Goal: Task Accomplishment & Management: Use online tool/utility

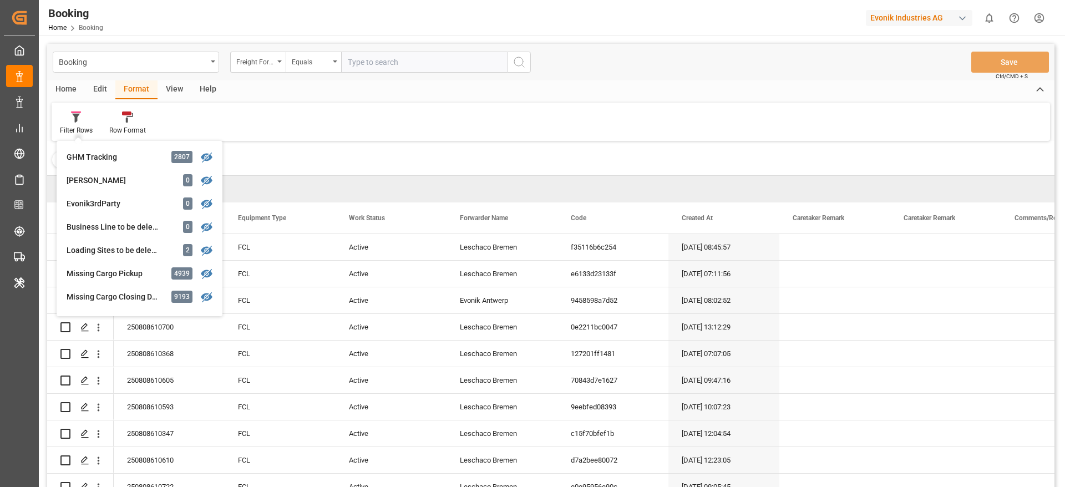
scroll to position [341, 0]
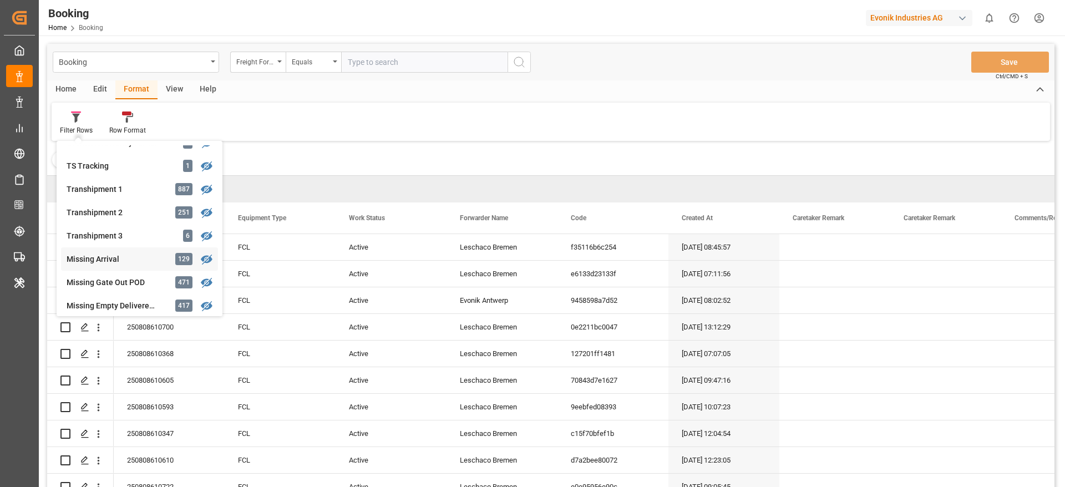
click at [136, 249] on div "Missing Arrival 129" at bounding box center [139, 258] width 157 height 23
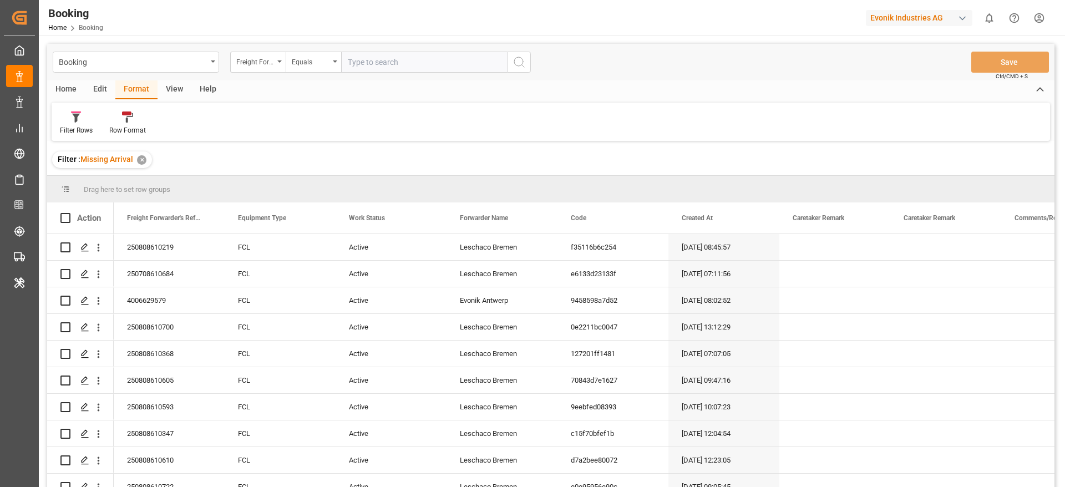
click at [169, 90] on div "View" at bounding box center [175, 89] width 34 height 19
click at [82, 112] on div "Default" at bounding box center [71, 123] width 38 height 24
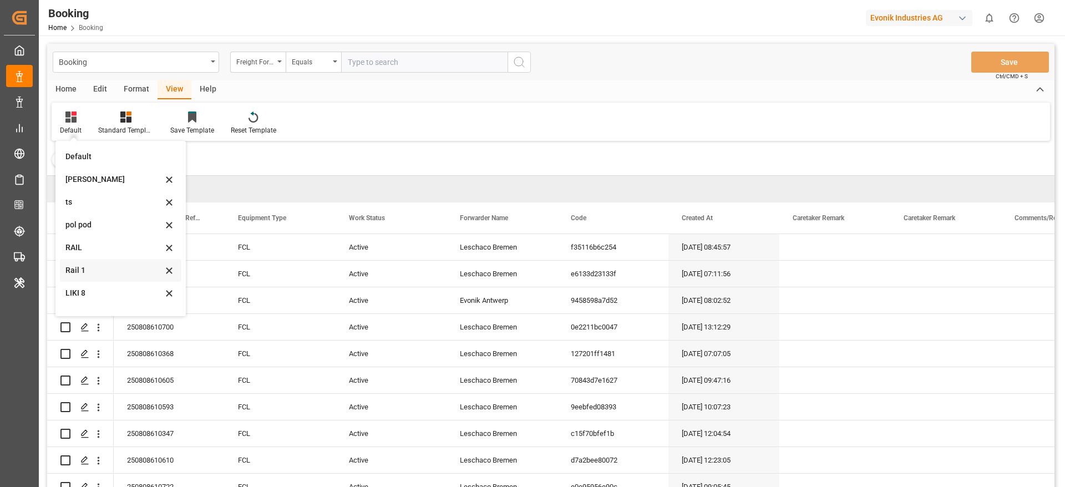
click at [85, 264] on div "Rail 1" at bounding box center [121, 270] width 122 height 23
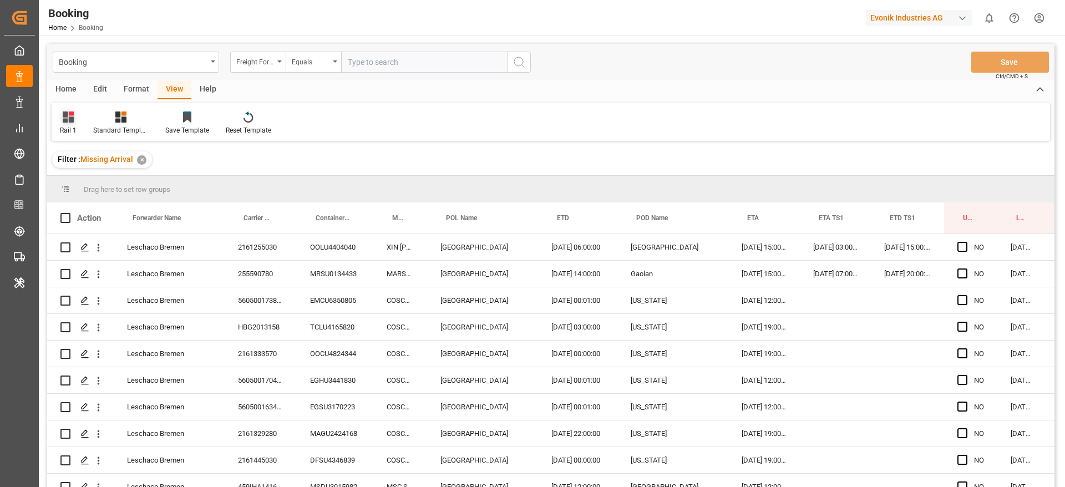
click at [73, 125] on div "Rail 1" at bounding box center [68, 130] width 17 height 10
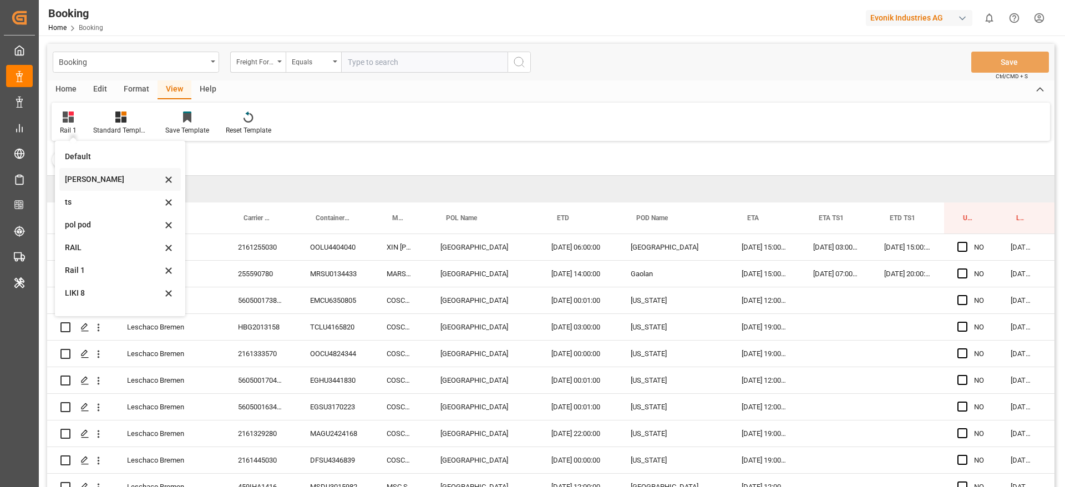
click at [88, 174] on div "[PERSON_NAME]" at bounding box center [113, 180] width 97 height 12
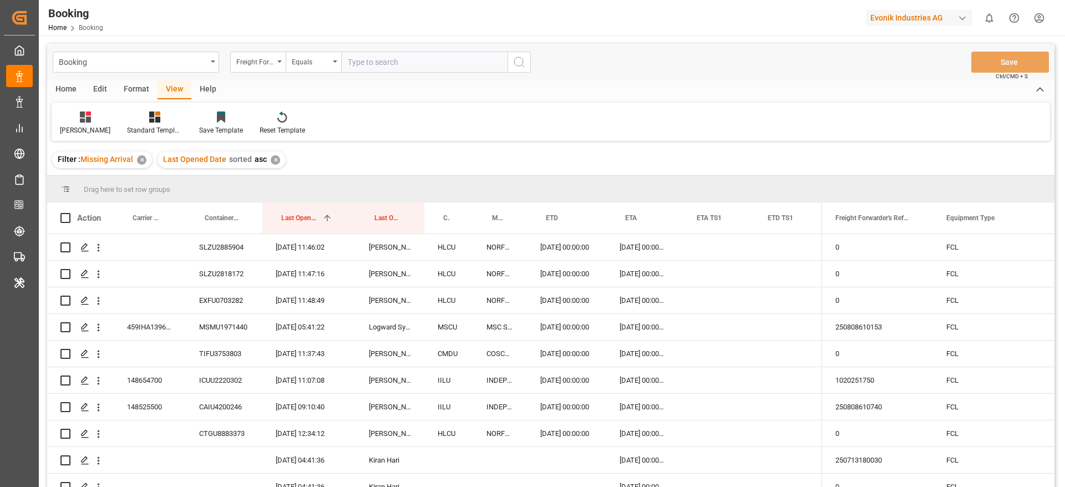
drag, startPoint x: 462, startPoint y: 214, endPoint x: 466, endPoint y: 195, distance: 19.4
click at [466, 195] on div "Drag here to set row groups Drag here to set column labels Action Carrier Booki…" at bounding box center [551, 335] width 1008 height 318
drag, startPoint x: 453, startPoint y: 208, endPoint x: 459, endPoint y: 177, distance: 31.6
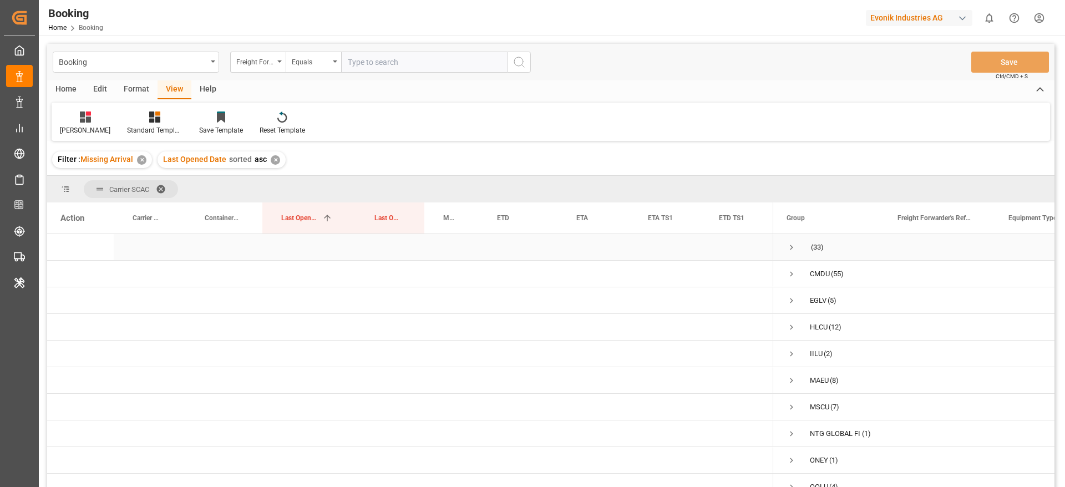
click at [792, 253] on span "Press SPACE to select this row." at bounding box center [792, 248] width 10 height 26
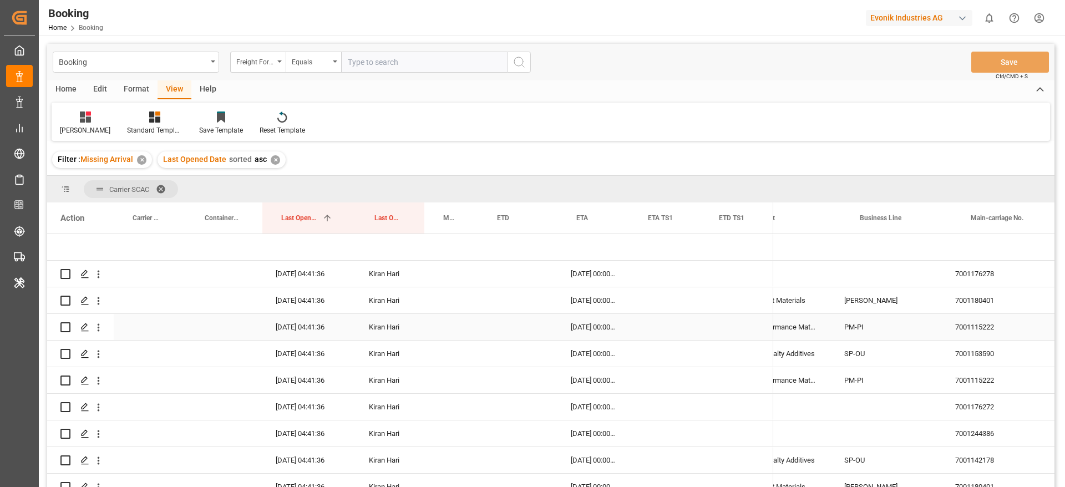
scroll to position [0, 1401]
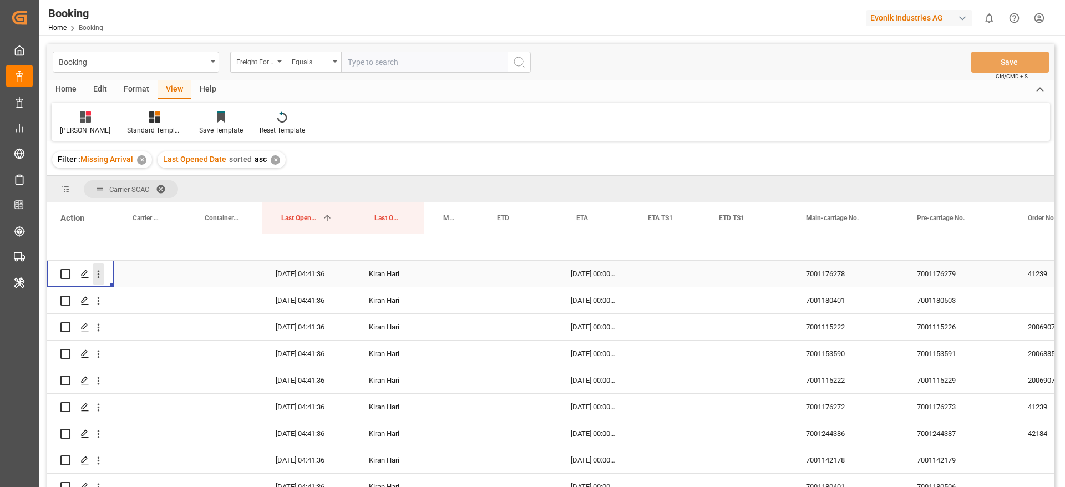
click at [102, 278] on icon "open menu" at bounding box center [99, 275] width 12 height 12
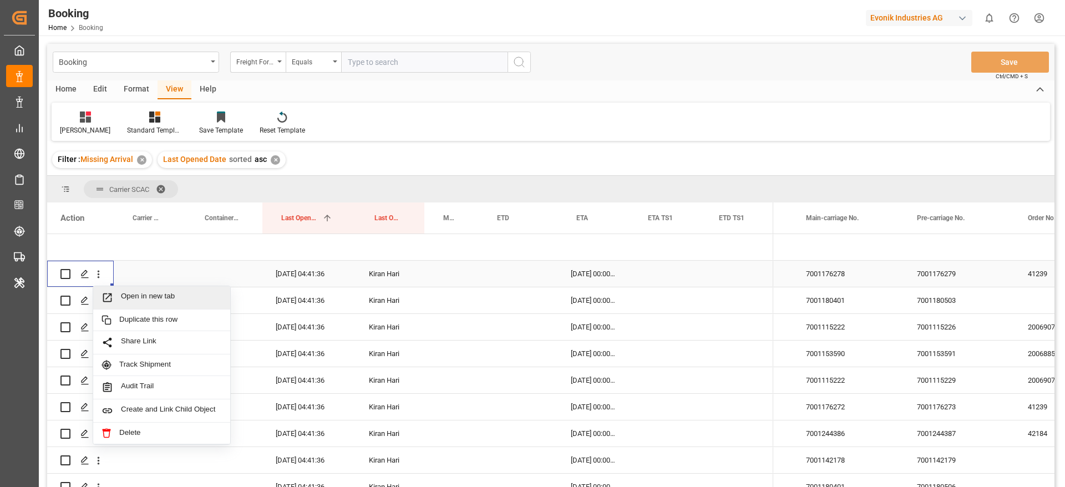
click at [117, 293] on span "Press SPACE to select this row." at bounding box center [111, 298] width 19 height 12
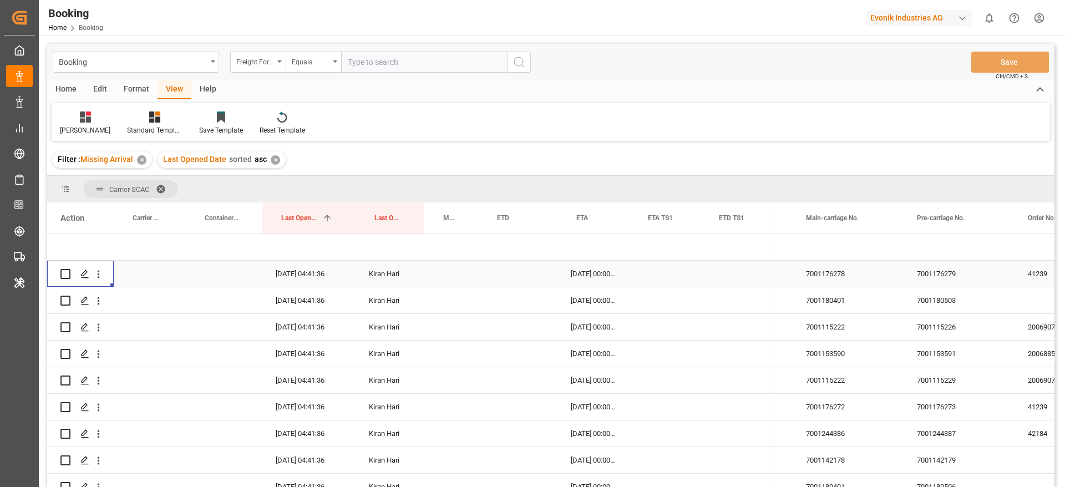
click at [856, 273] on div "7001176278" at bounding box center [848, 274] width 111 height 26
click at [824, 285] on div "7001176278" at bounding box center [848, 274] width 111 height 26
click at [822, 292] on div "7001180401" at bounding box center [848, 300] width 111 height 26
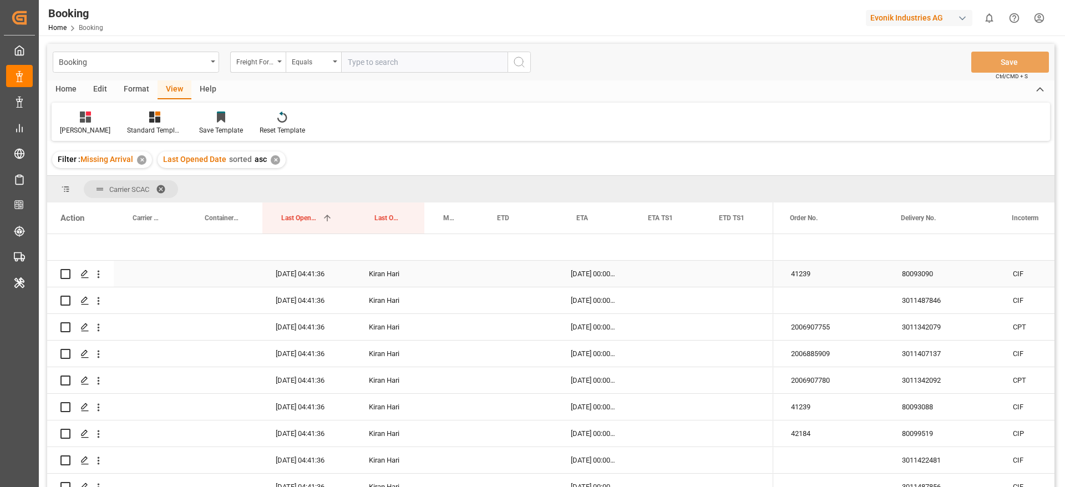
scroll to position [0, 1772]
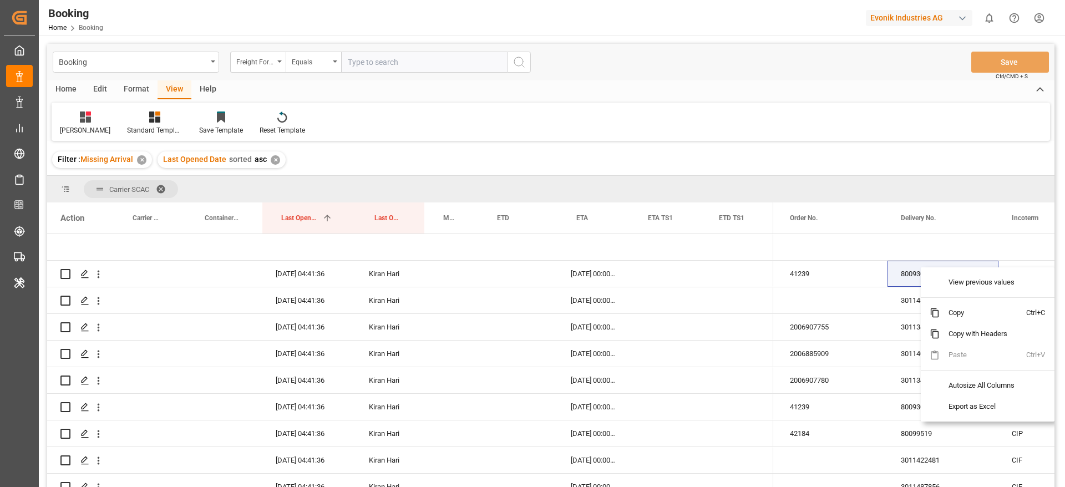
click at [944, 269] on div "View previous values Copy Ctrl+C Copy with Headers Paste Ctrl+V Autosize All Co…" at bounding box center [988, 344] width 134 height 154
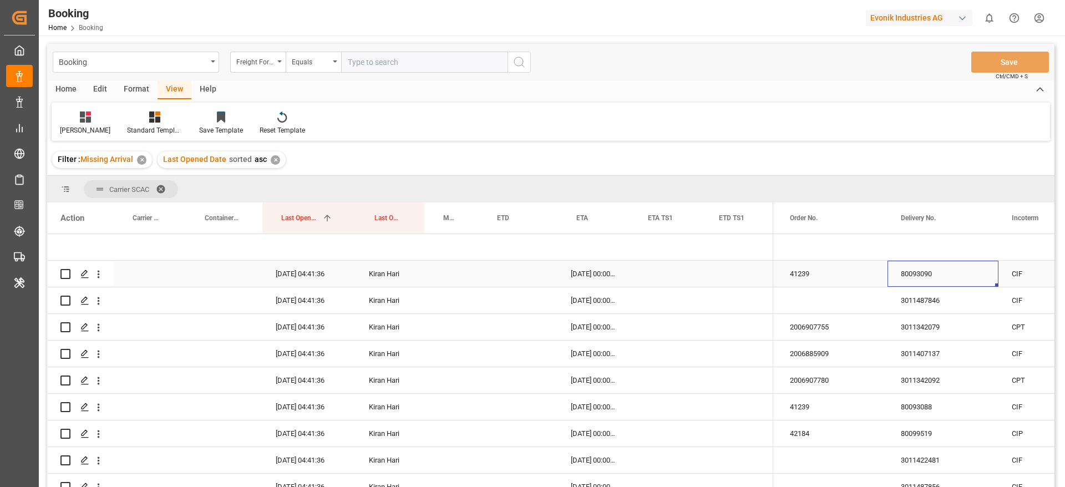
click at [907, 273] on div "80093090" at bounding box center [943, 274] width 111 height 26
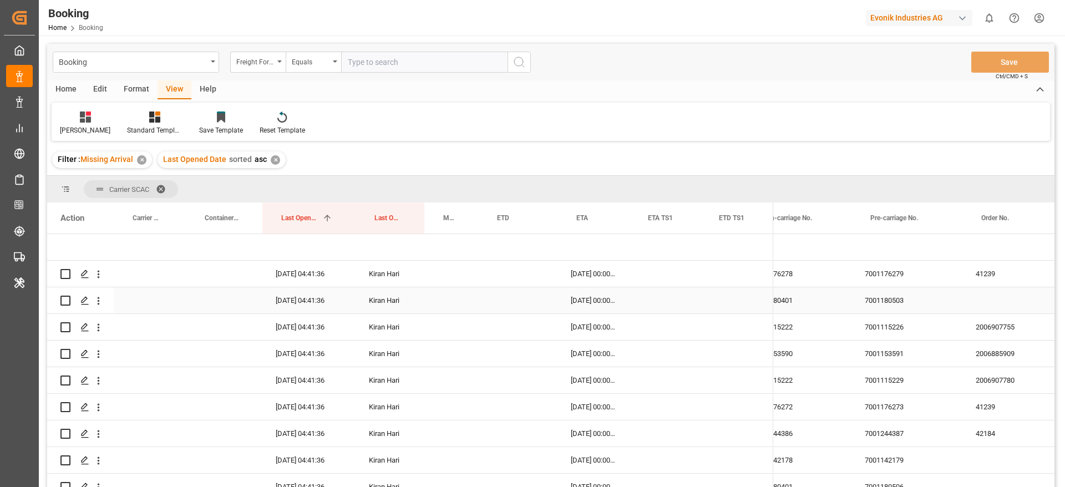
scroll to position [0, 1571]
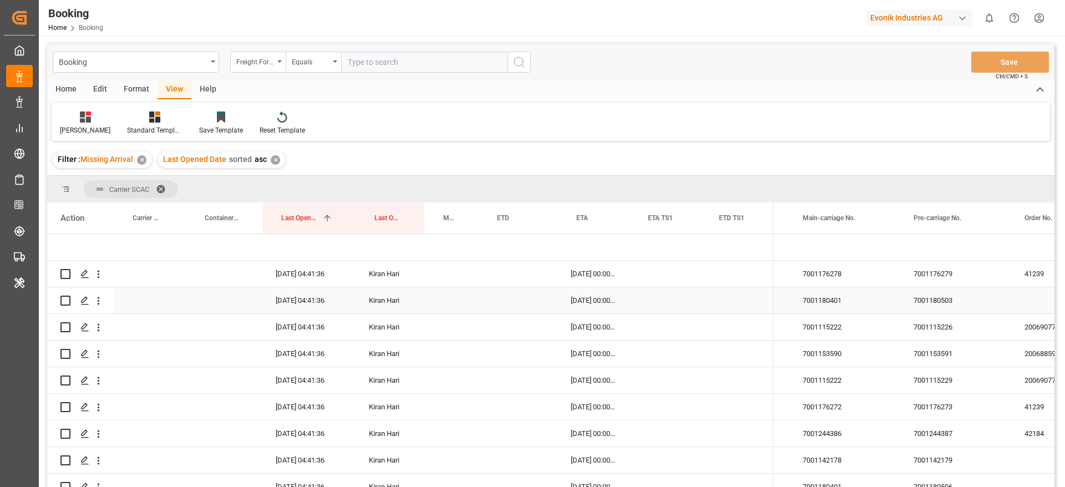
click at [847, 294] on div "7001180401" at bounding box center [845, 300] width 111 height 26
click at [877, 335] on div "7001115222" at bounding box center [845, 327] width 111 height 26
click at [878, 359] on div "7001153590" at bounding box center [845, 354] width 111 height 26
click at [847, 393] on div "7001115222" at bounding box center [845, 380] width 111 height 26
click at [867, 411] on div "7001176272" at bounding box center [845, 407] width 111 height 26
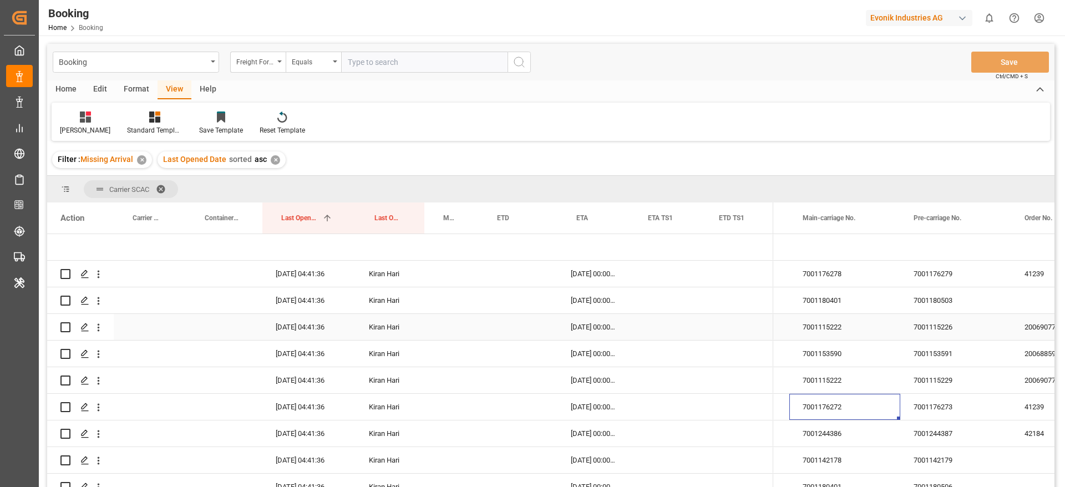
scroll to position [83, 0]
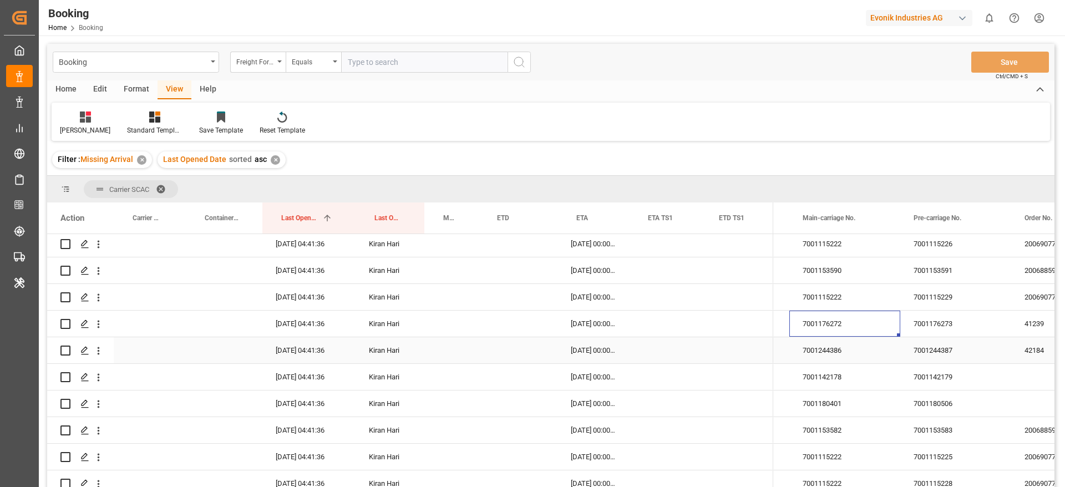
click at [837, 342] on div "7001244386" at bounding box center [845, 350] width 111 height 26
click at [859, 372] on div "7001142178" at bounding box center [845, 377] width 111 height 26
click at [839, 407] on div "7001180401" at bounding box center [845, 404] width 111 height 26
click at [886, 434] on div "7001153582" at bounding box center [845, 430] width 111 height 26
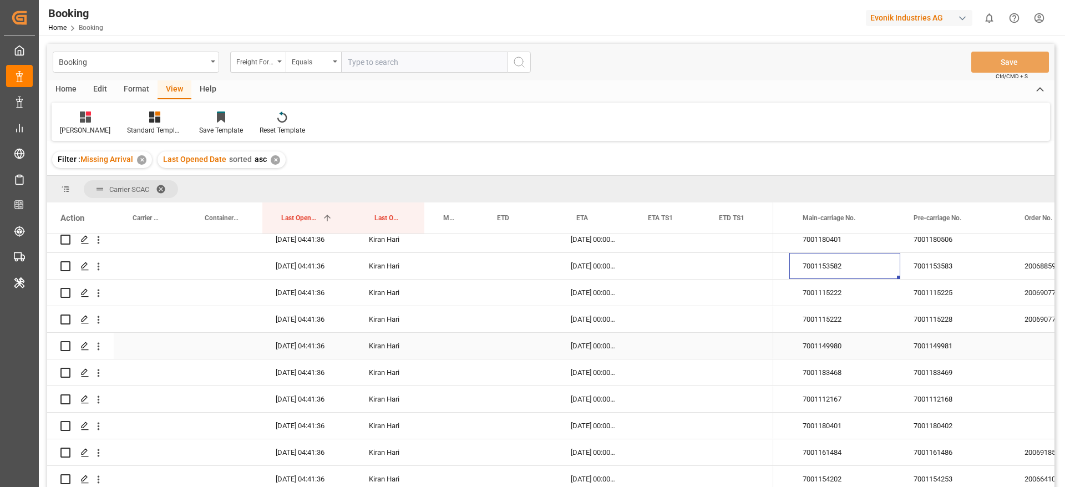
scroll to position [250, 0]
click at [848, 287] on div "7001115222" at bounding box center [845, 290] width 111 height 26
click at [824, 337] on div "7001149980" at bounding box center [845, 344] width 111 height 26
click at [839, 377] on div "7001183468" at bounding box center [845, 370] width 111 height 26
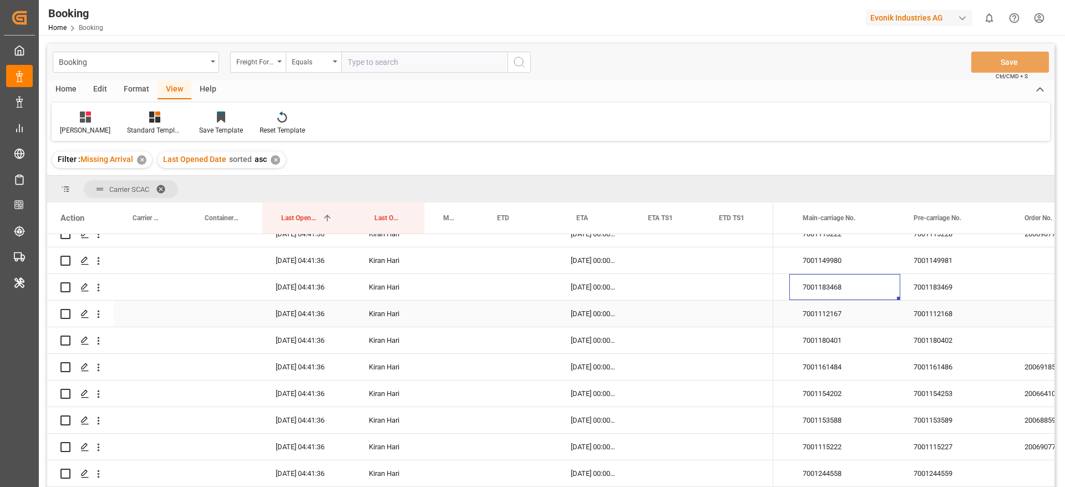
click at [849, 321] on div "7001112167" at bounding box center [845, 314] width 111 height 26
click at [809, 335] on div "7001180401" at bounding box center [845, 340] width 111 height 26
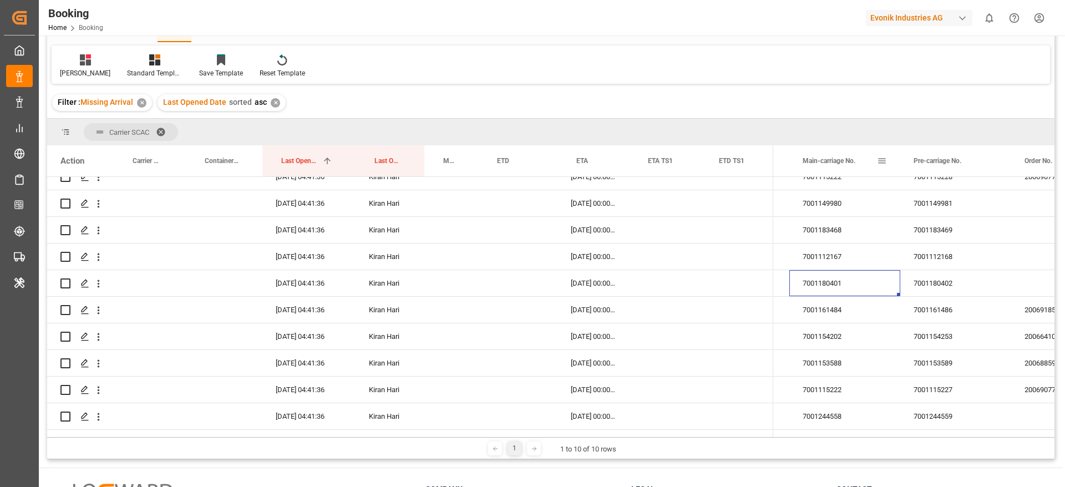
scroll to position [83, 0]
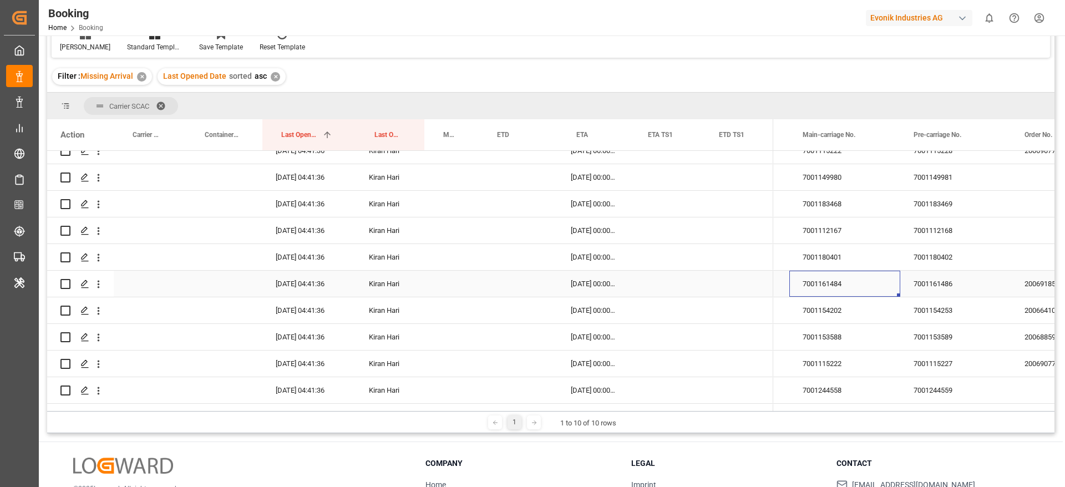
click at [834, 276] on div "7001161484" at bounding box center [845, 284] width 111 height 26
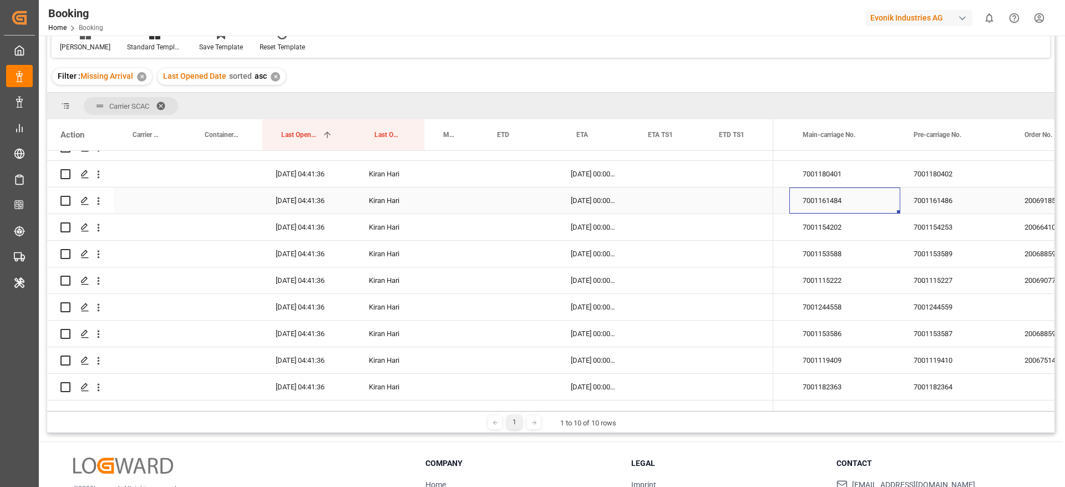
scroll to position [333, 0]
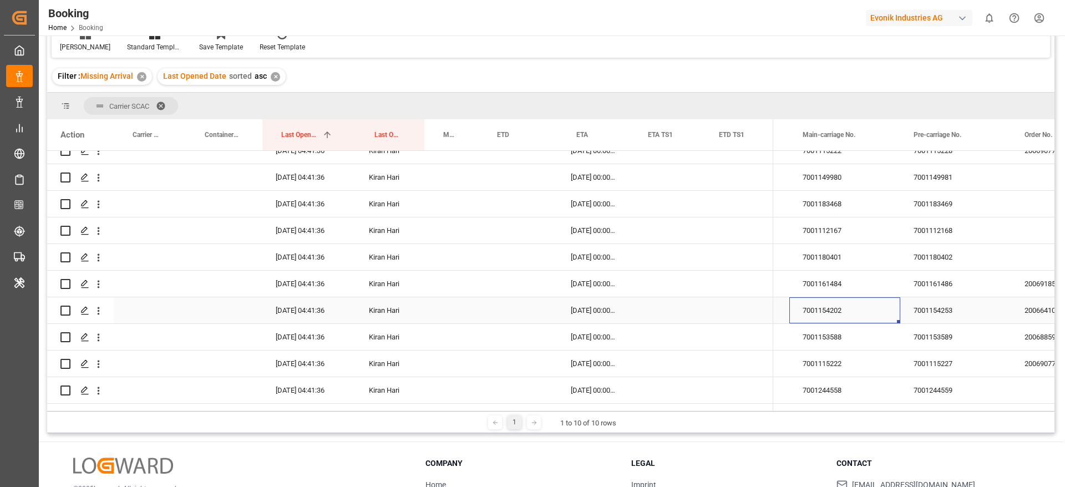
click at [830, 300] on div "7001154202" at bounding box center [845, 310] width 111 height 26
click at [822, 324] on div "7001153588" at bounding box center [845, 337] width 111 height 26
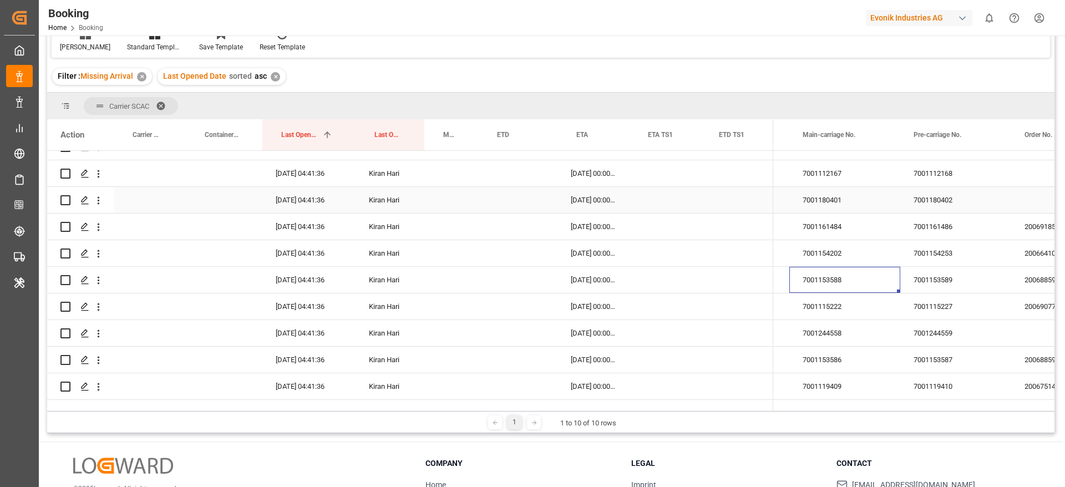
scroll to position [416, 0]
click at [857, 269] on div "7001115222" at bounding box center [845, 280] width 111 height 26
click at [828, 307] on div "7001244558" at bounding box center [845, 307] width 111 height 26
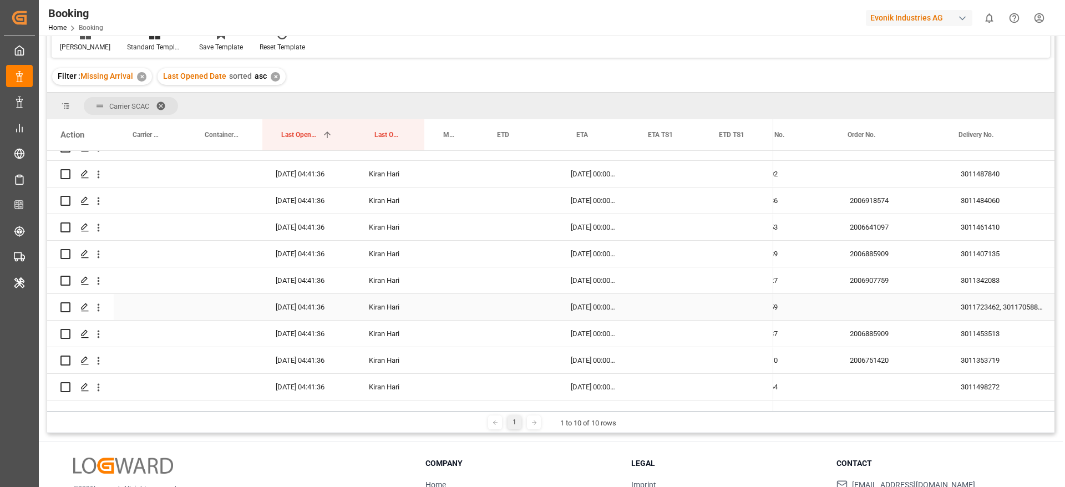
scroll to position [0, 1716]
click at [991, 302] on div "3011723462, 3011705888, 3011666652, 3011705887, 3011723461, 3011698292, 3011723…" at bounding box center [999, 307] width 111 height 26
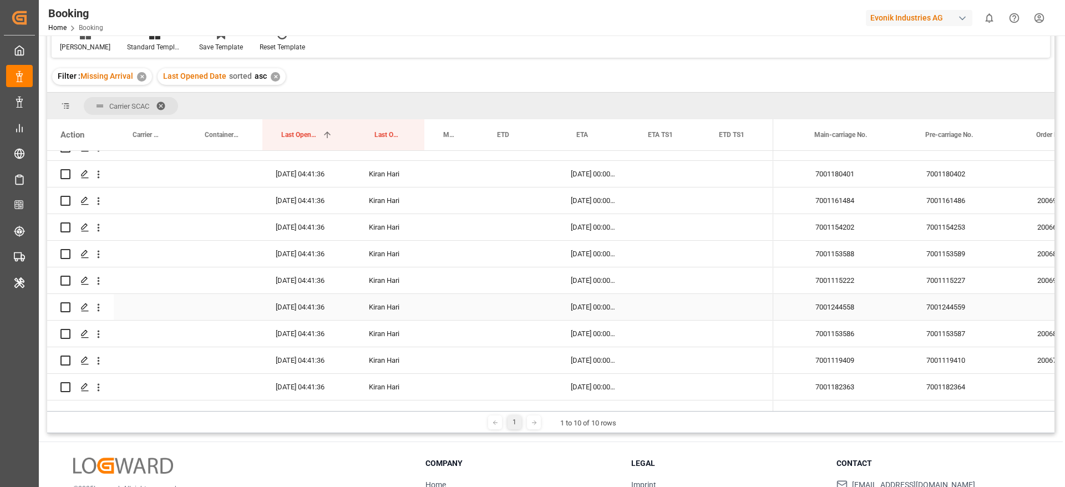
scroll to position [0, 1526]
click at [846, 325] on div "7001153586" at bounding box center [856, 334] width 111 height 26
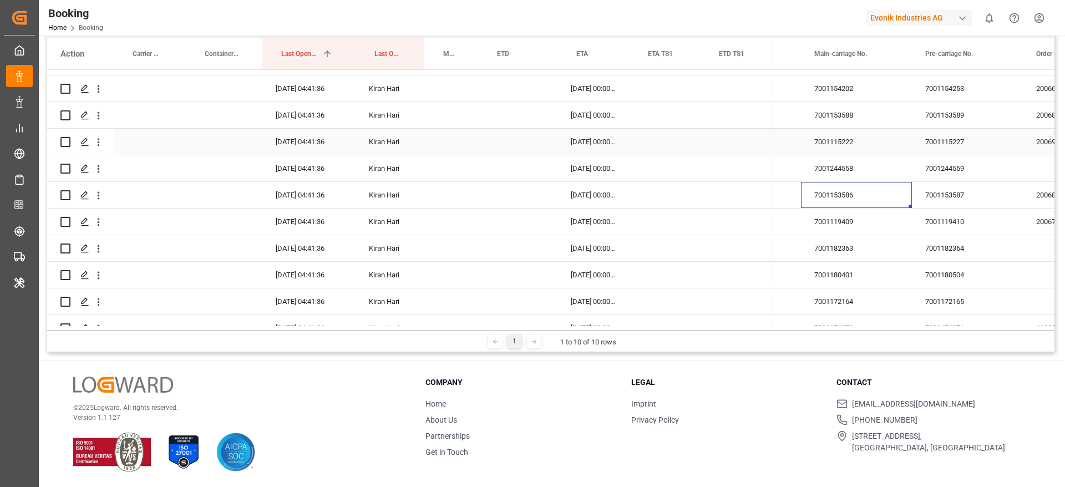
scroll to position [499, 0]
click at [847, 199] on div "7001119409" at bounding box center [856, 196] width 111 height 26
click at [851, 142] on div "7001182363" at bounding box center [856, 140] width 111 height 26
click at [848, 158] on div "7001180401" at bounding box center [856, 166] width 111 height 26
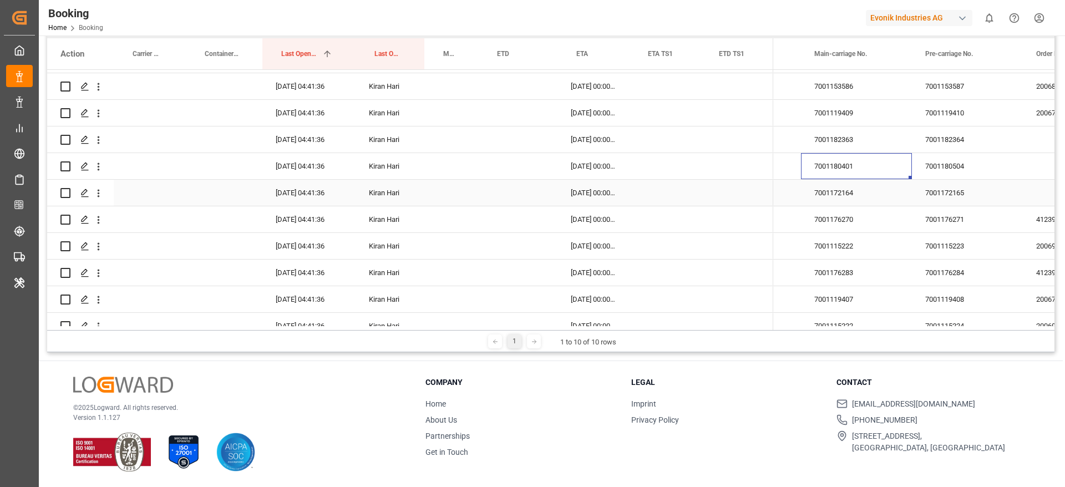
click at [829, 197] on div "7001172164" at bounding box center [856, 193] width 111 height 26
click at [854, 220] on div "7001176270" at bounding box center [856, 219] width 111 height 26
click at [826, 241] on div "7001115222" at bounding box center [856, 246] width 111 height 26
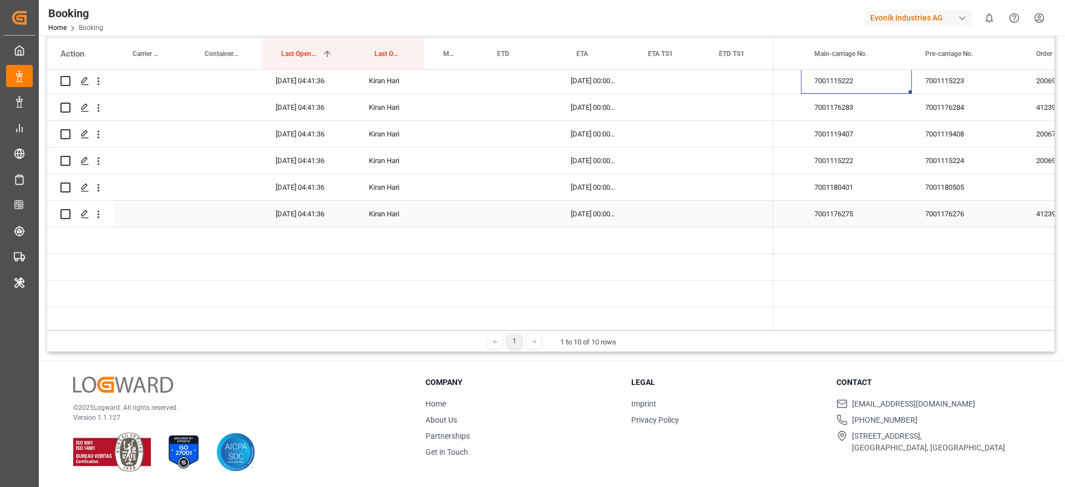
scroll to position [749, 0]
click at [854, 118] on div "7001176283" at bounding box center [856, 106] width 111 height 26
click at [854, 132] on div "7001119407" at bounding box center [856, 133] width 111 height 26
click at [864, 139] on div "7001119407" at bounding box center [856, 133] width 111 height 26
click at [863, 138] on div "7001119407" at bounding box center [856, 133] width 111 height 26
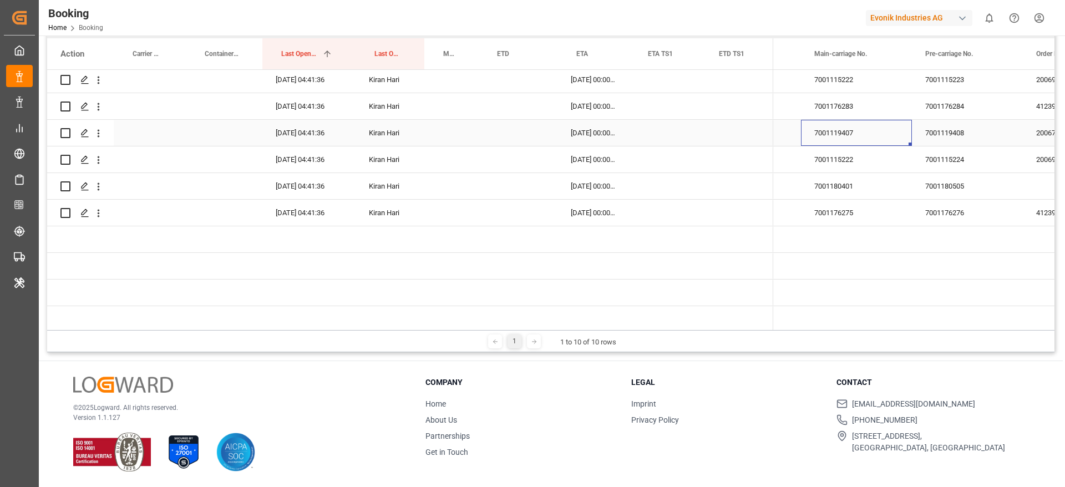
click at [864, 136] on div "7001119407" at bounding box center [856, 133] width 111 height 26
click at [863, 150] on div "7001119407" at bounding box center [856, 139] width 111 height 39
click at [953, 128] on div "7001119408" at bounding box center [967, 133] width 111 height 26
click at [867, 139] on div "7001119407" at bounding box center [856, 133] width 111 height 26
click at [876, 153] on div "7001115222" at bounding box center [856, 159] width 111 height 26
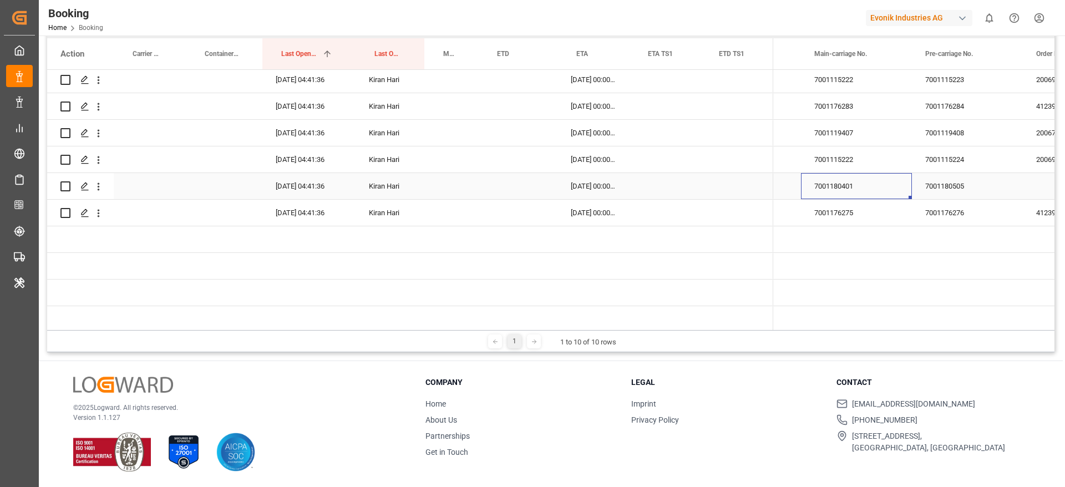
click at [867, 179] on div "7001180401" at bounding box center [856, 186] width 111 height 26
click at [846, 212] on div "7001176275" at bounding box center [856, 213] width 111 height 26
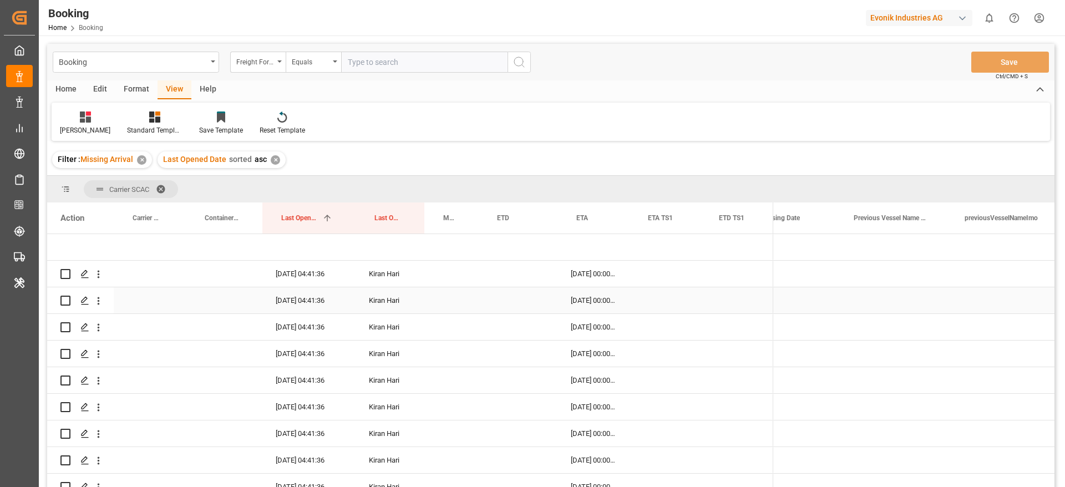
scroll to position [0, 3836]
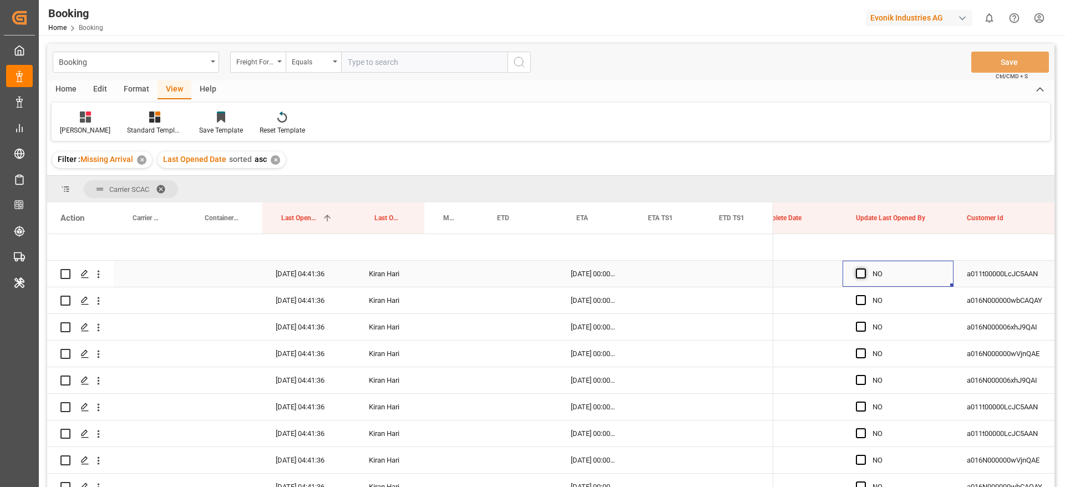
click at [863, 269] on span "Press SPACE to select this row." at bounding box center [861, 274] width 10 height 10
click at [864, 269] on input "Press SPACE to select this row." at bounding box center [864, 269] width 0 height 0
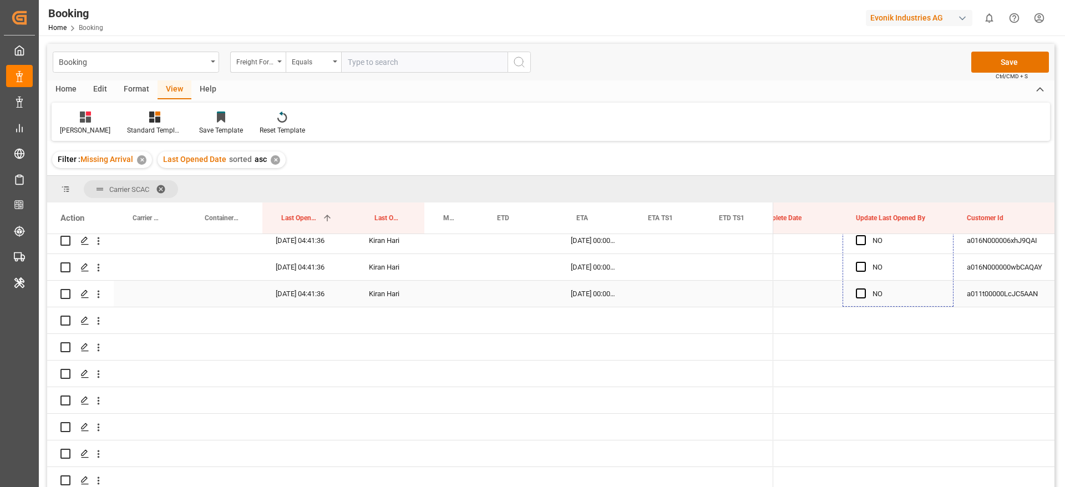
drag, startPoint x: 952, startPoint y: 285, endPoint x: 902, endPoint y: 285, distance: 50.5
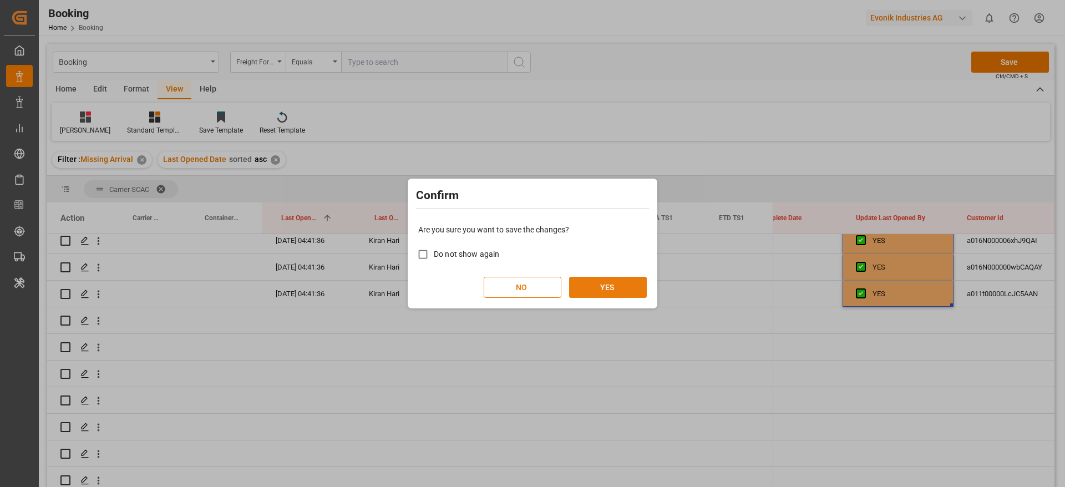
click at [611, 288] on button "YES" at bounding box center [608, 287] width 78 height 21
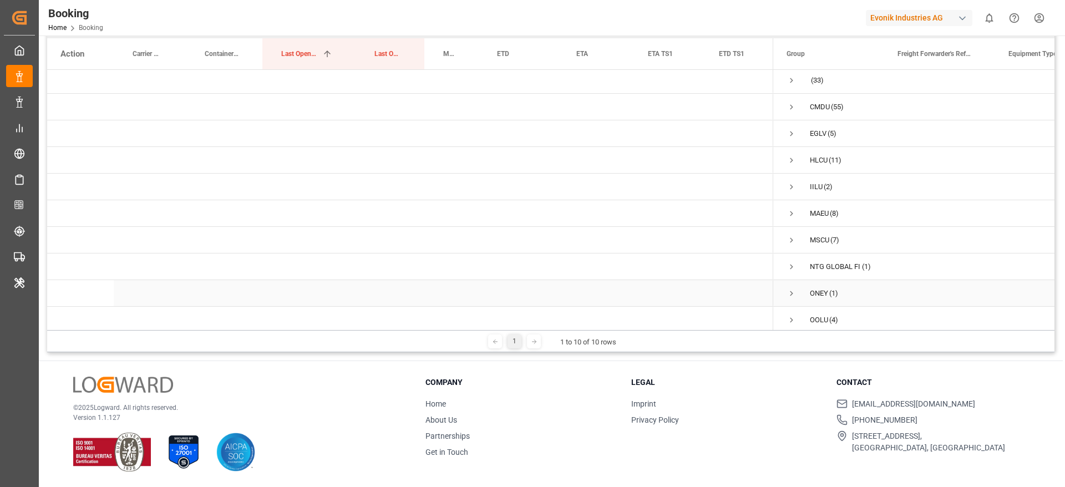
scroll to position [0, 0]
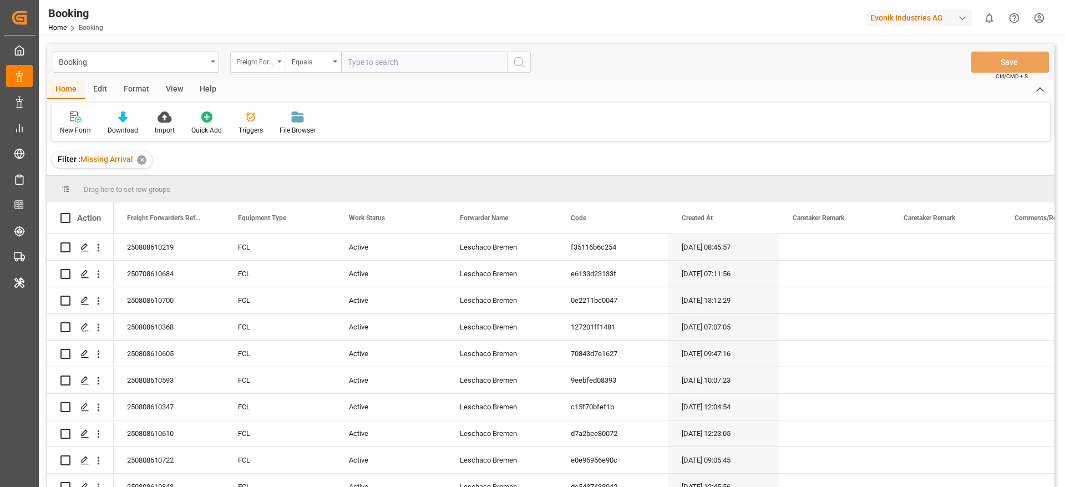
click at [282, 59] on div "Freight Forwarder's Reference No." at bounding box center [257, 62] width 55 height 21
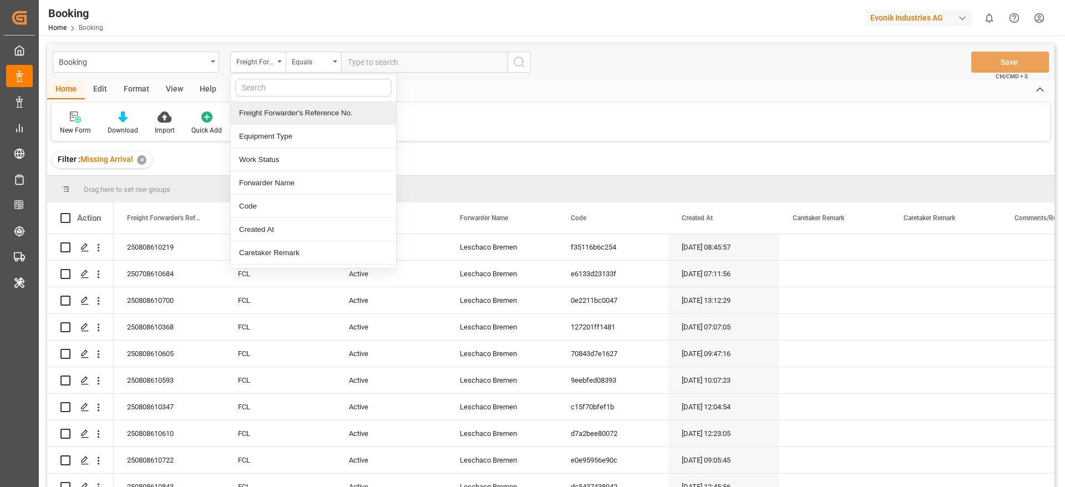
click at [275, 103] on div "Freight Forwarder's Reference No." at bounding box center [313, 113] width 165 height 23
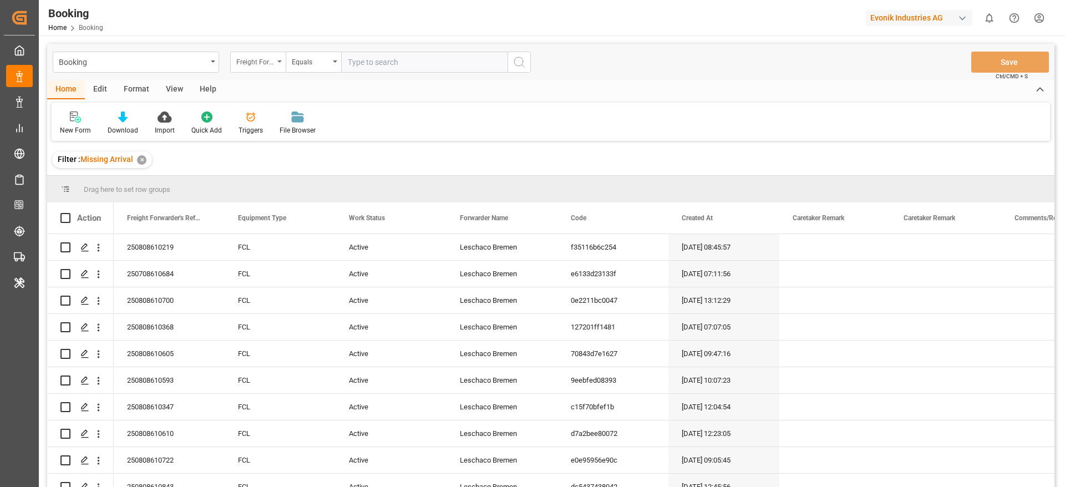
click at [274, 52] on div "Freight Forwarder's Reference No." at bounding box center [257, 62] width 55 height 21
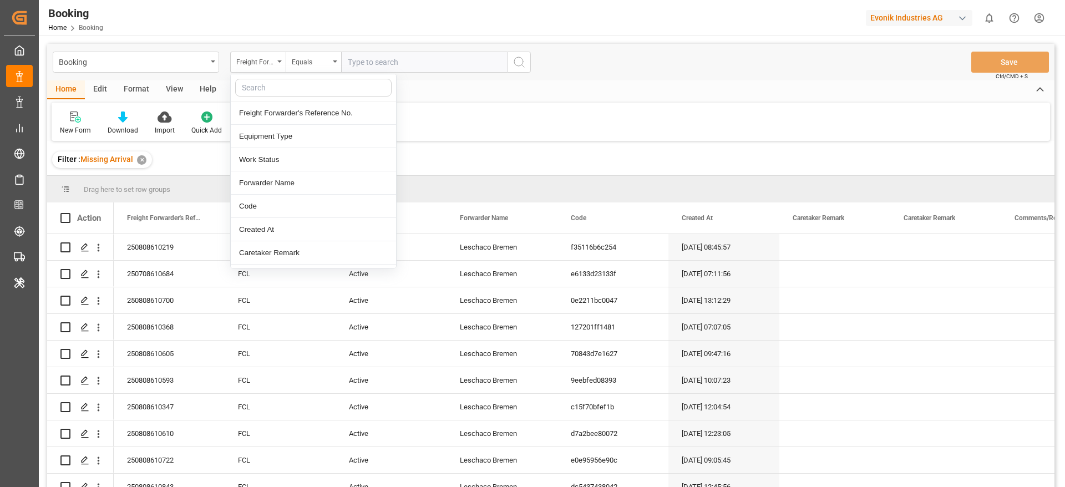
click at [279, 80] on input "text" at bounding box center [313, 88] width 156 height 18
type input "carrier"
click at [278, 130] on div "Carrier SCAC" at bounding box center [313, 136] width 165 height 23
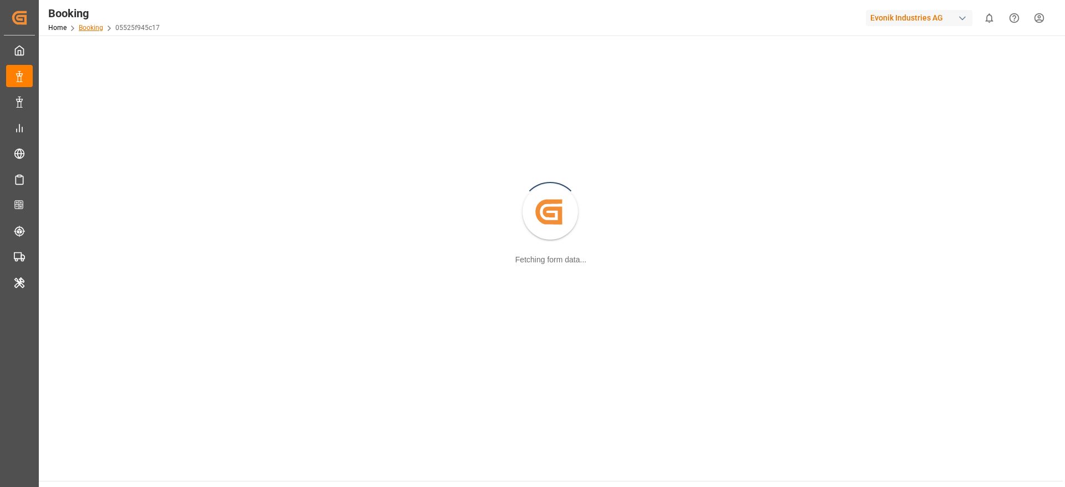
click at [102, 29] on link "Booking" at bounding box center [91, 28] width 24 height 8
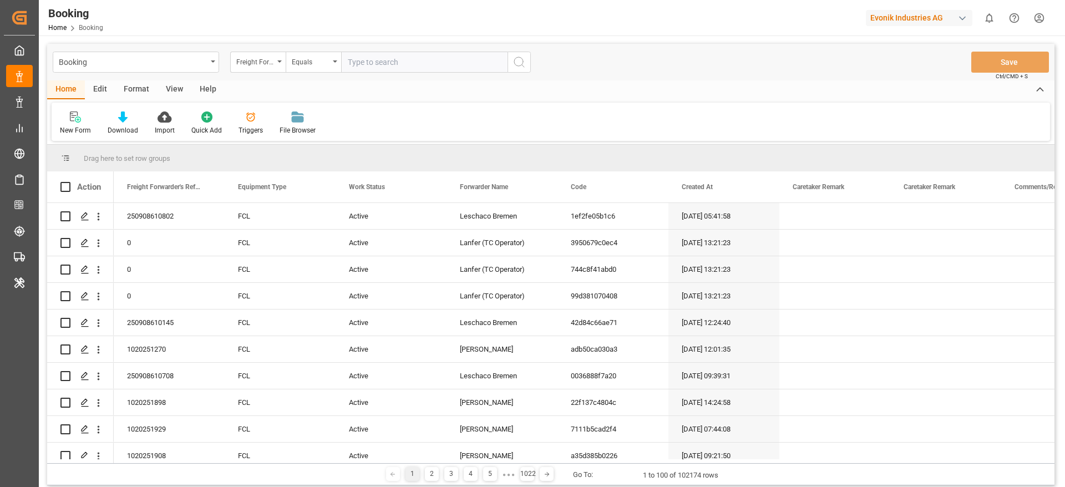
click at [144, 89] on div "Format" at bounding box center [136, 89] width 42 height 19
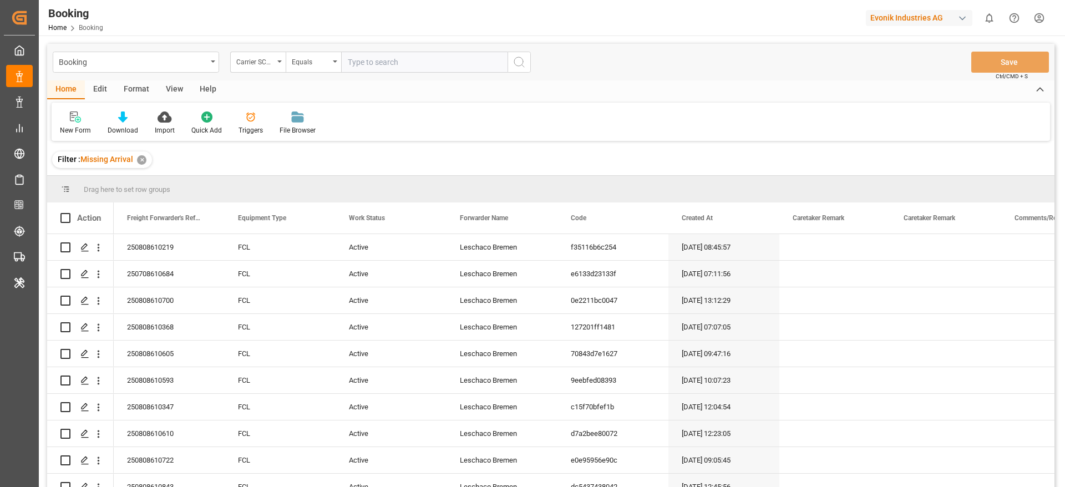
click at [162, 90] on div "View" at bounding box center [175, 89] width 34 height 19
click at [382, 49] on div "Booking Carrier SCAC Equals Save Ctrl/CMD + S" at bounding box center [551, 62] width 1008 height 37
click at [377, 56] on input "text" at bounding box center [424, 62] width 166 height 21
type input "cmdu"
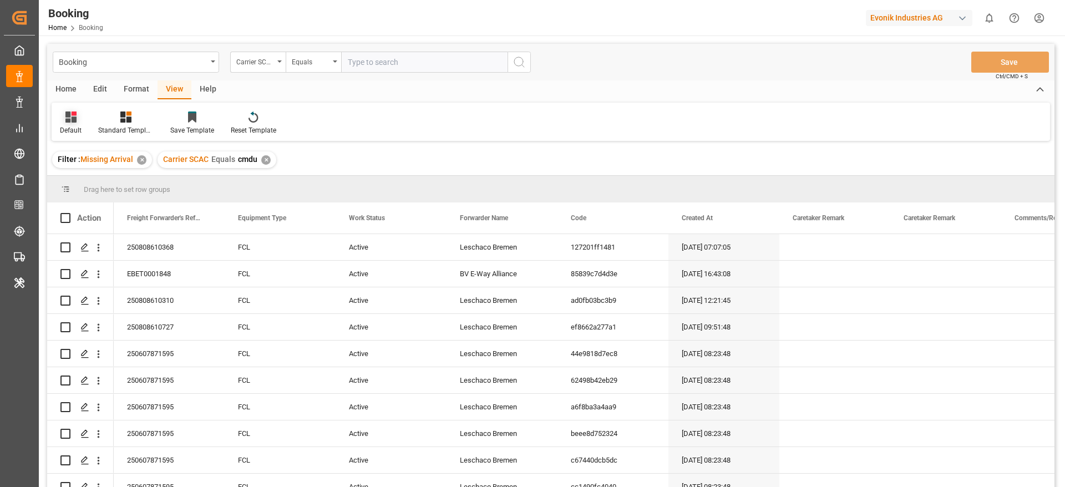
click at [79, 126] on div "Default" at bounding box center [71, 130] width 22 height 10
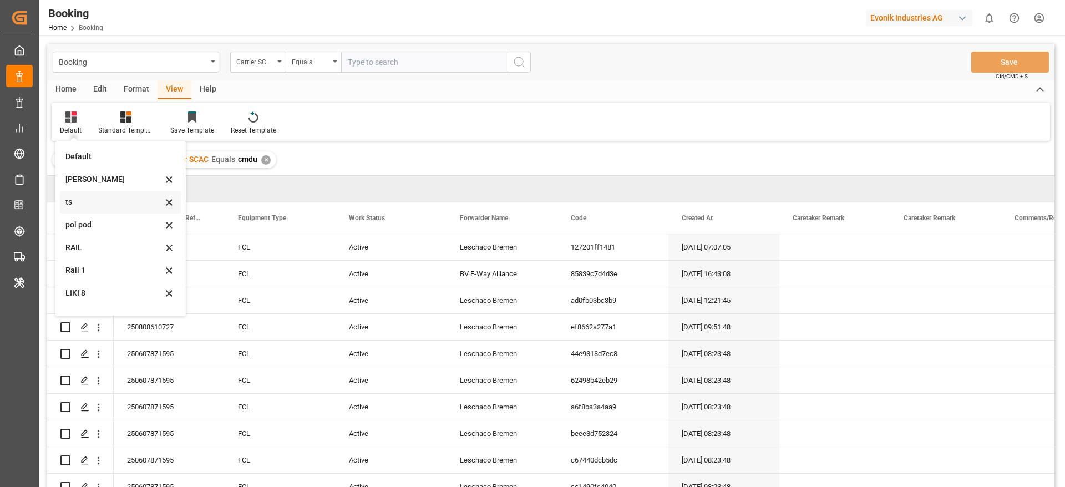
click at [94, 197] on div "ts" at bounding box center [113, 202] width 97 height 12
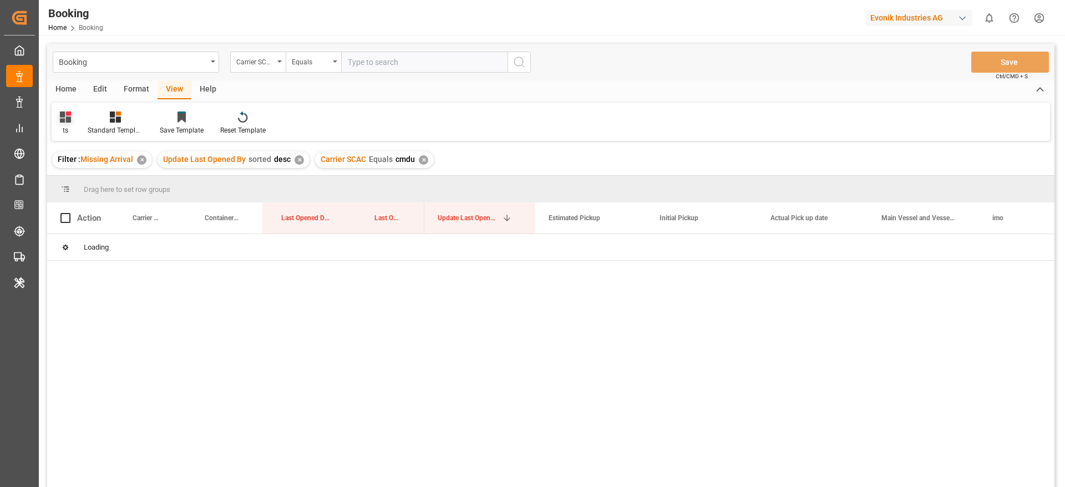
click at [75, 128] on div "ts" at bounding box center [66, 123] width 28 height 24
click at [75, 169] on div "Likitha" at bounding box center [120, 179] width 122 height 23
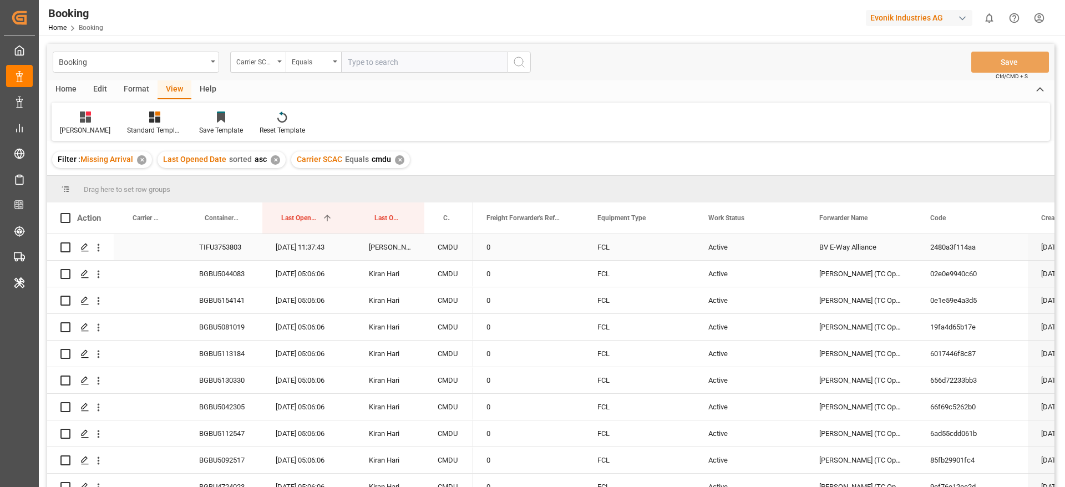
click at [240, 244] on div "TIFU3753803" at bounding box center [224, 247] width 77 height 26
click at [67, 127] on div "Likitha" at bounding box center [85, 130] width 50 height 10
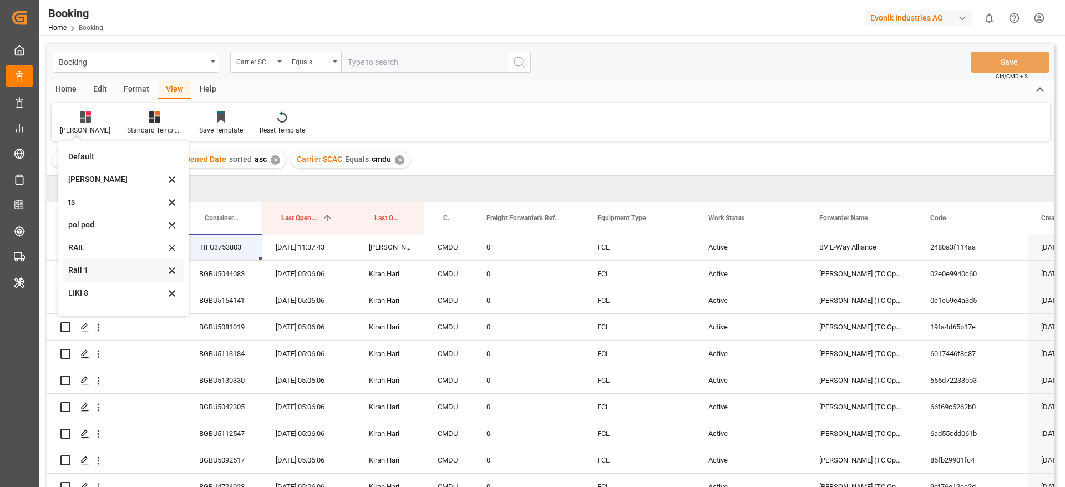
click at [90, 269] on div "Rail 1" at bounding box center [116, 271] width 97 height 12
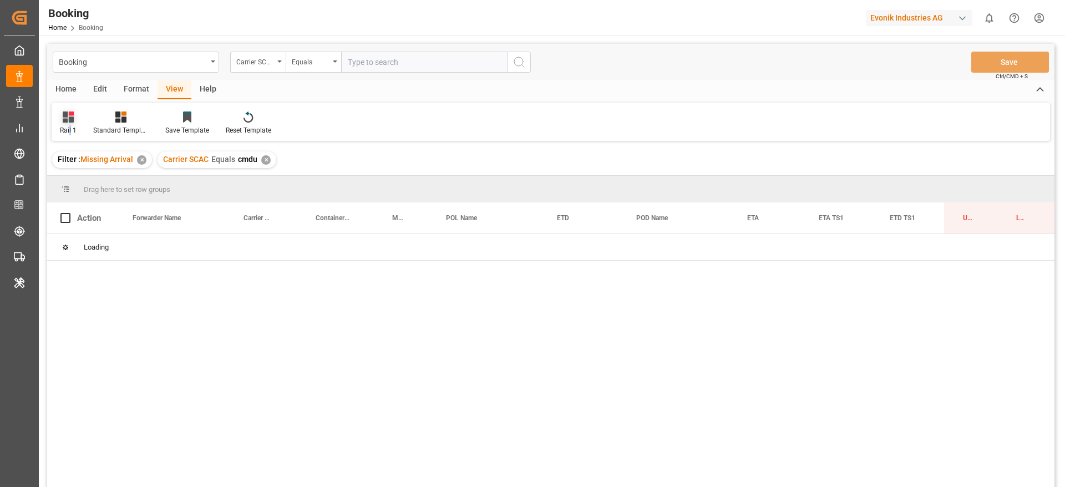
click at [70, 130] on div "Rail 1" at bounding box center [68, 130] width 17 height 10
click at [71, 244] on div "RAIL" at bounding box center [113, 248] width 97 height 12
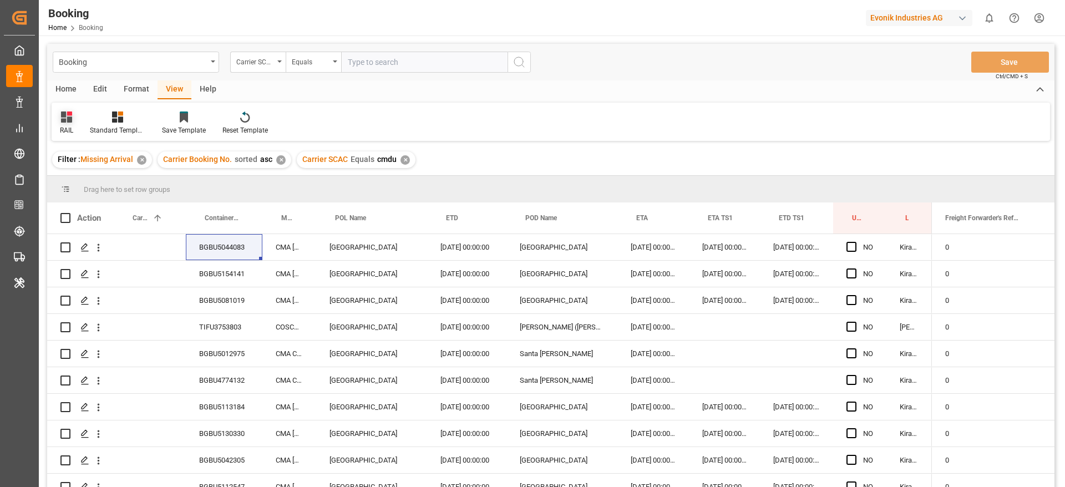
click at [63, 117] on icon at bounding box center [66, 117] width 11 height 11
click at [88, 263] on div "Rail 1" at bounding box center [120, 270] width 122 height 23
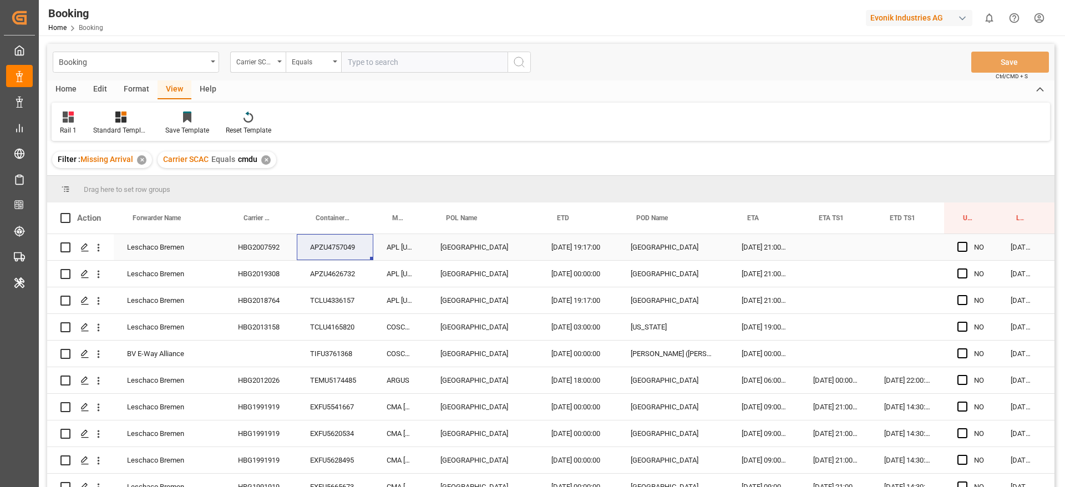
click at [262, 247] on div "HBG2007592" at bounding box center [261, 247] width 72 height 26
click at [280, 275] on div "HBG2019308" at bounding box center [261, 274] width 72 height 26
click at [103, 250] on icon "open menu" at bounding box center [99, 248] width 12 height 12
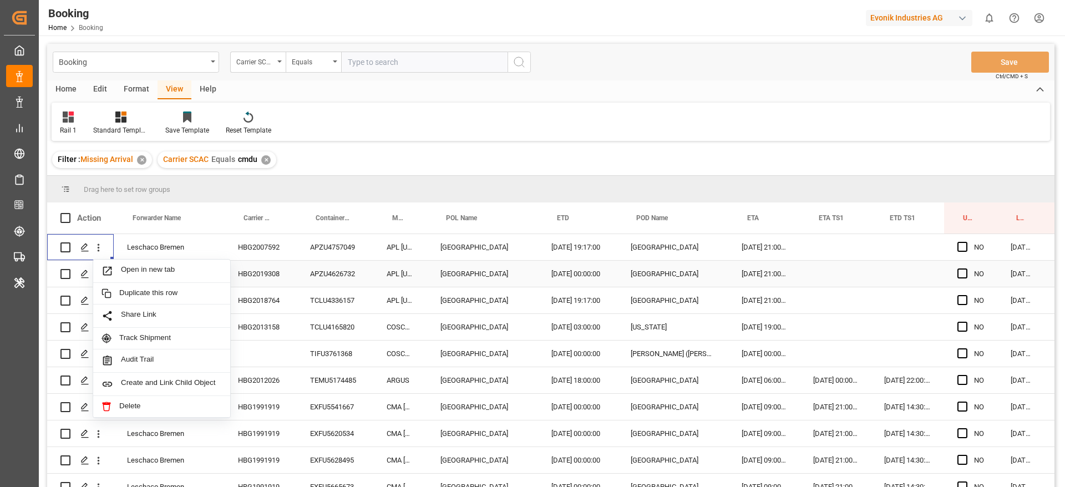
click at [148, 275] on span "Open in new tab" at bounding box center [171, 271] width 101 height 12
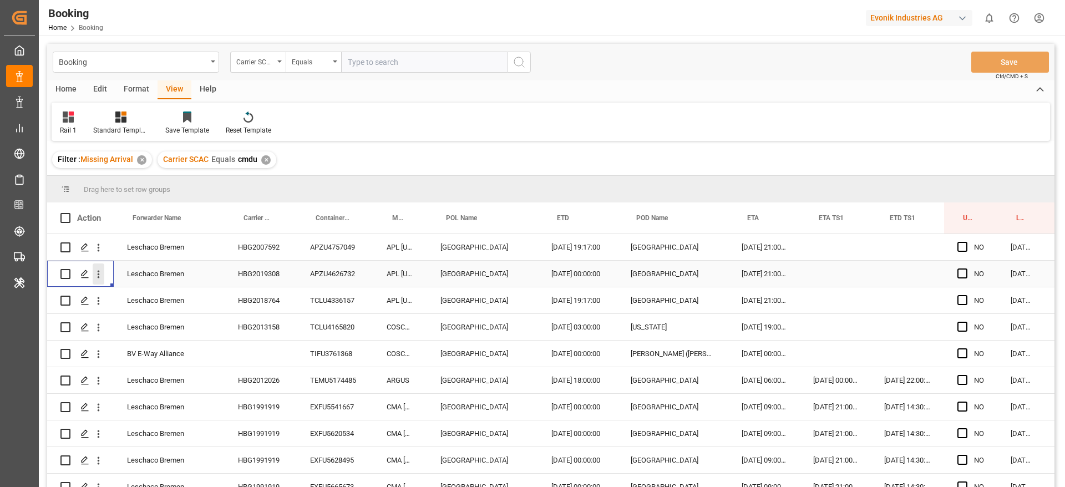
click at [101, 280] on button "open menu" at bounding box center [99, 274] width 12 height 21
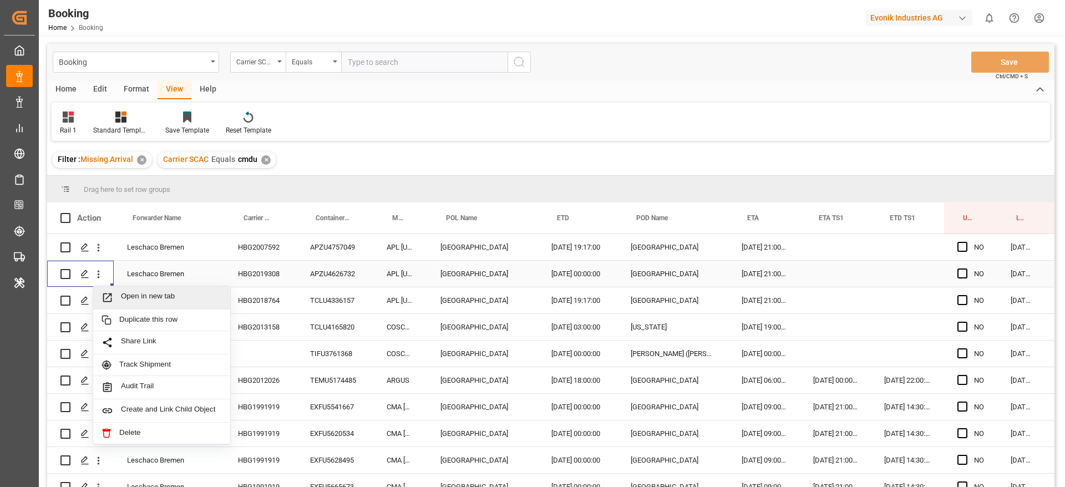
click at [134, 293] on span "Open in new tab" at bounding box center [171, 298] width 101 height 12
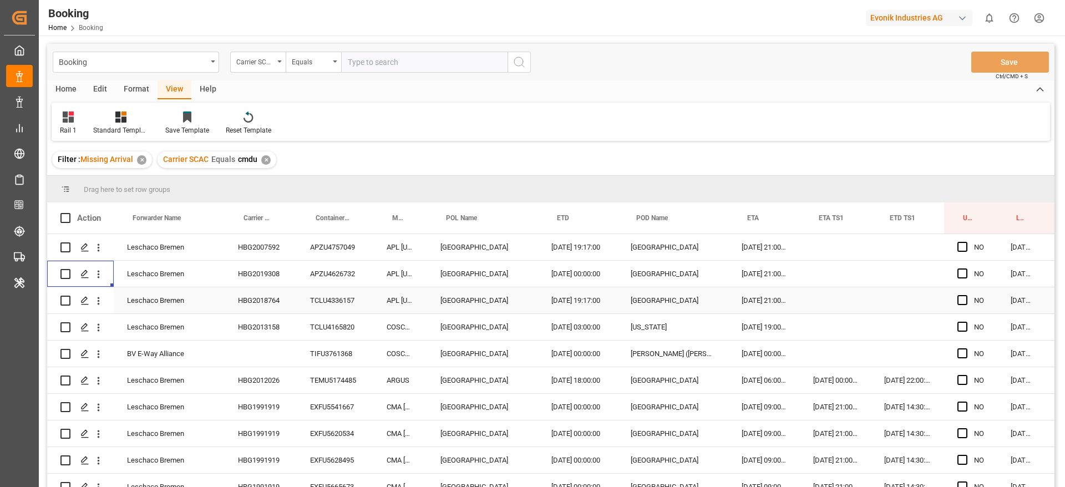
click at [244, 310] on div "HBG2018764" at bounding box center [261, 300] width 72 height 26
click at [259, 324] on div "HBG2013158" at bounding box center [261, 327] width 72 height 26
click at [97, 303] on icon "open menu" at bounding box center [99, 301] width 12 height 12
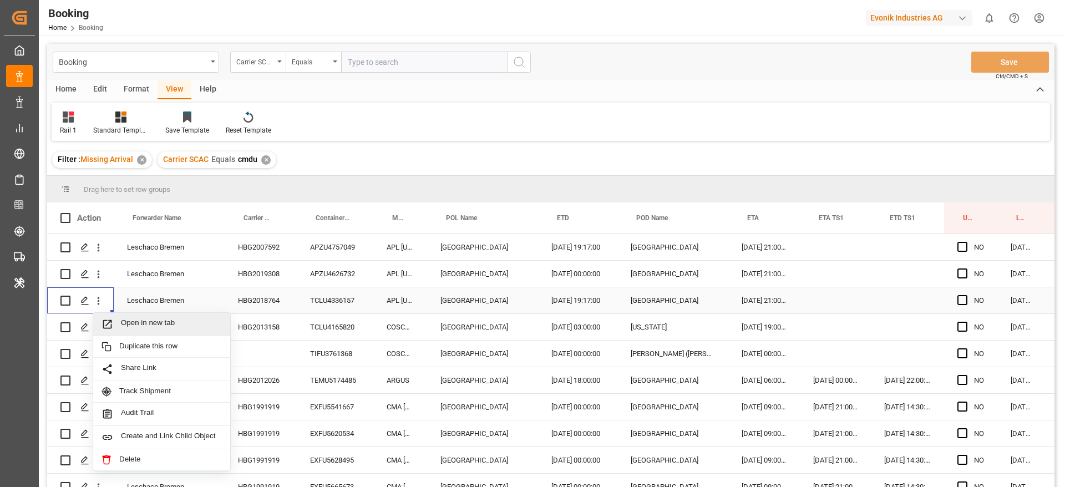
click at [124, 322] on span "Open in new tab" at bounding box center [171, 324] width 101 height 12
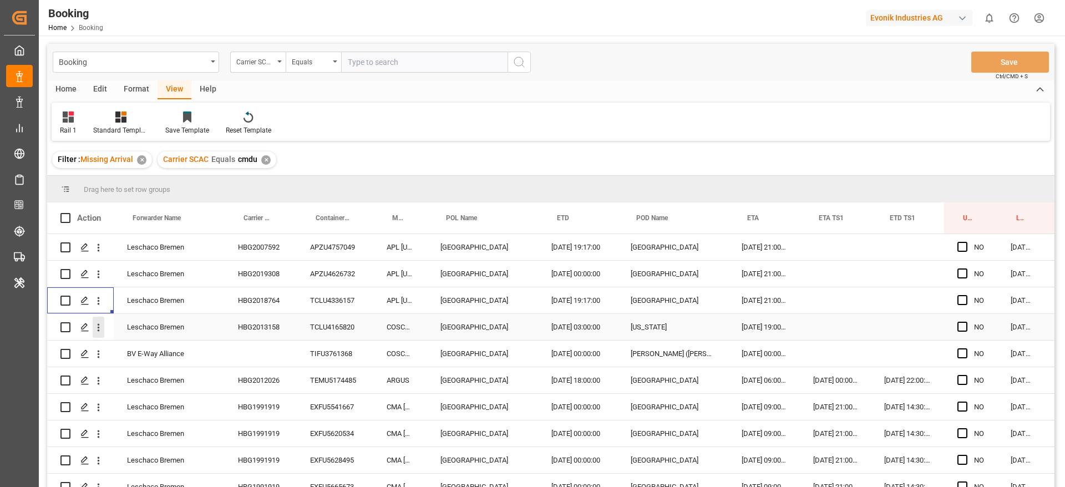
click at [97, 323] on icon "open menu" at bounding box center [99, 328] width 12 height 12
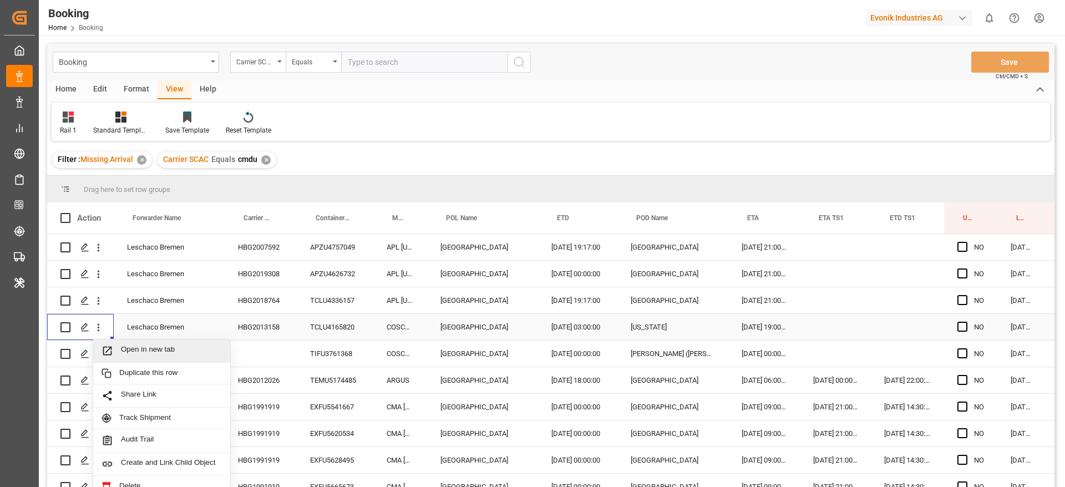
click at [178, 342] on div "Open in new tab" at bounding box center [161, 351] width 137 height 23
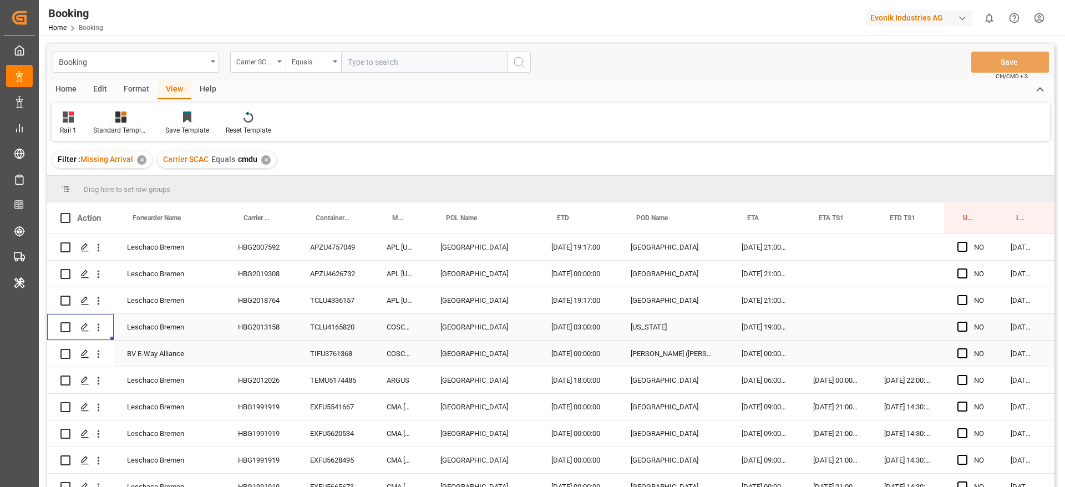
click at [327, 357] on div "TIFU3761368" at bounding box center [335, 354] width 77 height 26
click at [98, 355] on icon "open menu" at bounding box center [99, 354] width 12 height 12
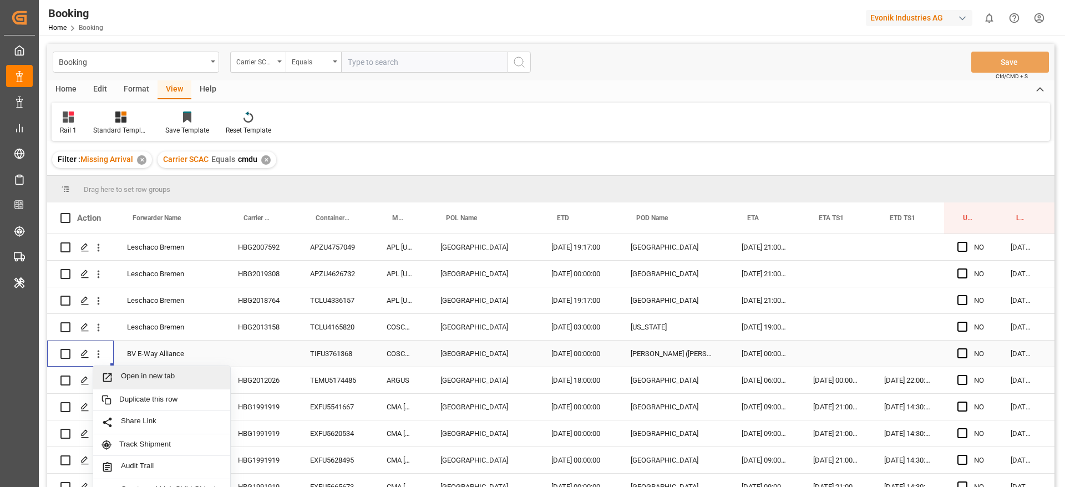
click at [127, 377] on span "Open in new tab" at bounding box center [171, 378] width 101 height 12
click at [272, 382] on div "HBG2012026" at bounding box center [261, 380] width 72 height 26
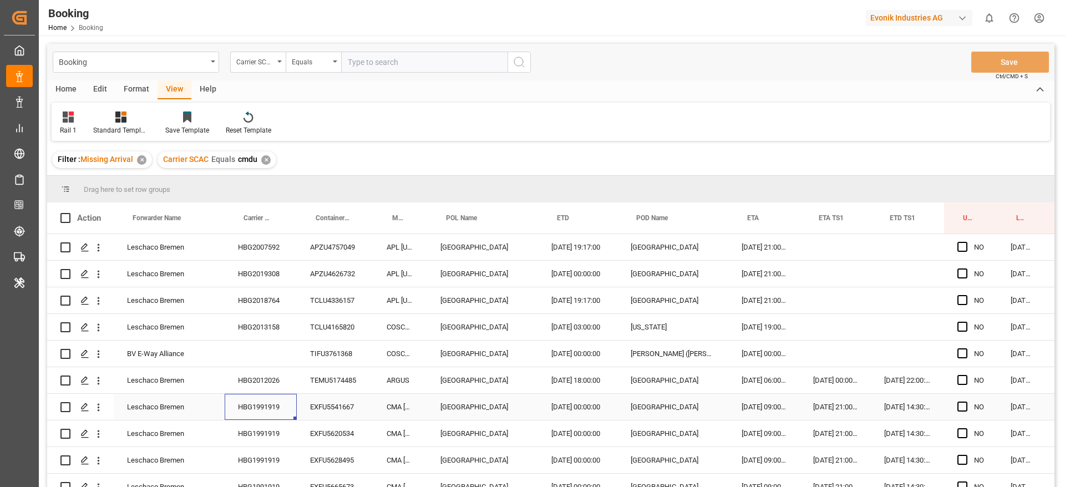
click at [268, 404] on div "HBG1991919" at bounding box center [261, 407] width 72 height 26
click at [103, 382] on icon "open menu" at bounding box center [99, 381] width 12 height 12
click at [127, 398] on span "Open in new tab" at bounding box center [171, 404] width 101 height 12
click at [103, 412] on icon "open menu" at bounding box center [99, 408] width 12 height 12
click at [122, 428] on span "Open in new tab" at bounding box center [171, 431] width 101 height 12
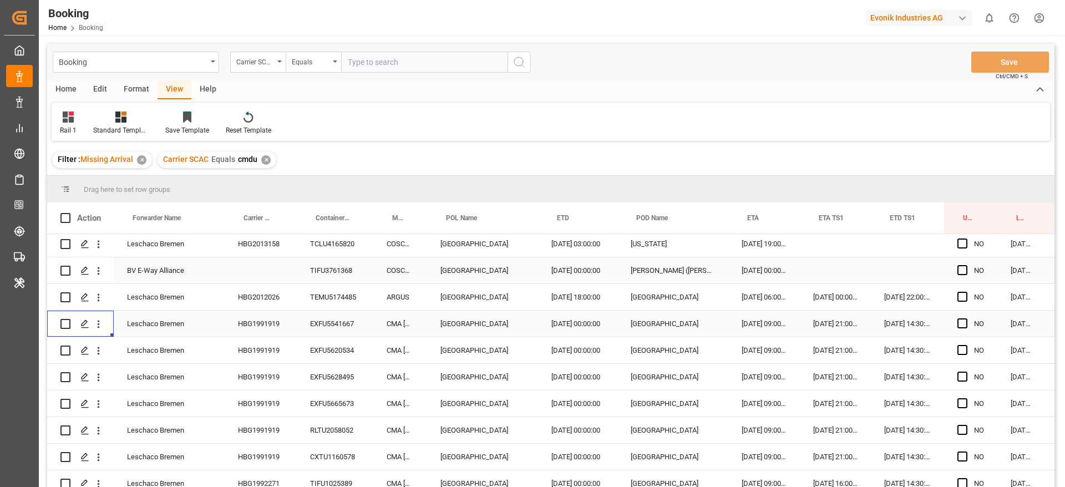
scroll to position [166, 0]
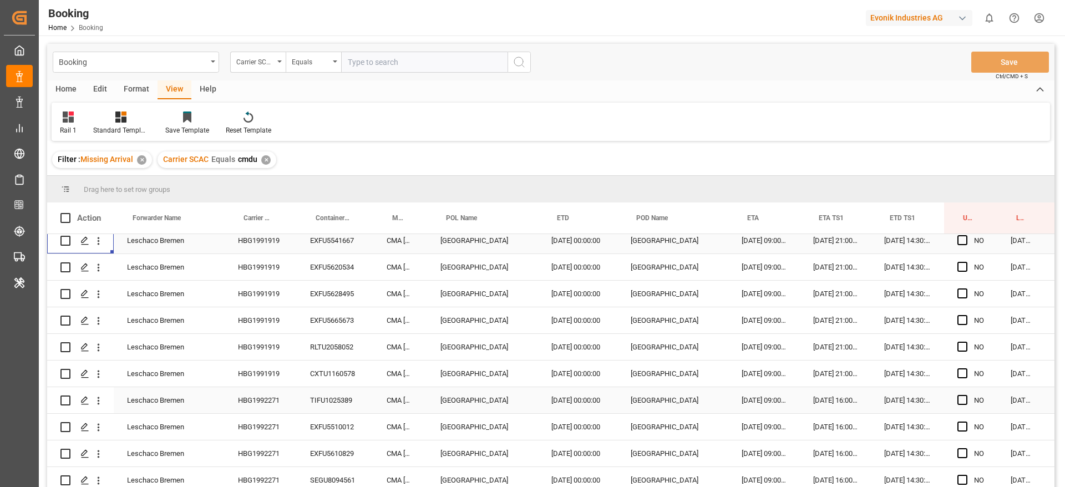
click at [265, 398] on div "HBG1992271" at bounding box center [261, 400] width 72 height 26
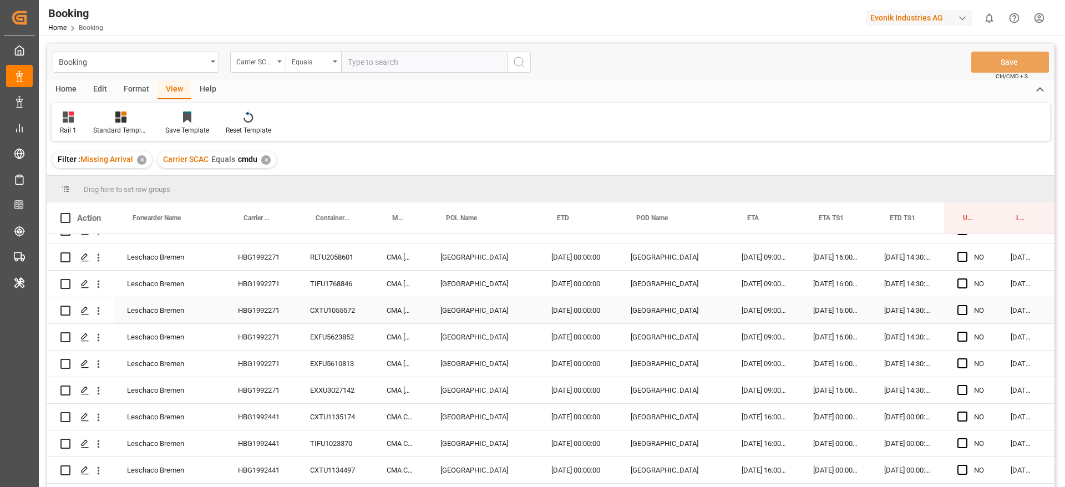
scroll to position [499, 0]
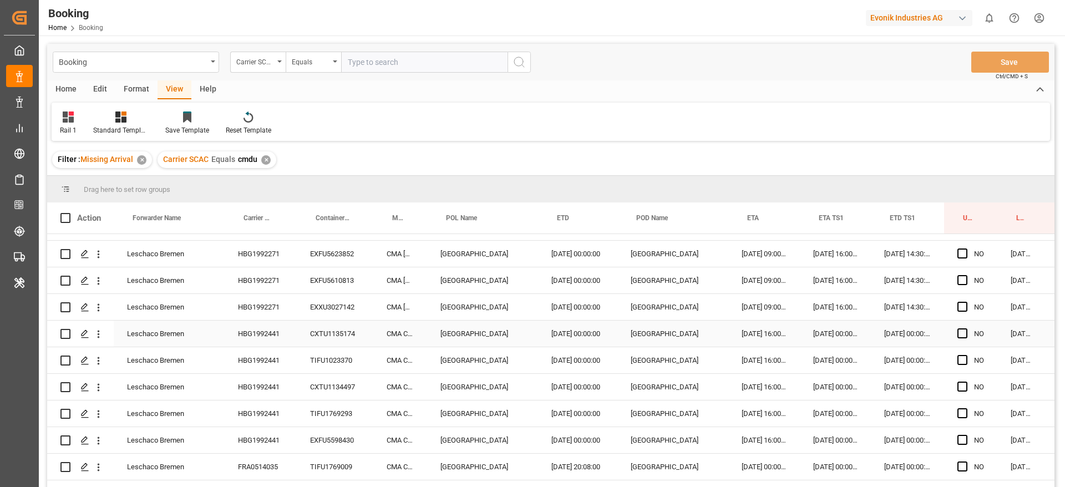
click at [288, 330] on div "HBG1992441" at bounding box center [261, 334] width 72 height 26
click at [275, 302] on div "HBG1992271" at bounding box center [261, 307] width 72 height 26
click at [285, 337] on div "HBG1992441" at bounding box center [261, 334] width 72 height 26
click at [97, 307] on icon "open menu" at bounding box center [99, 308] width 12 height 12
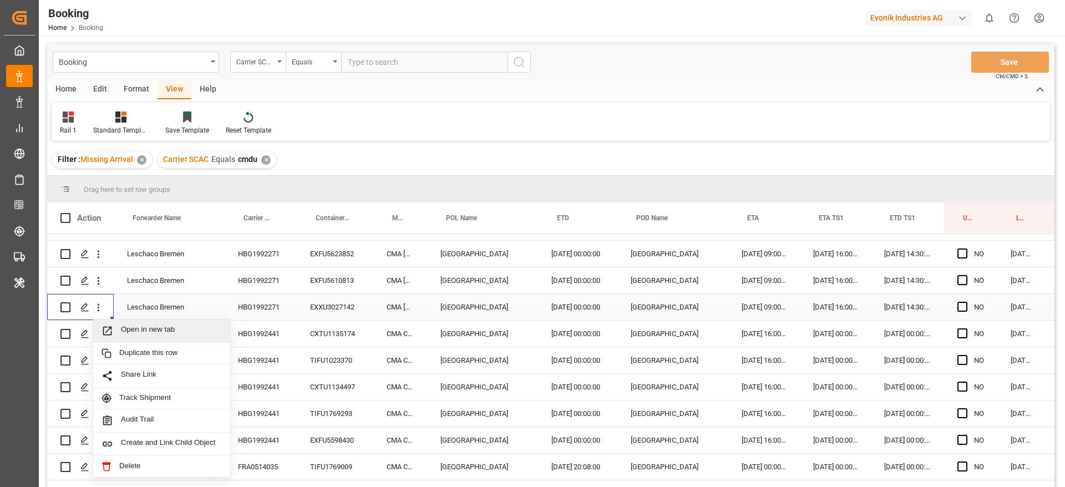
drag, startPoint x: 107, startPoint y: 314, endPoint x: 132, endPoint y: 331, distance: 30.3
click at [132, 331] on span "Open in new tab" at bounding box center [171, 331] width 101 height 12
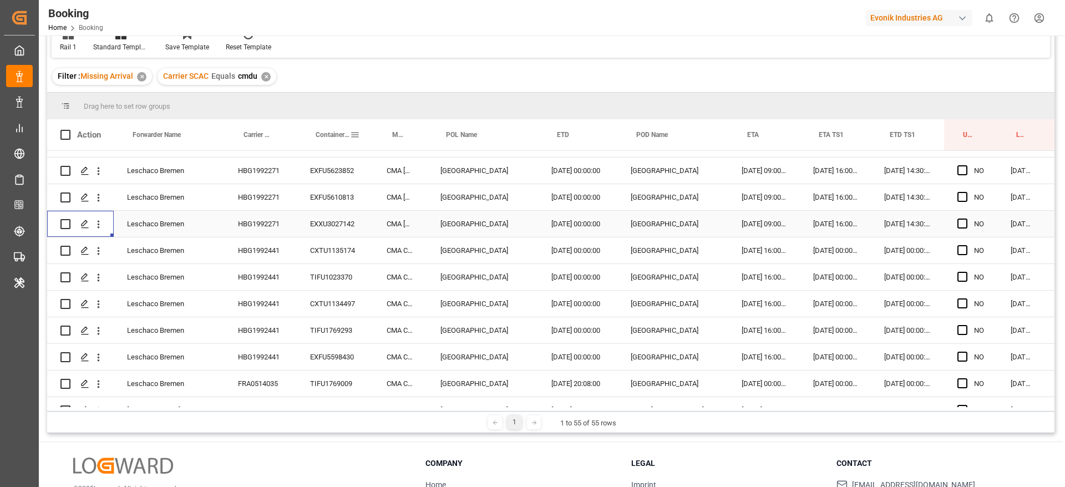
scroll to position [164, 0]
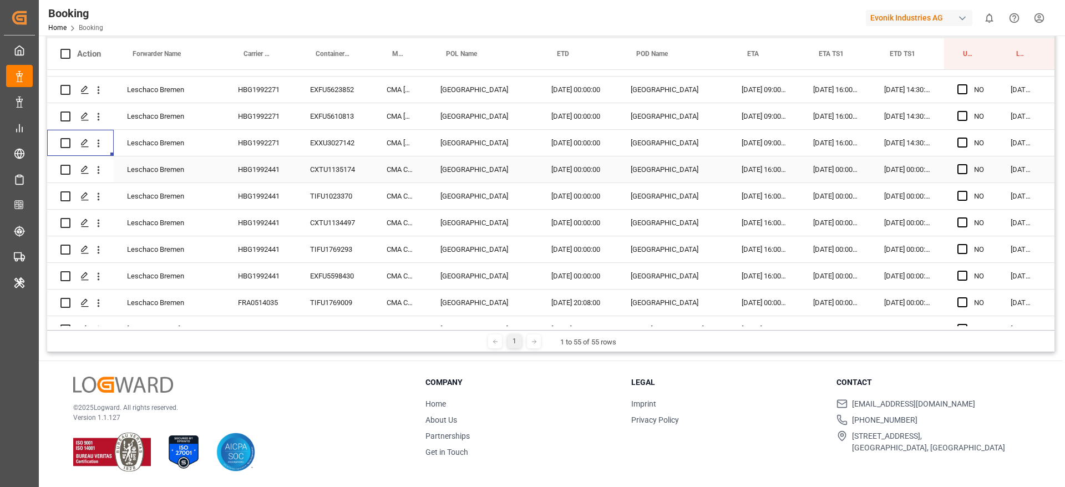
click at [226, 165] on div "HBG1992441" at bounding box center [261, 169] width 72 height 26
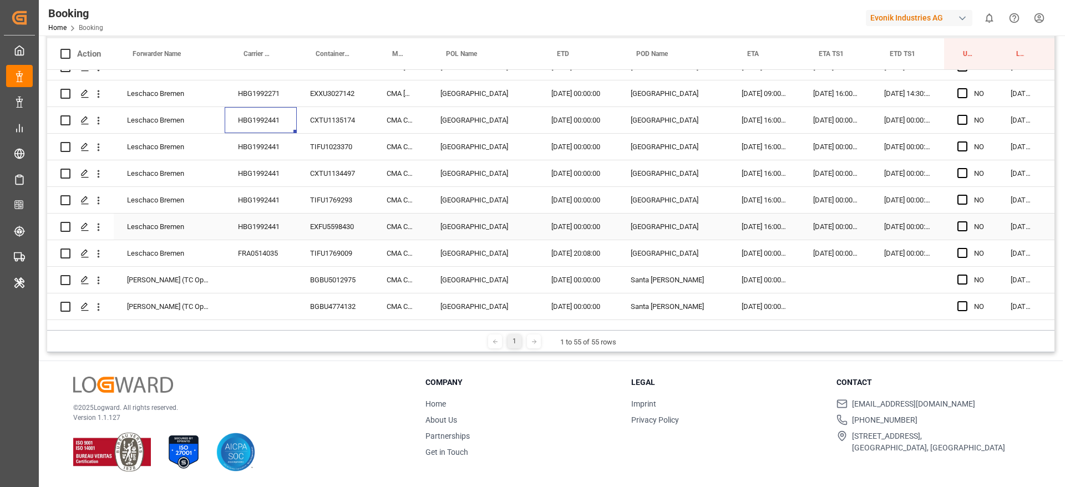
scroll to position [583, 0]
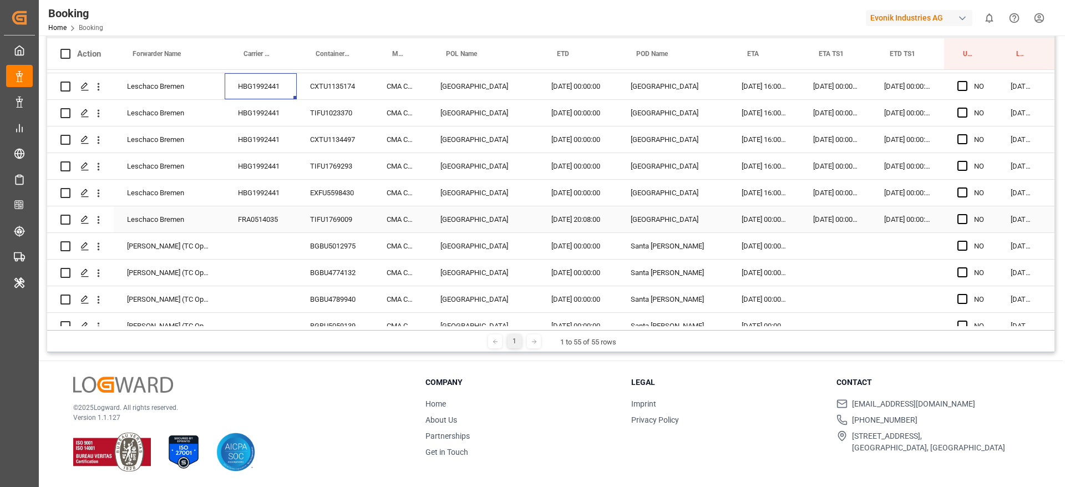
click at [285, 213] on div "FRA0514035" at bounding box center [261, 219] width 72 height 26
click at [351, 249] on div "BGBU5012975" at bounding box center [335, 246] width 77 height 26
click at [102, 224] on icon "open menu" at bounding box center [99, 220] width 12 height 12
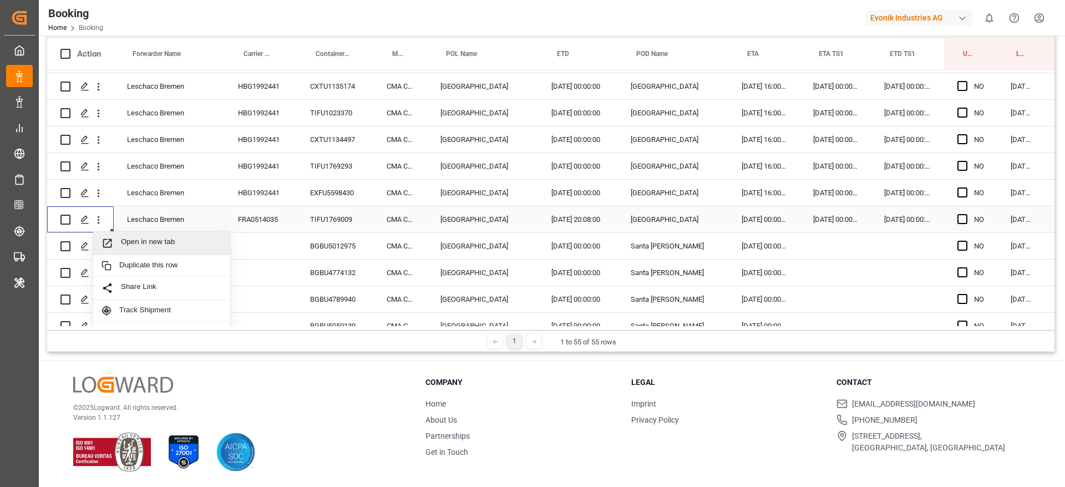
drag, startPoint x: 121, startPoint y: 235, endPoint x: 126, endPoint y: 239, distance: 6.3
click at [124, 237] on div "Open in new tab" at bounding box center [161, 243] width 137 height 23
click at [104, 248] on div "Press SPACE to select this row." at bounding box center [98, 246] width 28 height 21
click at [103, 248] on icon "open menu" at bounding box center [99, 247] width 12 height 12
click at [118, 262] on div "Open in new tab" at bounding box center [161, 270] width 137 height 23
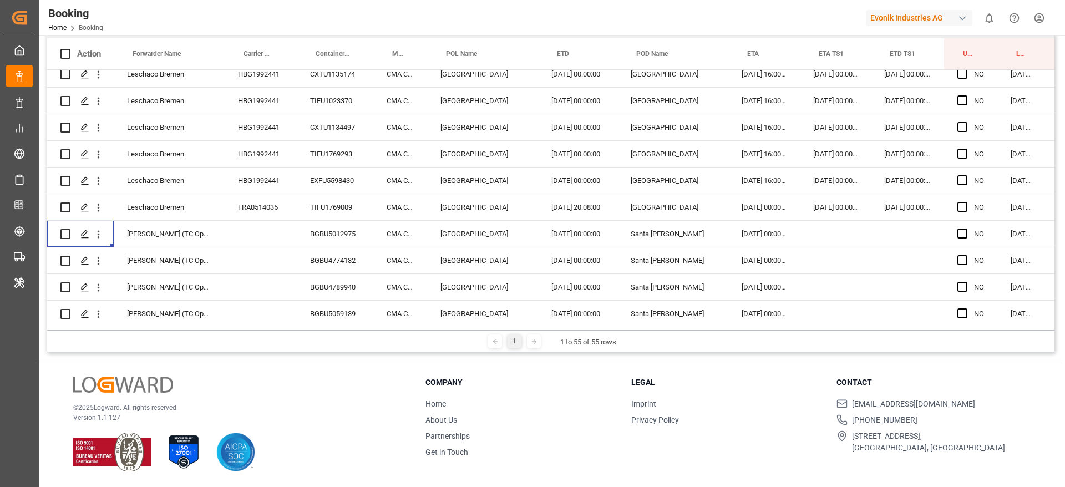
scroll to position [547, 0]
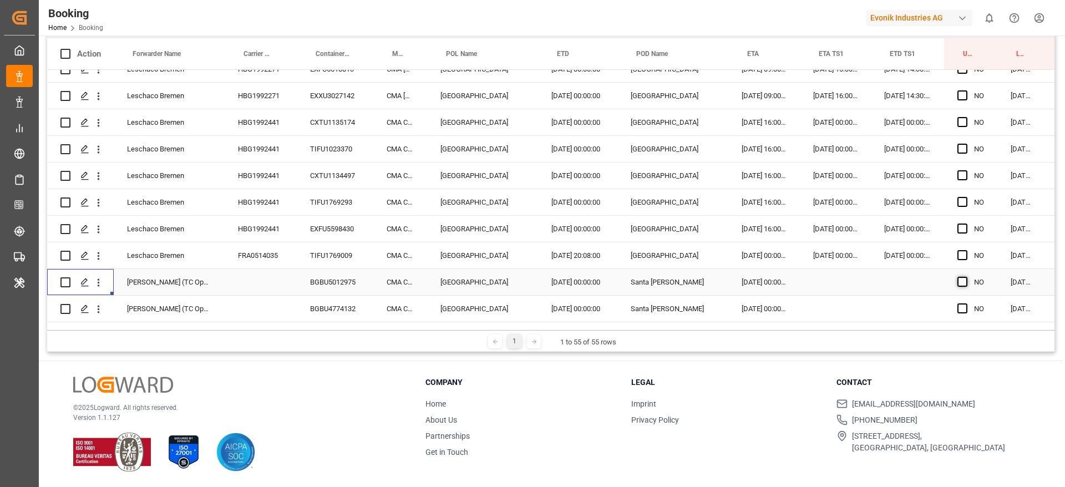
click at [962, 280] on span "Press SPACE to select this row." at bounding box center [963, 282] width 10 height 10
click at [966, 277] on input "Press SPACE to select this row." at bounding box center [966, 277] width 0 height 0
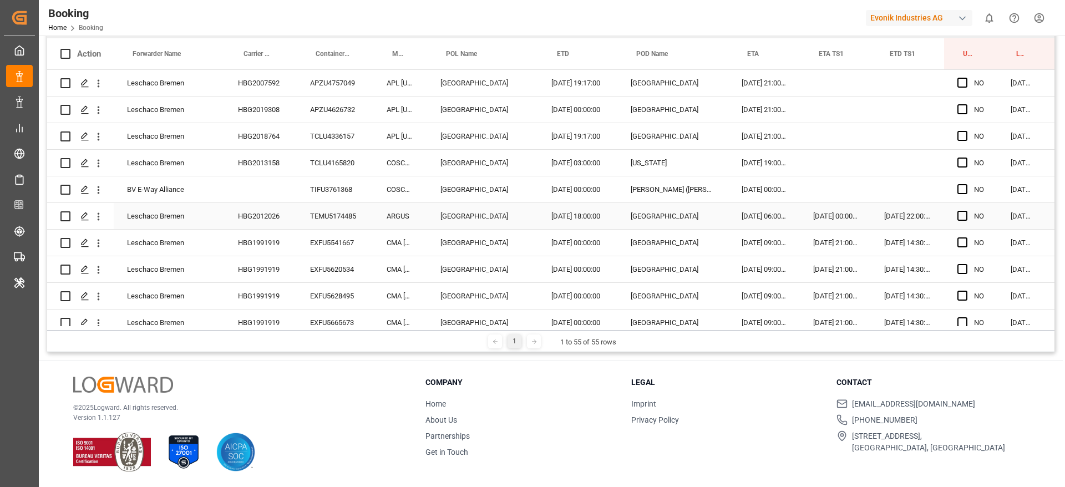
scroll to position [0, 0]
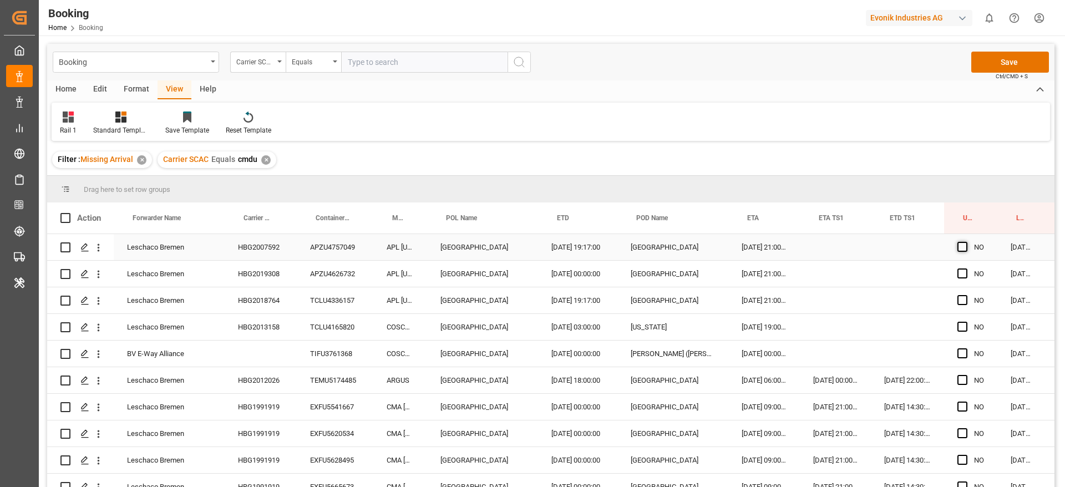
click at [962, 250] on span "Press SPACE to select this row." at bounding box center [963, 247] width 10 height 10
click at [966, 242] on input "Press SPACE to select this row." at bounding box center [966, 242] width 0 height 0
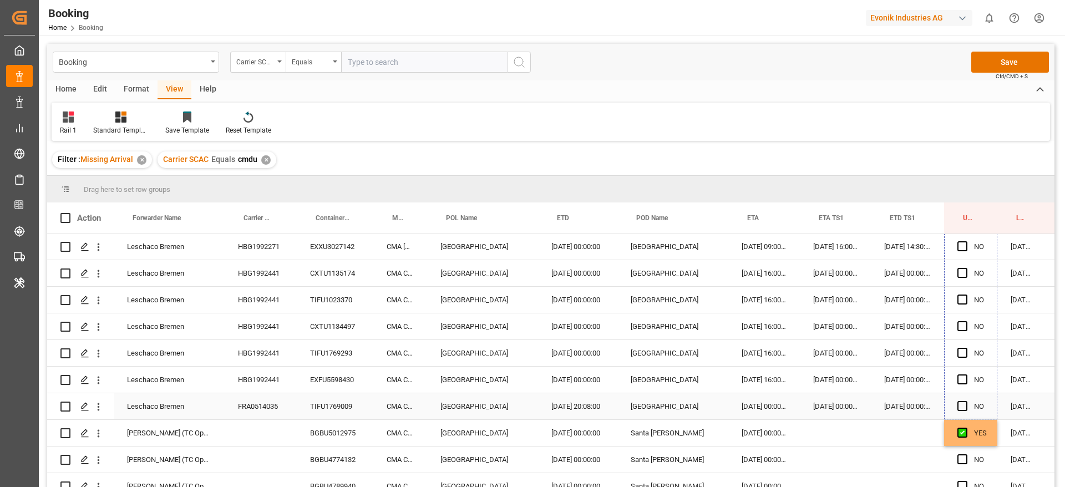
scroll to position [583, 0]
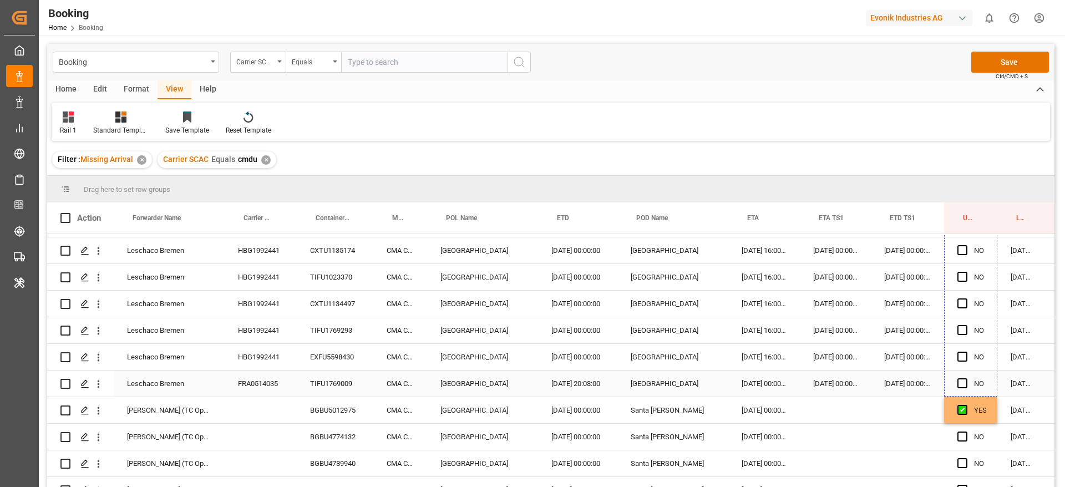
drag, startPoint x: 996, startPoint y: 257, endPoint x: 970, endPoint y: 390, distance: 135.7
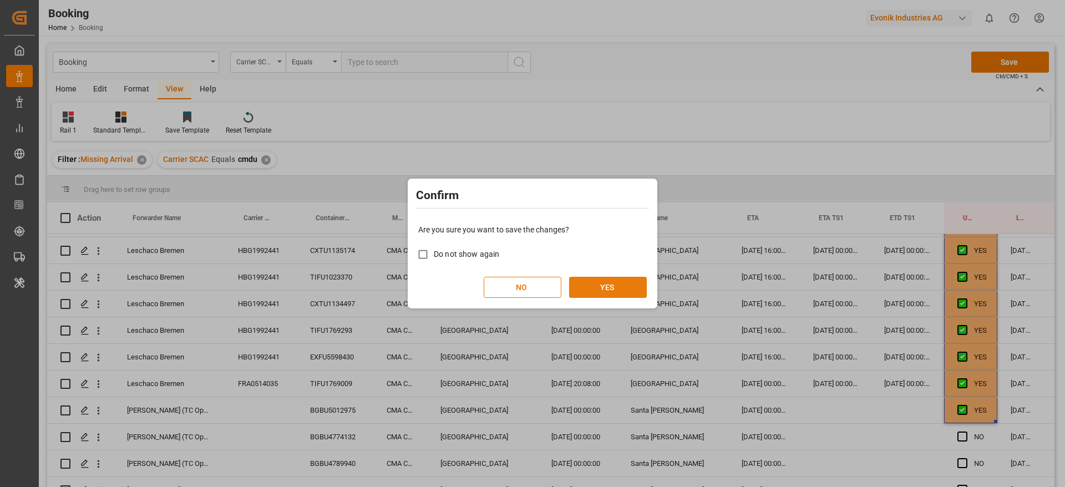
click at [641, 296] on button "YES" at bounding box center [608, 287] width 78 height 21
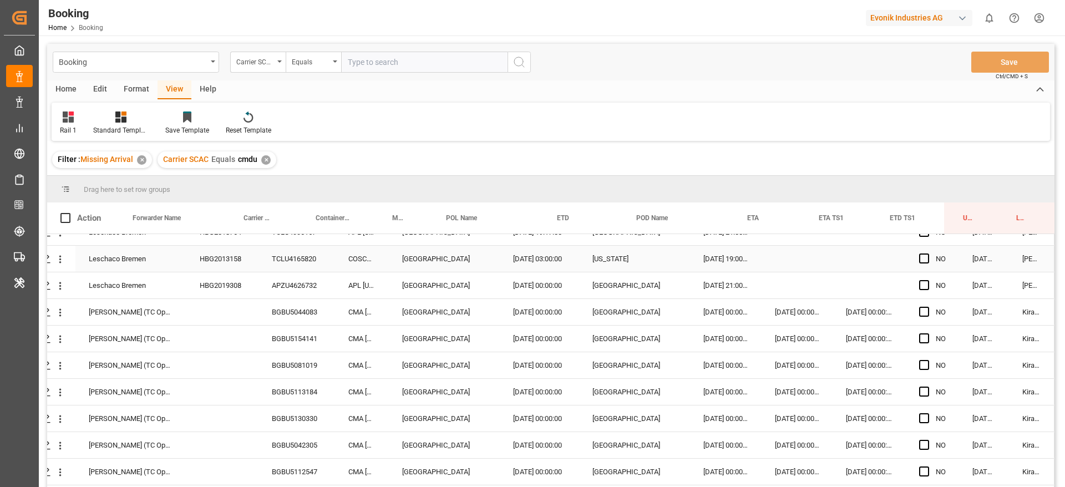
scroll to position [848, 42]
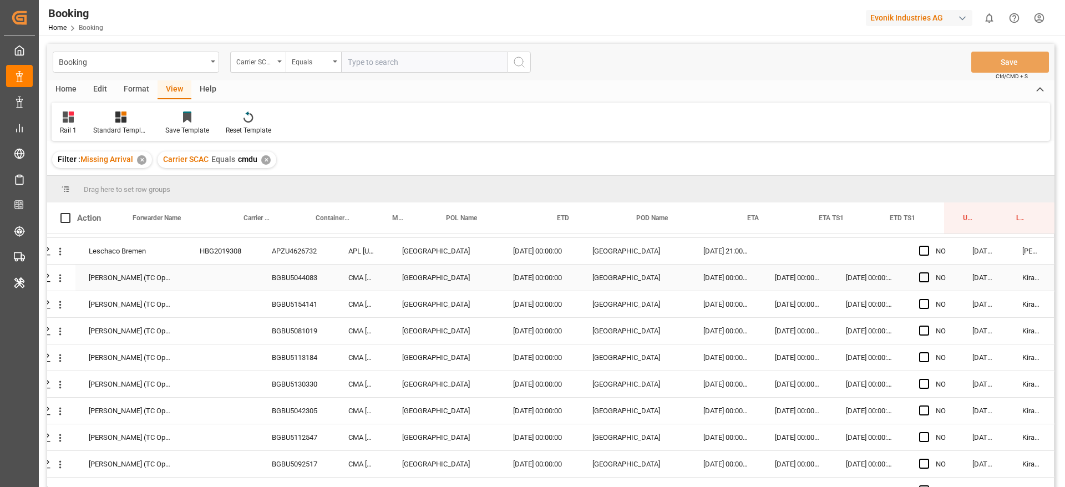
click at [301, 279] on div "BGBU5044083" at bounding box center [297, 278] width 77 height 26
click at [59, 281] on icon "open menu" at bounding box center [60, 279] width 2 height 8
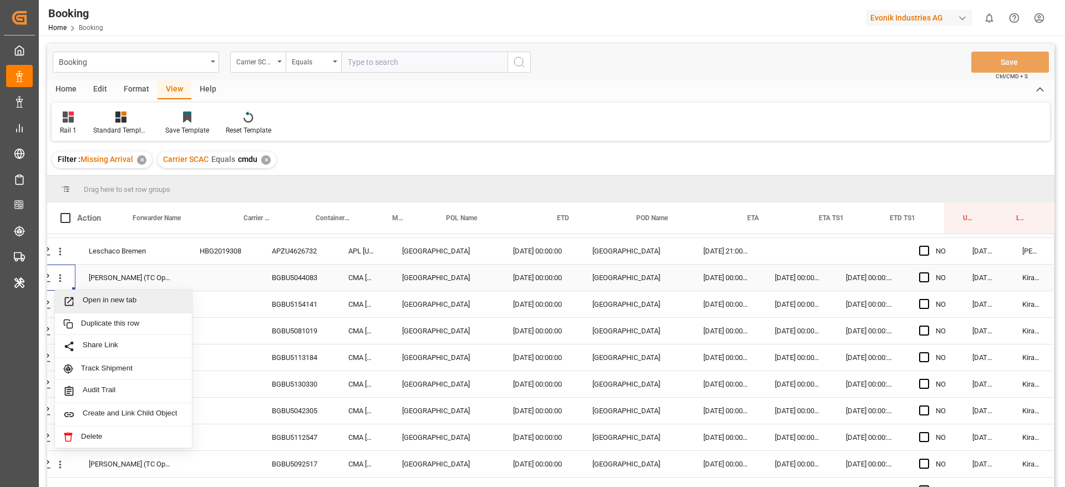
click at [86, 298] on span "Open in new tab" at bounding box center [133, 302] width 101 height 12
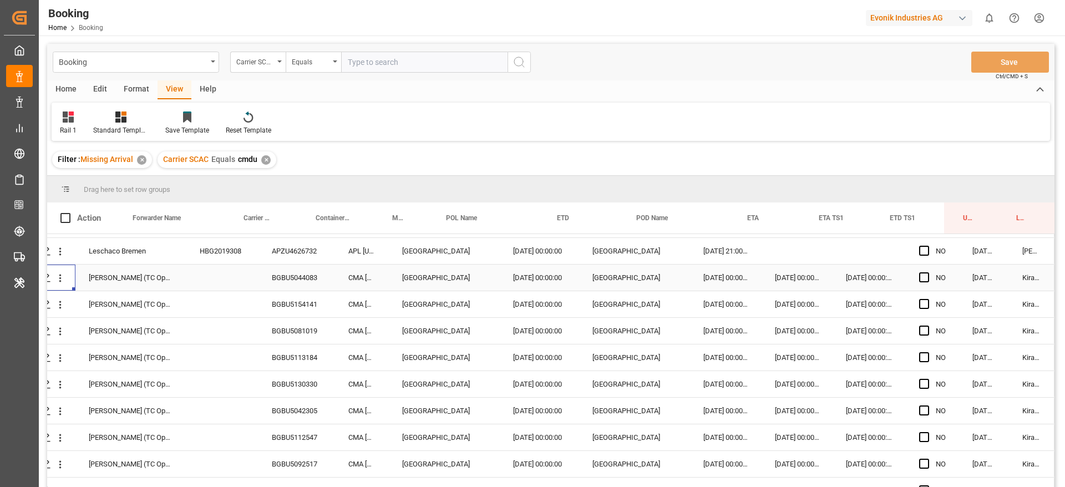
click at [59, 278] on icon "open menu" at bounding box center [60, 279] width 2 height 8
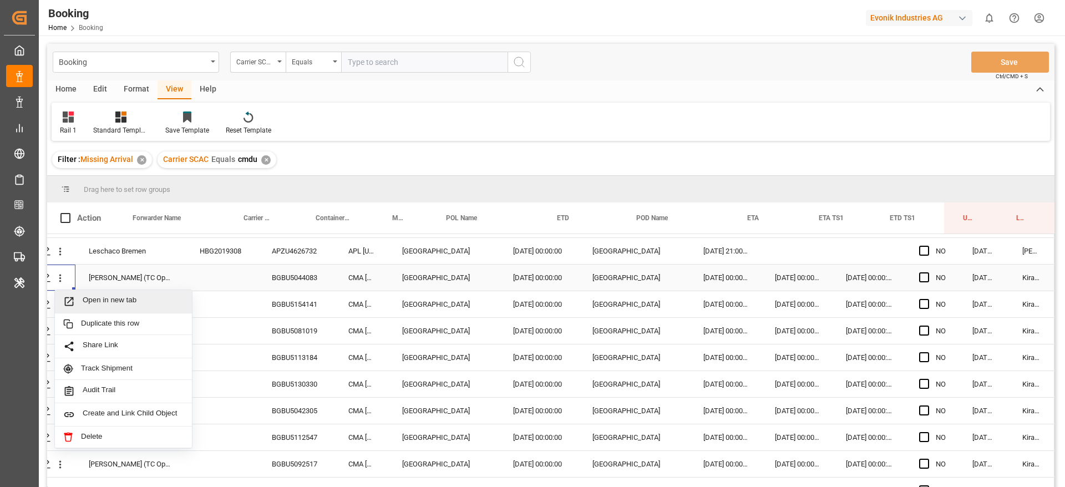
click at [86, 297] on span "Open in new tab" at bounding box center [133, 302] width 101 height 12
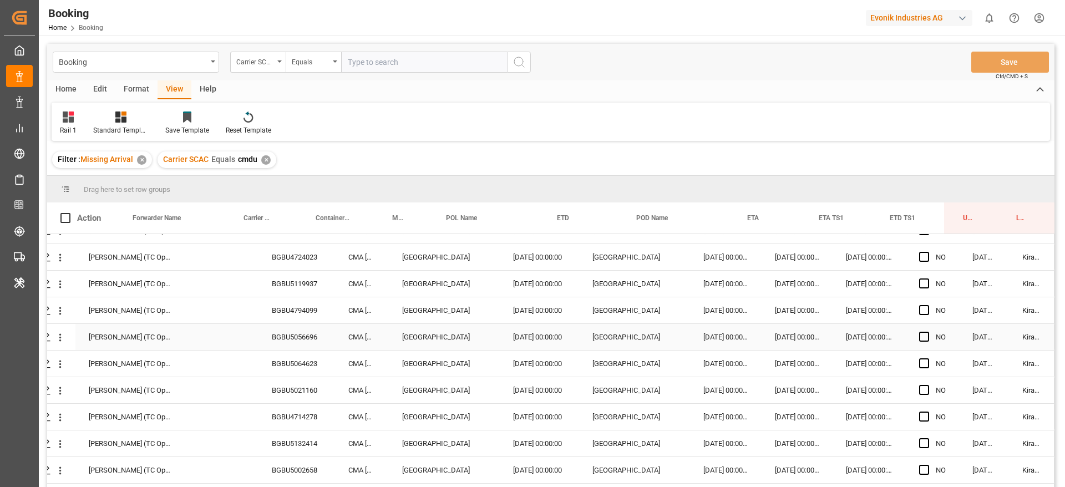
scroll to position [832, 42]
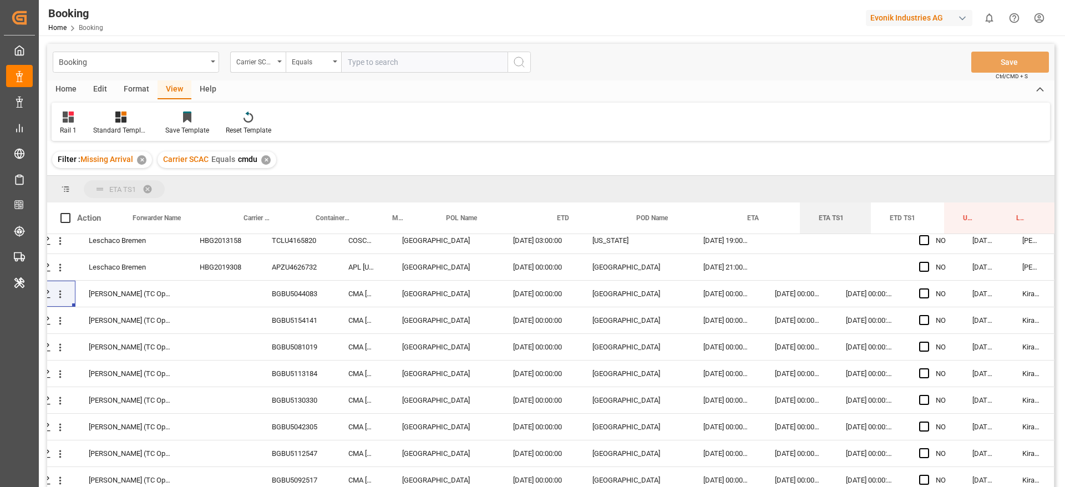
drag, startPoint x: 827, startPoint y: 216, endPoint x: 837, endPoint y: 194, distance: 23.8
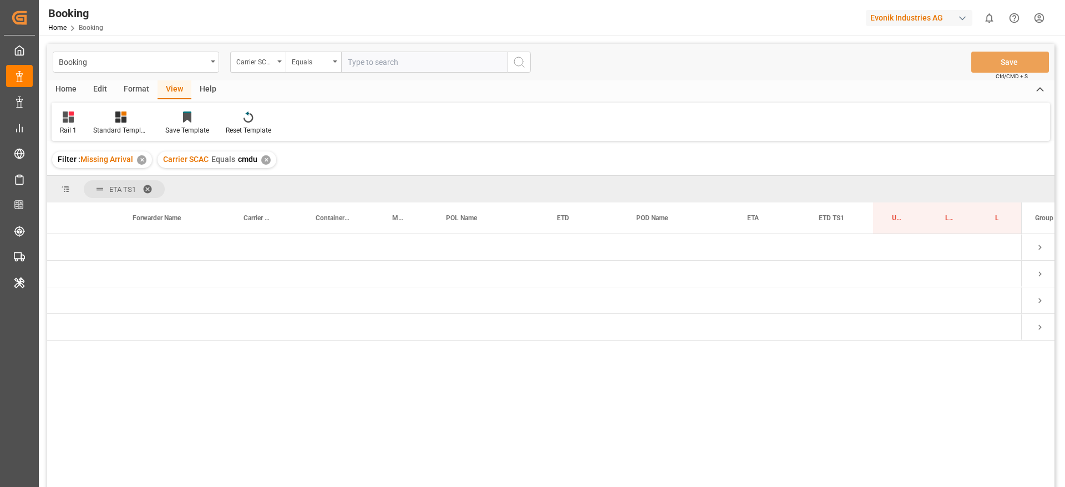
scroll to position [0, 0]
click at [153, 186] on span at bounding box center [152, 189] width 18 height 10
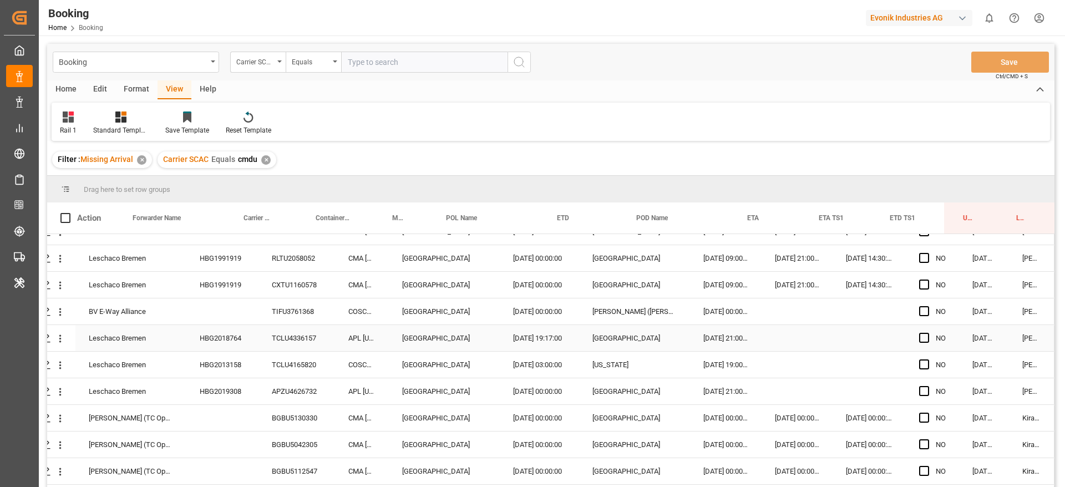
scroll to position [1082, 42]
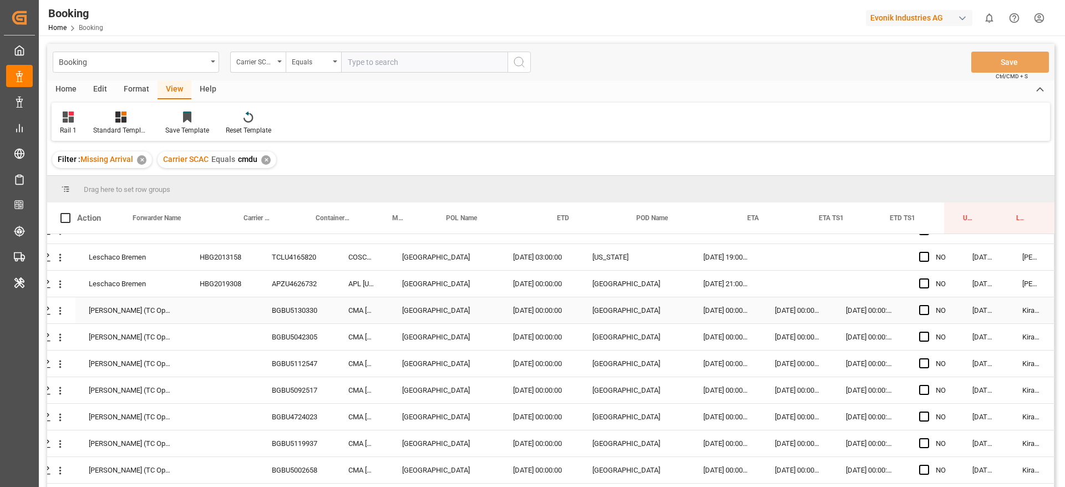
click at [273, 303] on div "BGBU5130330" at bounding box center [297, 310] width 77 height 26
click at [54, 312] on icon "open menu" at bounding box center [60, 311] width 12 height 12
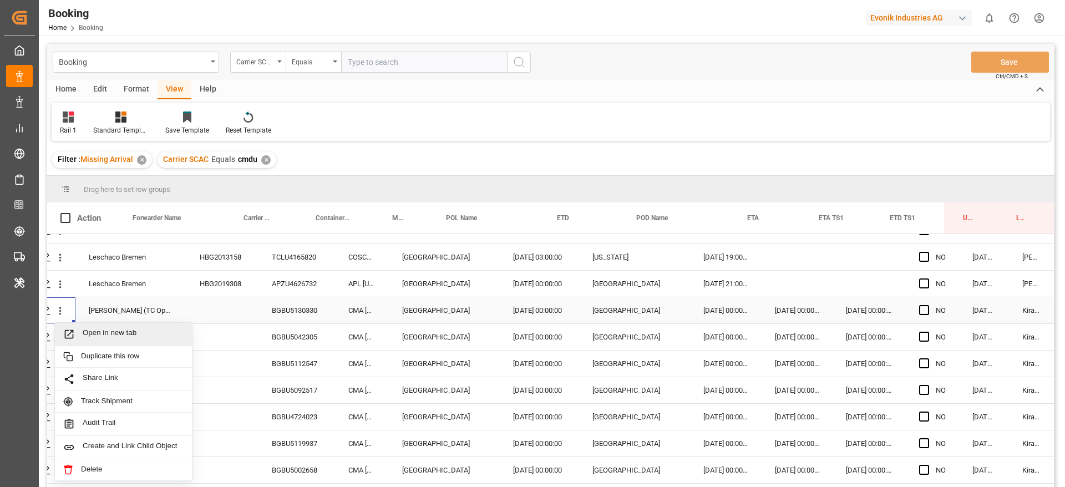
click at [83, 331] on span "Open in new tab" at bounding box center [133, 334] width 101 height 12
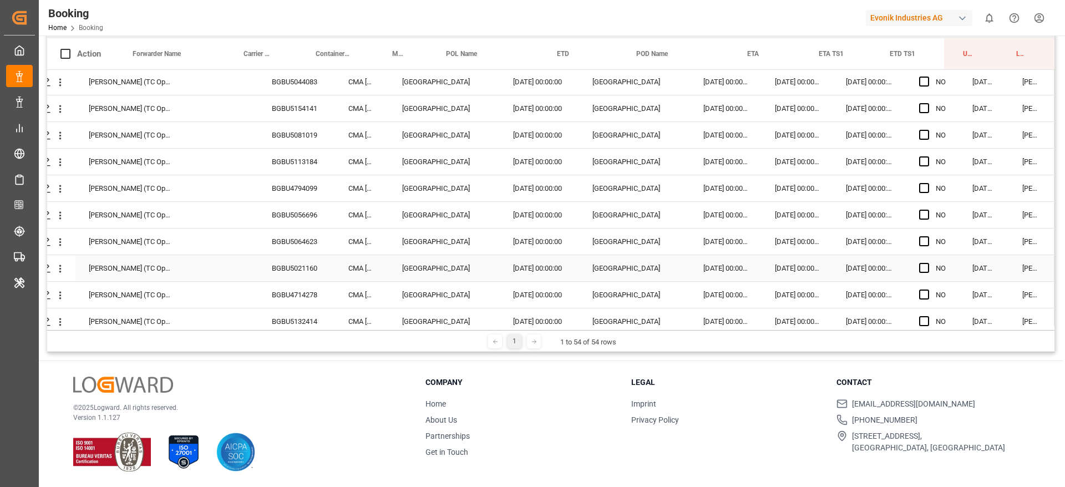
scroll to position [0, 42]
click at [295, 133] on div "BGBU5081019" at bounding box center [297, 136] width 77 height 26
click at [54, 138] on icon "open menu" at bounding box center [60, 137] width 12 height 12
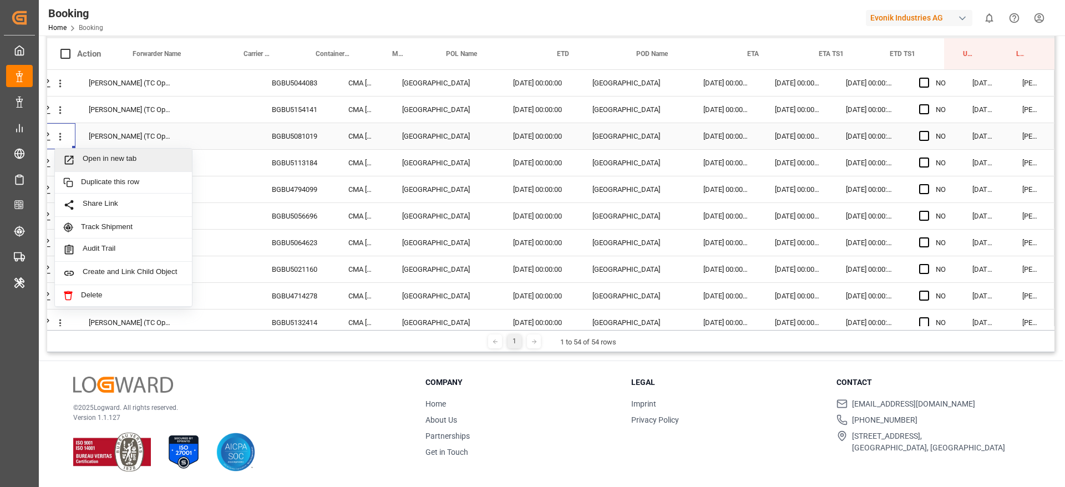
click at [64, 152] on div "Open in new tab" at bounding box center [123, 160] width 137 height 23
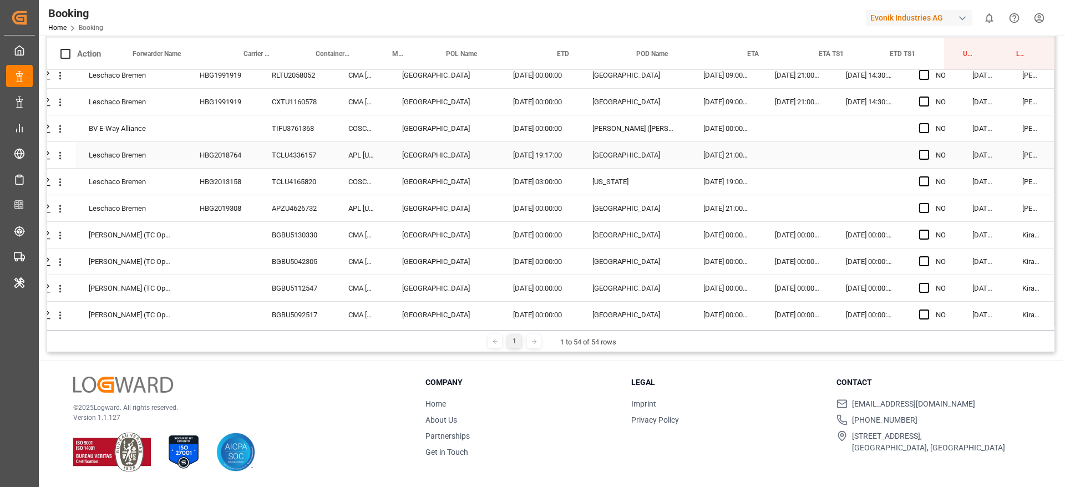
scroll to position [1019, 42]
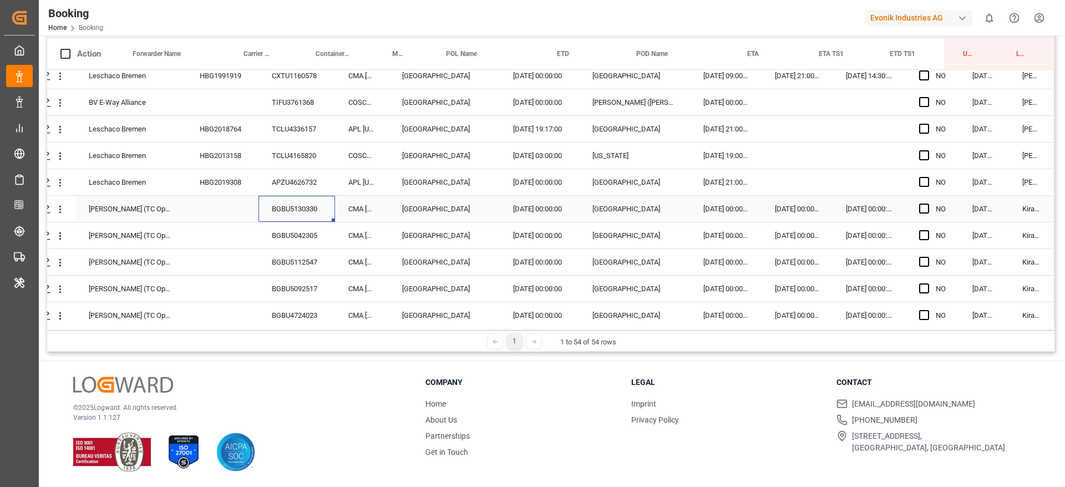
click at [318, 213] on div "BGBU5130330" at bounding box center [297, 209] width 77 height 26
click at [308, 250] on div "BGBU5112547" at bounding box center [297, 262] width 77 height 26
click at [310, 235] on div "BGBU5042305" at bounding box center [297, 235] width 77 height 26
click at [281, 206] on div "BGBU5130330" at bounding box center [297, 209] width 77 height 26
click at [64, 209] on div "Press SPACE to select this row." at bounding box center [60, 209] width 28 height 21
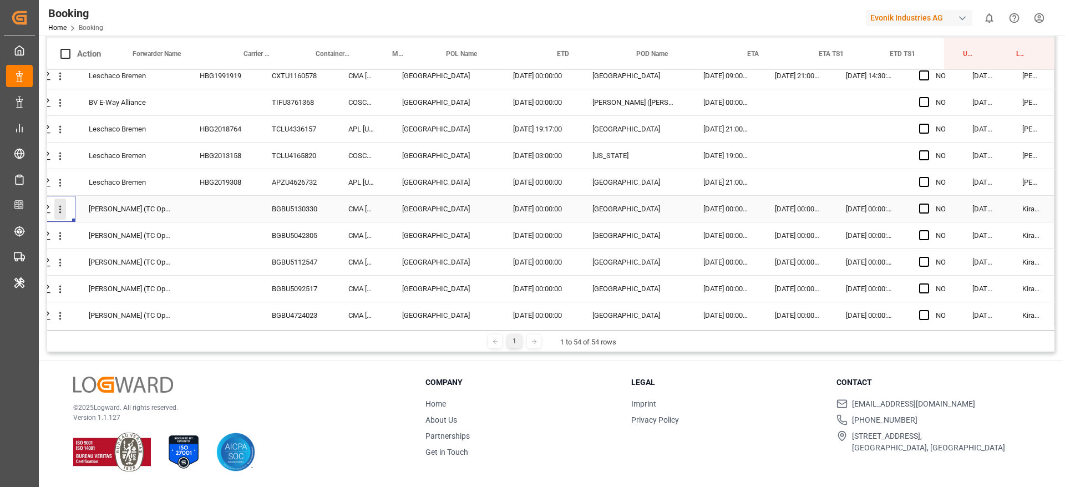
click at [61, 212] on icon "open menu" at bounding box center [60, 210] width 12 height 12
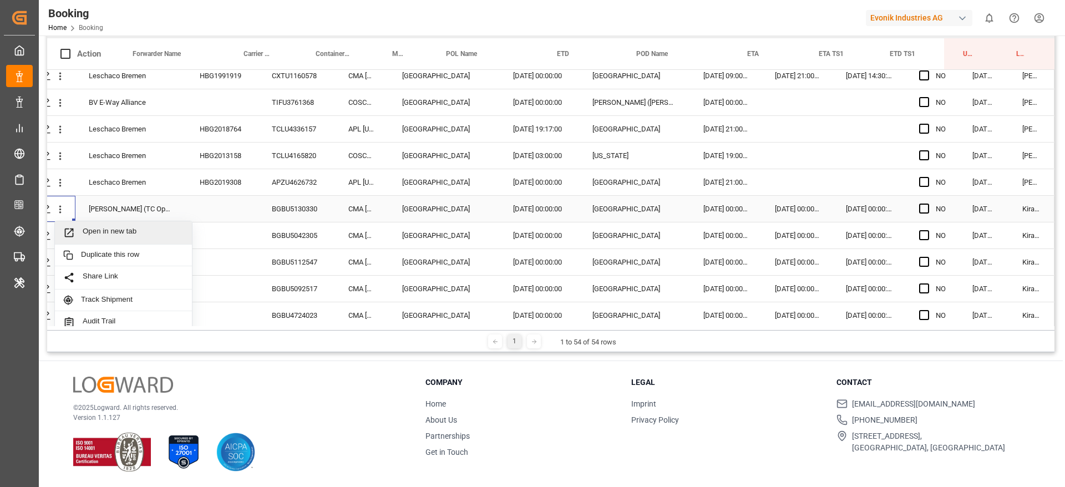
click at [83, 235] on span "Open in new tab" at bounding box center [133, 233] width 101 height 12
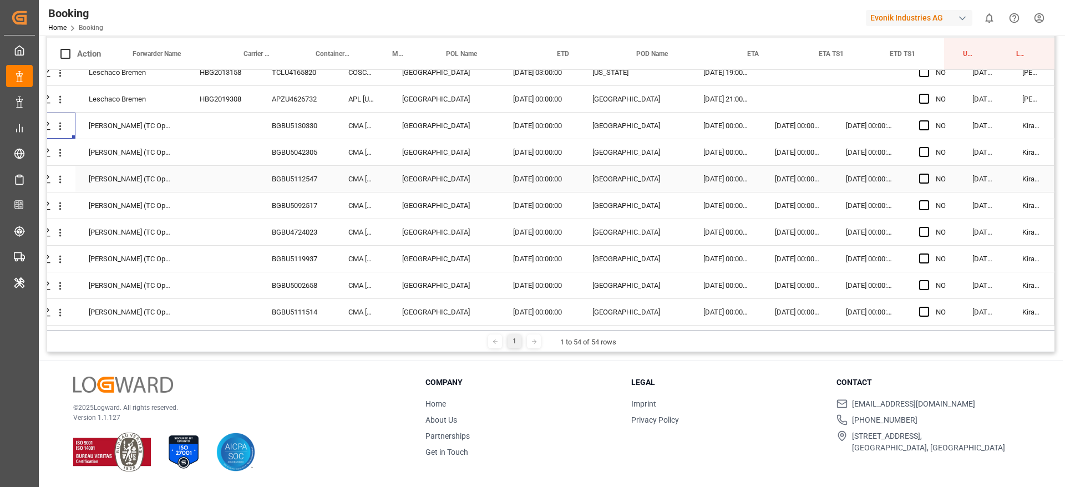
scroll to position [936, 42]
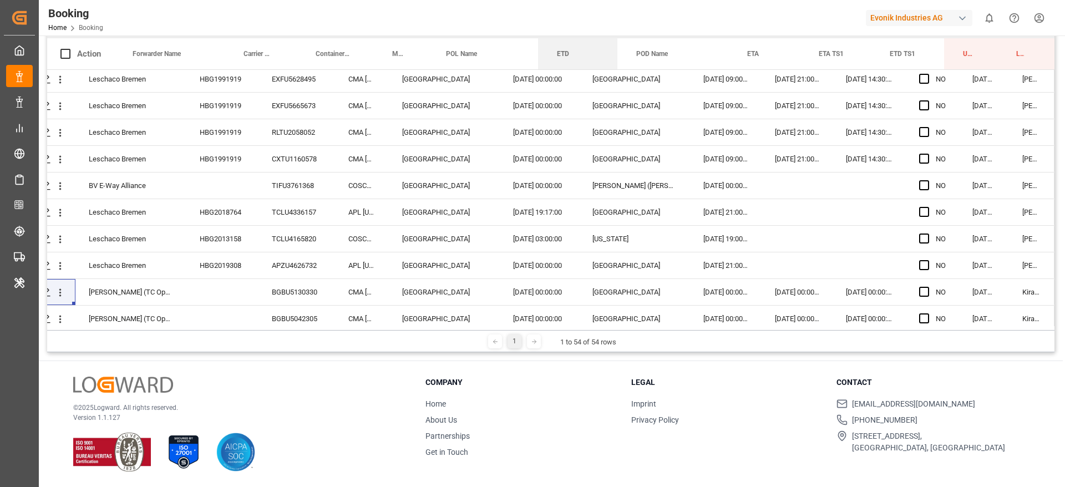
drag, startPoint x: 553, startPoint y: 52, endPoint x: 566, endPoint y: 28, distance: 27.3
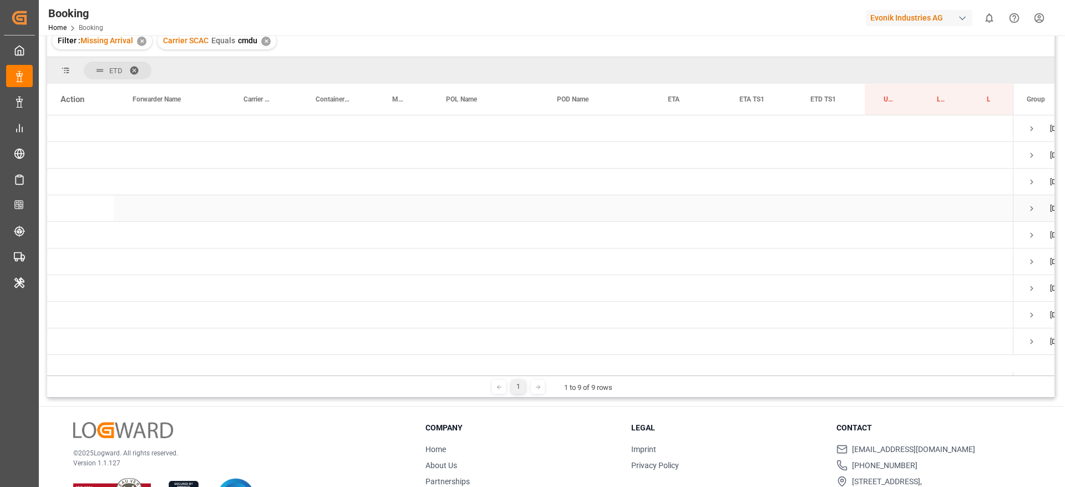
scroll to position [81, 0]
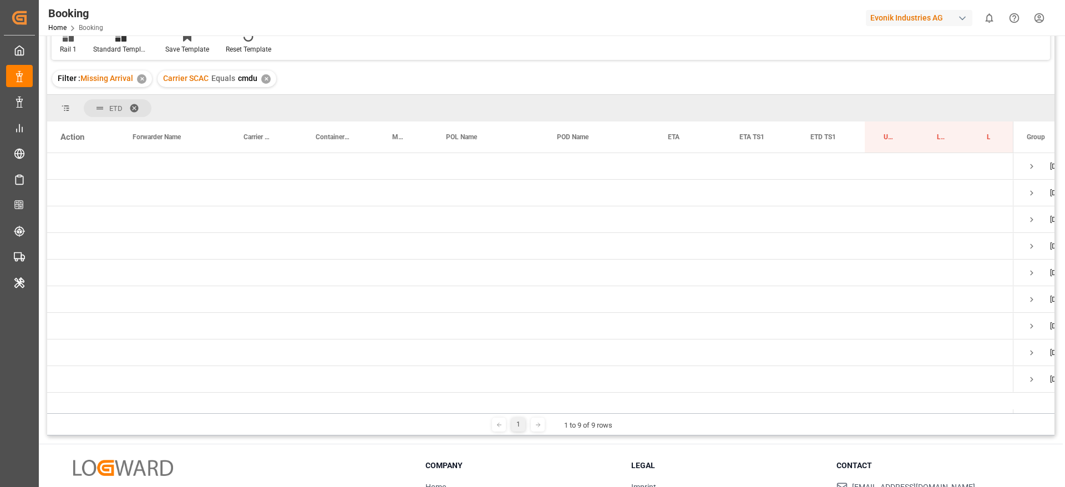
click at [132, 108] on span at bounding box center [138, 108] width 18 height 10
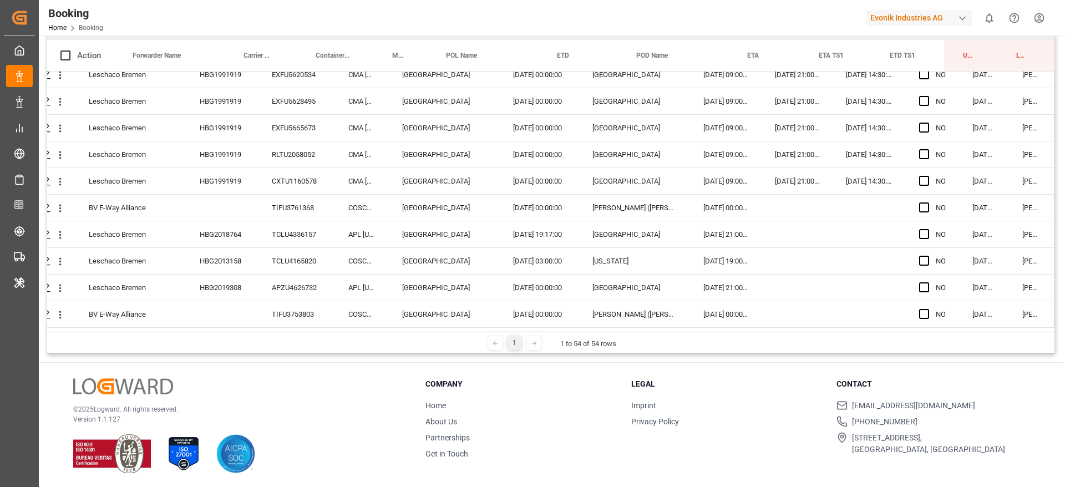
scroll to position [164, 0]
click at [302, 300] on div "TIFU3753803" at bounding box center [297, 313] width 77 height 26
click at [62, 310] on icon "open menu" at bounding box center [60, 313] width 12 height 12
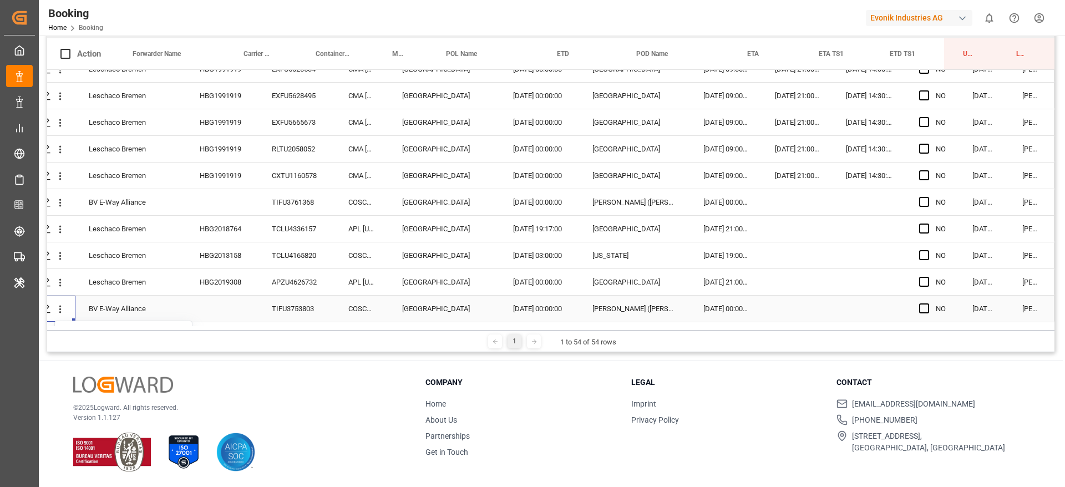
click at [62, 310] on icon "close menu" at bounding box center [60, 309] width 12 height 12
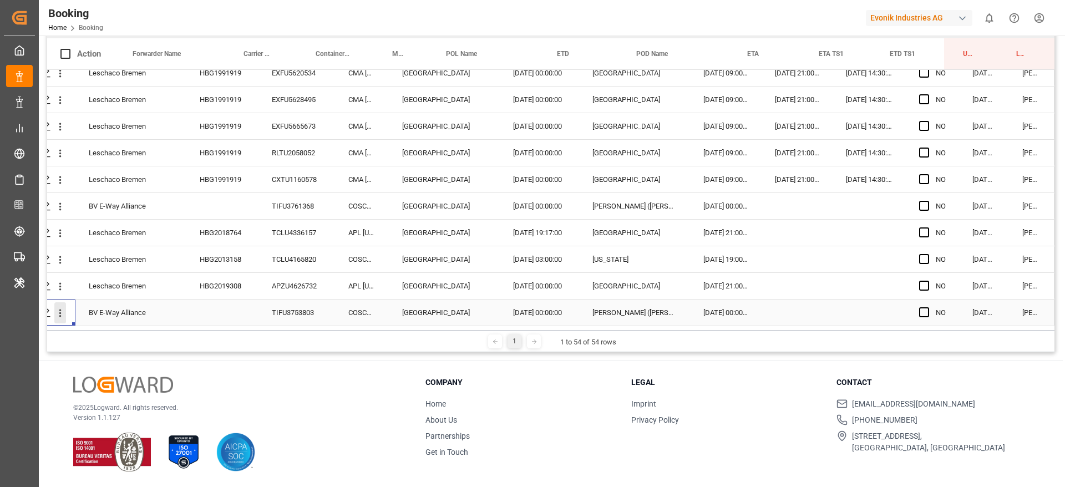
click at [54, 309] on icon "open menu" at bounding box center [60, 313] width 12 height 12
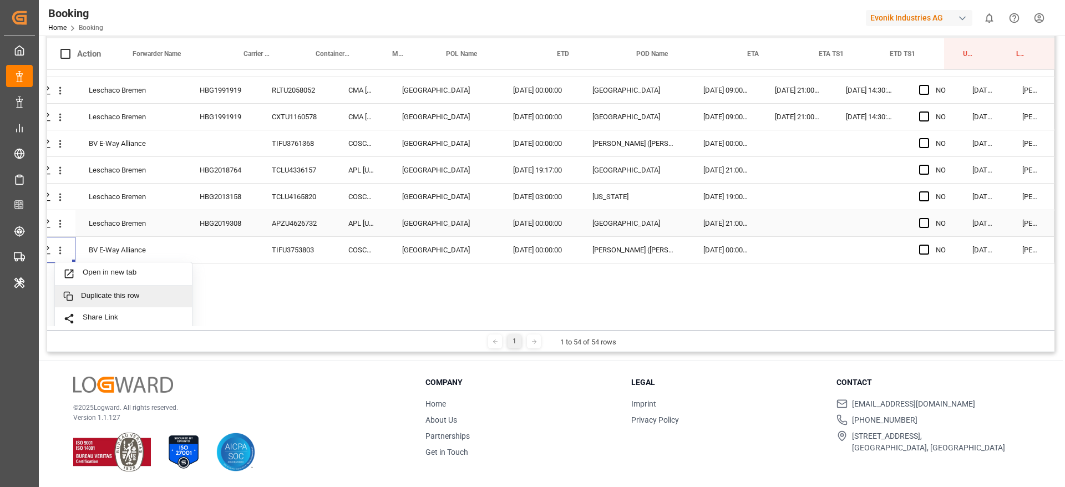
scroll to position [1269, 42]
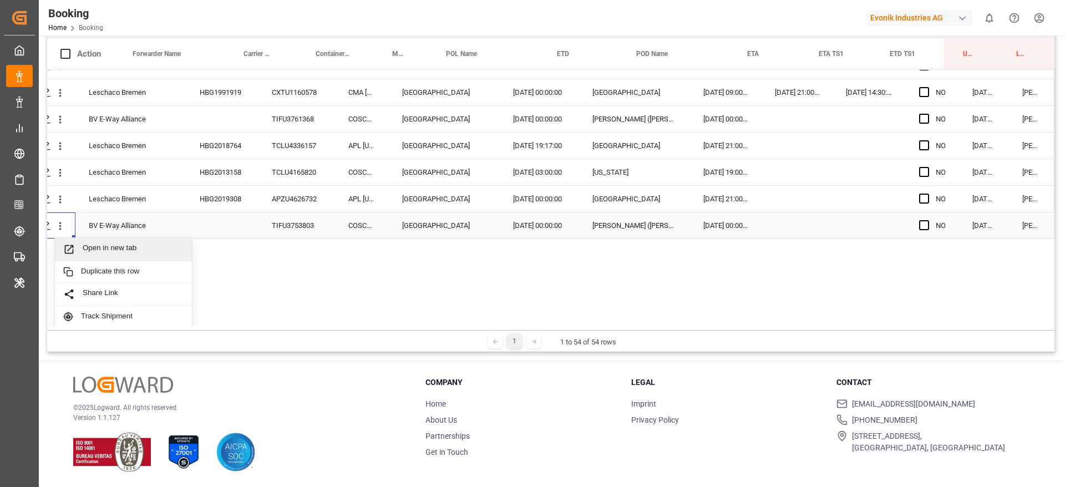
click at [102, 249] on span "Open in new tab" at bounding box center [133, 250] width 101 height 12
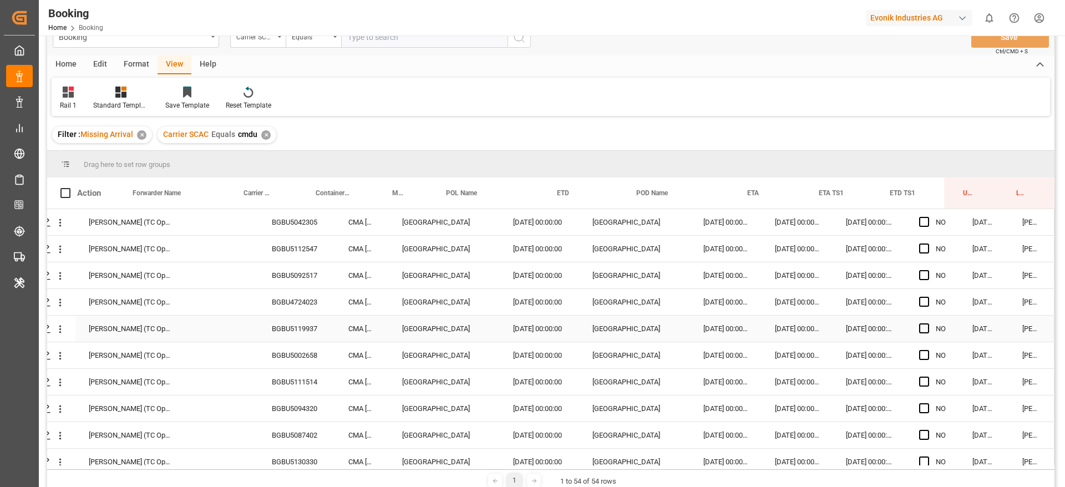
scroll to position [0, 0]
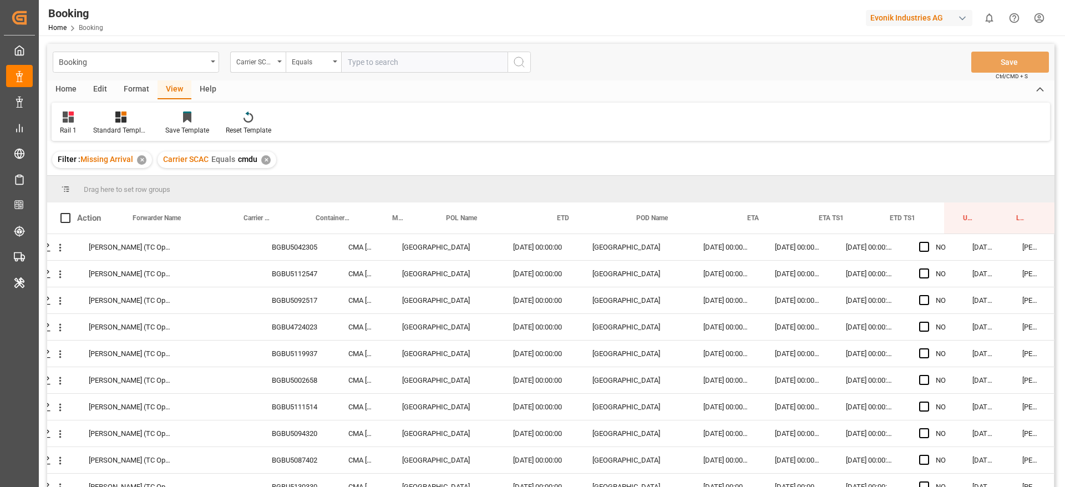
click at [266, 156] on div "✕" at bounding box center [265, 159] width 9 height 9
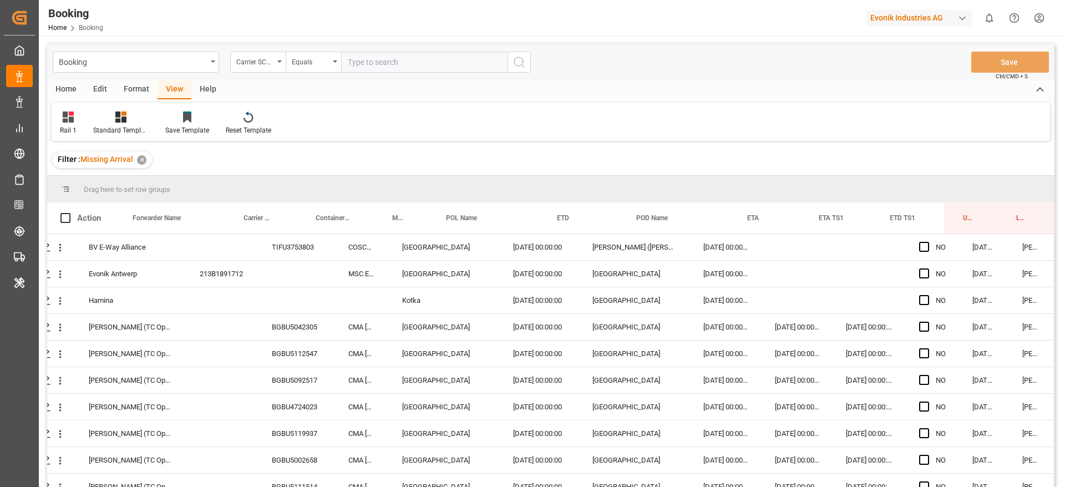
click at [393, 65] on input "text" at bounding box center [424, 62] width 166 height 21
type input "rglv"
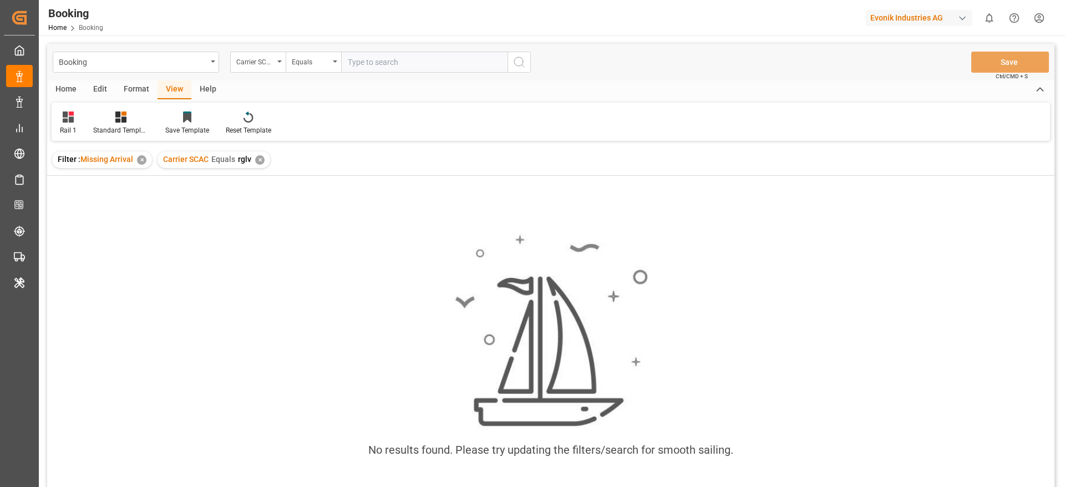
click at [255, 156] on div "✕" at bounding box center [259, 159] width 9 height 9
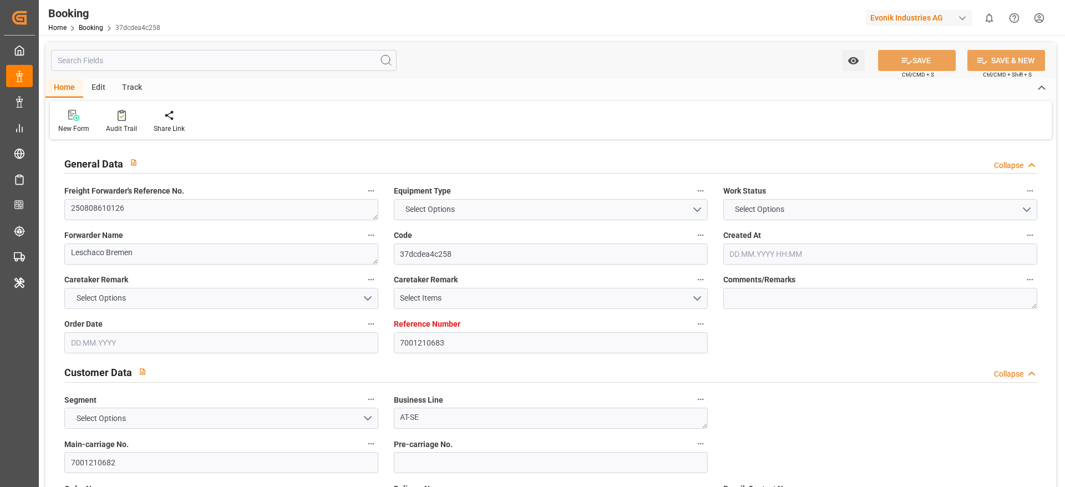
type input "7001210683"
type input "9350018"
type input "CMACGM"
type input "CMA CGM Group"
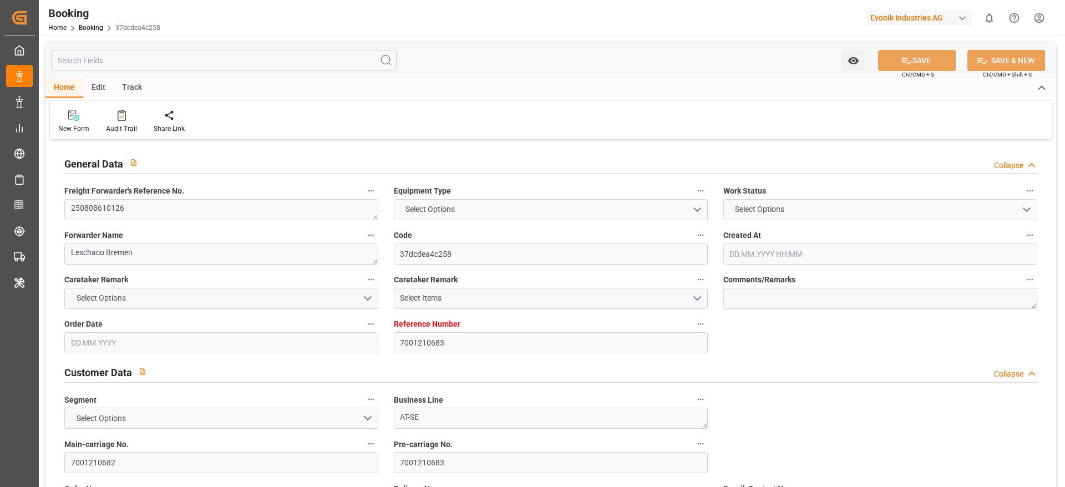
type input "NLRTM"
type input "MXVER"
type input "0"
type input "NLRTM"
type input "MXVER"
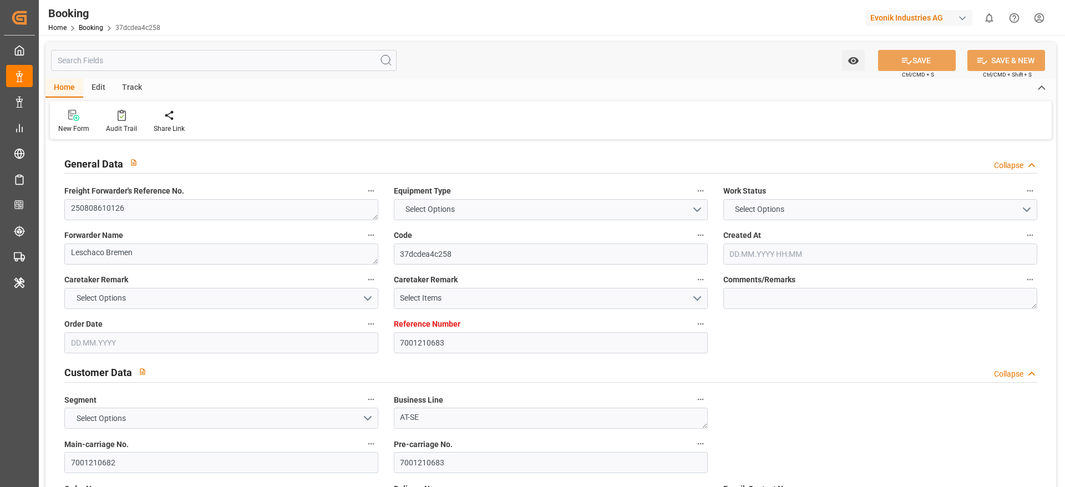
type input "9350018"
type input "02.07.2025 06:49"
type input "02.07.2025"
type input "05.09.2025"
type input "06.08.2025"
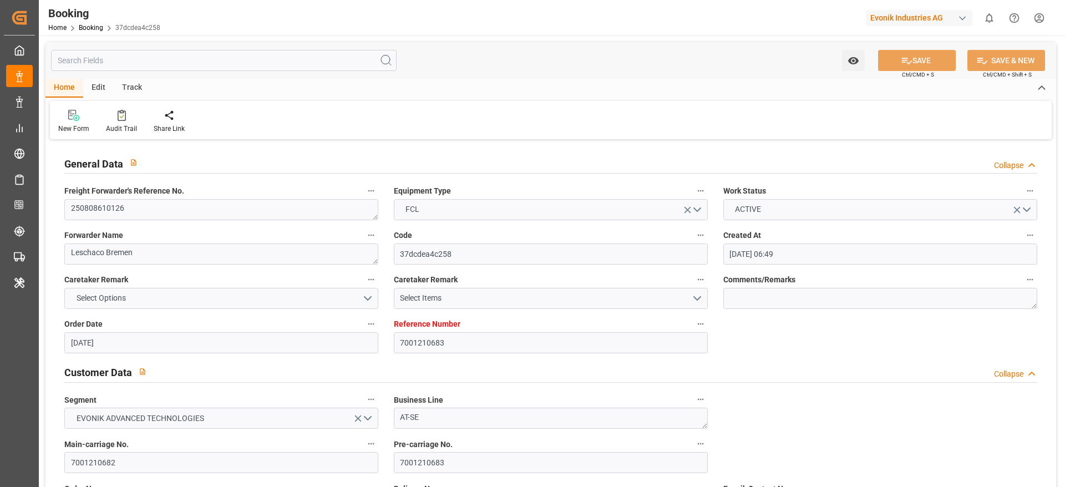
type input "02.07.2025"
type input "03.07.2025"
type input "21.08.2025 19:17"
type input "20.08.2025 00:00"
type input "22.08.2025 00:54"
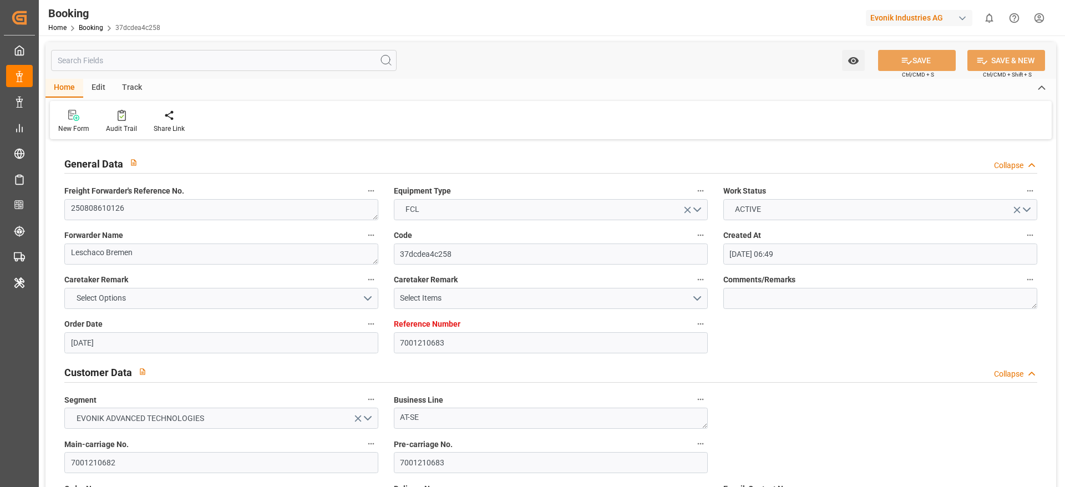
type input "16.08.2025 06:03"
type input "[DATE] 21:00"
type input "[DATE] 00:00"
type input "[DATE]"
type input "[DATE] 06:31"
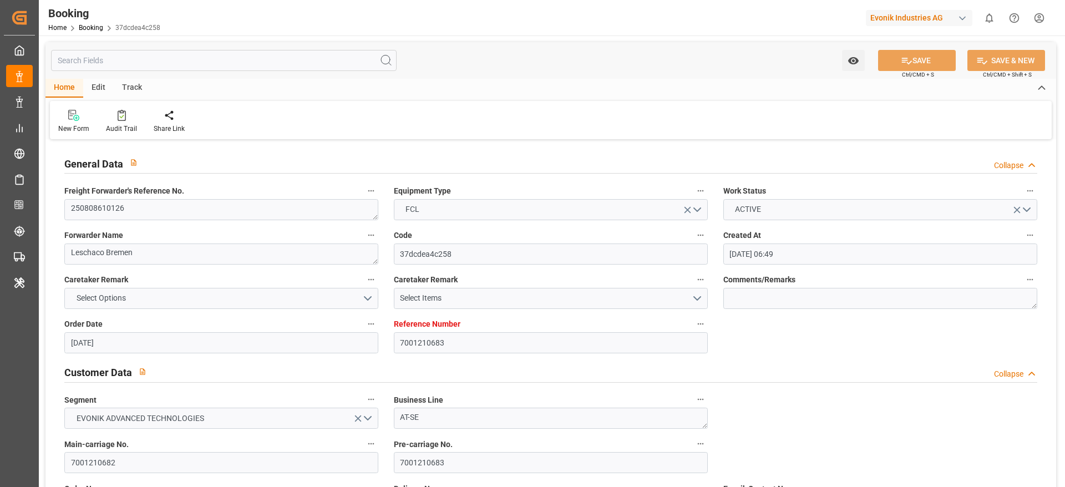
type input "[DATE]"
type input "08.08.2025 12:56"
type input "21.08.2025 16:47"
type input "21.08.2025 19:17"
type input "22.08.2025 04:16"
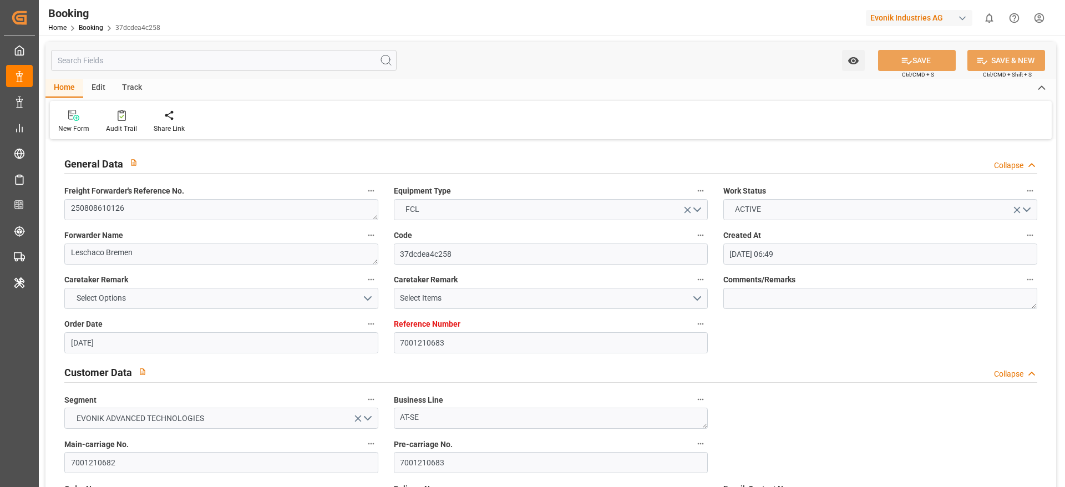
type input "[DATE] 21:00"
type input "[DATE] 00:03"
type input "[DATE] 09:18"
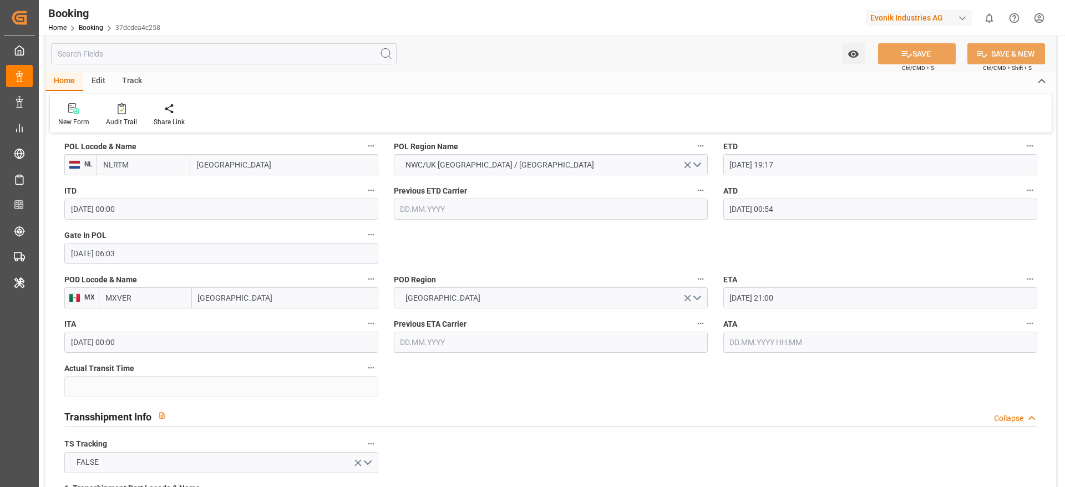
scroll to position [915, 0]
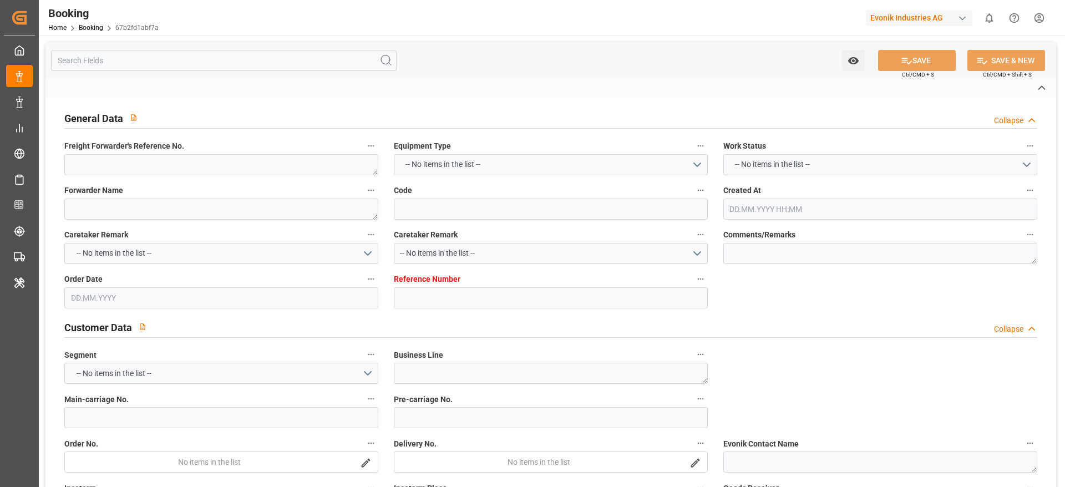
type textarea "250808610538"
type textarea "Leschaco Bremen"
type input "67b2fd1abf7a"
type input "4006674336"
type textarea "AT-SE"
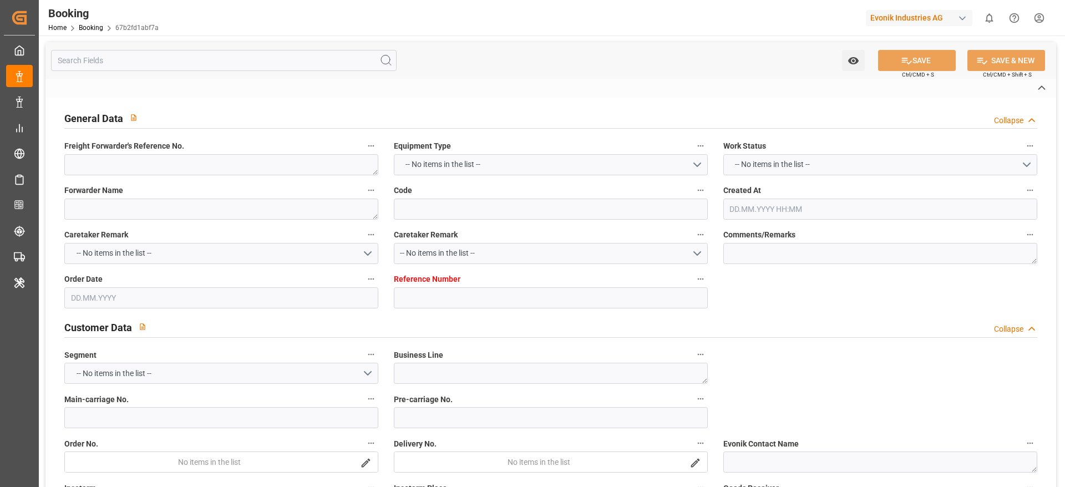
type input "4006674299"
type textarea "CIF"
type textarea "[GEOGRAPHIC_DATA]"
type textarea "Evonik Plant 0000501152"
type textarea "Hombourg"
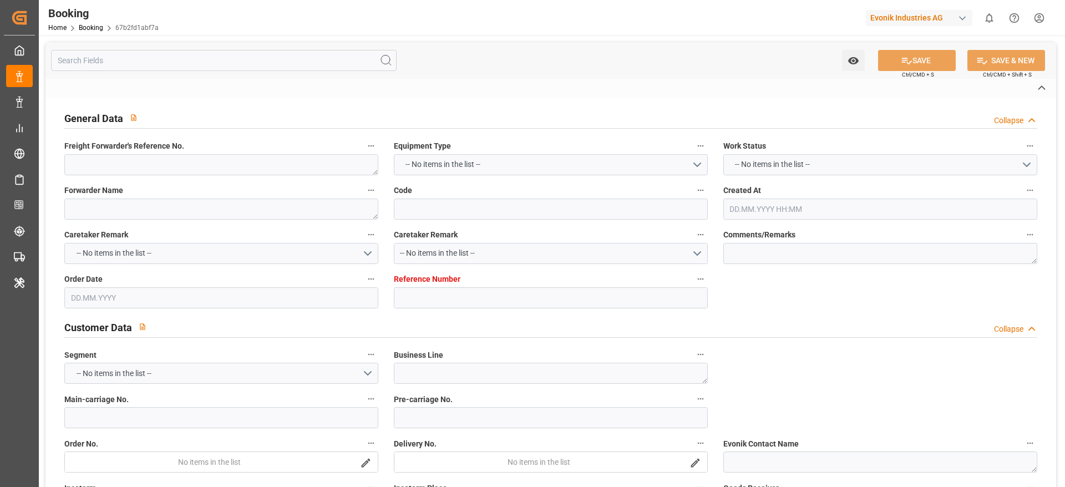
type textarea "APZU4626732"
type input "APL [US_STATE]"
type input "CMDU"
type textarea "HBG2019308"
type input "[GEOGRAPHIC_DATA]"
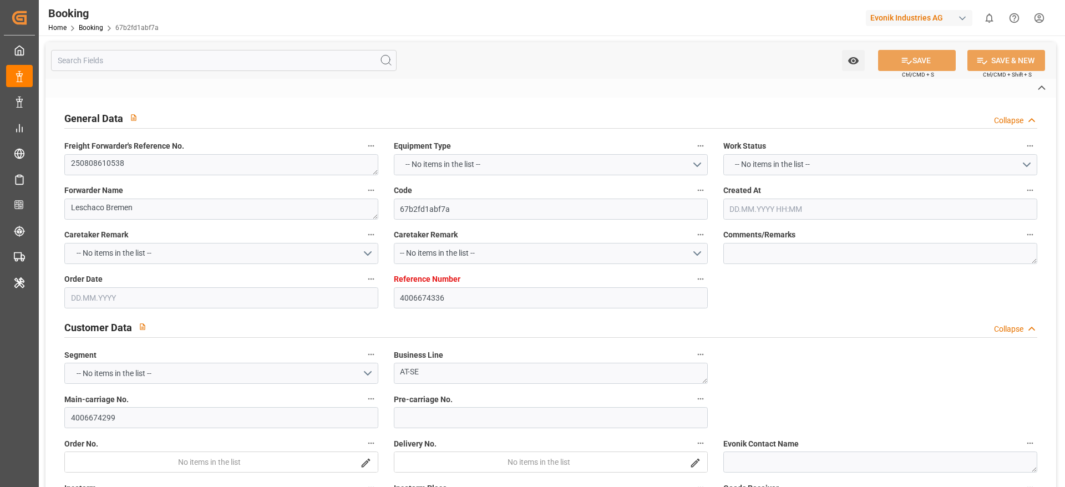
type input "[GEOGRAPHIC_DATA]"
type textarea "vesselName"
type textarea "INPUT_Evonik_Seeburger_LoadTenderOcean_1003083394_20250825081007672.xml"
type textarea "NWC/[GEOGRAPHIC_DATA] [GEOGRAPHIC_DATA] Continent / UK_MXVER_CMDU_AT-SE"
type textarea "INPUT_Evonik_Seeburger_LoadTenderOcean_1003003877_20250730091655583.xml,INPUT_E…"
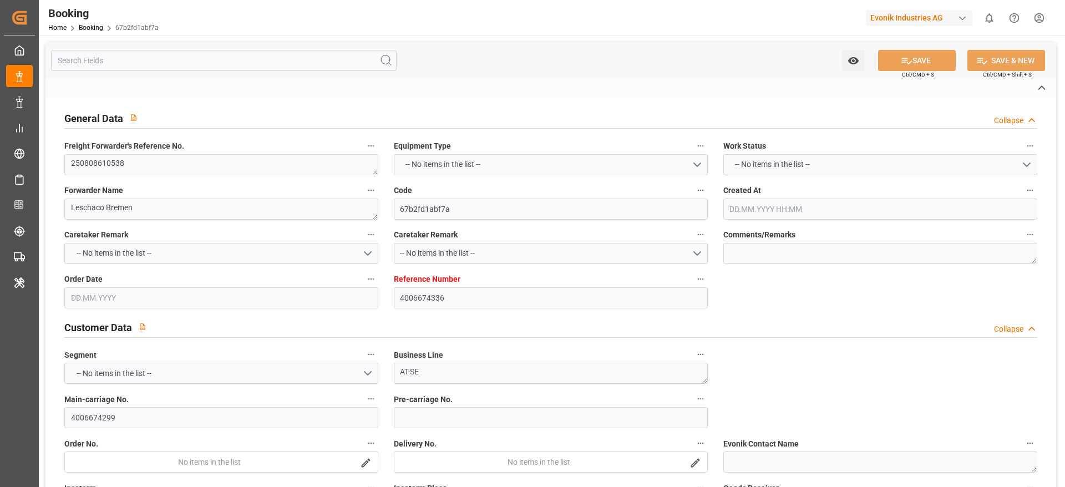
type textarea "1003083394"
type textarea "Logward System"
type textarea "businessDivision-businessLine-"
type textarea "IFTSTA"
type textarea "a011t00000LcJC5AAN"
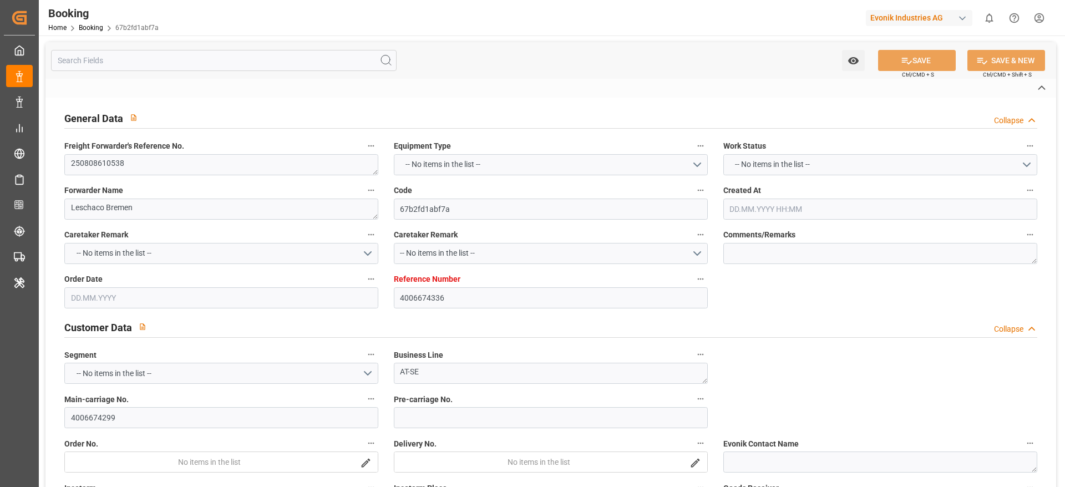
type textarea "No"
type input "[GEOGRAPHIC_DATA]"
type input "0VBKJW1MA"
type input "VESSEL"
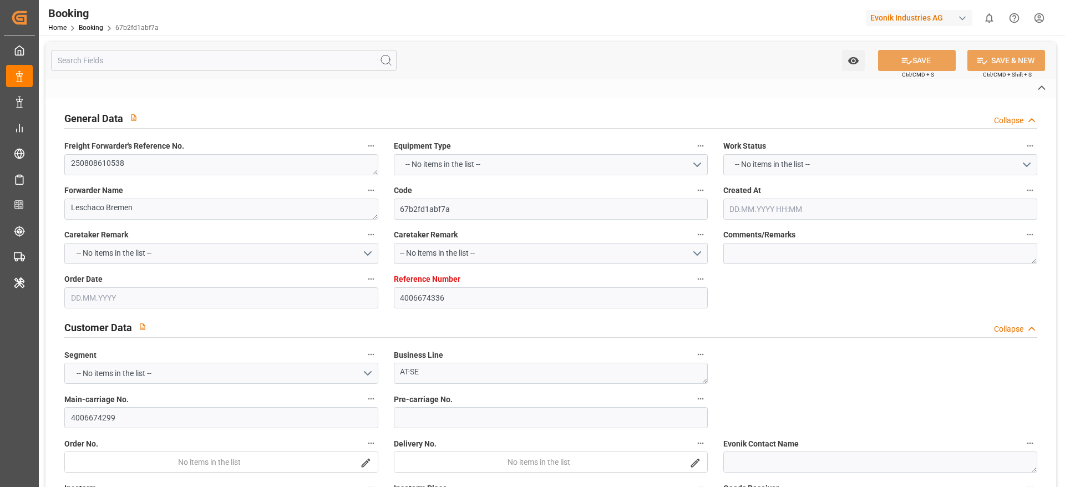
type input "TRUCK"
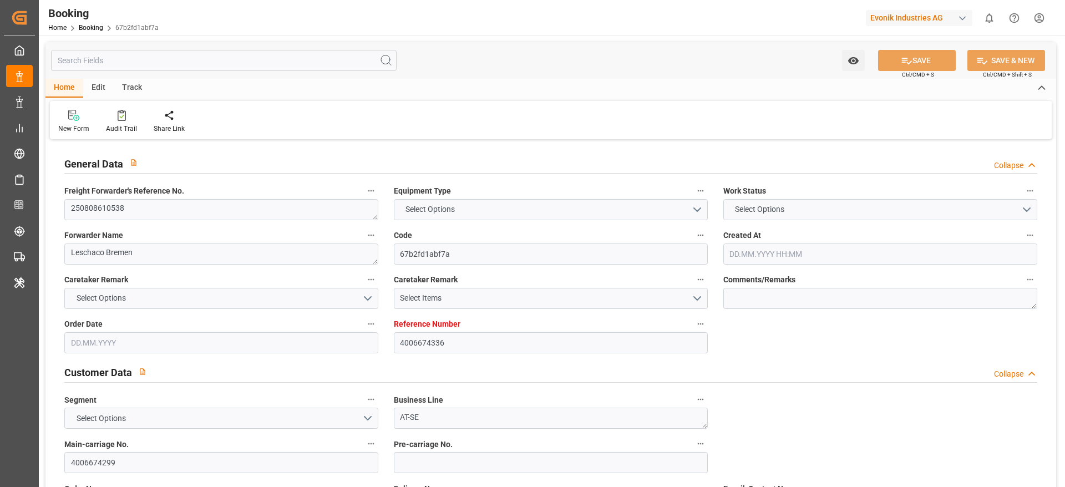
type input "4006674336"
type input "9350018"
type input "CMACGM"
type input "CMA CGM Group"
type input "DEBRV"
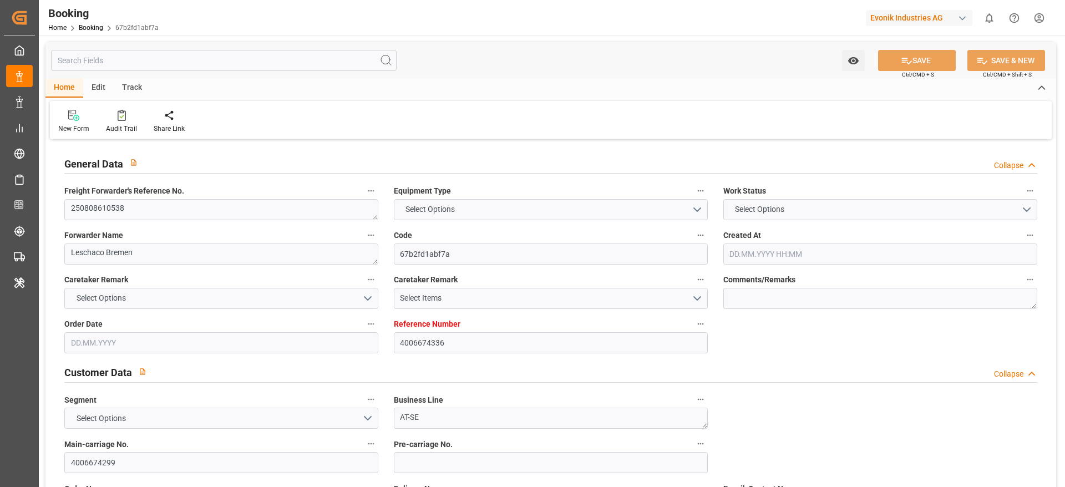
type input "MXVER"
type input "0"
type input "DEBRV"
type input "MXVER"
type input "[DATE] 07:19"
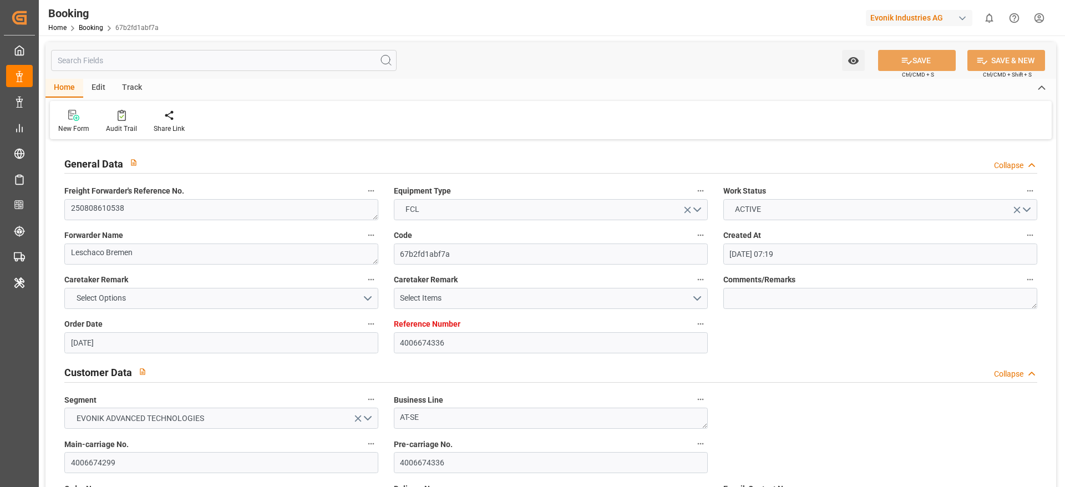
type input "[DATE]"
type input "[DATE] 00:00"
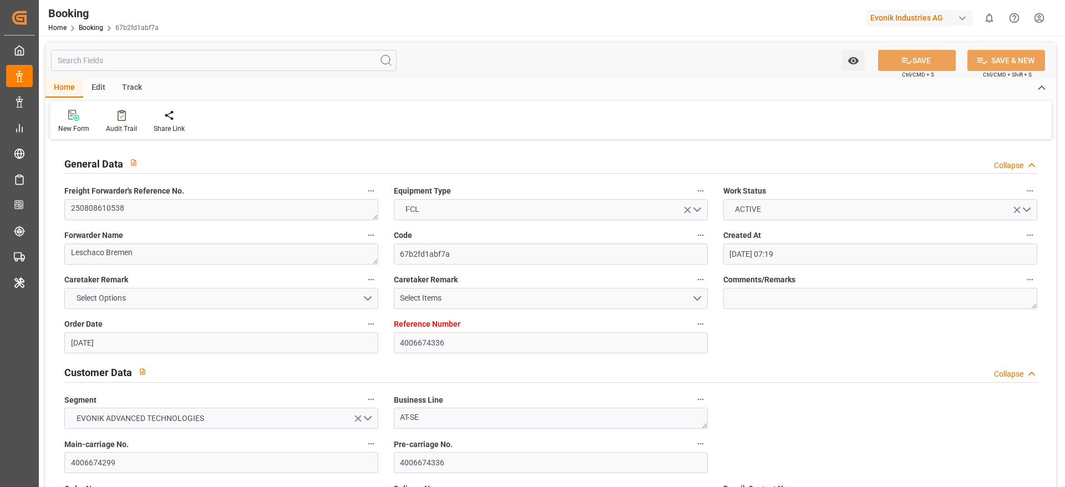
type input "25.08.2025 08:12"
type input "23.08.2025 03:25"
type input "[DATE] 21:00"
type input "[DATE] 00:00"
type input "19.08.2025"
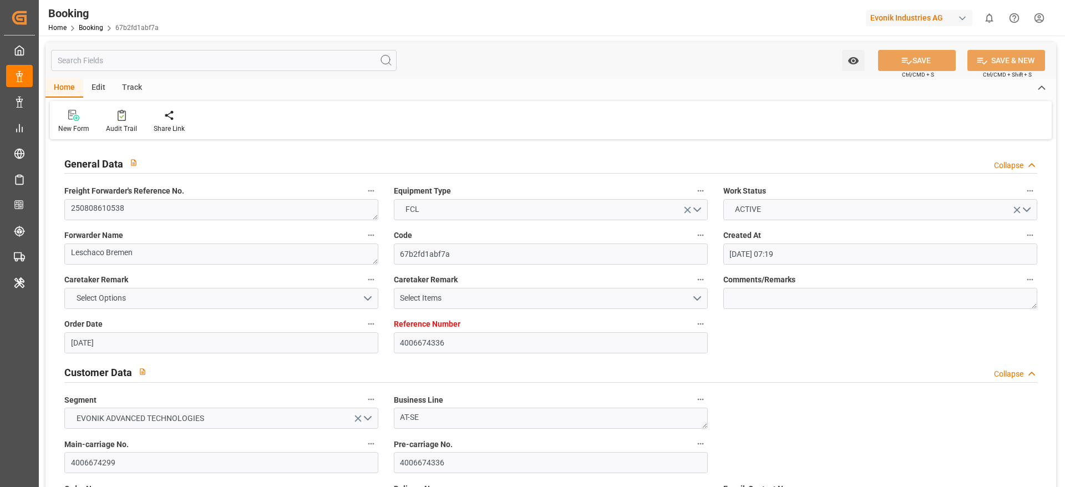
type input "[DATE] 06:31"
type input "[DATE]"
type input "24.08.2025 13:22"
type input "25.08.2025 06:42"
type input "[DATE] 21:00"
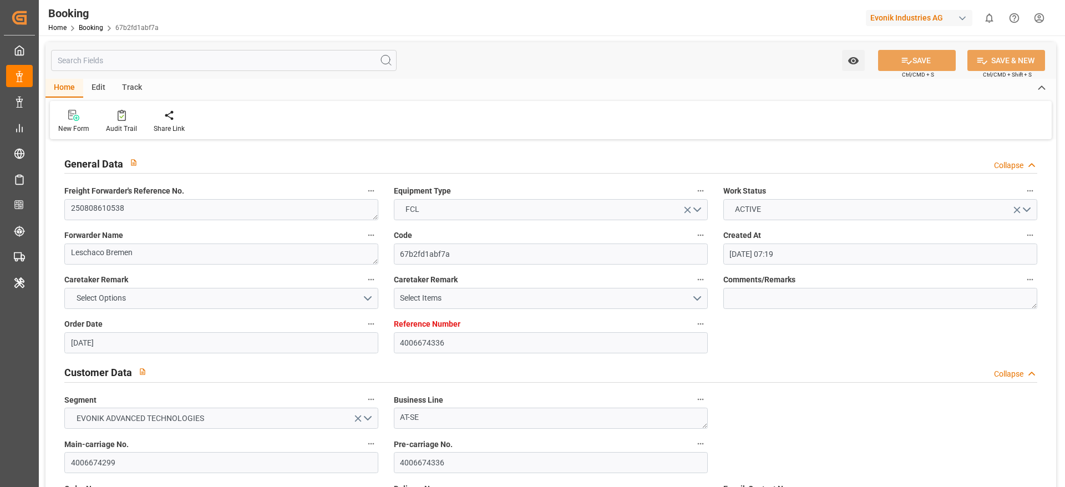
type input "[DATE] 00:03"
type input "[DATE] 09:18"
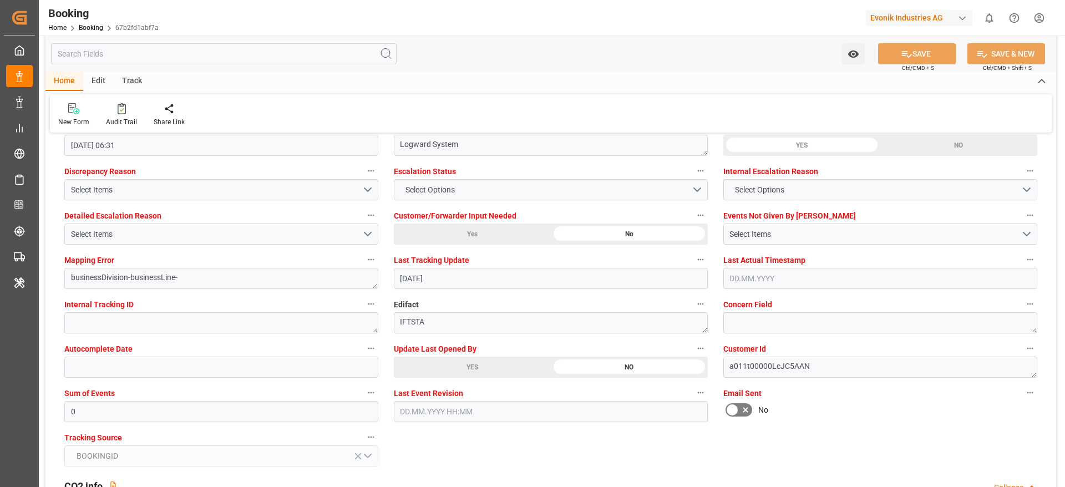
scroll to position [2081, 0]
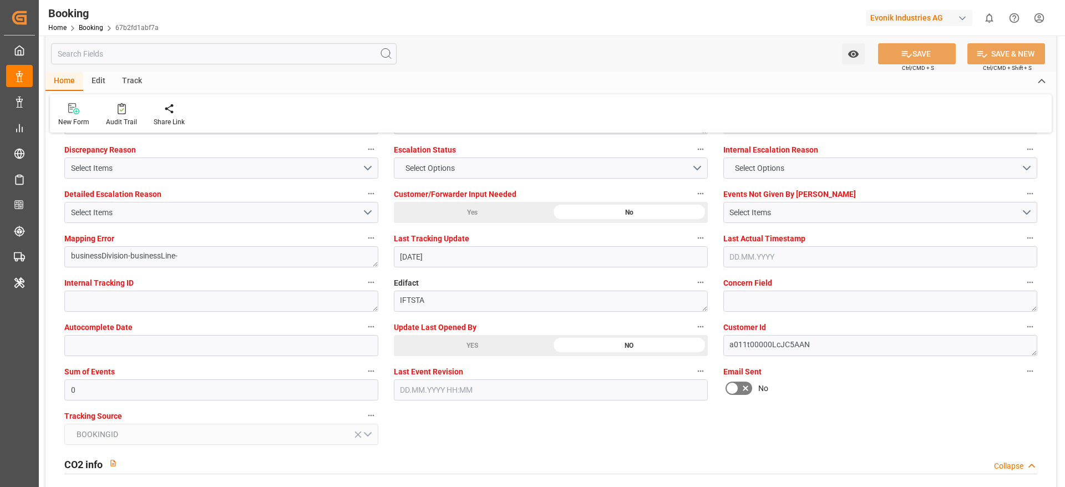
click at [448, 348] on div "YES" at bounding box center [472, 345] width 157 height 21
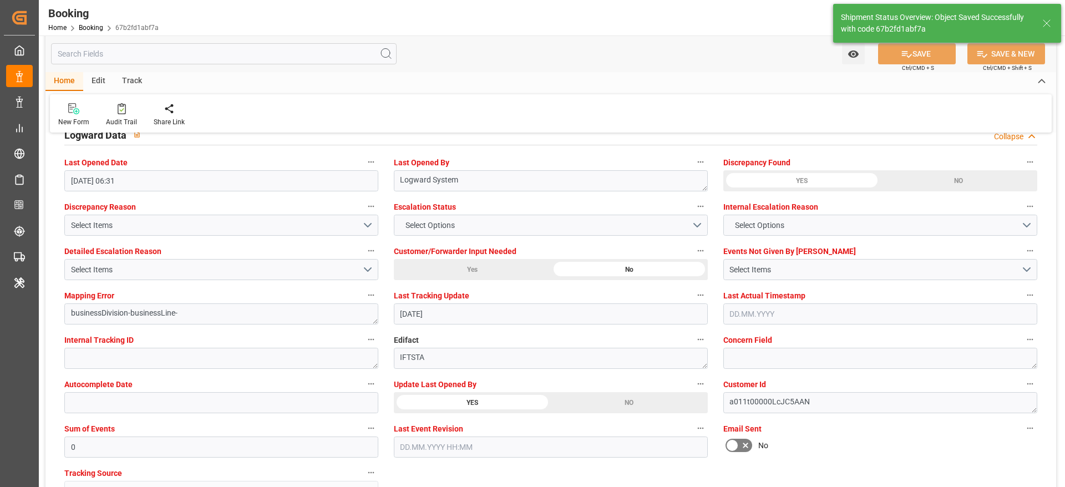
type textarea "[PERSON_NAME]"
type input "10.09.2025 06:39"
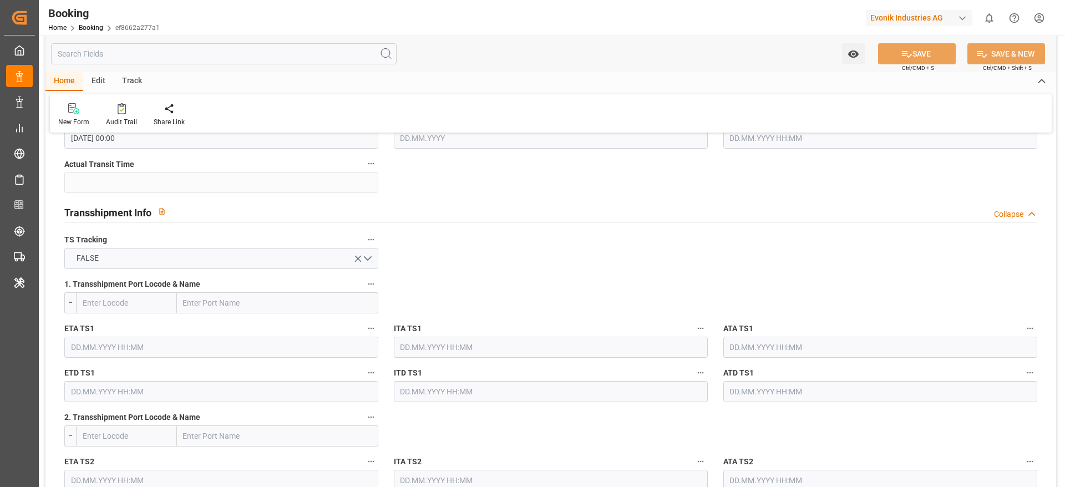
scroll to position [1415, 0]
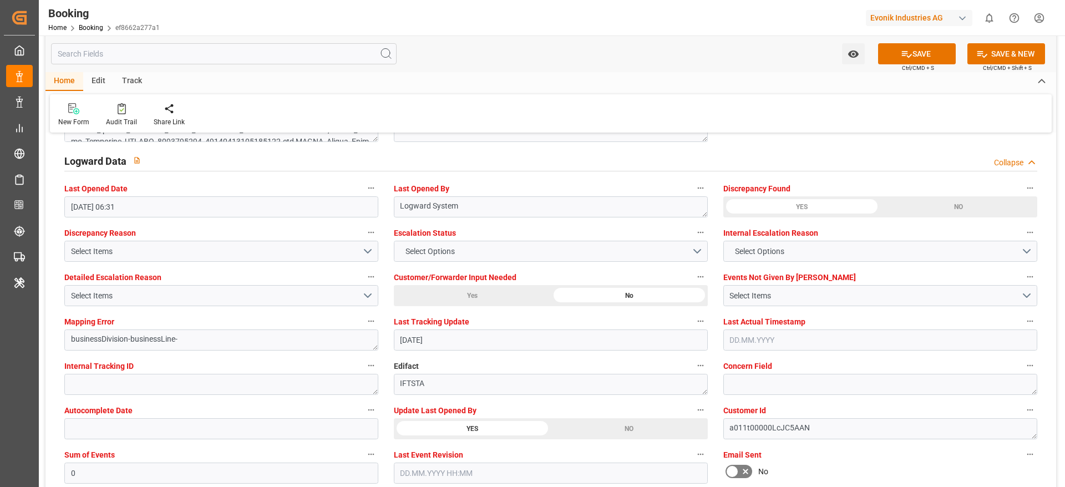
click at [475, 324] on div "YES" at bounding box center [472, 428] width 157 height 21
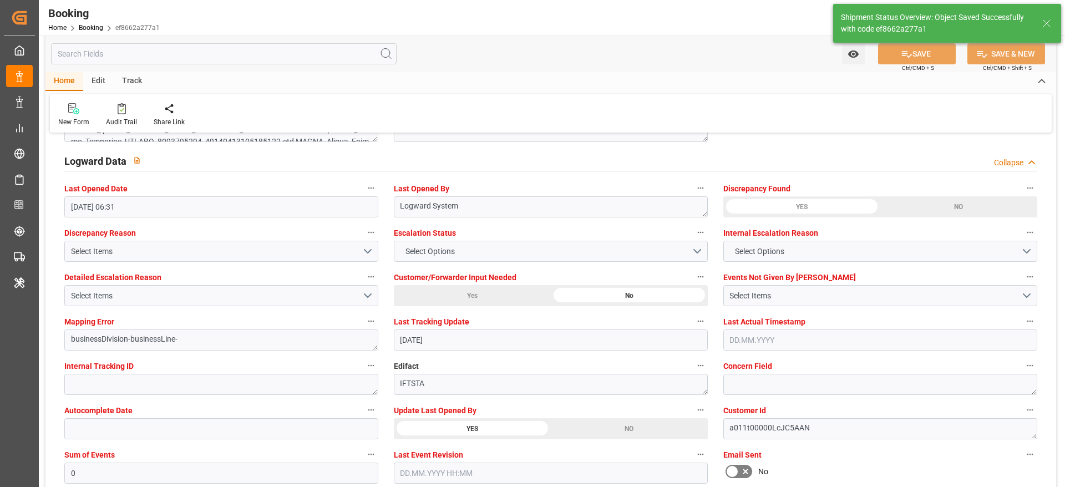
type textarea "[PERSON_NAME]"
type input "[DATE] 06:41"
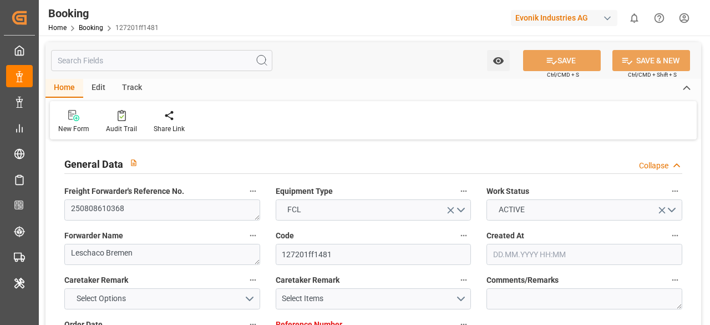
type input "4006667612"
type input "9472165"
type input "CMACGM"
type input "CMA CGM Group"
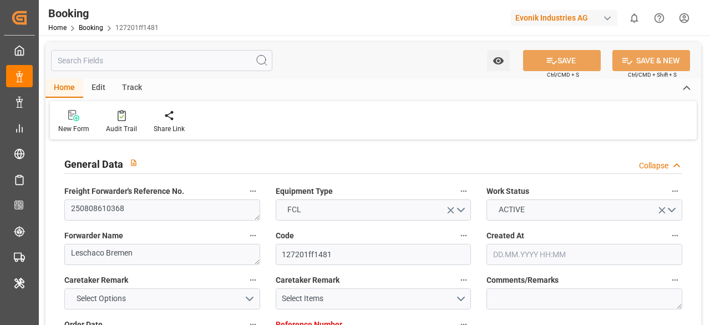
type input "DEBRV"
type input "USNYC"
type input "USCHI"
type input "0"
type input "DEBRV"
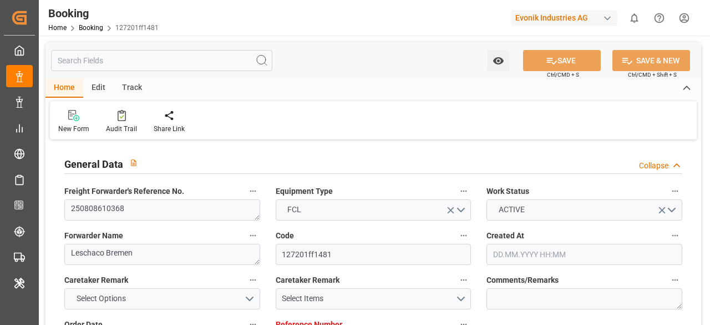
type input "USNYC"
type input "9472165"
type input "16.07.2025 07:07"
type input "16.07.2025"
type input "15.09.2025"
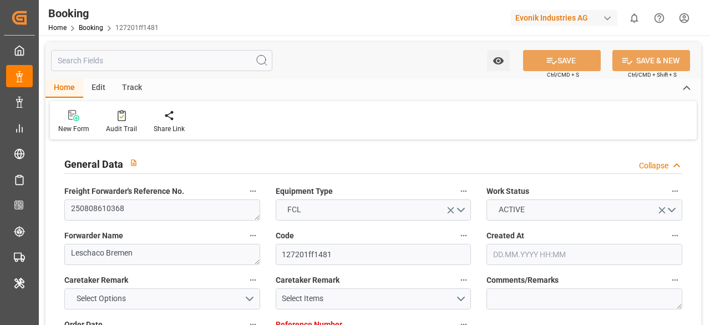
type input "14.08.2025"
type input "28.08.2025 03:00"
type input "27.08.2025 00:00"
type input "28.08.2025 03:00"
type input "18.08.2025 09:44"
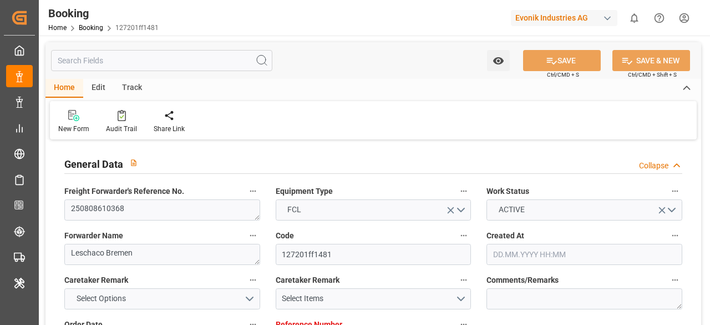
type input "09.09.2025 19:00"
type input "07.09.2025 00:00"
type input "14.08.2025"
type input "09.09.2025 22:47"
type input "09.09.2025"
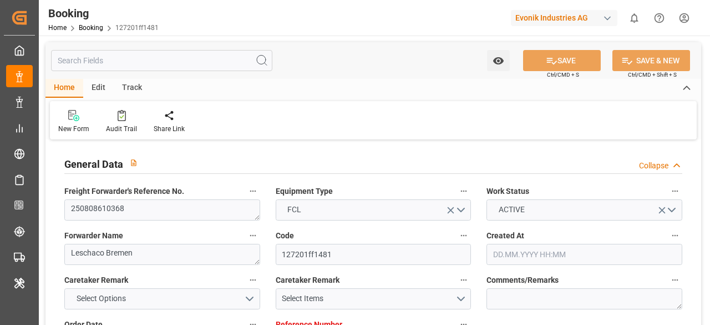
type input "13.08.2025 06:56"
type input "27.08.2025 11:38"
type input "28.08.2025 03:00"
type input "28.08.2025 00:08"
type input "09.09.2025 19:00"
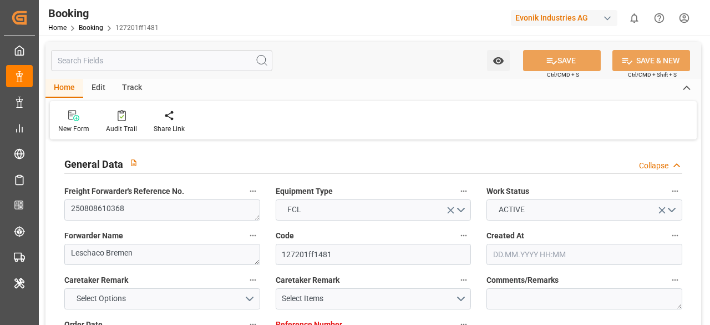
type input "09.09.2025 18:18"
type input "10.09.2025 12:21"
type input "14.09.2025 12:21"
type input "09.09.2025 01:00"
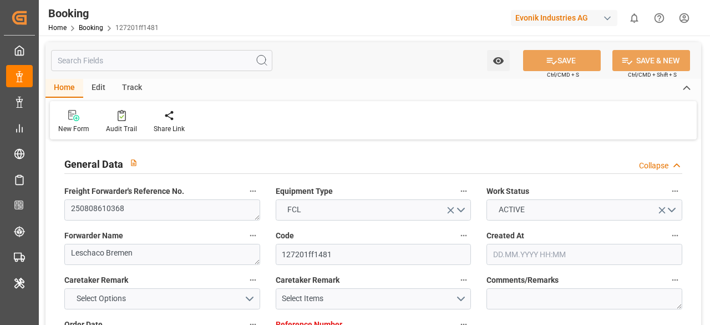
type input "09.09.2025 01:00"
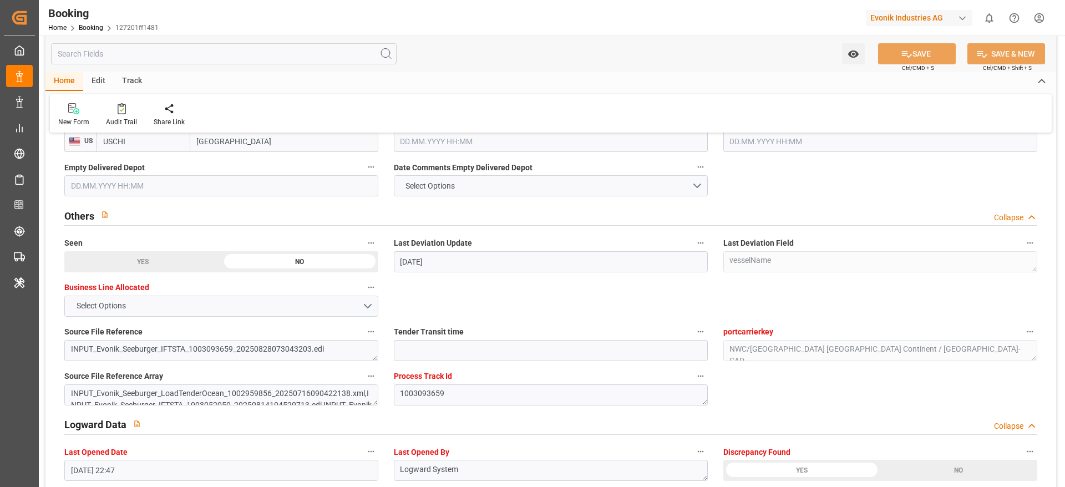
scroll to position [2067, 0]
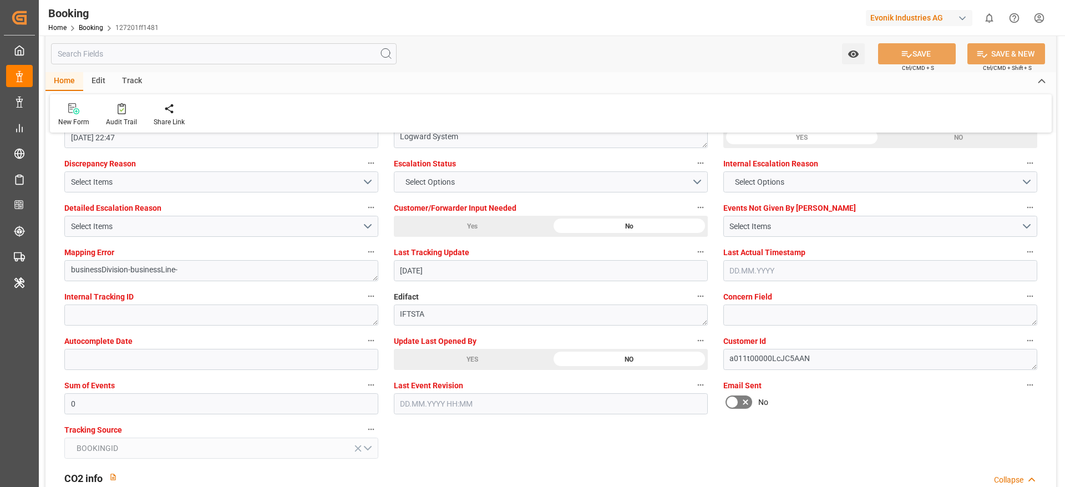
click at [488, 324] on div "YES" at bounding box center [472, 359] width 157 height 21
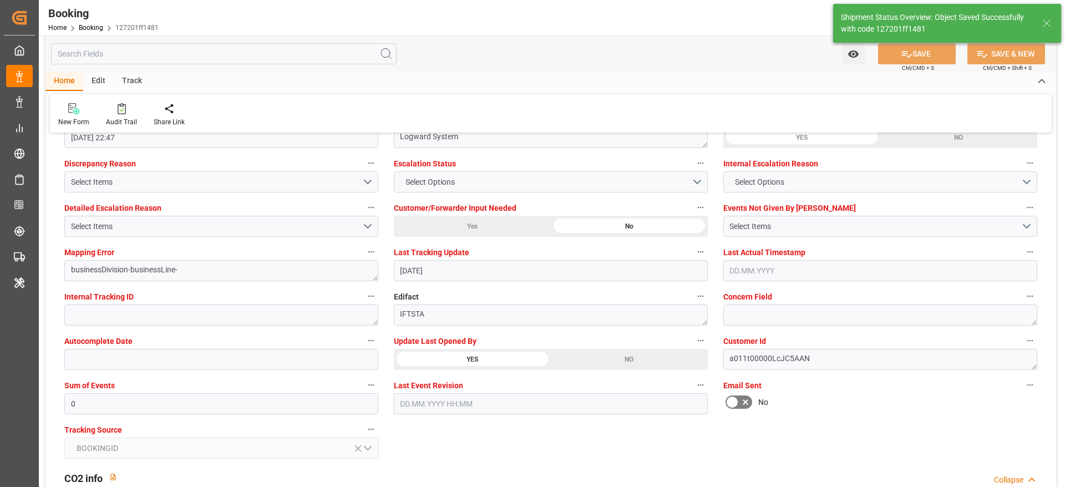
type textarea "[PERSON_NAME]"
type input "10.09.2025 06:41"
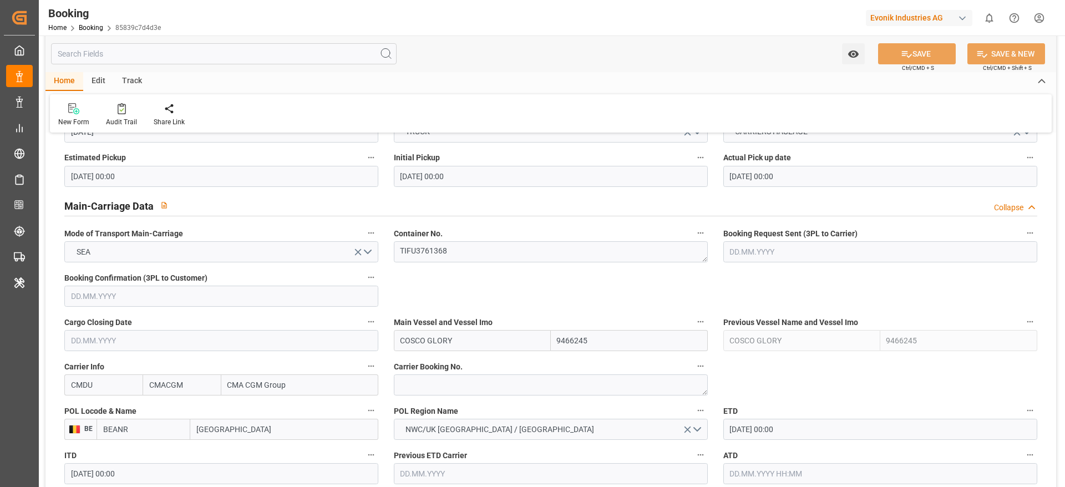
scroll to position [583, 0]
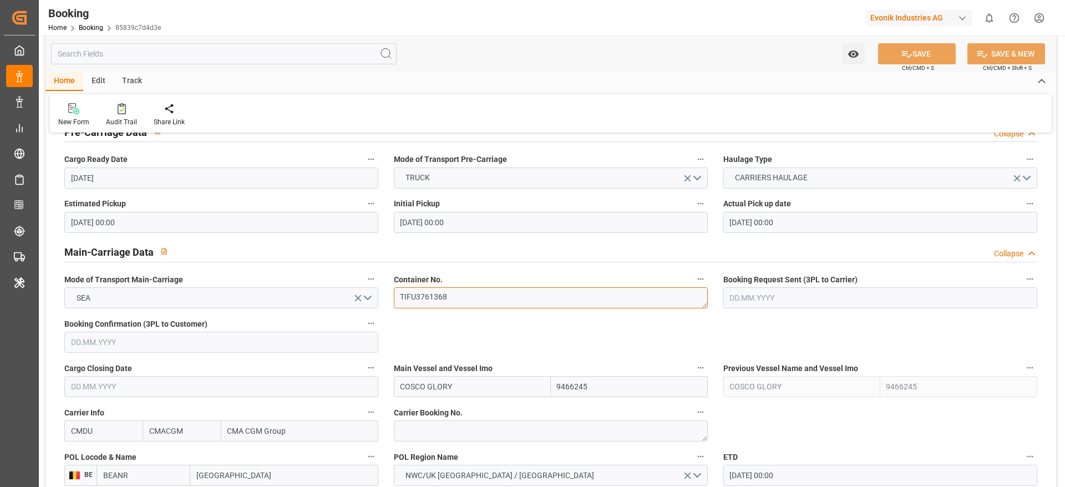
click at [478, 298] on textarea "TIFU3761368" at bounding box center [551, 297] width 314 height 21
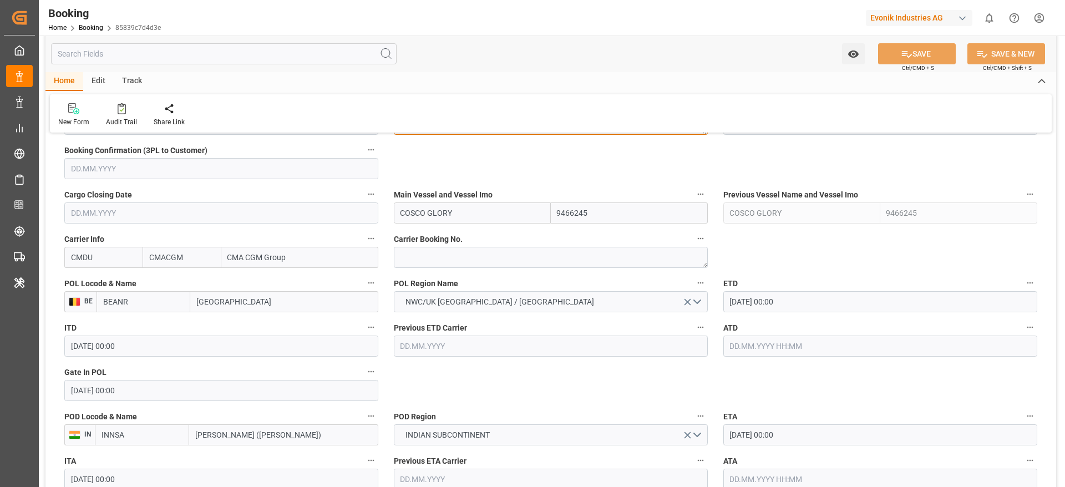
scroll to position [832, 0]
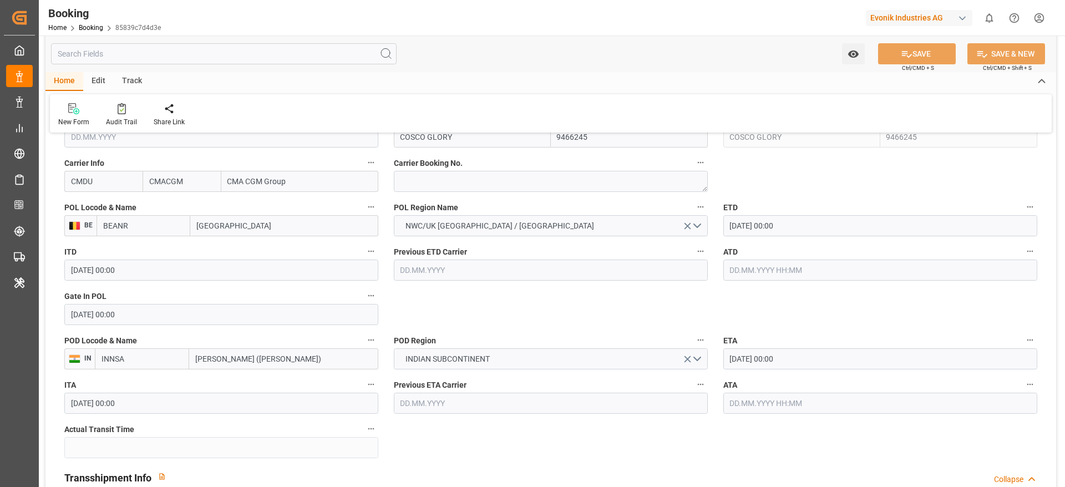
click at [777, 367] on input "[DATE] 00:00" at bounding box center [880, 358] width 314 height 21
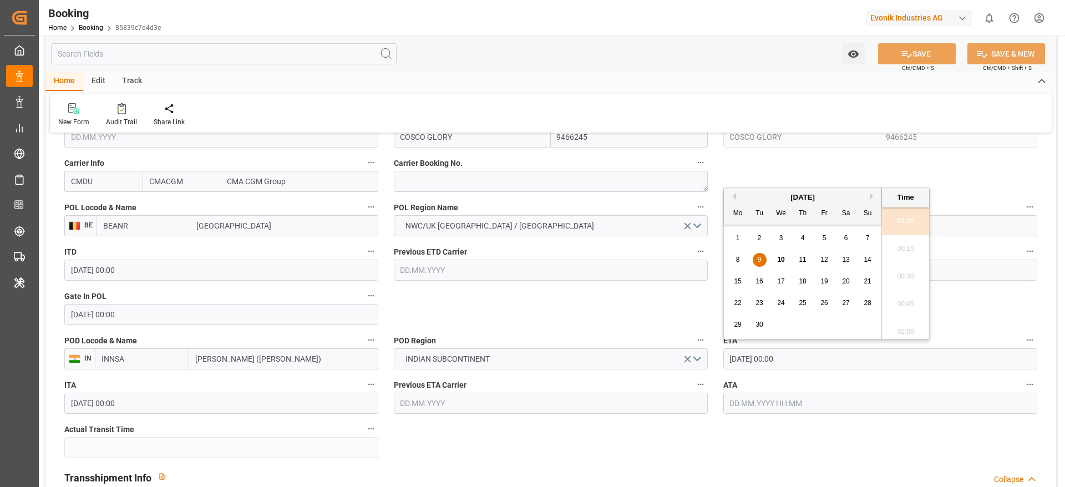
click at [776, 261] on div "10" at bounding box center [782, 260] width 14 height 13
type input "[DATE] 00:00"
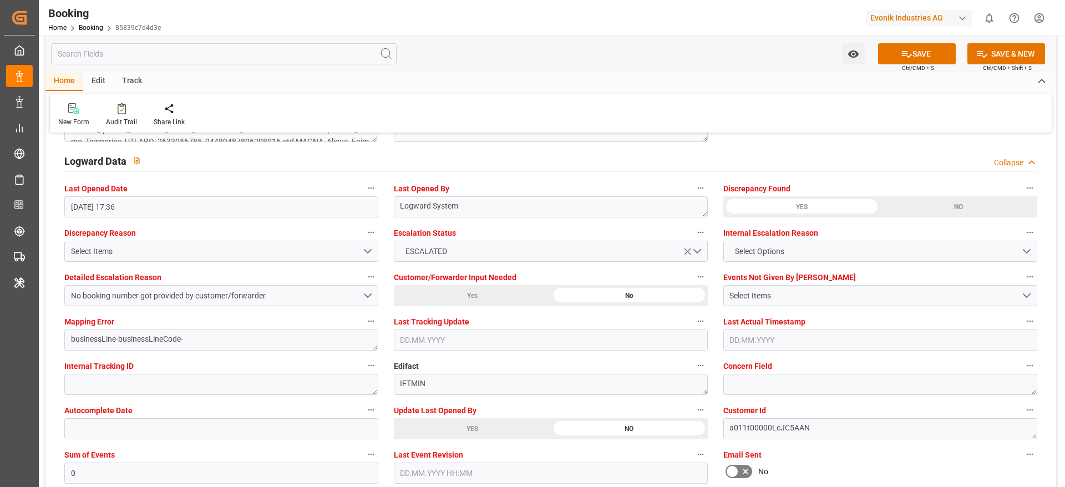
scroll to position [2081, 0]
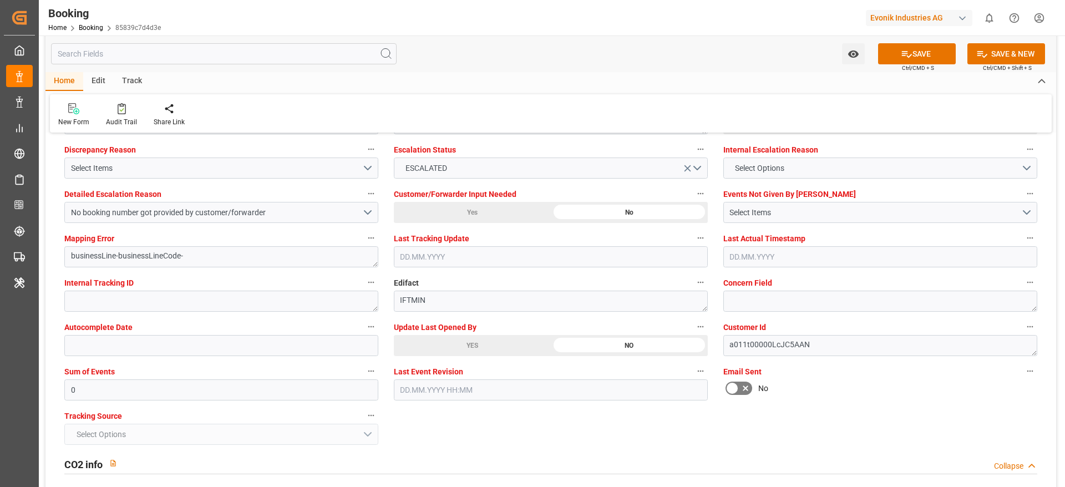
click at [454, 350] on div "YES" at bounding box center [472, 345] width 157 height 21
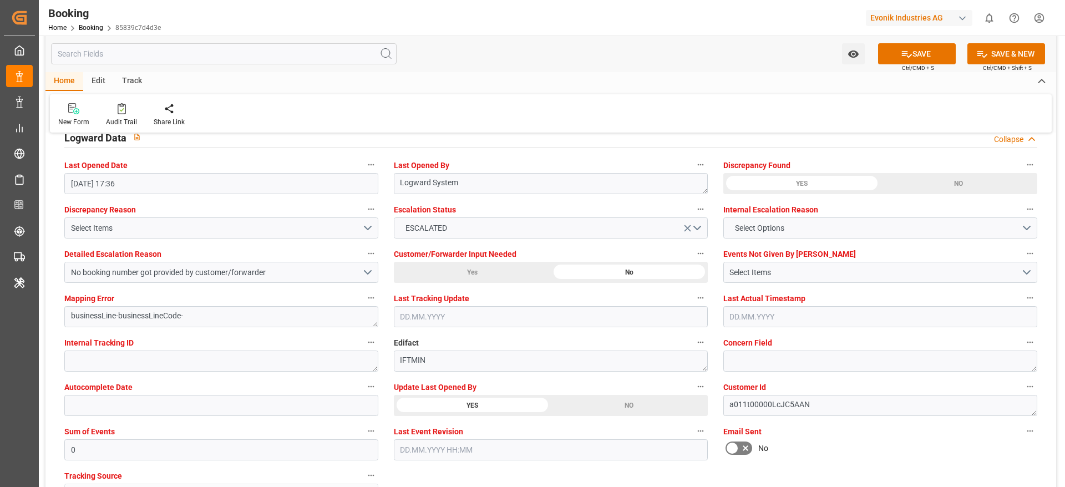
scroll to position [1997, 0]
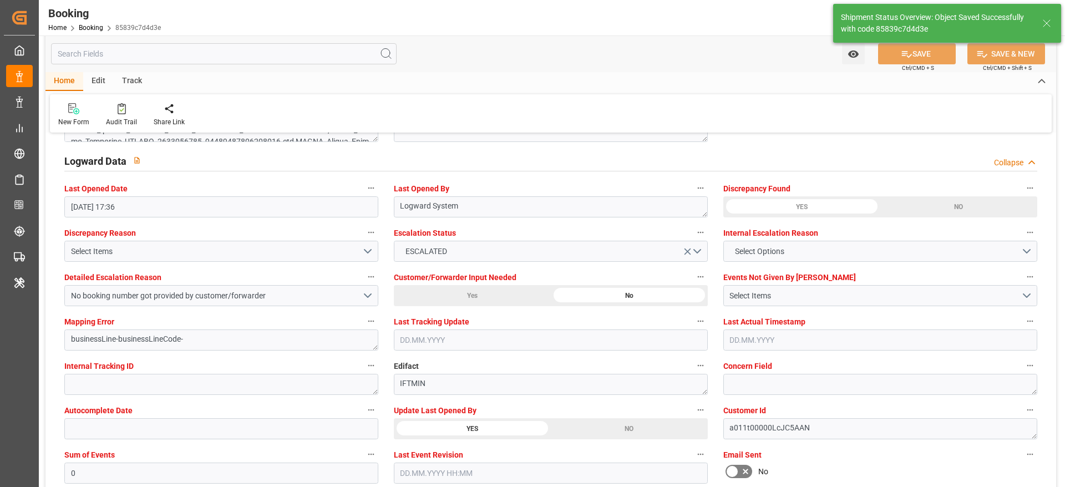
type textarea "[PERSON_NAME]"
type textarea "businessLine-"
type input "[DATE] 06:43"
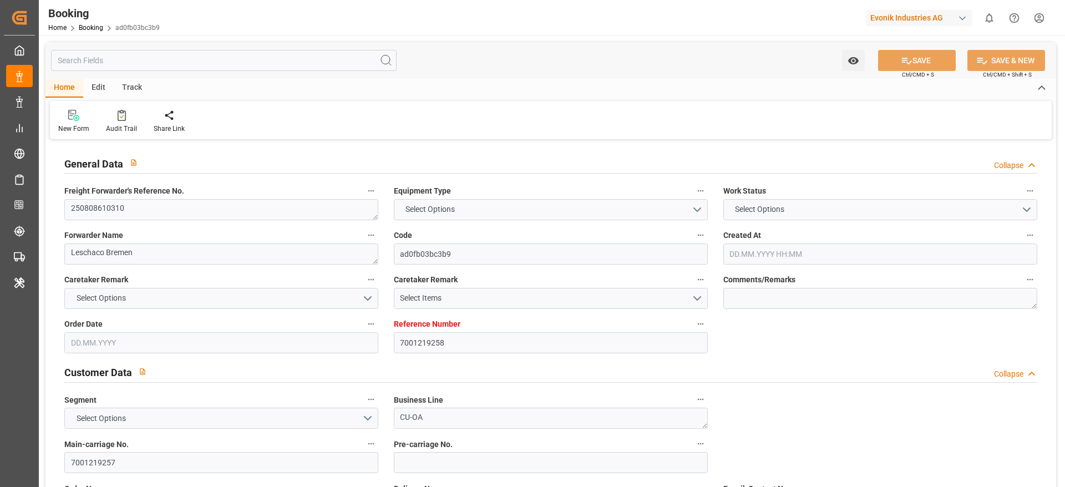
type input "7001219258"
type input "9262716"
type input "CMACGM"
type input "CMA CGM Group"
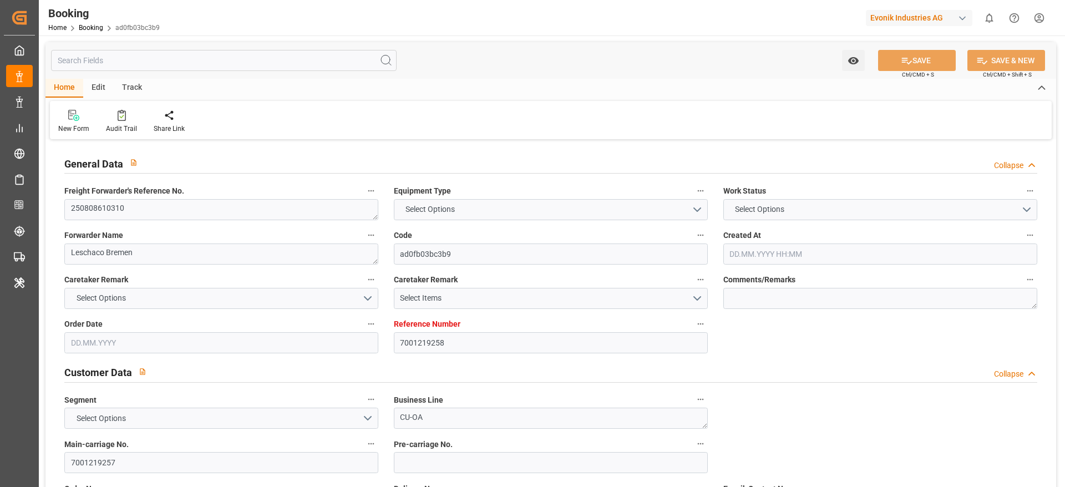
type input "BEANR"
type input "USHOU"
type input "DEBRV"
type input "0"
type input "BEANR"
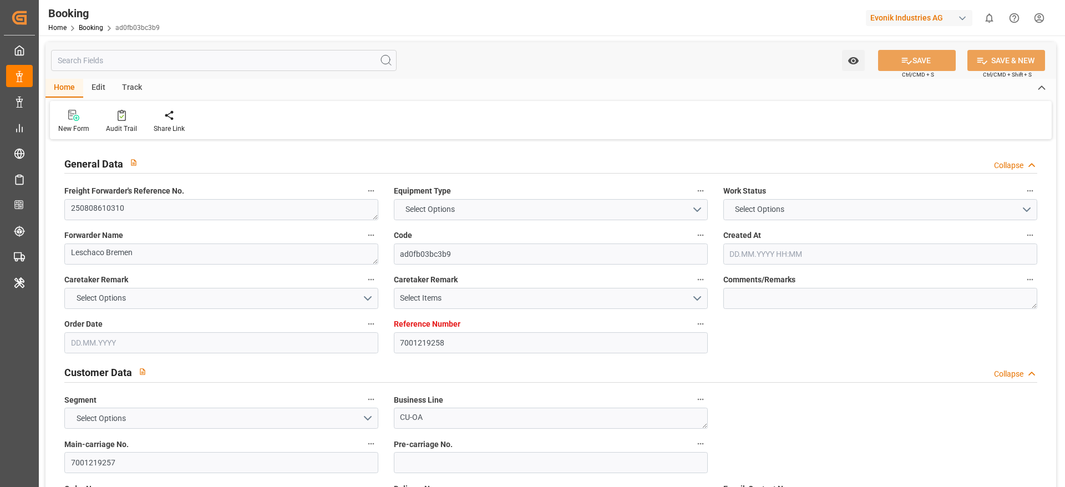
type input "USHOU"
type input "9350044"
type input "10.07.2025 12:21"
type input "10.07.2025"
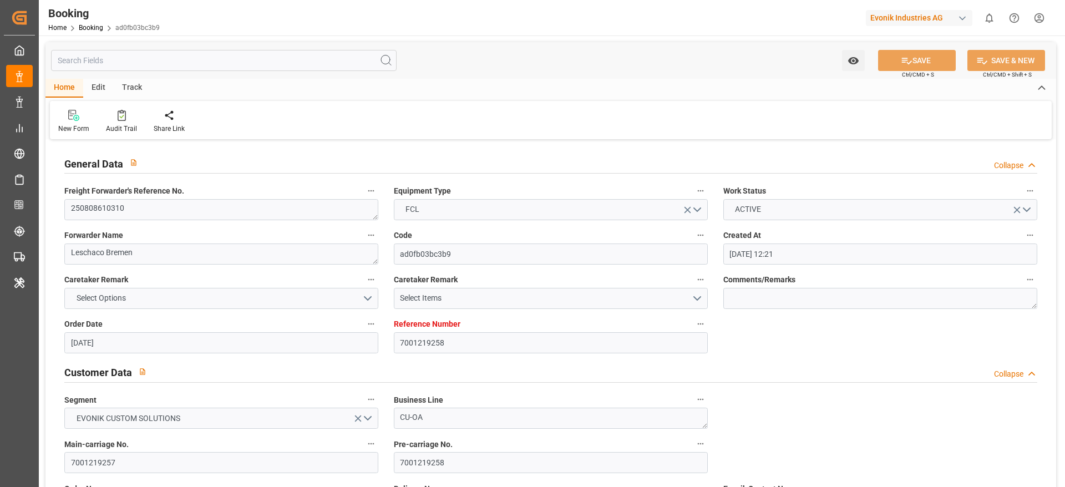
type input "[DATE]"
type input "01.08.2025"
type input "11.07.2025"
type input "12.08.2025 18:00"
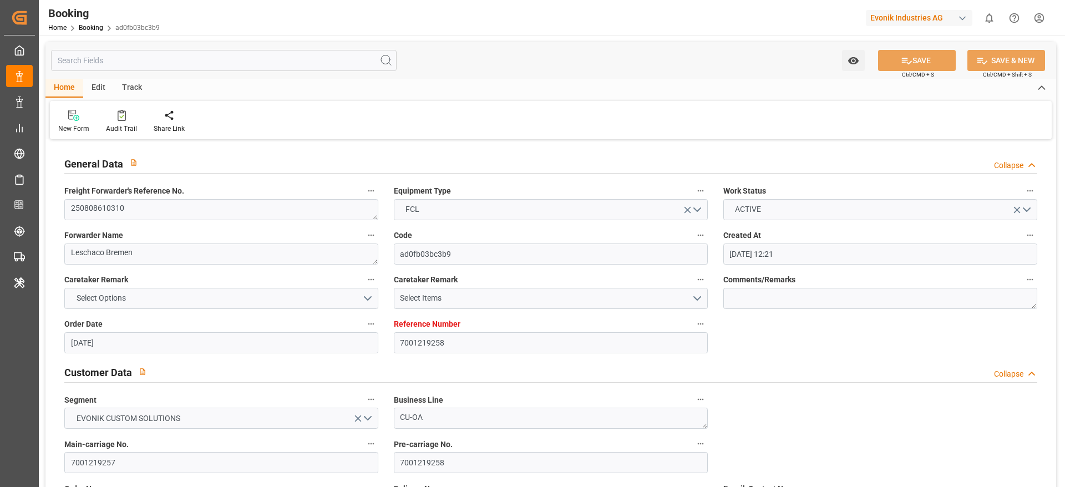
type input "[DATE] 00:00"
type input "12.08.2025 18:55"
type input "09.08.2025 03:35"
type input "09.09.2025 06:00"
type input "07.09.2025 00:00"
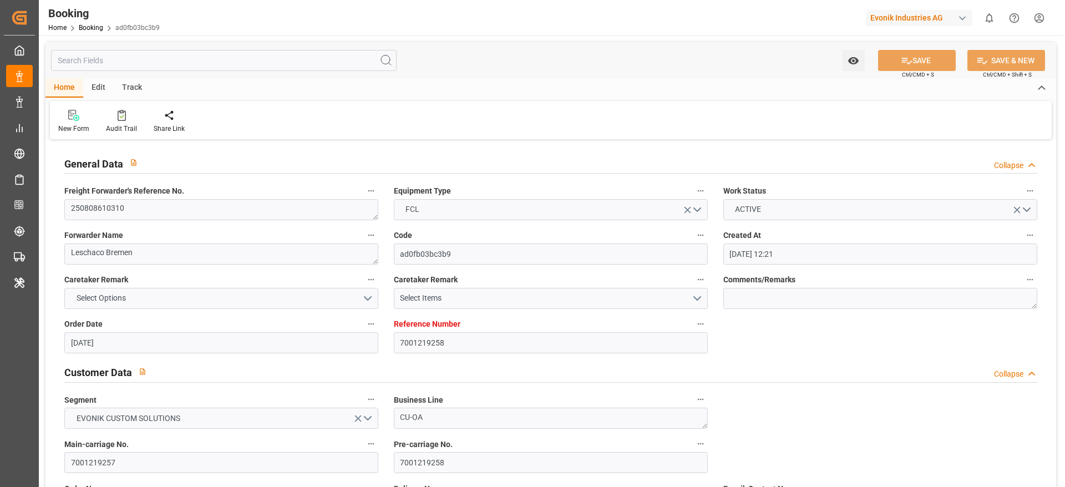
type input "15.08.2025 00:00"
type input "10.08.2025 00:00"
type input "14.08.2025 22:05"
type input "19.08.2025 22:00"
type input "18.08.2025 00:00"
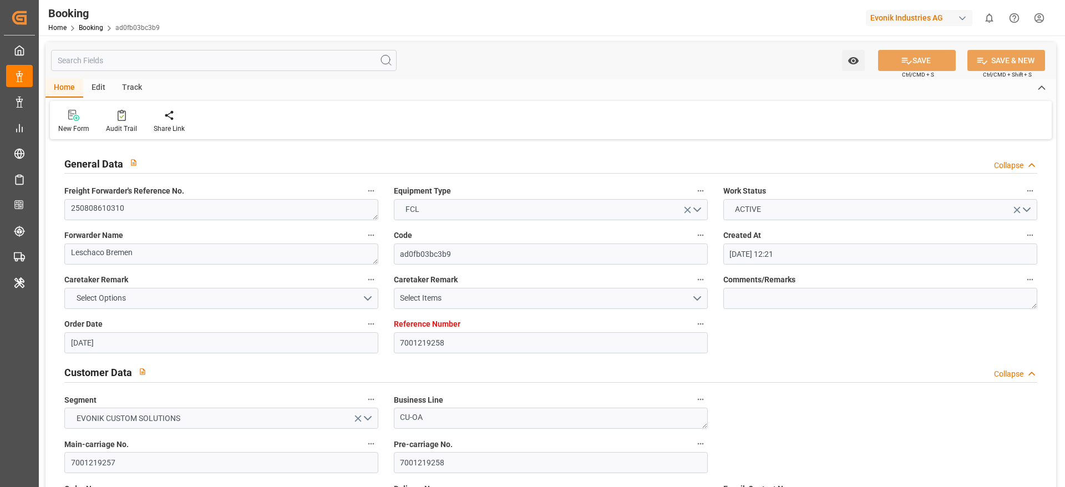
type input "19.08.2025 22:42"
type input "04.08.2025"
type input "09.09.2025 16:16"
type input "[DATE]"
type input "01.08.2025 11:06"
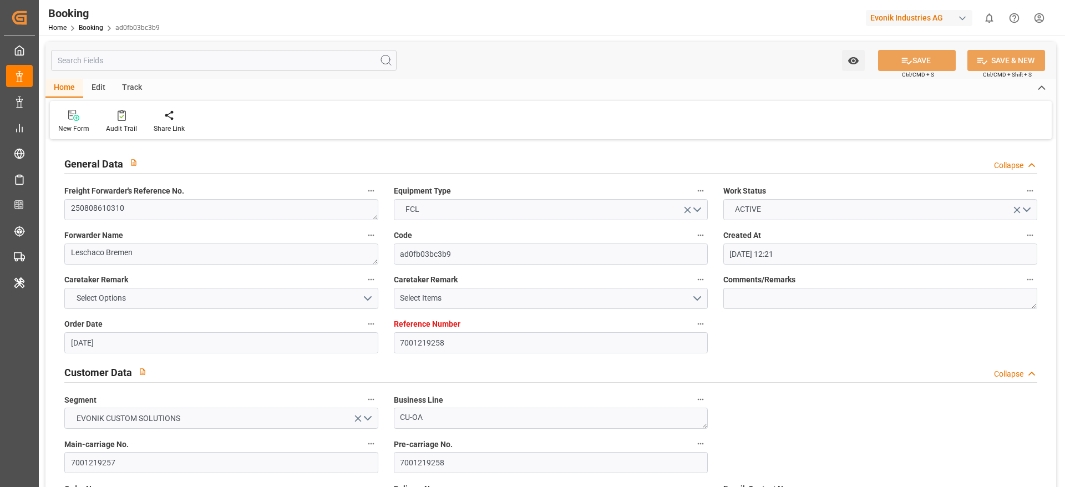
type input "05.08.2025 16:45"
type input "12.08.2025 09:18"
type input "12.08.2025 18:00"
type input "12.08.2025 19:00"
type input "15.08.2025 00:00"
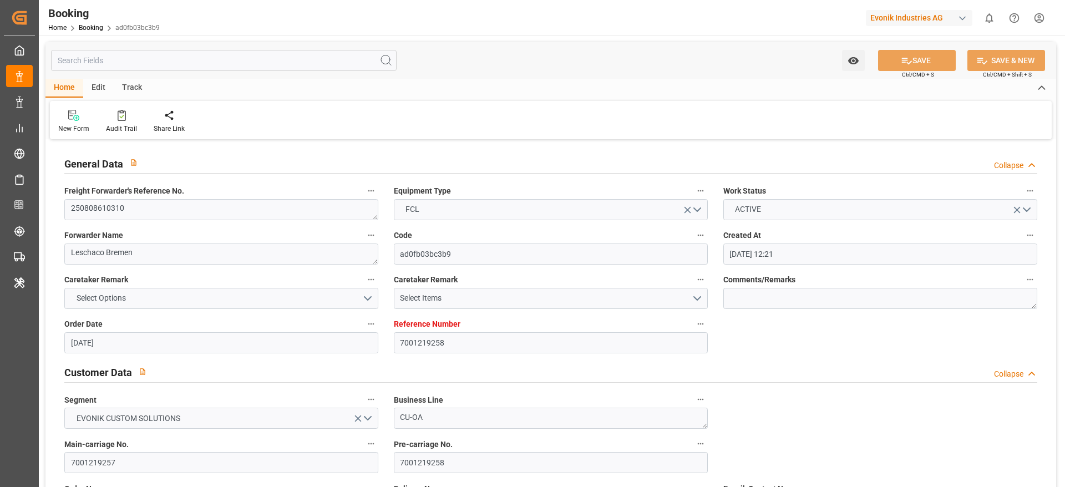
type input "14.08.2025 21:58"
type input "16.08.2025 07:16"
type input "15.08.2025 03:30"
type input "18.08.2025 23:05"
type input "19.08.2025 16:34"
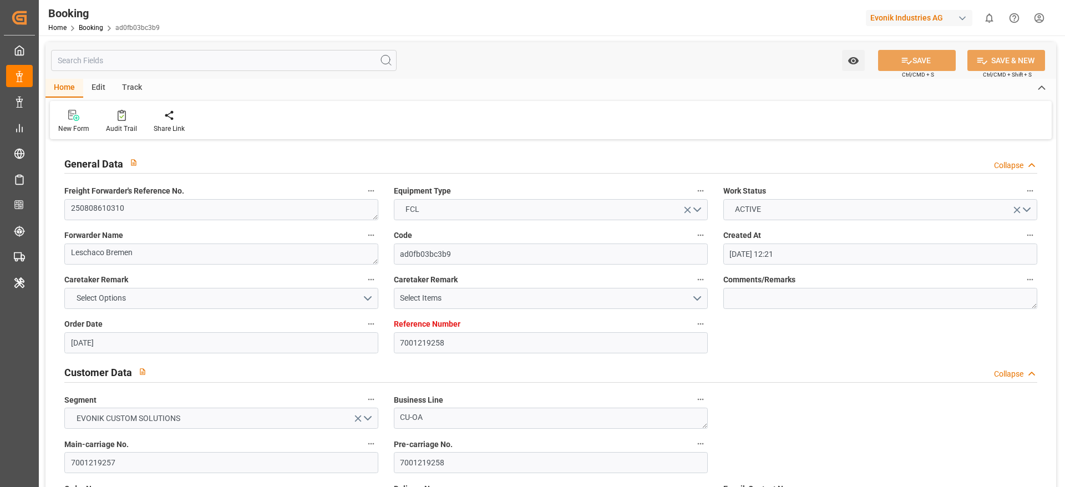
type input "19.08.2025 21:17"
type input "09.09.2025 06:00"
type input "09.09.2025 10:25"
type input "10.09.2025 04:13"
type input "14.09.2025 04:13"
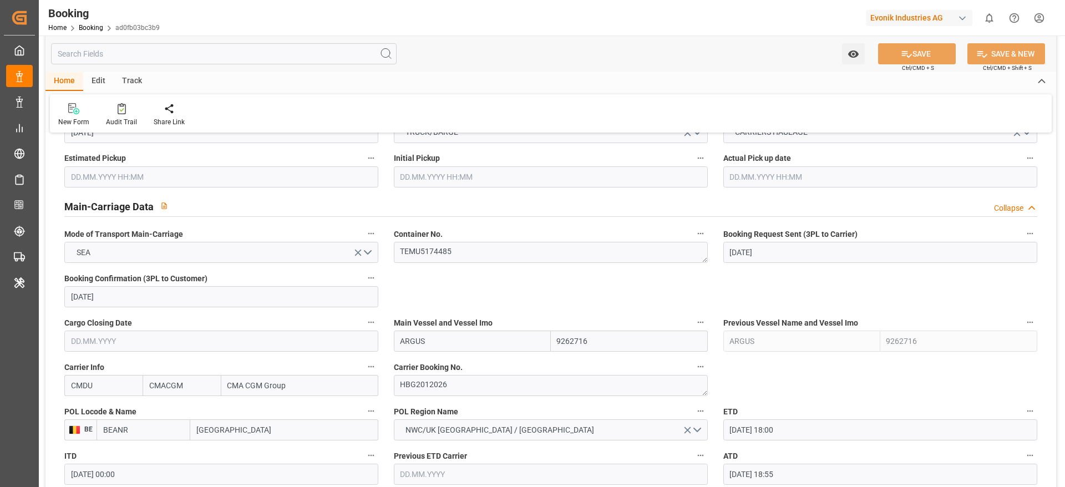
scroll to position [666, 0]
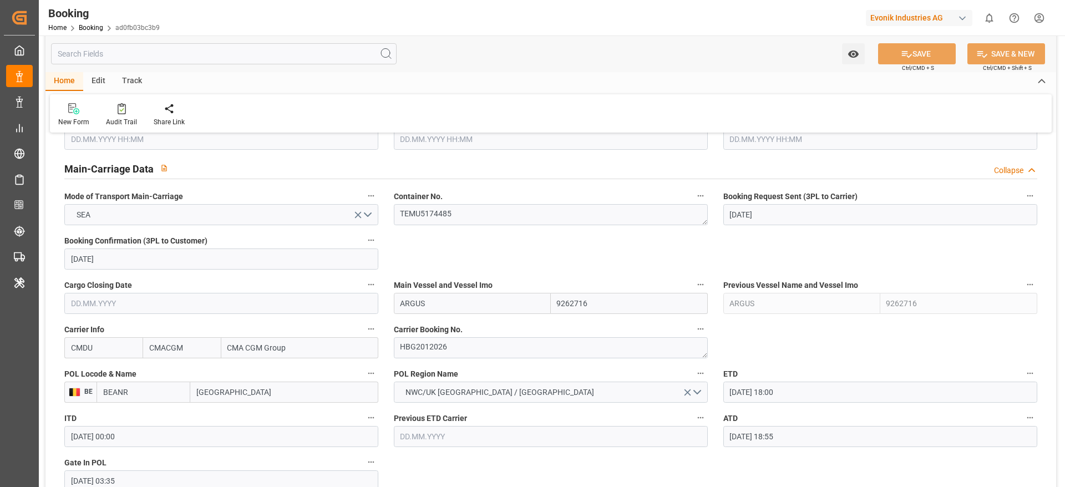
click at [457, 324] on span "Carrier Booking No." at bounding box center [428, 330] width 69 height 12
click at [694, 324] on button "Carrier Booking No." at bounding box center [701, 329] width 14 height 14
drag, startPoint x: 458, startPoint y: 346, endPoint x: 466, endPoint y: 346, distance: 7.8
click at [461, 324] on div at bounding box center [532, 243] width 1065 height 487
click at [476, 324] on div "Description Audits" at bounding box center [532, 243] width 1065 height 487
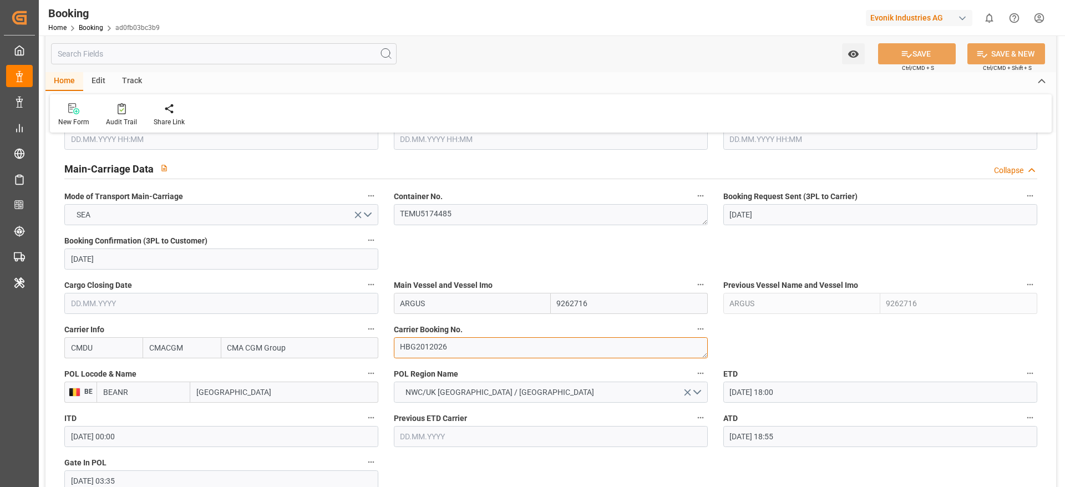
click at [476, 324] on textarea "HBG2012026" at bounding box center [551, 347] width 314 height 21
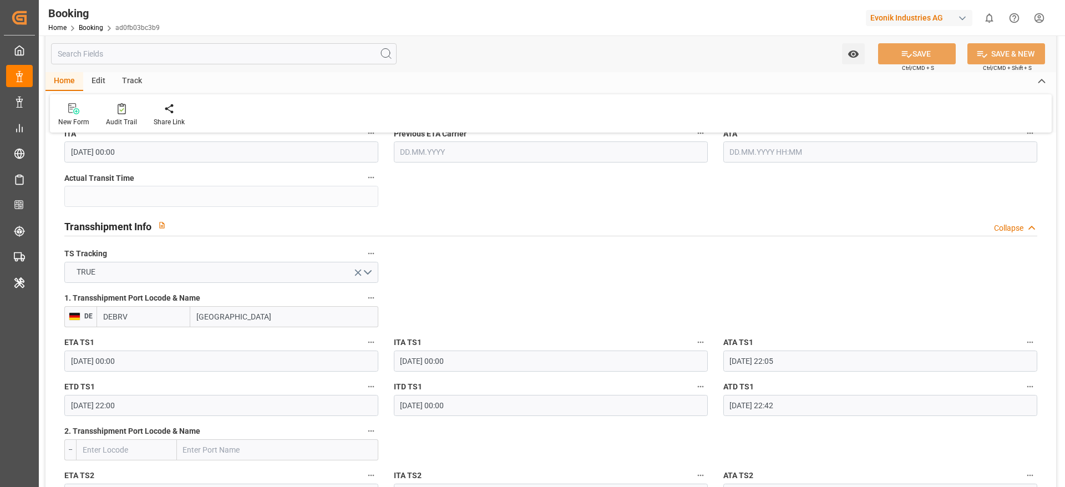
scroll to position [1165, 0]
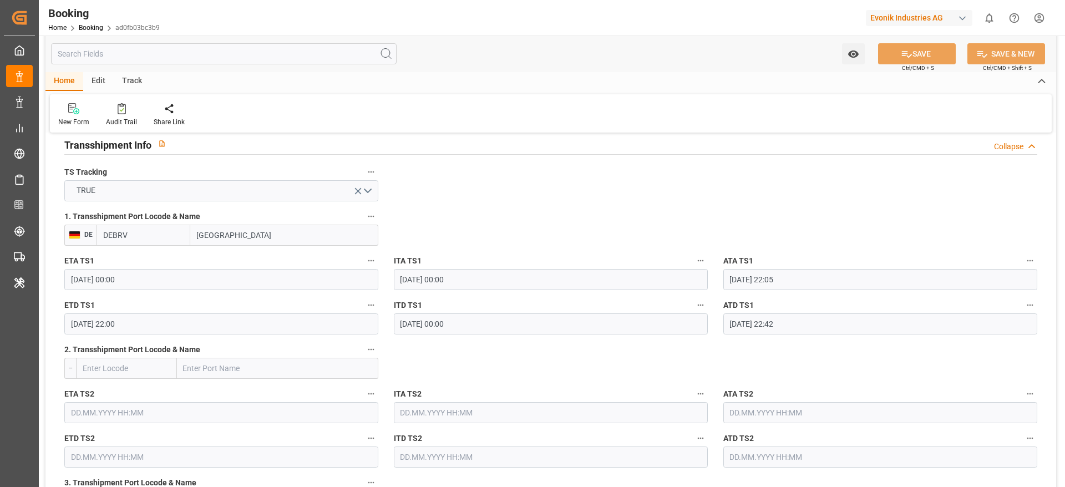
click at [156, 234] on input "DEBRV" at bounding box center [144, 235] width 94 height 21
click at [176, 265] on div "DEBRV - Bremerhaven" at bounding box center [143, 265] width 93 height 37
type input "DEBRV"
type input "Bremerhaven"
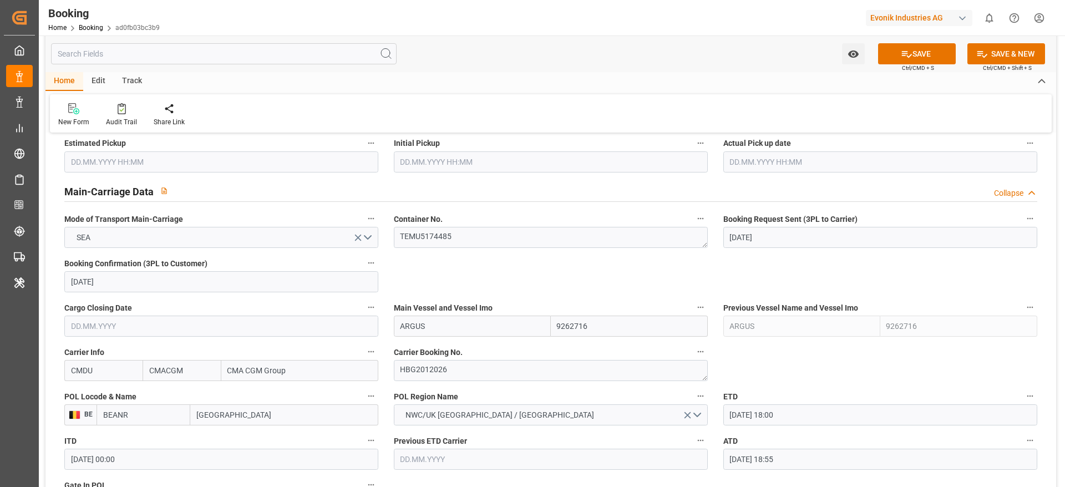
scroll to position [583, 0]
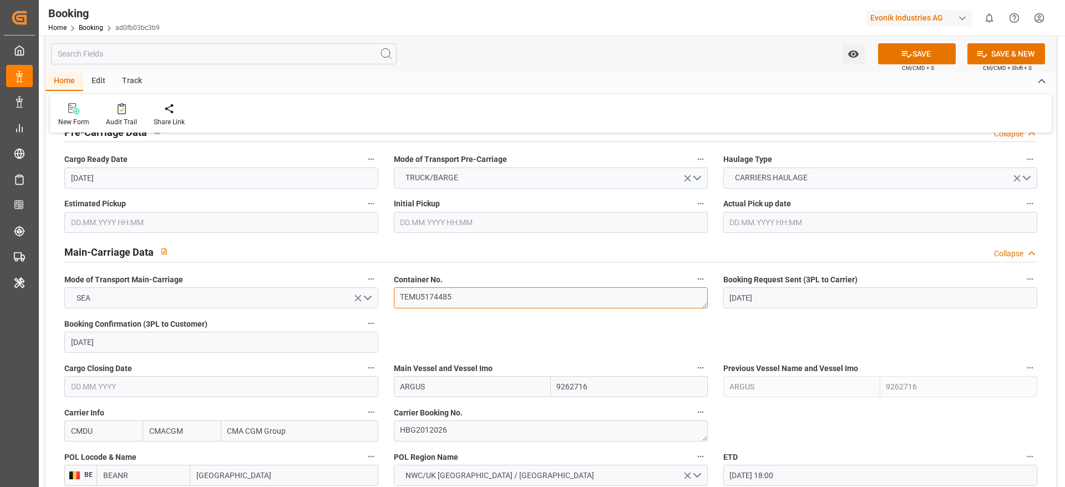
click at [460, 300] on textarea "TEMU5174485" at bounding box center [551, 297] width 314 height 21
click at [458, 302] on textarea "TEMU5174485" at bounding box center [551, 297] width 314 height 21
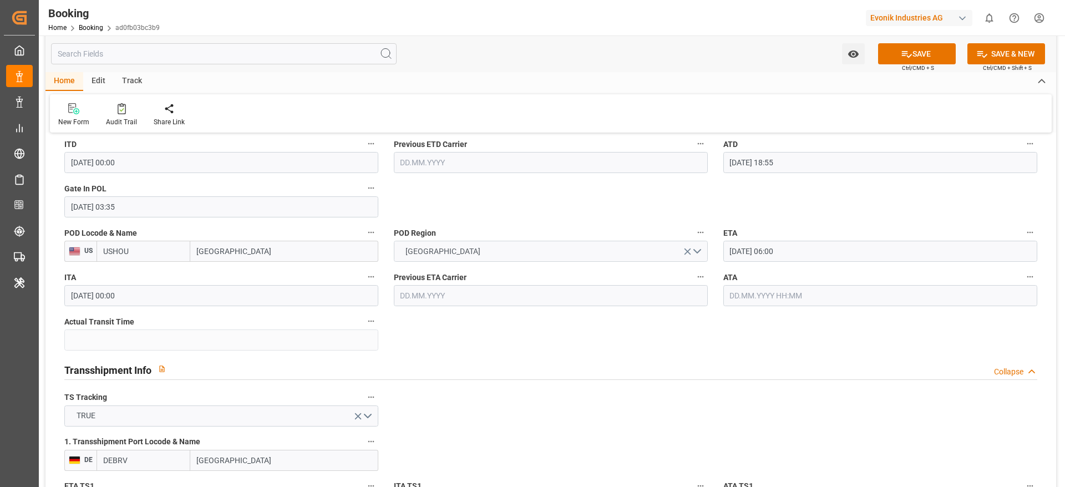
scroll to position [999, 0]
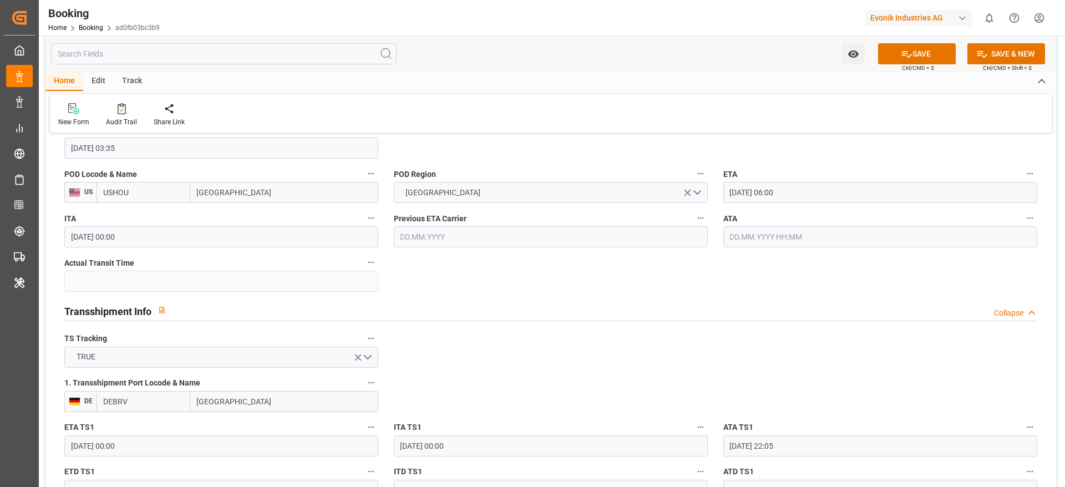
click at [710, 238] on input "text" at bounding box center [880, 236] width 314 height 21
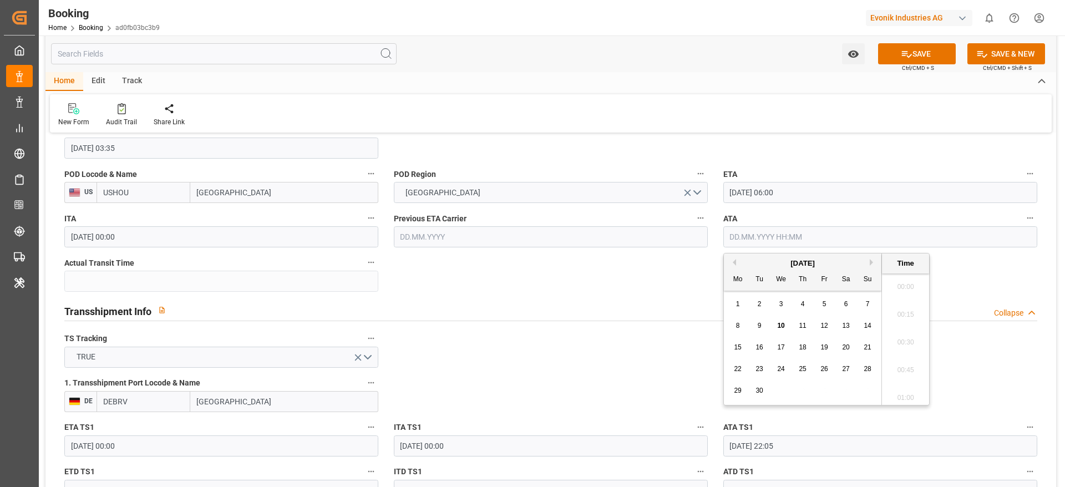
click at [710, 238] on input "text" at bounding box center [880, 236] width 314 height 21
click at [710, 236] on input "text" at bounding box center [880, 236] width 314 height 21
click at [710, 324] on div "9" at bounding box center [760, 326] width 14 height 13
type input "09.09.2025 00:00"
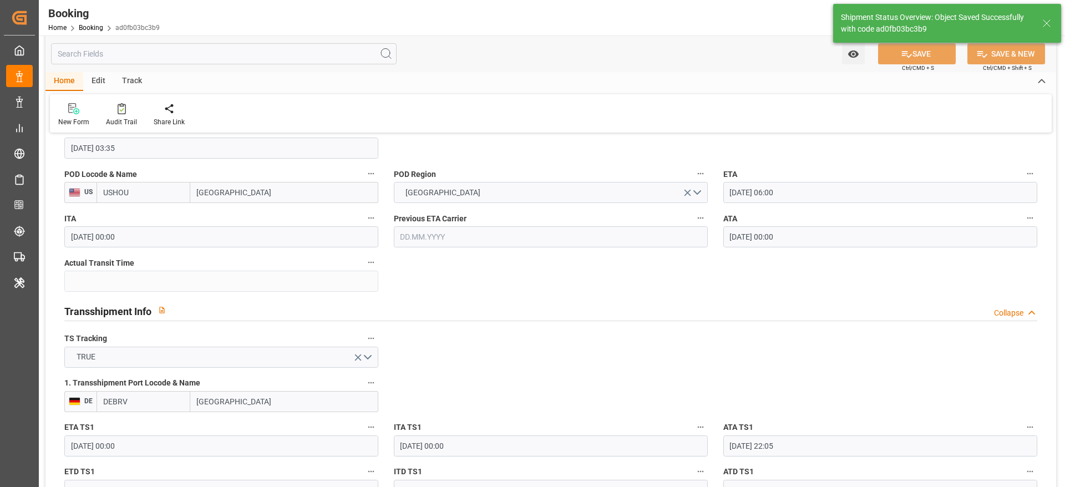
type textarea "[PERSON_NAME]"
type input "28"
type input "10.09.2025 06:46"
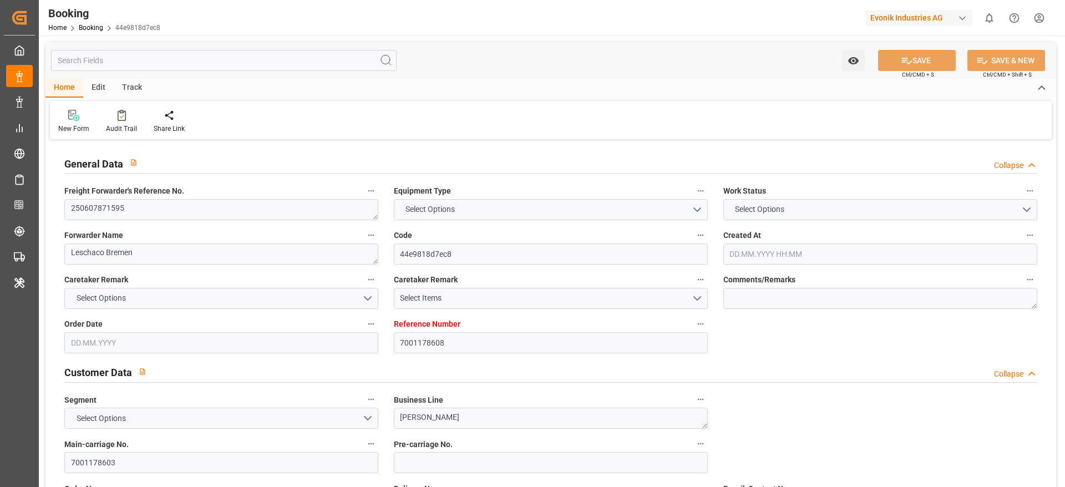
type input "7001178608"
type input "9839210"
type input "CMACGM"
type input "CMA CGM Group"
type input "NLRTM"
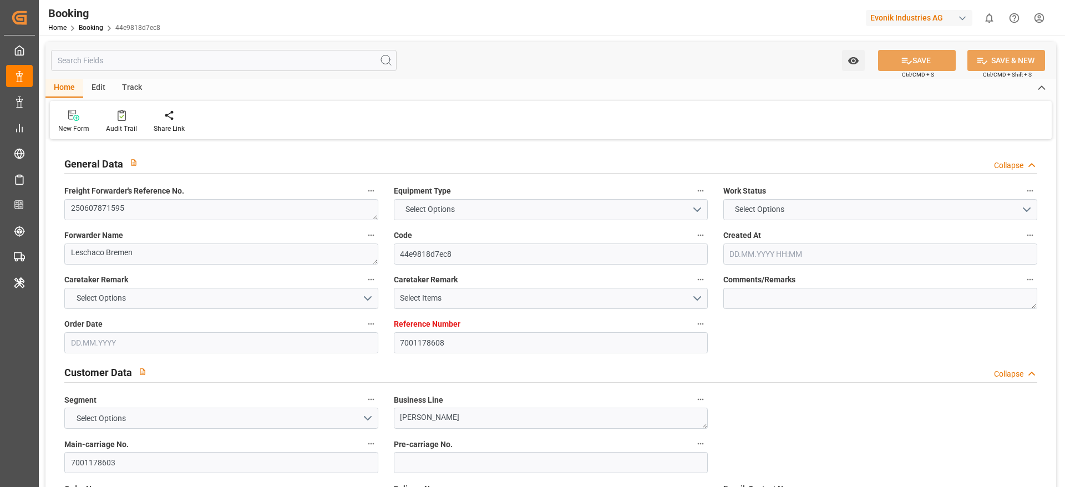
type input "IDBDJ"
type input "MYPKG"
type input "IDJKT"
type input "49"
type input "0"
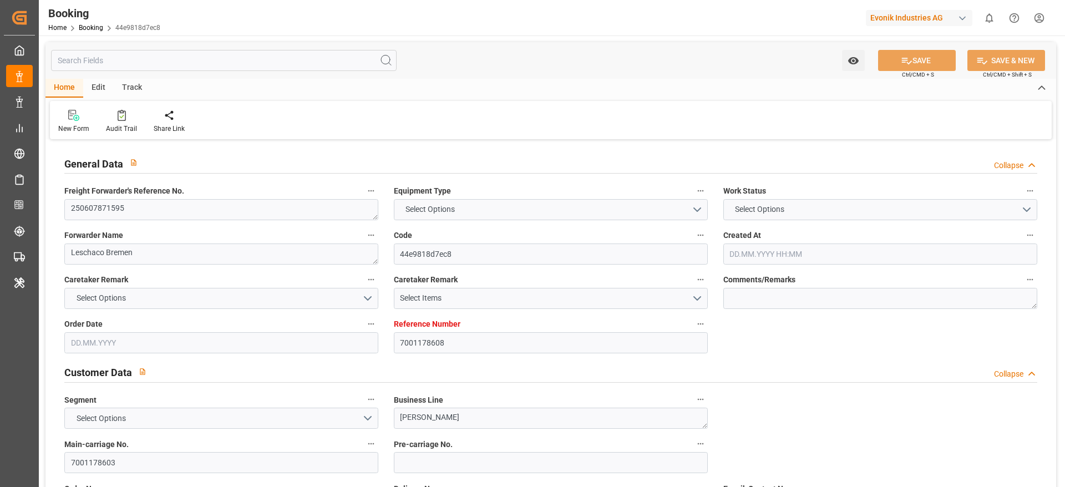
type input "-50"
type input "NLRTM"
type input "IDBDJ"
type input "9326421"
type input "9740859"
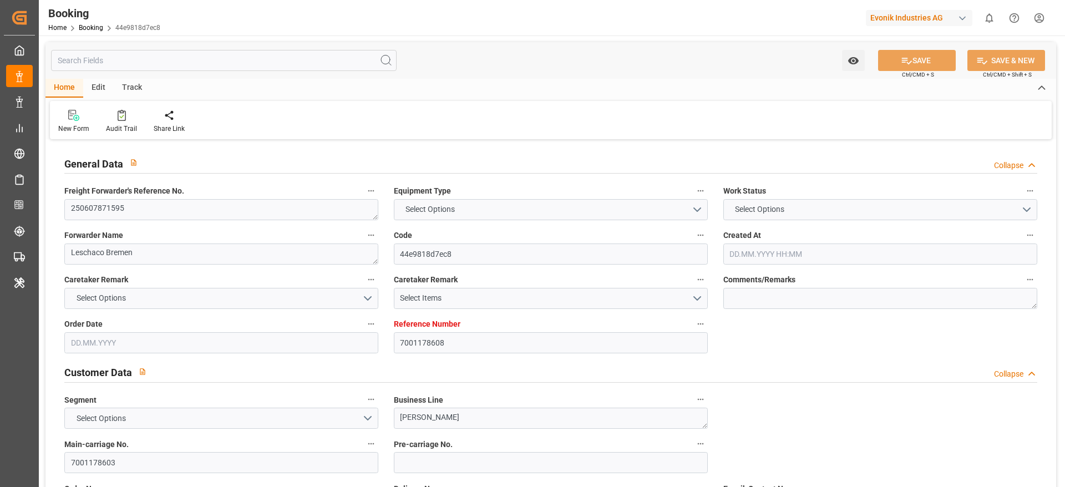
type input "9740859"
type input "[DATE] 08:23"
type input "[DATE]"
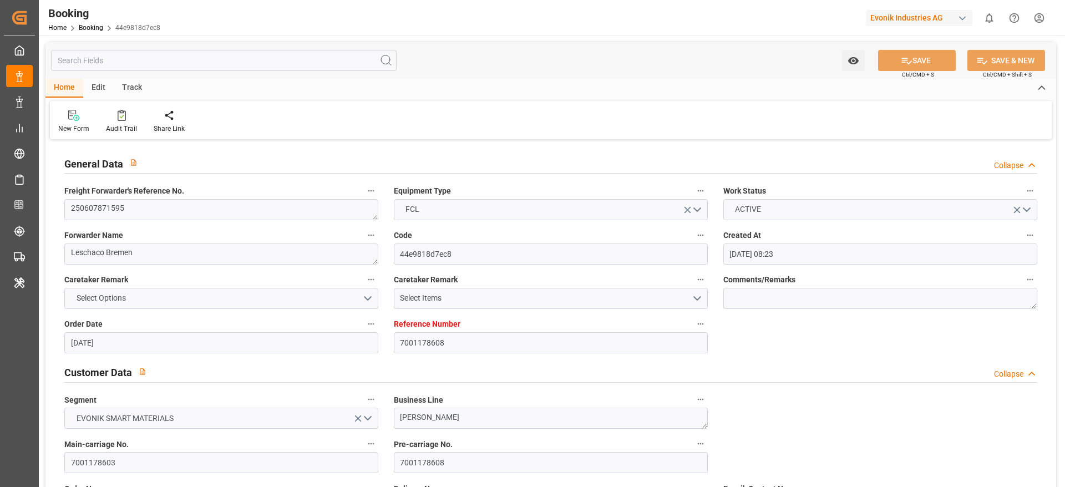
type input "[DATE] 00:00"
type input "[DATE]"
type input "[DATE] 00:00"
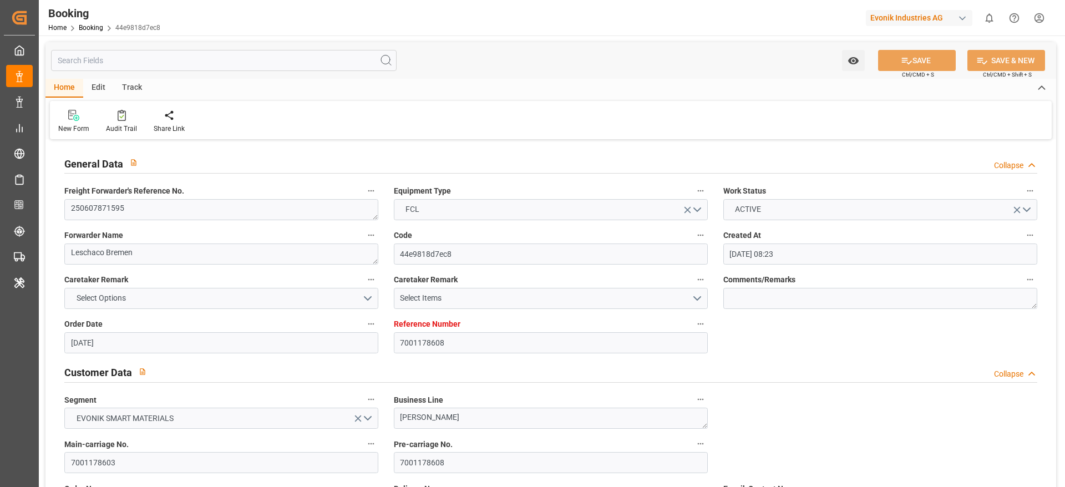
type input "[DATE] 15:04"
type input "[DATE] 16:32"
type input "[DATE] 09:00"
type input "[DATE] 00:00"
type input "[DATE]"
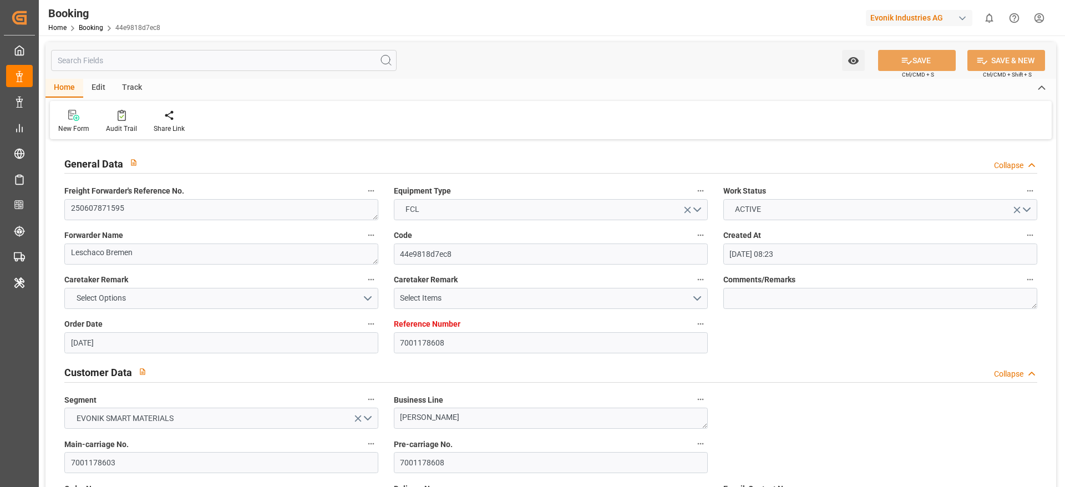
type input "[DATE] 21:00"
type input "[DATE] 00:00"
type input "[DATE] 04:02"
type input "[DATE] 14:30"
type input "[DATE] 00:00"
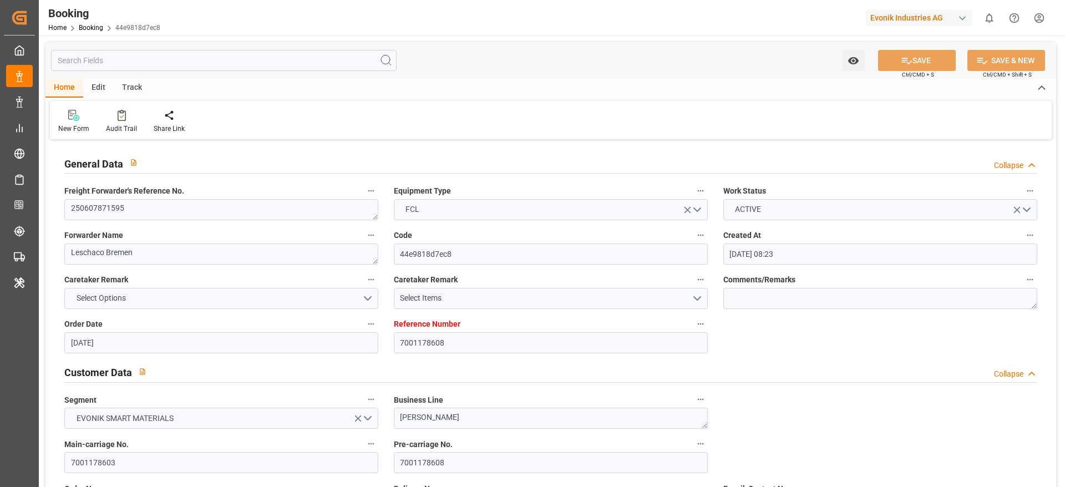
type input "[DATE] 14:30"
type input "[DATE] 11:30"
type input "[DATE] 00:00"
type input "[DATE] 11:30"
type input "[DATE] 06:00"
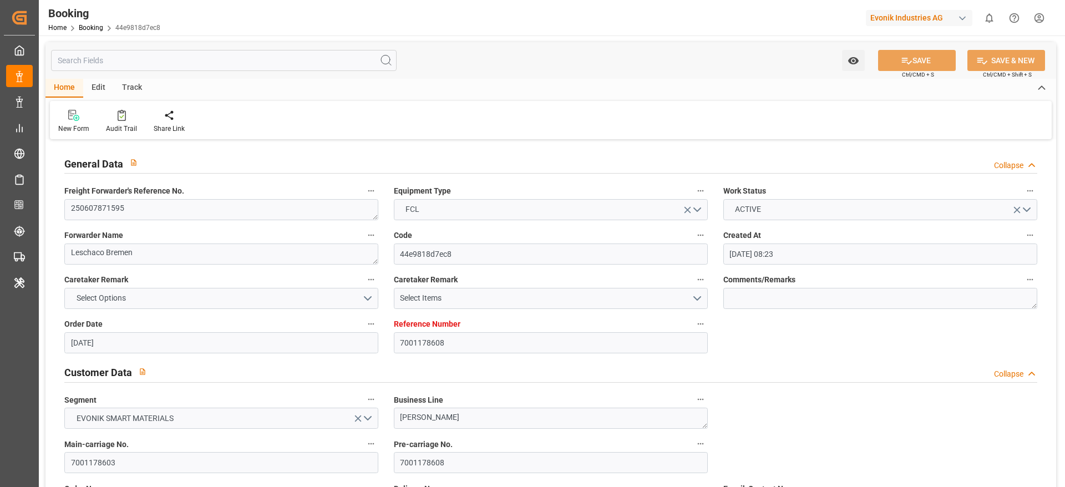
type input "[DATE] 00:00"
type input "[DATE]"
type input "[DATE] 11:58"
type input "[DATE]"
type input "[DATE] 11:52"
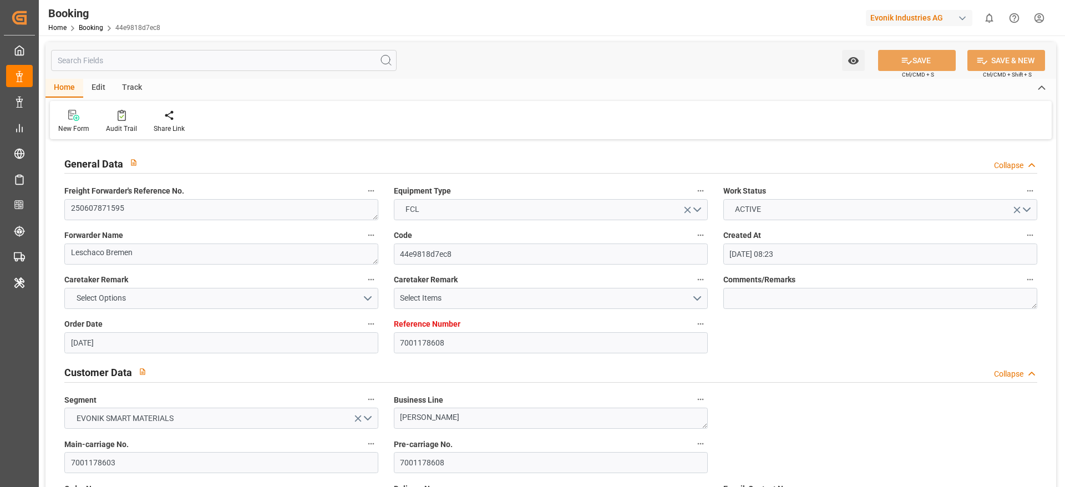
type input "[DATE] 16:31"
type input "[DATE] 16:00"
type input "[DATE] 21:49"
type input "[DATE] 07:34"
type input "[DATE] 07:32"
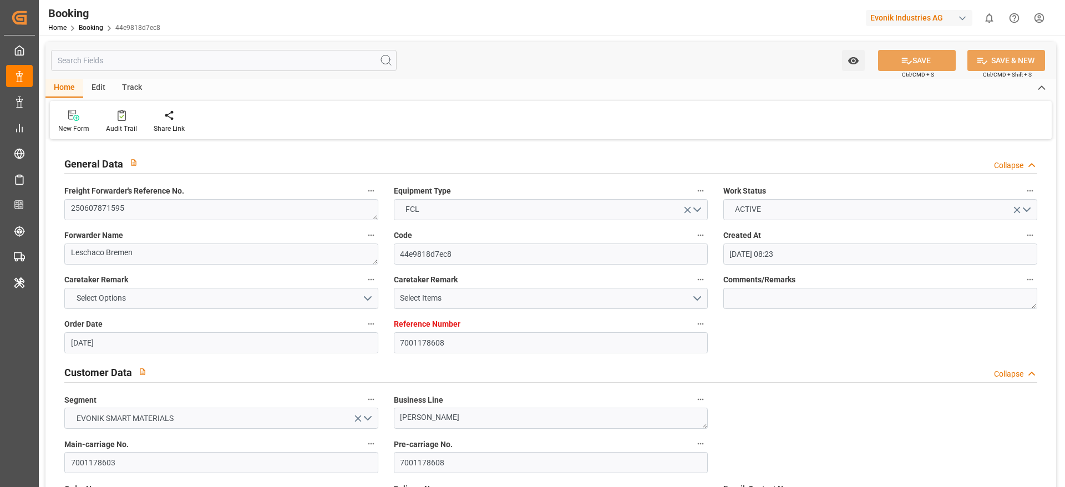
type input "[DATE] 05:00"
type input "[DATE] 14:30"
type input "[DATE] 12:51"
type input "[DATE] 11:30"
type input "[DATE] 15:40"
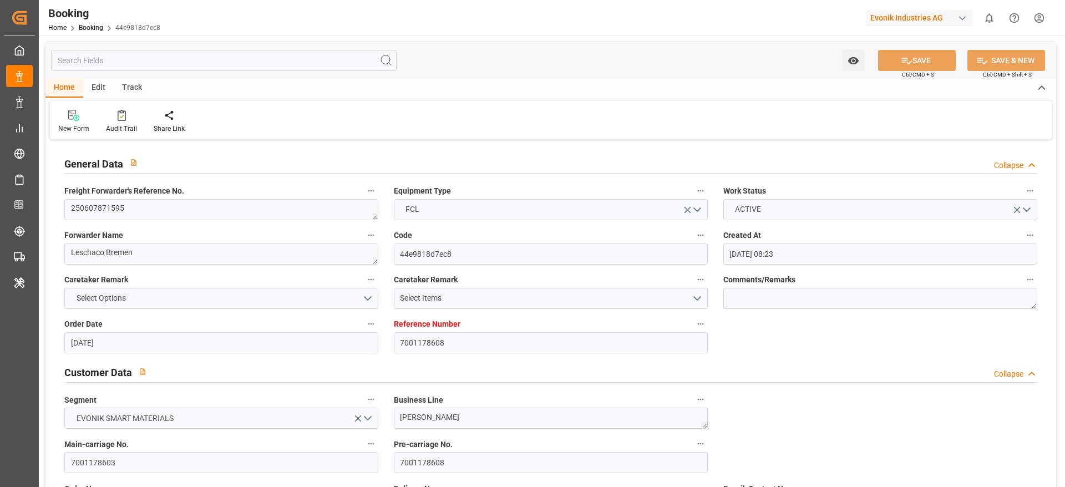
type input "11.08.2025 02:31"
type input "11.08.2025 01:14"
type input "22.08.2025 06:00"
type input "25.08.2025 09:00"
type input "25.08.2025 14:40"
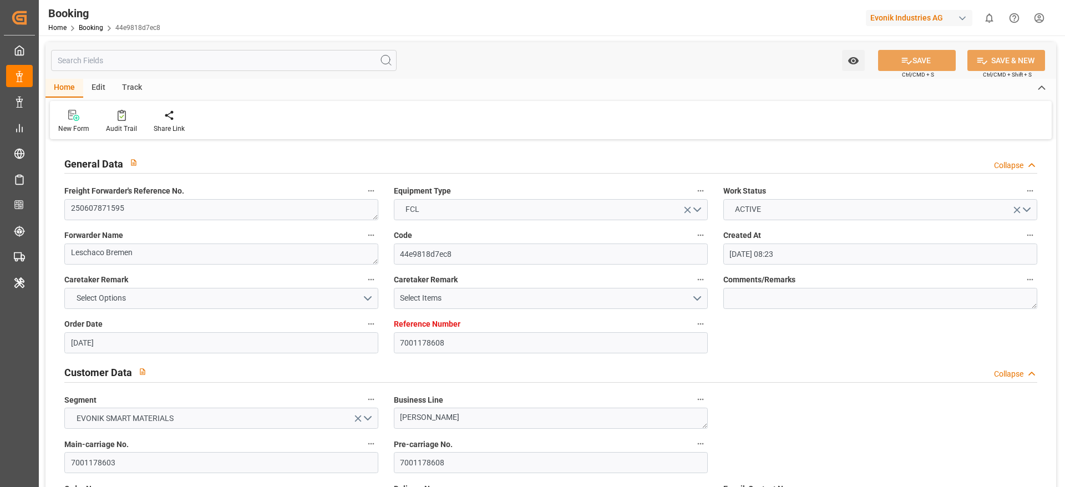
type input "29.08.2025 14:40"
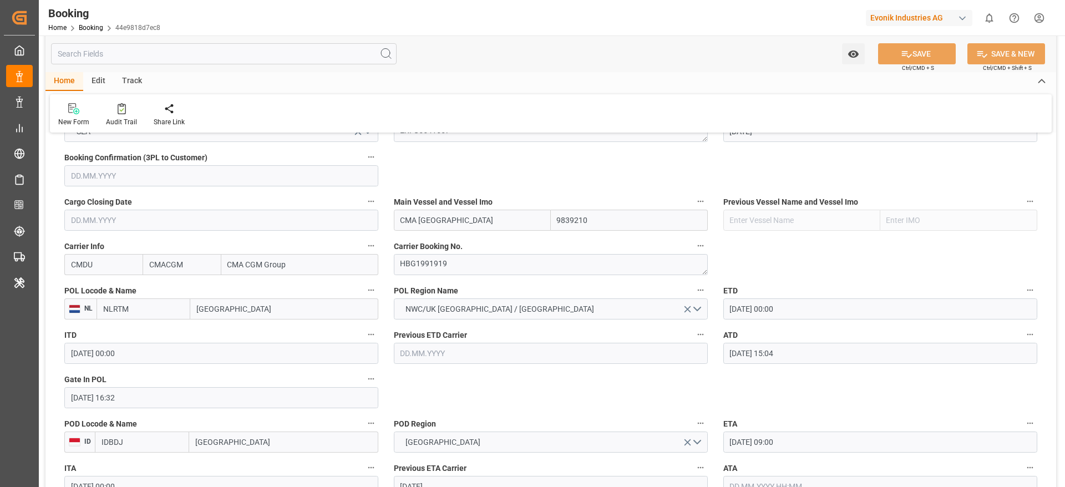
scroll to position [666, 0]
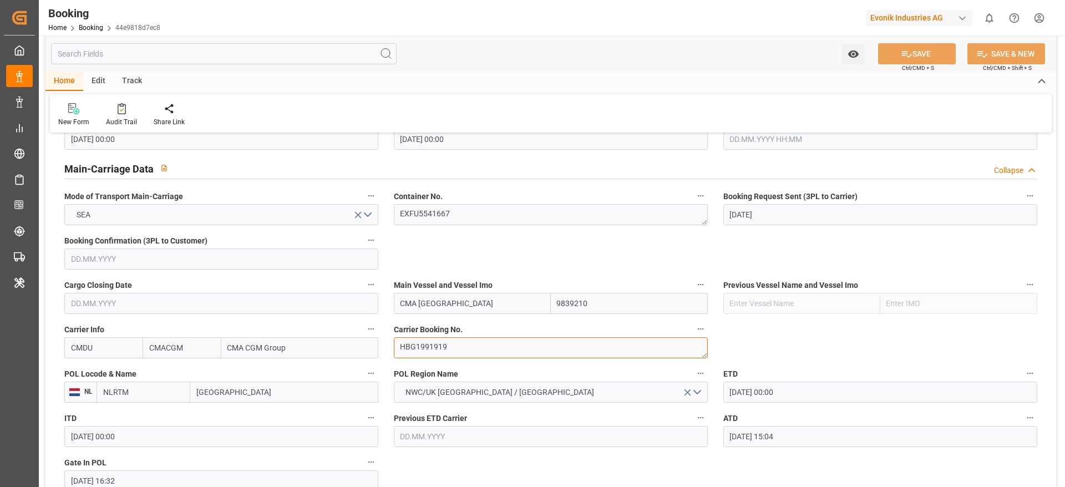
click at [466, 344] on textarea "HBG1991919" at bounding box center [551, 347] width 314 height 21
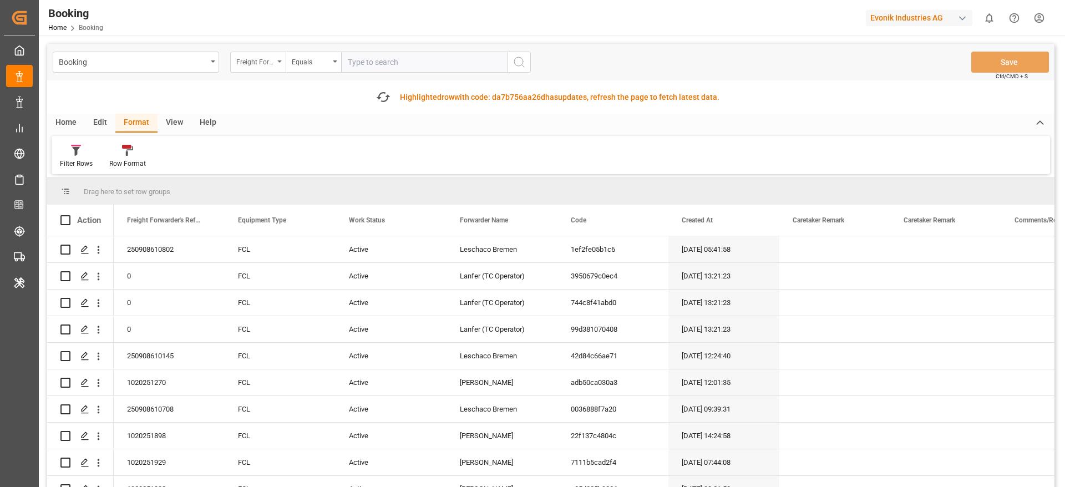
click at [271, 67] on div "Freight Forwarder's Reference No." at bounding box center [255, 60] width 38 height 13
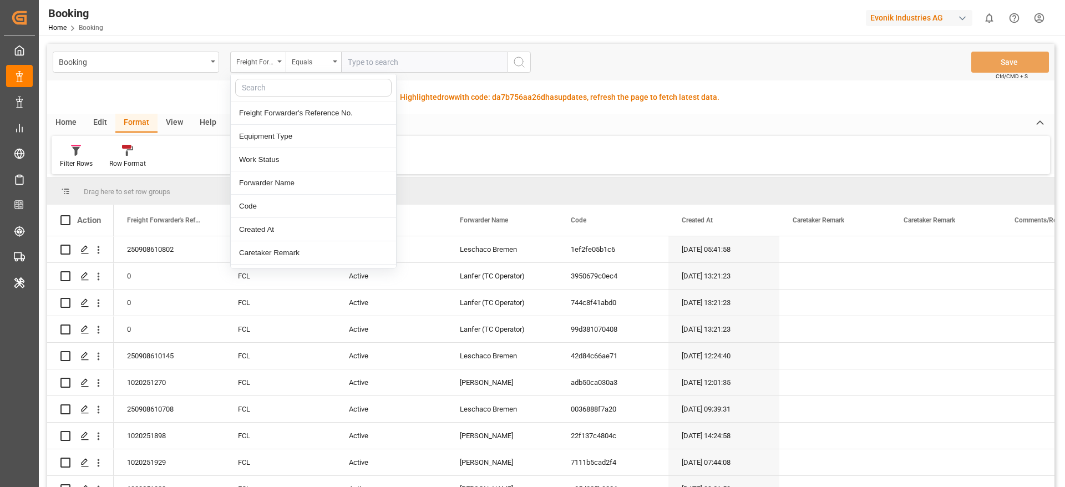
click at [275, 85] on input "text" at bounding box center [313, 88] width 156 height 18
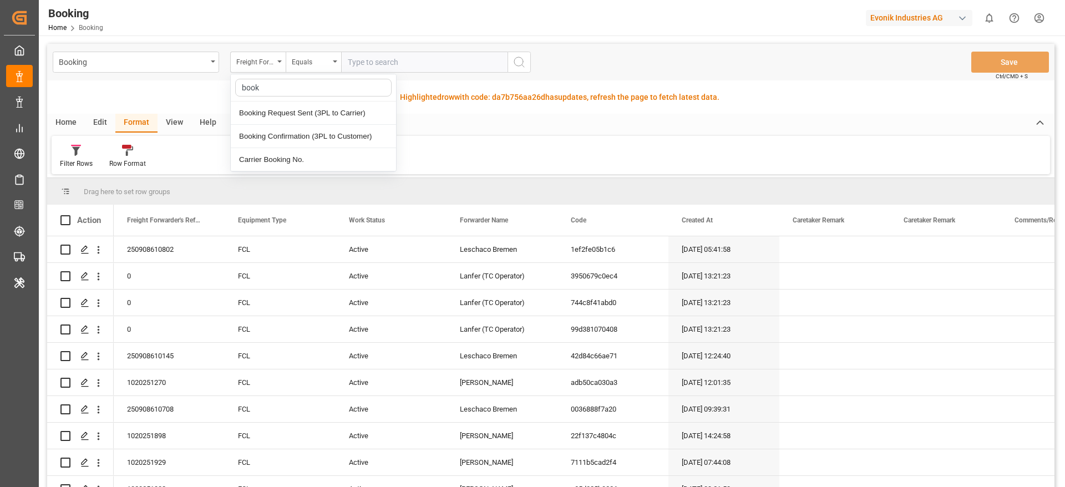
type input "booki"
click at [278, 161] on div "Carrier Booking No." at bounding box center [313, 159] width 165 height 23
click at [372, 67] on input "text" at bounding box center [424, 62] width 166 height 21
paste input "HBG1991919"
type input "HBG1991919"
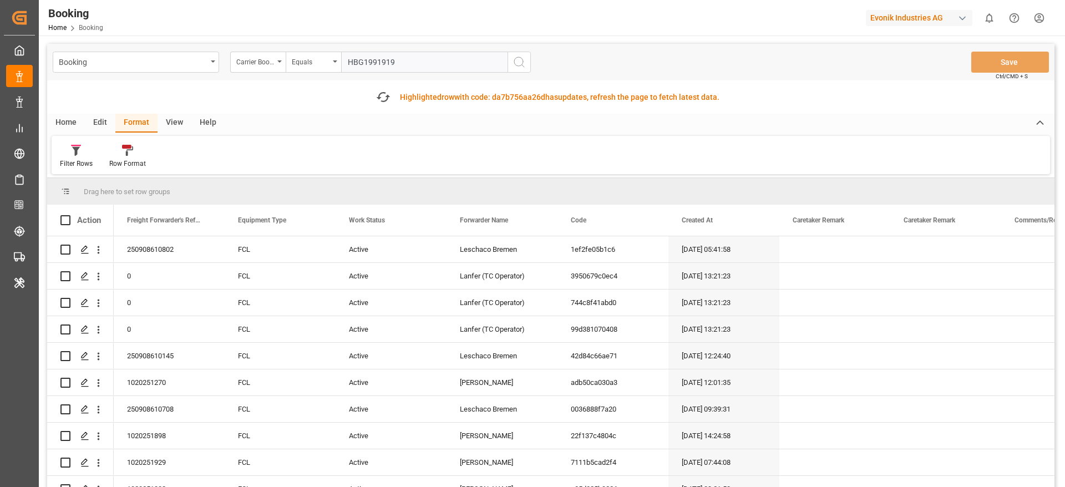
drag, startPoint x: 517, startPoint y: 59, endPoint x: 520, endPoint y: 66, distance: 7.4
click at [519, 60] on icon "search button" at bounding box center [519, 61] width 13 height 13
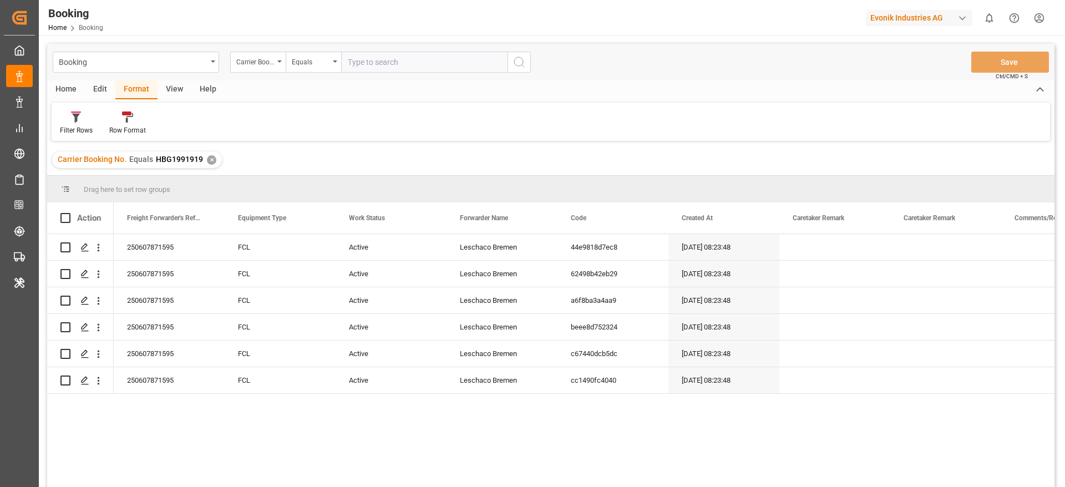
click at [172, 87] on div "View" at bounding box center [175, 89] width 34 height 19
click at [68, 119] on icon at bounding box center [70, 117] width 11 height 11
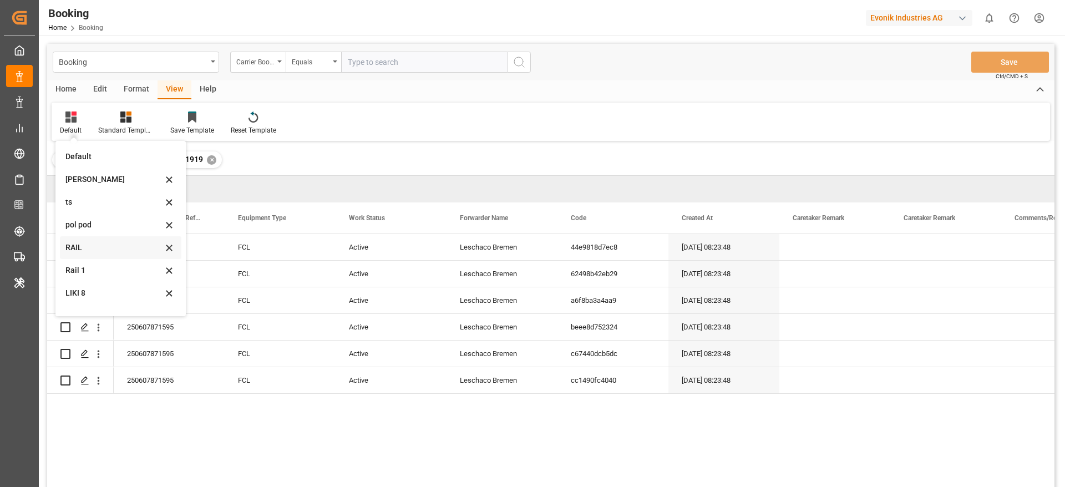
click at [90, 251] on div "RAIL" at bounding box center [113, 248] width 97 height 12
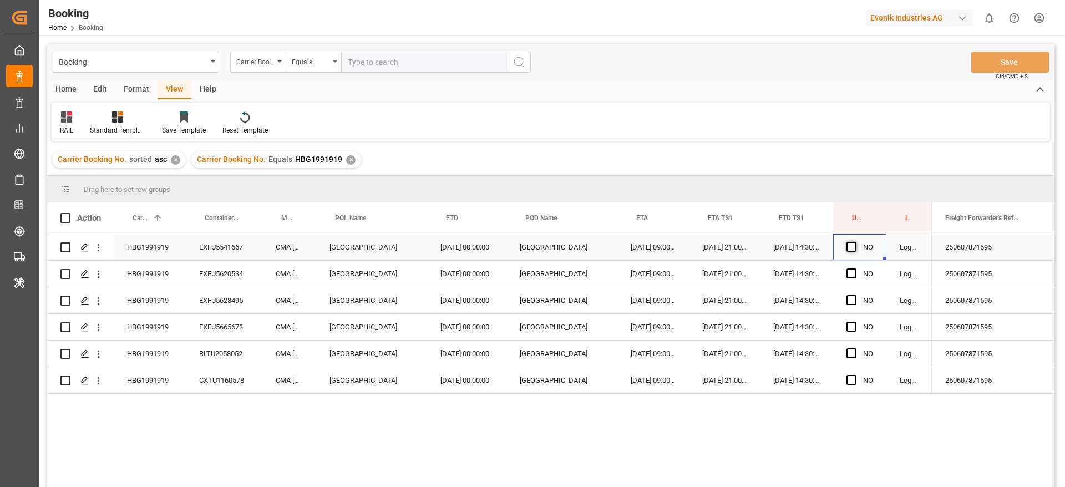
click at [848, 246] on span "Press SPACE to select this row." at bounding box center [852, 247] width 10 height 10
click at [855, 242] on input "Press SPACE to select this row." at bounding box center [855, 242] width 0 height 0
drag, startPoint x: 883, startPoint y: 257, endPoint x: 892, endPoint y: 413, distance: 156.2
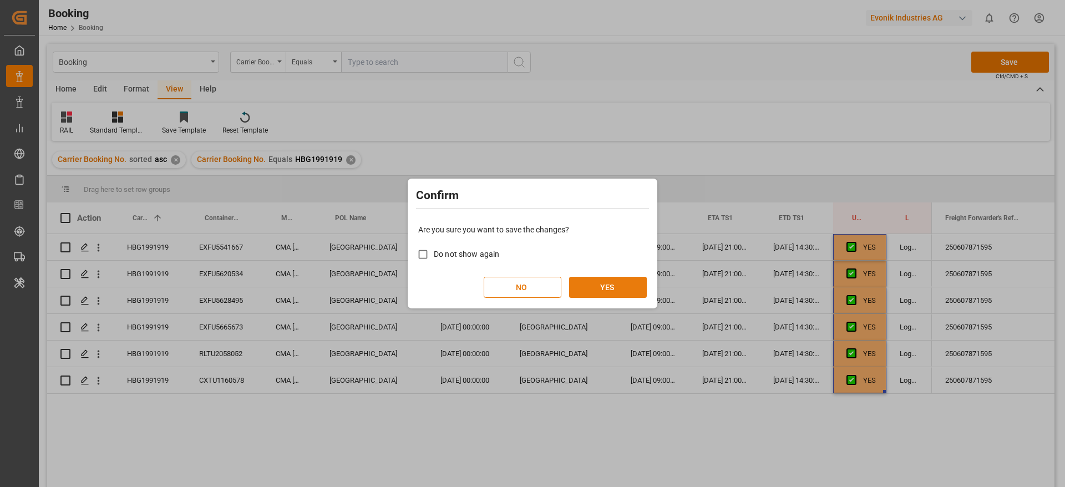
click at [594, 287] on button "YES" at bounding box center [608, 287] width 78 height 21
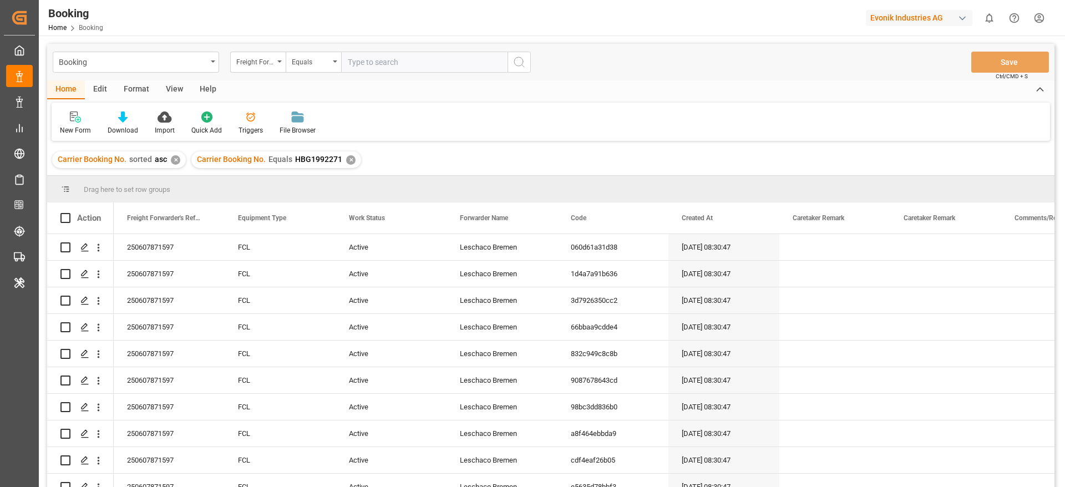
click at [173, 87] on div "View" at bounding box center [175, 89] width 34 height 19
click at [52, 124] on div "Default" at bounding box center [71, 123] width 38 height 24
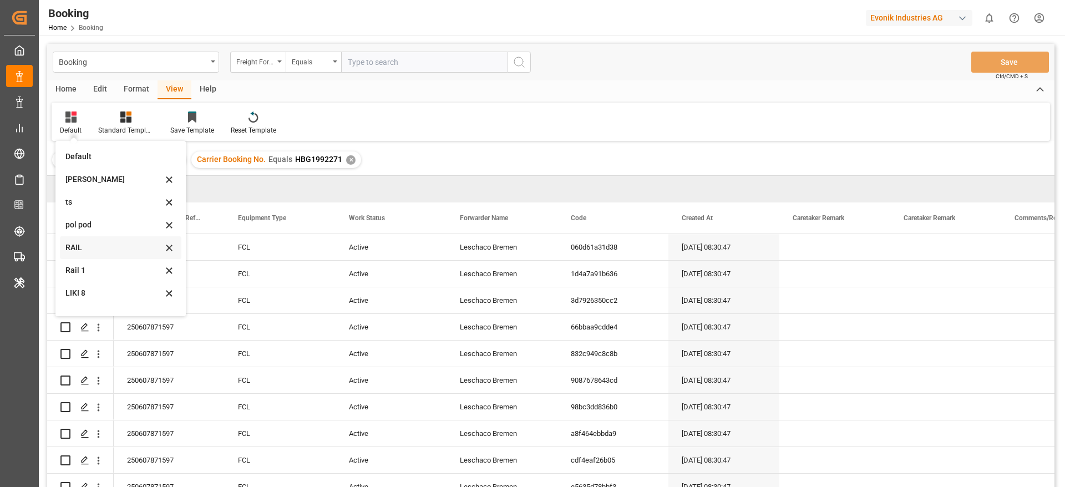
click at [88, 252] on div "RAIL" at bounding box center [113, 248] width 97 height 12
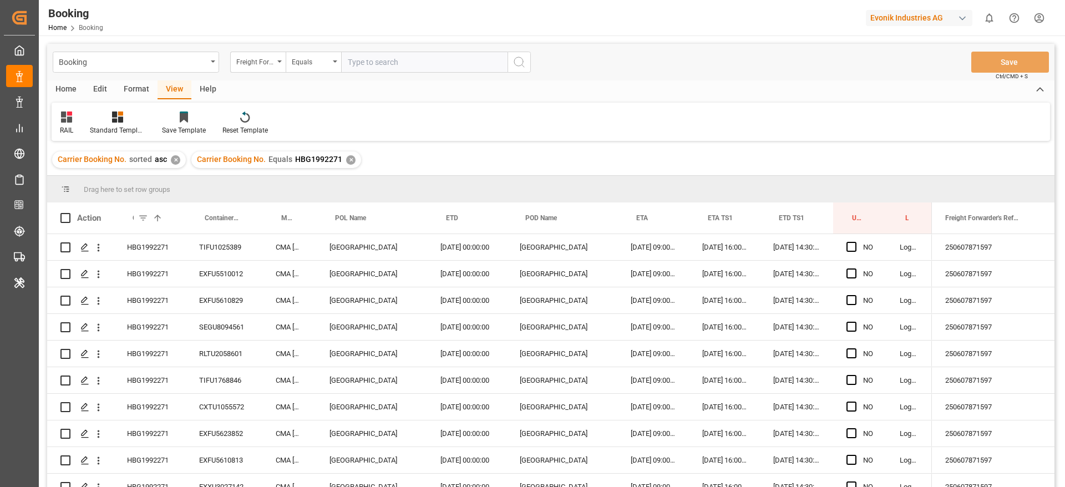
click at [566, 189] on div "Drag here to set row groups" at bounding box center [551, 189] width 1008 height 27
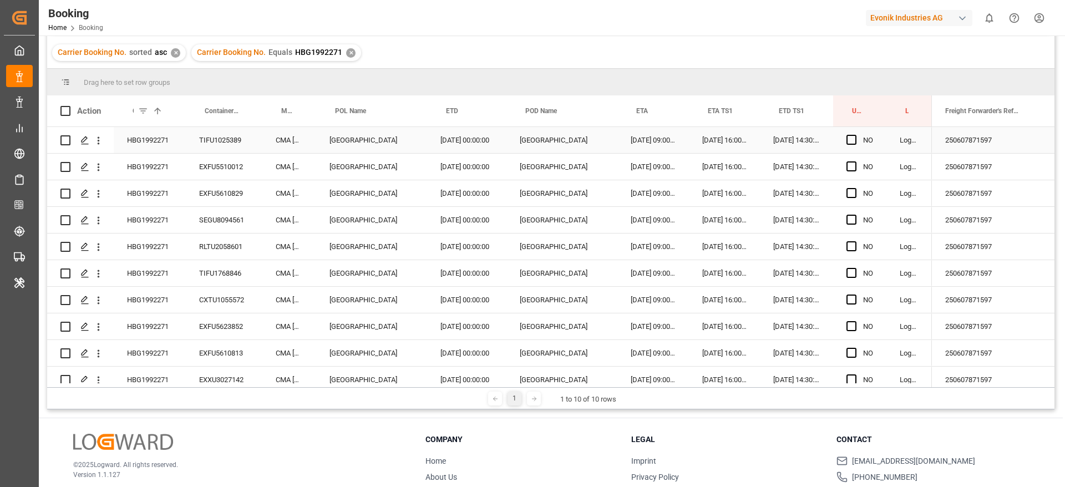
scroll to position [81, 0]
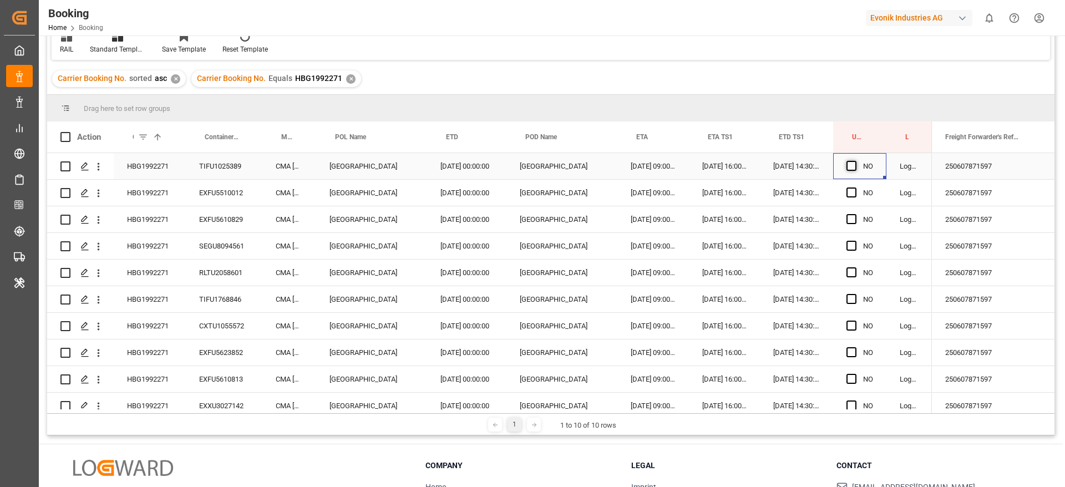
click at [850, 164] on span "Press SPACE to select this row." at bounding box center [852, 166] width 10 height 10
click at [855, 161] on input "Press SPACE to select this row." at bounding box center [855, 161] width 0 height 0
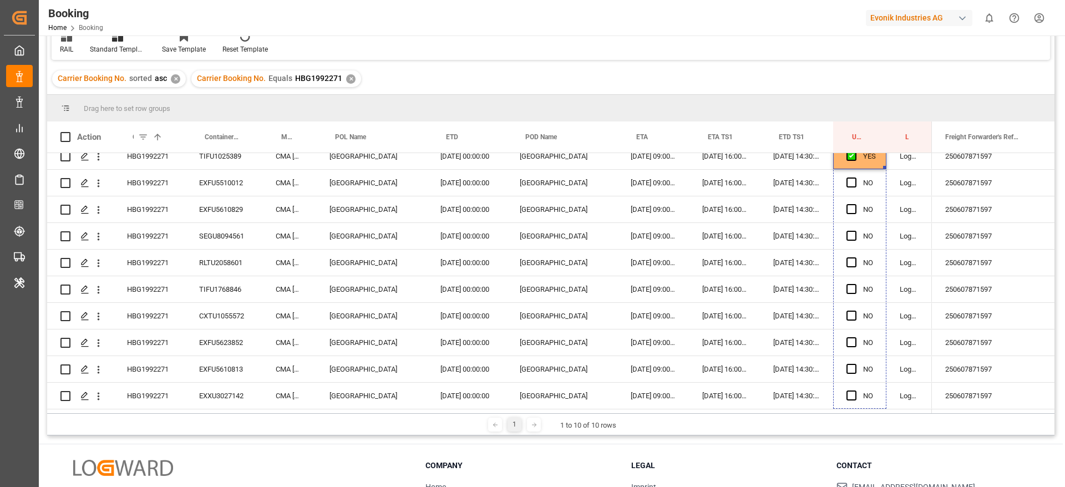
drag, startPoint x: 884, startPoint y: 175, endPoint x: 892, endPoint y: 397, distance: 222.1
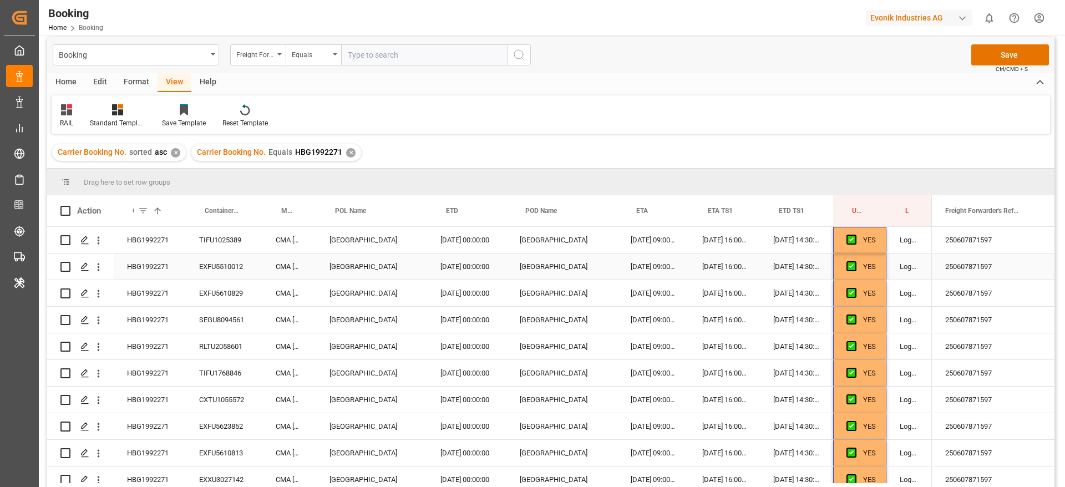
scroll to position [0, 0]
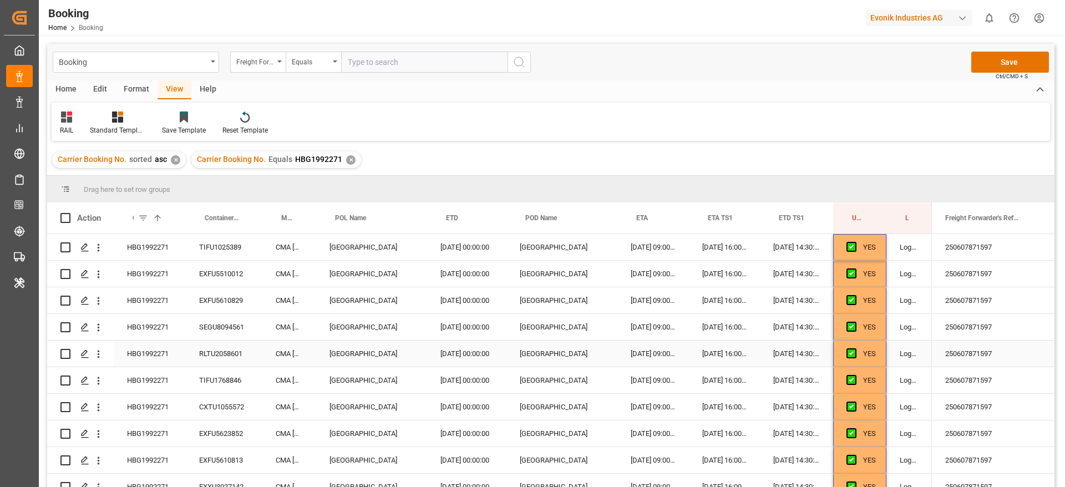
click at [689, 341] on div "04.08.2025 16:00:00" at bounding box center [724, 354] width 71 height 26
click at [614, 325] on div "[GEOGRAPHIC_DATA]" at bounding box center [562, 327] width 111 height 26
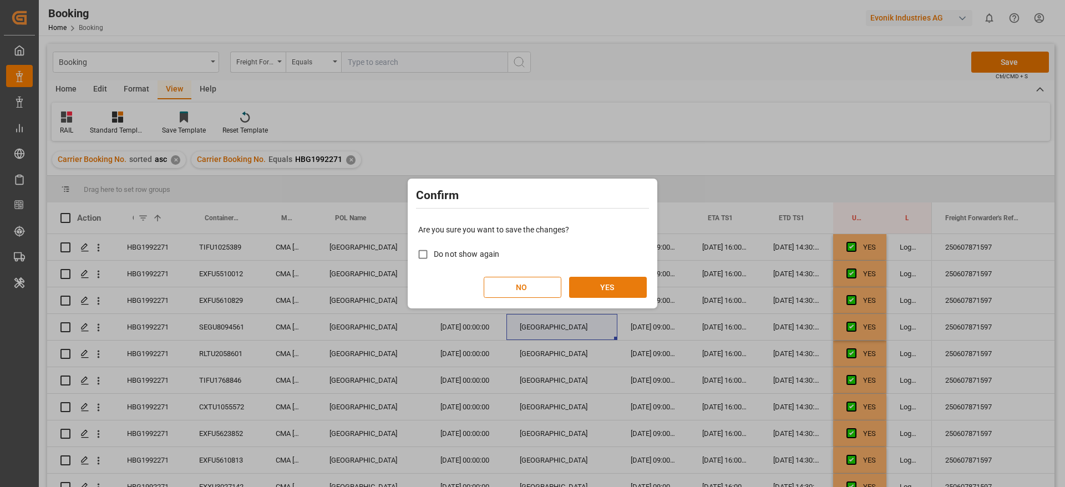
click at [616, 289] on button "YES" at bounding box center [608, 287] width 78 height 21
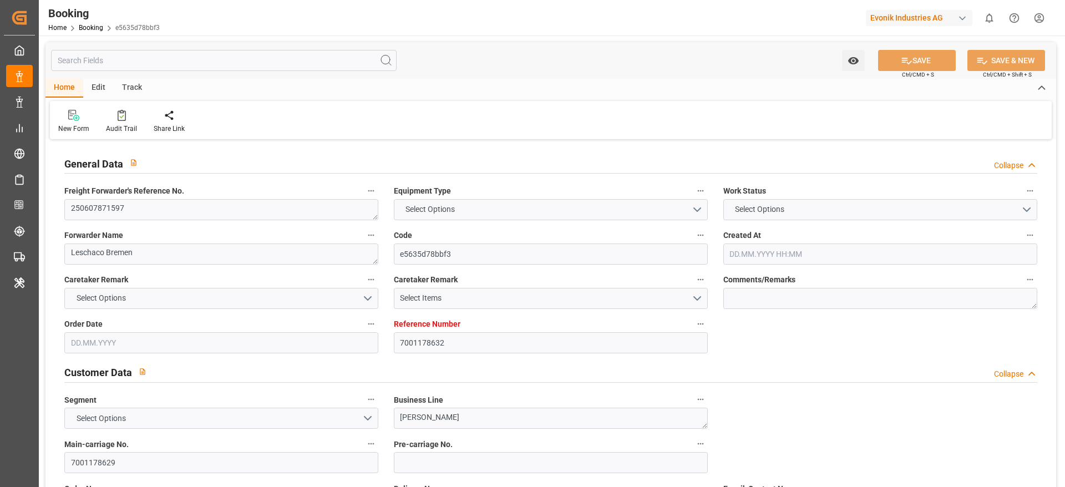
type input "7001178632"
type input "9839210"
type input "CMACGM"
type input "CMA CGM Group"
type input "NLRTM"
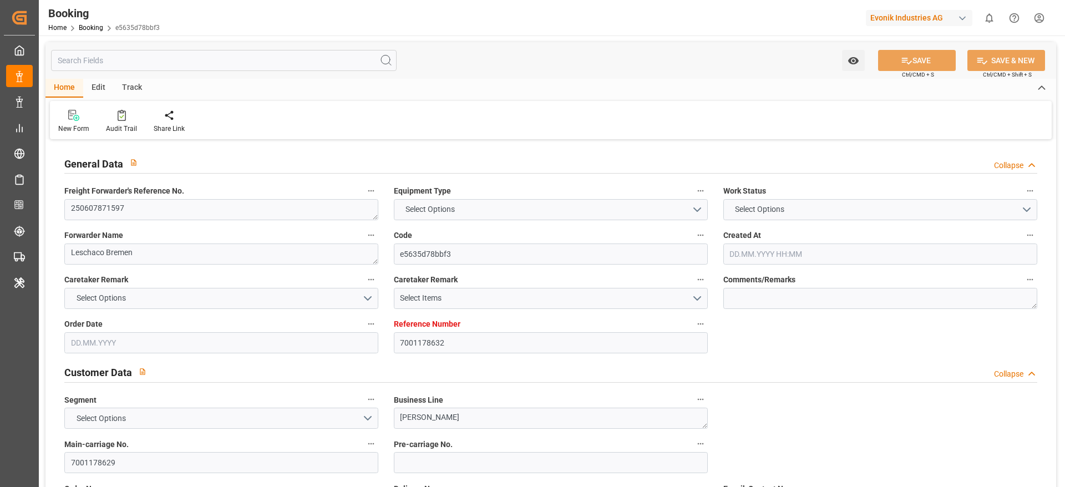
type input "IDBDJ"
type input "MYPKG"
type input "IDJKT"
type input "49"
type input "0"
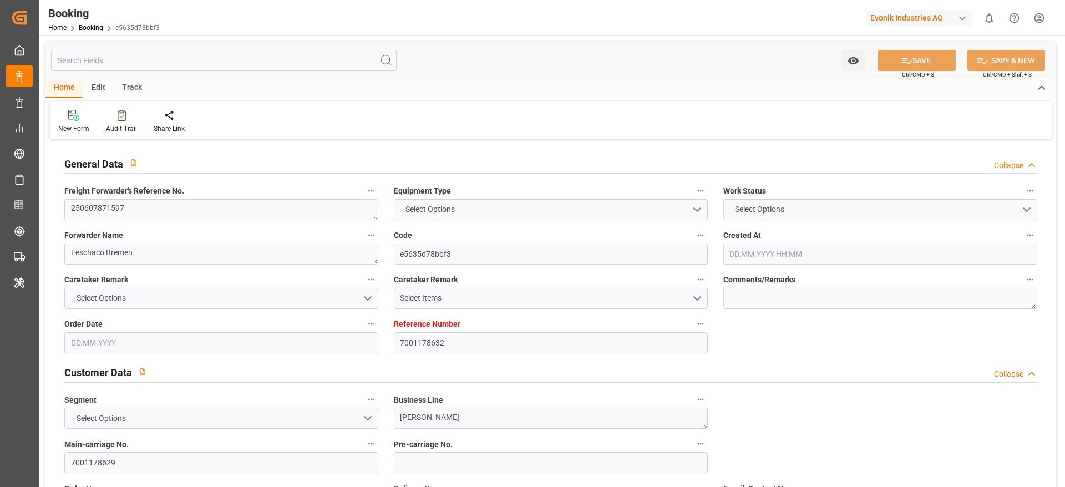
type input "-57"
type input "NLRTM"
type input "IDBDJ"
type input "9326421"
type input "9740859"
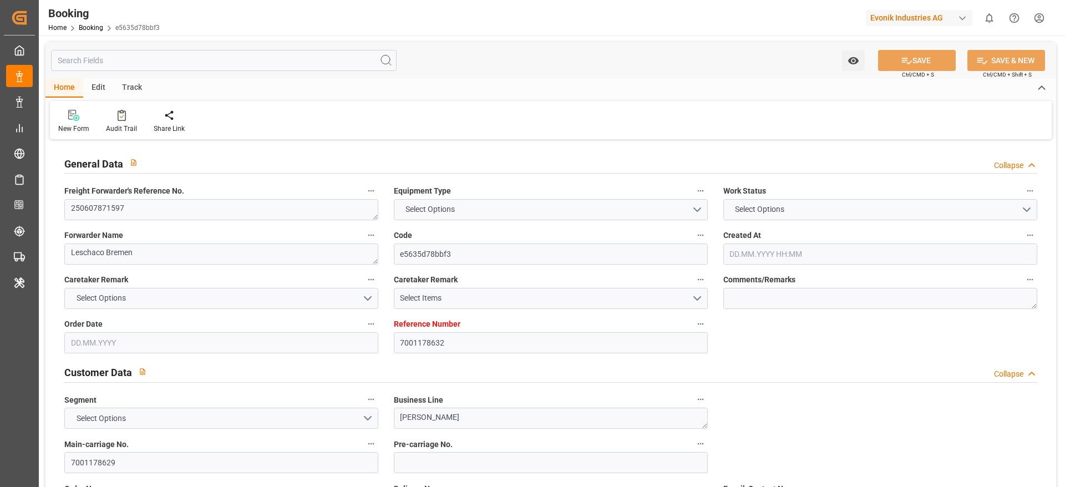
type input "9740859"
type input "26.05.2025 08:30"
type input "26.05.2025"
type input "15.08.2025"
type input "13.06.2025"
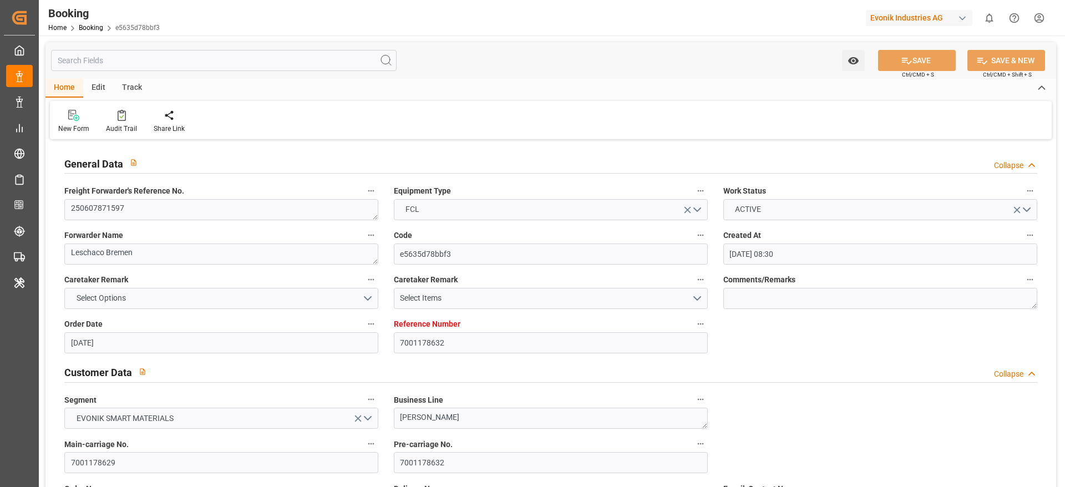
type input "13.06.2025 00:00"
type input "28.05.2025"
type input "19.06.2025 00:00"
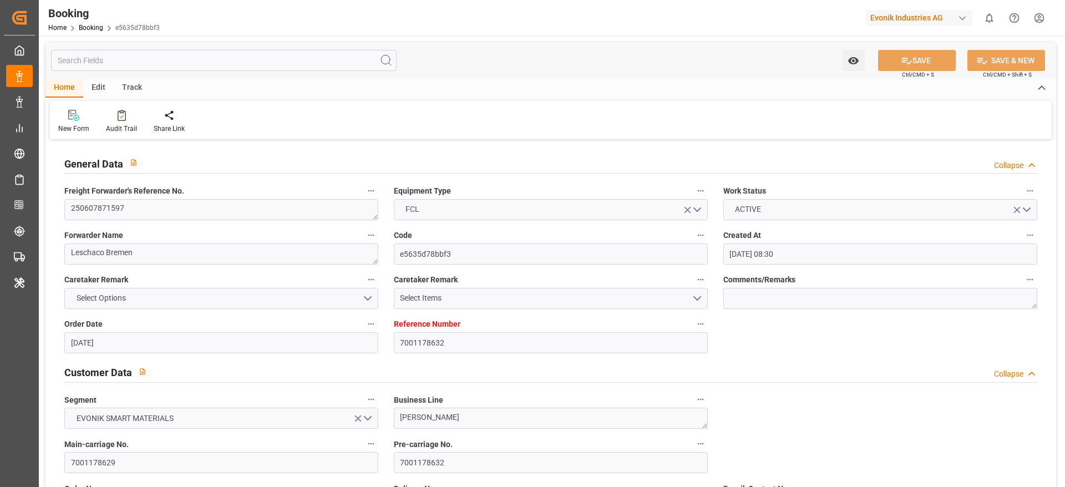
type input "19.06.2025 15:04"
type input "10.06.2025 16:44"
type input "25.08.2025 09:00"
type input "15.08.2025 00:00"
type input "15.08.2025"
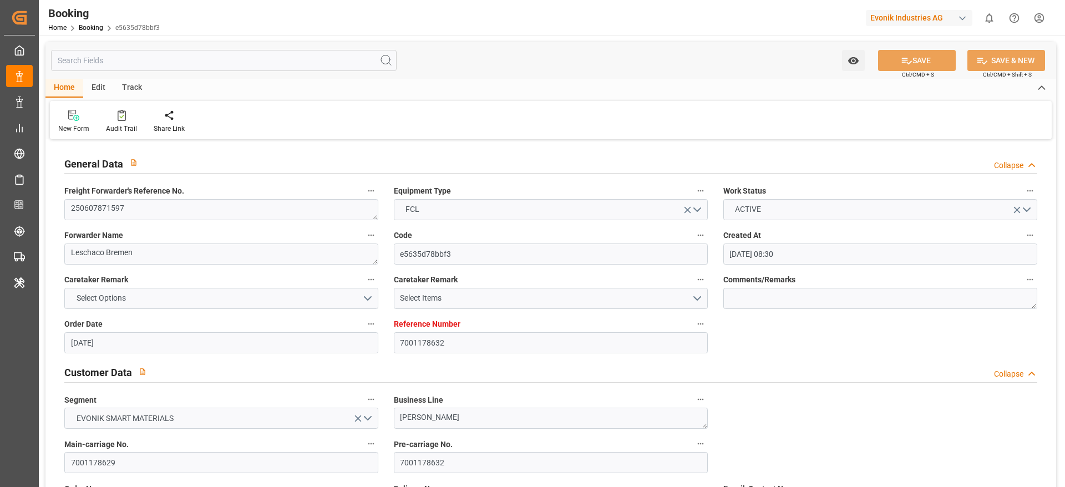
type input "04.08.2025 16:00"
type input "25.07.2025 00:00"
type input "05.08.2025 04:02"
type input "08.08.2025 14:30"
type input "28.07.2025 00:00"
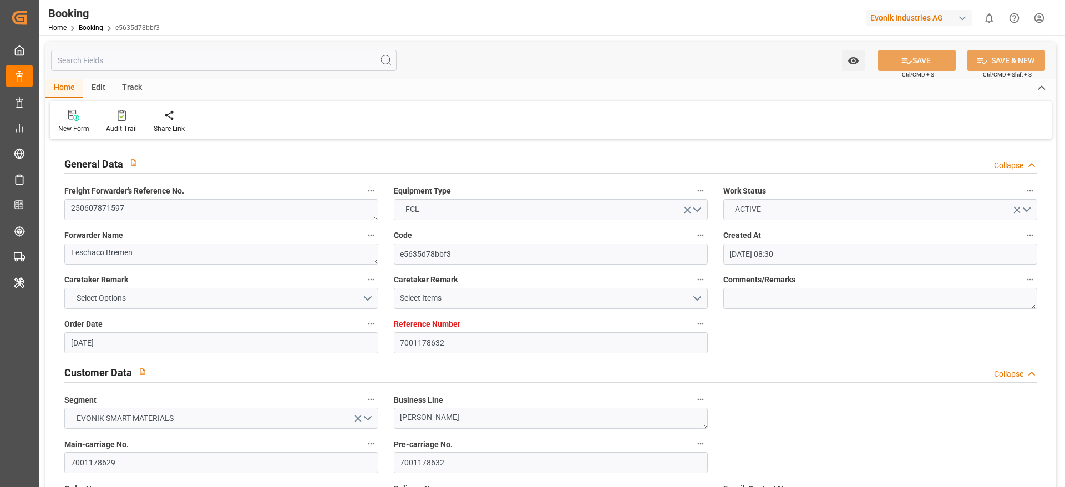
type input "08.08.2025 14:30"
type input "10.08.2025 11:30"
type input "04.08.2025 00:00"
type input "10.08.2025 11:30"
type input "22.08.2025 06:00"
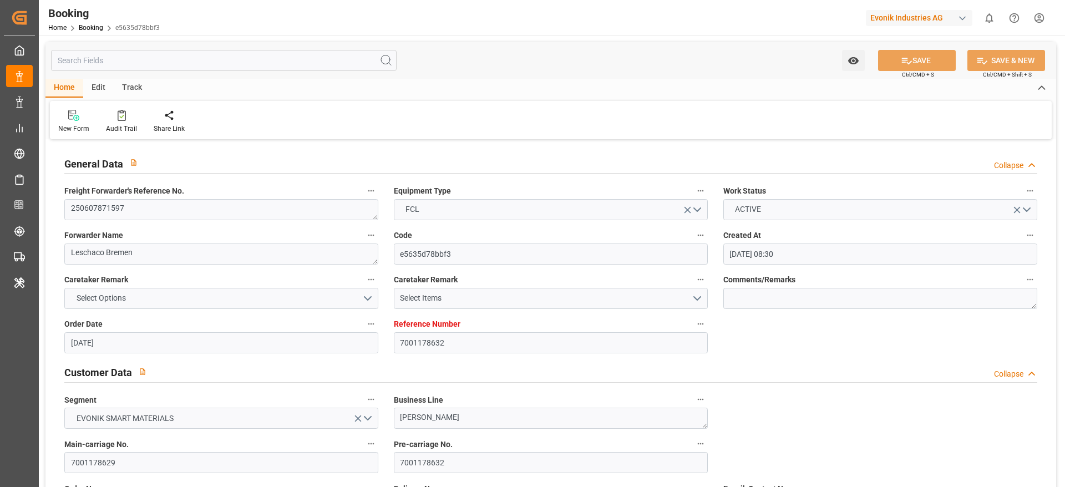
type input "09.08.2025 00:00"
type input "11.06.2025"
type input "10.09.2025 06:50"
type input "09.09.2025"
type input "18.06.2025 11:48"
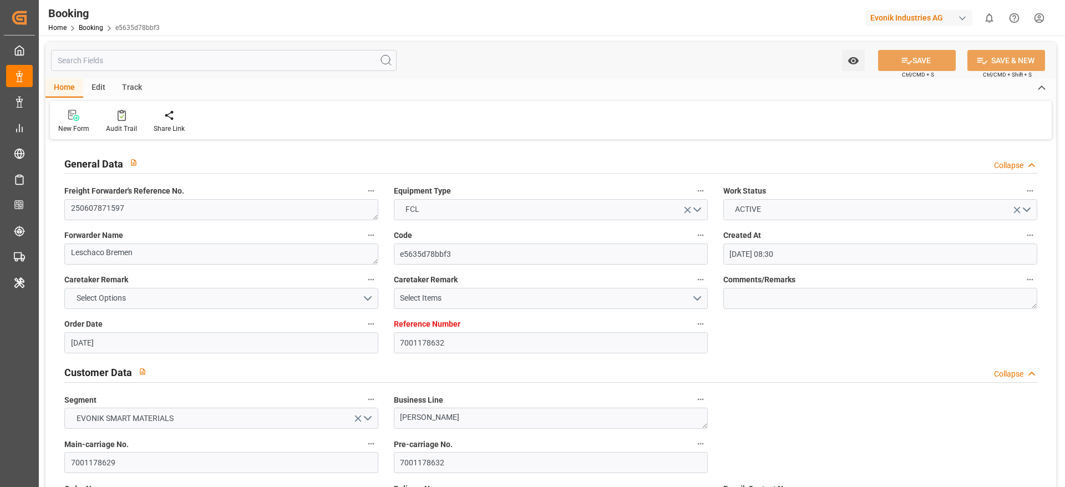
type input "19.06.2025 16:31"
type input "04.08.2025 16:00"
type input "04.08.2025 21:49"
type input "05.08.2025 01:45"
type input "05.08.2025 07:14"
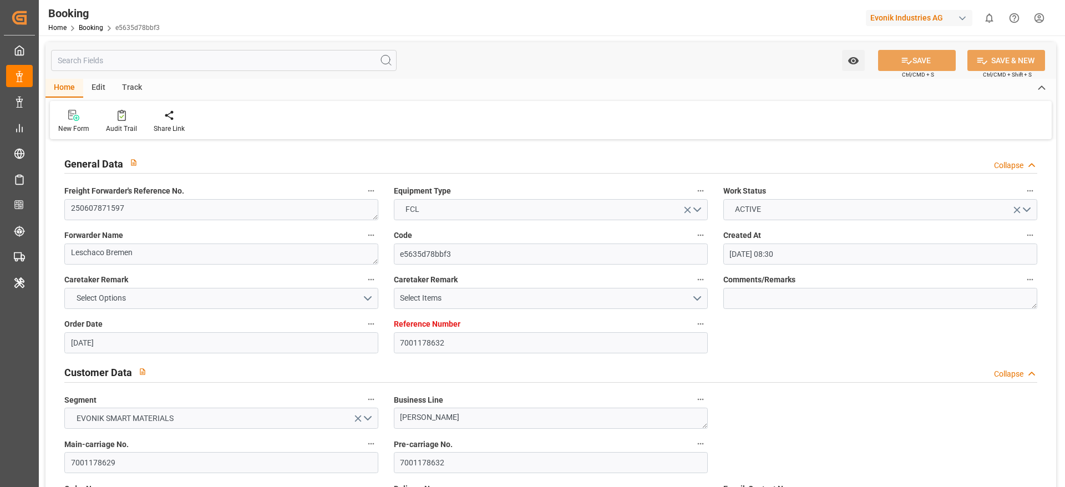
type input "08.08.2025 10:24"
type input "08.08.2025 14:30"
type input "08.08.2025 12:51"
type input "10.08.2025 11:30"
type input "10.08.2025 15:40"
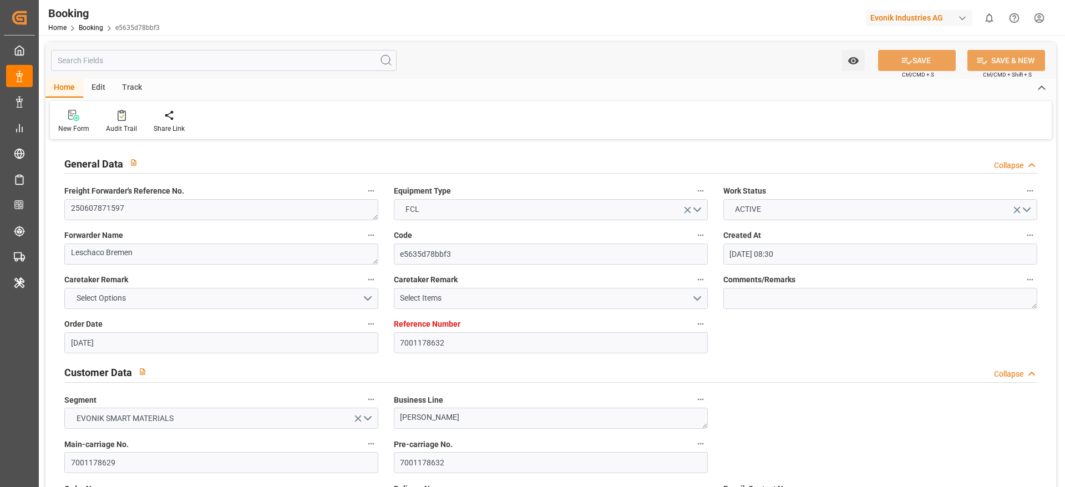
type input "10.08.2025 22:21"
type input "10.08.2025 17:22"
type input "22.08.2025 06:00"
type input "25.08.2025 09:00"
type input "25.08.2025 14:40"
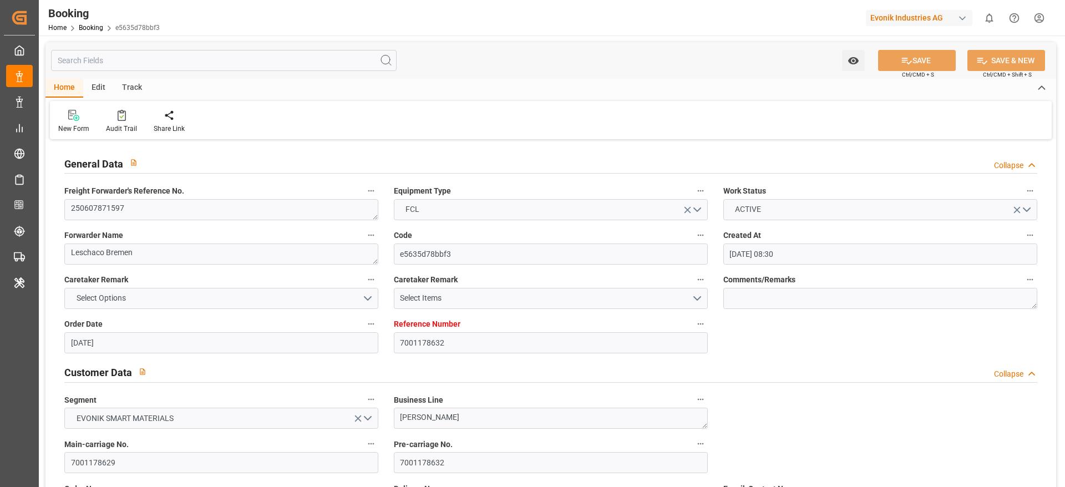
type input "29.08.2025 14:40"
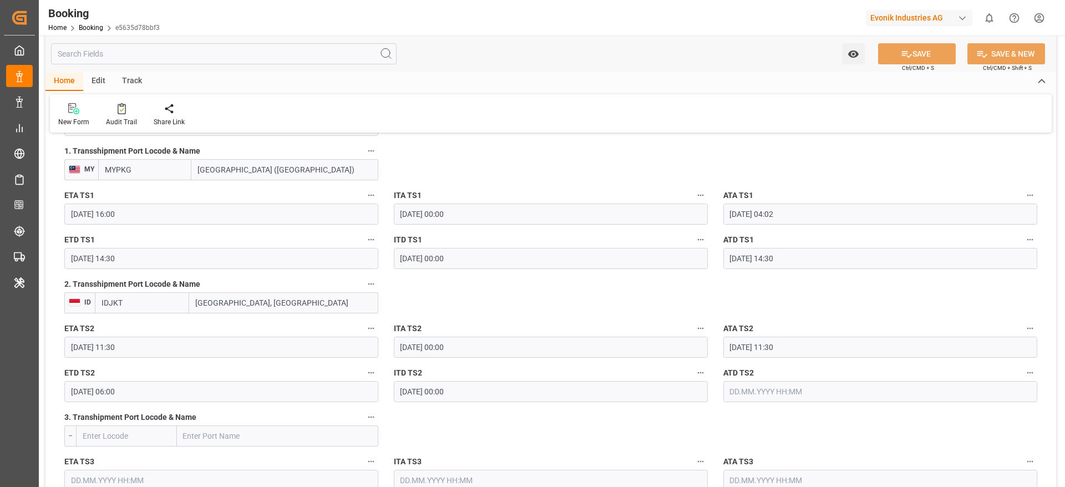
scroll to position [1248, 0]
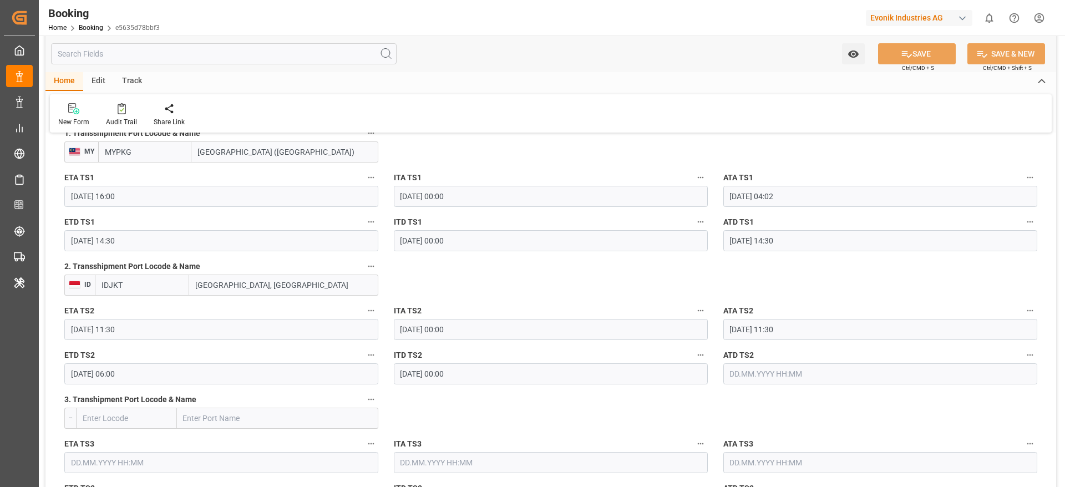
click at [184, 169] on div "ETA TS1 04.08.2025 16:00" at bounding box center [222, 188] width 330 height 44
click at [182, 164] on div "1. Transshipment Port Locode & Name MY MYPKG PORT KLANG (PELABUHAN KLANG)" at bounding box center [222, 144] width 330 height 44
click at [176, 156] on input "MYPKG" at bounding box center [144, 151] width 93 height 21
type input "MYPKG"
type input "Port Klang (Pelabuhan Klang)"
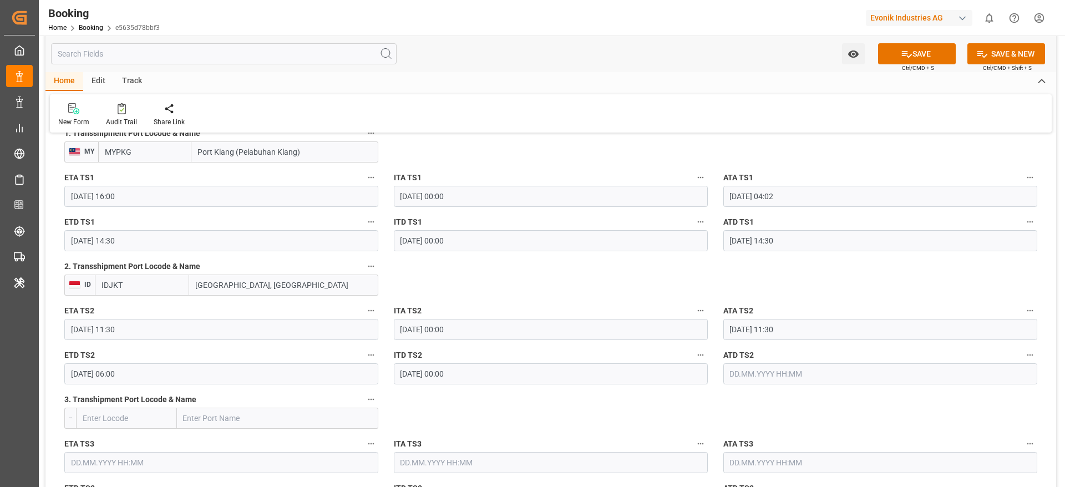
click at [164, 289] on input "IDJKT" at bounding box center [142, 285] width 94 height 21
click at [135, 310] on span "IDJKT - Jakarta, Java" at bounding box center [140, 321] width 77 height 32
type input "IDJKT"
type input "[GEOGRAPHIC_DATA], [GEOGRAPHIC_DATA]"
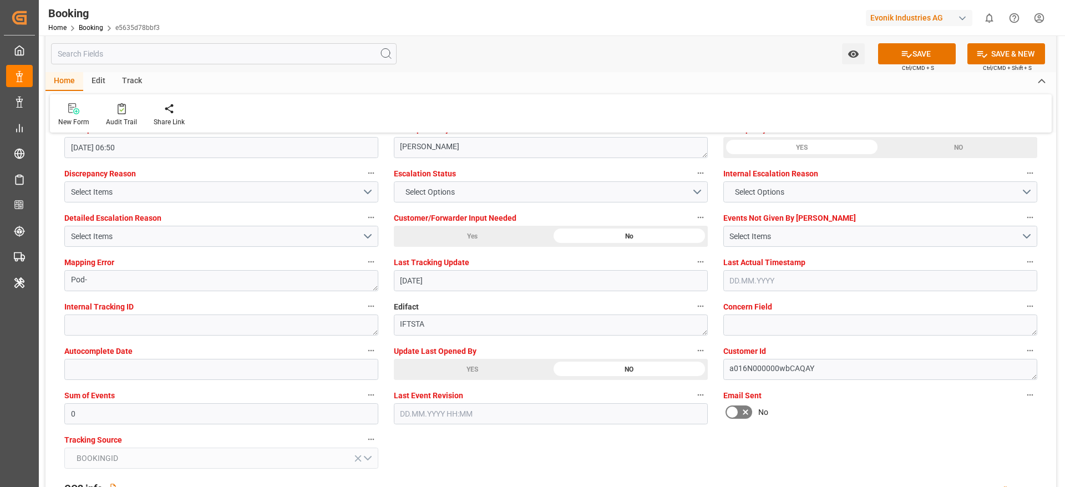
scroll to position [2081, 0]
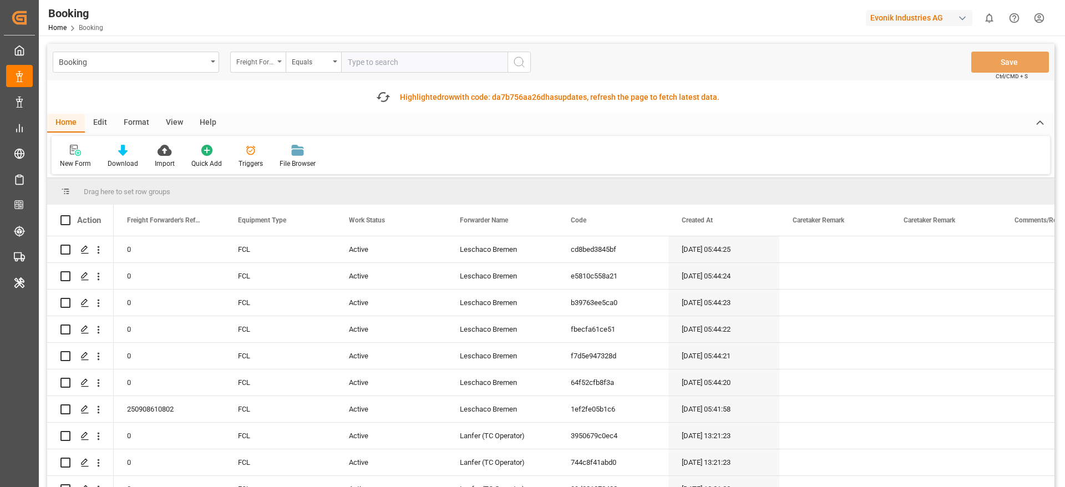
click at [255, 65] on div "Freight Forwarder's Reference No." at bounding box center [255, 60] width 38 height 13
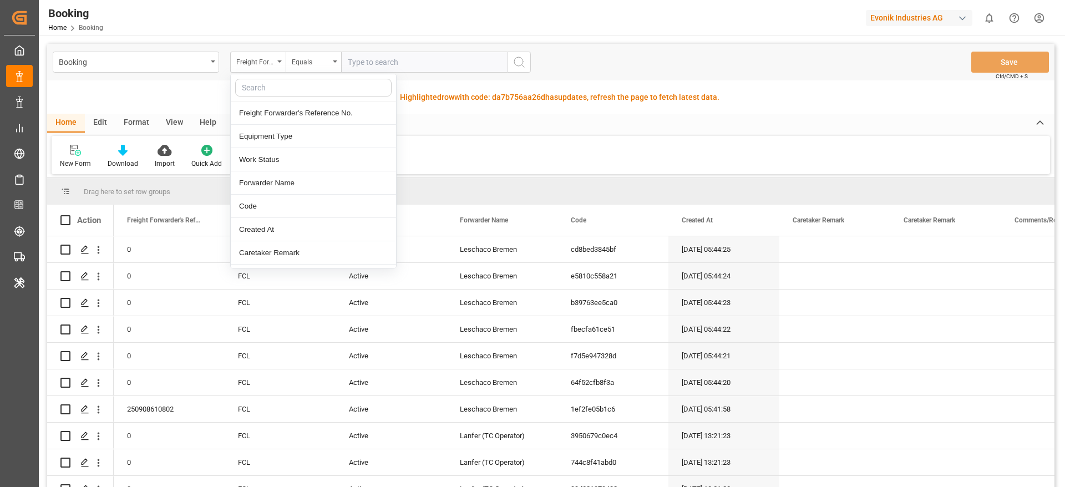
click at [255, 87] on input "text" at bounding box center [313, 88] width 156 height 18
type input "main"
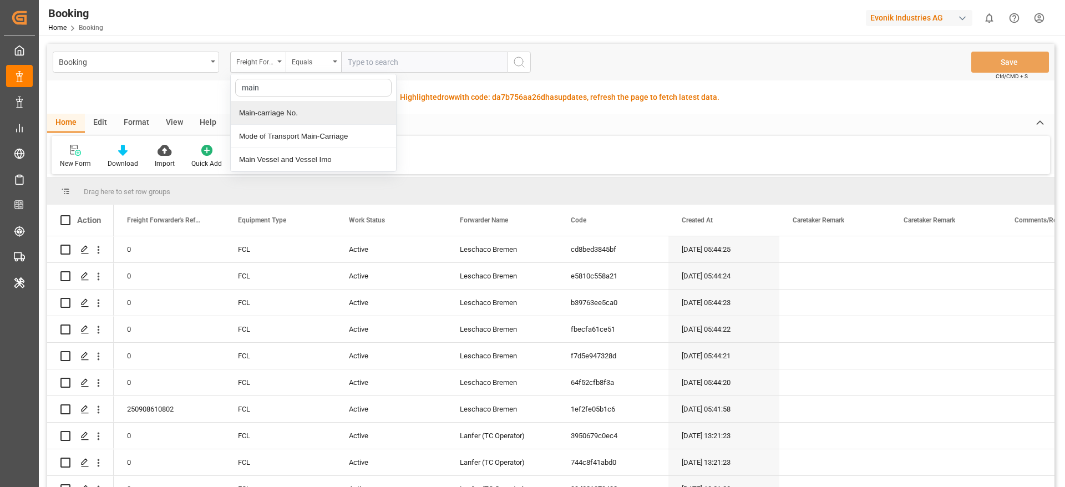
click at [266, 114] on div "Main-carriage No." at bounding box center [313, 113] width 165 height 23
click at [364, 54] on input "text" at bounding box center [424, 62] width 166 height 21
paste input "7001228094"
type input "7001228094"
click at [526, 52] on button "search button" at bounding box center [519, 62] width 23 height 21
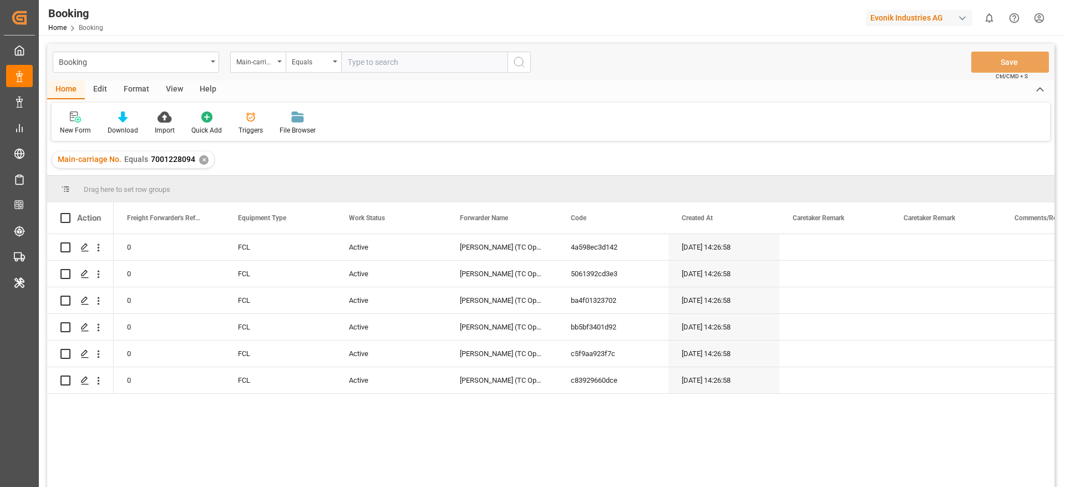
click at [181, 85] on div "View" at bounding box center [175, 89] width 34 height 19
click at [68, 110] on div "Default Standard Templates Save Template Reset Template" at bounding box center [551, 122] width 999 height 38
click at [69, 128] on div "Default" at bounding box center [71, 130] width 22 height 10
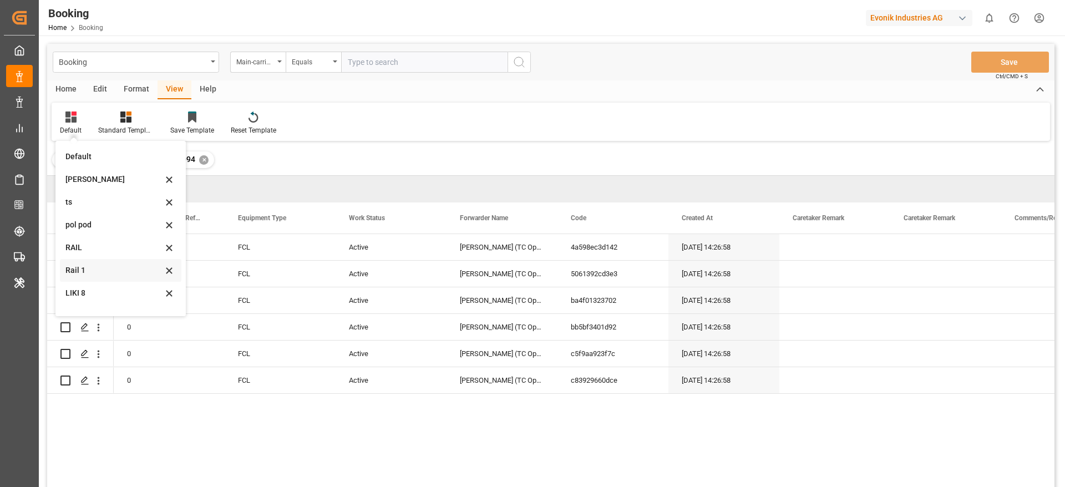
click at [89, 263] on div "Rail 1" at bounding box center [121, 270] width 122 height 23
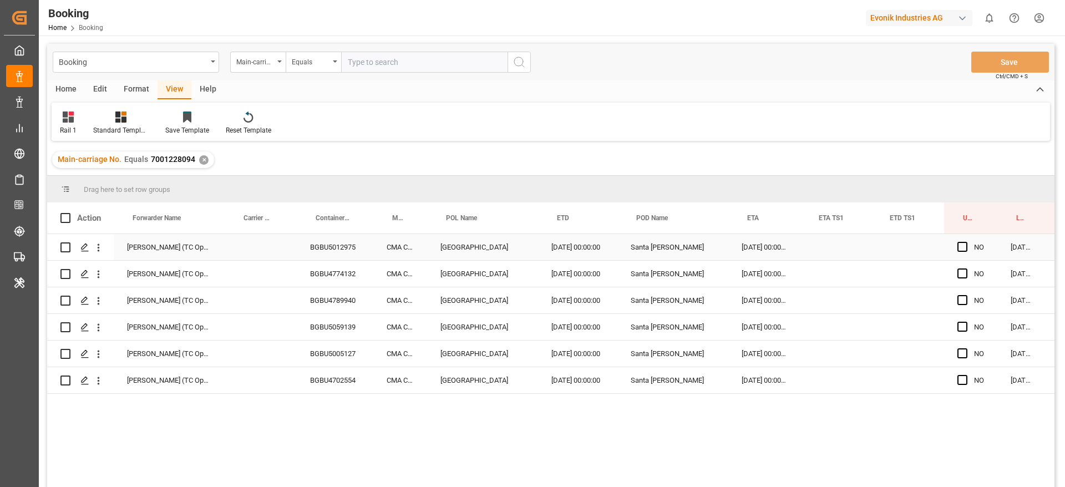
click at [337, 250] on div "BGBU5012975" at bounding box center [335, 247] width 77 height 26
click at [346, 266] on div "BGBU4774132" at bounding box center [333, 274] width 77 height 26
click at [311, 300] on div "BGBU4789940" at bounding box center [332, 300] width 77 height 26
click at [325, 318] on div "BGBU5059139" at bounding box center [332, 327] width 77 height 26
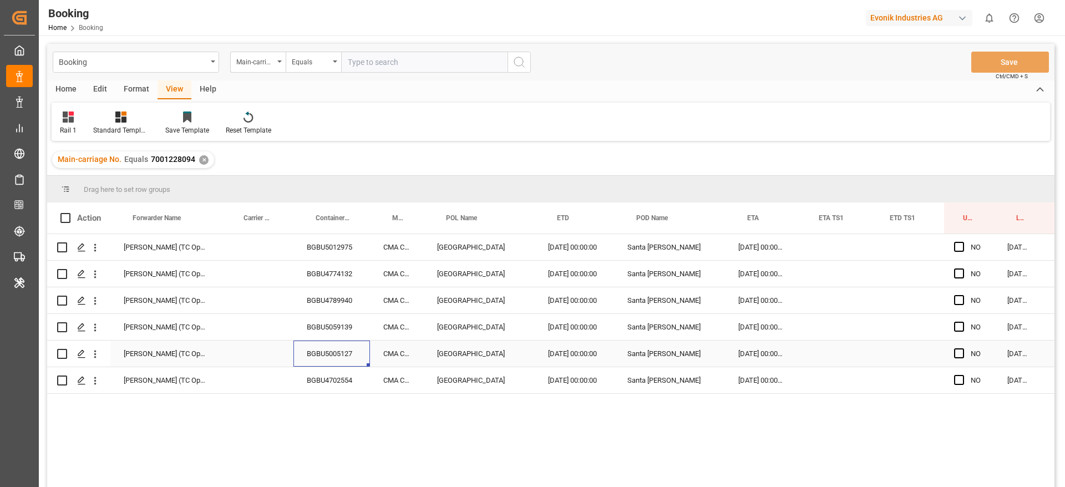
click at [318, 352] on div "BGBU5005127" at bounding box center [332, 354] width 77 height 26
click at [318, 372] on div "BGBU4702554" at bounding box center [332, 380] width 77 height 26
click at [960, 274] on span "Press SPACE to select this row." at bounding box center [959, 274] width 10 height 10
click at [963, 269] on input "Press SPACE to select this row." at bounding box center [963, 269] width 0 height 0
drag, startPoint x: 994, startPoint y: 285, endPoint x: 983, endPoint y: 401, distance: 115.9
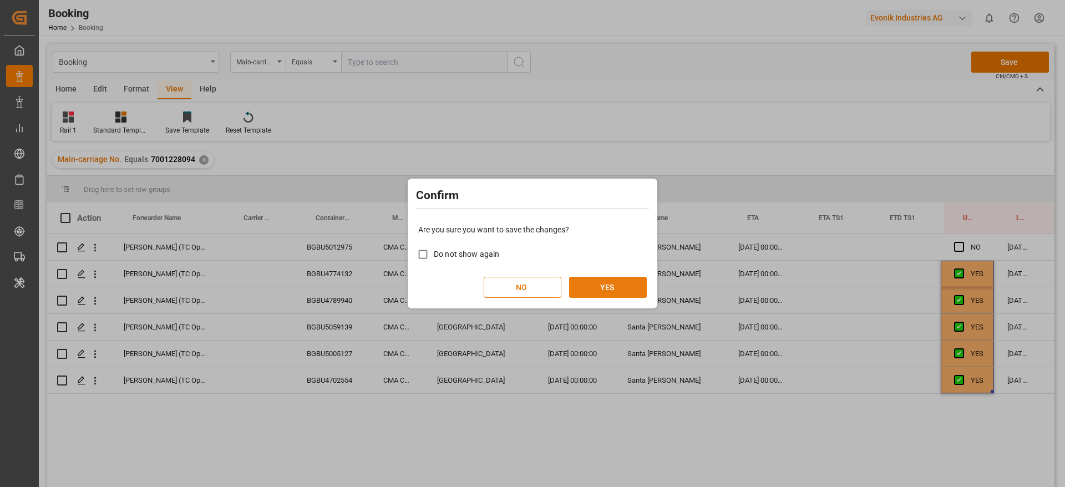
click at [624, 289] on button "YES" at bounding box center [608, 287] width 78 height 21
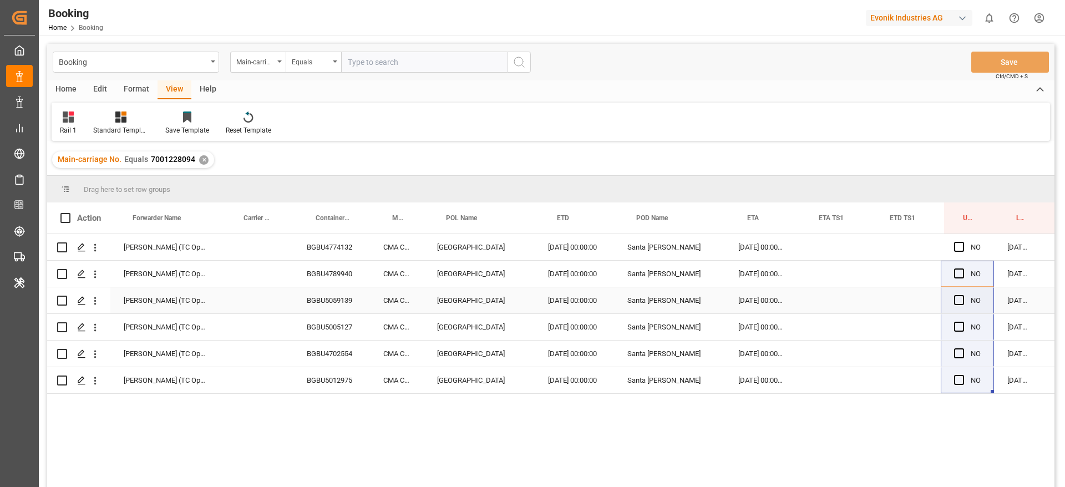
scroll to position [0, 42]
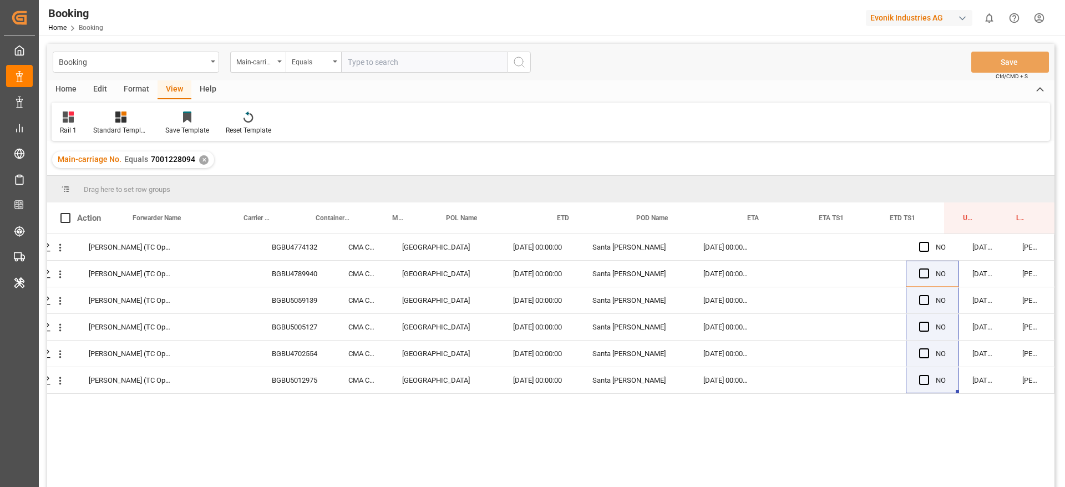
click at [199, 161] on div "✕" at bounding box center [203, 159] width 9 height 9
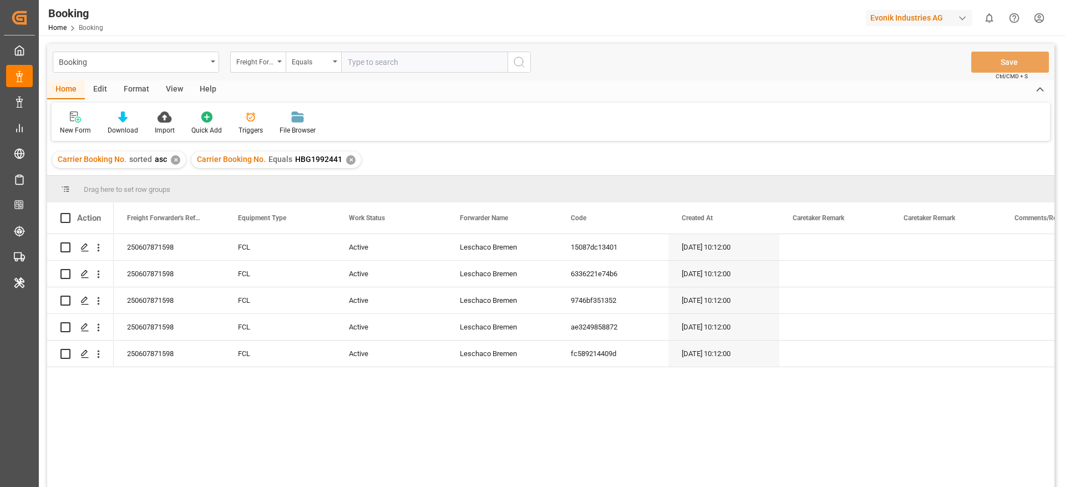
click at [166, 85] on div "View" at bounding box center [175, 89] width 34 height 19
click at [68, 131] on div "Default" at bounding box center [71, 130] width 22 height 10
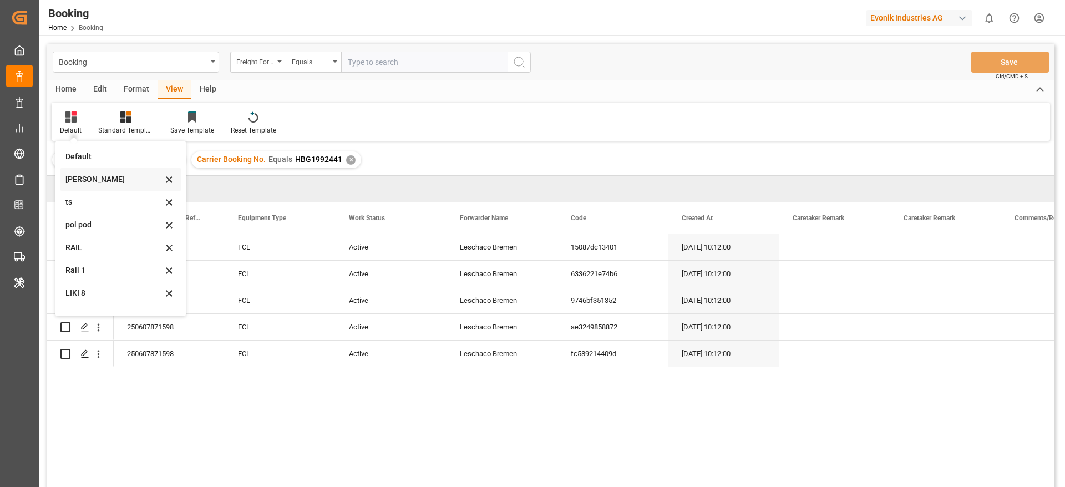
click at [76, 180] on div "[PERSON_NAME]" at bounding box center [113, 180] width 97 height 12
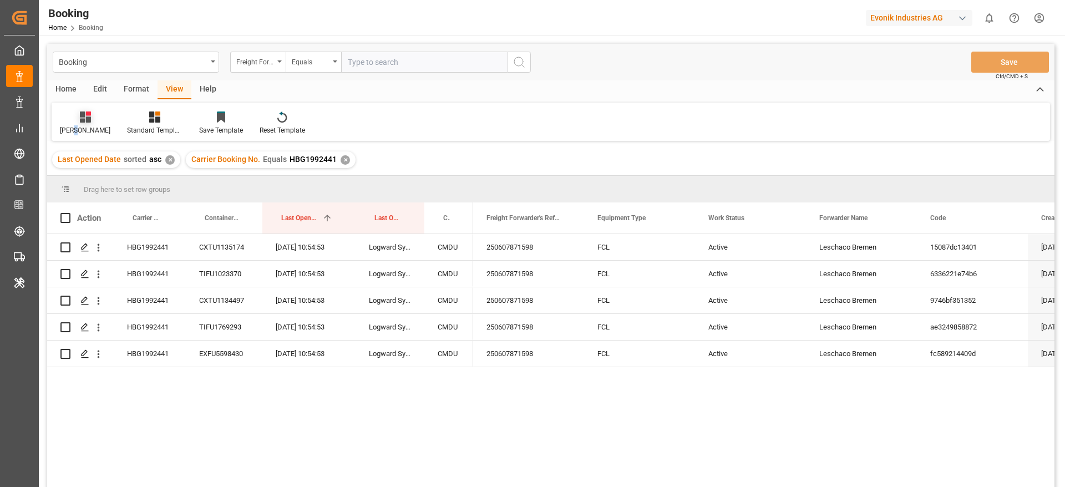
click at [71, 130] on div "[PERSON_NAME]" at bounding box center [85, 130] width 50 height 10
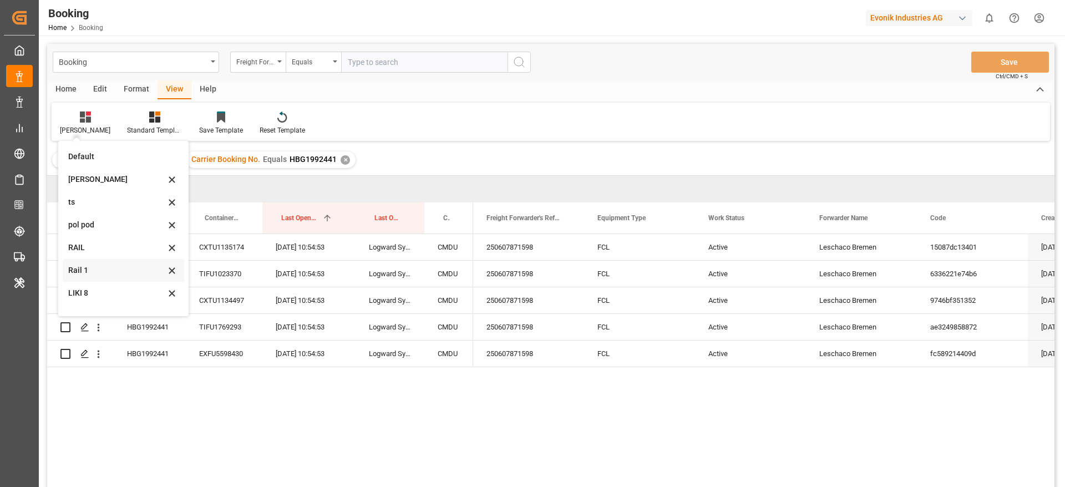
click at [90, 278] on div "Rail 1" at bounding box center [124, 270] width 122 height 23
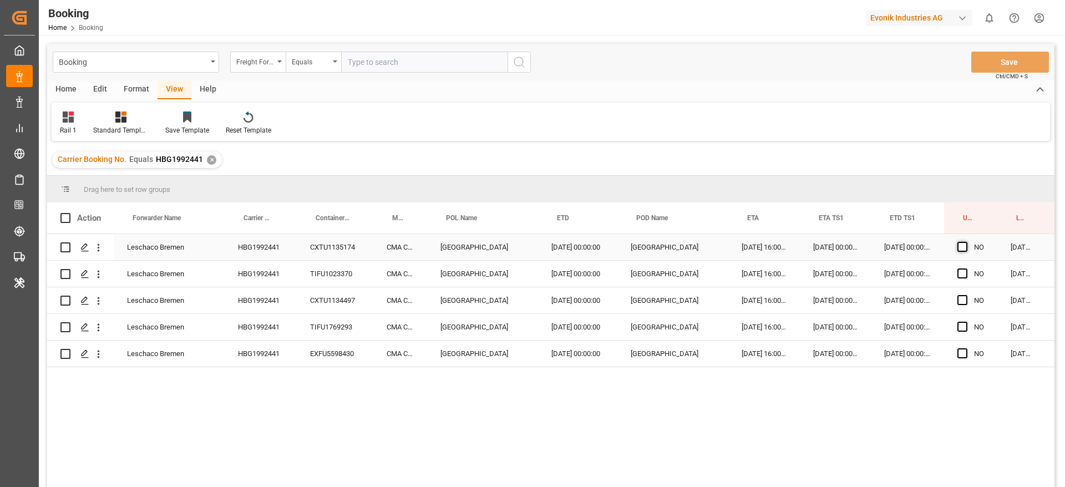
click at [963, 249] on span "Press SPACE to select this row." at bounding box center [963, 247] width 10 height 10
click at [966, 242] on input "Press SPACE to select this row." at bounding box center [966, 242] width 0 height 0
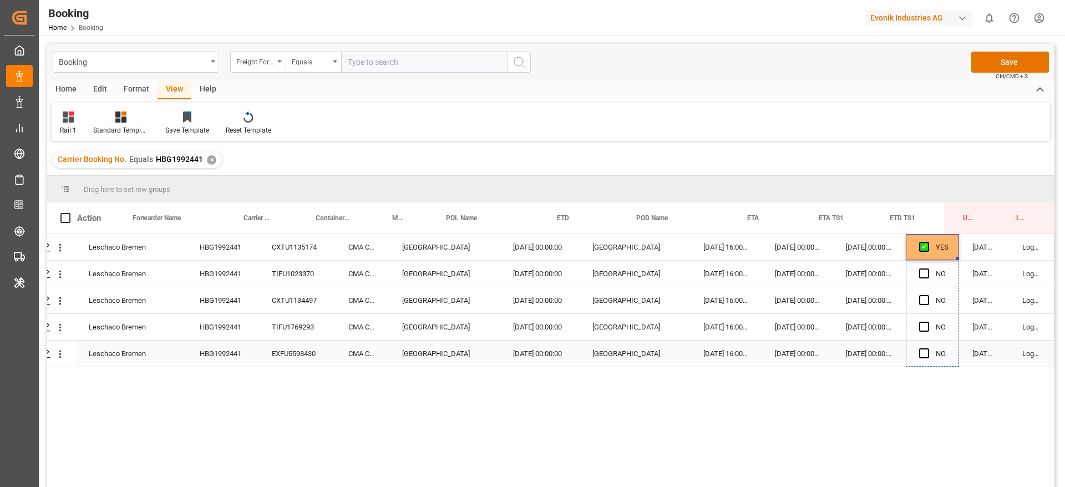
drag, startPoint x: 955, startPoint y: 257, endPoint x: 955, endPoint y: 368, distance: 111.0
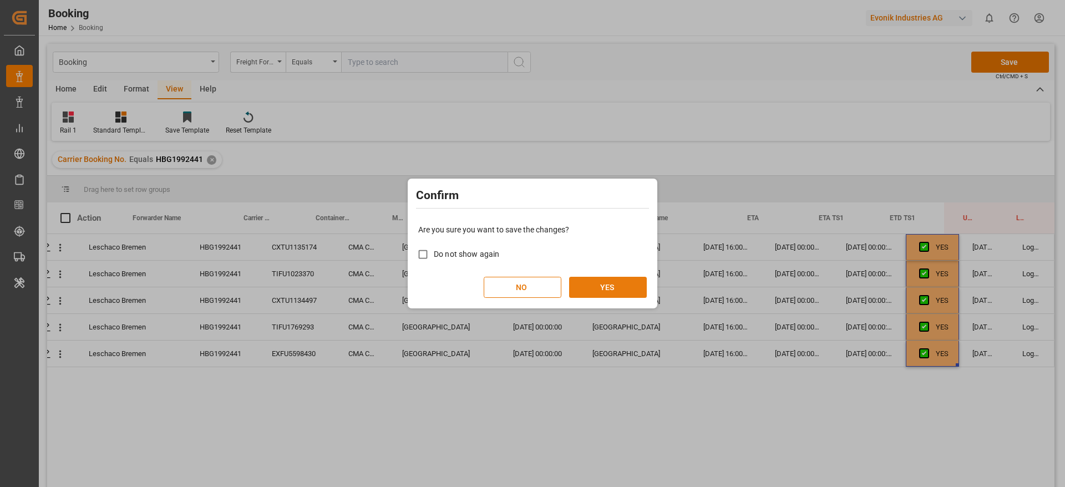
click at [607, 285] on button "YES" at bounding box center [608, 287] width 78 height 21
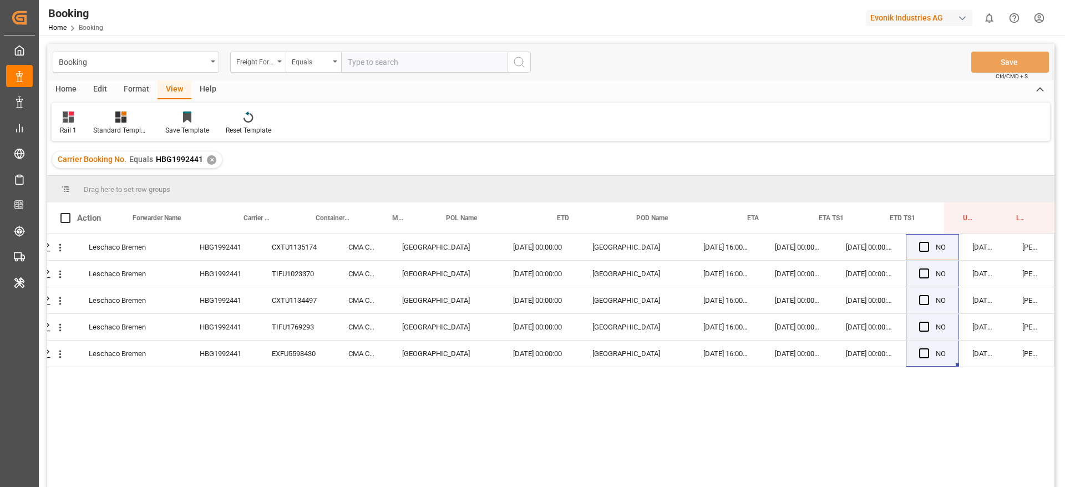
drag, startPoint x: 570, startPoint y: 2, endPoint x: 209, endPoint y: 163, distance: 395.6
click at [209, 163] on div "✕" at bounding box center [211, 159] width 9 height 9
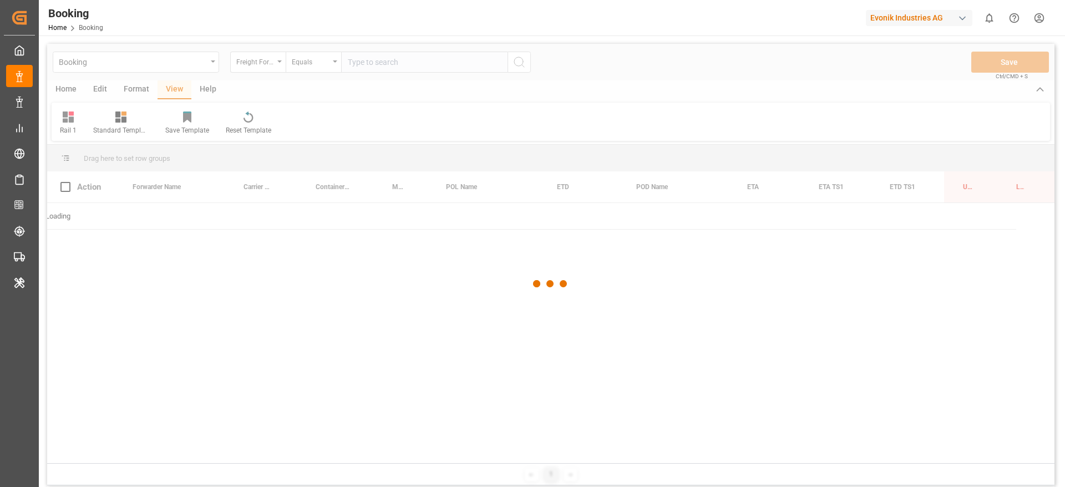
click at [212, 164] on div at bounding box center [551, 284] width 1008 height 480
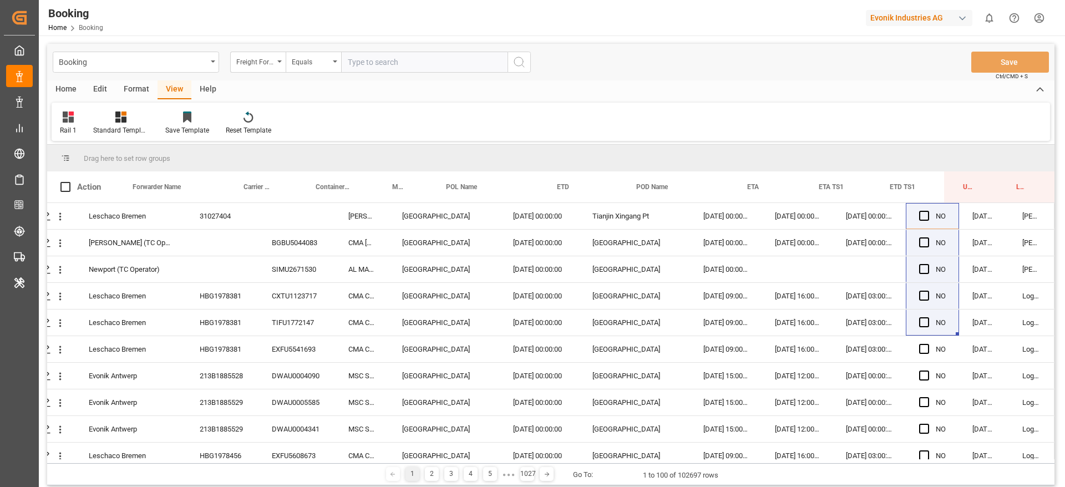
click at [604, 84] on div "Home Edit Format View Help" at bounding box center [551, 89] width 1008 height 19
click at [628, 154] on div "Drag here to set row groups" at bounding box center [551, 158] width 1008 height 27
click at [273, 70] on div "Freight Forwarder's Reference No." at bounding box center [257, 62] width 55 height 21
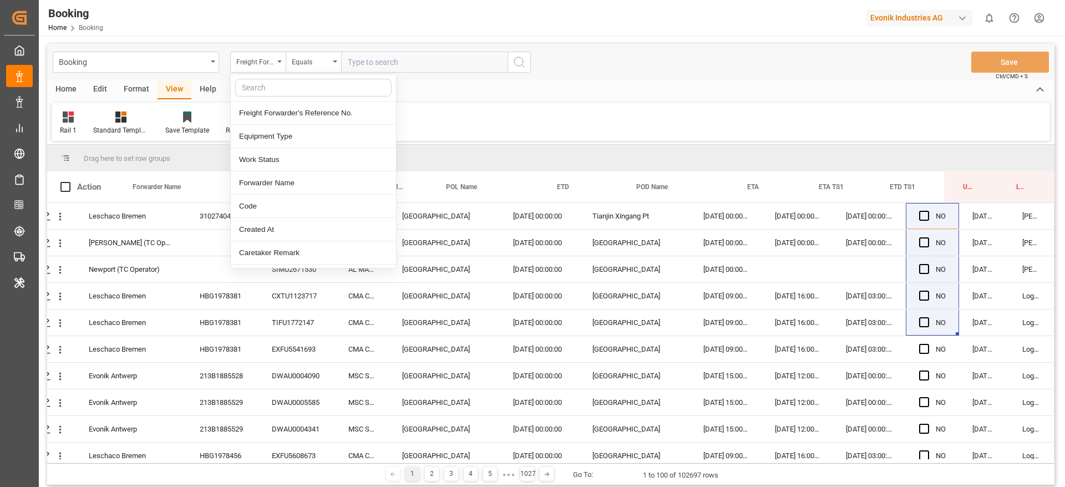
click at [280, 93] on input "text" at bounding box center [313, 88] width 156 height 18
type input "main"
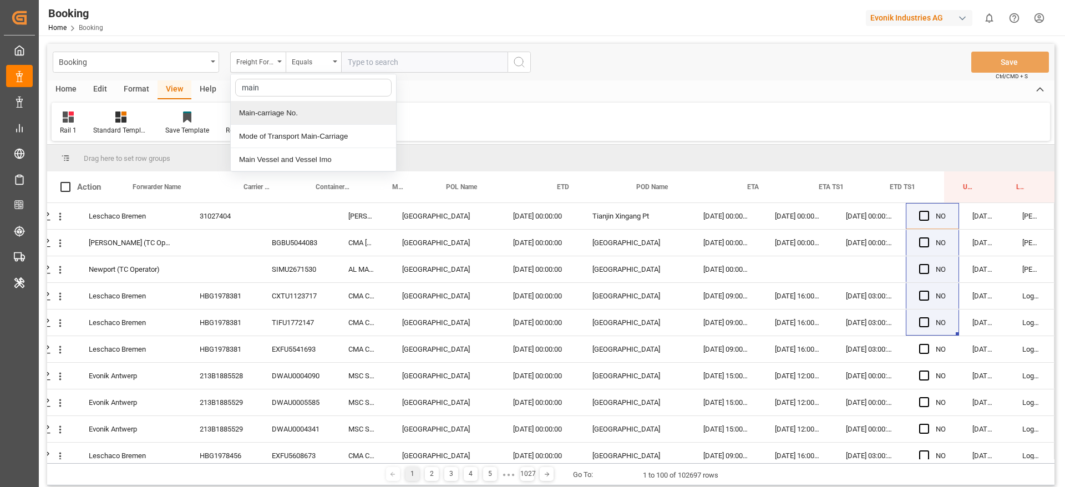
click at [300, 117] on div "Main-carriage No." at bounding box center [313, 113] width 165 height 23
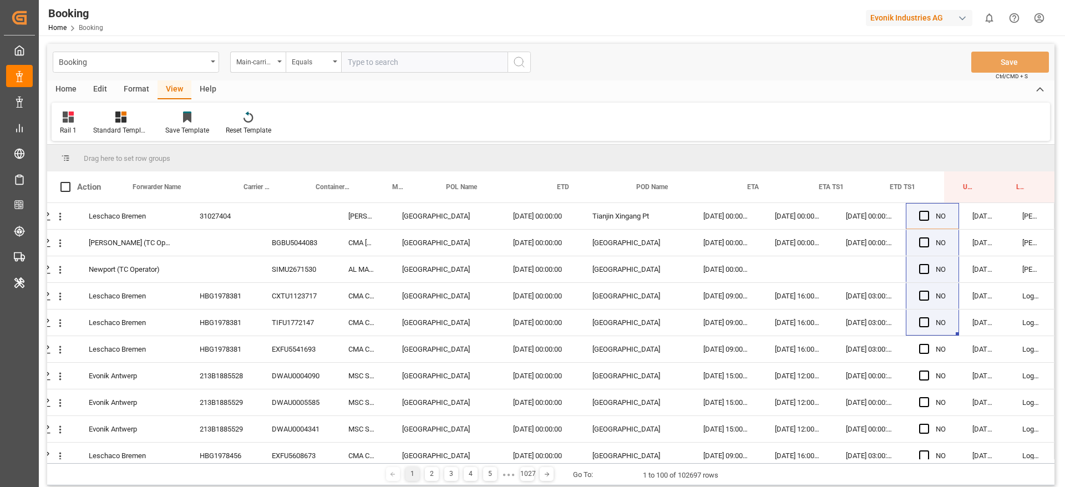
click at [424, 55] on input "text" at bounding box center [424, 62] width 166 height 21
paste input "7001180773"
type input "7001180773"
click at [513, 58] on icon "search button" at bounding box center [519, 61] width 13 height 13
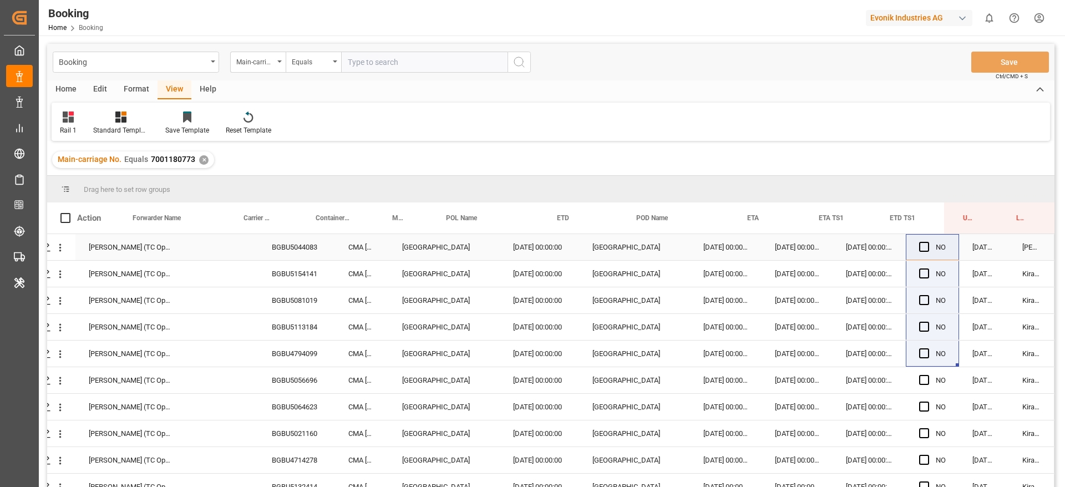
click at [294, 247] on div "BGBU5044083" at bounding box center [297, 247] width 77 height 26
click at [919, 250] on span "Press SPACE to select this row." at bounding box center [924, 247] width 10 height 10
click at [928, 242] on input "Press SPACE to select this row." at bounding box center [928, 242] width 0 height 0
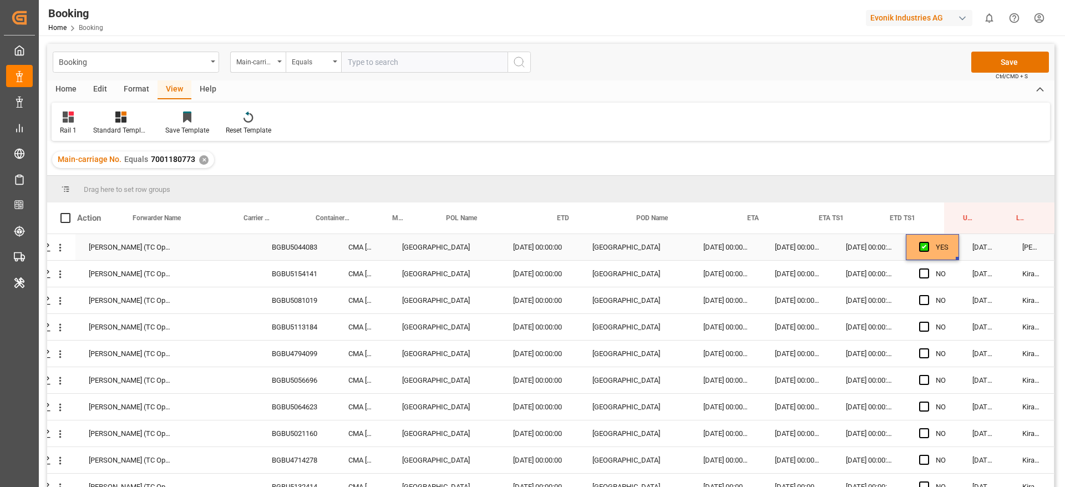
click at [952, 255] on div "YES" at bounding box center [932, 247] width 53 height 26
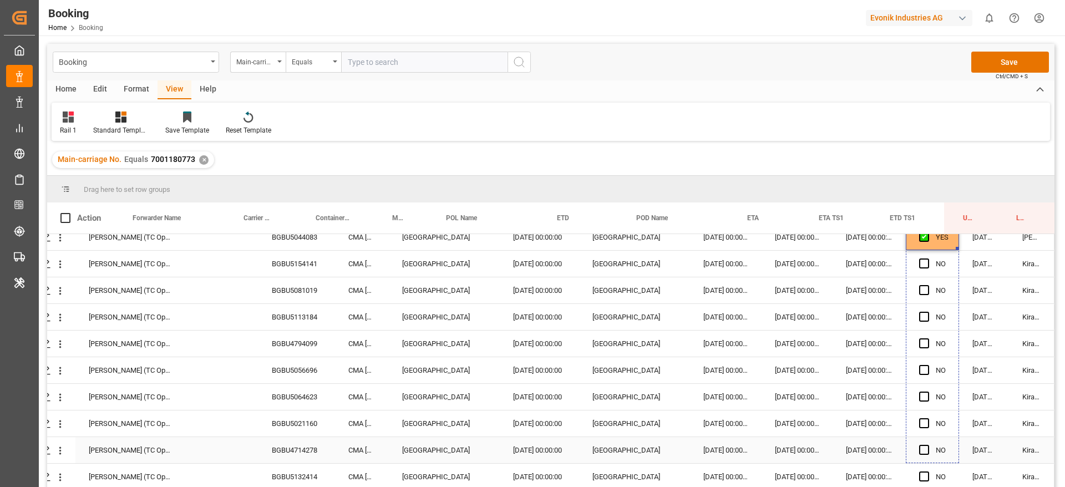
scroll to position [14, 42]
drag, startPoint x: 953, startPoint y: 259, endPoint x: 948, endPoint y: 441, distance: 182.6
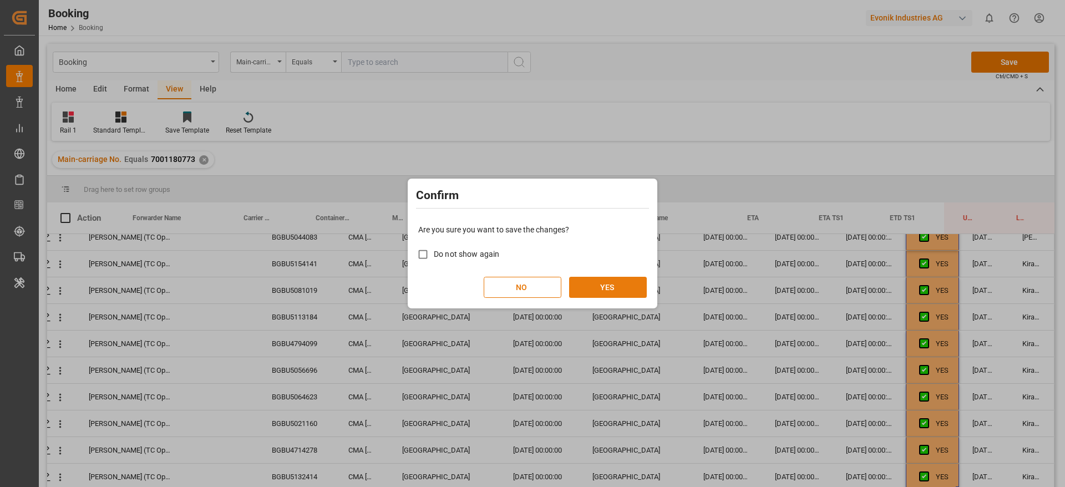
click at [627, 292] on button "YES" at bounding box center [608, 287] width 78 height 21
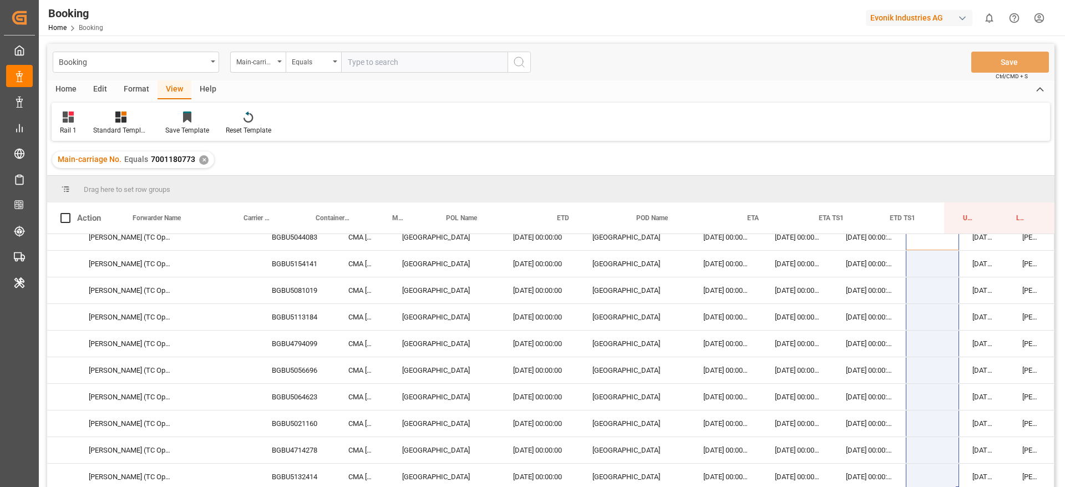
scroll to position [0, 42]
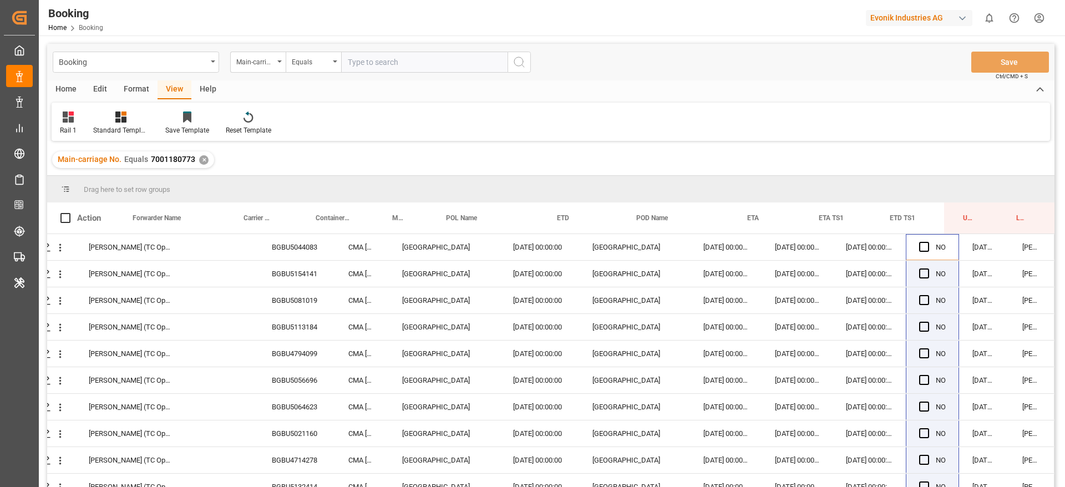
click at [201, 159] on div "✕" at bounding box center [203, 159] width 9 height 9
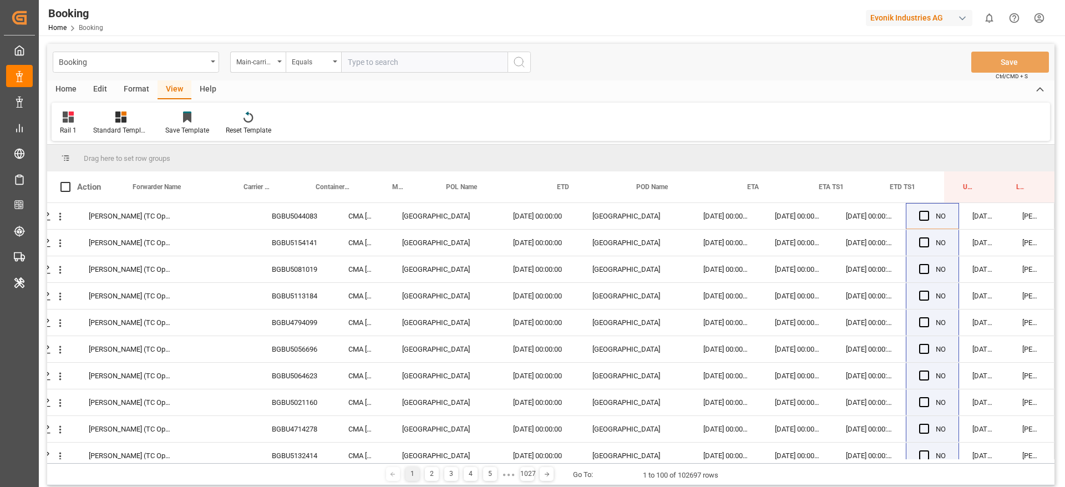
click at [381, 64] on input "text" at bounding box center [424, 62] width 166 height 21
paste input "7001180761"
type input "7001180761"
click at [514, 60] on icon "search button" at bounding box center [519, 61] width 13 height 13
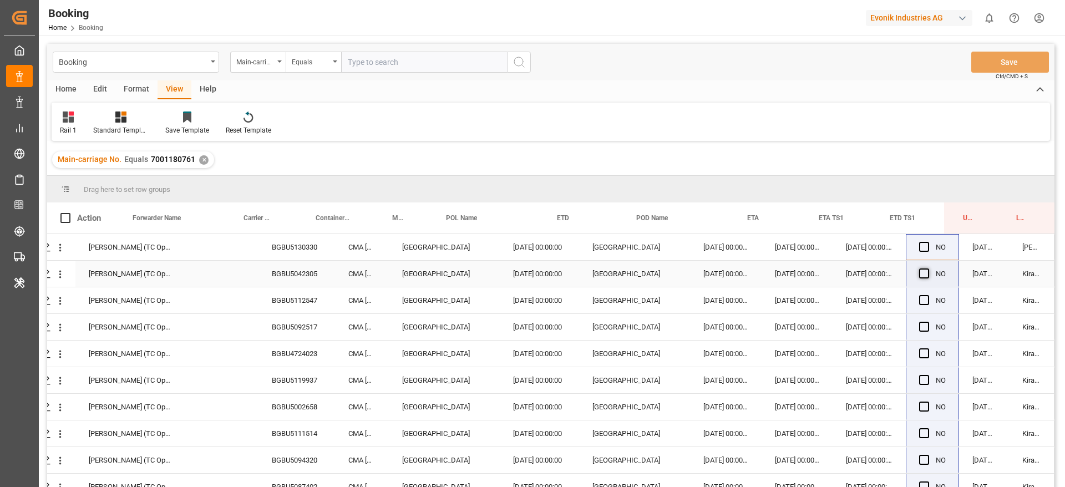
click at [919, 272] on span "Press SPACE to select this row." at bounding box center [924, 274] width 10 height 10
click at [928, 269] on input "Press SPACE to select this row." at bounding box center [928, 269] width 0 height 0
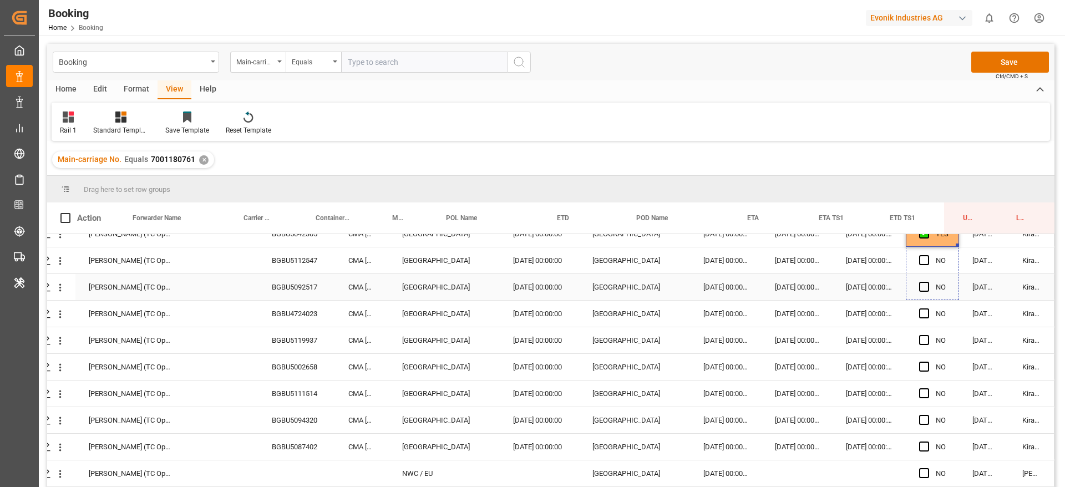
scroll to position [17, 42]
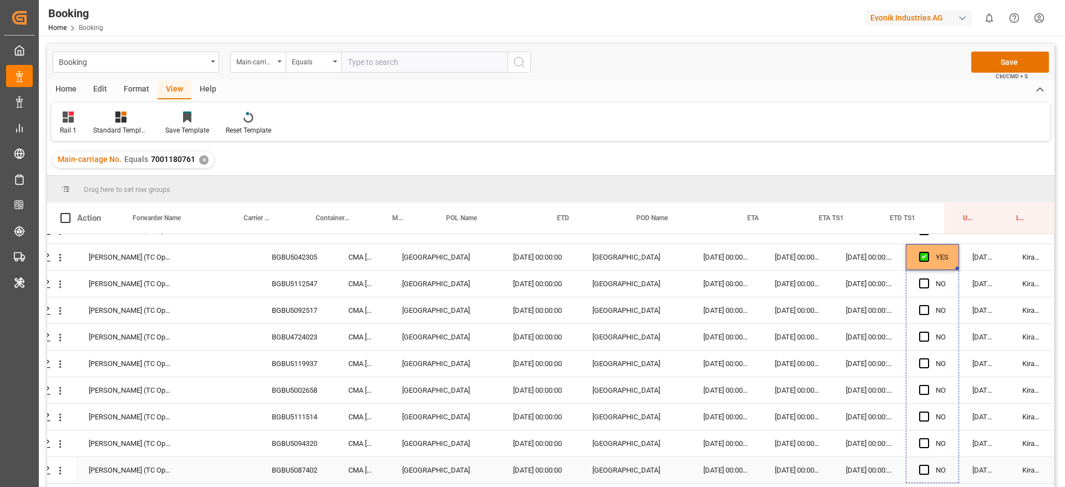
drag, startPoint x: 954, startPoint y: 286, endPoint x: 943, endPoint y: 465, distance: 179.6
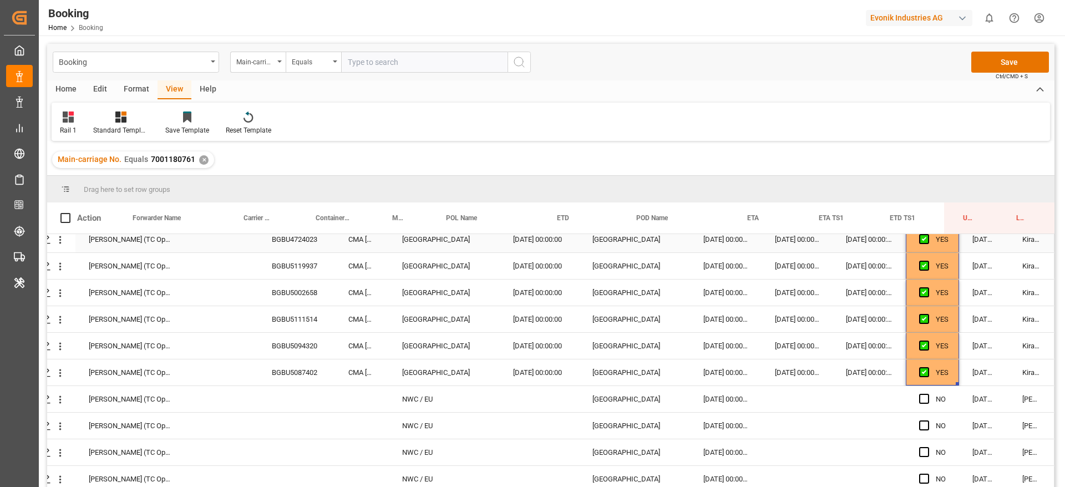
scroll to position [183, 42]
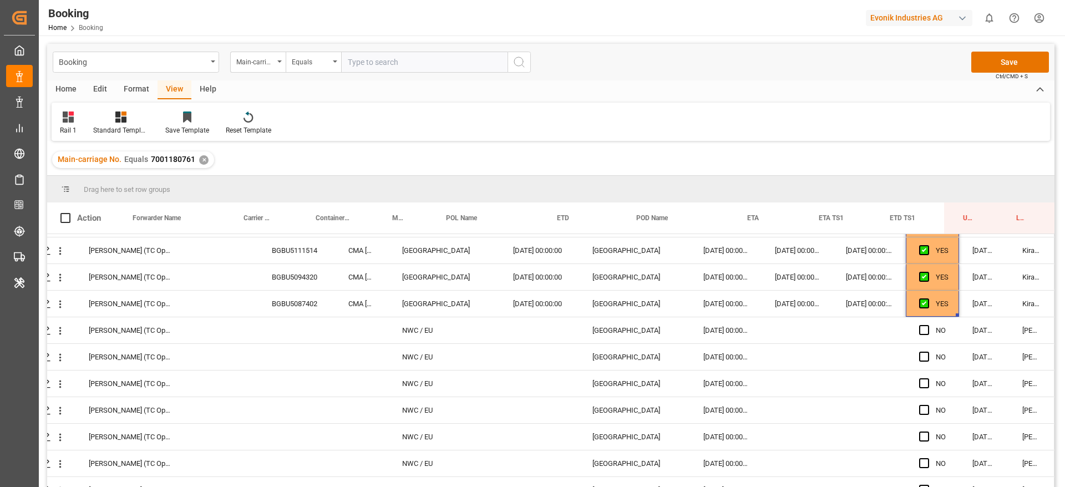
click at [849, 185] on div "Drag here to set row groups" at bounding box center [551, 189] width 1008 height 27
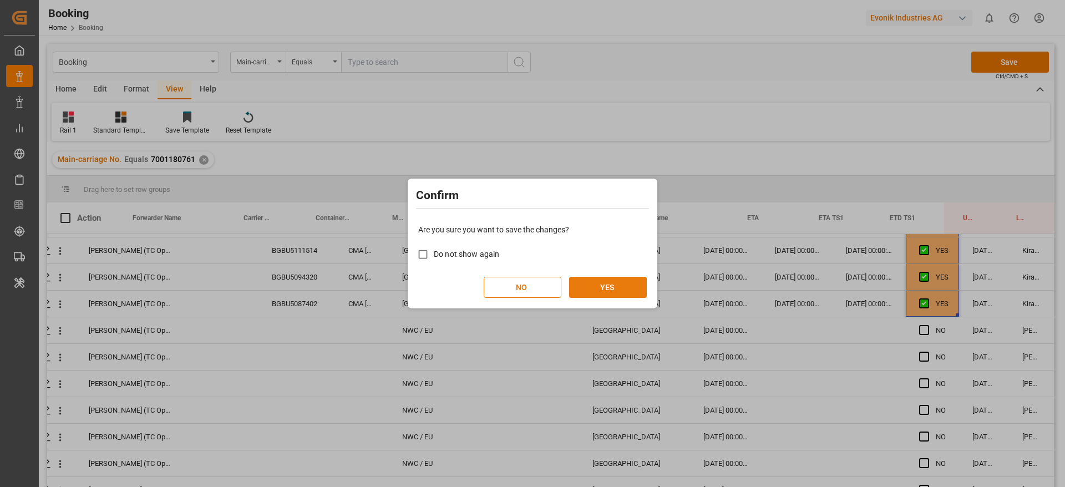
click at [623, 283] on button "YES" at bounding box center [608, 287] width 78 height 21
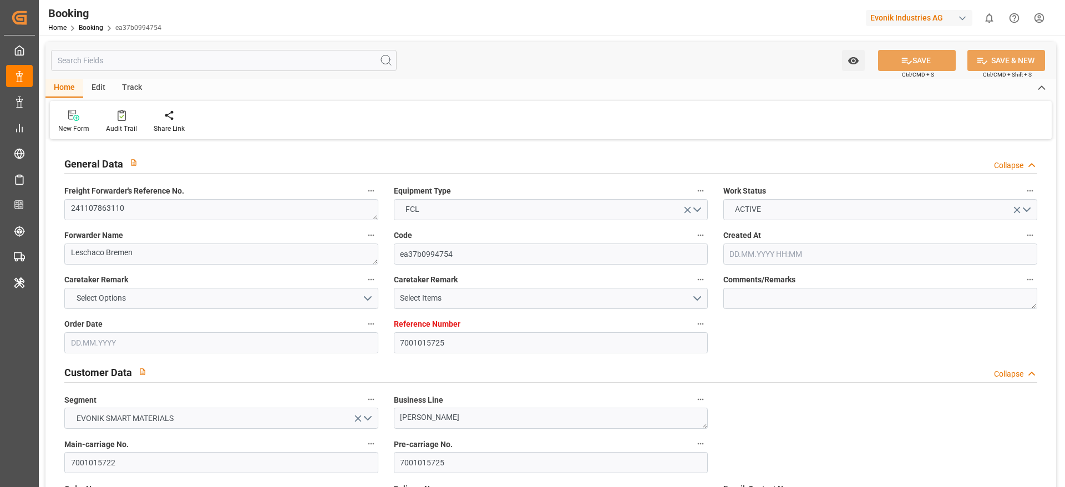
type input "7001015725"
type input "9839131"
type input "9649598"
type input "CMACGM"
type input "CMA CGM Group"
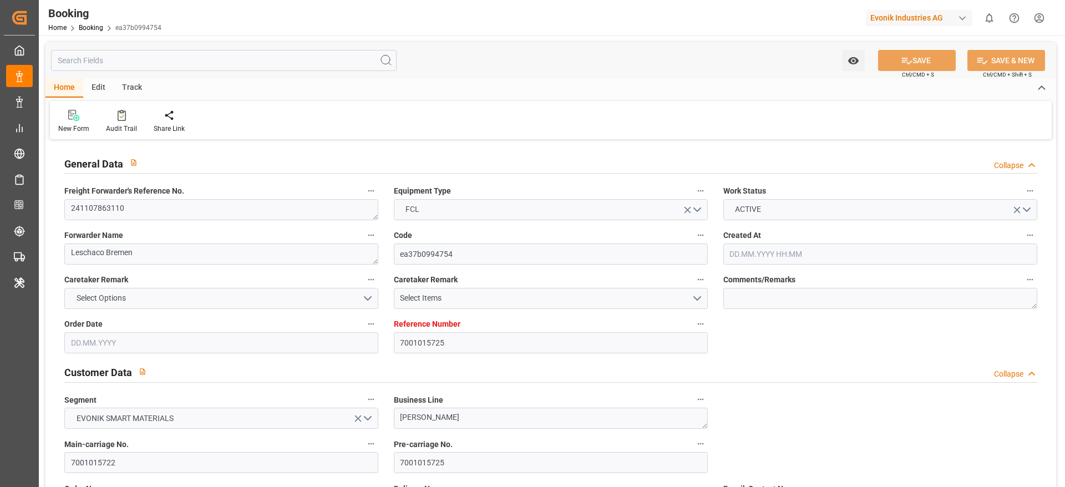
type input "NLRTM"
type input "IDBDJ"
type input "MYPKG"
type input "IDJKT"
type input "SGSIN"
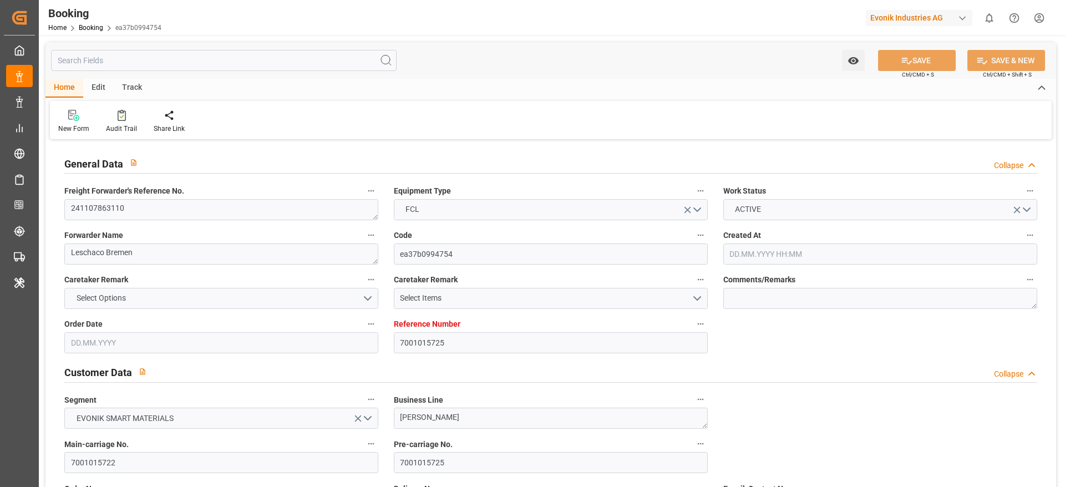
type input "49"
type input "0"
type input "-112"
type input "NLRTM"
type input "9871476"
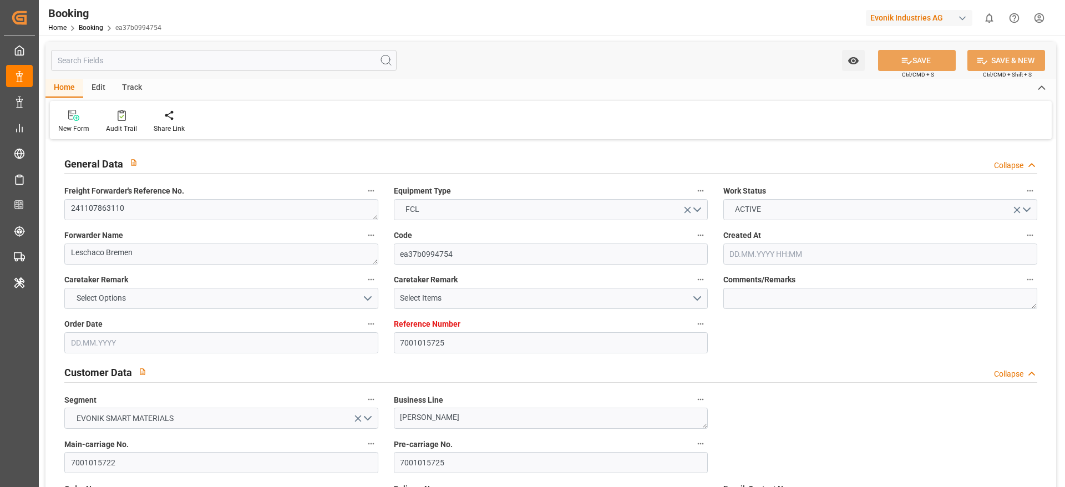
type input "9351141"
type input "9795646"
type input "GRPIR"
type input "28.11.2024 07:49"
type input "28.11.2024"
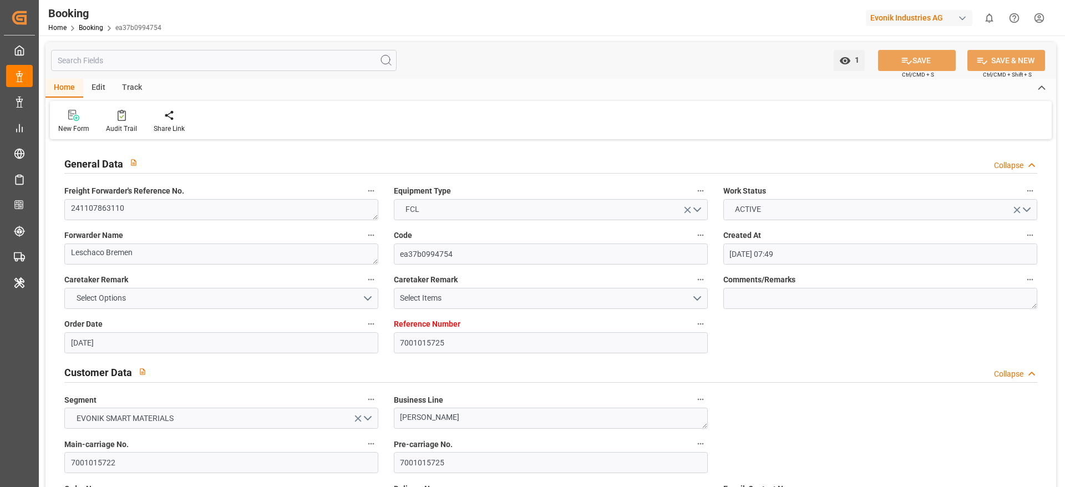
type input "03.01.2025"
type input "28.11.2024"
type input "26.11.2024 00:00"
type input "28.11.2024 00:00"
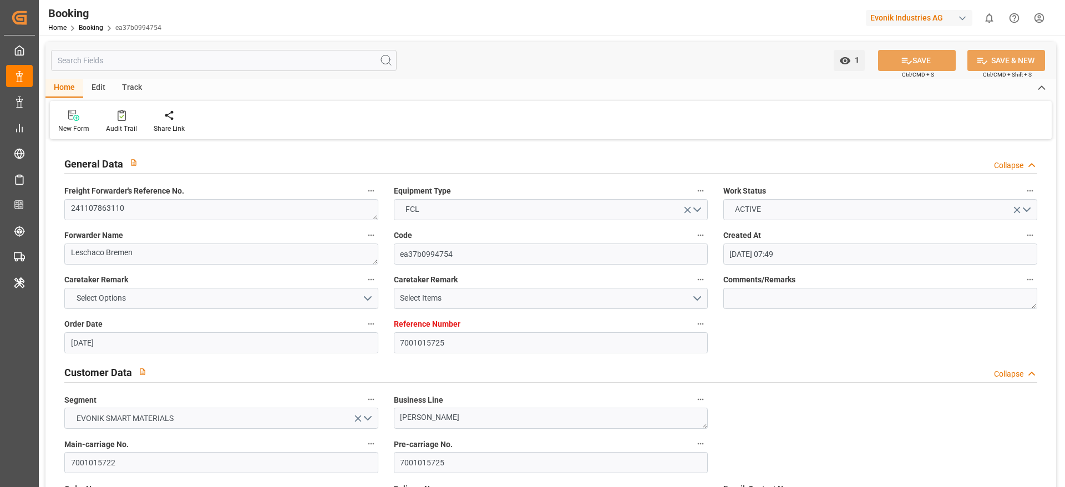
type input "02.12.2024 20:08"
type input "02.12.2024 00:00"
type input "01.12.2024"
type input "02.12.2024 21:08"
type input "28.11.2024 17:08"
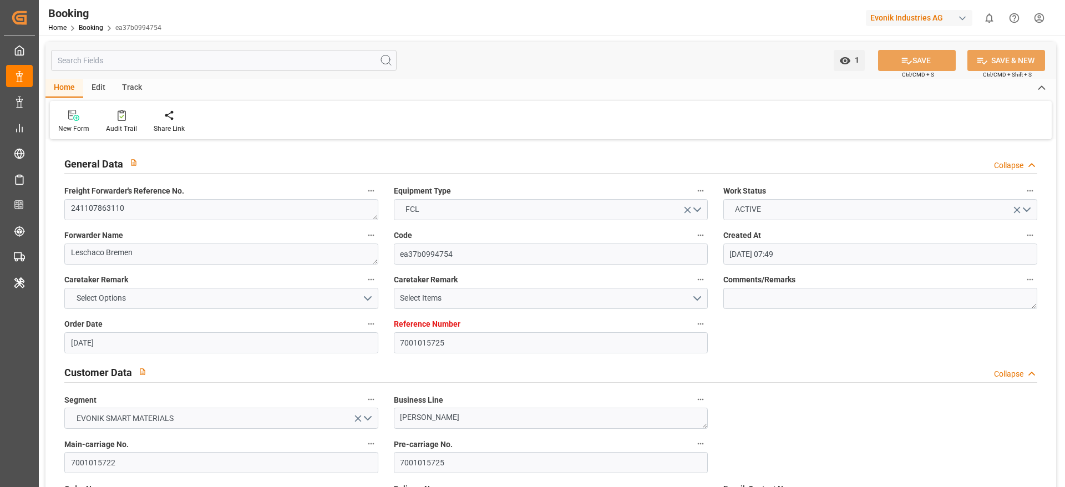
type input "24.05.2025 00:00"
type input "20.01.2025 00:00"
type input "24.03.2025"
type input "08.01.2025 00:00"
type input "07.01.2025 00:00"
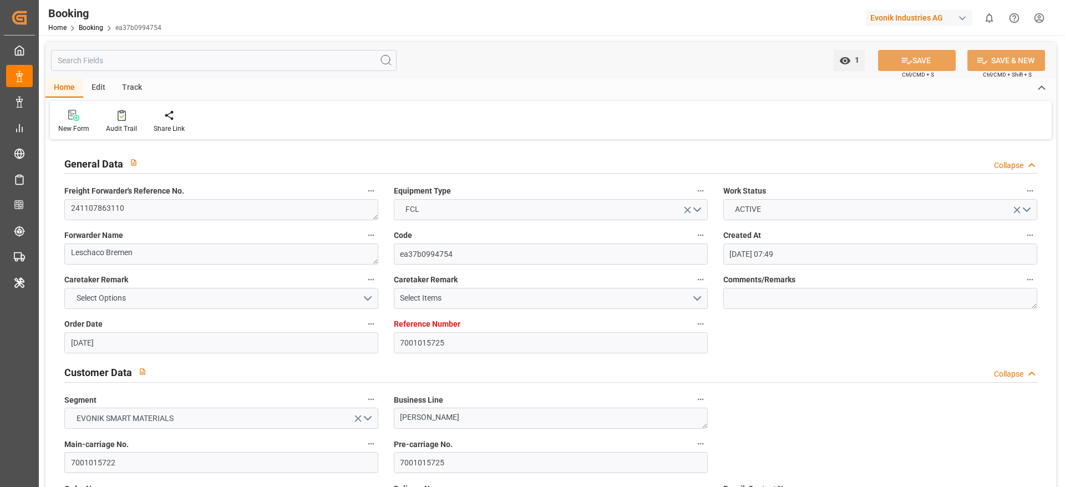
type input "19.01.2025 09:55"
type input "22.01.2025 00:00"
type input "10.01.2025 00:00"
type input "26.01.2025 05:42"
type input "29.01.2025 00:00"
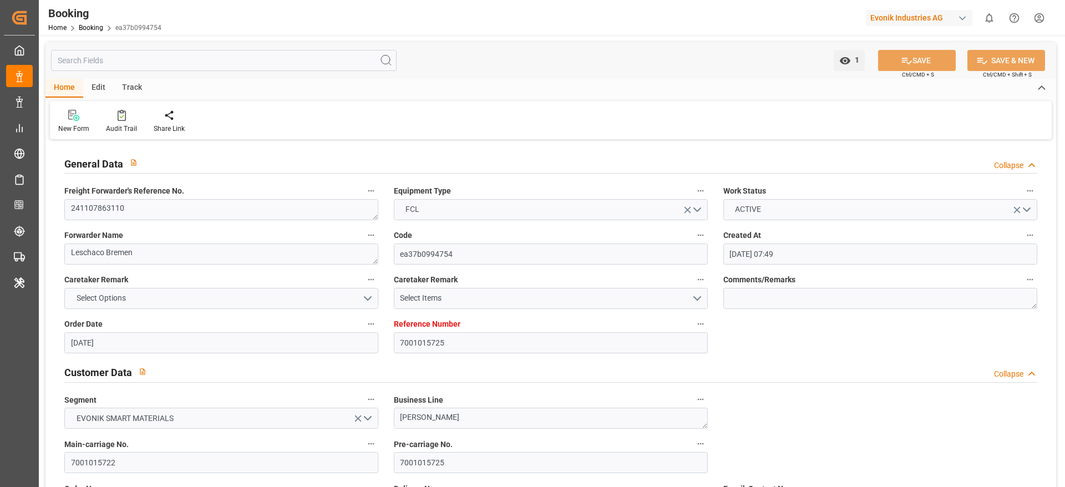
type input "10.01.2025 00:00"
type input "29.01.2025 07:00"
type input "09.02.2025 00:00"
type input "13.01.2025 00:00"
type input "13.03.2025 00:00"
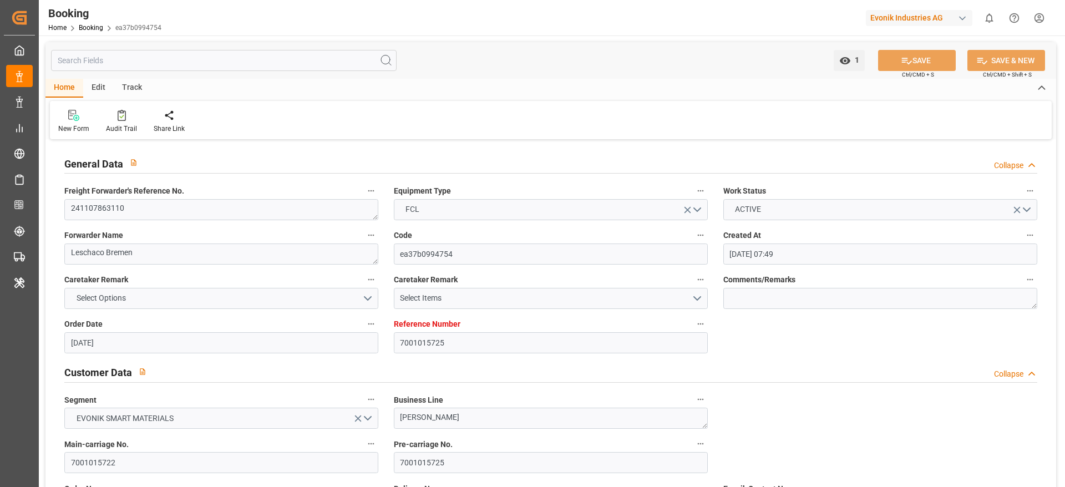
type input "15.03.2025 00:00"
type input "19.03.2025 00:00"
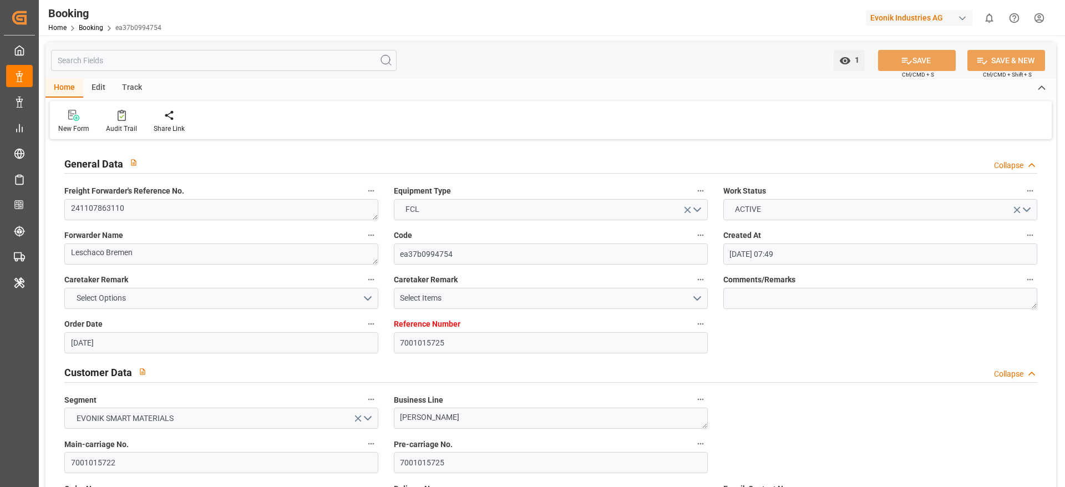
type input "19.03.2025 00:00"
type input "13.05.2025"
type input "09.09.2025 07:49"
type input "09.09.2025"
type input "02.12.2024"
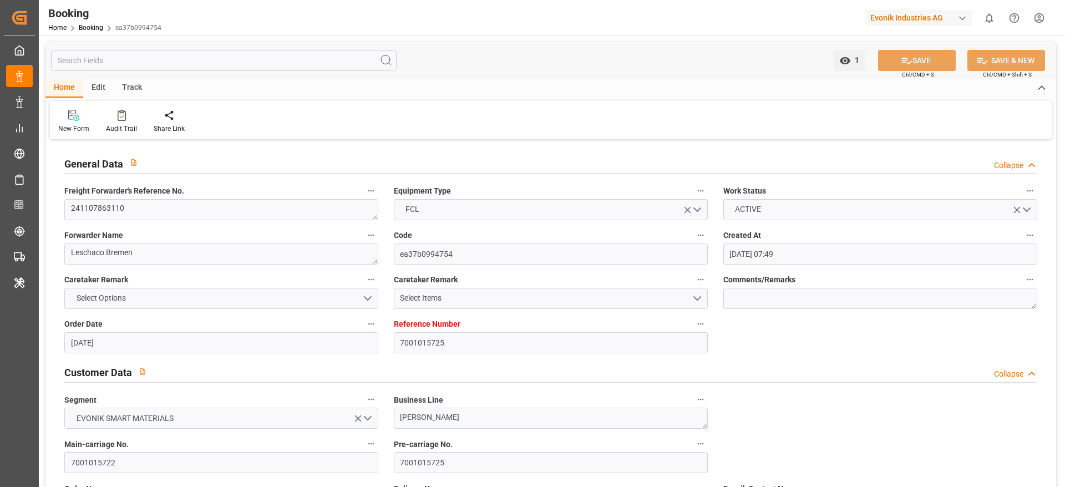
type input "02.02.2025"
type input "02.12.2024 22:44"
type input "19.01.2025 09:12"
type input "26.01.2025 05:46"
type input "29.01.2025 06:37"
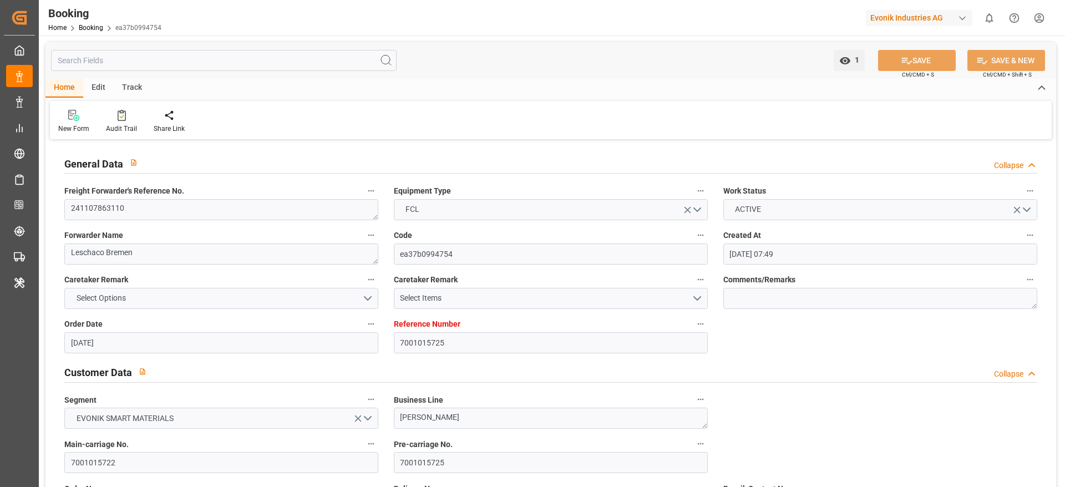
type input "13.03.2025 08:56"
type input "13.03.2025 17:09"
type input "15.03.2025 12:52"
type input "15.03.2025 23:34"
type input "19.03.2025 12:01"
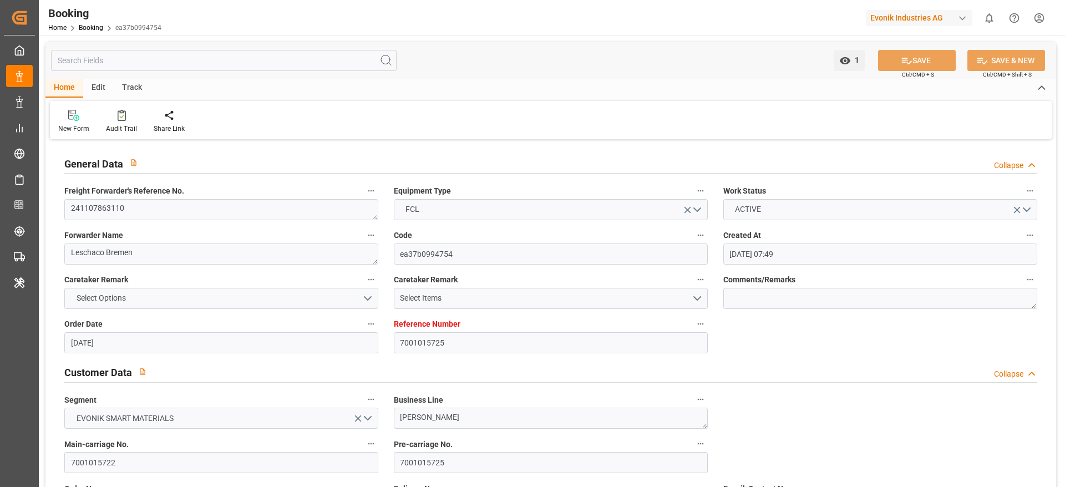
type input "19.03.2025 17:10"
type input "30.04.2025 07:30"
type input "03.05.2025 04:17"
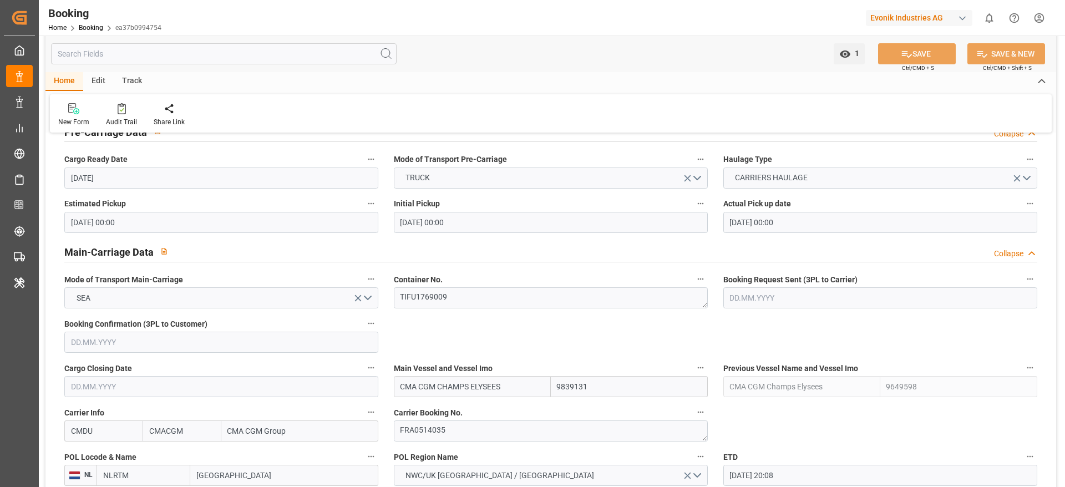
scroll to position [666, 0]
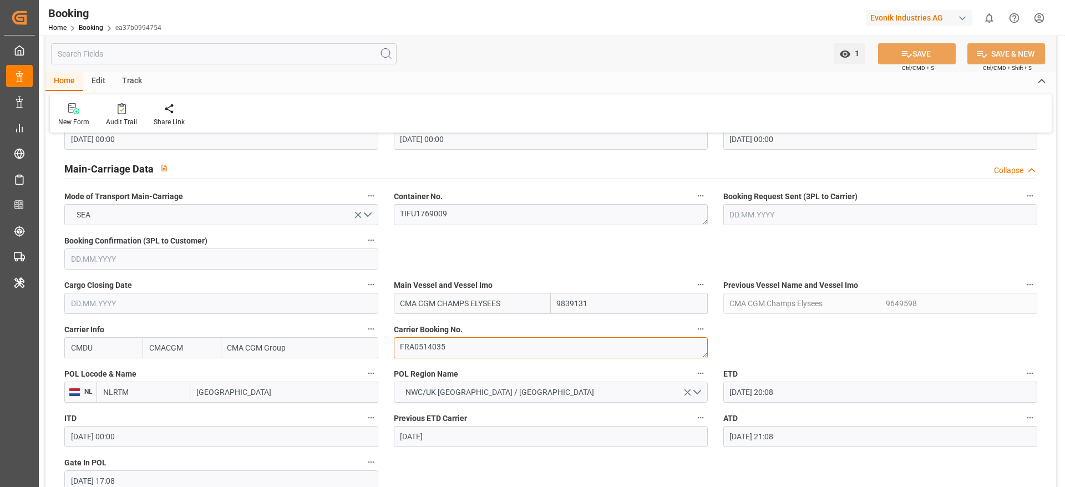
click at [472, 355] on textarea "FRA0514035" at bounding box center [551, 347] width 314 height 21
click at [471, 355] on textarea "FRA0514035" at bounding box center [551, 347] width 314 height 21
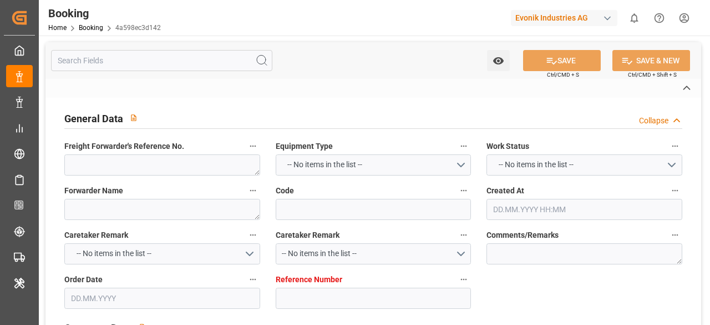
type textarea "0"
type textarea "[PERSON_NAME] (TC Operator)"
type input "4a598ec3d142"
type input "7001228096"
type textarea "CU-KA"
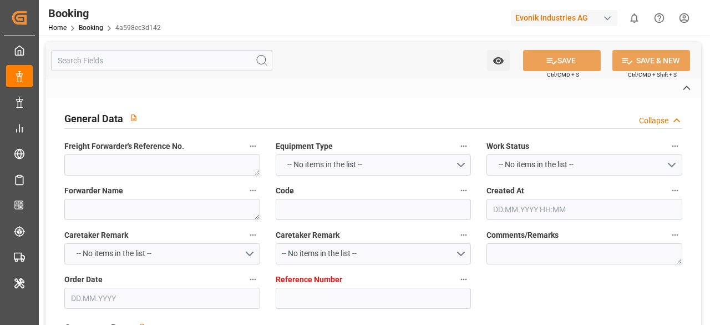
type input "7001228094"
type textarea "[EMAIL_ADDRESS][DOMAIN_NAME]"
type textarea "CIF"
type textarea "SANTA [PERSON_NAME]"
type textarea "3"
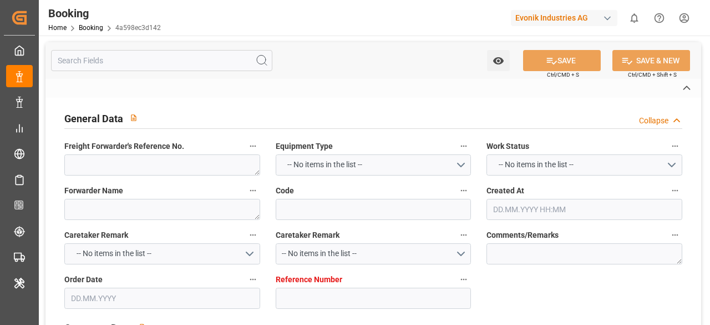
type textarea "Niederkassel"
type textarea "BGBU5012975"
type input "CMA CGM [GEOGRAPHIC_DATA][PERSON_NAME]"
type input "CMDU"
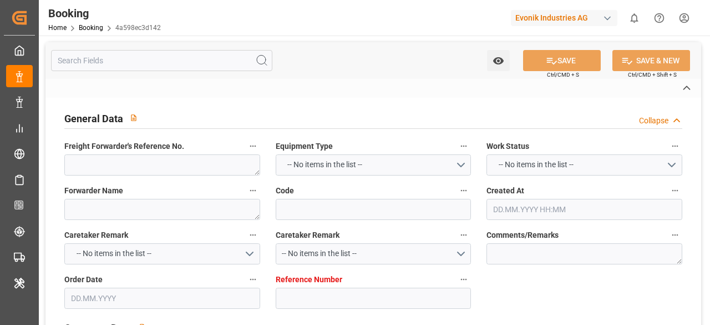
type input "[GEOGRAPHIC_DATA]"
type input "Santa [PERSON_NAME]"
type textarea "vesselName etd [PERSON_NAME]"
type textarea "INPUT_Evonik_Seeburger_IFTMIN_1003029267_20250807095720335.edi"
type textarea "NWC/[GEOGRAPHIC_DATA] [GEOGRAPHIC_DATA] Continent / [GEOGRAPHIC_DATA]-KA"
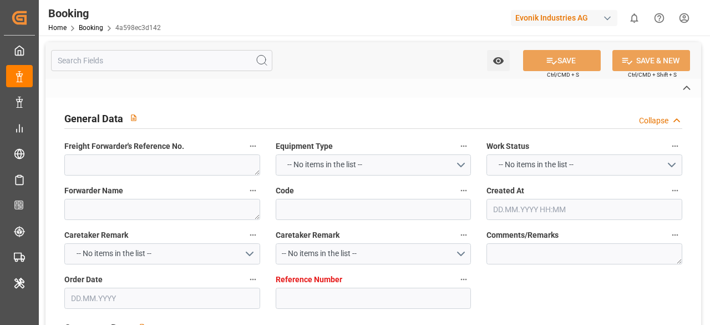
type textarea "INPUT_Evonik_Seeburger_IFTMIN_1002976745_20250721162530277.edi,INPUT_Evonik_See…"
type textarea "1003029267"
type textarea "Kiran Hari"
type textarea "Pod-businessDivision-businessLine-"
type textarea "IFTMIN"
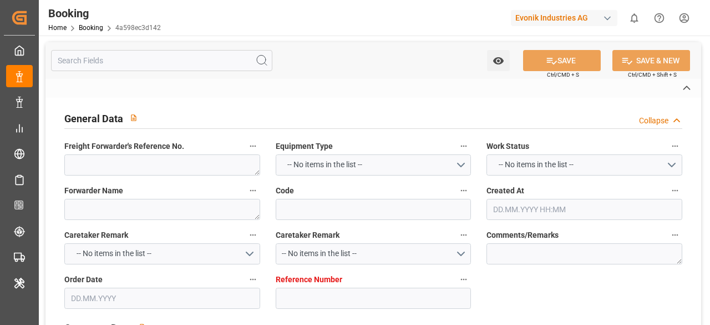
type textarea "a011t00000LcJC5AAN"
type textarea "No"
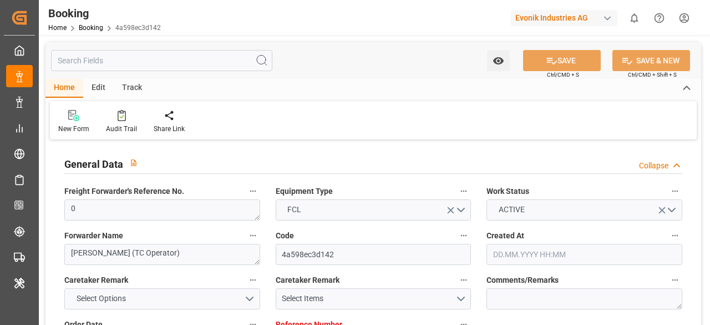
type input "7001228096"
type input "9809849"
type input "CMACGM"
type input "CMA CGM Group"
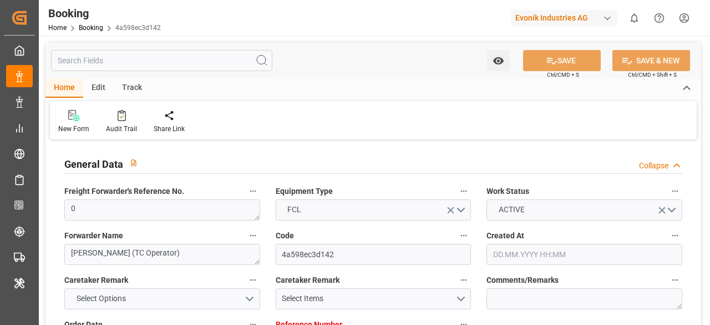
type input "BEANR"
type input "COSMR"
type input "0"
type input "[DATE] 14:26"
type input "[DATE]"
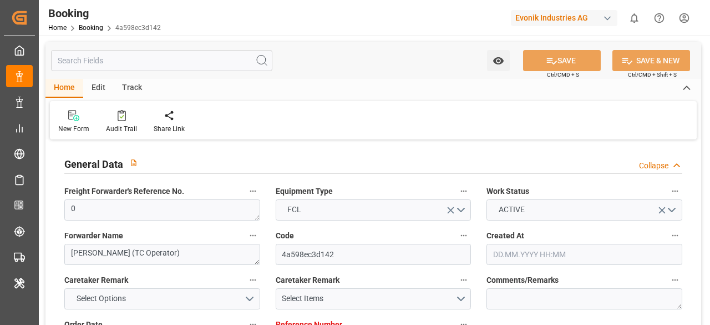
type input "[DATE]"
type input "[DATE] 00:00"
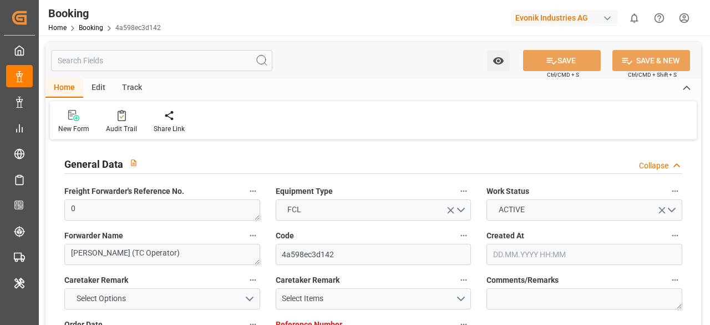
type input "[DATE] 00:00"
type input "[DATE]"
type input "[DATE] 05:11"
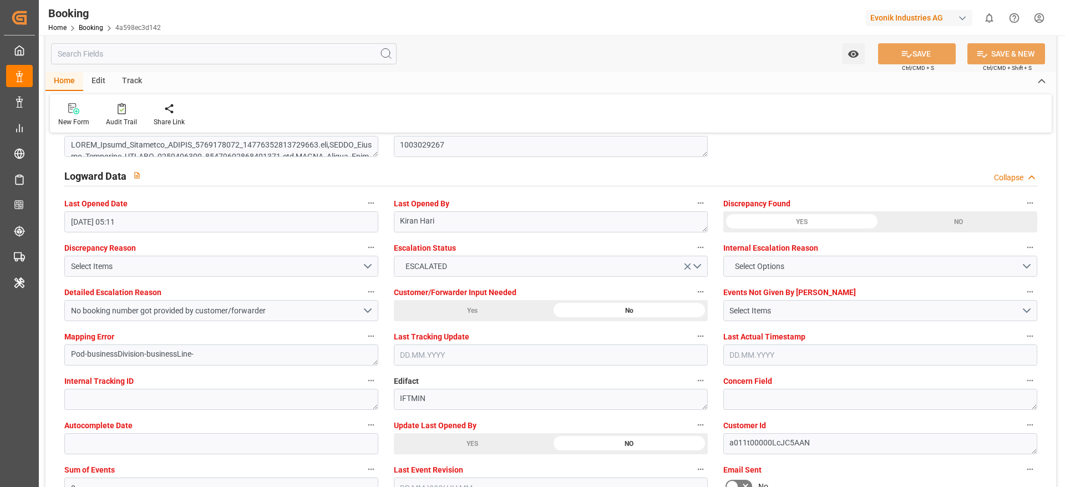
scroll to position [2164, 0]
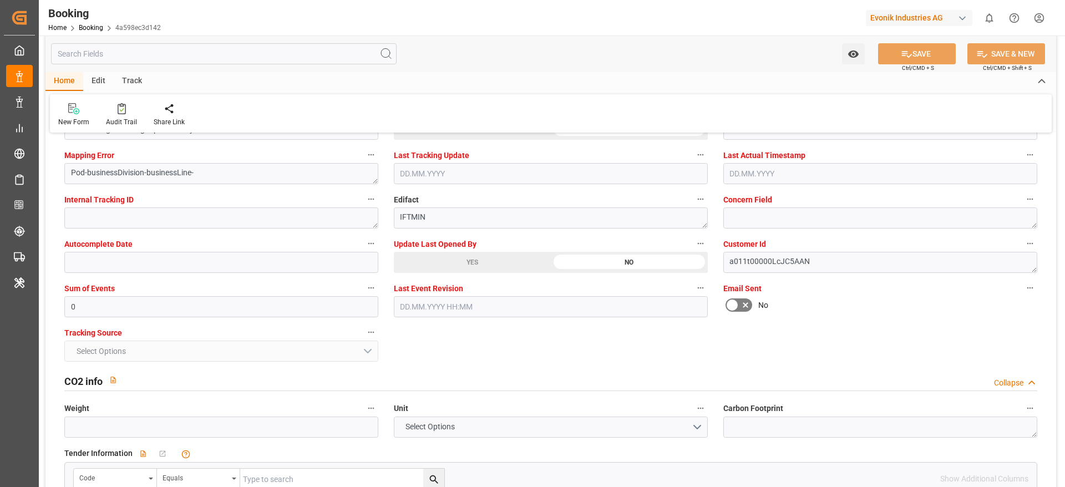
click at [462, 265] on div "YES" at bounding box center [472, 262] width 157 height 21
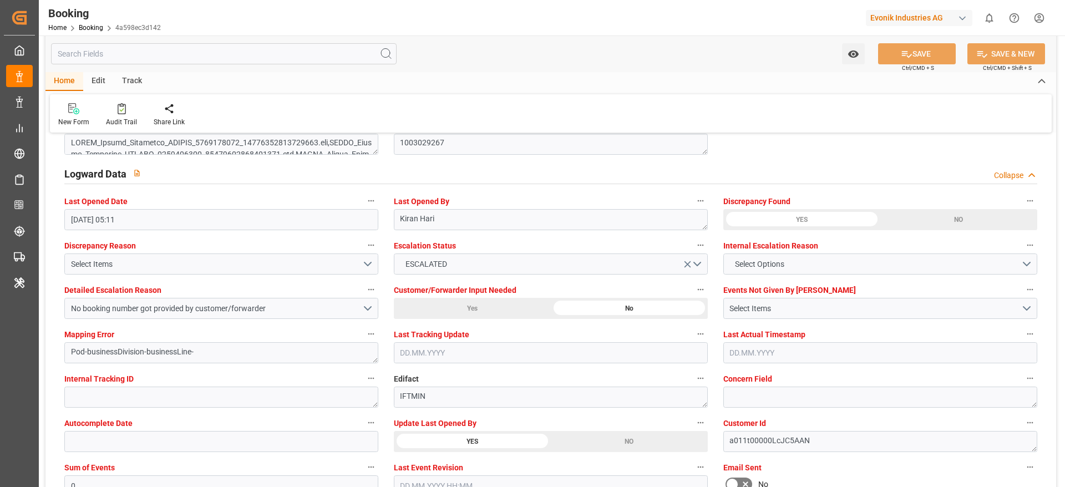
scroll to position [1831, 0]
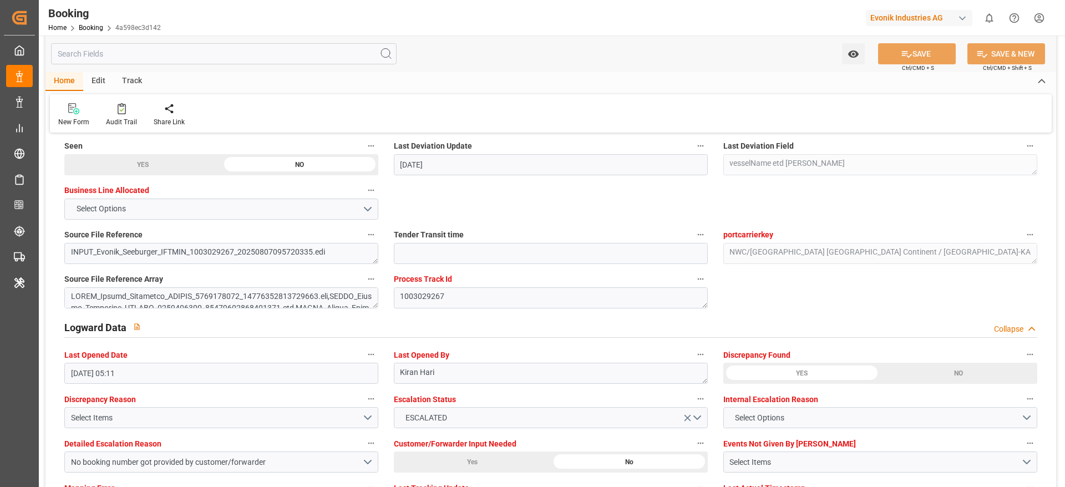
click at [478, 112] on div "New Form Audit Trail Share Link" at bounding box center [551, 113] width 1002 height 38
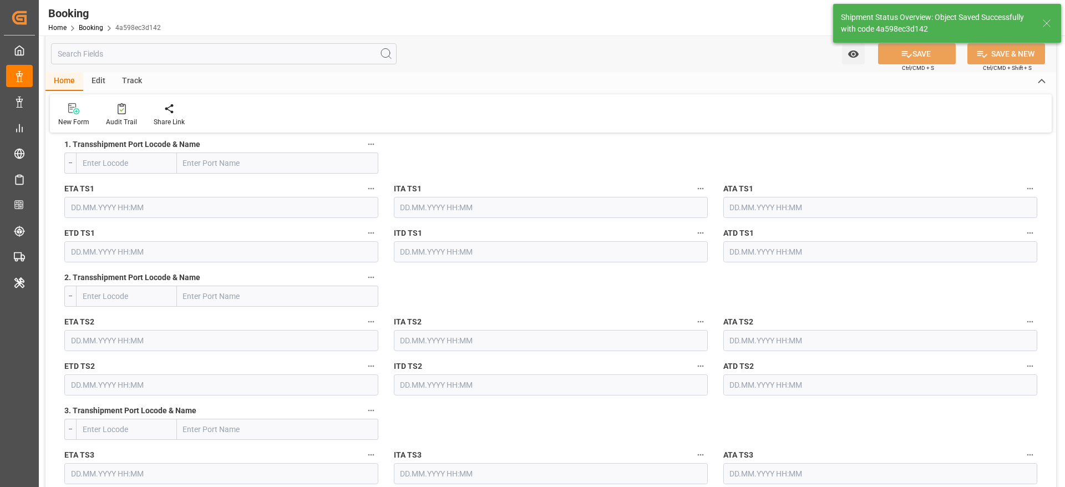
type textarea "[PERSON_NAME]"
type input "[DATE] 06:57"
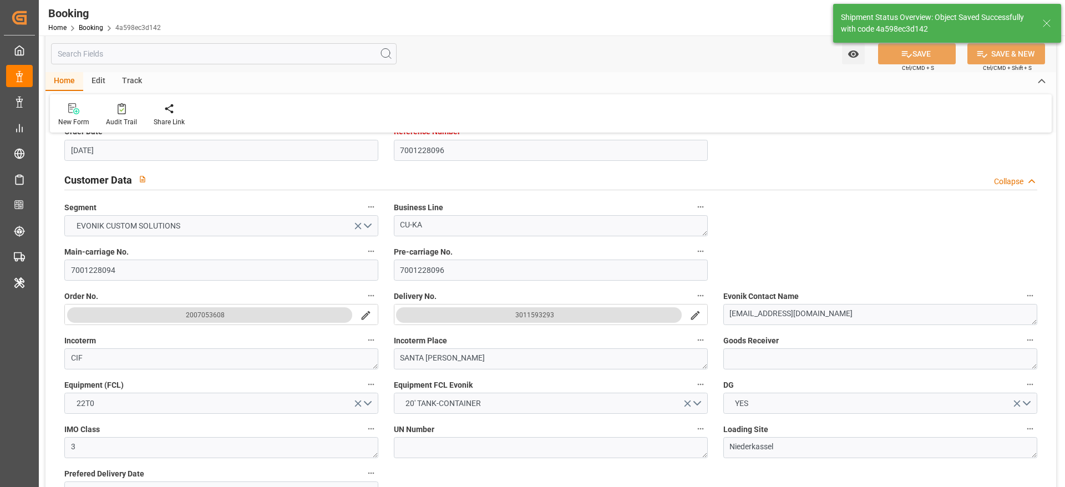
scroll to position [166, 0]
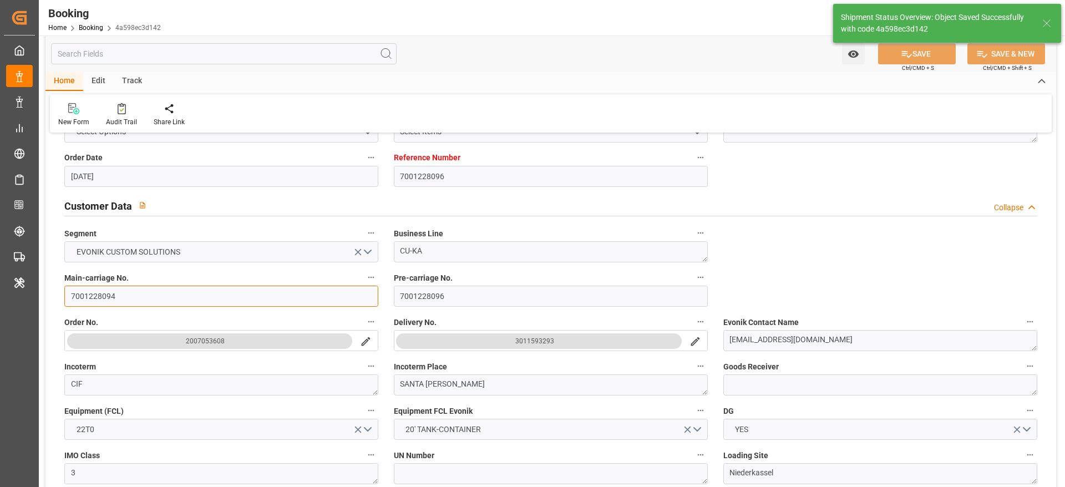
click at [143, 298] on input "7001228094" at bounding box center [221, 296] width 314 height 21
click at [144, 298] on input "7001228094" at bounding box center [221, 296] width 314 height 21
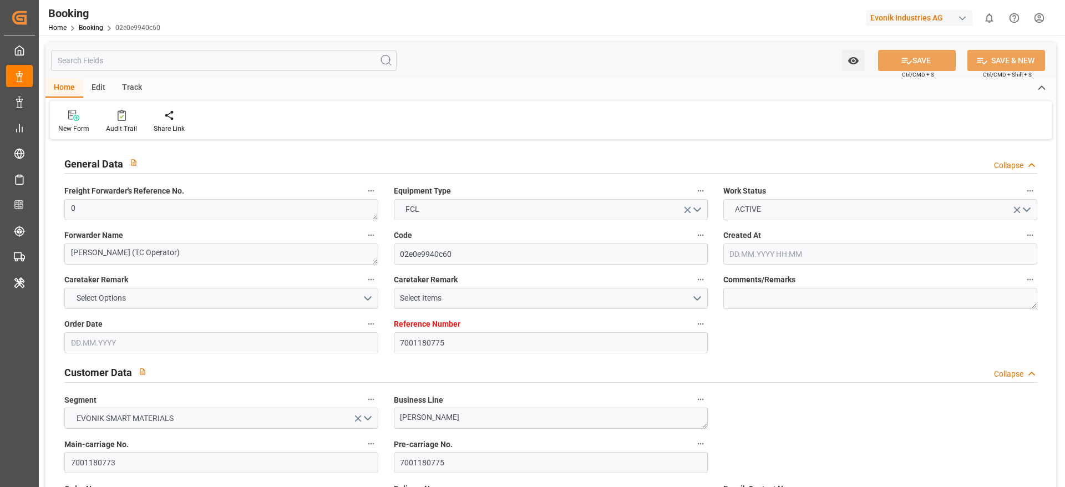
type input "7001180775"
type input "9839210"
type input "CMACGM"
type input "CMA CGM Group"
type input "NLRTM"
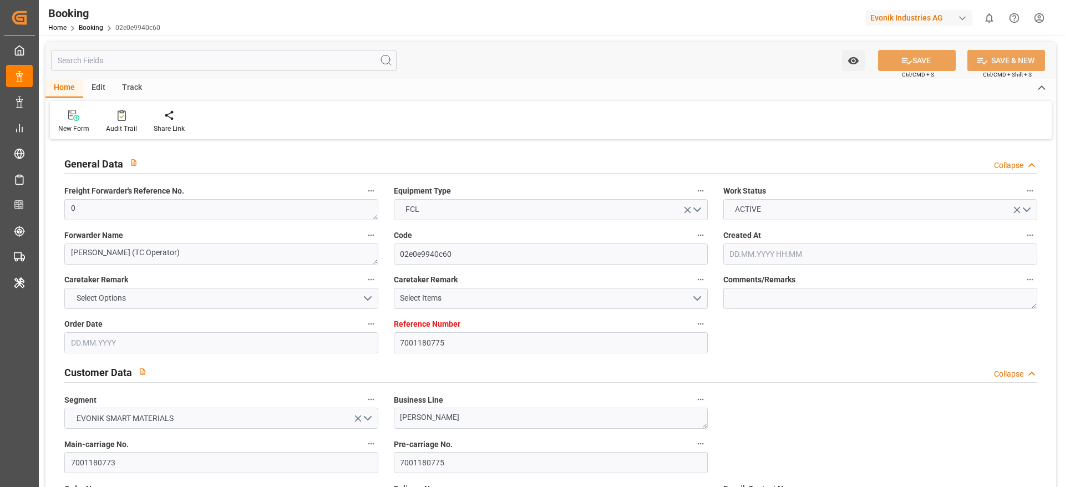
type input "IDBDJ"
type input "MYPKG"
type input "IDJKT"
type input "49"
type input "0"
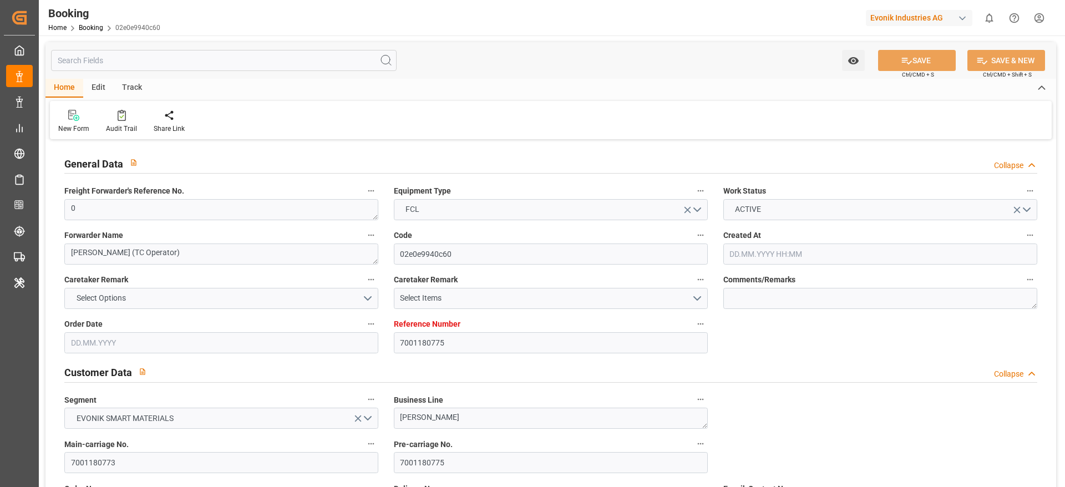
type input "[DATE] 12:58"
type input "[DATE]"
type input "[DATE] 00:00"
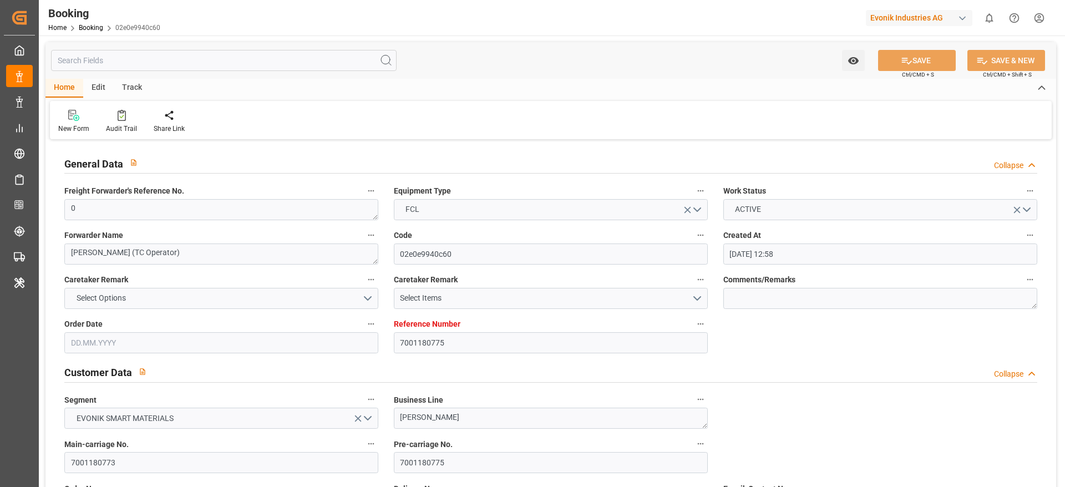
type input "[DATE] 00:00"
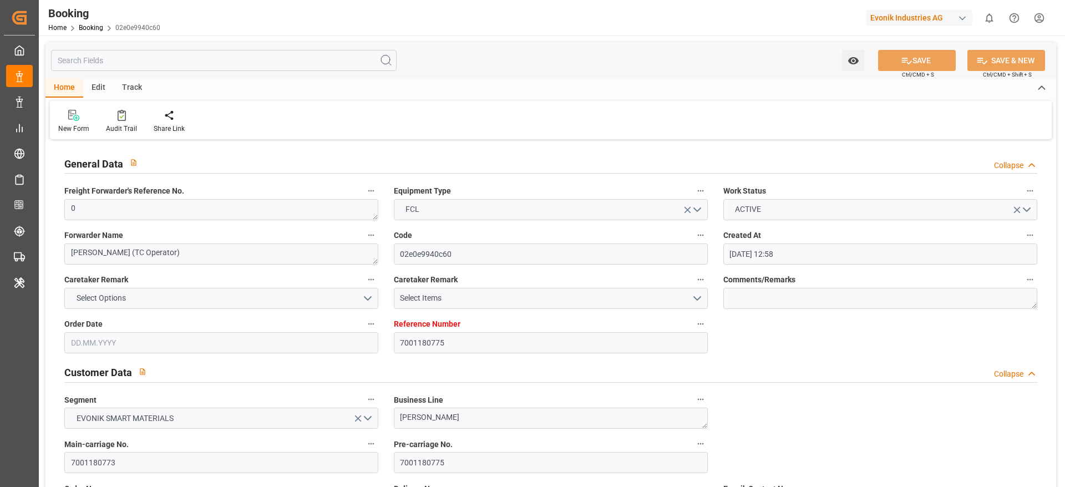
type input "[DATE] 00:00"
type input "19.08.2025 00:00"
type input "[DATE] 00:00"
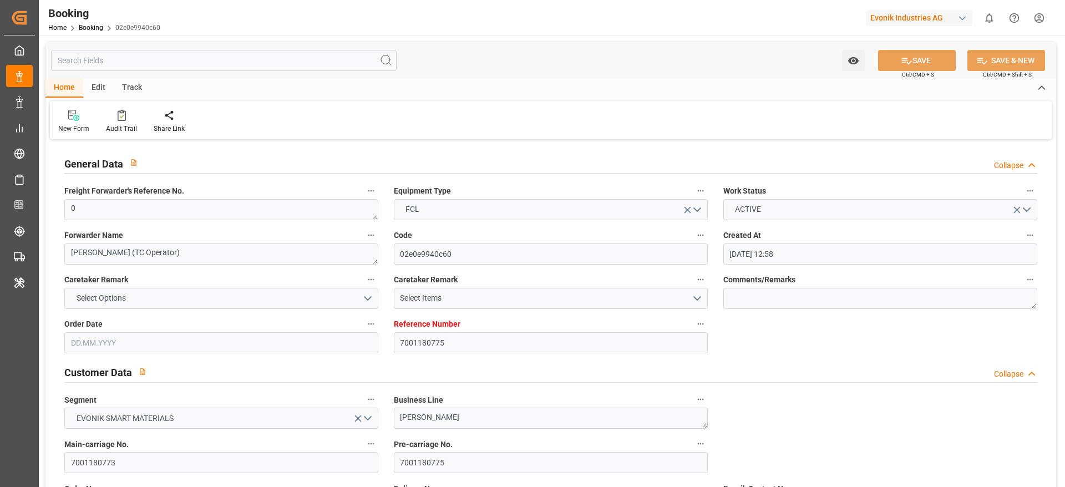
type input "[DATE] 00:00"
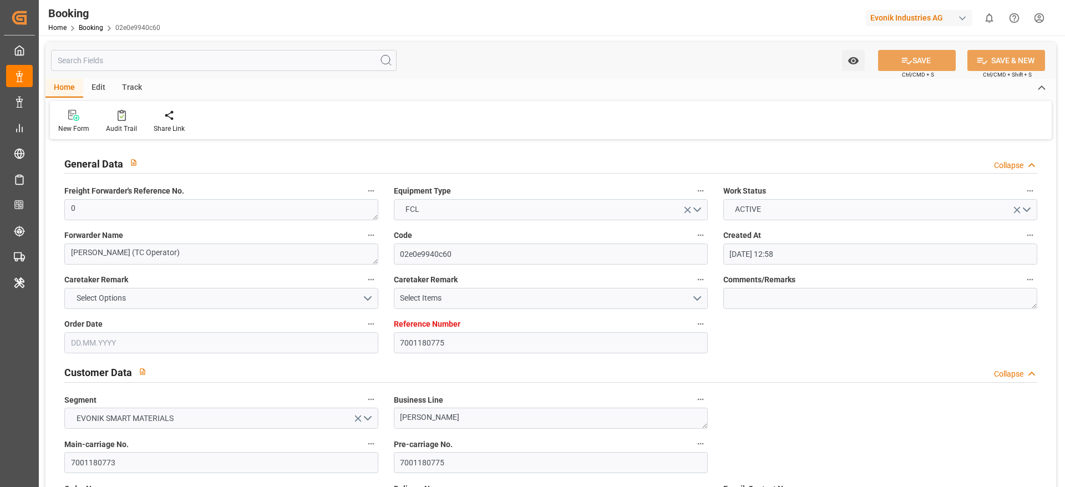
type input "[DATE] 00:00"
type input "[DATE]"
type input "[DATE] 05:06"
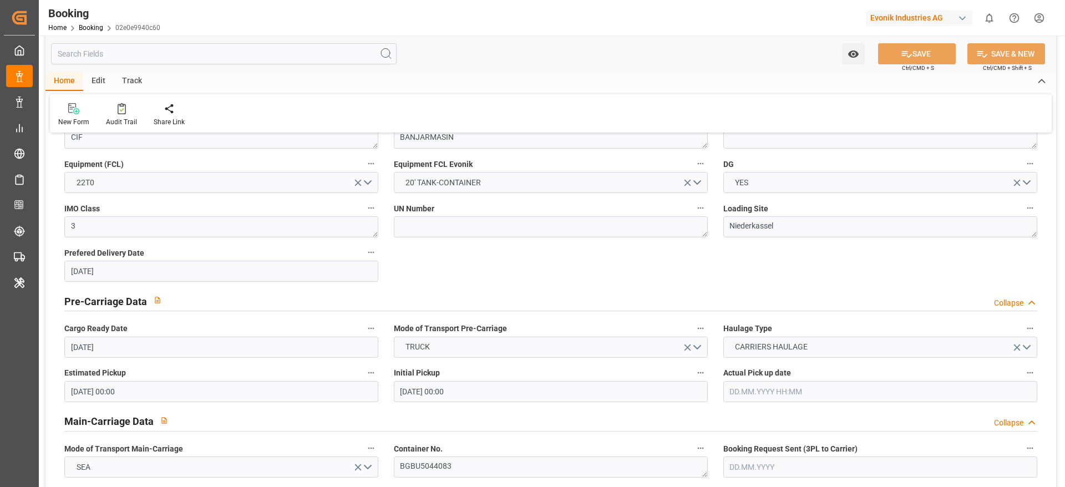
scroll to position [583, 0]
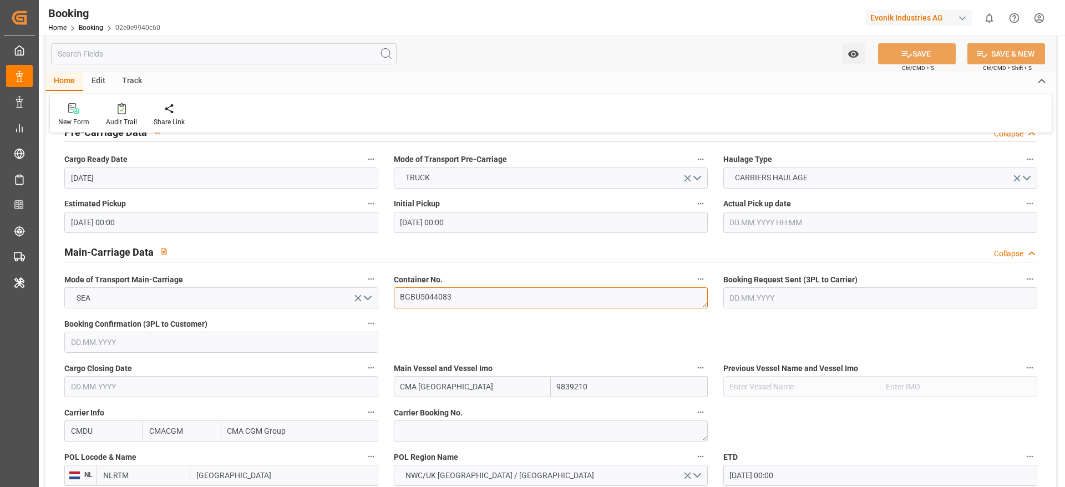
click at [472, 292] on textarea "BGBU5044083" at bounding box center [551, 297] width 314 height 21
click at [471, 295] on textarea "BGBU5044083" at bounding box center [551, 297] width 314 height 21
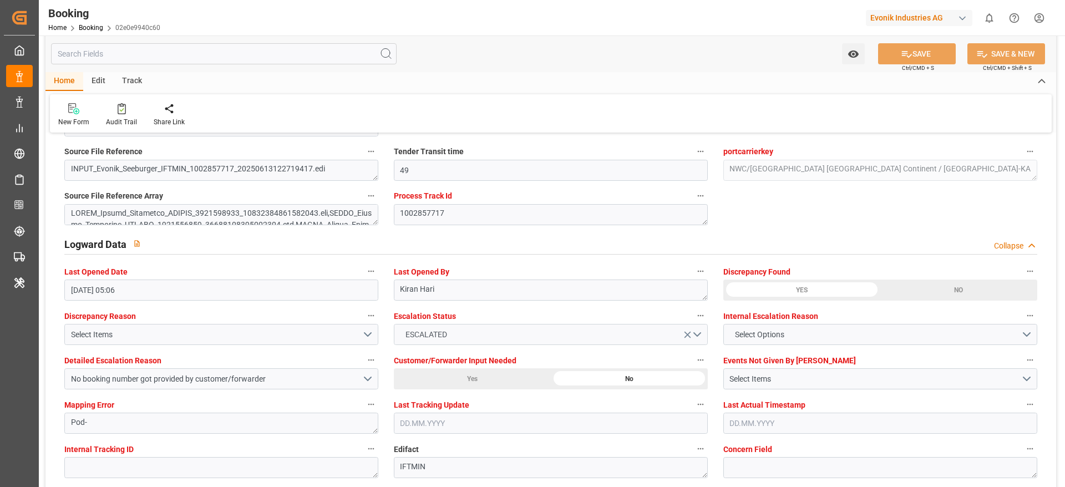
scroll to position [2081, 0]
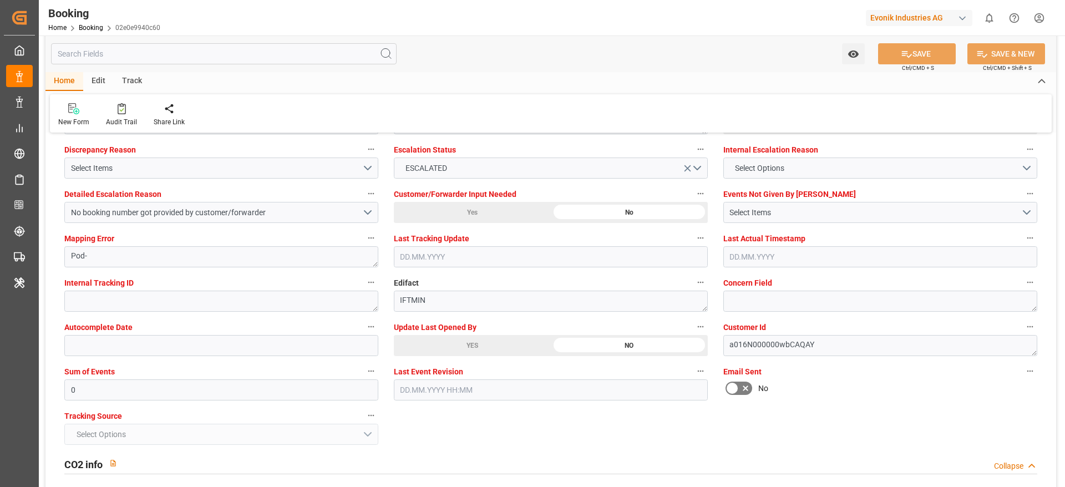
click at [464, 356] on div "YES" at bounding box center [472, 345] width 157 height 21
click at [470, 346] on div "YES" at bounding box center [472, 345] width 157 height 21
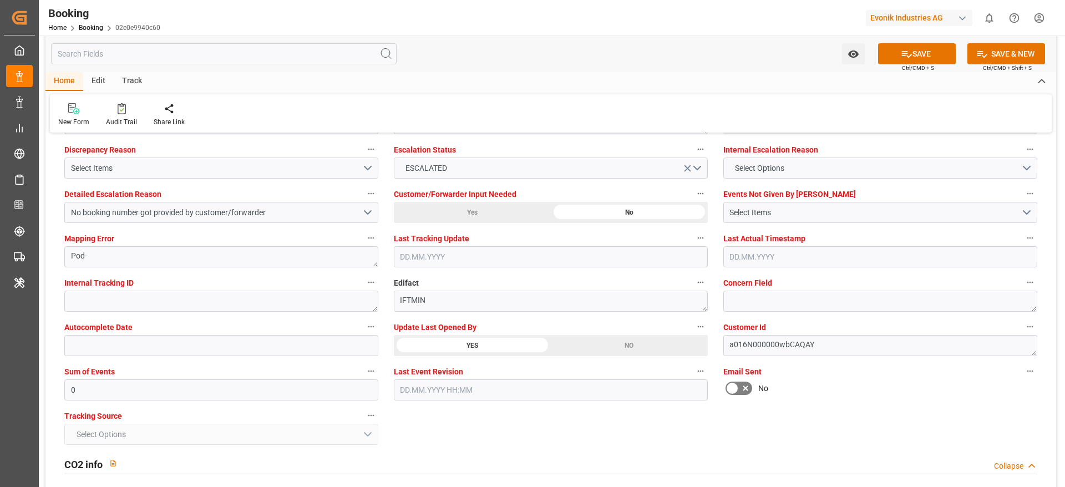
scroll to position [1997, 0]
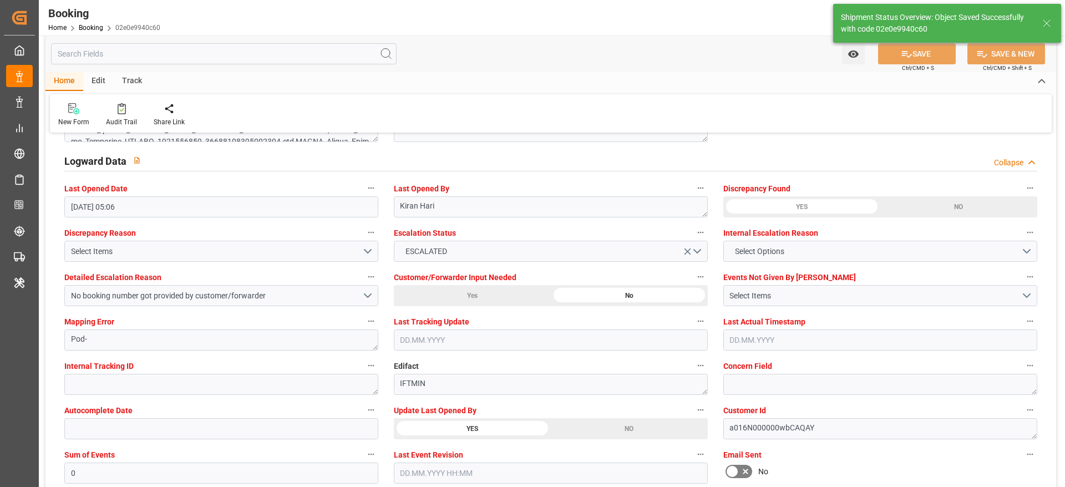
type textarea "[PERSON_NAME]"
type input "10.09.2025 07:21"
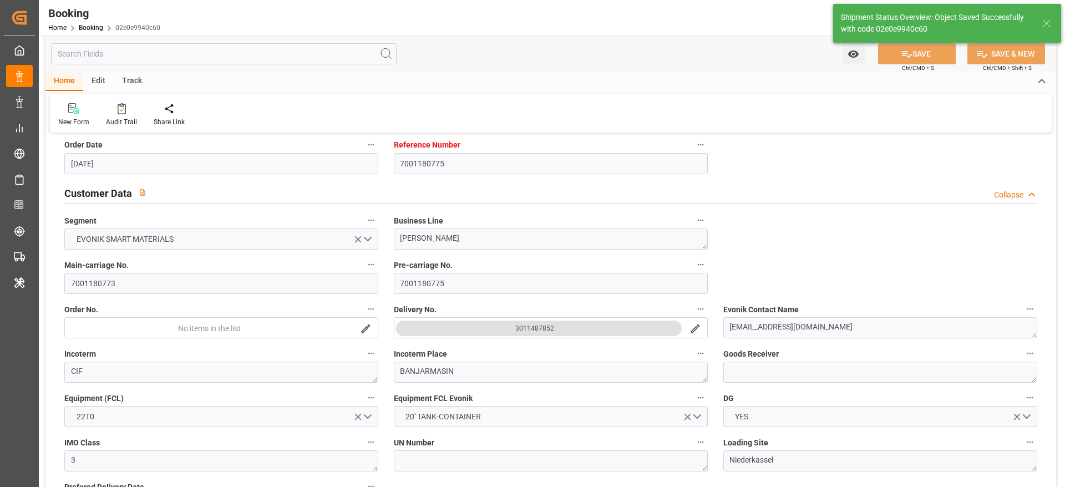
scroll to position [166, 0]
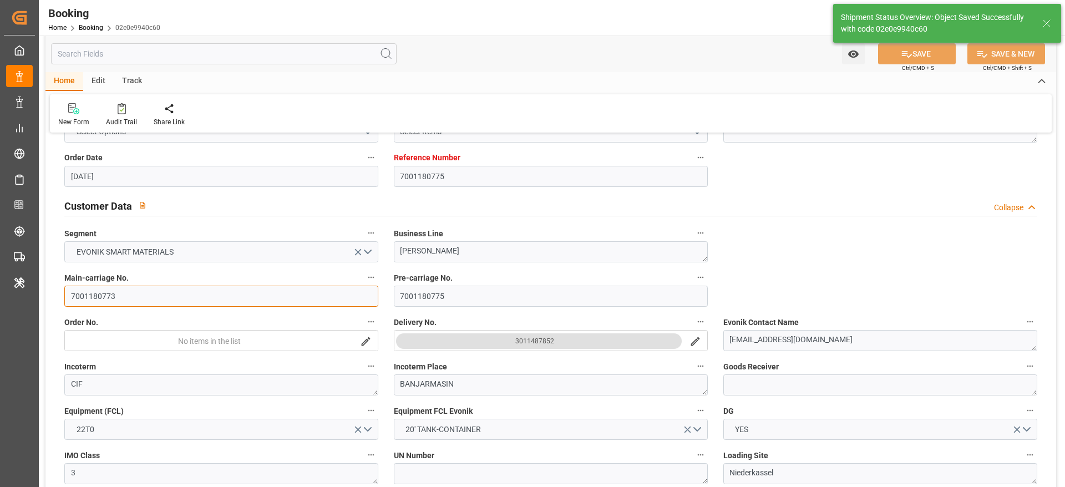
click at [136, 291] on input "7001180773" at bounding box center [221, 296] width 314 height 21
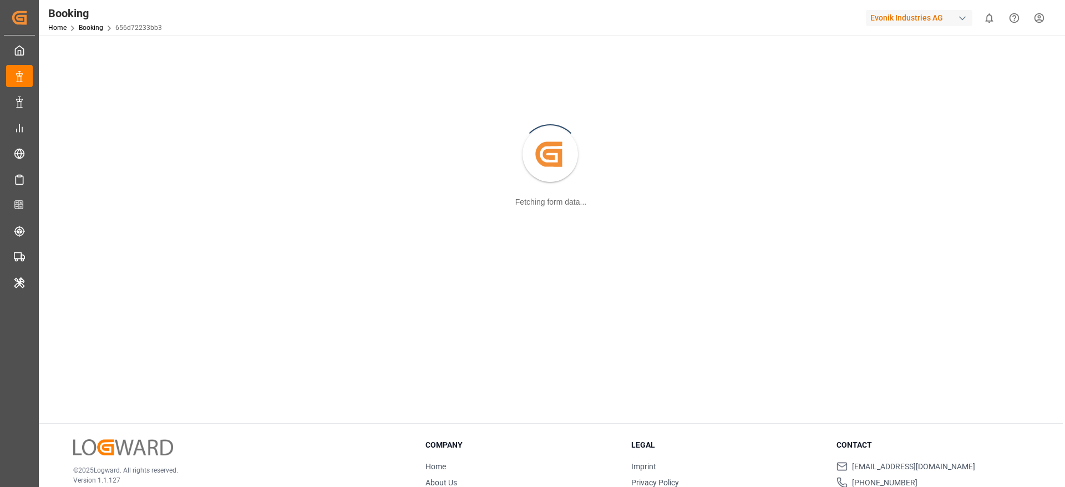
scroll to position [120, 0]
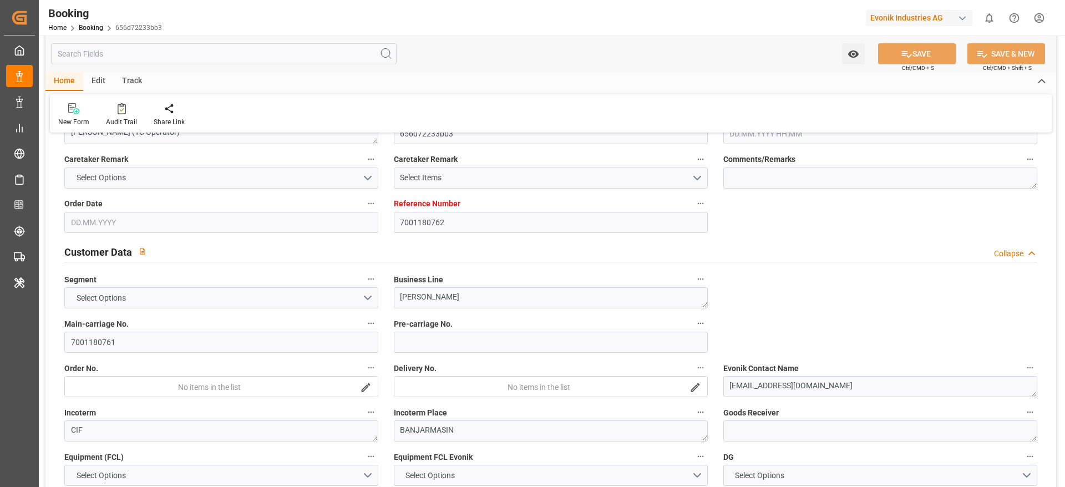
type input "7001180762"
type input "9839210"
type input "CMACGM"
type input "CMA CGM Group"
type input "NLRTM"
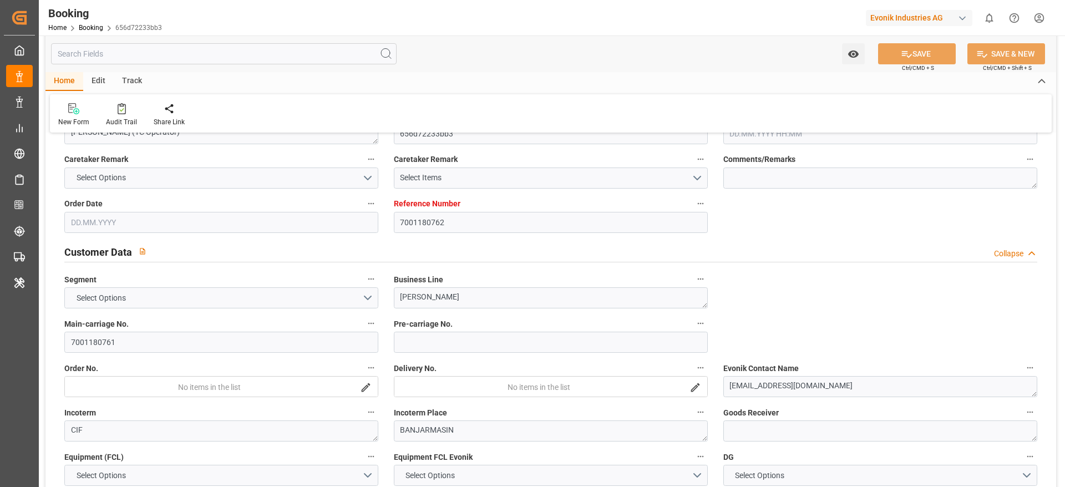
type input "IDBDJ"
type input "MYPKG"
type input "IDJKT"
type input "49"
type input "0"
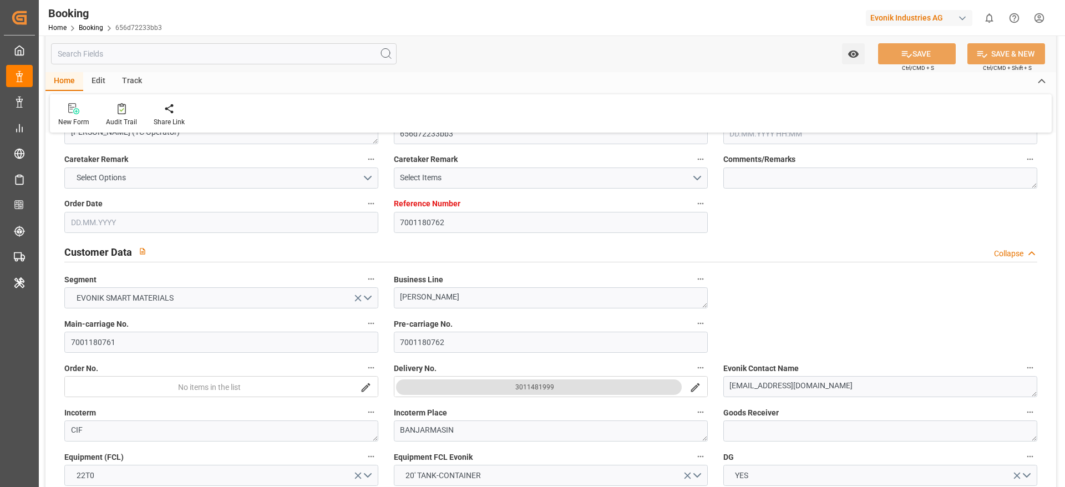
type input "[DATE] 12:52"
type input "[DATE]"
type input "[DATE] 00:00"
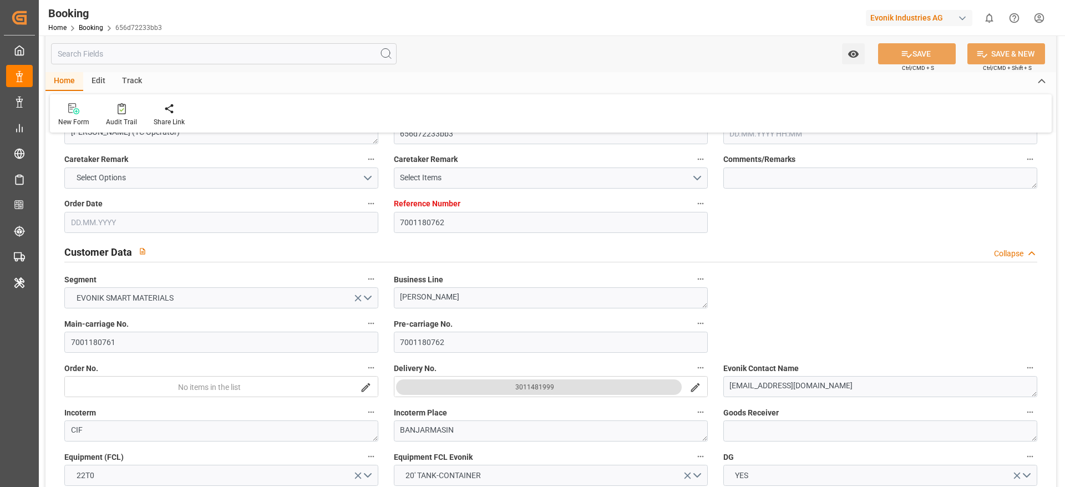
type input "[DATE] 00:00"
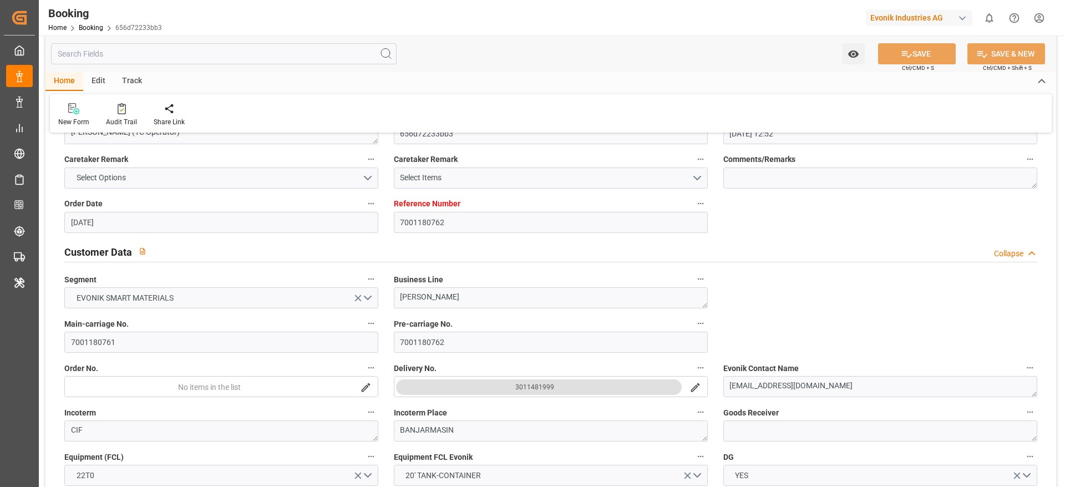
type input "[DATE] 00:00"
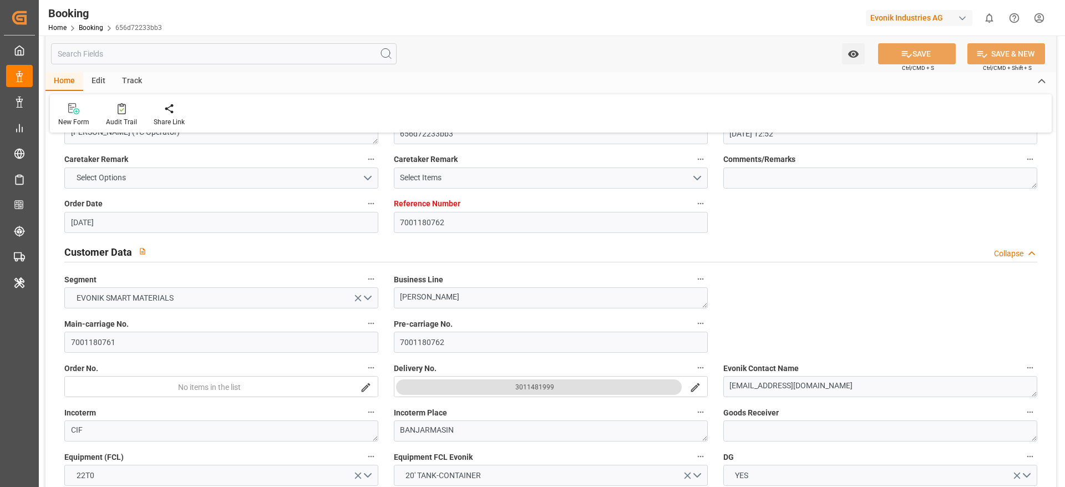
type input "[DATE] 00:00"
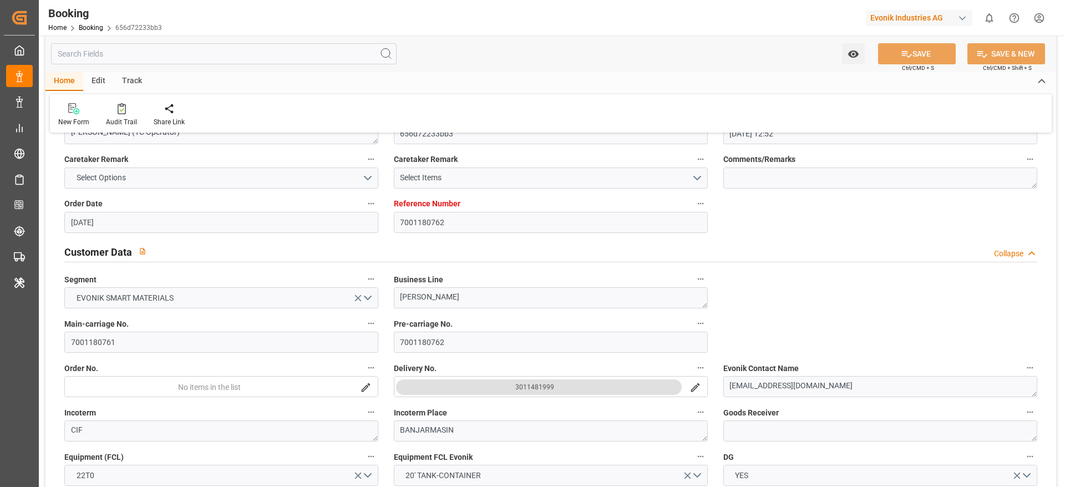
type input "[DATE] 00:00"
type input "[DATE]"
type input "[DATE] 05:06"
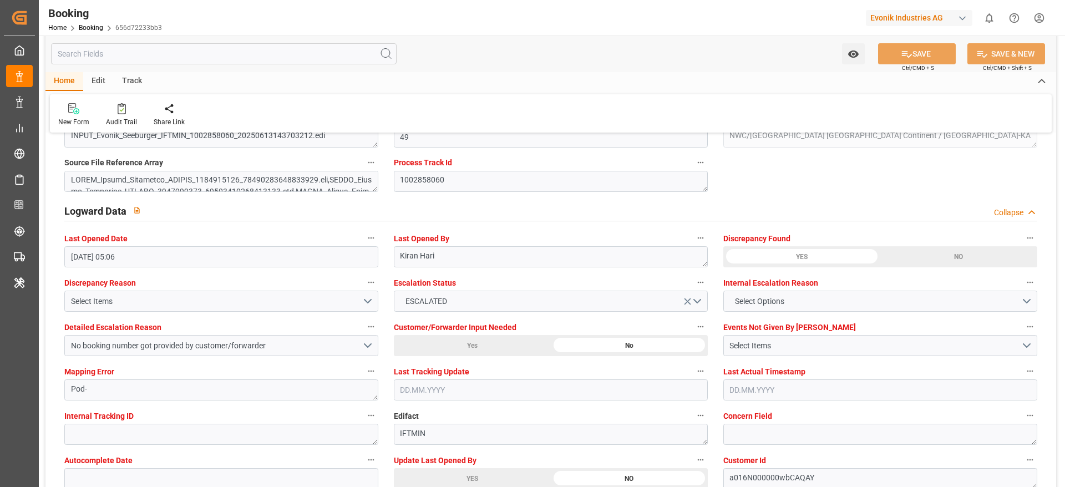
scroll to position [2035, 0]
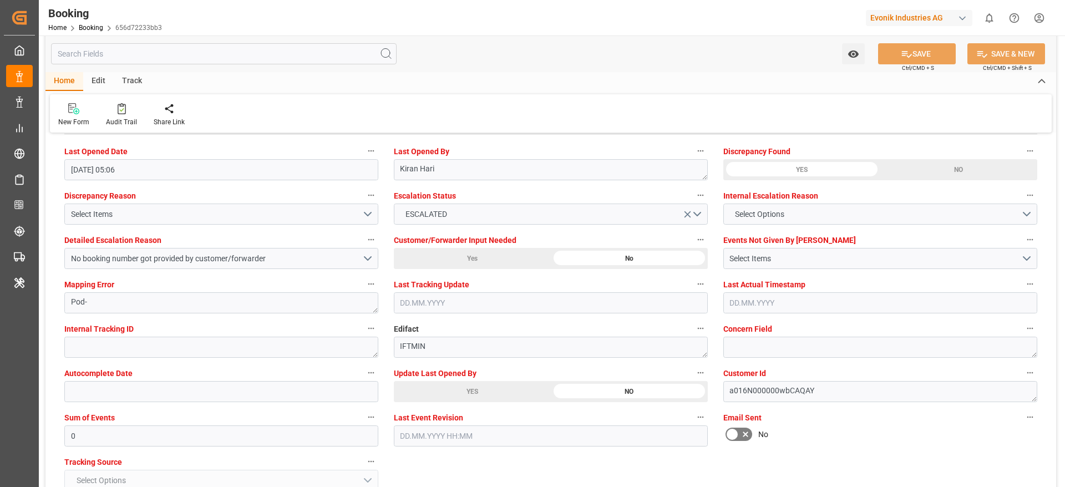
click at [513, 324] on div "YES" at bounding box center [472, 391] width 157 height 21
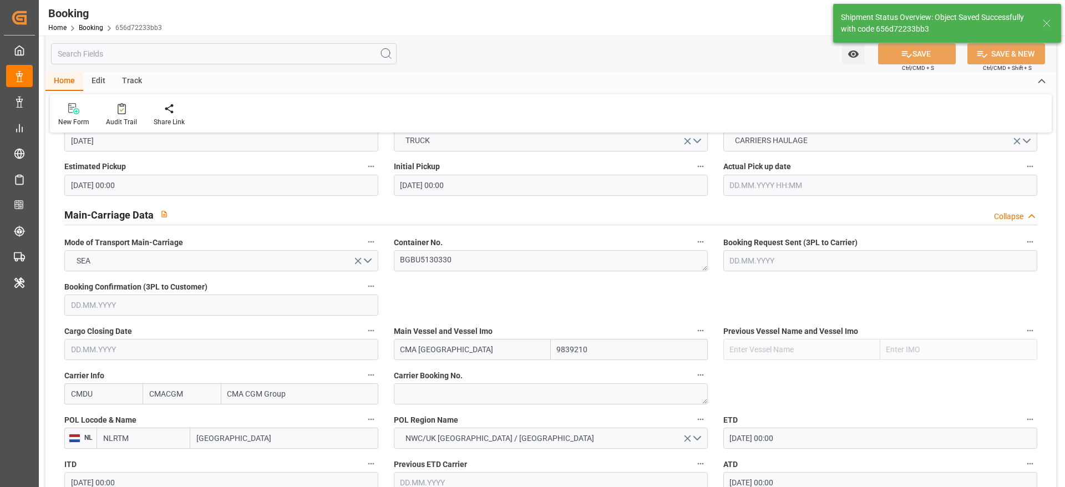
scroll to position [287, 0]
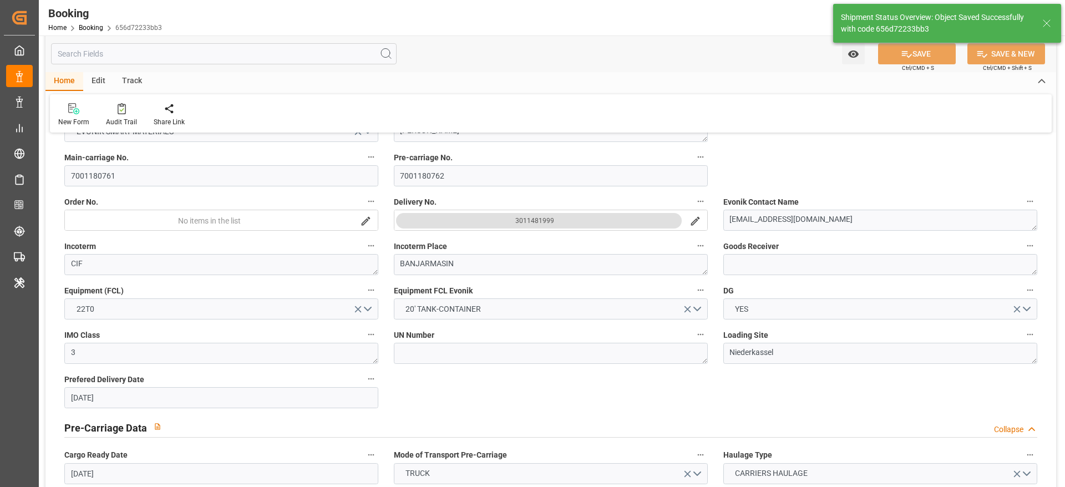
type textarea "[PERSON_NAME]"
type input "[DATE] 07:24"
click at [174, 175] on input "7001180761" at bounding box center [221, 175] width 314 height 21
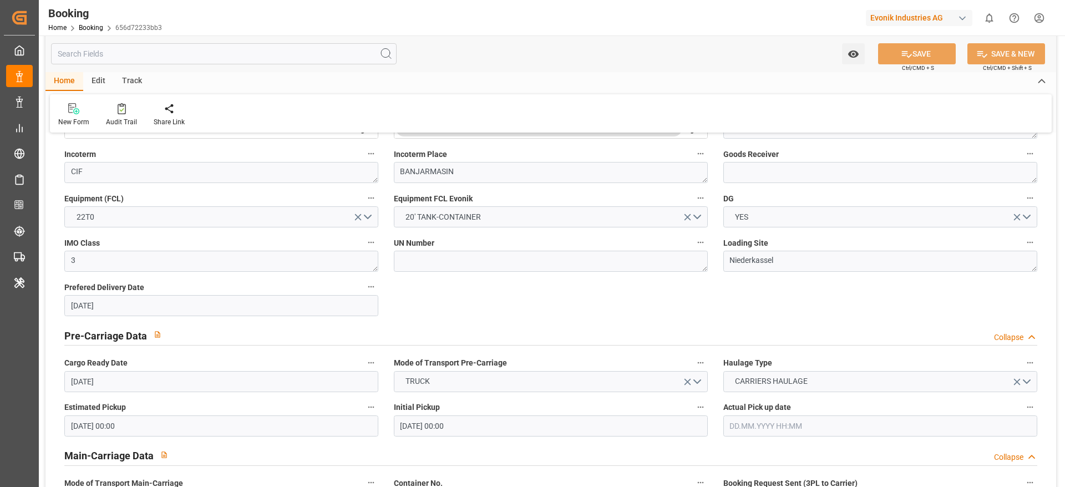
scroll to position [453, 0]
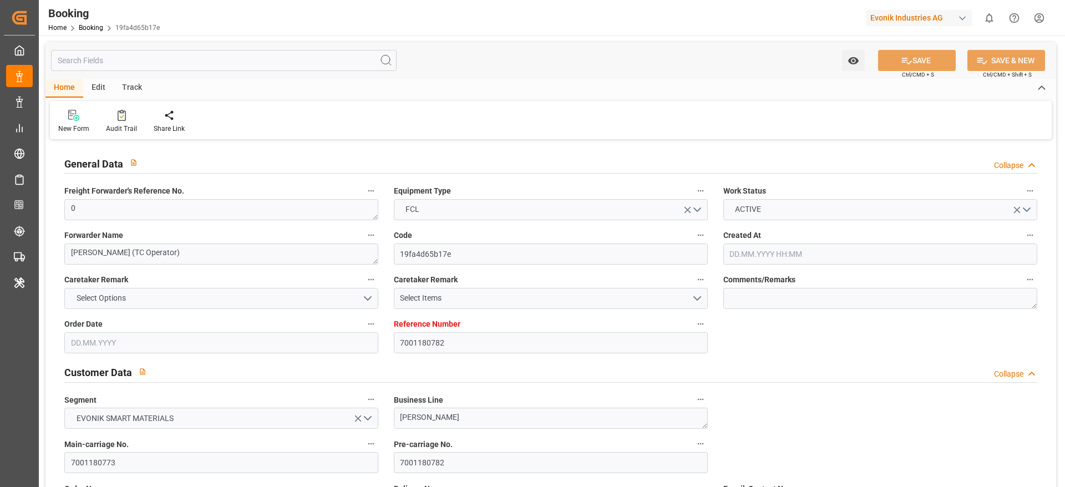
type input "7001180782"
type input "9839210"
type input "CMACGM"
type input "CMA CGM Group"
type input "NLRTM"
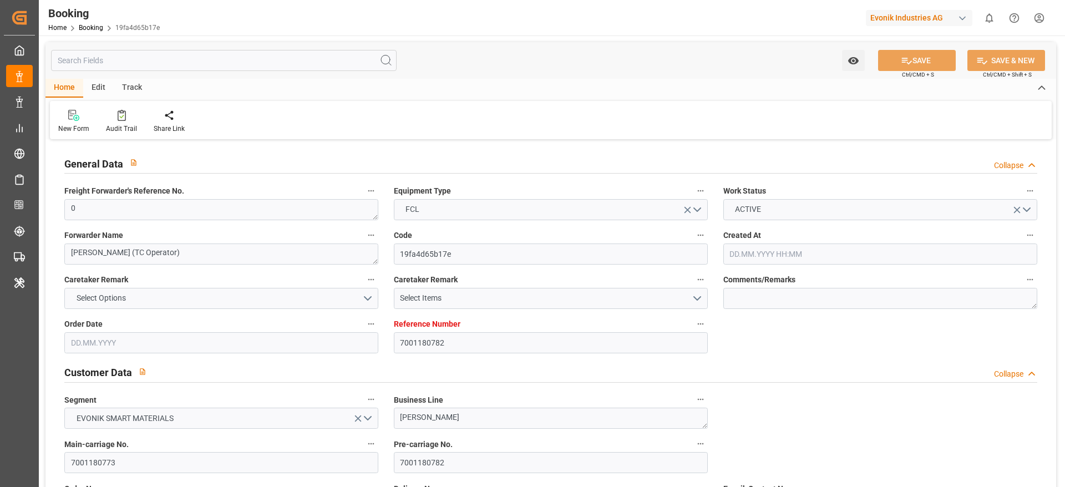
type input "IDBDJ"
type input "MYPKG"
type input "IDJKT"
type input "49"
type input "0"
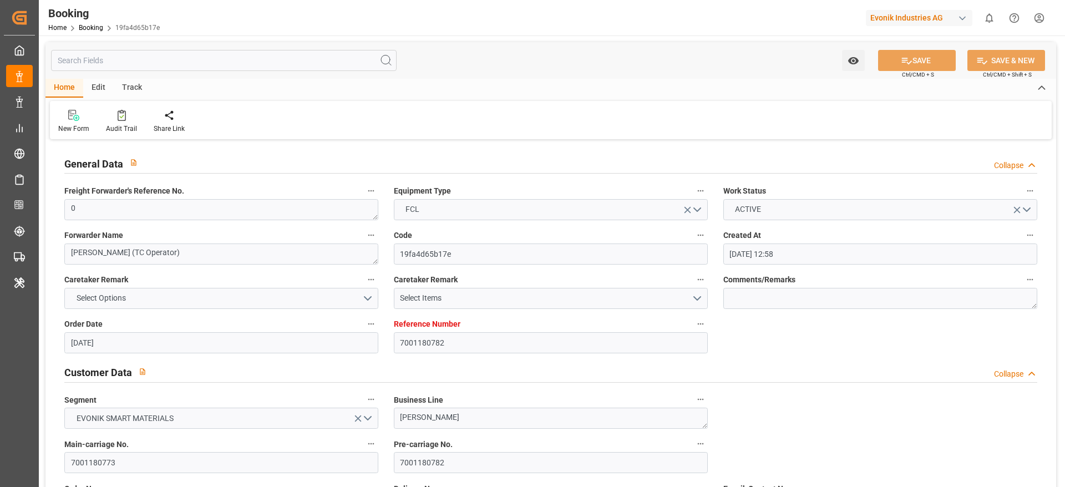
type input "[DATE] 12:58"
type input "[DATE]"
type input "19.08.2025"
type input "23.06.2025"
type input "10.06.2025 00:00"
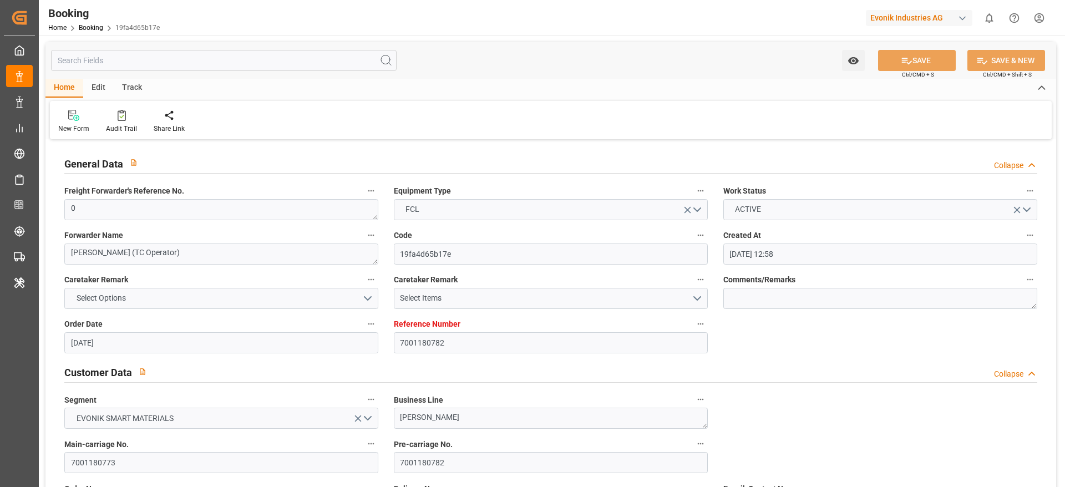
type input "23.06.2025 00:00"
type input "20.06.2025 00:00"
type input "19.06.2025 00:00"
type input "12.06.2025 00:00"
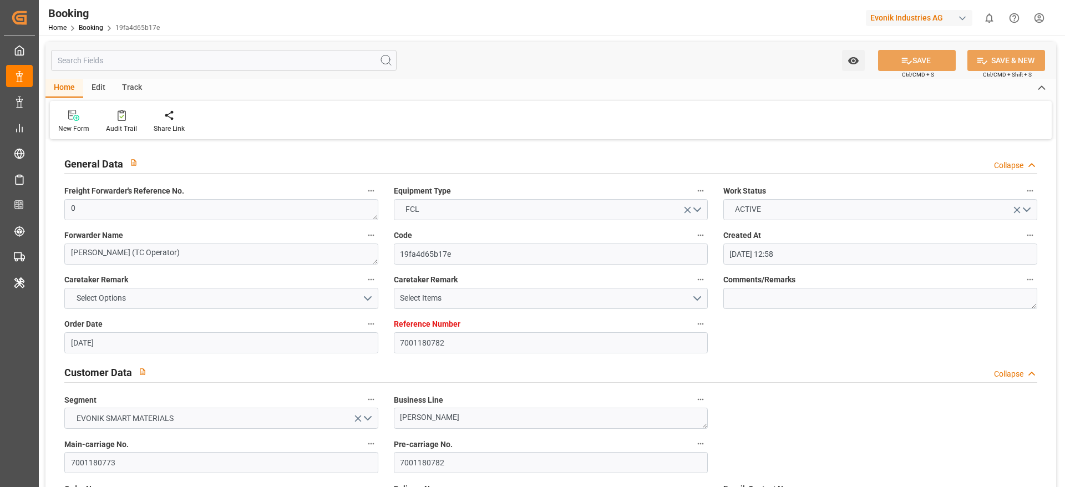
type input "25.08.2025 00:00"
type input "19.08.2025 00:00"
type input "04.08.2025 00:00"
type input "03.08.2025 00:00"
type input "05.08.2025 00:00"
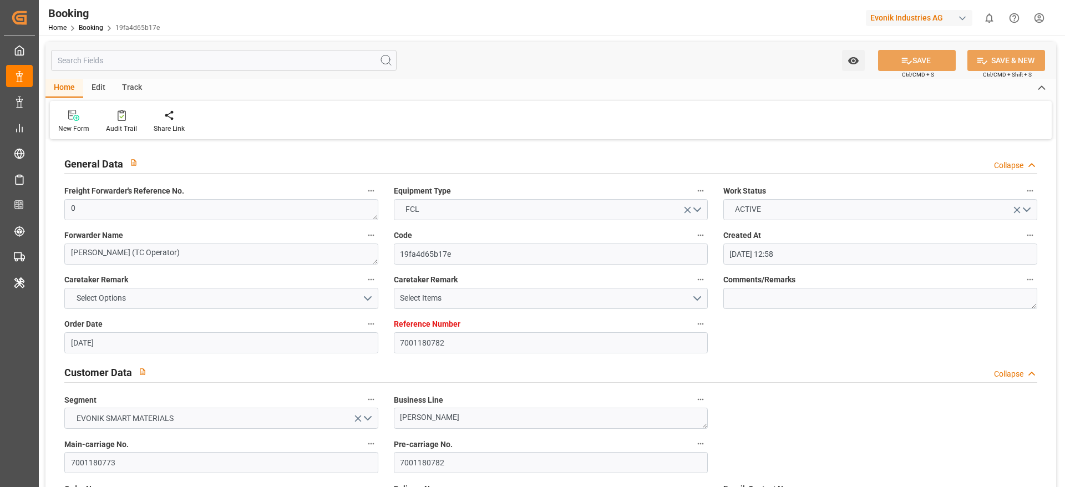
type input "09.08.2025 00:00"
type input "06.08.2025 00:00"
type input "08.08.2025 00:00"
type input "10.08.2025 00:00"
type input "08.08.2025 00:00"
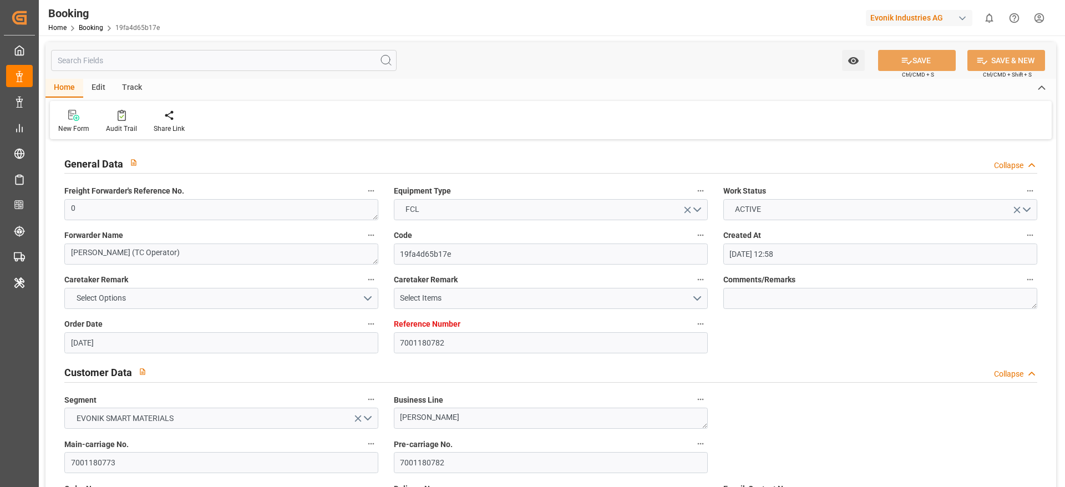
type input "10.08.2025 00:00"
type input "25.08.2025 00:00"
type input "19.09.2025 00:00"
type input "13.06.2025"
type input "10.09.2025 07:23"
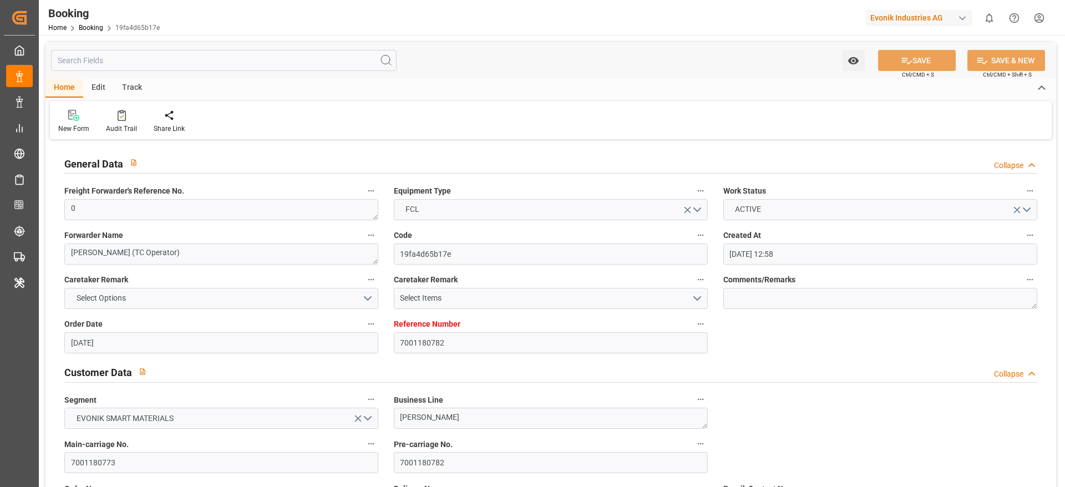
scroll to position [250, 0]
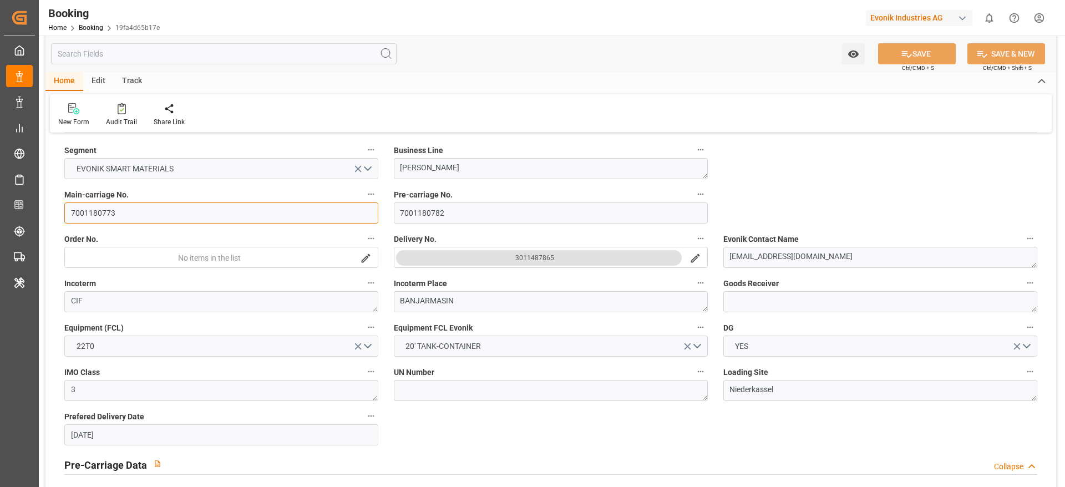
click at [176, 213] on input "7001180773" at bounding box center [221, 213] width 314 height 21
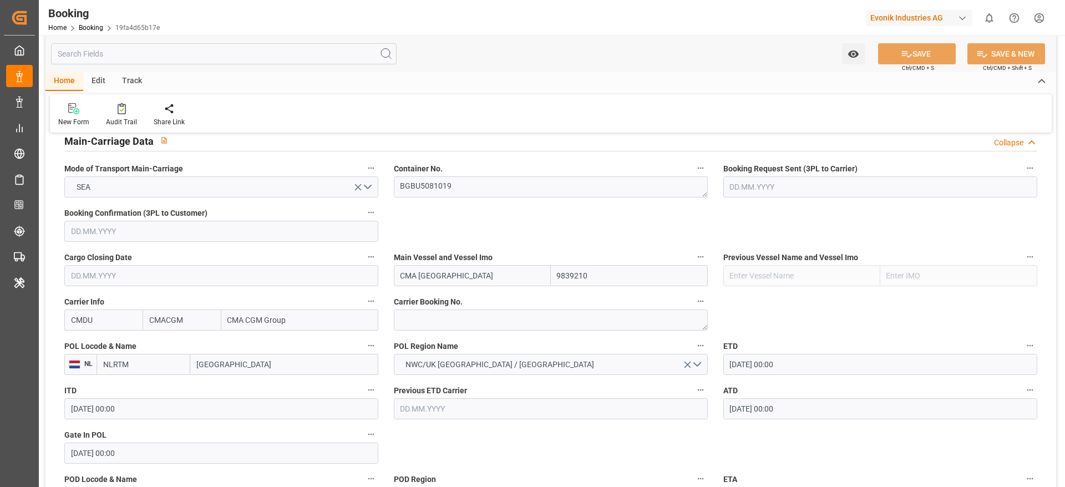
scroll to position [692, 0]
click at [459, 184] on textarea "BGBU5081019" at bounding box center [551, 188] width 314 height 21
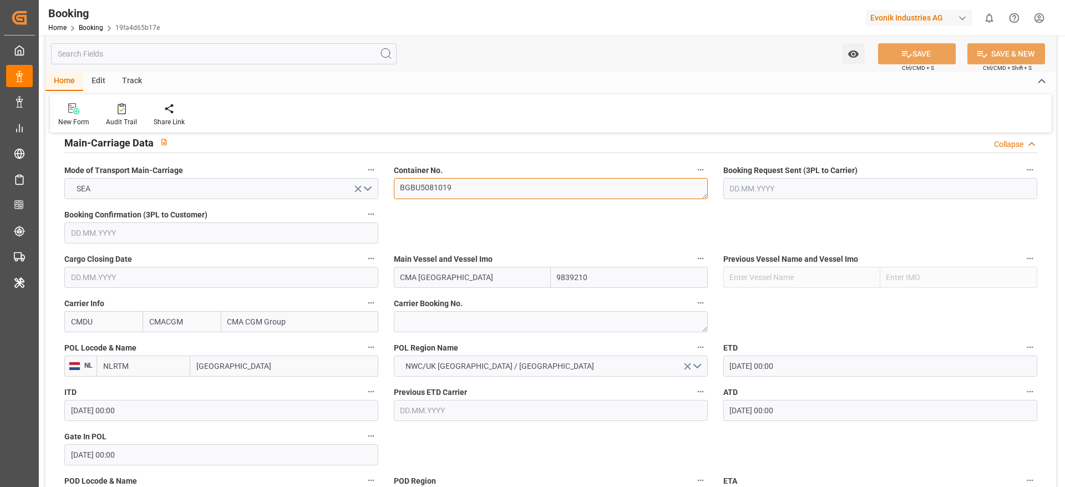
click at [459, 184] on textarea "BGBU5081019" at bounding box center [551, 188] width 314 height 21
type textarea "BGBU5081019"
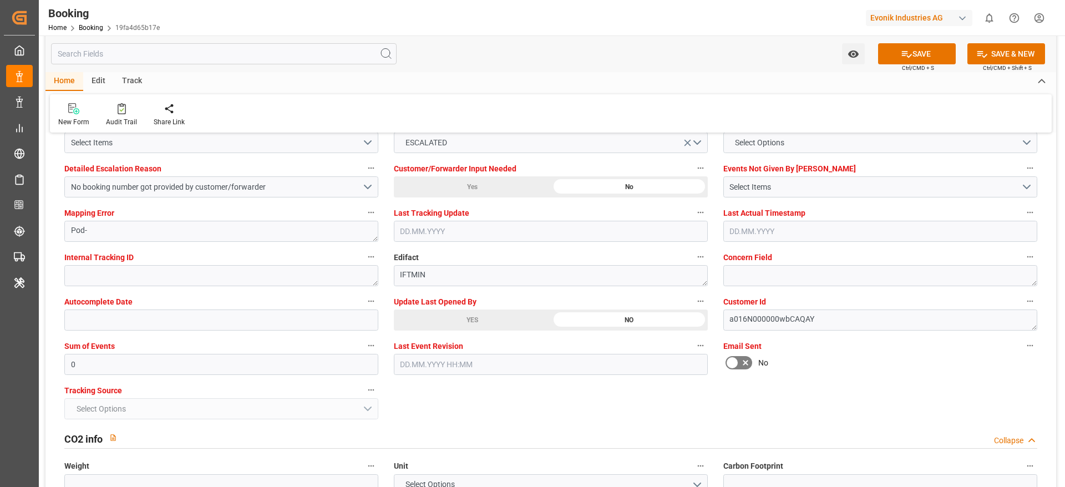
scroll to position [2046, 0]
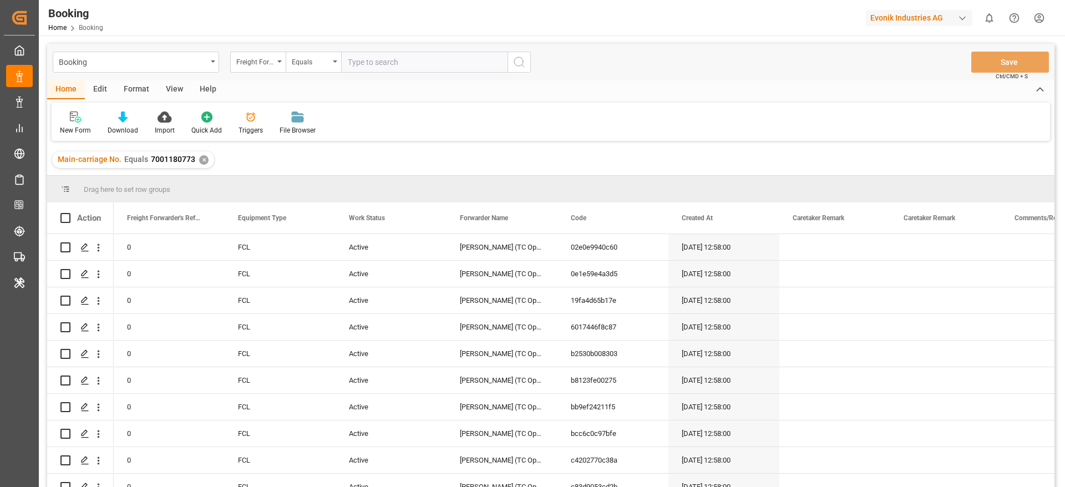
click at [170, 85] on div "View" at bounding box center [175, 89] width 34 height 19
click at [55, 141] on div "Booking Freight Forwarder's Reference No. Equals Save Ctrl/CMD + S Home Edit Fo…" at bounding box center [551, 280] width 1008 height 473
click at [59, 133] on div "Default" at bounding box center [71, 123] width 38 height 24
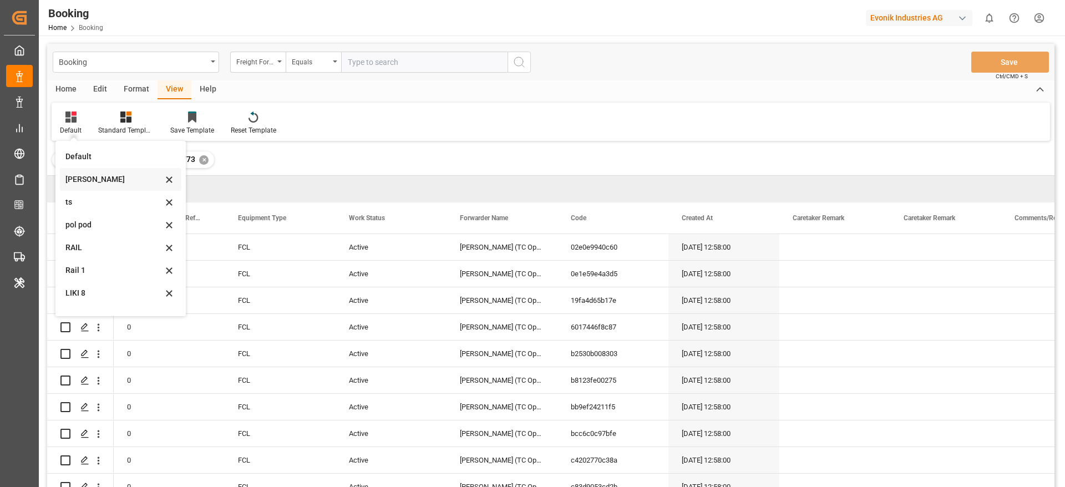
click at [107, 180] on div "[PERSON_NAME]" at bounding box center [113, 180] width 97 height 12
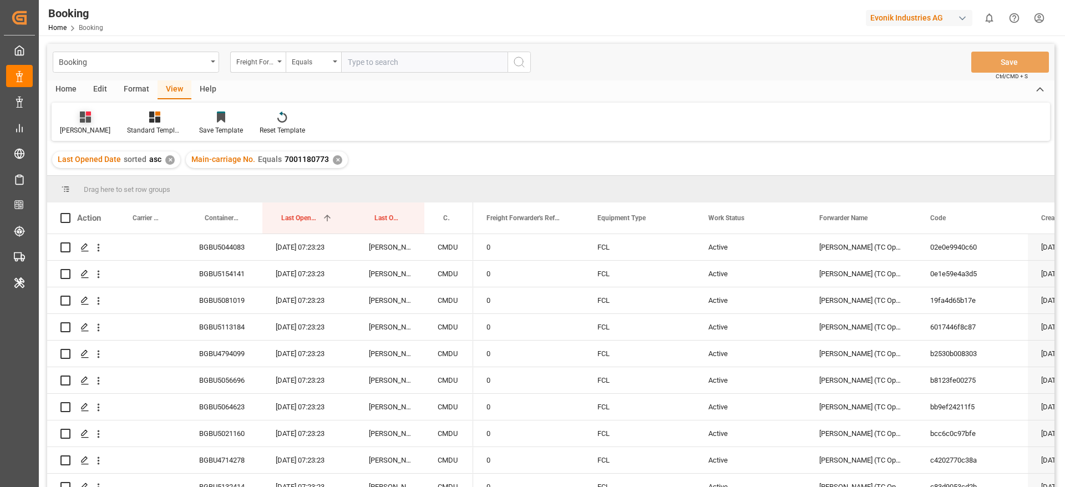
click at [78, 118] on div at bounding box center [85, 117] width 50 height 12
click at [88, 247] on div "RAIL" at bounding box center [116, 248] width 97 height 12
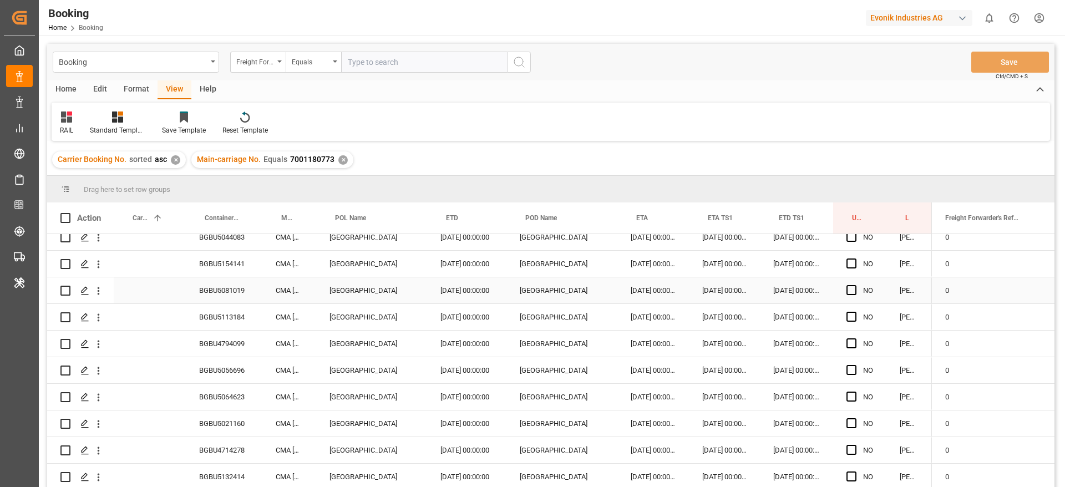
scroll to position [14, 0]
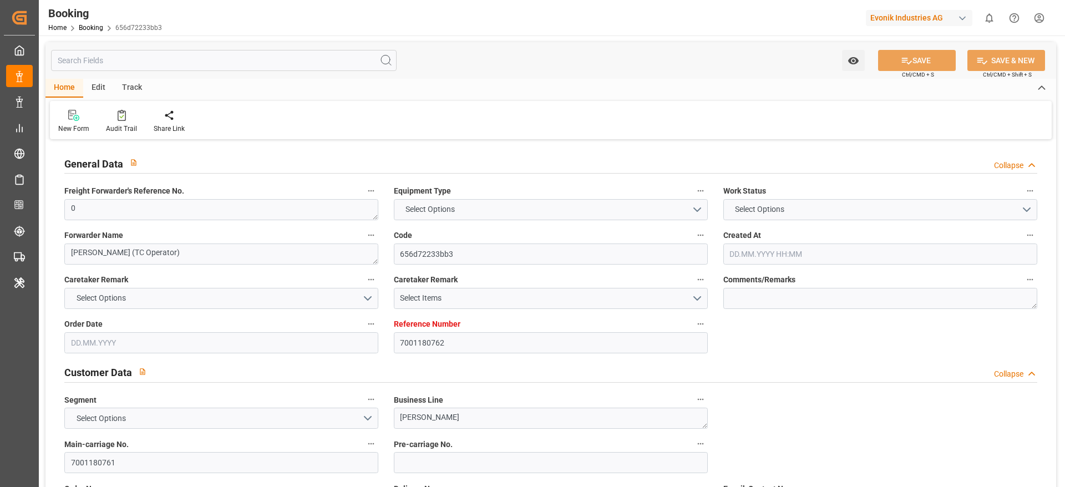
type input "7001180762"
type input "9839210"
type input "CMACGM"
type input "CMA CGM Group"
type input "NLRTM"
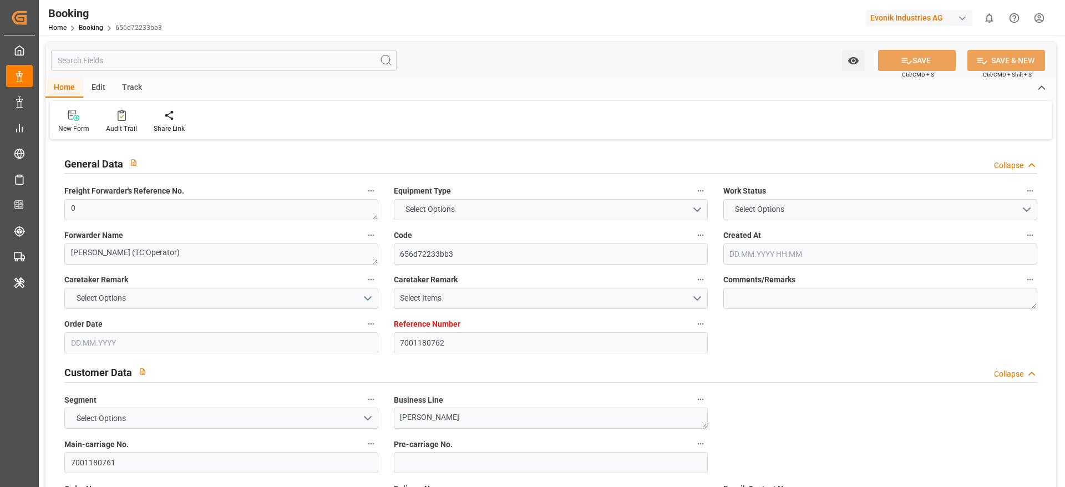
type input "IDBDJ"
type input "MYPKG"
type input "IDJKT"
type input "49"
type input "0"
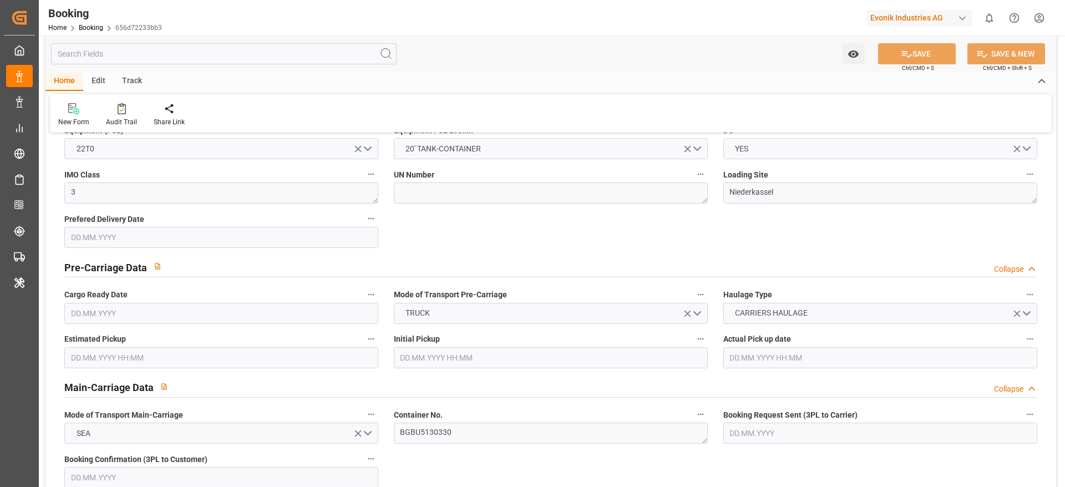
type input "[DATE] 12:52"
type input "[DATE]"
type input "[DATE] 00:00"
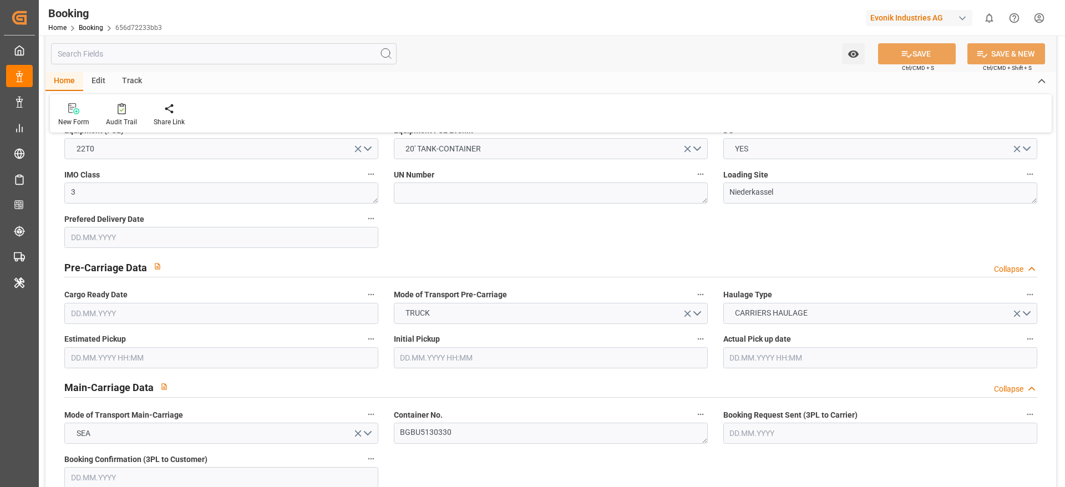
type input "[DATE] 00:00"
type input "19.06.2025 00:00"
type input "16.06.2025 00:00"
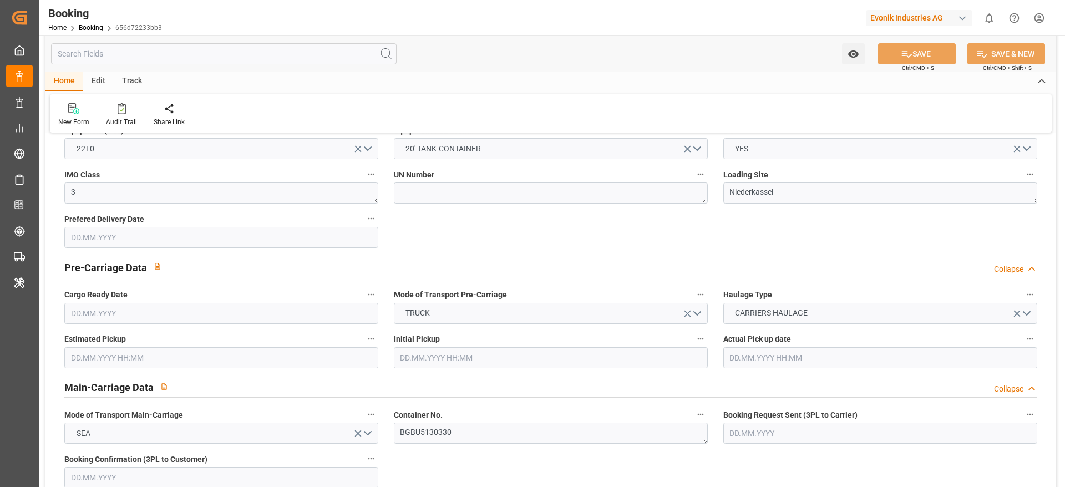
type input "25.08.2025 00:00"
type input "15.08.2025 00:00"
type input "04.08.2025 00:00"
type input "03.08.2025 00:00"
type input "05.08.2025 00:00"
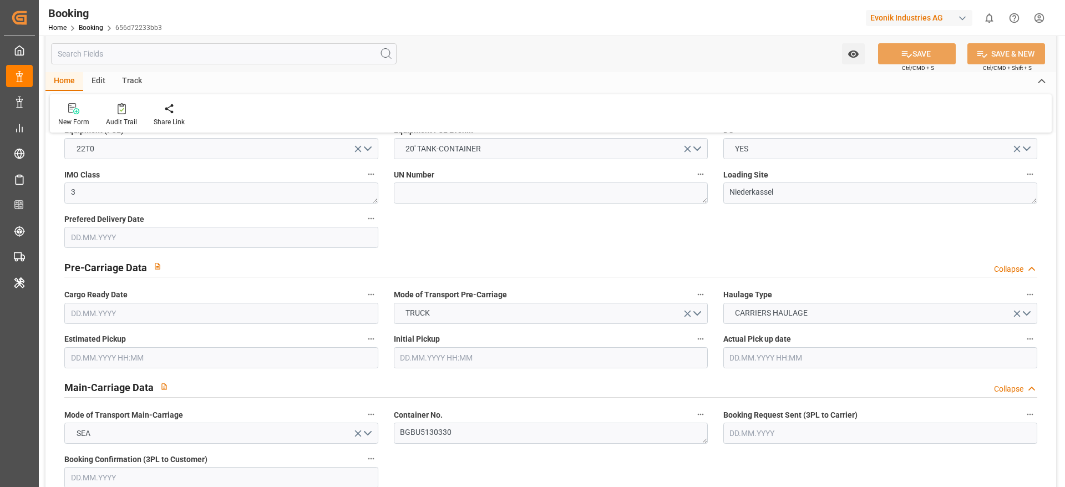
type input "09.08.2025 00:00"
type input "06.08.2025 00:00"
type input "08.08.2025 00:00"
type input "10.08.2025 00:00"
type input "08.08.2025 00:00"
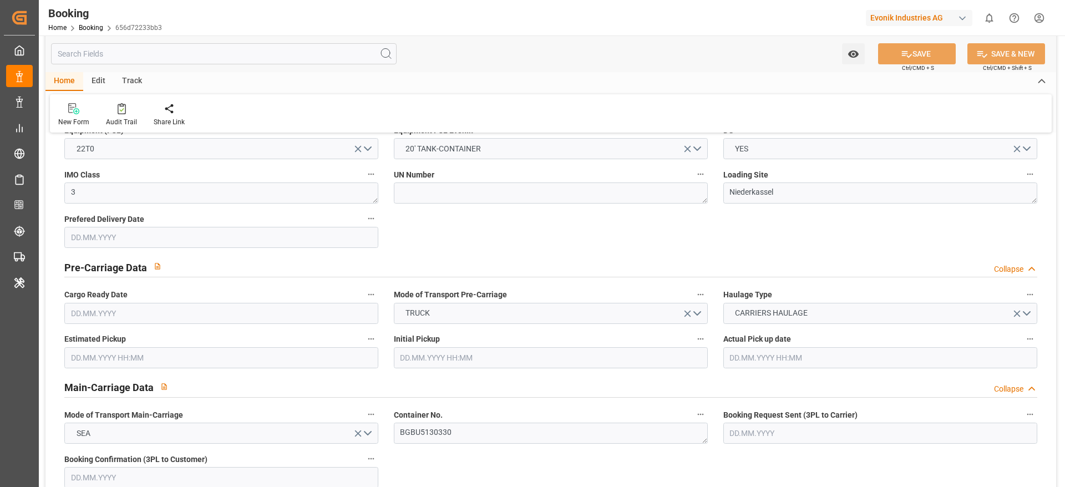
type input "10.08.2025 00:00"
type input "25.08.2025 00:00"
type input "19.09.2025 00:00"
type input "13.06.2025"
type input "10.09.2025 07:24"
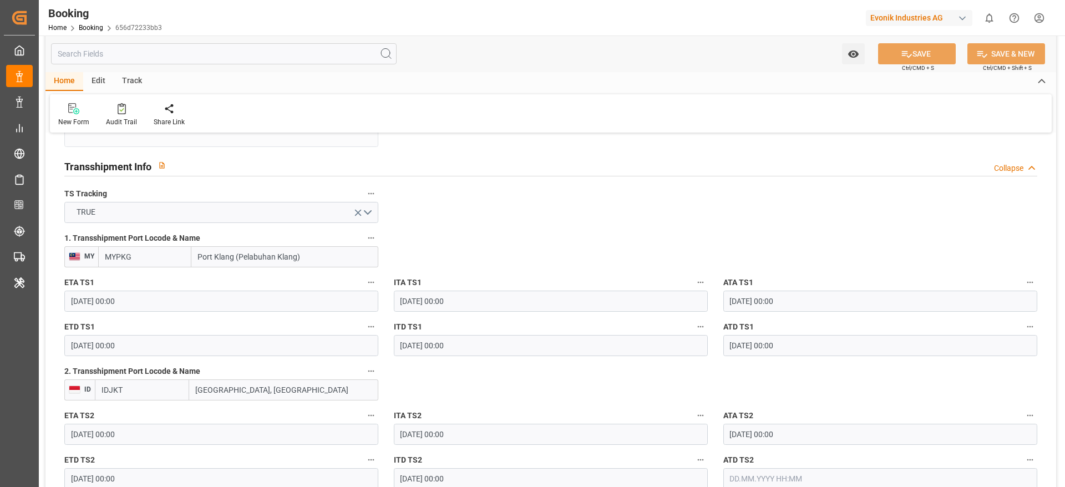
scroll to position [1165, 0]
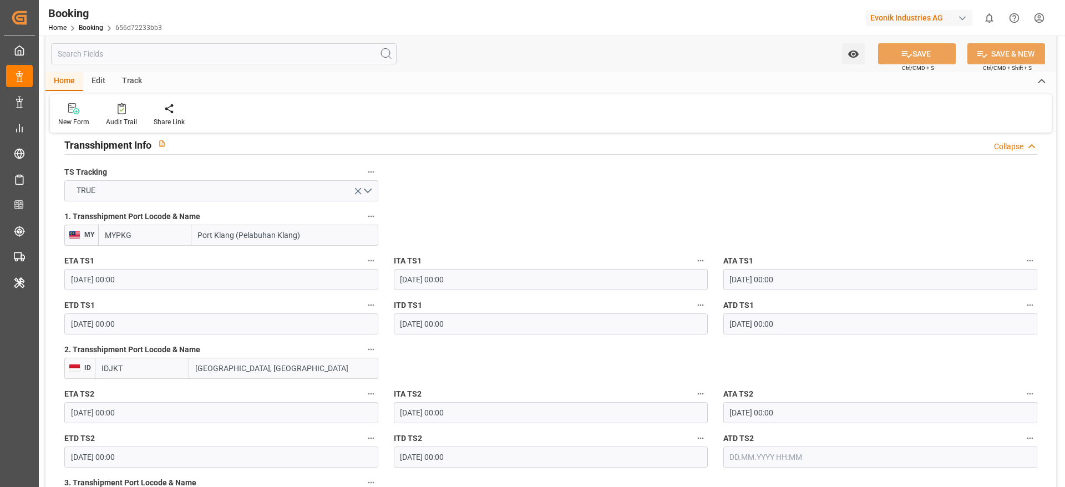
click at [143, 227] on input "MYPKG" at bounding box center [144, 235] width 93 height 21
click at [144, 262] on span "MYPKG - Port Klang (Pelabuhan Klang)" at bounding box center [138, 265] width 66 height 21
type input "MYPKG"
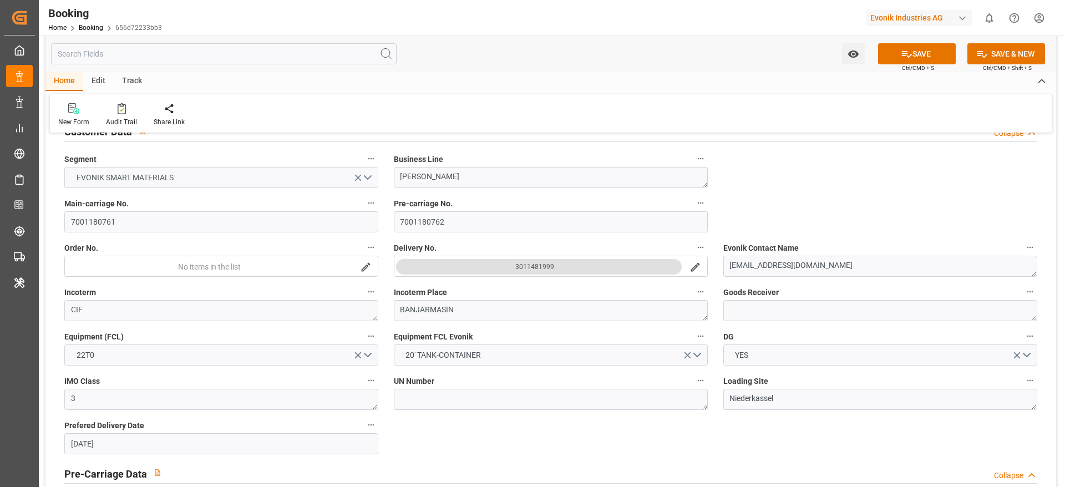
scroll to position [166, 0]
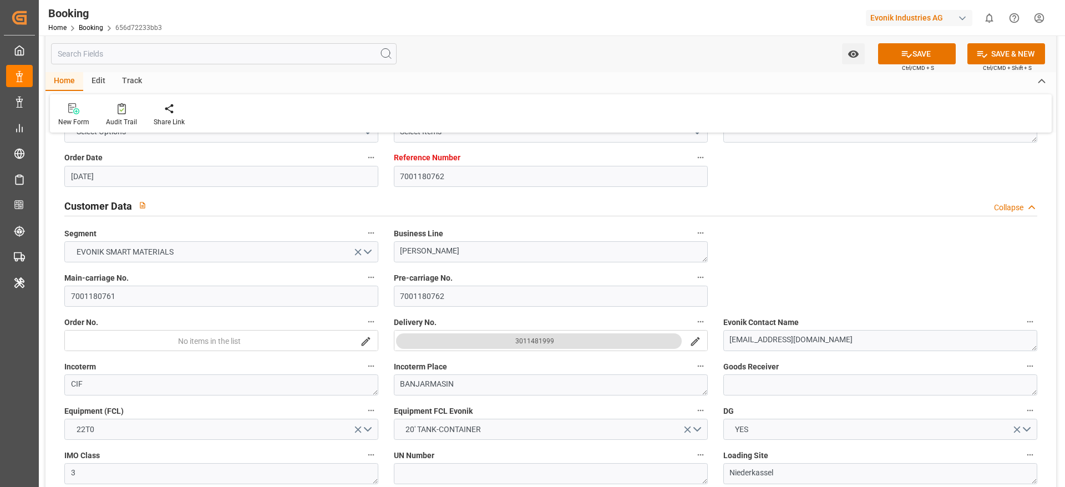
click at [147, 311] on div "Order No. No items in the list" at bounding box center [222, 333] width 330 height 44
click at [156, 297] on input "7001180761" at bounding box center [221, 296] width 314 height 21
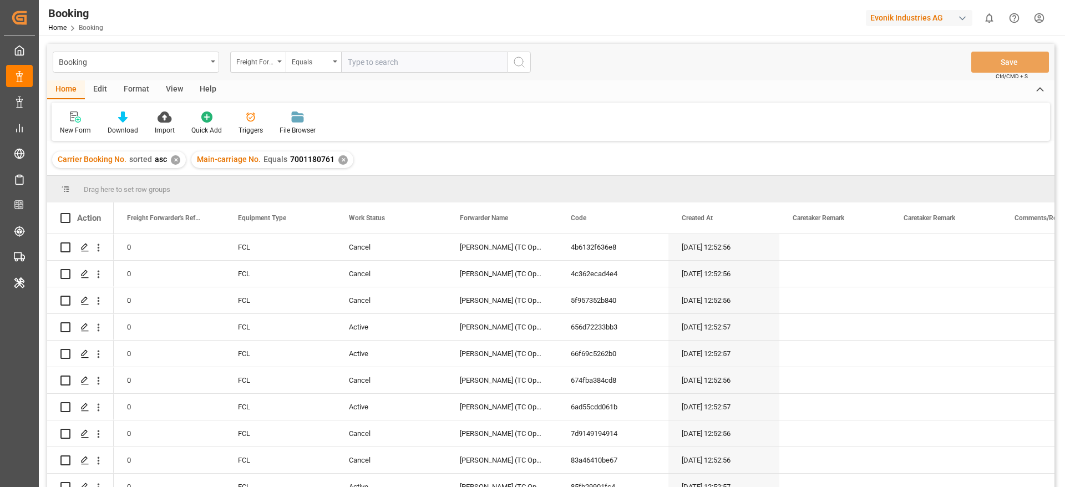
click at [187, 89] on div "View" at bounding box center [175, 89] width 34 height 19
click at [82, 120] on div "Default" at bounding box center [71, 123] width 38 height 24
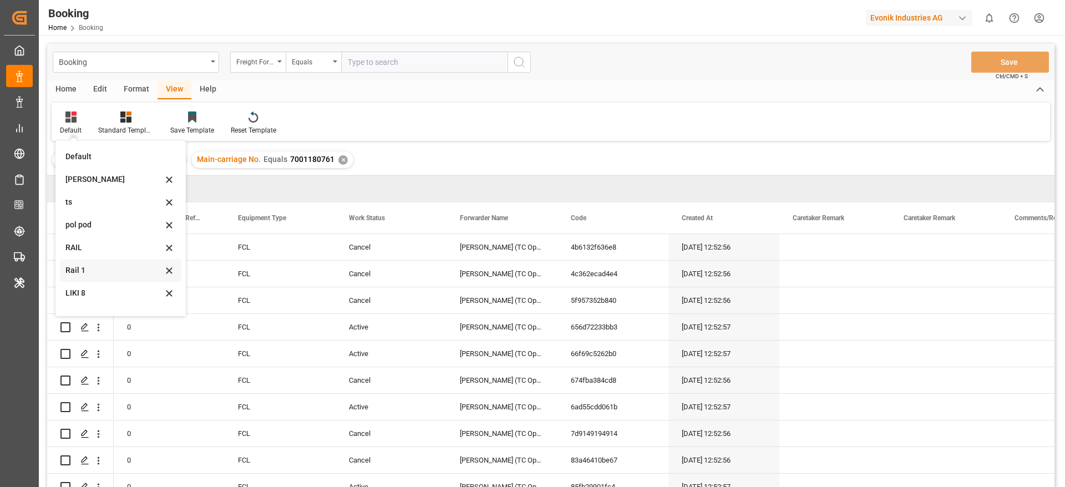
click at [98, 264] on div "Rail 1" at bounding box center [121, 270] width 122 height 23
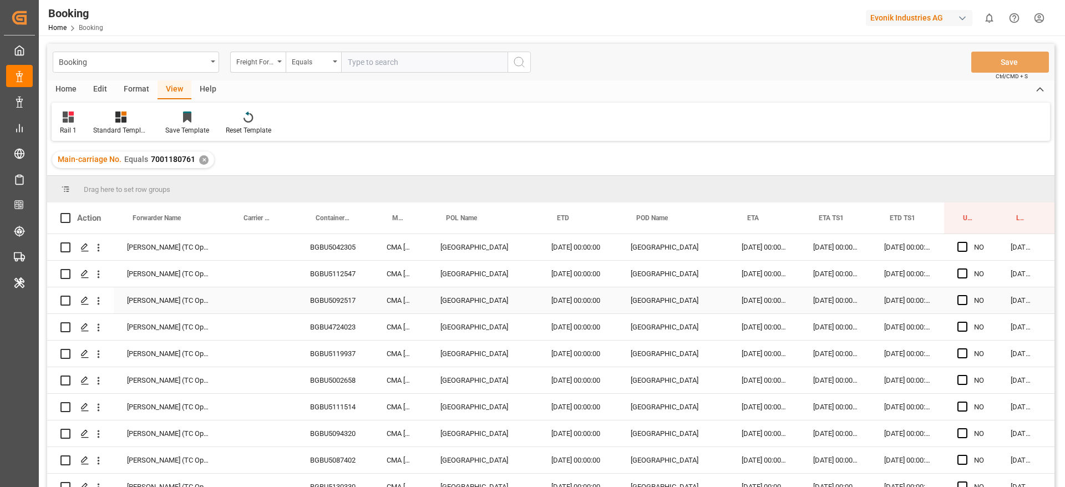
scroll to position [0, 42]
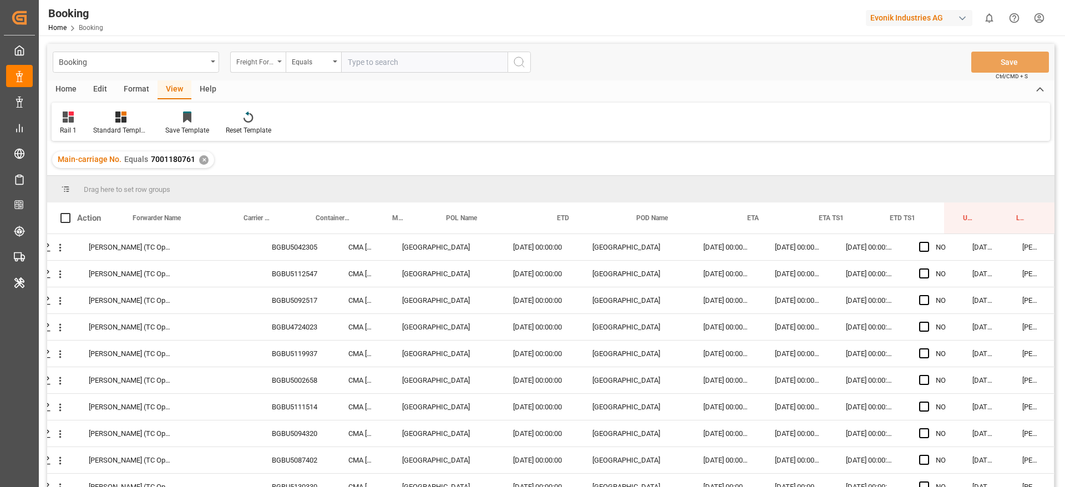
click at [278, 64] on div "Freight Forwarder's Reference No." at bounding box center [257, 62] width 55 height 21
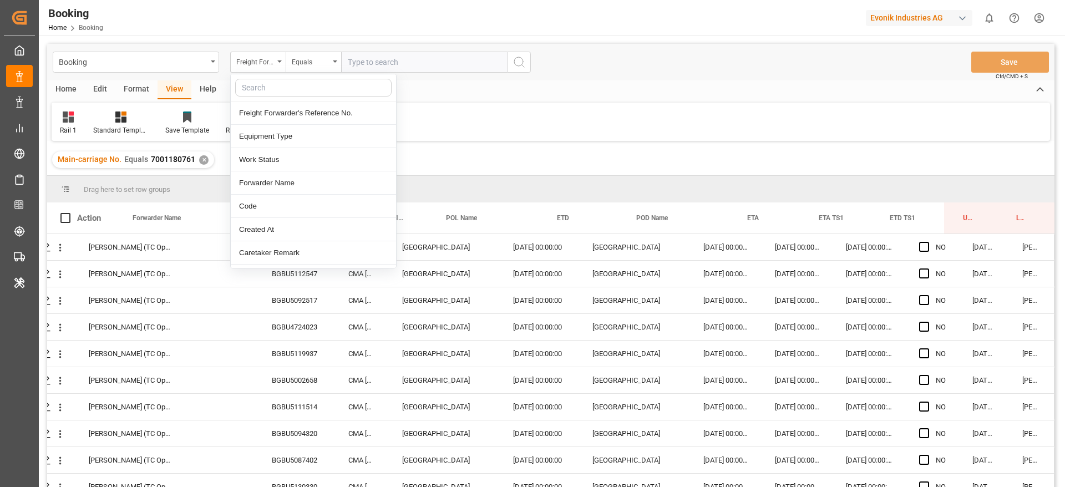
click at [278, 82] on input "text" at bounding box center [313, 88] width 156 height 18
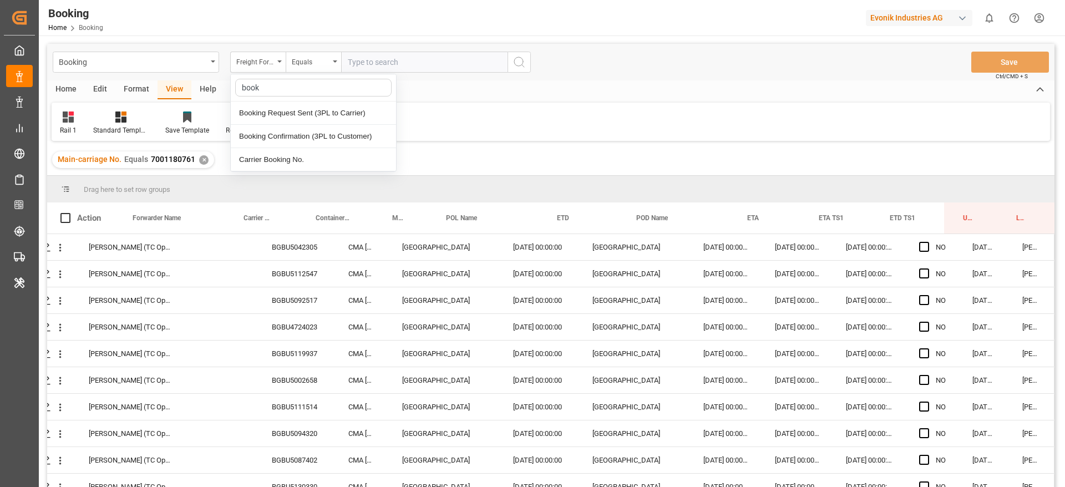
type input "booki"
click at [292, 154] on div "Carrier Booking No." at bounding box center [313, 159] width 165 height 23
click at [408, 68] on input "text" at bounding box center [424, 62] width 166 height 21
paste input "28143738"
type input "28143738"
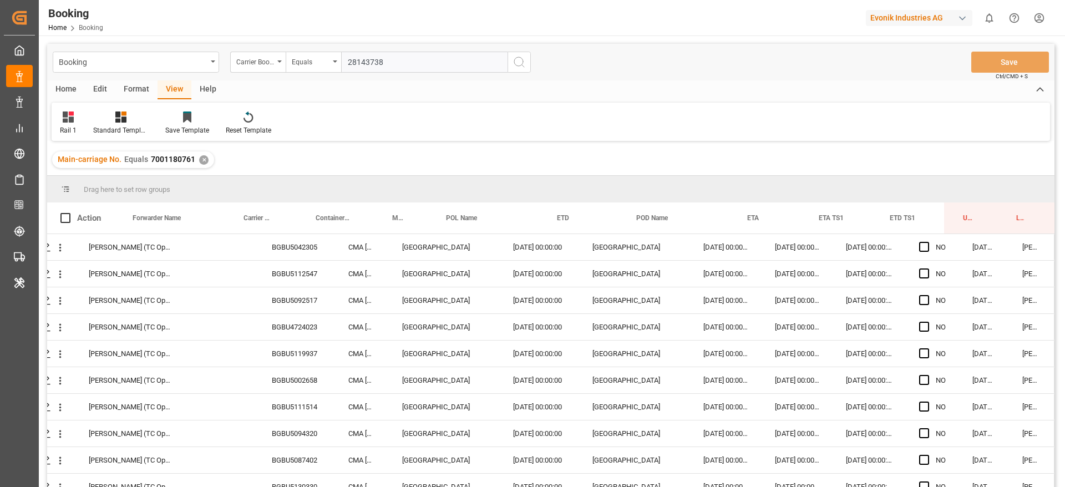
click at [522, 65] on line "search button" at bounding box center [523, 66] width 2 height 2
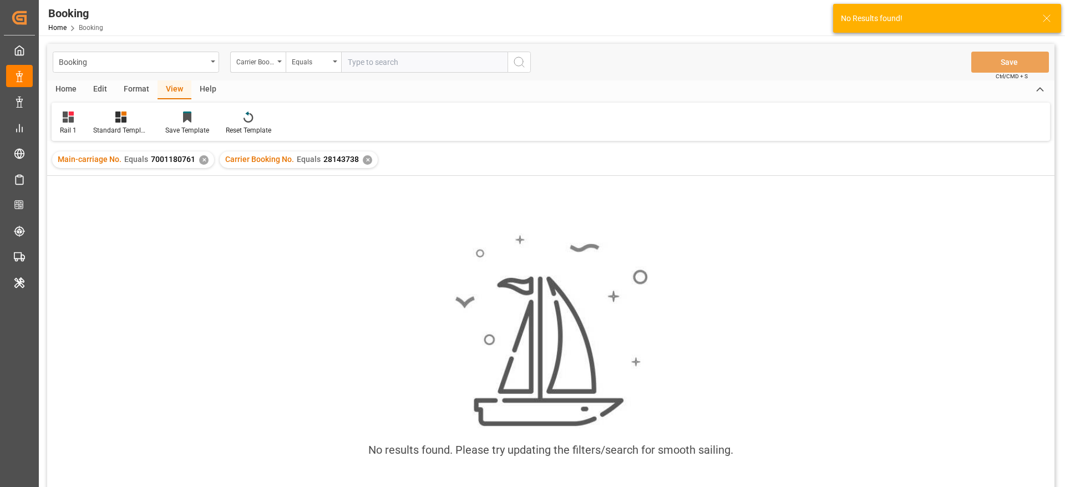
click at [202, 161] on div "✕" at bounding box center [203, 159] width 9 height 9
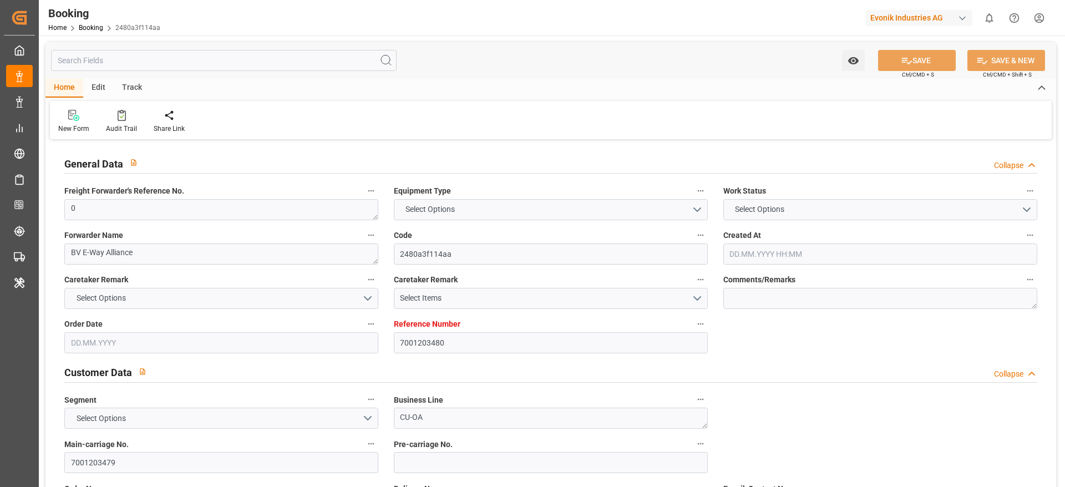
type input "7001203480"
type input "9466245"
type input "CMACGM"
type input "CMA CGM Group"
type input "BEANR"
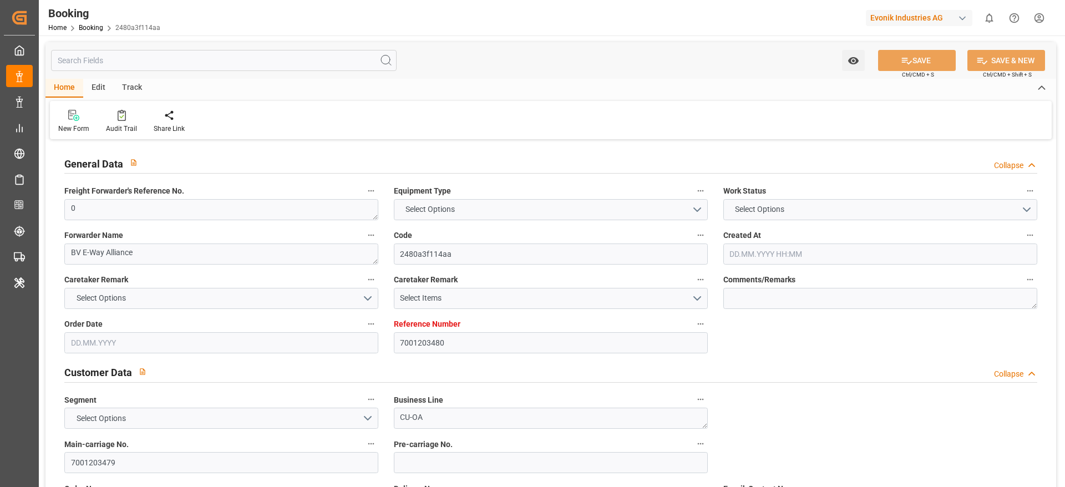
type input "INNSA"
type input "0"
type input "[DATE] 15:02"
type input "[DATE]"
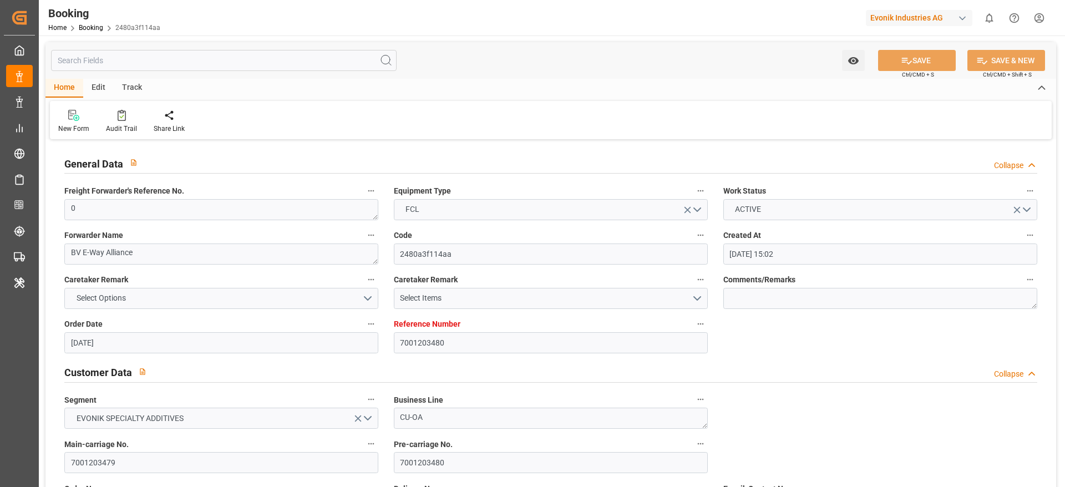
type input "[DATE]"
type input "[DATE] 00:00"
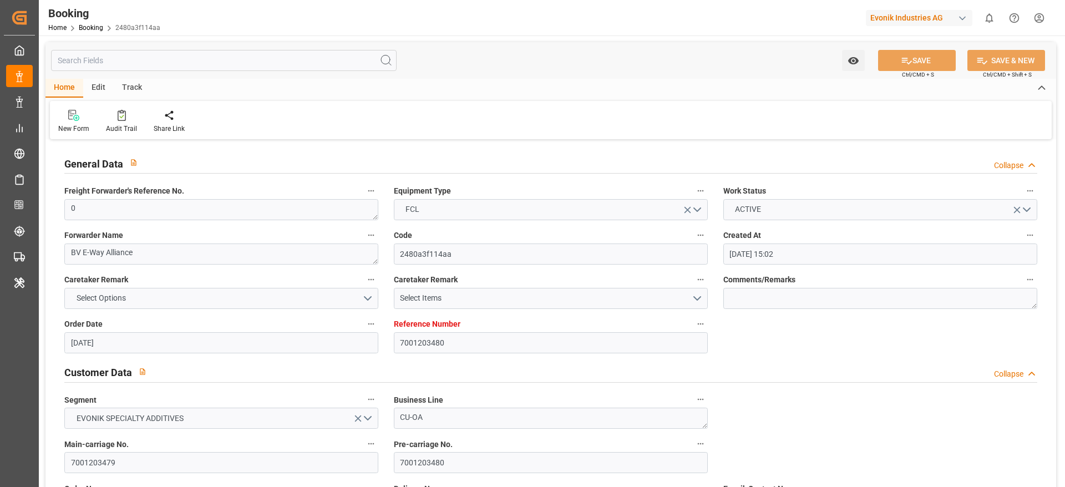
type input "[DATE] 00:00"
type input "[DATE]"
type input "[DATE] 11:37"
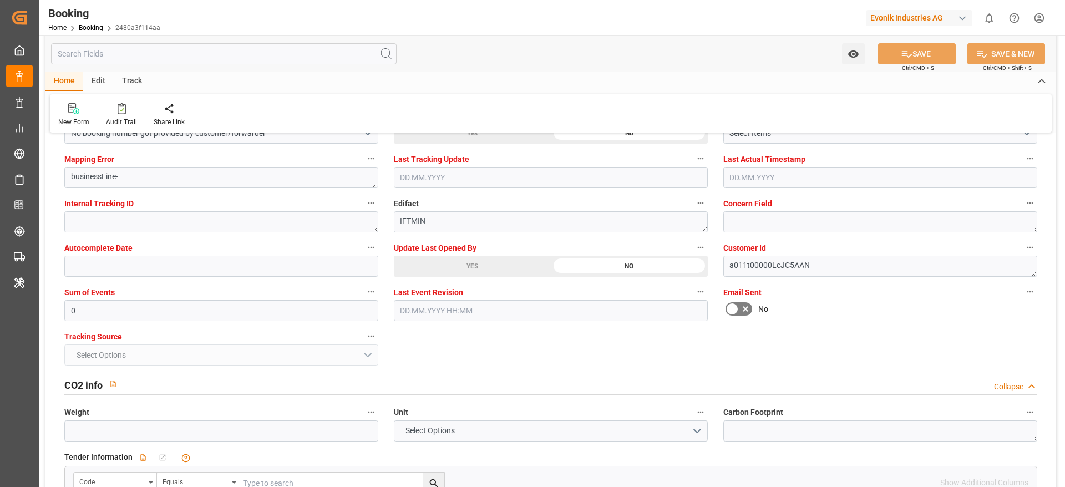
scroll to position [2164, 0]
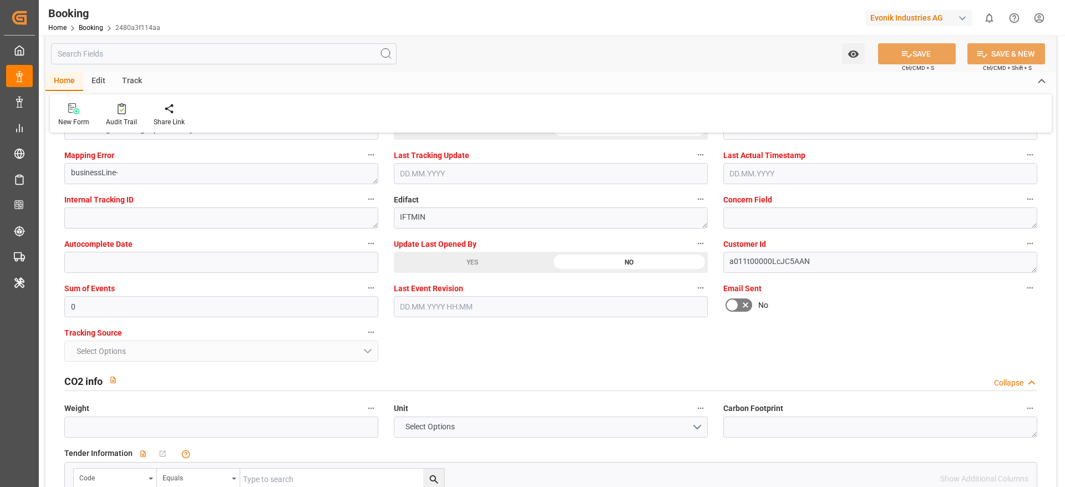
click at [478, 256] on div "YES" at bounding box center [472, 262] width 157 height 21
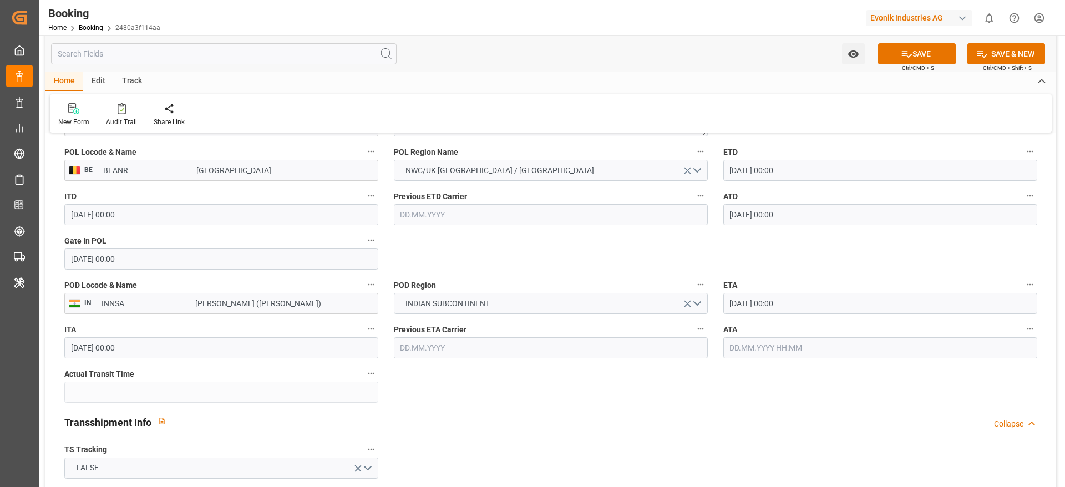
scroll to position [749, 0]
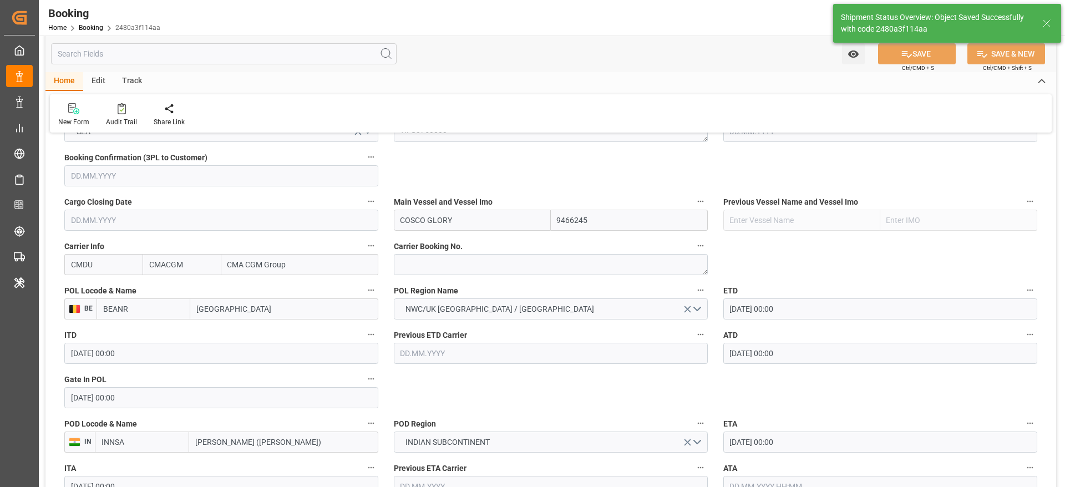
type textarea "Likitha devaraj"
type input "10.09.2025 07:36"
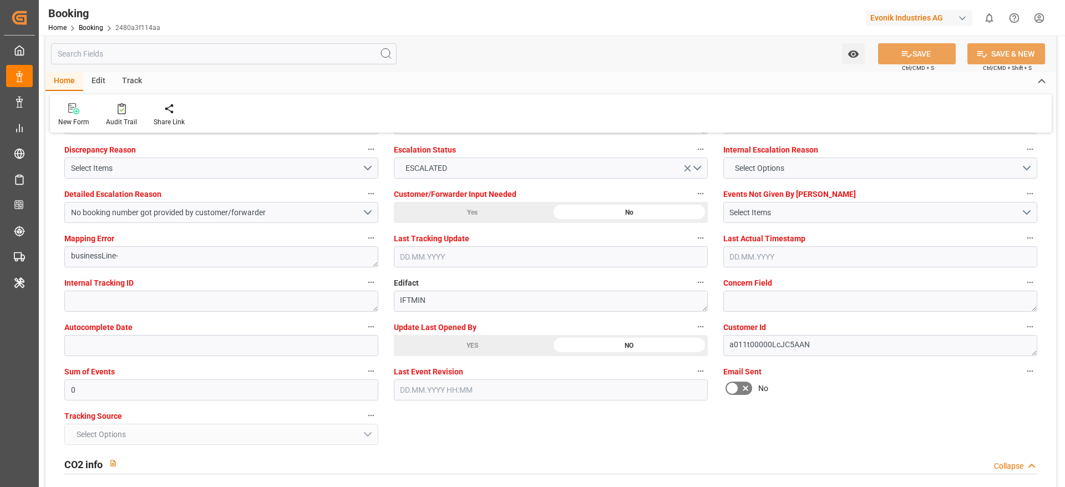
scroll to position [1997, 0]
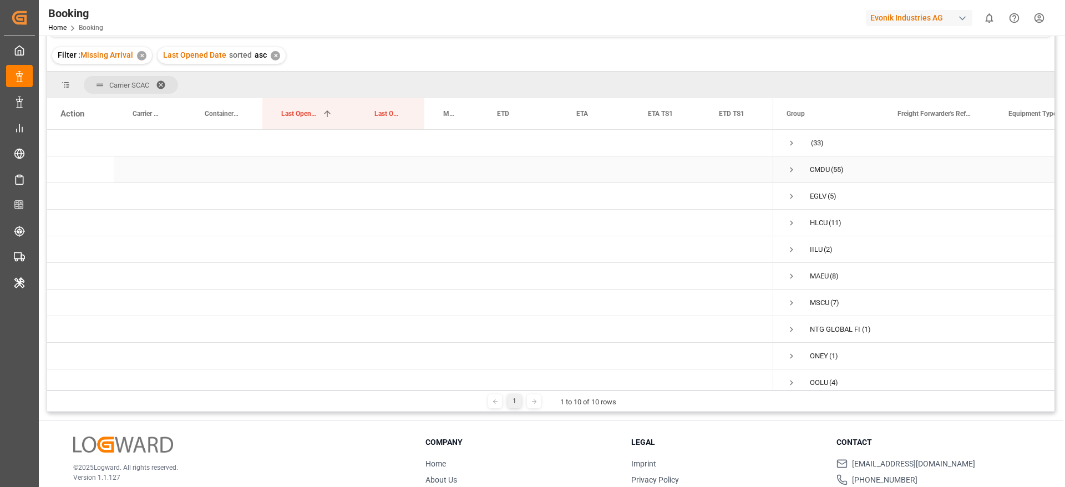
scroll to position [81, 0]
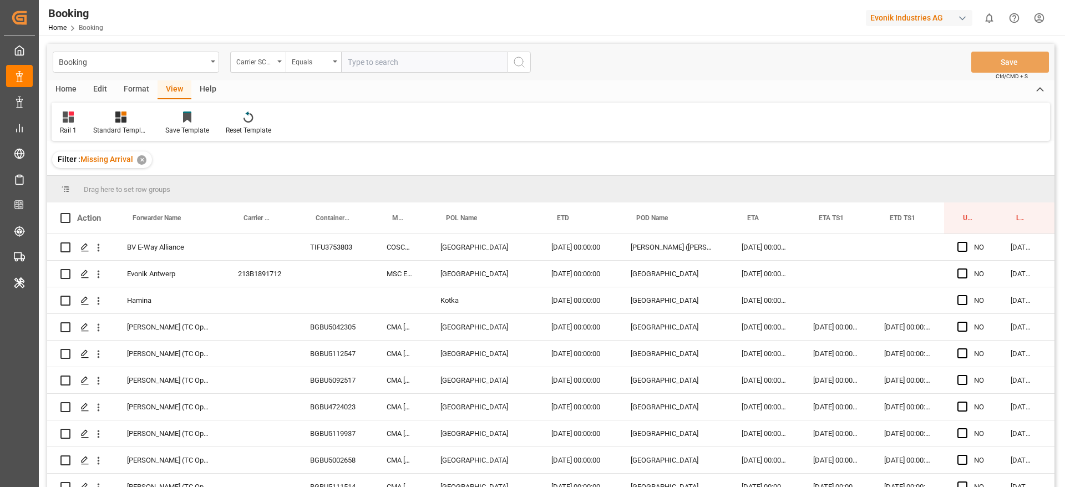
scroll to position [0, 42]
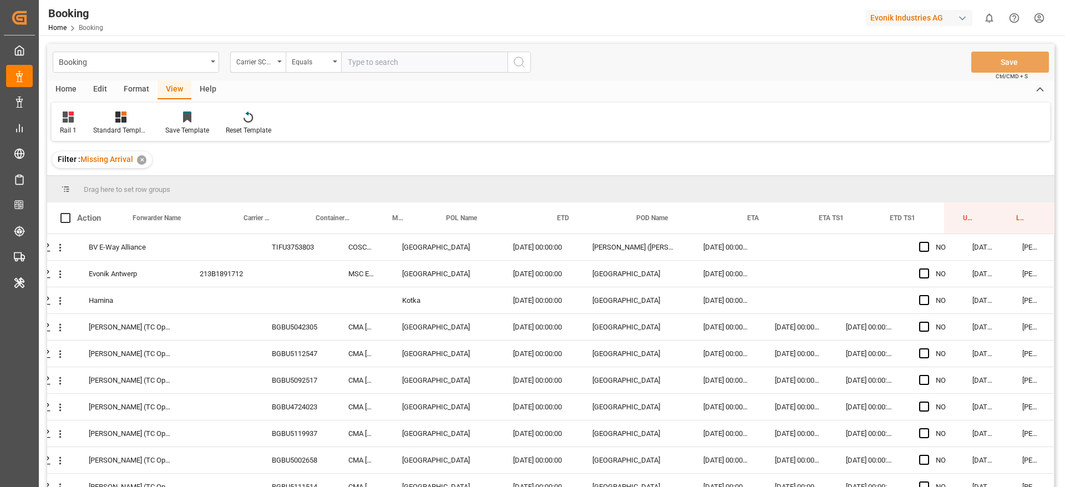
click at [410, 54] on input "text" at bounding box center [424, 62] width 166 height 21
type input "eglv"
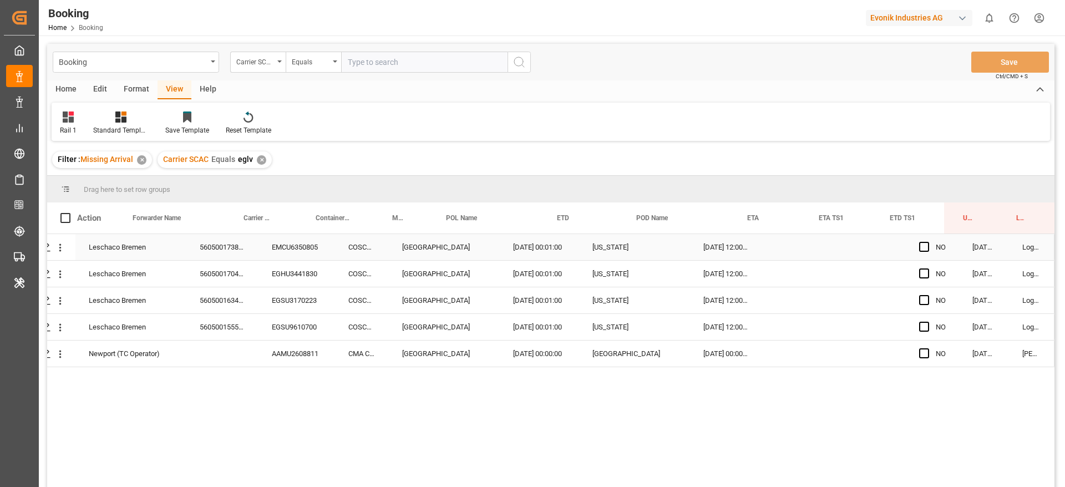
click at [253, 240] on div "560500173882" at bounding box center [222, 247] width 72 height 26
click at [54, 249] on icon "open menu" at bounding box center [60, 248] width 12 height 12
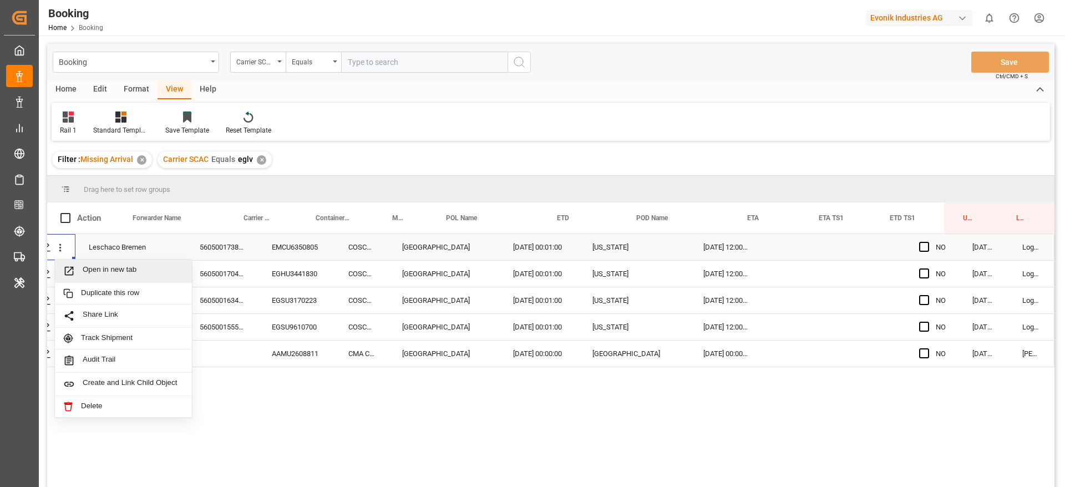
click at [83, 265] on span "Open in new tab" at bounding box center [133, 271] width 101 height 12
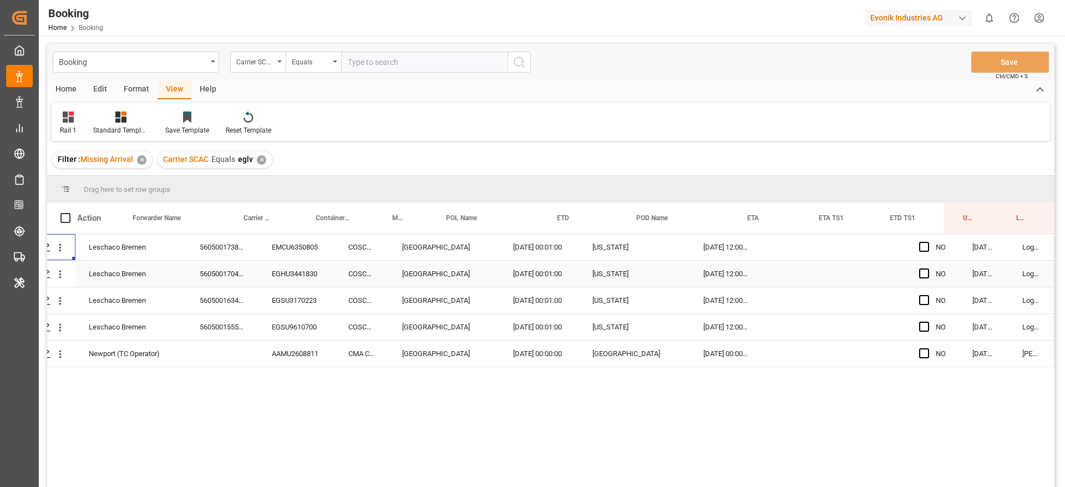
click at [229, 267] on div "560500170416" at bounding box center [222, 274] width 72 height 26
click at [58, 274] on icon "open menu" at bounding box center [60, 275] width 12 height 12
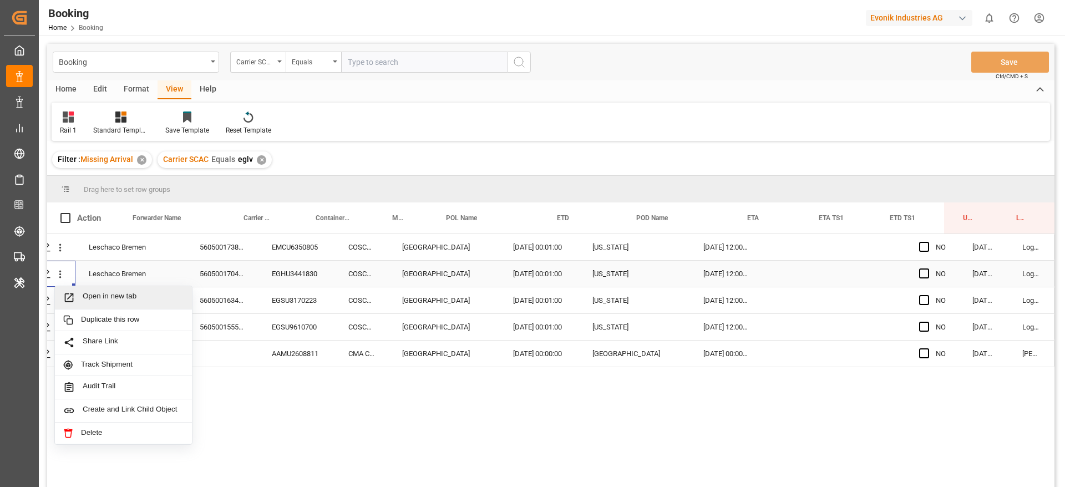
click at [79, 291] on div "Open in new tab" at bounding box center [123, 297] width 137 height 23
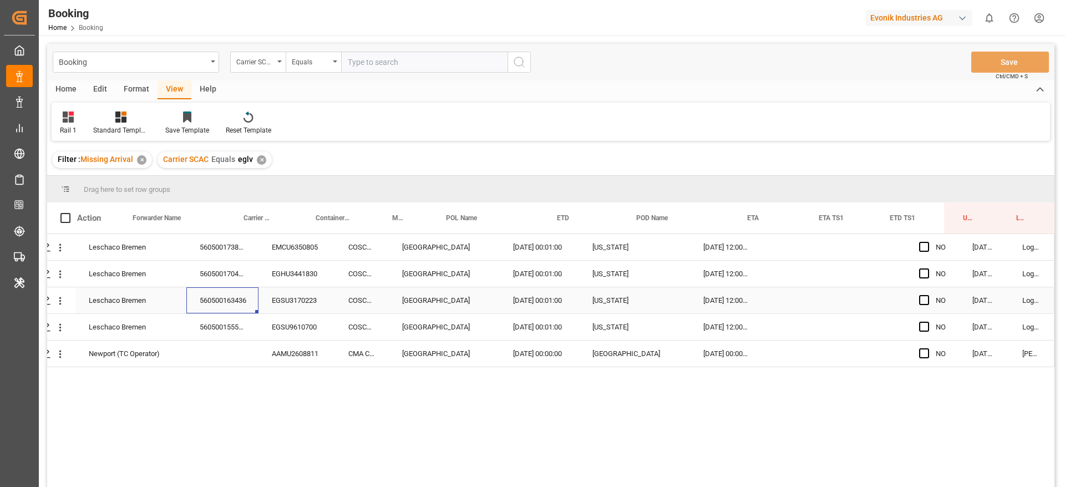
click at [246, 310] on div "560500163436" at bounding box center [222, 300] width 72 height 26
click at [54, 307] on button "open menu" at bounding box center [60, 300] width 12 height 21
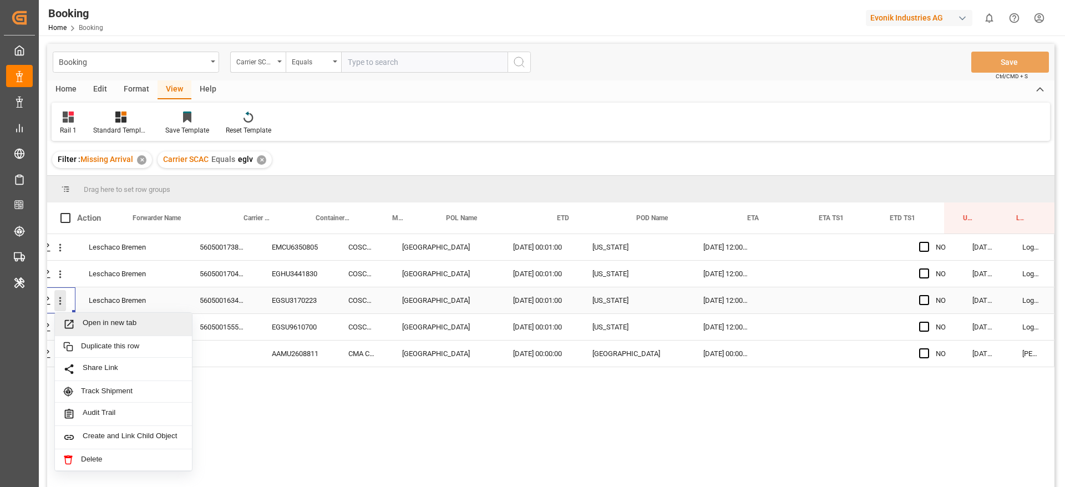
click at [83, 322] on span "Open in new tab" at bounding box center [133, 324] width 101 height 12
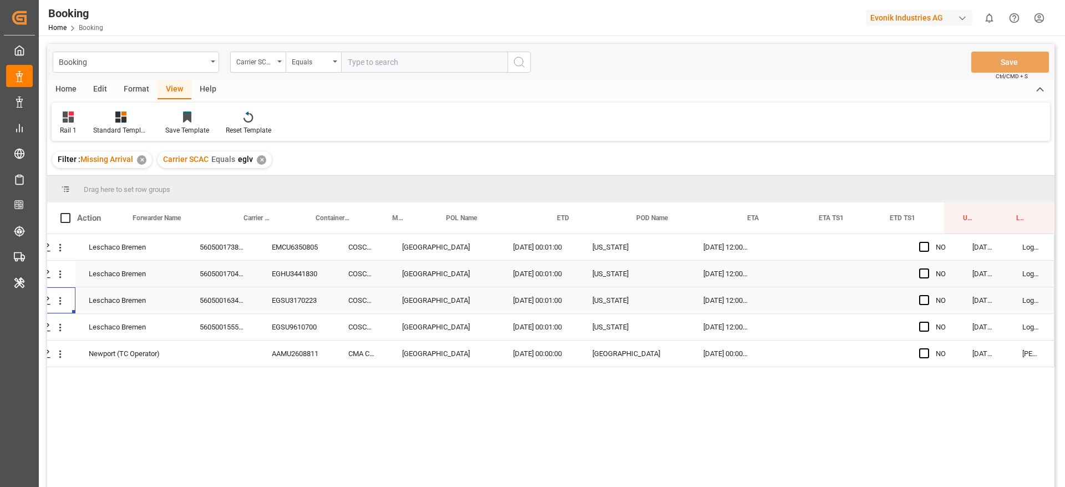
scroll to position [83, 0]
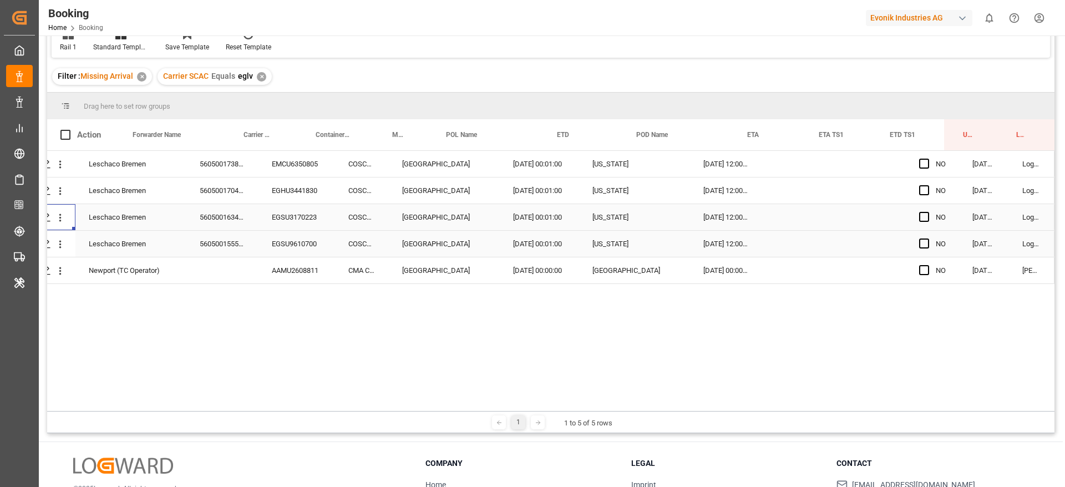
click at [62, 242] on icon "open menu" at bounding box center [60, 245] width 12 height 12
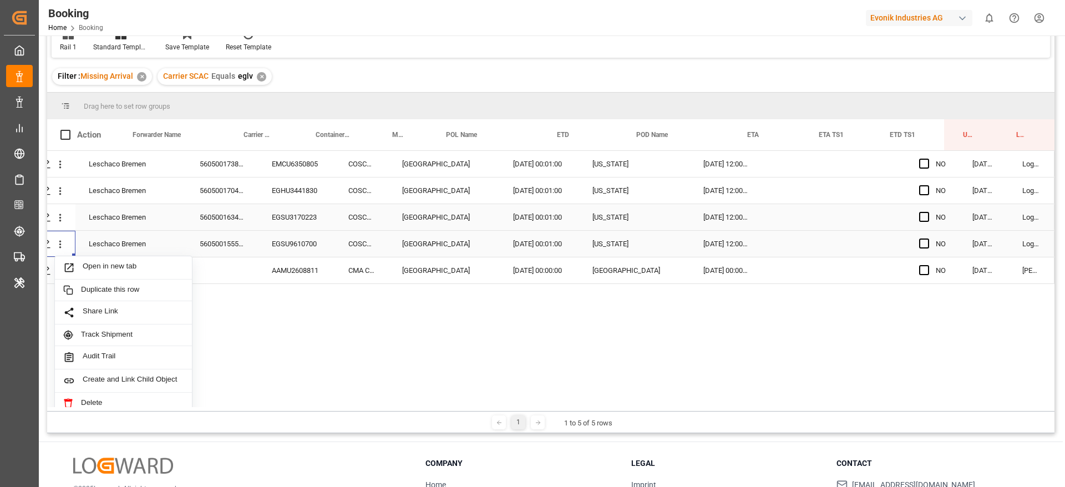
click at [192, 249] on div "560500155531" at bounding box center [222, 244] width 72 height 26
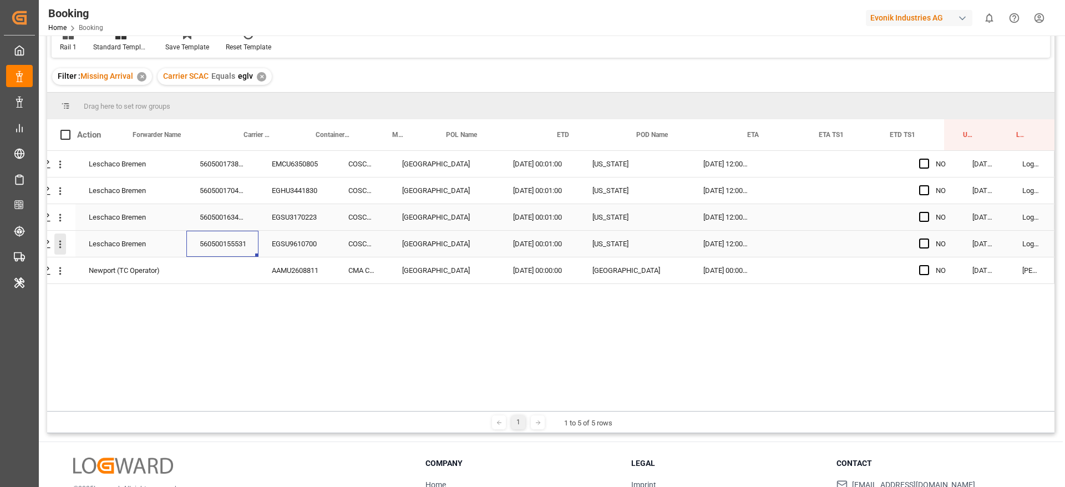
click at [57, 246] on icon "open menu" at bounding box center [60, 245] width 12 height 12
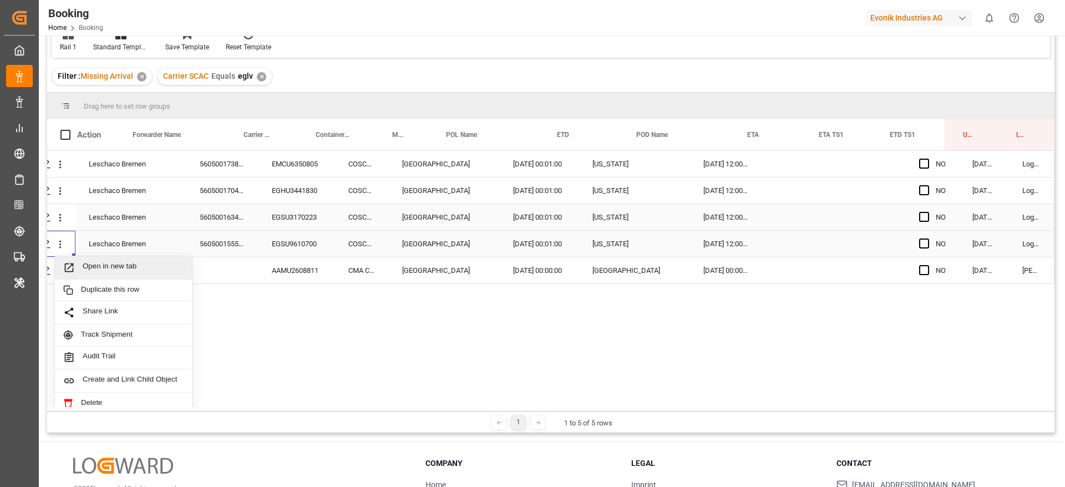
click at [94, 264] on span "Open in new tab" at bounding box center [133, 268] width 101 height 12
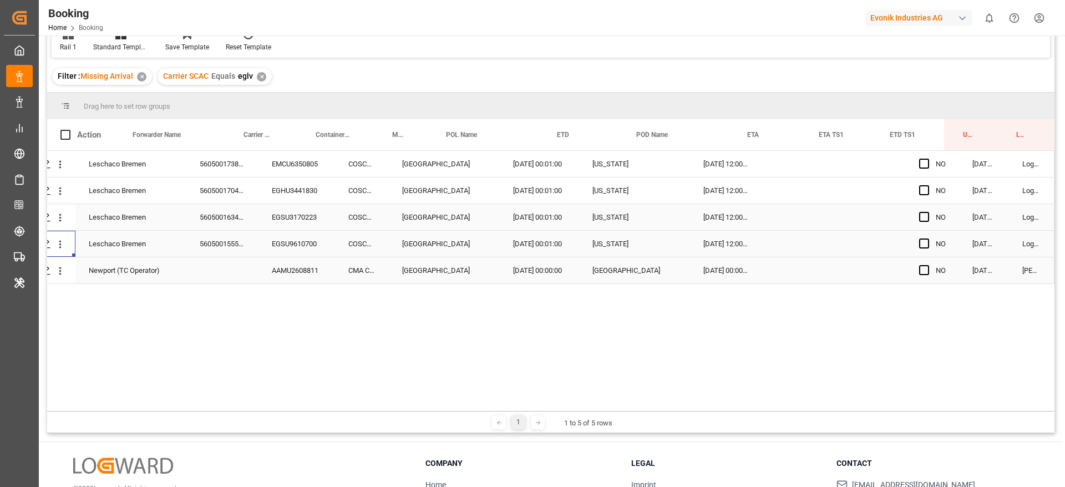
click at [54, 272] on icon "open menu" at bounding box center [60, 271] width 12 height 12
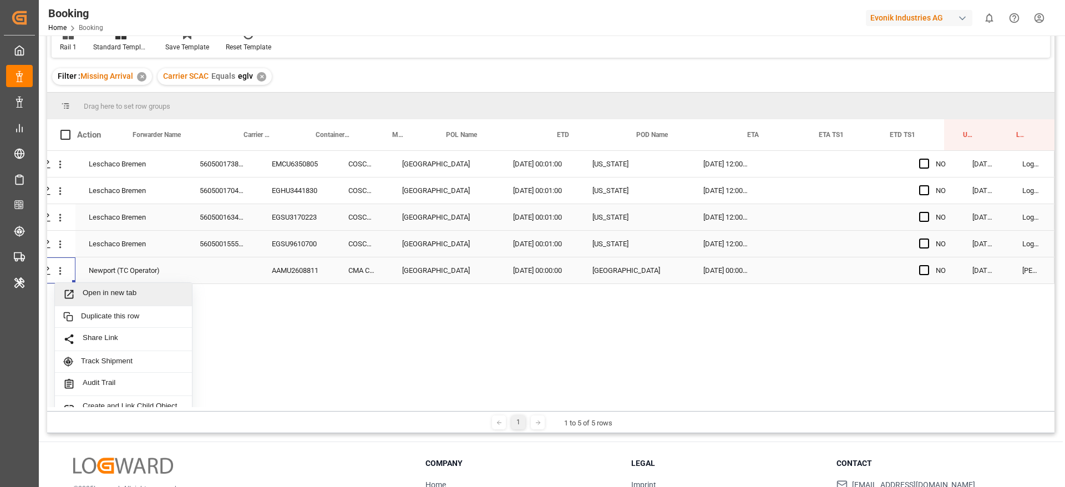
click at [76, 296] on span "Press SPACE to select this row." at bounding box center [72, 295] width 19 height 12
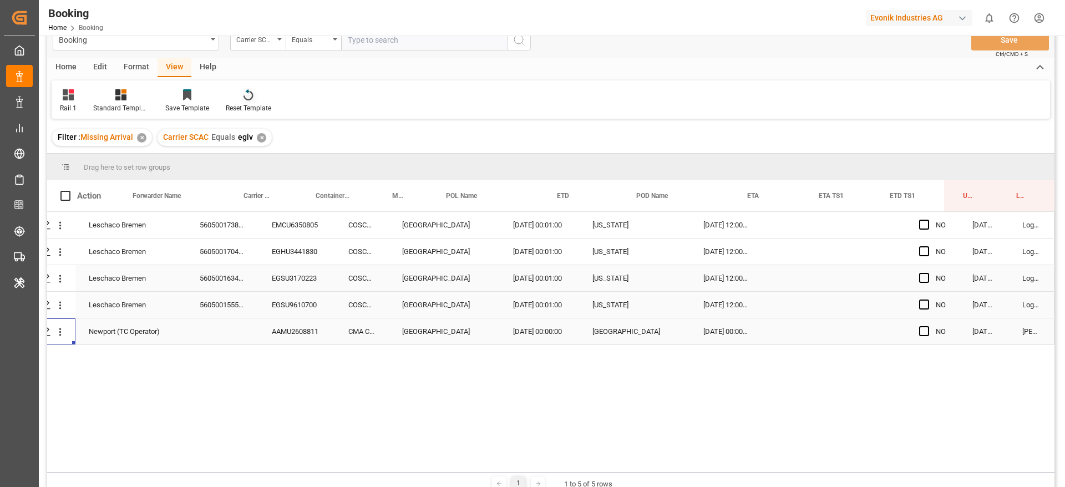
scroll to position [0, 0]
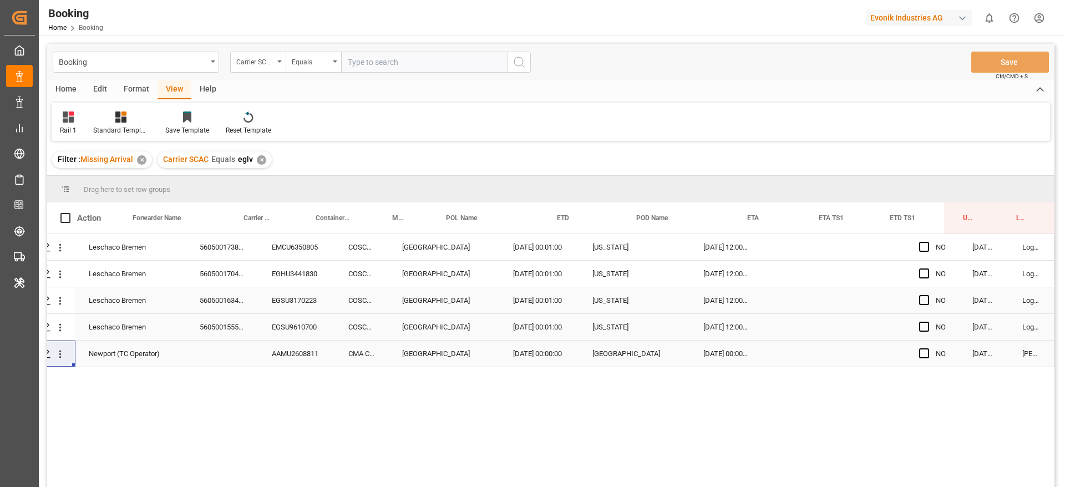
click at [259, 162] on div "✕" at bounding box center [261, 159] width 9 height 9
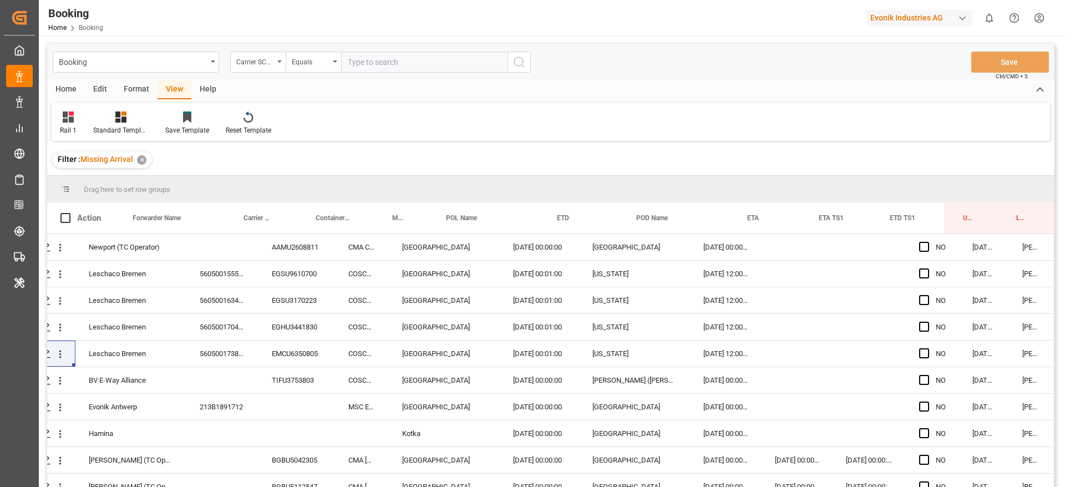
click at [412, 71] on input "text" at bounding box center [424, 62] width 166 height 21
type input "hlcu"
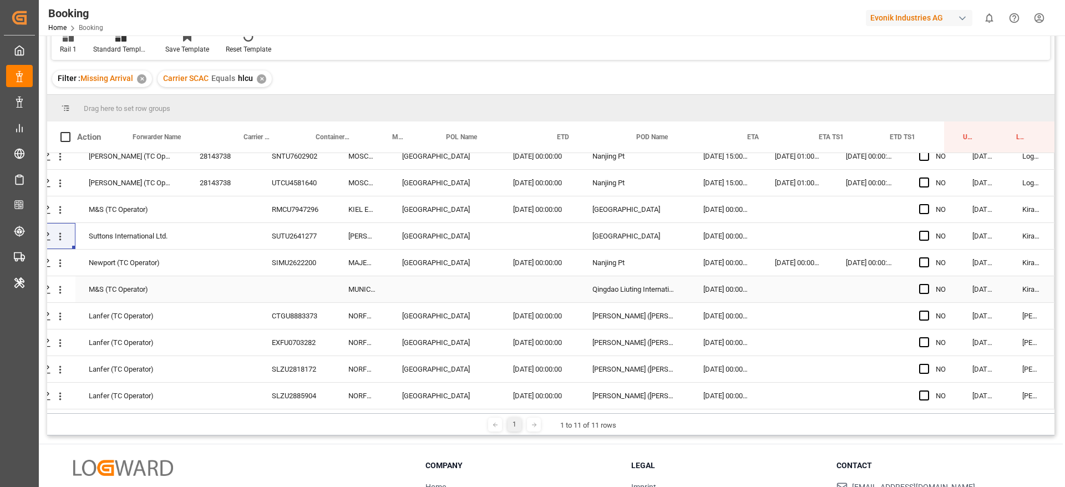
scroll to position [0, 42]
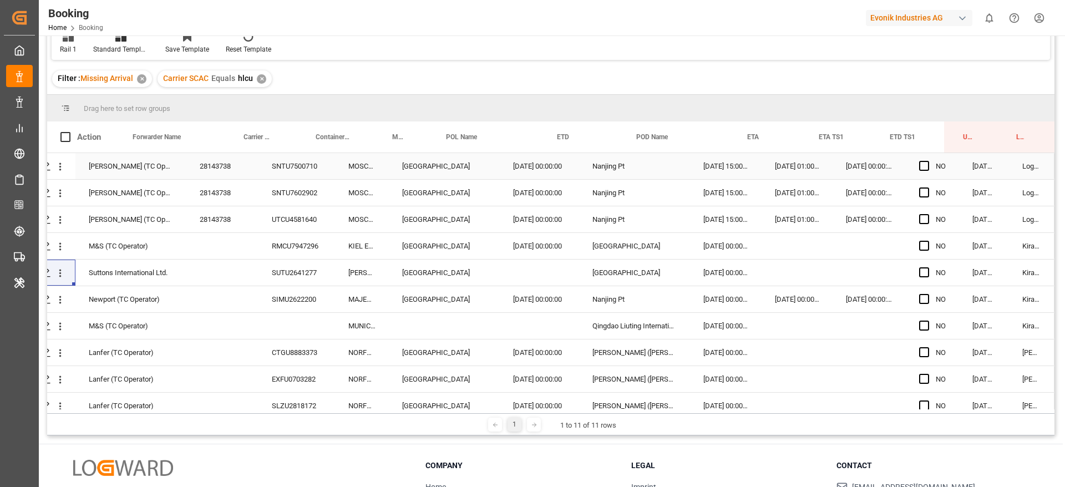
click at [219, 171] on div "28143738" at bounding box center [222, 166] width 72 height 26
click at [264, 238] on div "RMCU7947296" at bounding box center [297, 246] width 77 height 26
click at [215, 221] on div "28143738" at bounding box center [222, 219] width 72 height 26
drag, startPoint x: 267, startPoint y: 249, endPoint x: 262, endPoint y: 252, distance: 6.8
click at [267, 249] on div "RMCU7947296" at bounding box center [297, 246] width 77 height 26
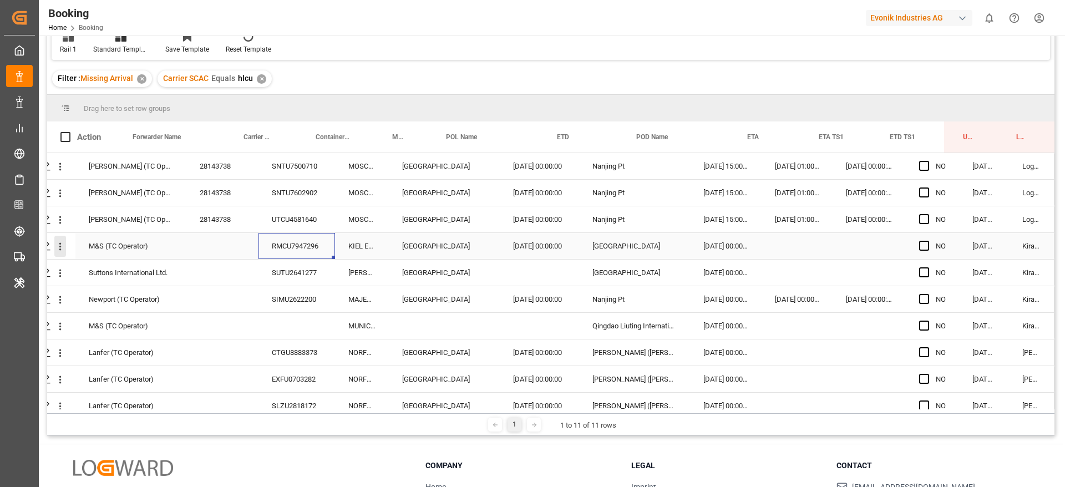
click at [61, 245] on icon "open menu" at bounding box center [60, 247] width 12 height 12
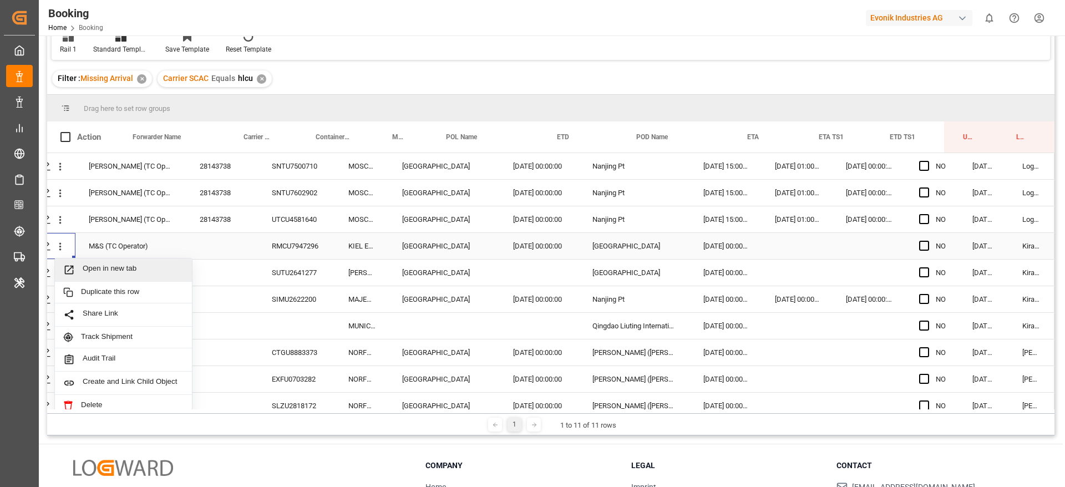
click at [84, 266] on span "Open in new tab" at bounding box center [133, 270] width 101 height 12
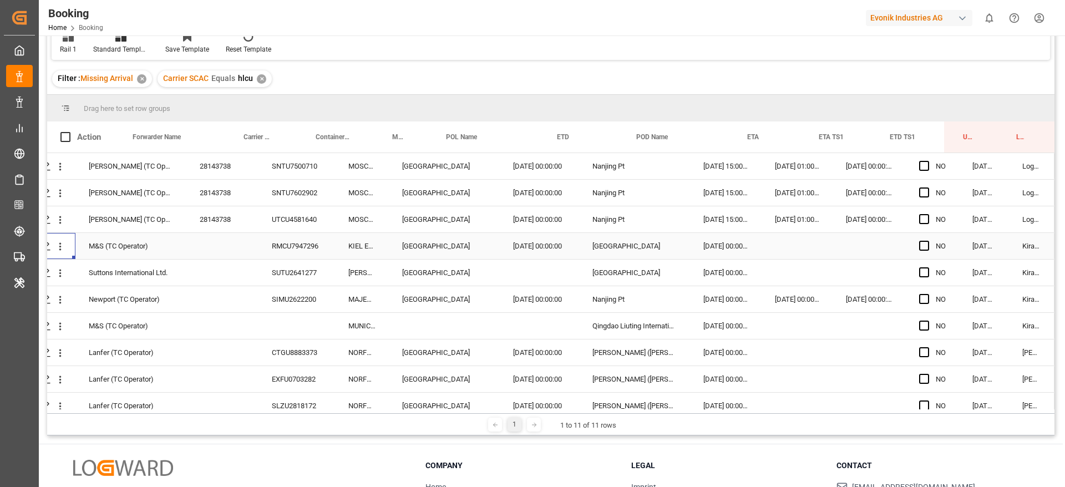
click at [297, 264] on div "SUTU2641277" at bounding box center [297, 273] width 77 height 26
click at [54, 272] on icon "open menu" at bounding box center [60, 273] width 12 height 12
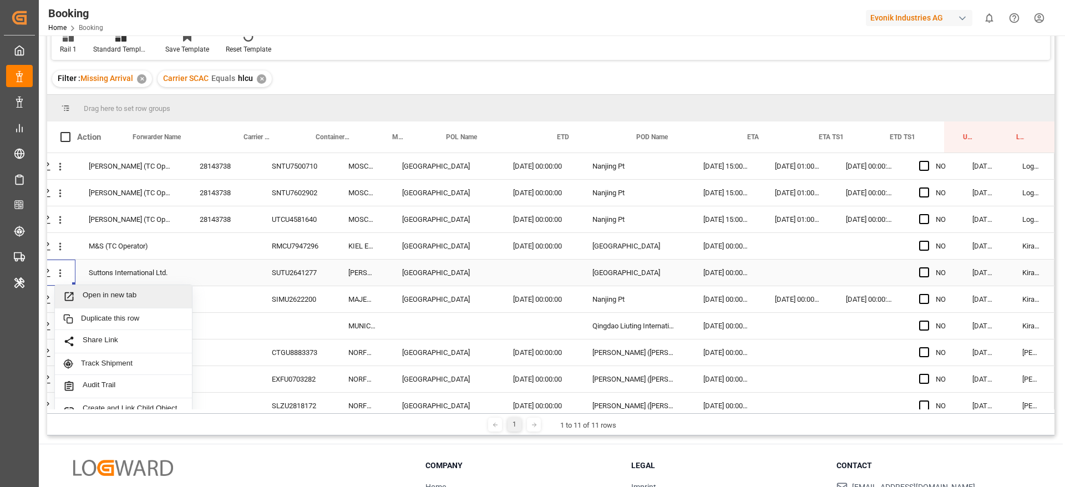
click at [119, 302] on div "Open in new tab" at bounding box center [123, 296] width 137 height 23
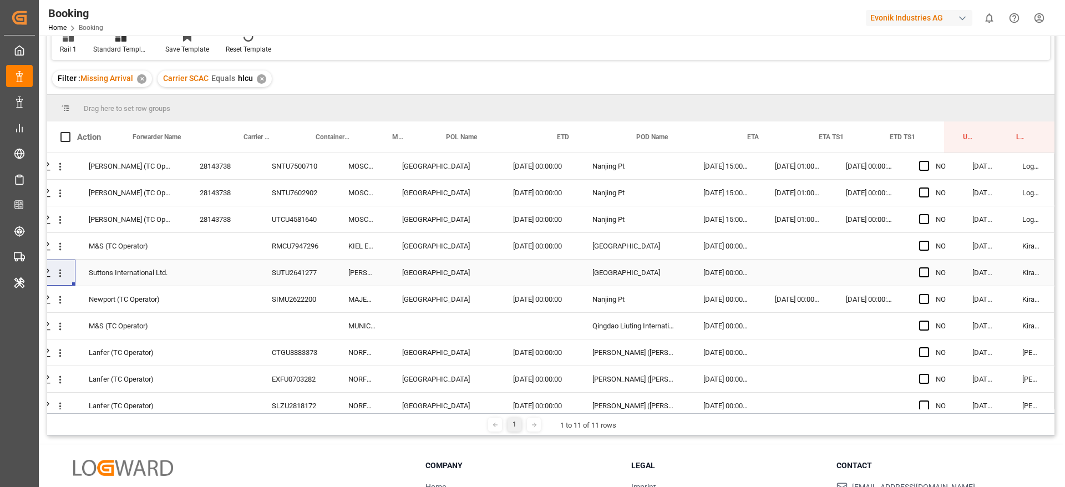
click at [284, 303] on div "SIMU2622200" at bounding box center [297, 299] width 77 height 26
click at [58, 276] on icon "open menu" at bounding box center [60, 273] width 12 height 12
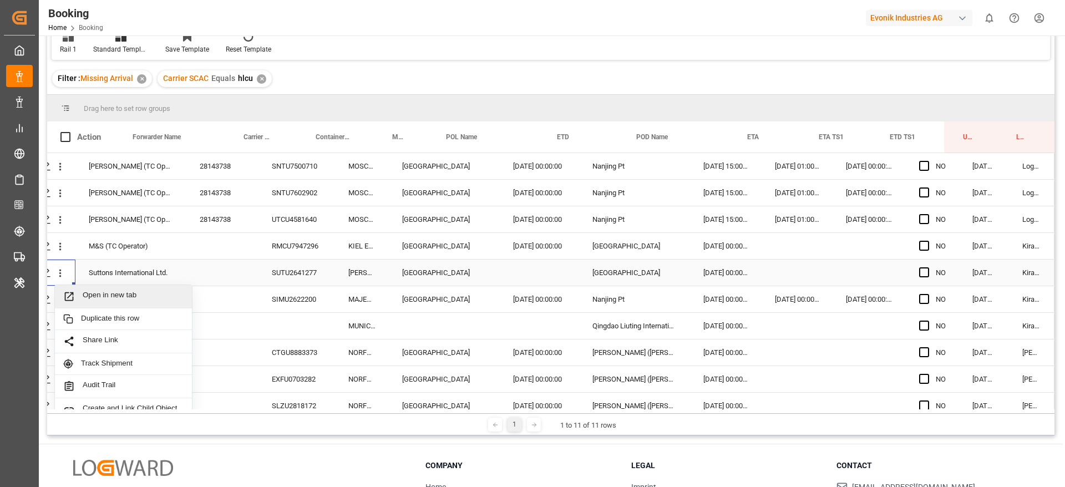
click at [89, 294] on span "Open in new tab" at bounding box center [133, 297] width 101 height 12
click at [529, 276] on div "Press SPACE to select this row." at bounding box center [539, 273] width 79 height 26
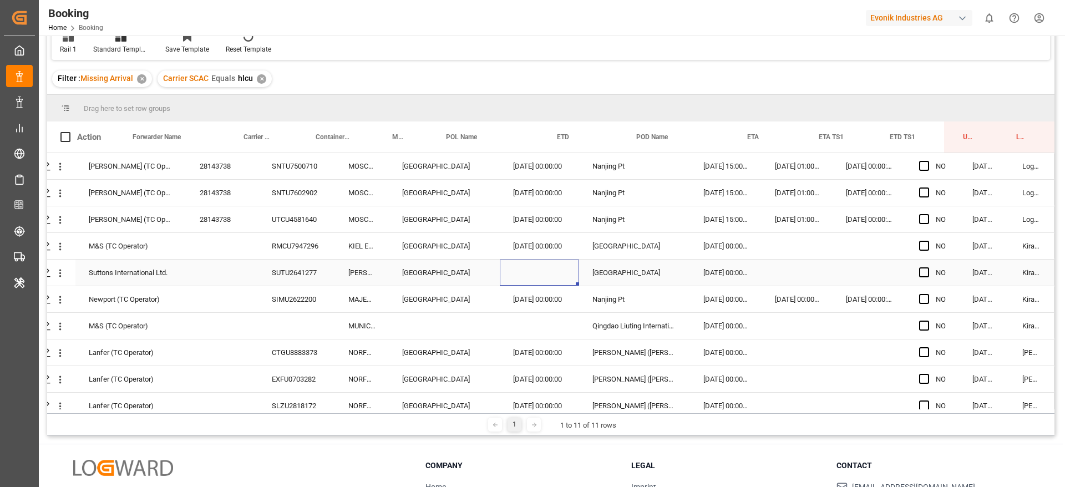
click at [529, 276] on div "Press SPACE to select this row." at bounding box center [539, 273] width 79 height 26
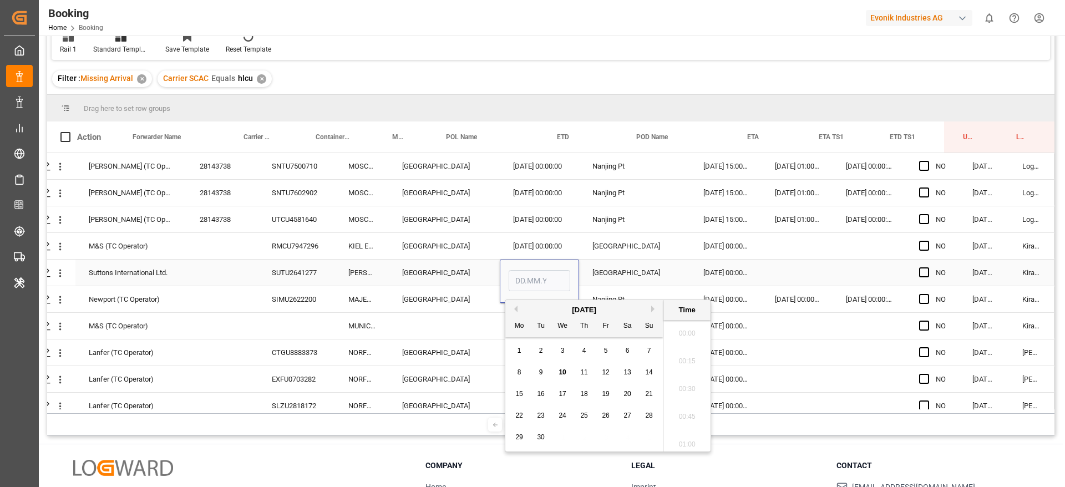
scroll to position [1391, 0]
click at [583, 392] on span "18" at bounding box center [583, 394] width 7 height 8
type input "18.09.2025 00:00"
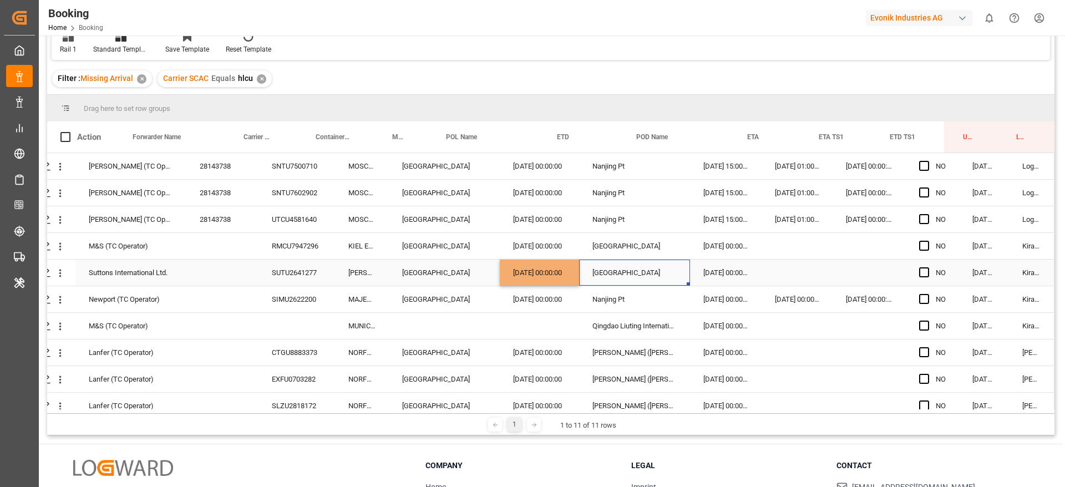
click at [645, 270] on div "Shanghai" at bounding box center [634, 273] width 111 height 26
click at [54, 272] on icon "open menu" at bounding box center [60, 273] width 12 height 12
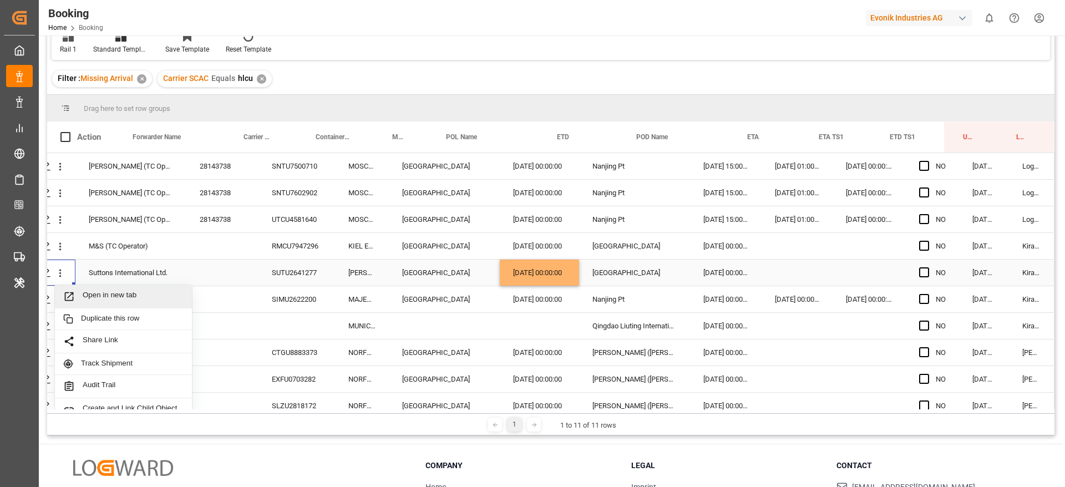
click at [94, 294] on span "Open in new tab" at bounding box center [133, 297] width 101 height 12
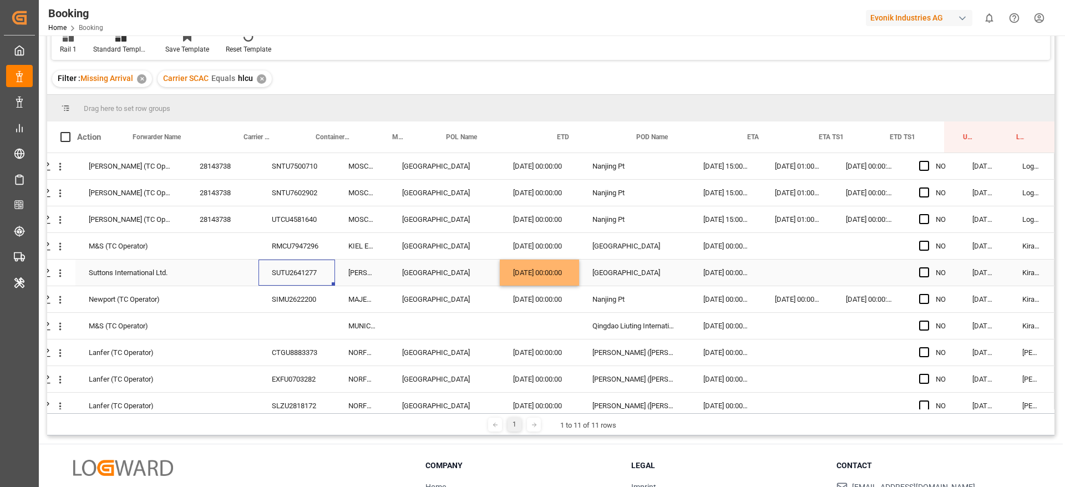
click at [308, 272] on div "SUTU2641277" at bounding box center [297, 273] width 77 height 26
click at [58, 275] on icon "open menu" at bounding box center [60, 273] width 12 height 12
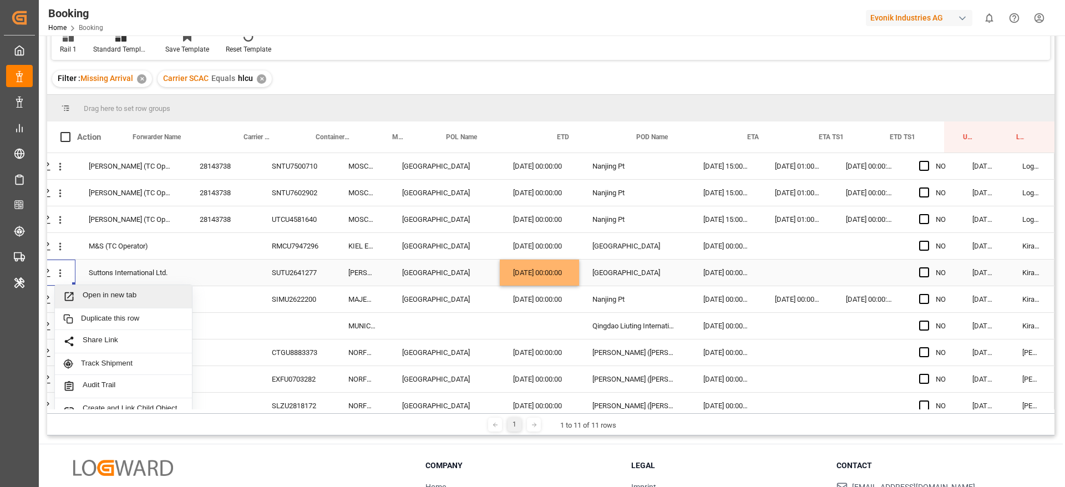
click at [105, 294] on span "Open in new tab" at bounding box center [133, 297] width 101 height 12
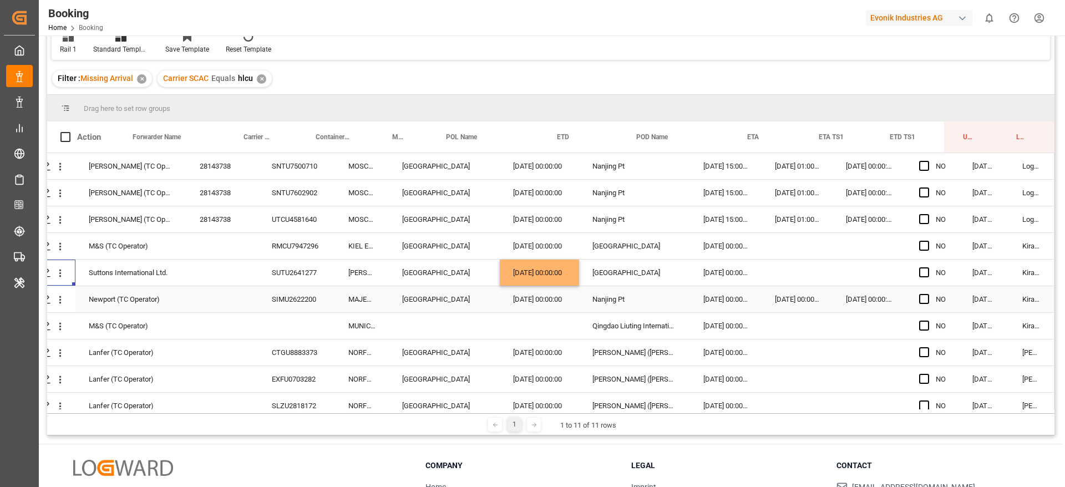
click at [308, 300] on div "SIMU2622200" at bounding box center [297, 299] width 77 height 26
click at [538, 304] on div "02.07.2025 00:00:00" at bounding box center [539, 299] width 79 height 26
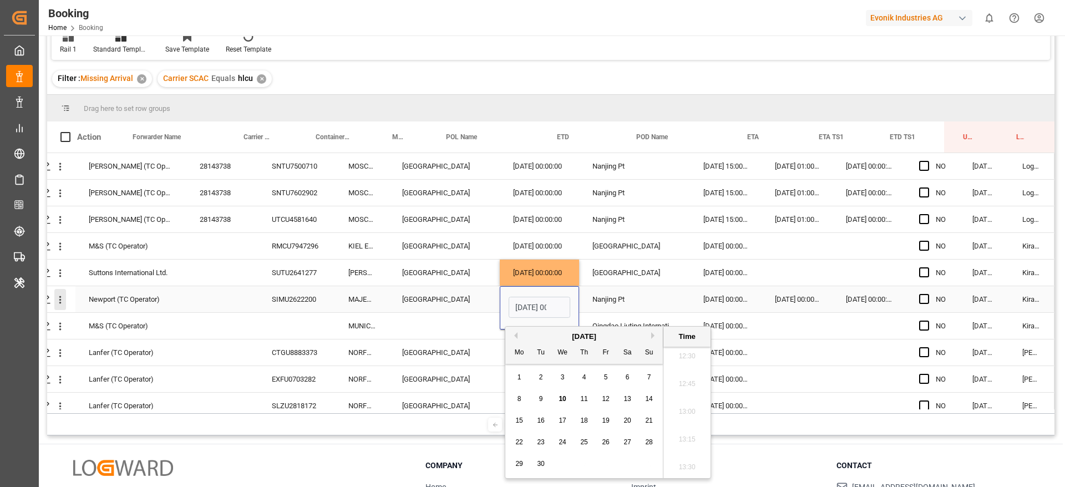
click at [55, 307] on button "open menu" at bounding box center [60, 299] width 12 height 21
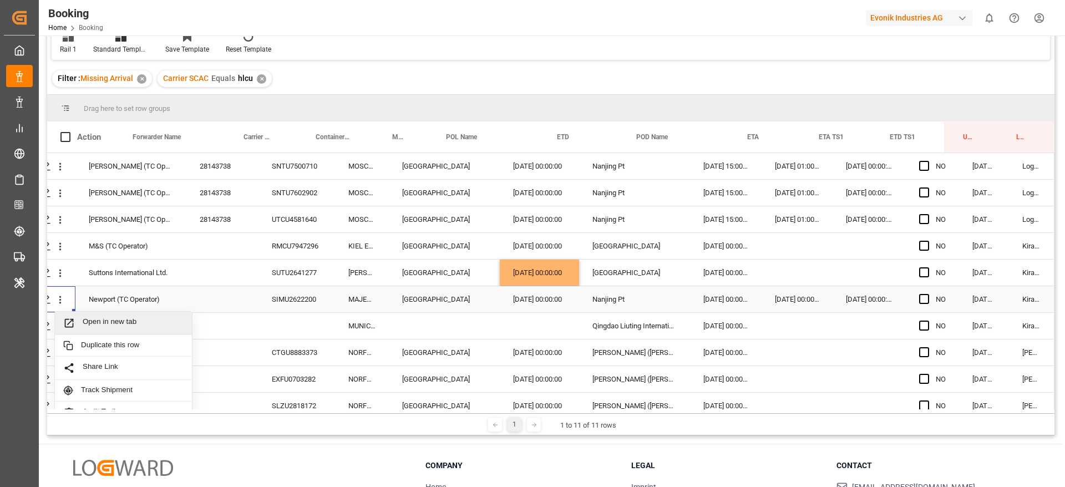
click at [96, 318] on span "Open in new tab" at bounding box center [133, 323] width 101 height 12
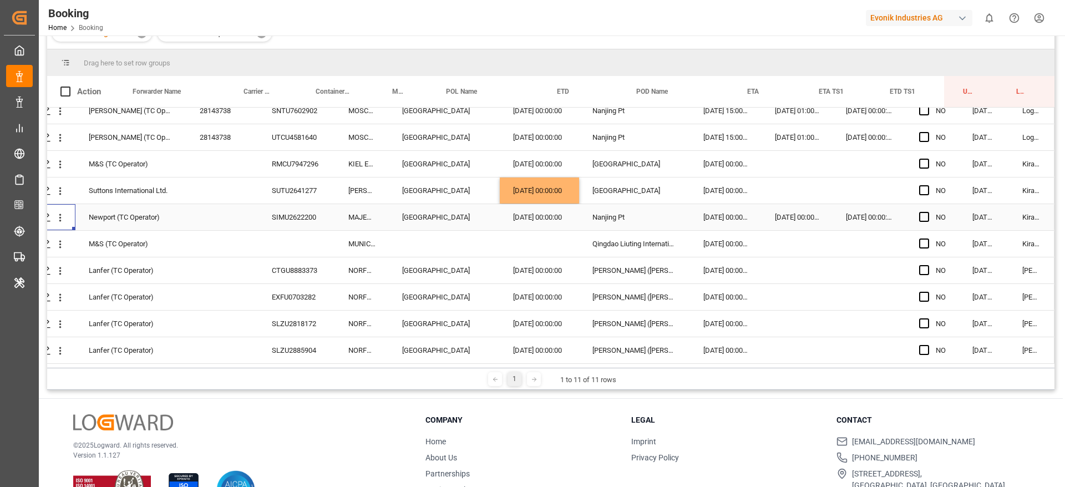
scroll to position [164, 0]
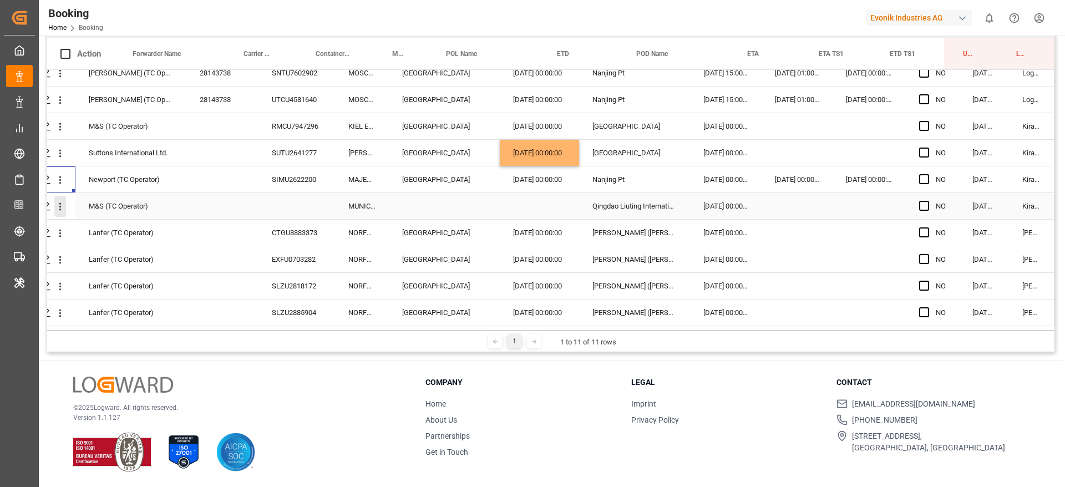
click at [54, 201] on icon "open menu" at bounding box center [60, 207] width 12 height 12
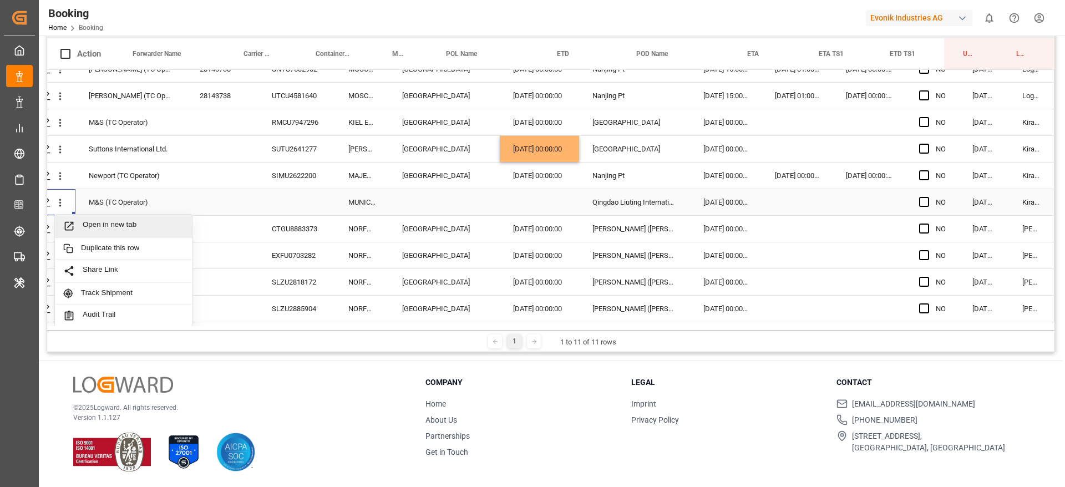
click at [92, 228] on span "Open in new tab" at bounding box center [133, 226] width 101 height 12
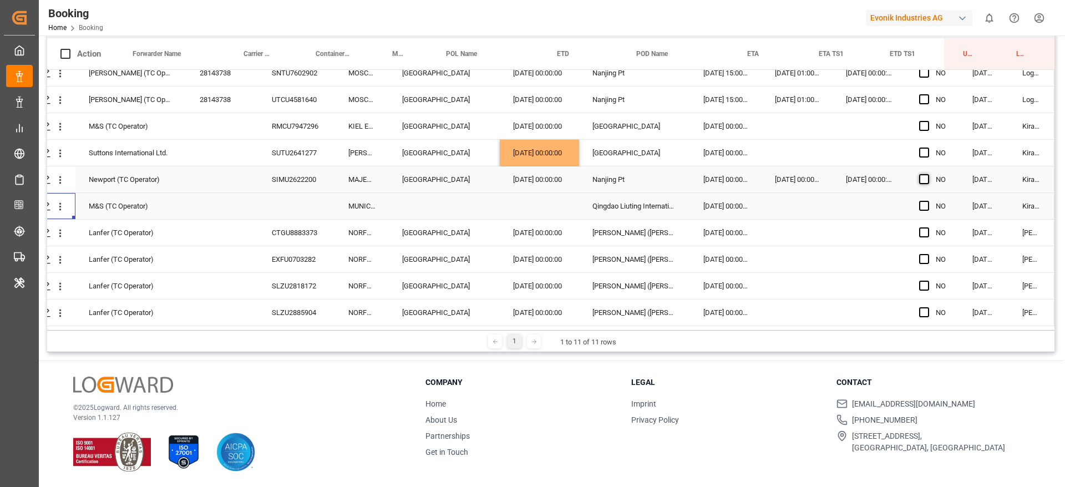
click at [922, 176] on span "Press SPACE to select this row." at bounding box center [924, 179] width 10 height 10
click at [928, 174] on input "Press SPACE to select this row." at bounding box center [928, 174] width 0 height 0
click at [920, 227] on span "Press SPACE to select this row." at bounding box center [924, 232] width 10 height 10
click at [928, 227] on input "Press SPACE to select this row." at bounding box center [928, 227] width 0 height 0
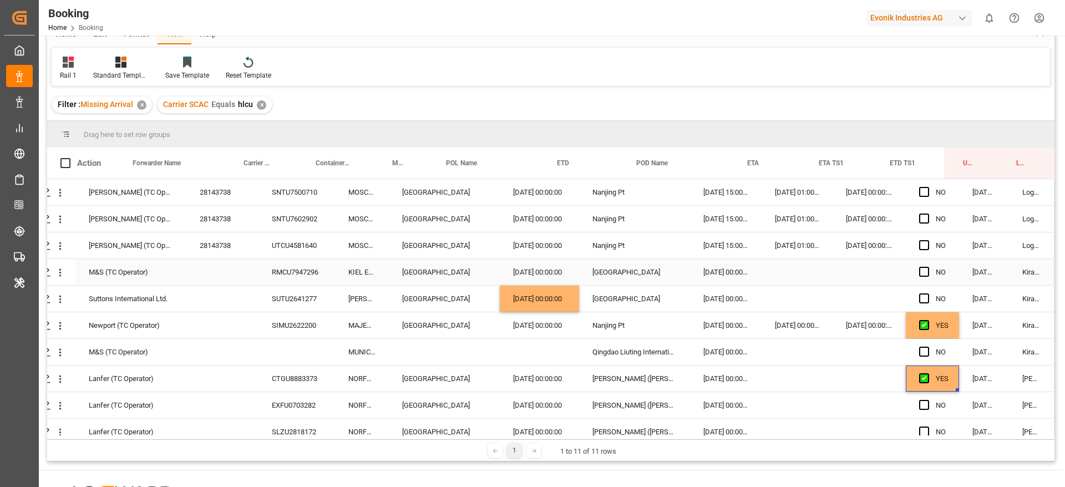
scroll to position [0, 0]
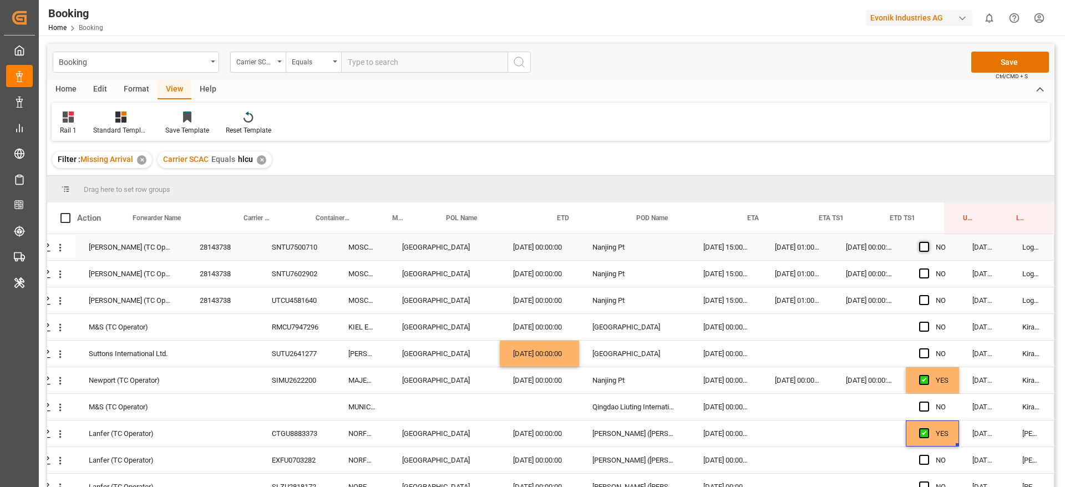
click at [924, 244] on span "Press SPACE to select this row." at bounding box center [924, 247] width 10 height 10
click at [928, 242] on input "Press SPACE to select this row." at bounding box center [928, 242] width 0 height 0
drag, startPoint x: 955, startPoint y: 257, endPoint x: 942, endPoint y: 352, distance: 95.8
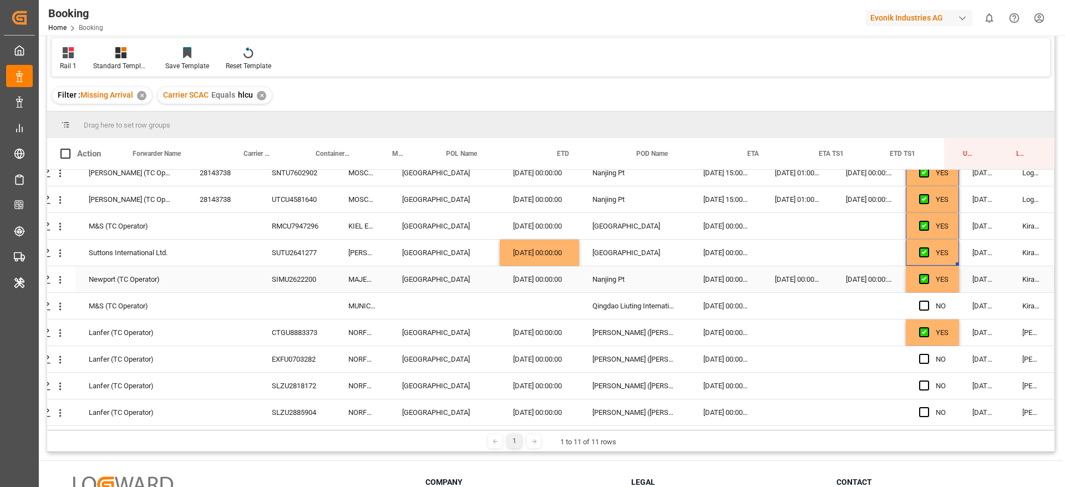
scroll to position [164, 0]
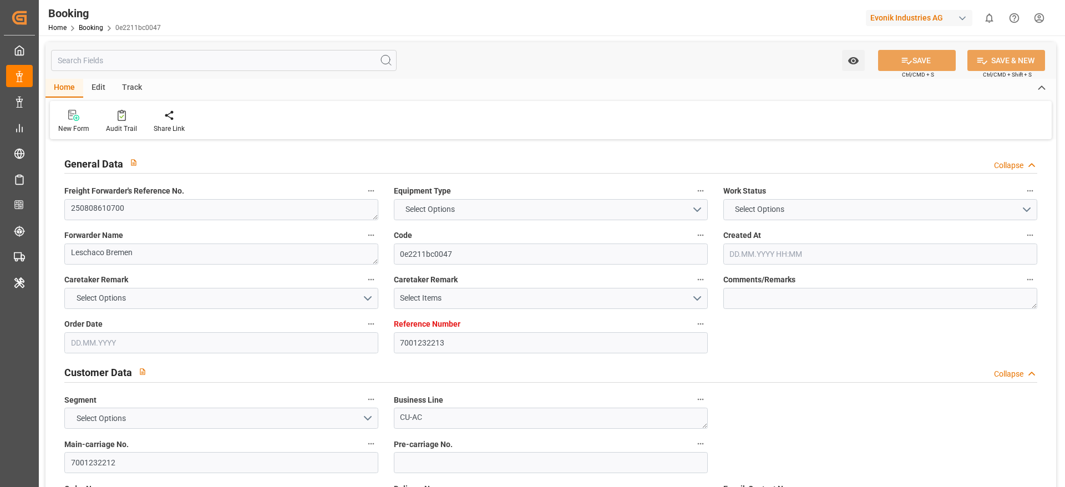
type input "7001232213"
type input "9472165"
type input "Evergreen"
type input "Evergreen Marine Corp."
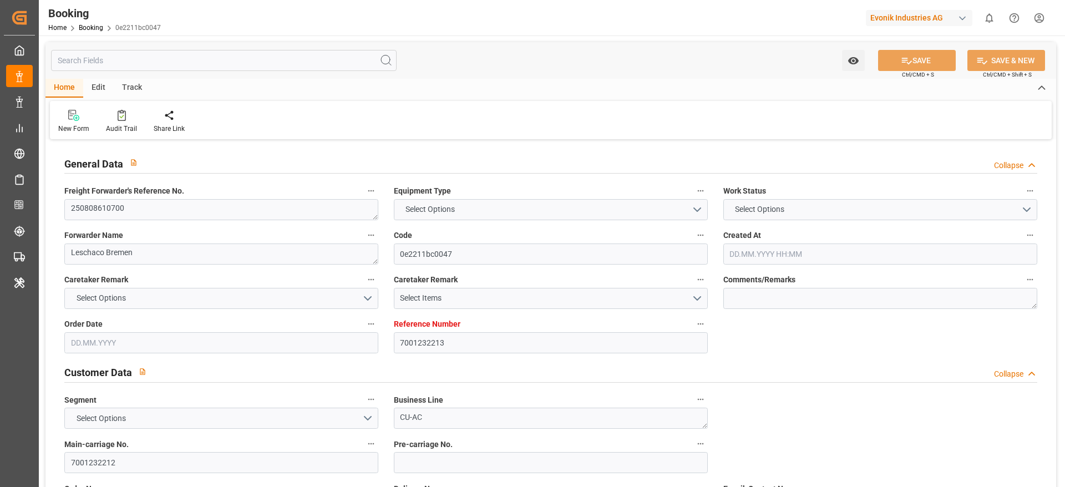
type input "NLRTM"
type input "USNYC"
type input "0"
type input "NLRTM"
type input "USNYC"
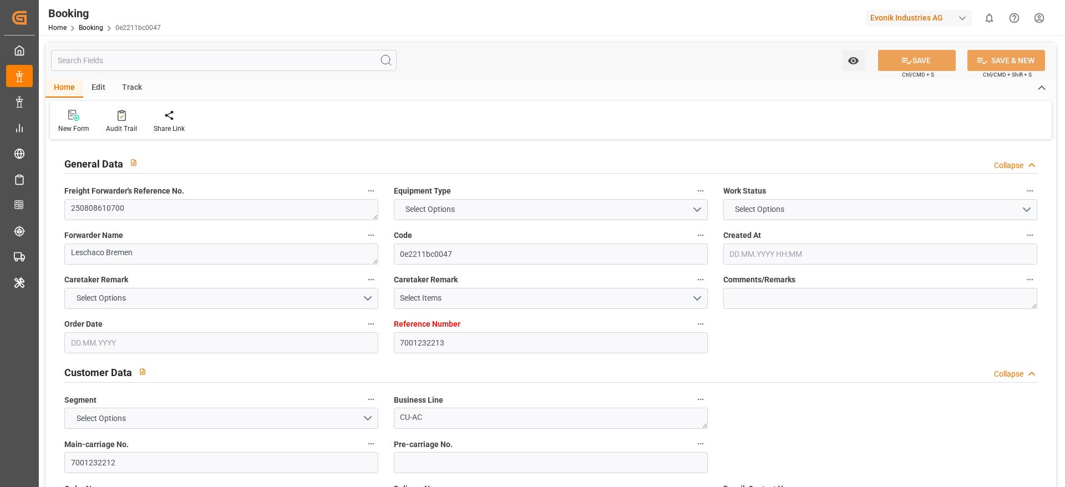
type input "9472165"
type input "[DATE] 13:12"
type input "[DATE]"
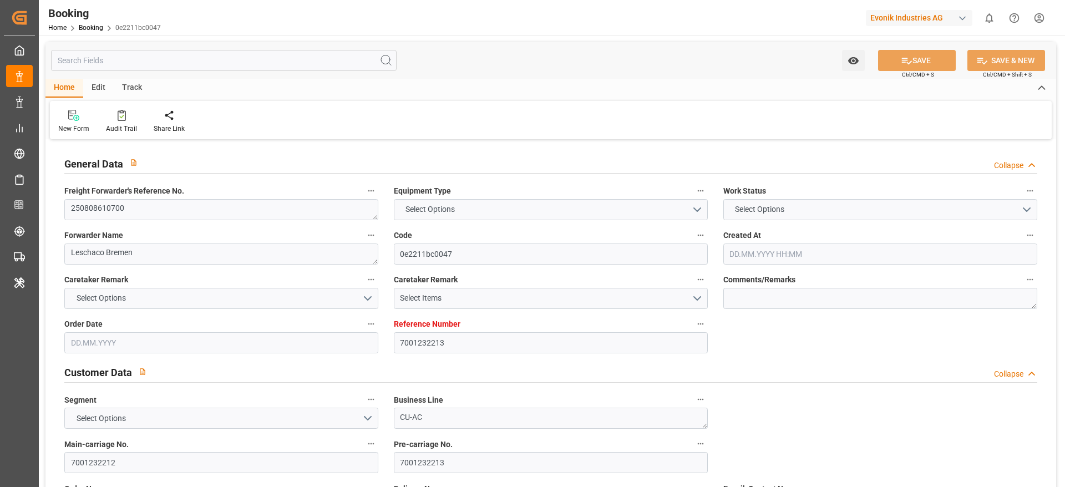
type input "[DATE]"
type input "[DATE] 00:01"
type input "[DATE] 00:00"
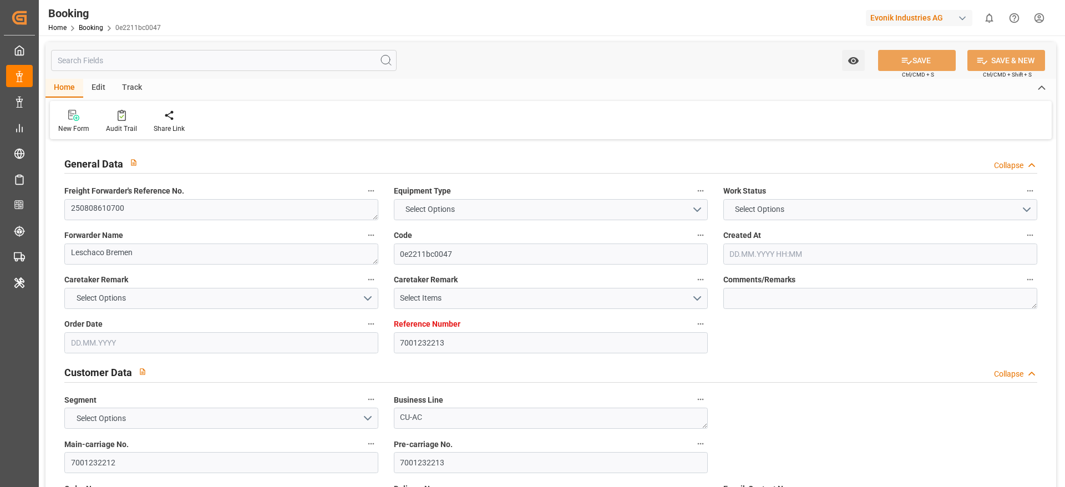
type input "[DATE] 12:00"
type input "[DATE] 00:00"
type input "[DATE]"
type input "[DATE] 22:47"
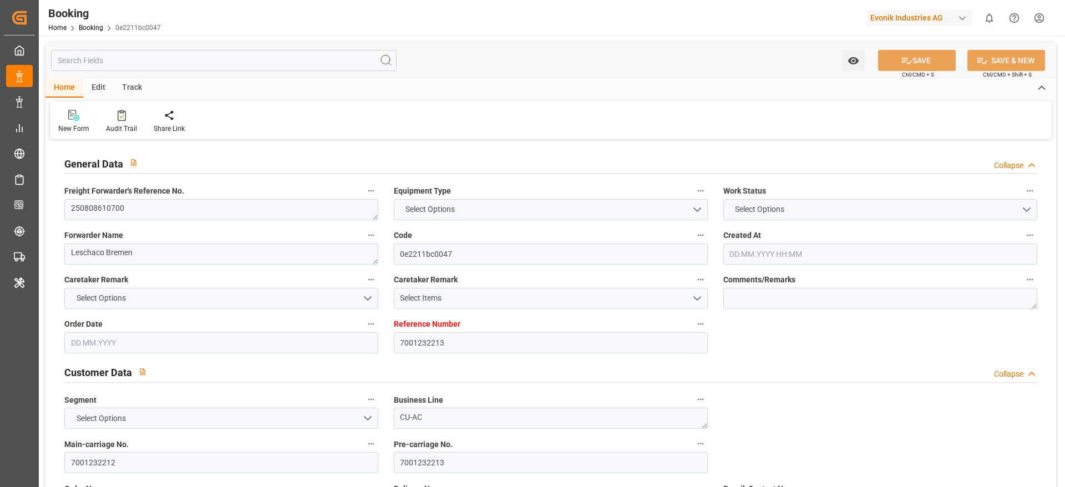
type input "[DATE]"
type input "[DATE] 12:00"
type input "[DATE] 00:02"
type input "[DATE] 00:01"
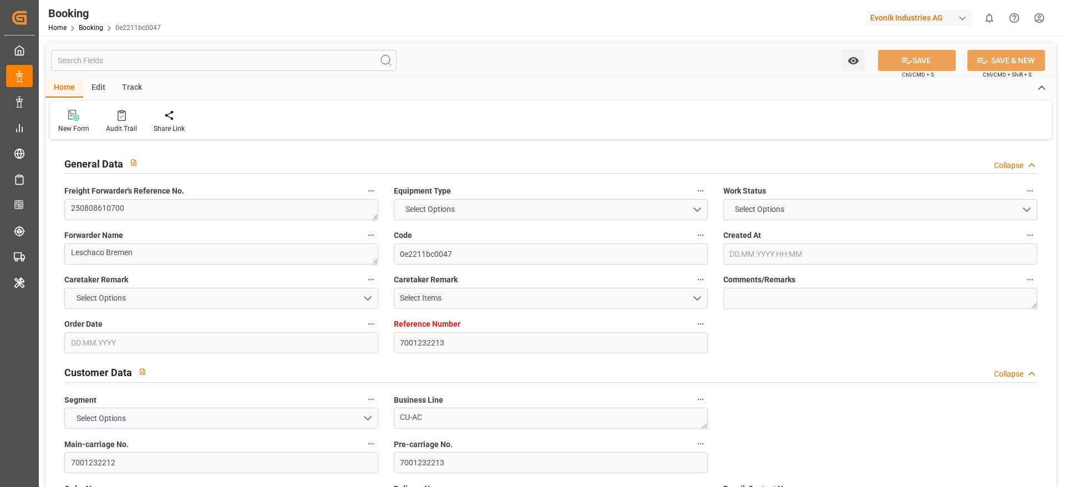
type input "[DATE] 00:01"
type input "[DATE] 08:13"
type input "[DATE] 12:00"
type input "[DATE] 18:18"
type input "[DATE] 06:03"
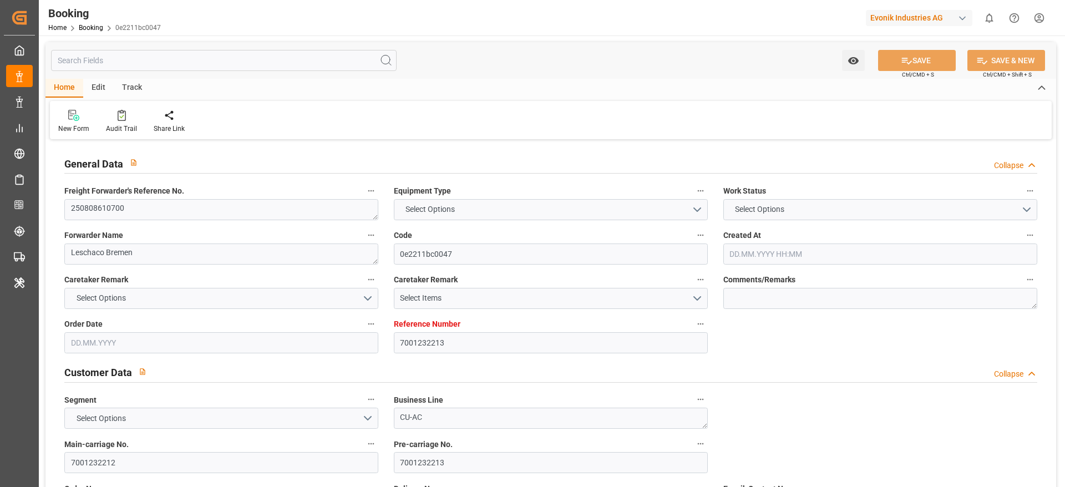
type input "[DATE] 06:03"
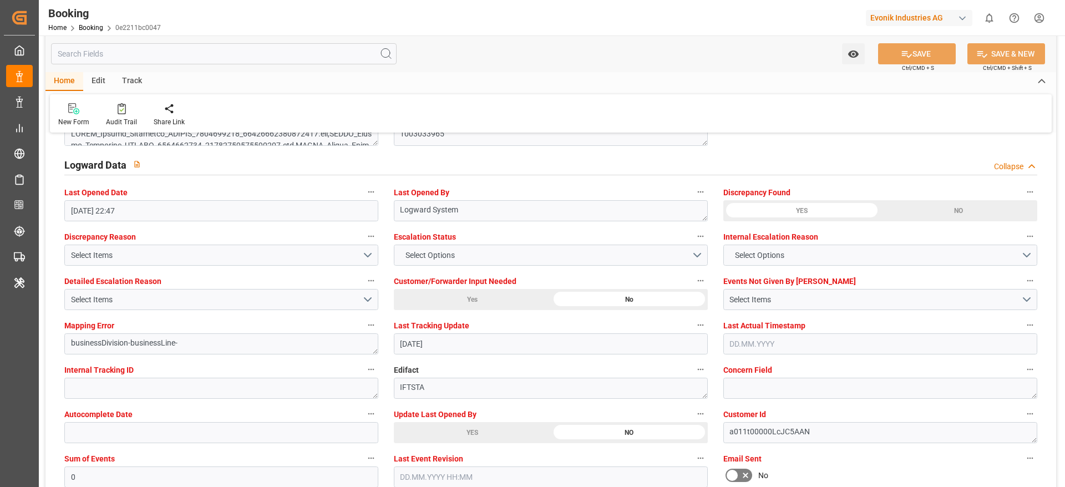
scroll to position [1997, 0]
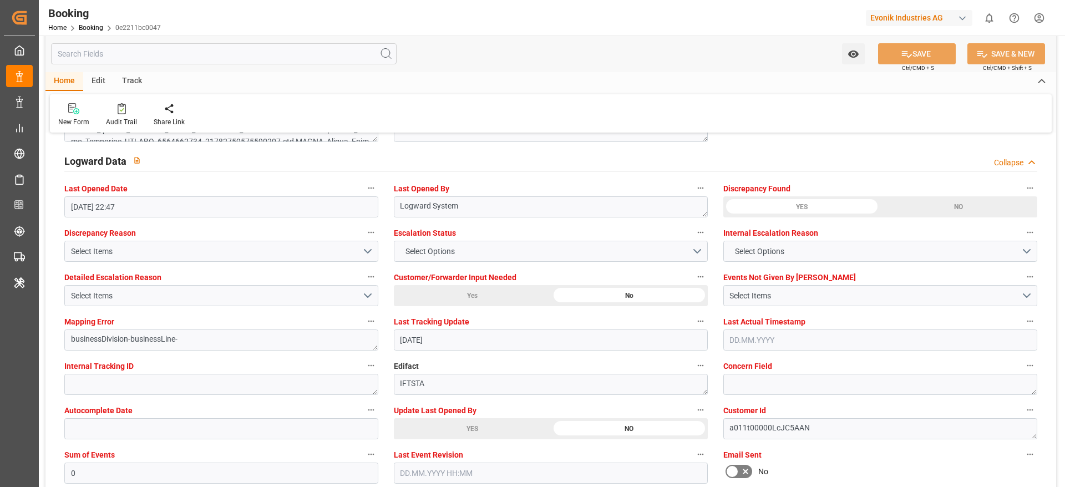
drag, startPoint x: 478, startPoint y: 432, endPoint x: 485, endPoint y: 420, distance: 14.0
click at [479, 431] on div "YES" at bounding box center [472, 428] width 157 height 21
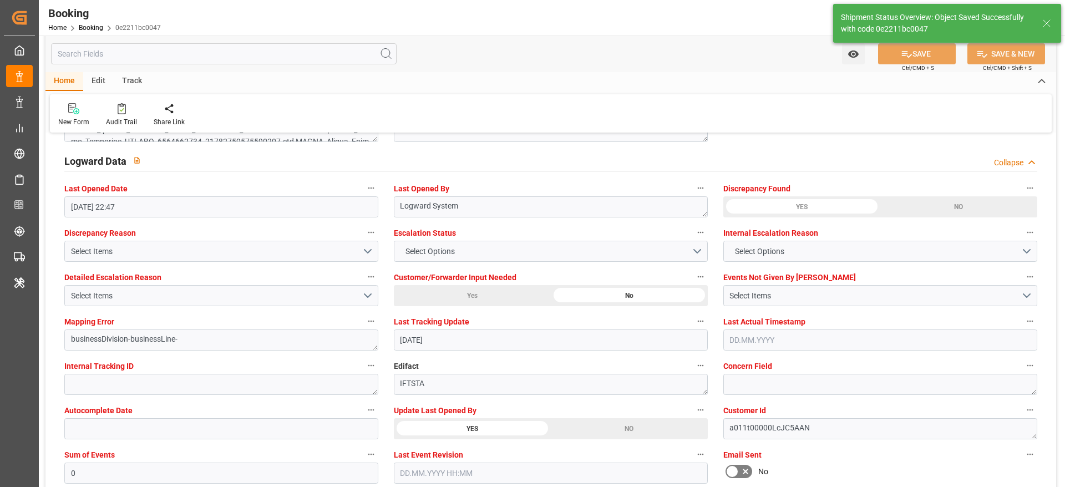
type textarea "[PERSON_NAME]"
type input "[DATE] 07:40"
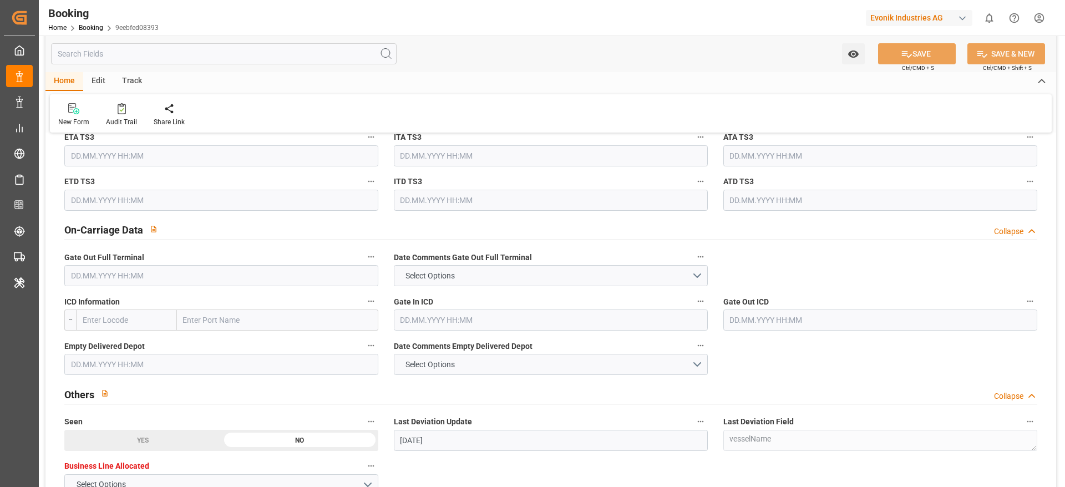
scroll to position [1997, 0]
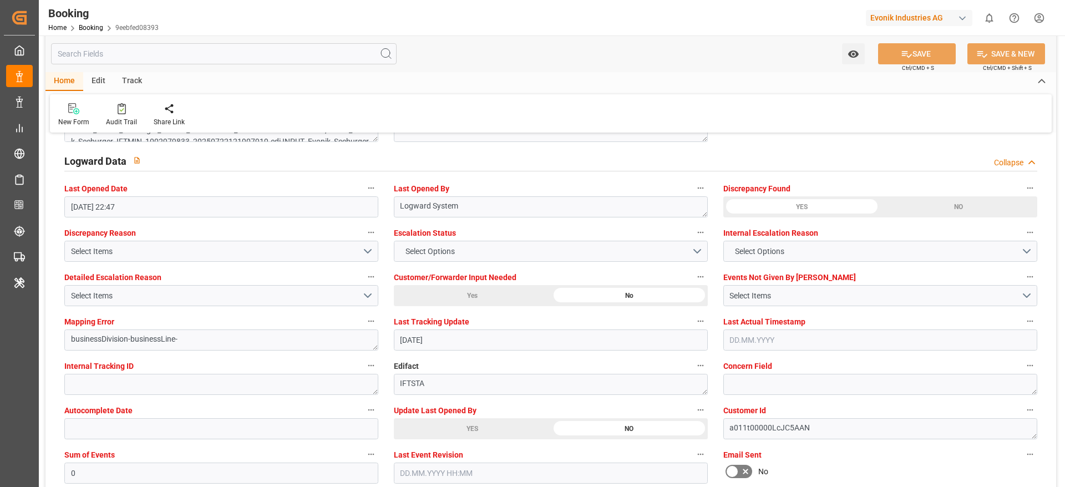
click at [439, 324] on div "YES" at bounding box center [472, 428] width 157 height 21
click at [442, 324] on div "YES" at bounding box center [472, 428] width 157 height 21
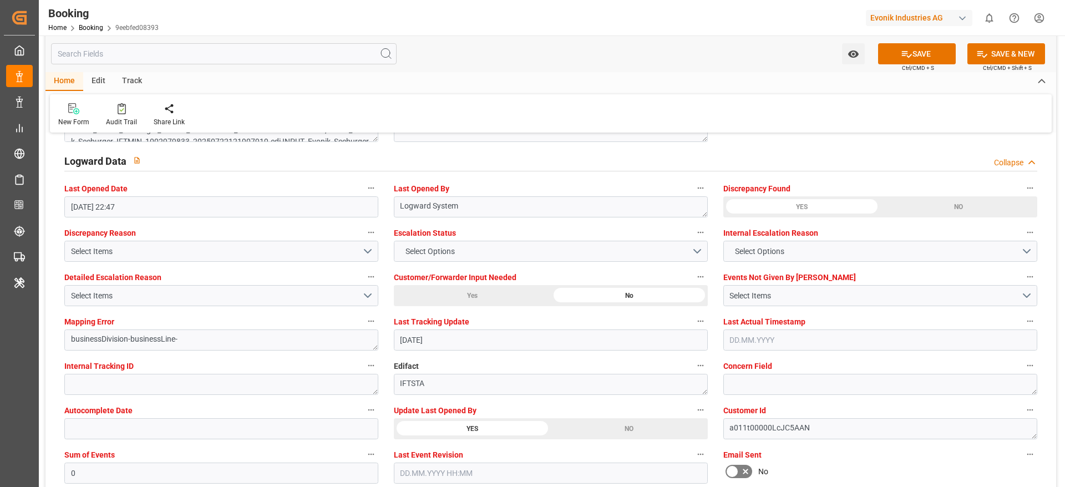
click at [433, 324] on div "YES" at bounding box center [472, 428] width 157 height 21
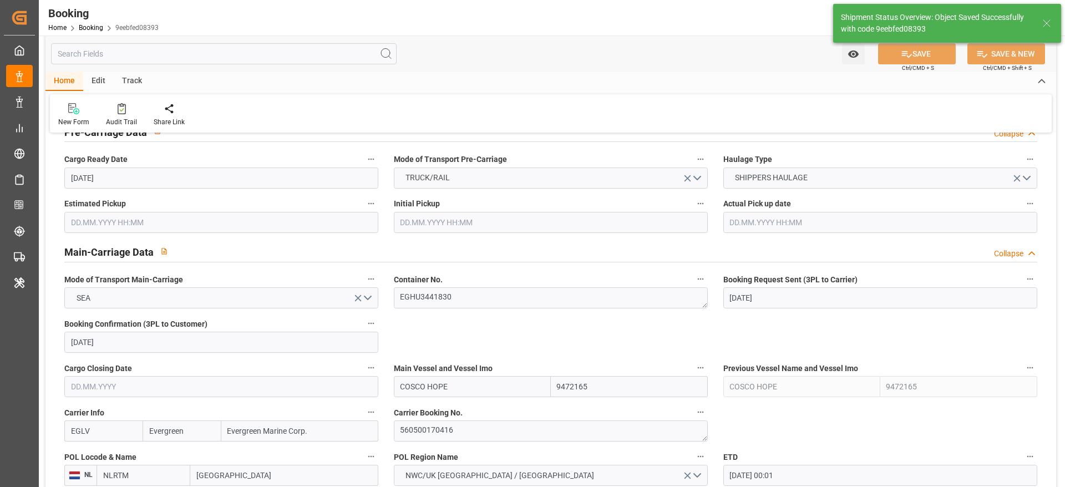
scroll to position [829, 0]
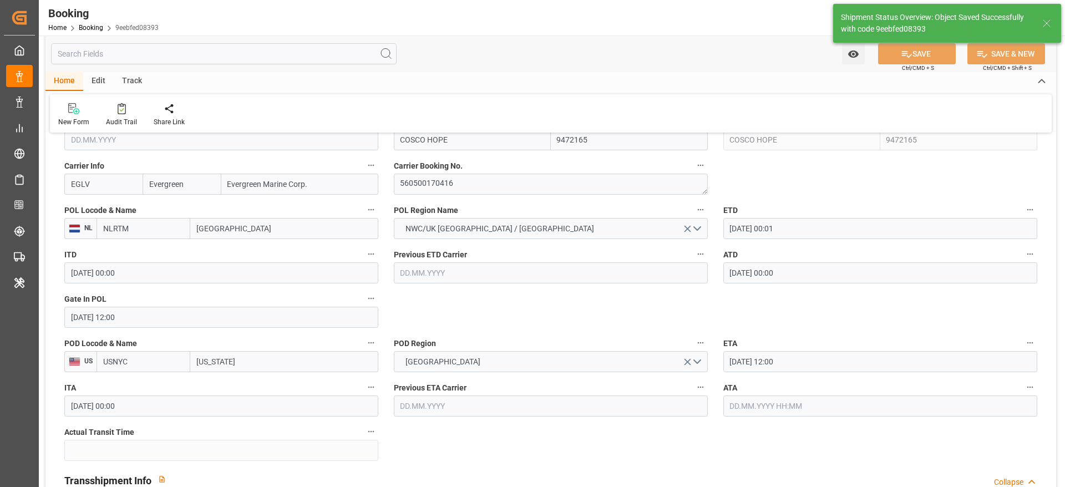
type textarea "[PERSON_NAME]"
type input "10.09.2025 07:40"
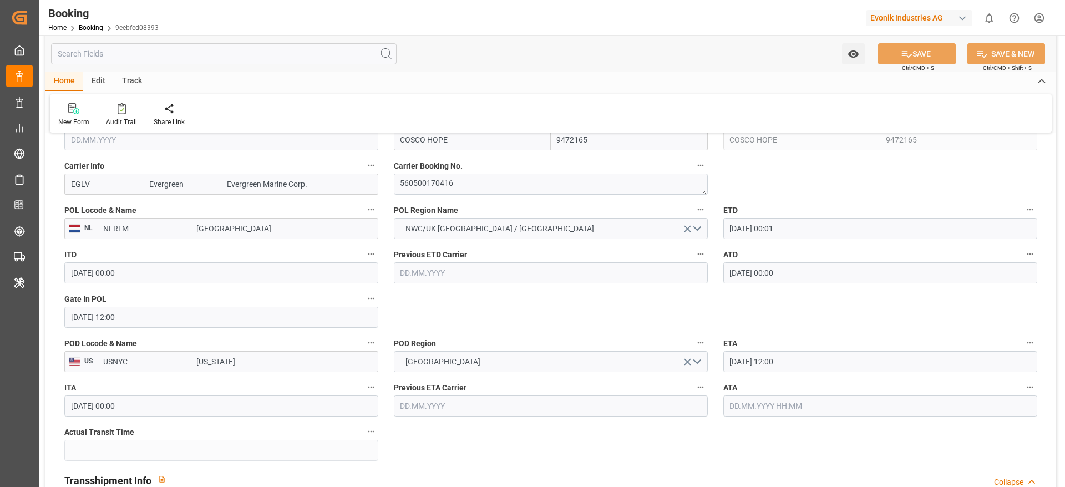
scroll to position [832, 0]
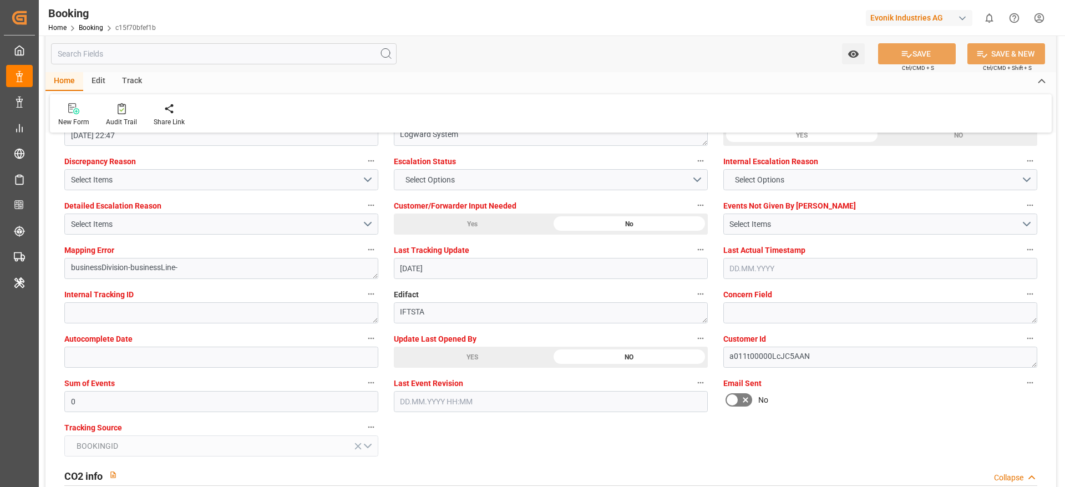
scroll to position [2164, 0]
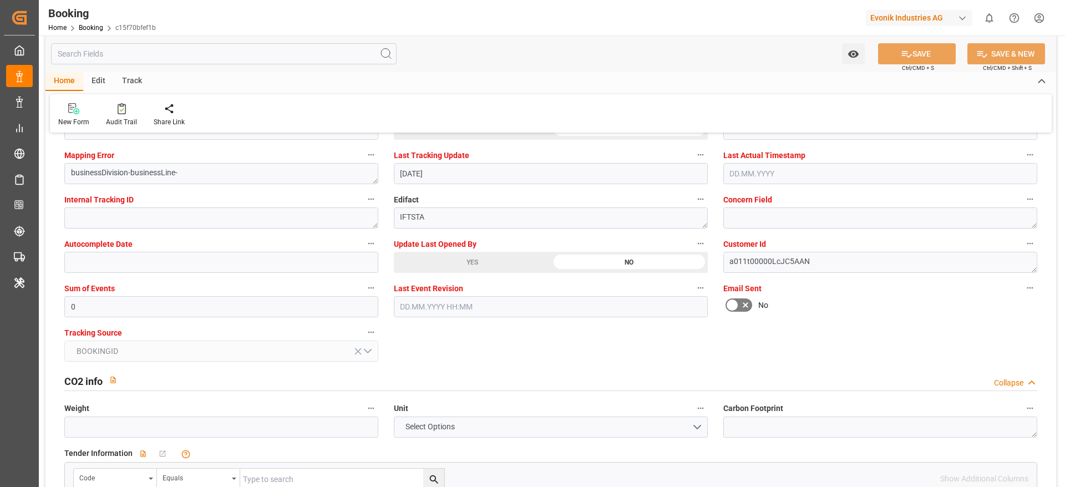
click at [451, 270] on div "YES" at bounding box center [472, 262] width 157 height 21
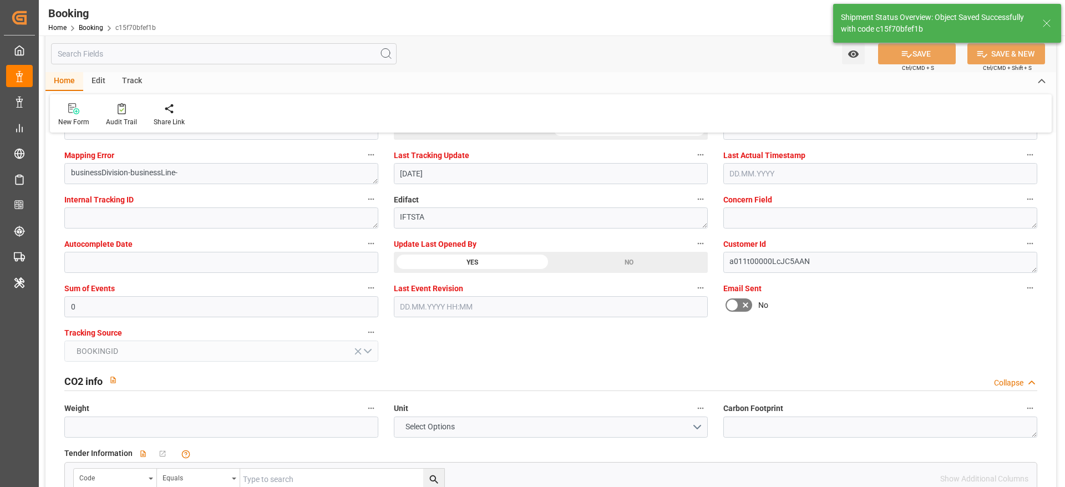
type textarea "[PERSON_NAME]"
type input "[DATE] 07:40"
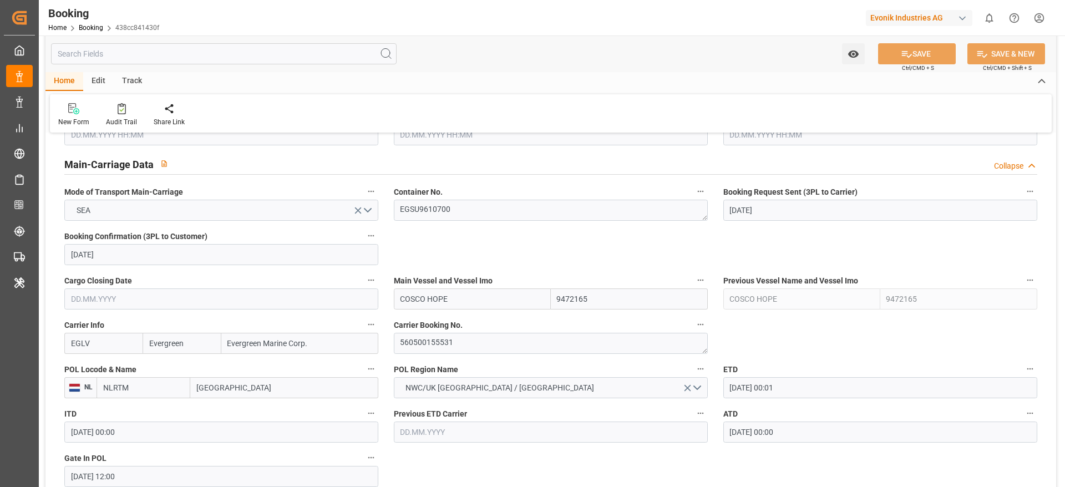
scroll to position [1997, 0]
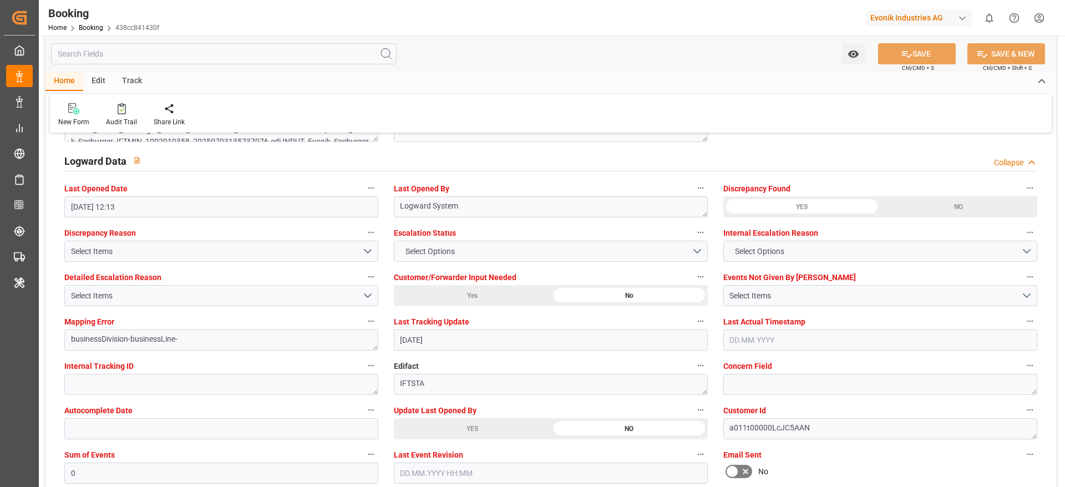
click at [436, 324] on div "YES" at bounding box center [472, 428] width 157 height 21
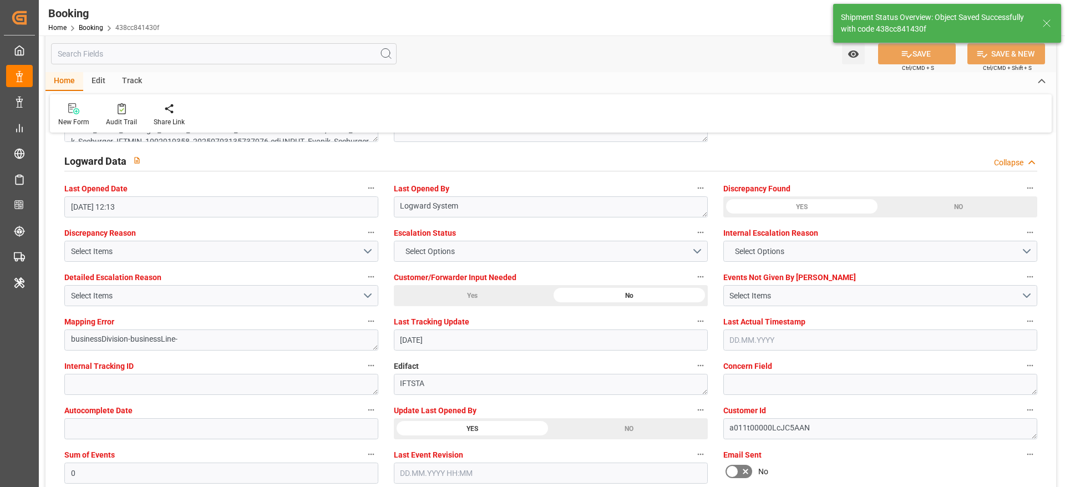
type textarea "[PERSON_NAME]"
type input "[DATE] 07:40"
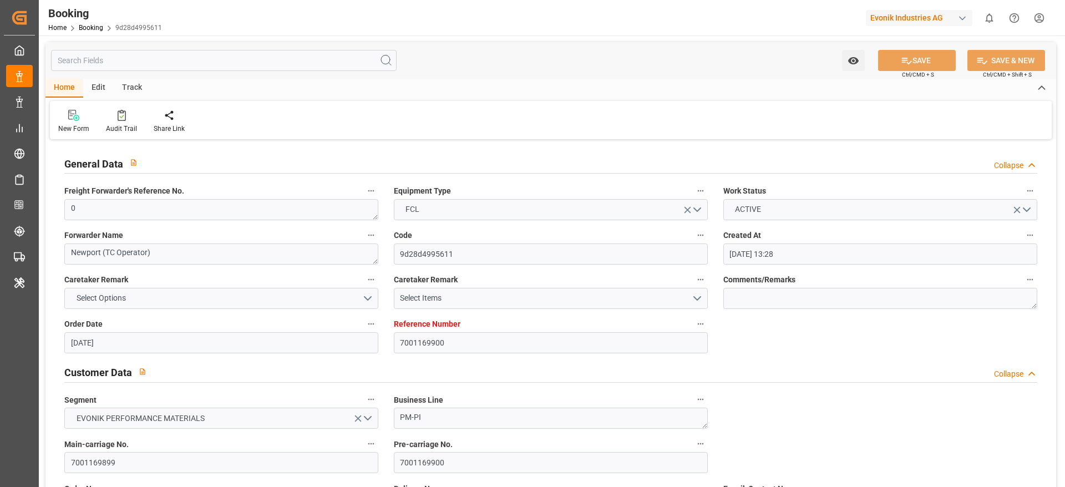
type input "[DATE] 13:28"
type input "[DATE]"
type input "[DATE] 00:00"
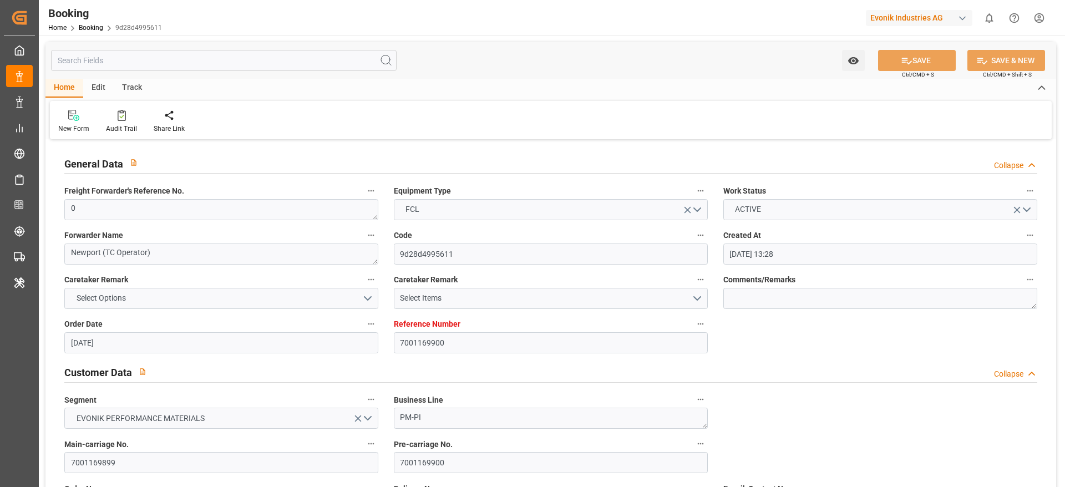
type input "[DATE] 00:00"
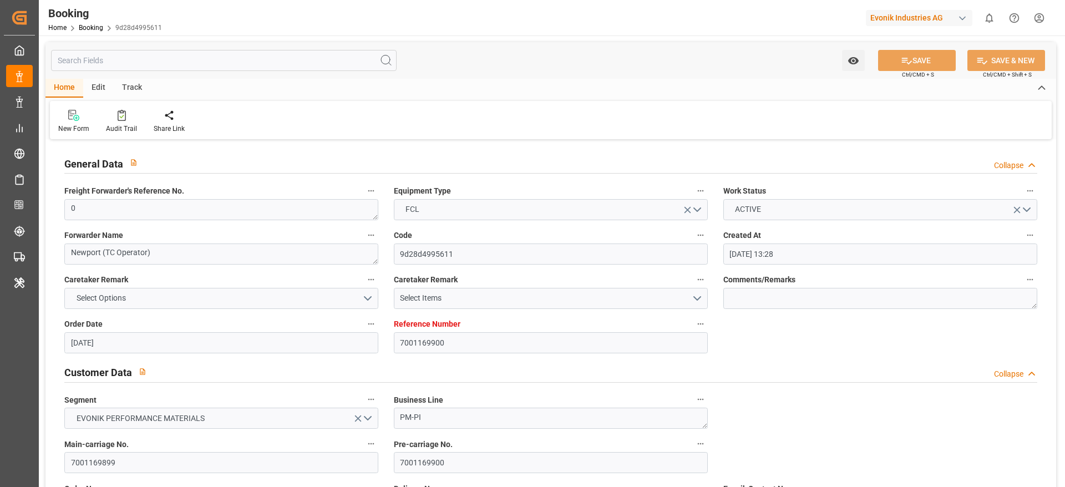
type input "[DATE]"
type input "[DATE] 10:08"
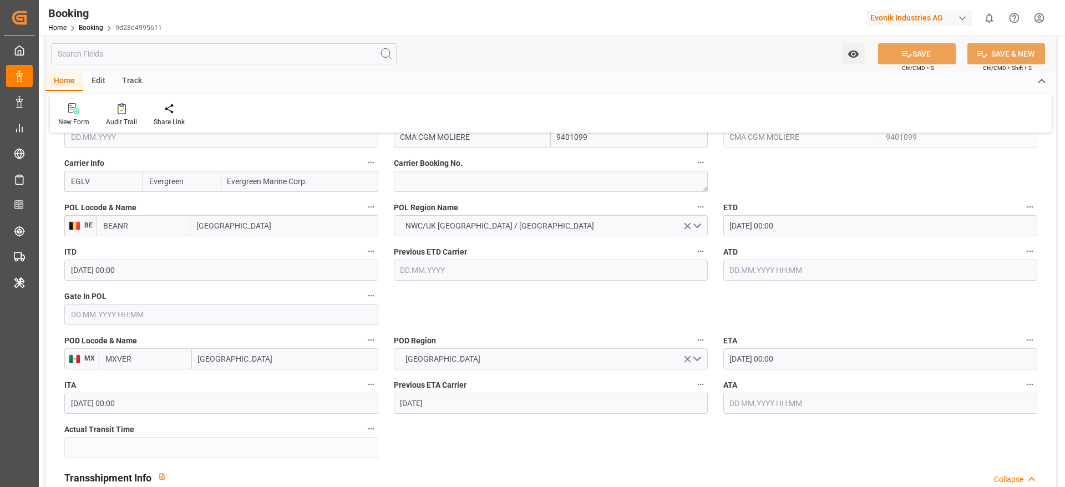
scroll to position [583, 0]
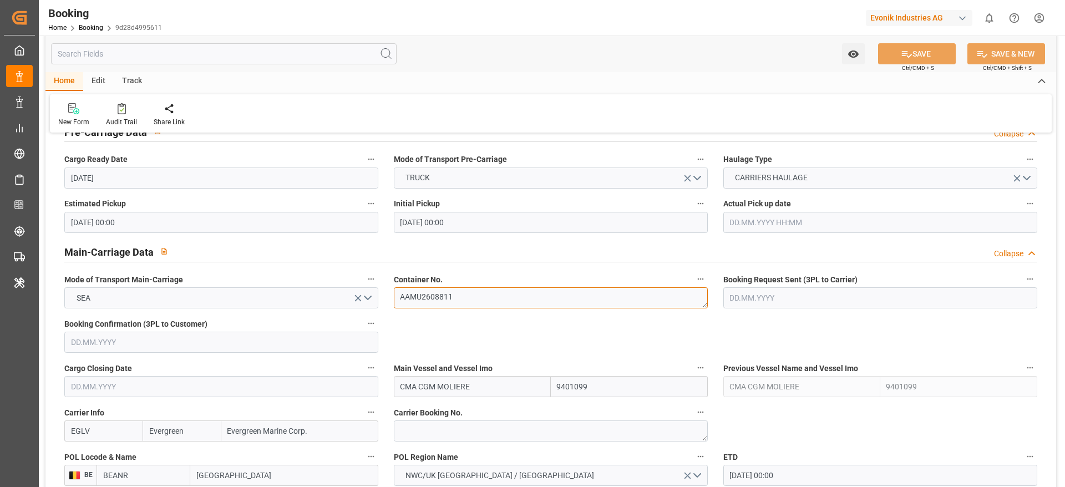
click at [479, 291] on textarea "AAMU2608811" at bounding box center [551, 297] width 314 height 21
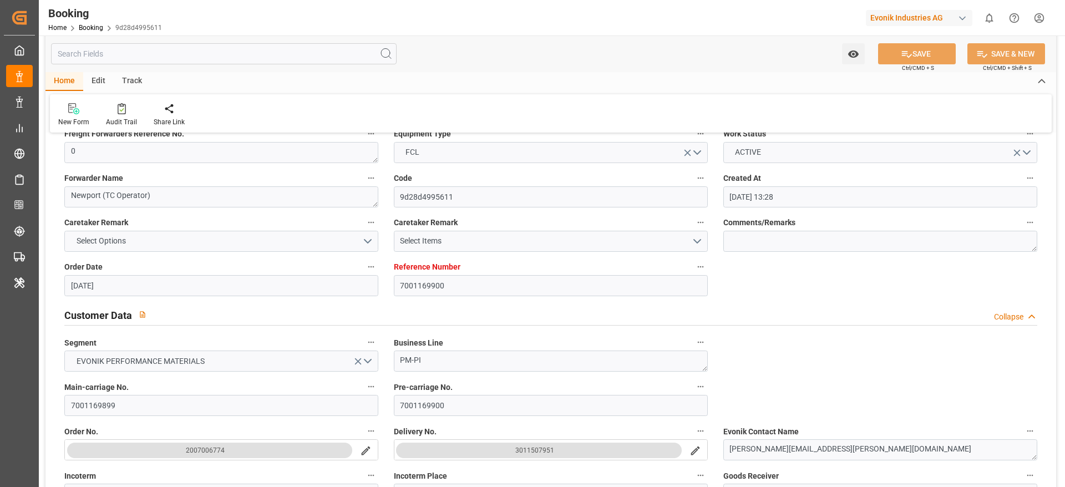
scroll to position [0, 0]
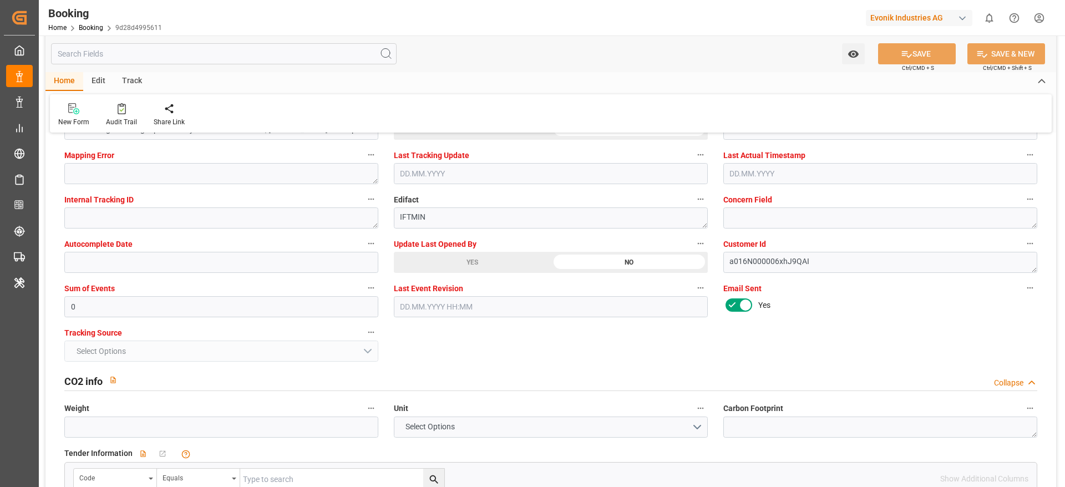
click at [448, 261] on div "YES" at bounding box center [472, 262] width 157 height 21
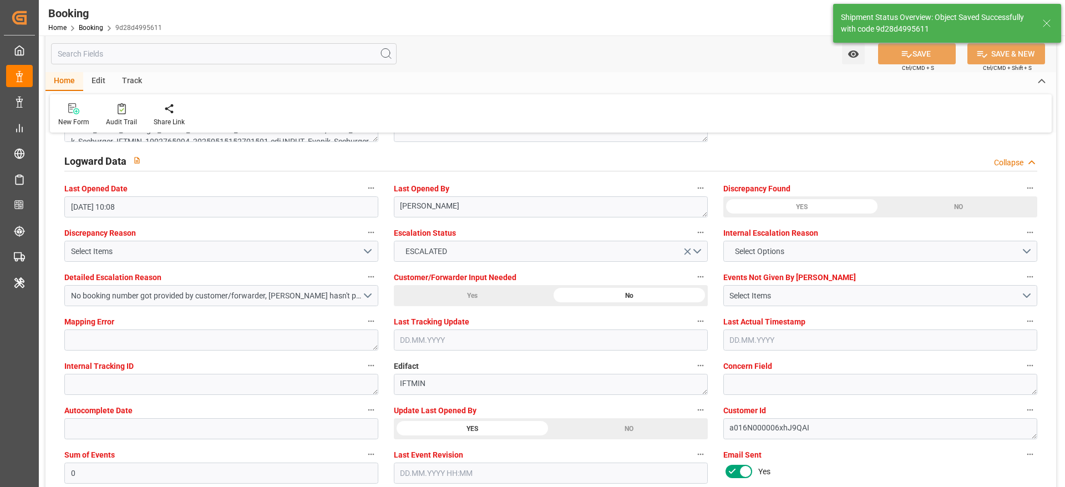
scroll to position [832, 0]
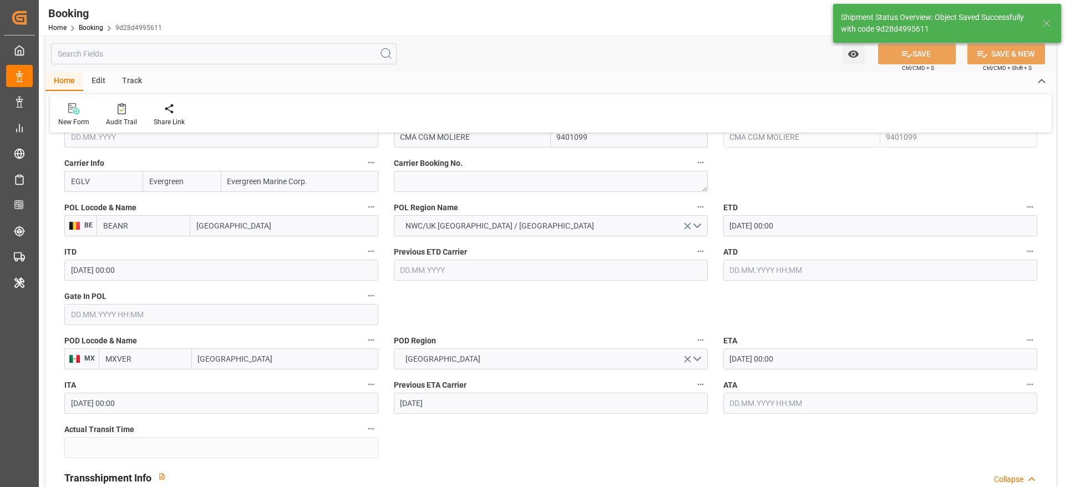
type textarea "[PERSON_NAME]"
type input "[DATE] 07:40"
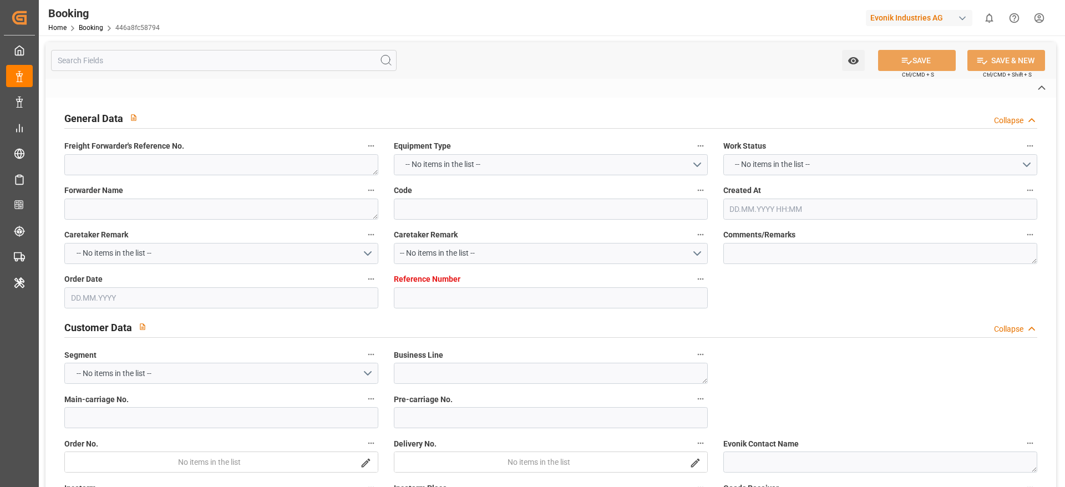
type textarea "0"
type textarea "M&S (TC Operator)"
type input "446a8fc58794"
type input "7001232673"
type textarea "Oxeno"
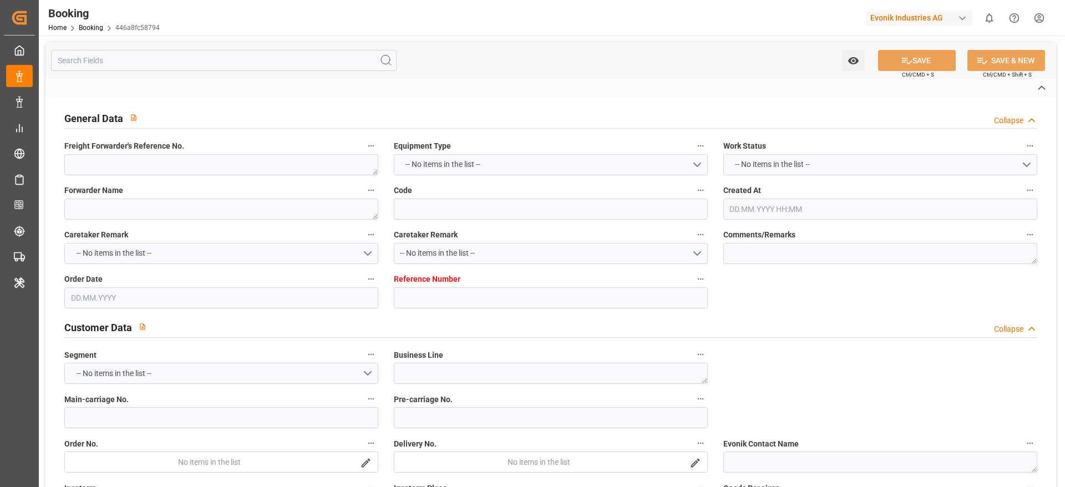
type input "7001232672"
type textarea "[PERSON_NAME][EMAIL_ADDRESS][PERSON_NAME][DOMAIN_NAME]"
type textarea "DAP"
type textarea "[GEOGRAPHIC_DATA], [GEOGRAPHIC_DATA]"
type textarea "Marl"
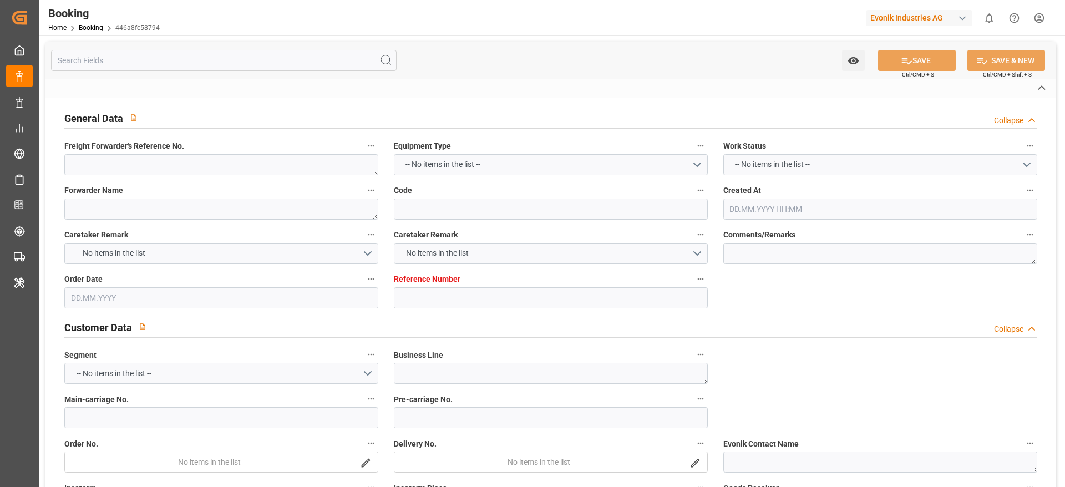
type textarea "RMCU7947296"
type input "KIEL EXPRESS"
type input "HLCU"
type input "[GEOGRAPHIC_DATA]"
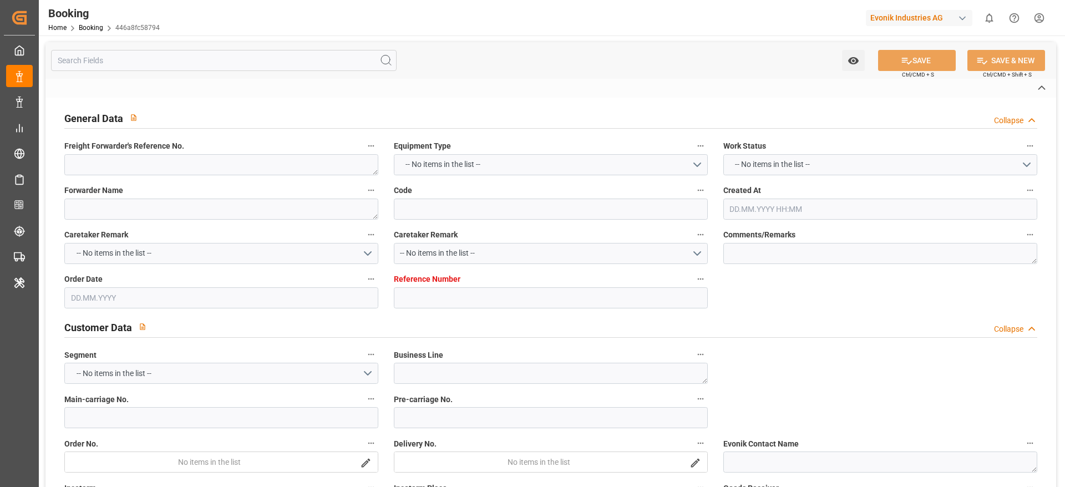
type input "[GEOGRAPHIC_DATA]"
type textarea "vesselName etd [PERSON_NAME]"
type textarea "INPUT_Evonik_Seeburger_IFTMIN_1003086346_20250826103612504.edi"
type textarea "NWC/[GEOGRAPHIC_DATA] [GEOGRAPHIC_DATA] Continent / UK_USCHS_HLCU_Oxeno"
type textarea "INPUT_Evonik_Seeburger_IFTMIN_1002991212_20250725123142182.edi,INPUT_Evonik_See…"
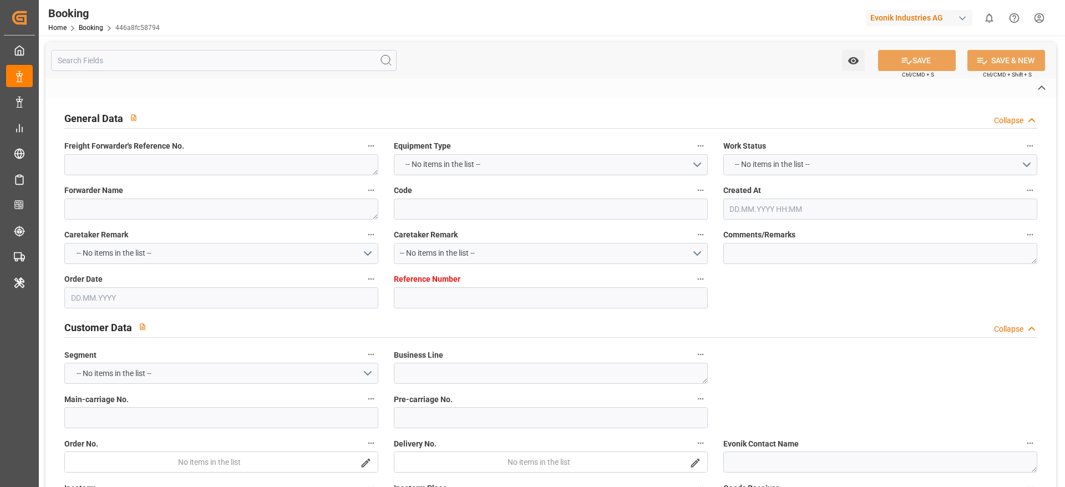
type textarea "1003086346"
type textarea "Kiran Hari"
type textarea "businessLine-"
type textarea "IFTMIN"
type textarea "a011t00000LcJC5AAN"
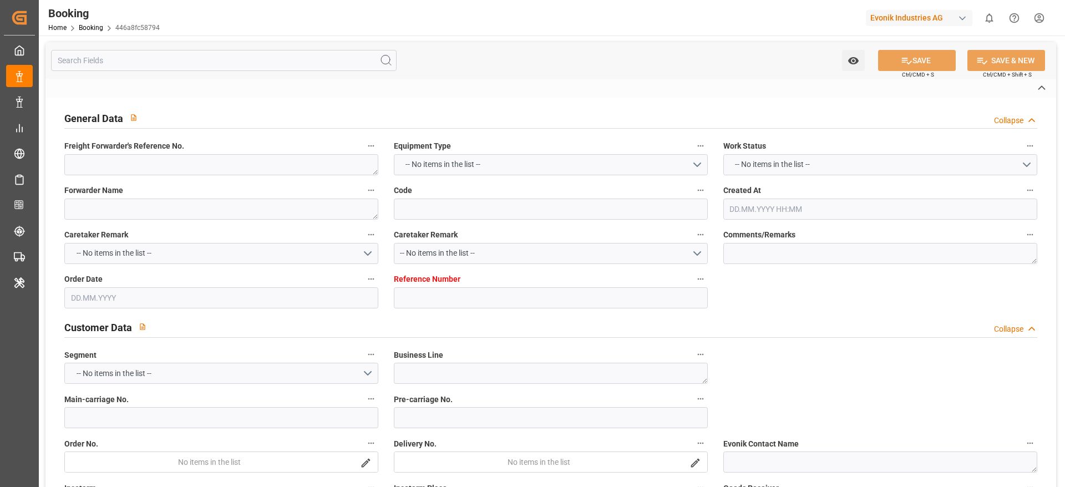
type textarea "No"
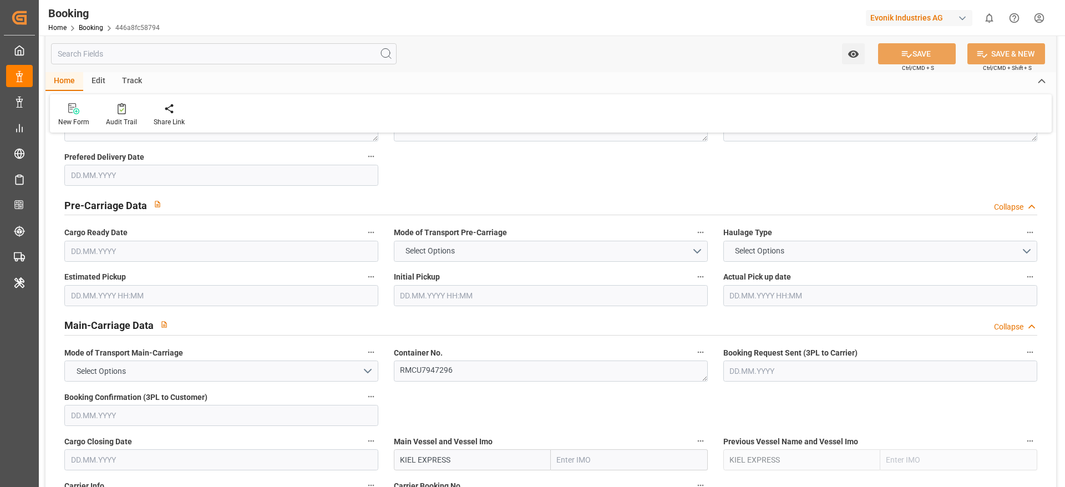
type input "7001232673"
type input "9229855"
type input "Hapag [PERSON_NAME]"
type input "Hapag Lloyd Aktiengesellschaft"
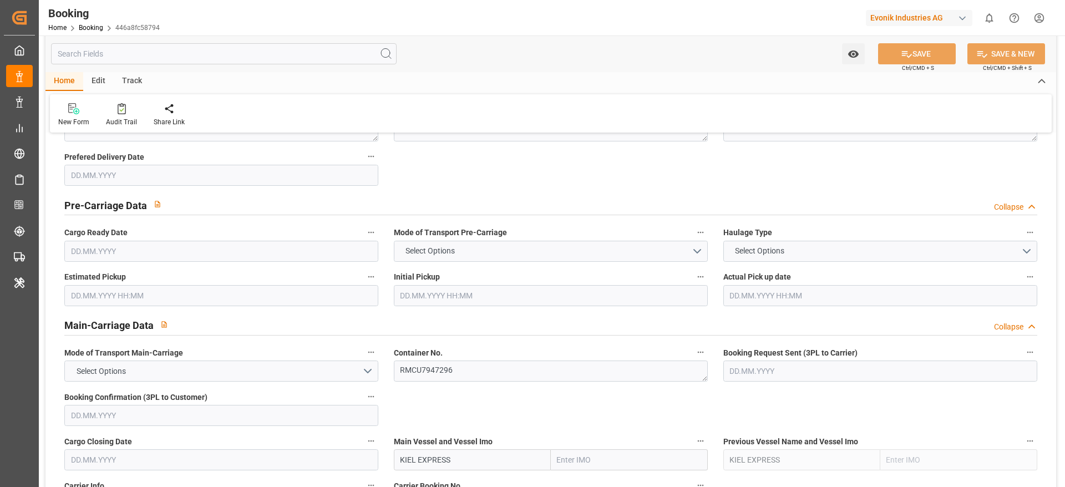
type input "NLRTM"
type input "USCHS"
type input "0"
type input "[DATE] 10:33"
type input "[DATE]"
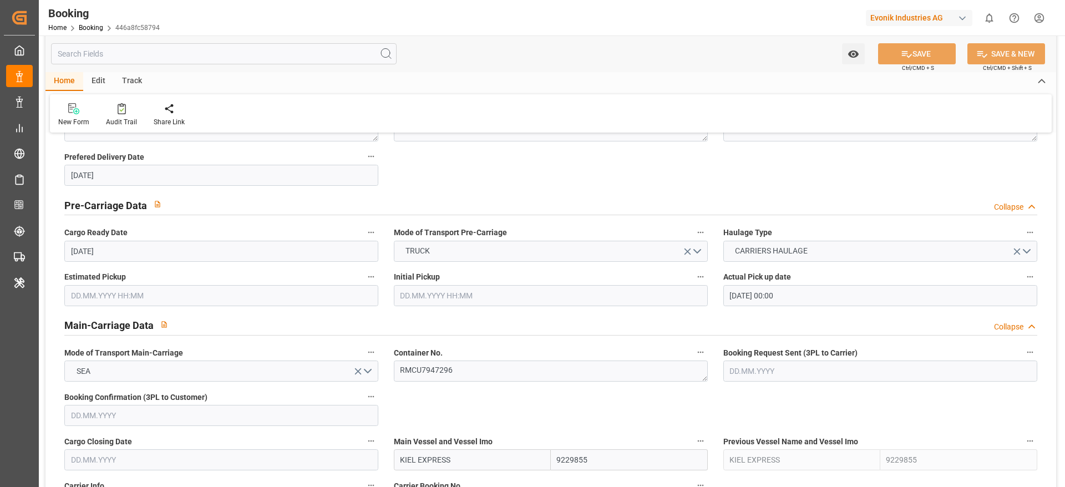
type input "[DATE]"
type input "[DATE] 00:00"
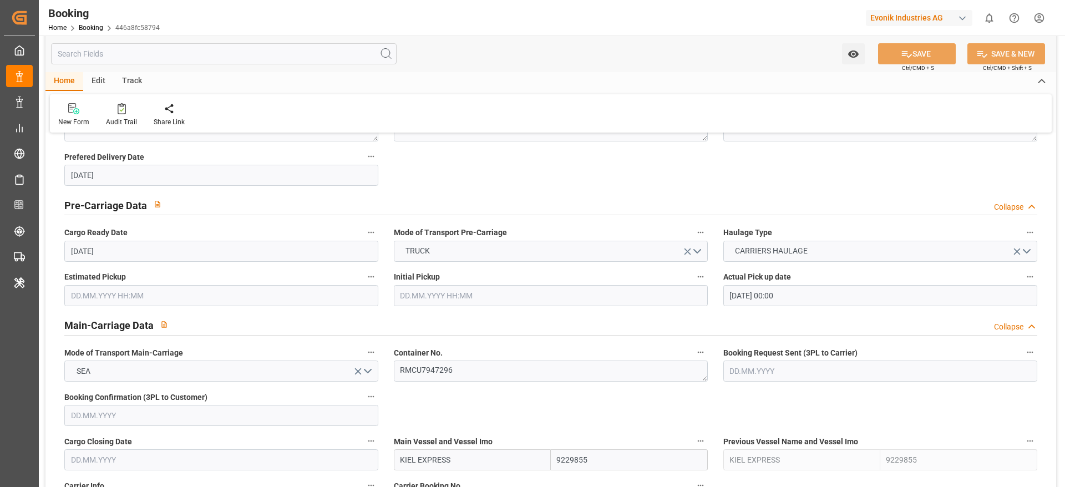
type input "[DATE] 00:00"
type input "[DATE]"
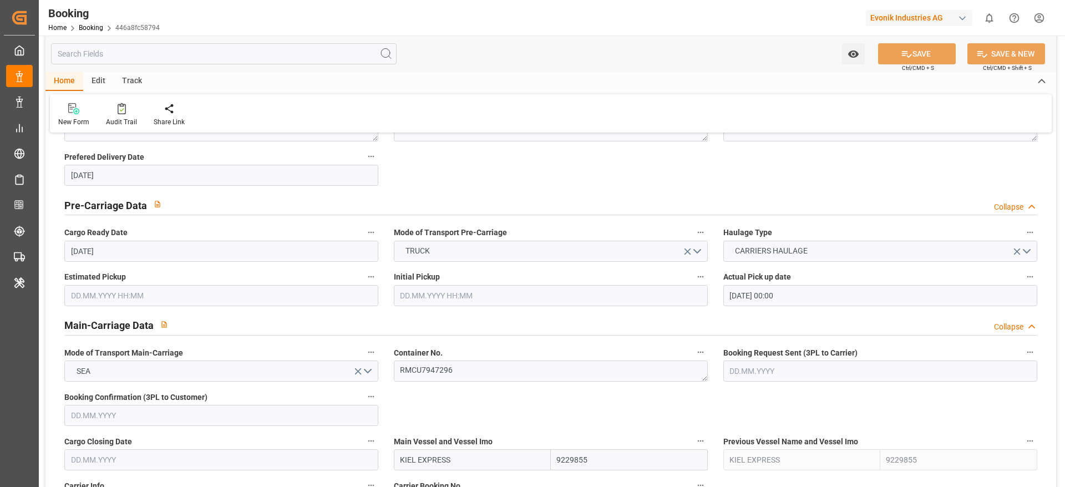
type input "[DATE] 05:27"
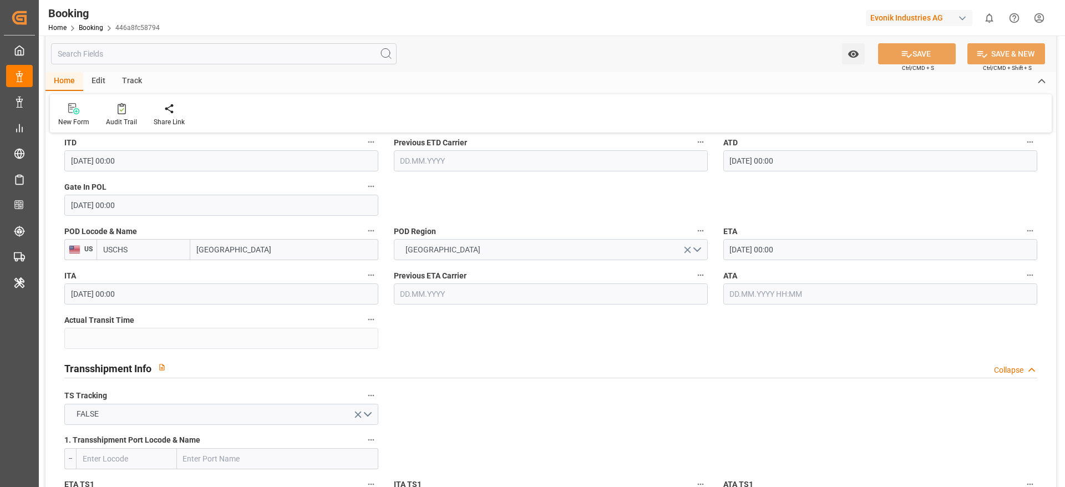
scroll to position [914, 0]
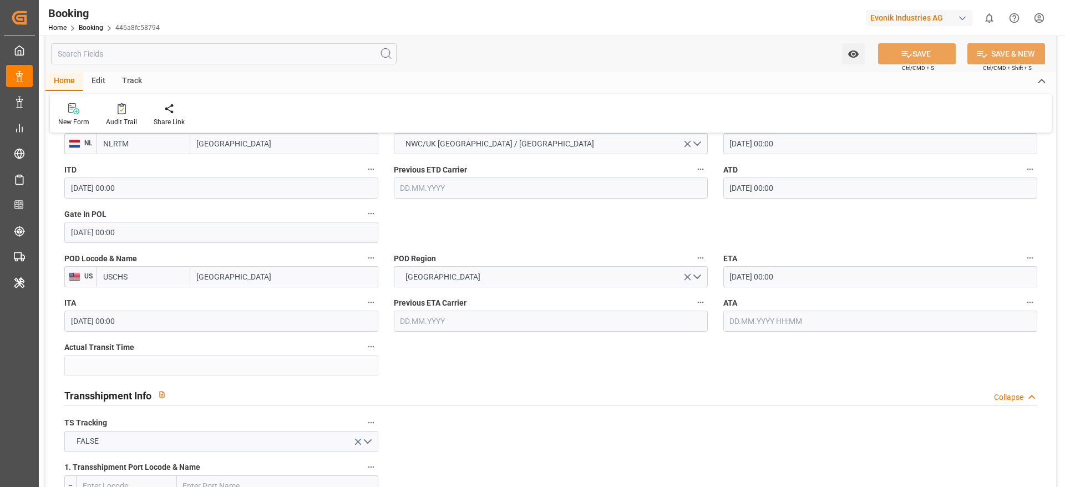
click at [754, 334] on div "ATA" at bounding box center [881, 313] width 330 height 44
click at [758, 320] on input "text" at bounding box center [880, 321] width 314 height 21
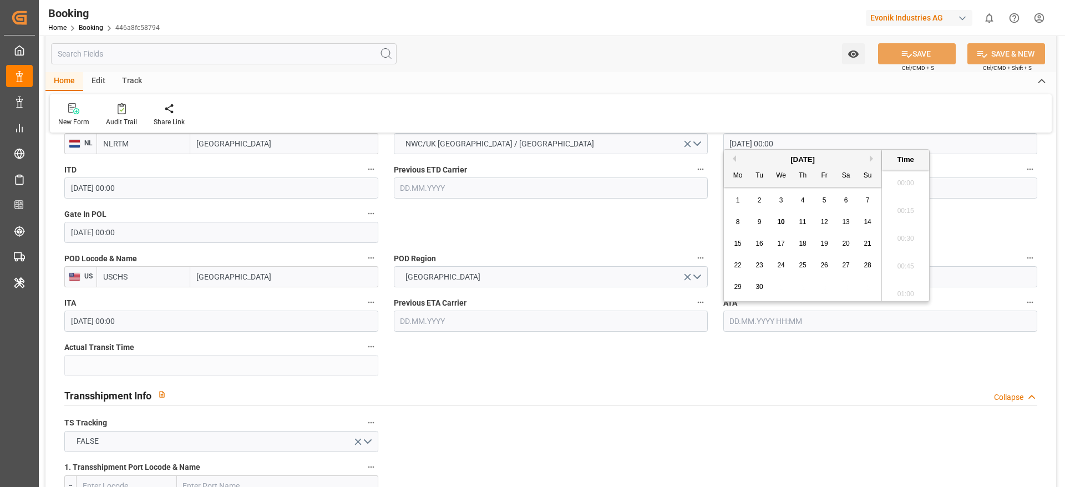
scroll to position [1391, 0]
click at [756, 223] on div "9" at bounding box center [760, 222] width 14 height 13
type input "[DATE] 00:00"
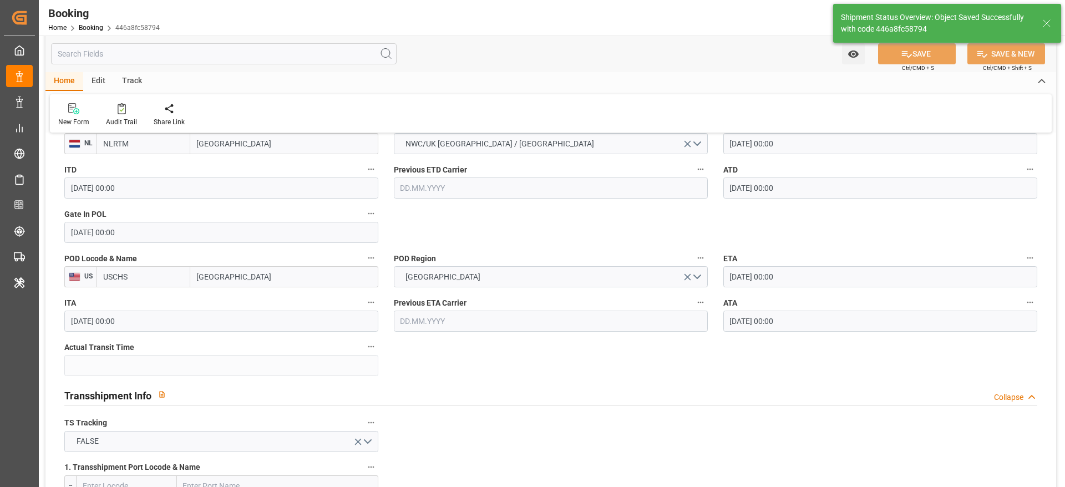
type textarea "[PERSON_NAME]"
type input "10"
type input "[DATE] 07:41"
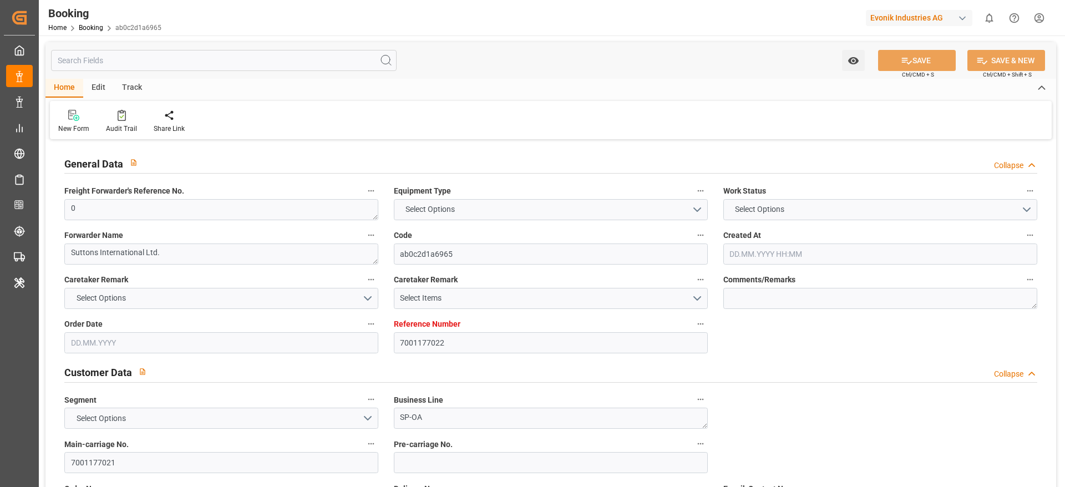
type textarea "0"
type textarea "Suttons International Ltd."
type input "ab0c2d1a6965"
type input "7001177022"
type textarea "SP-OA"
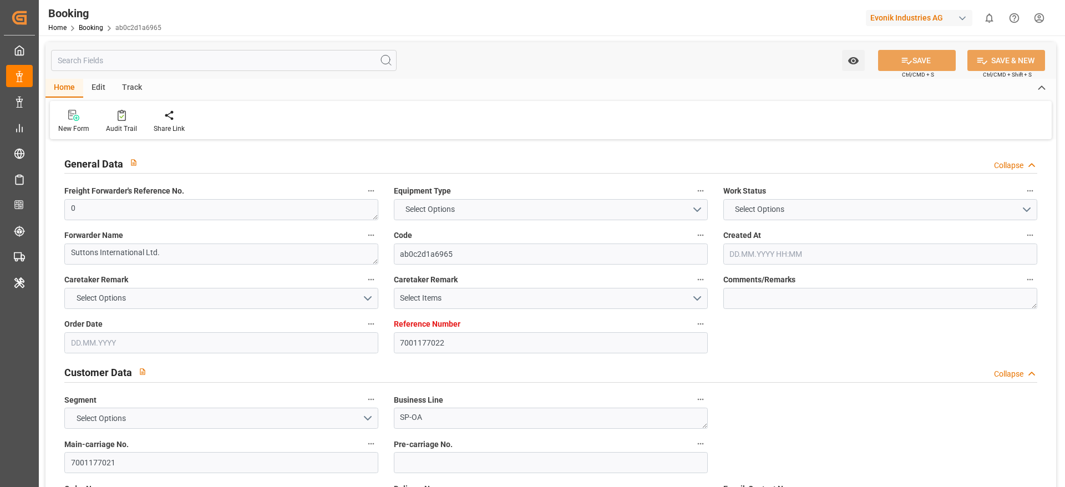
type input "7001177021"
type textarea "[PERSON_NAME][EMAIL_ADDRESS][DOMAIN_NAME]"
type textarea "CIF"
type textarea "[GEOGRAPHIC_DATA]"
type textarea "Lauterbourg"
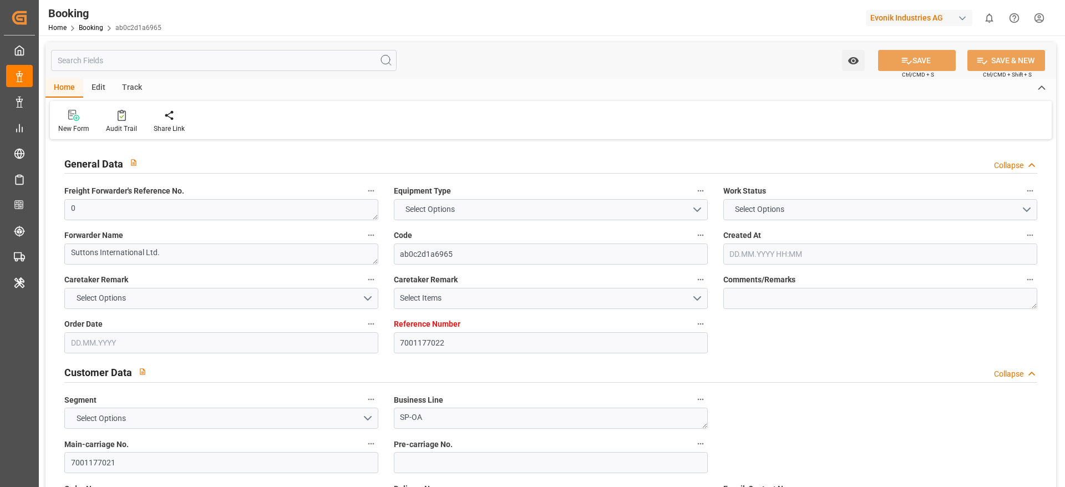
type textarea "SUTU2641277"
type input "[PERSON_NAME]"
type input "HLCU"
type input "[GEOGRAPHIC_DATA]"
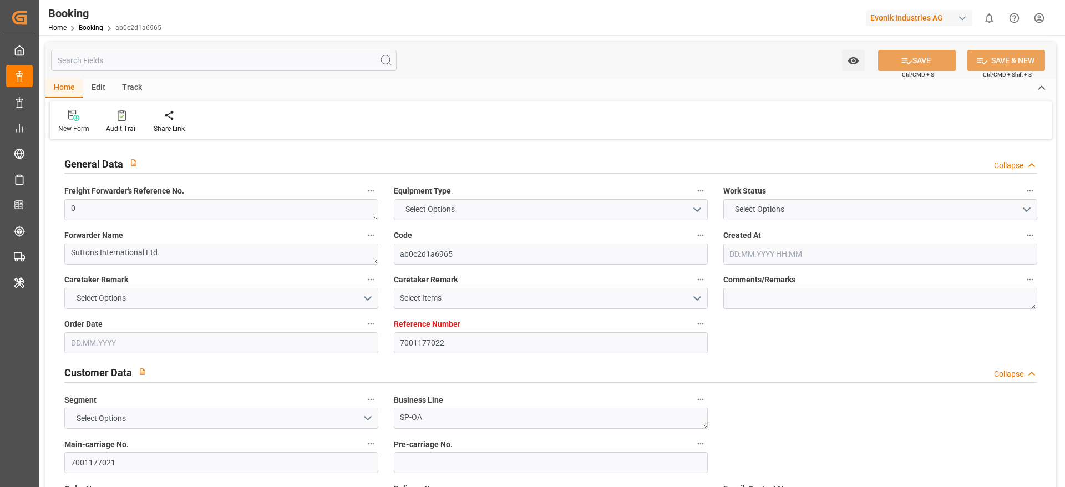
type textarea "vesselName etd [PERSON_NAME]"
type textarea "INPUT_Evonik_Seeburger_IFTMIN_1002869397_20250617164516805.edi"
type textarea "NWC/[GEOGRAPHIC_DATA] [GEOGRAPHIC_DATA] Continent / [GEOGRAPHIC_DATA]-OA"
type textarea "INPUT_Evonik_Seeburger_IFTMIN_1002792737_20250523085005478.edi,INPUT_Evonik_See…"
type textarea "1002869397"
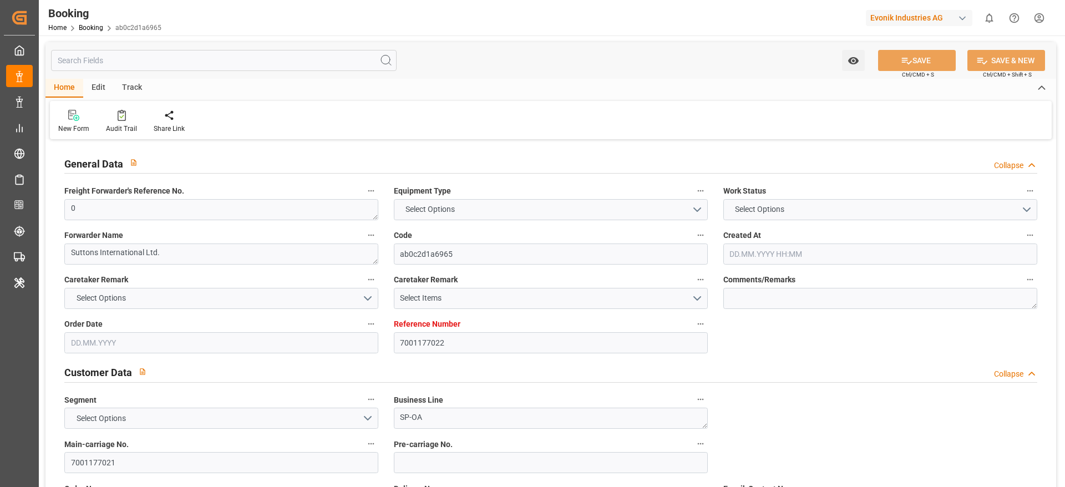
type textarea "Kiran Hari"
type textarea "Pod-PodRegionName-"
type textarea "IFTMIN"
type textarea "a016N000000wVjnQAE"
type textarea "No"
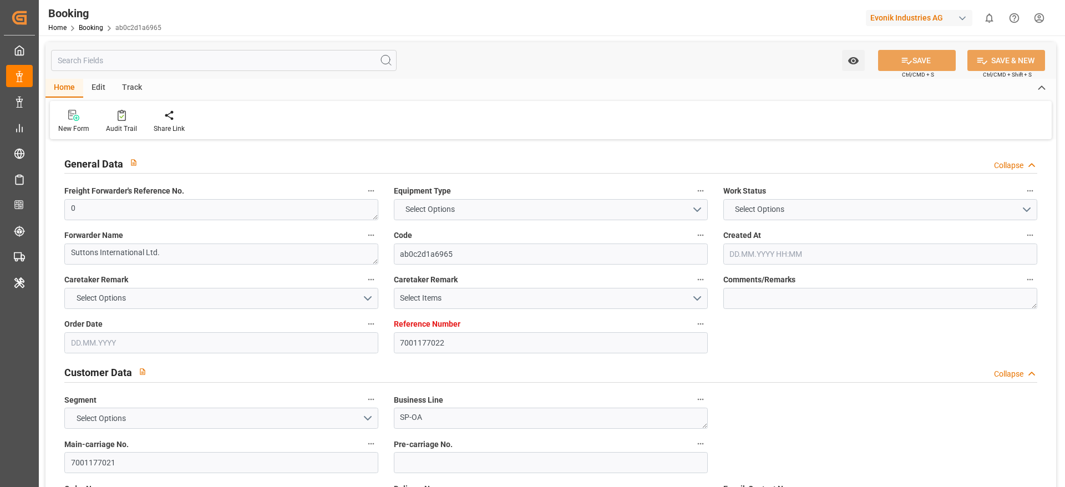
type input "7001177022"
type input "9321495"
type input "Hapag [PERSON_NAME]"
type input "Hapag Lloyd Aktiengesellschaft"
type input "NLRTM"
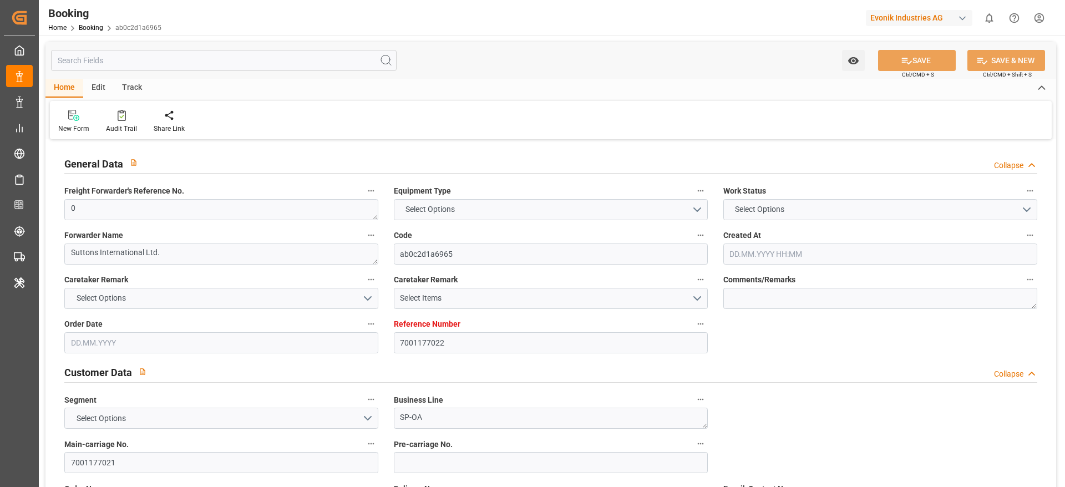
type input "CNSGH"
type input "0"
type input "[DATE] 06:52"
type input "[DATE]"
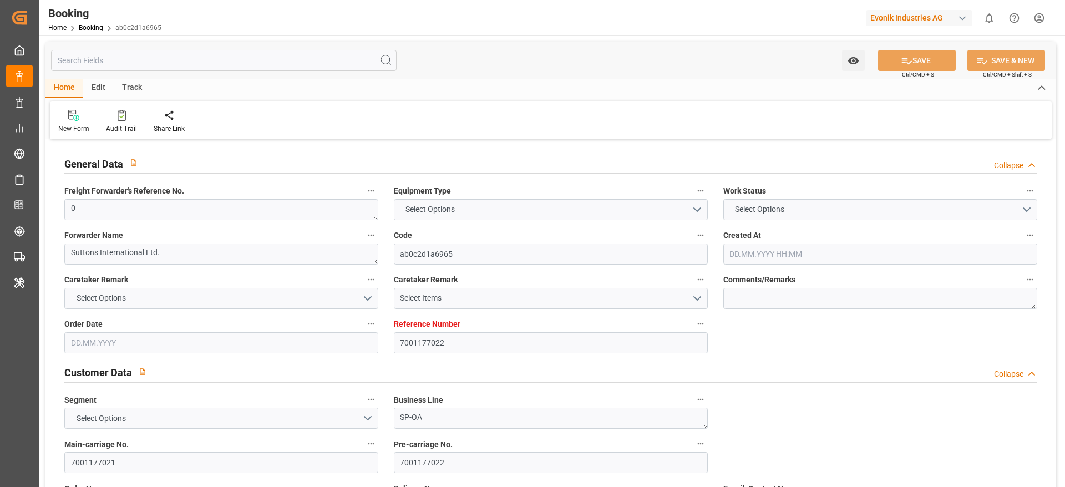
type input "[DATE]"
type input "[DATE] 00:00"
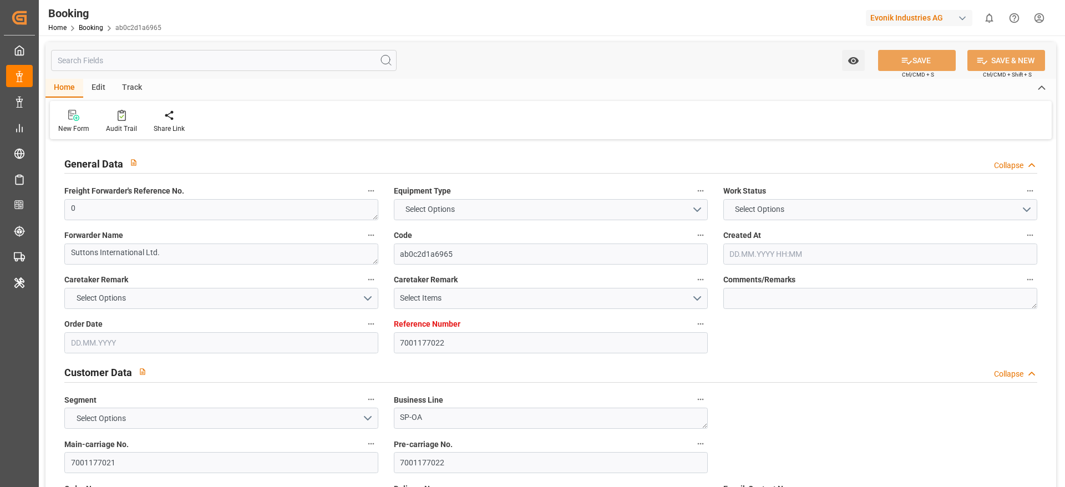
type input "[DATE]"
type input "[DATE] 05:27"
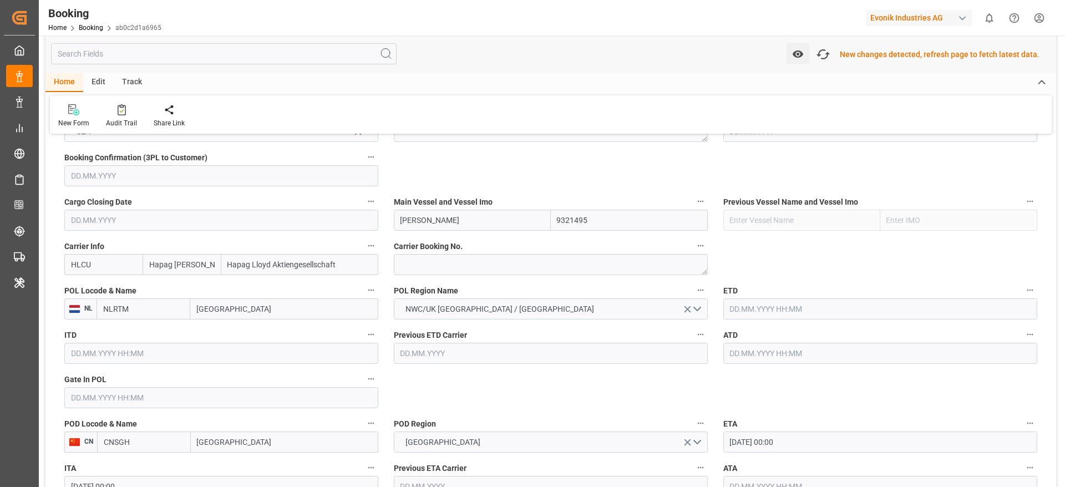
scroll to position [667, 0]
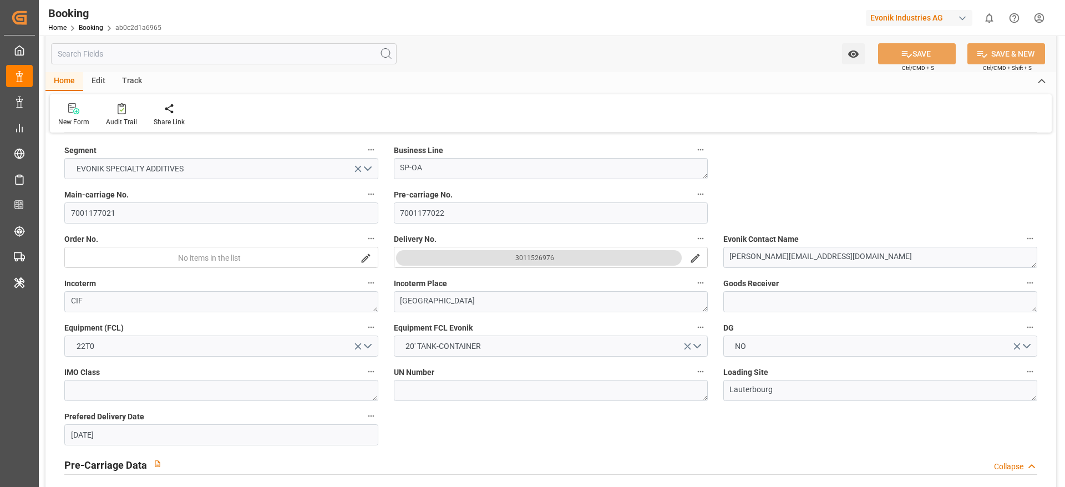
scroll to position [583, 0]
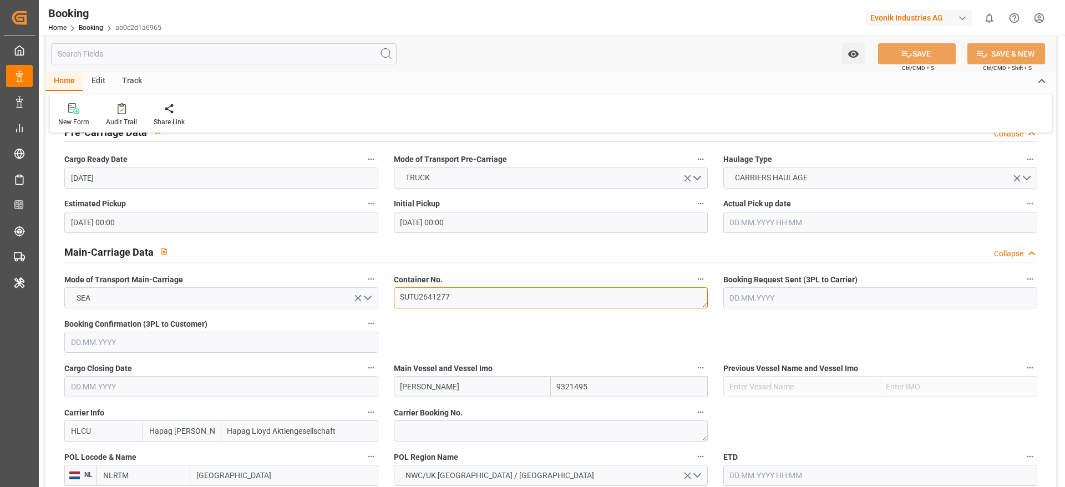
click at [467, 300] on textarea "SUTU2641277" at bounding box center [551, 297] width 314 height 21
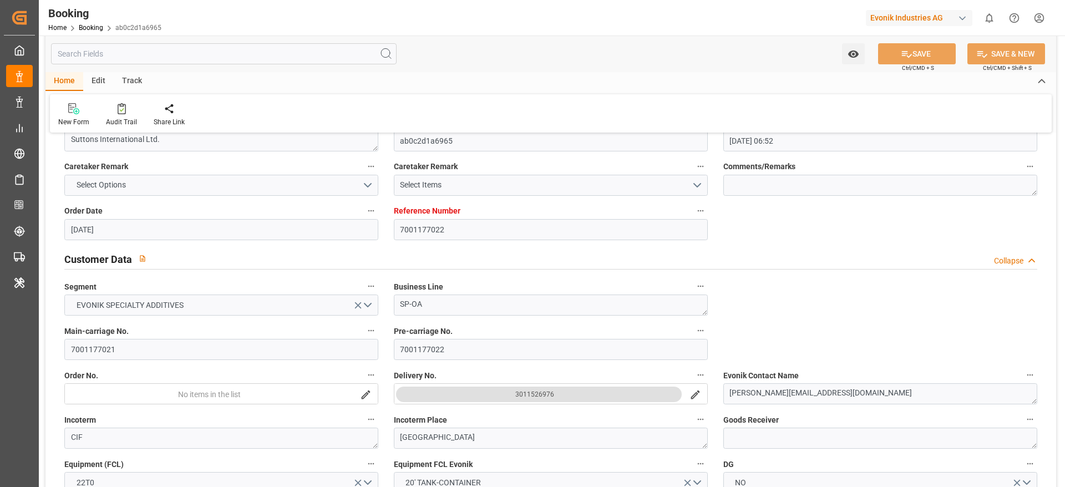
scroll to position [250, 0]
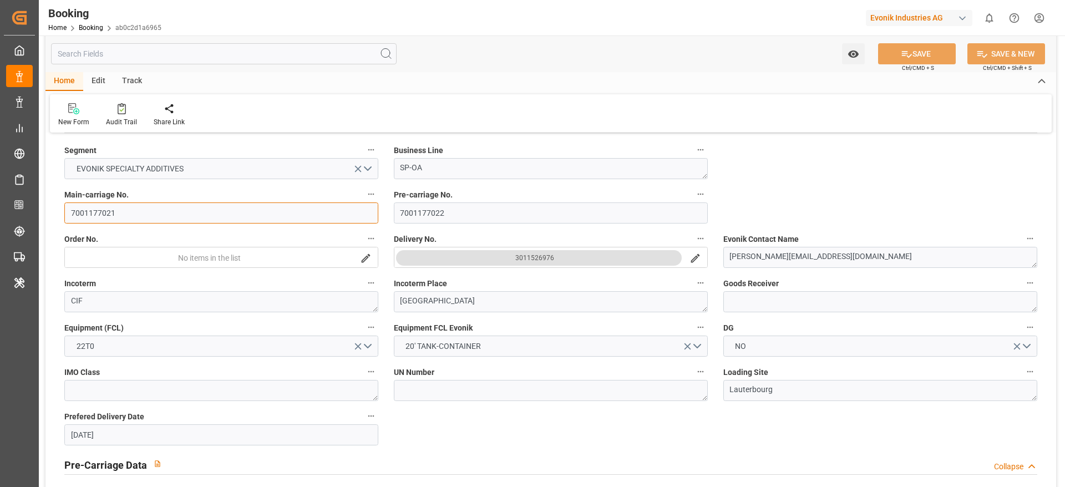
click at [148, 209] on input "7001177021" at bounding box center [221, 213] width 314 height 21
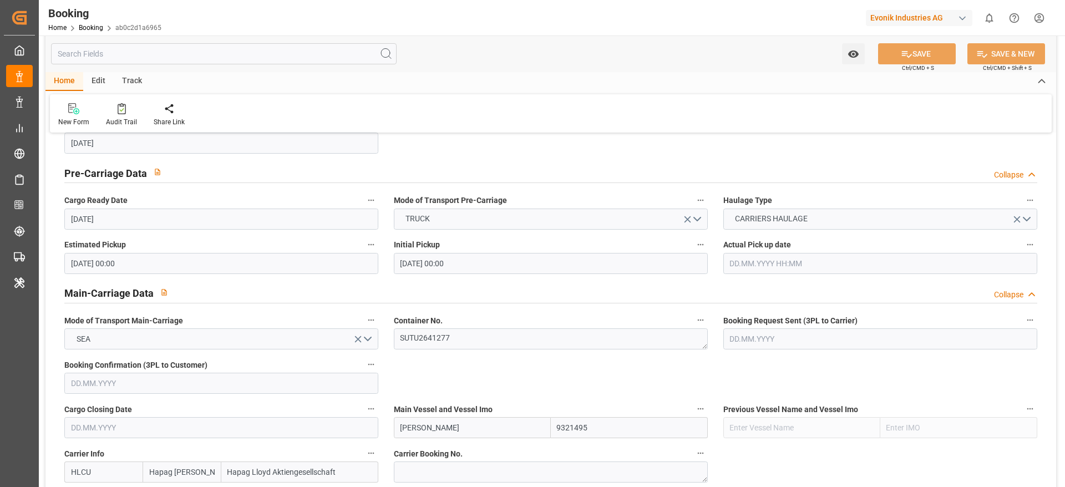
scroll to position [832, 0]
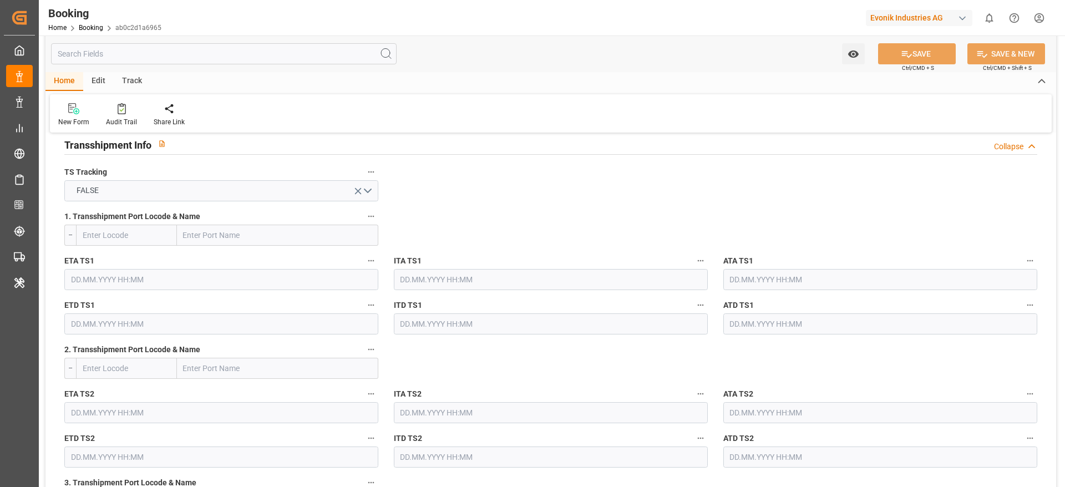
scroll to position [1498, 0]
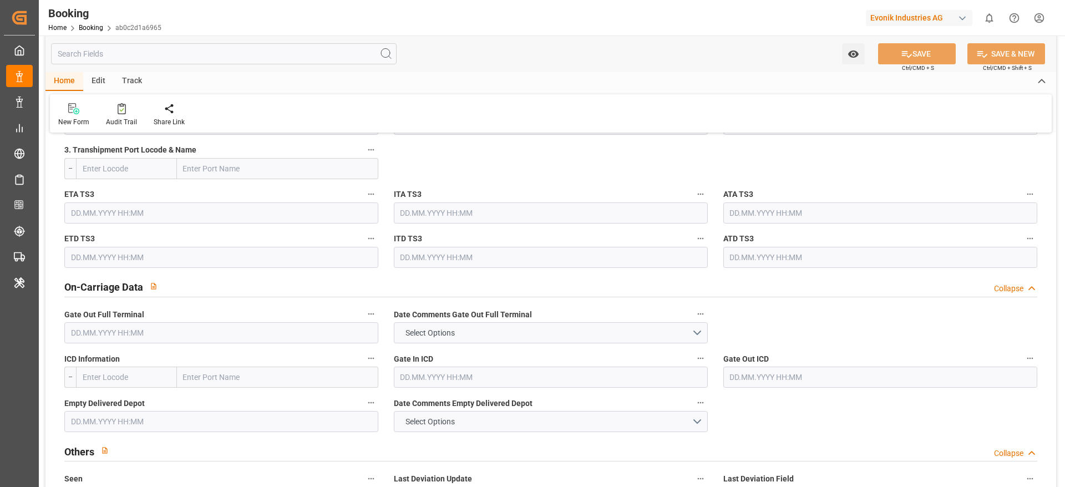
click at [771, 188] on label "ATA TS3" at bounding box center [880, 195] width 314 height 16
click at [1023, 188] on button "ATA TS3" at bounding box center [1030, 194] width 14 height 14
click at [771, 188] on div at bounding box center [532, 243] width 1065 height 487
click at [771, 188] on div "Description Audits Tracking Details" at bounding box center [532, 243] width 1065 height 487
click at [771, 188] on body "Created by potrace 1.15, written by Peter Selinger 2001-2017 Created by potrace…" at bounding box center [532, 243] width 1065 height 487
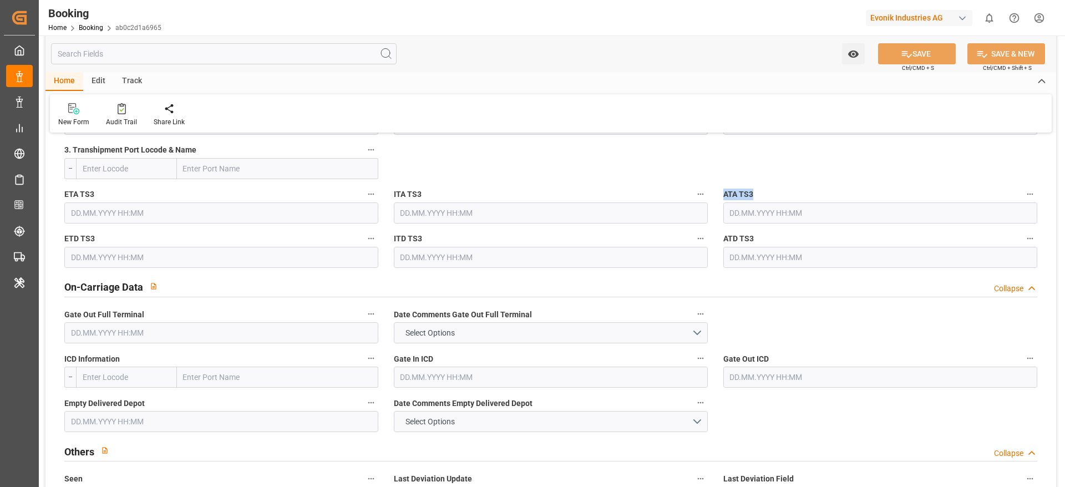
click at [771, 188] on label "ATA TS3" at bounding box center [880, 195] width 314 height 16
click at [1023, 188] on button "ATA TS3" at bounding box center [1030, 194] width 14 height 14
click at [771, 188] on div at bounding box center [532, 243] width 1065 height 487
click at [771, 188] on div "Description Audits Tracking Details" at bounding box center [532, 243] width 1065 height 487
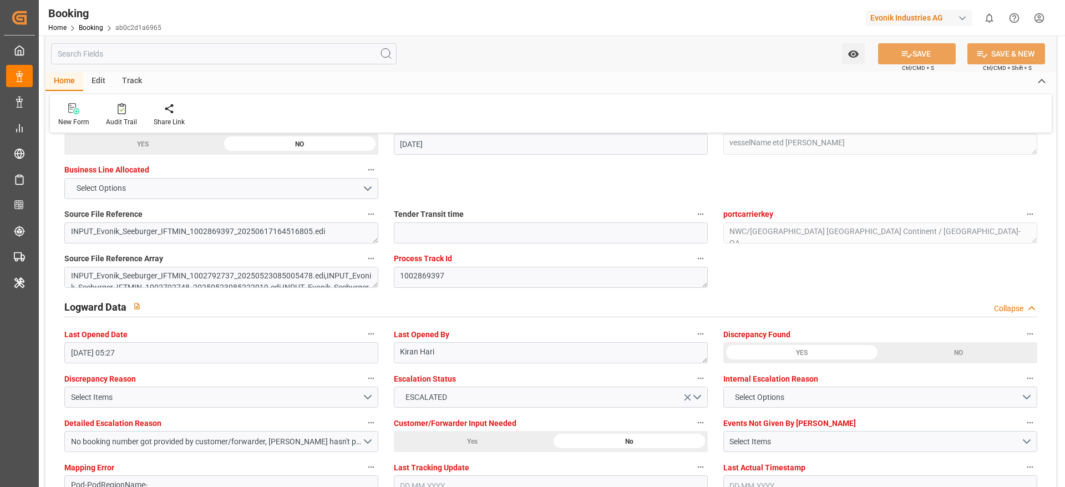
scroll to position [1748, 0]
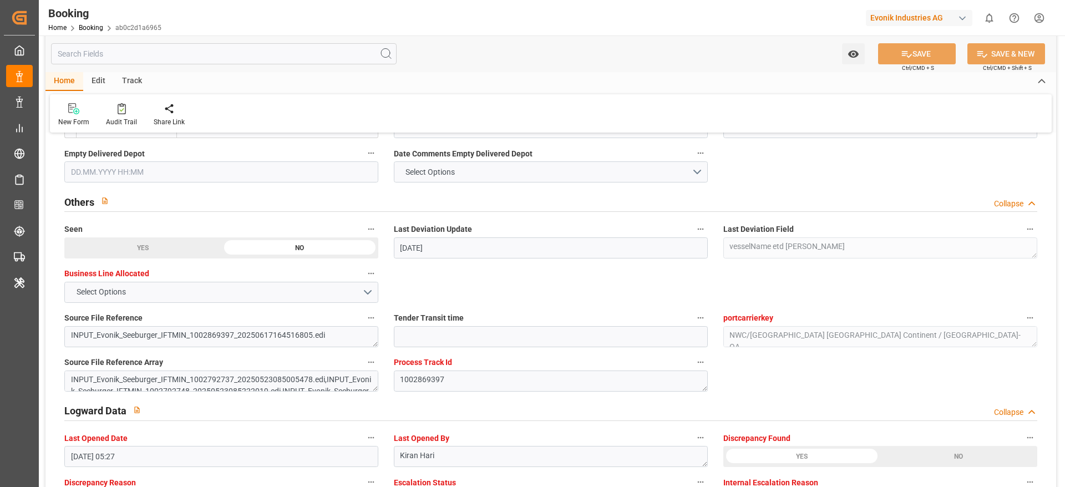
drag, startPoint x: 434, startPoint y: 419, endPoint x: 440, endPoint y: 418, distance: 6.3
click at [437, 420] on div "Logward Data Collapse" at bounding box center [550, 410] width 973 height 22
click at [441, 418] on div "Logward Data Collapse" at bounding box center [550, 409] width 973 height 21
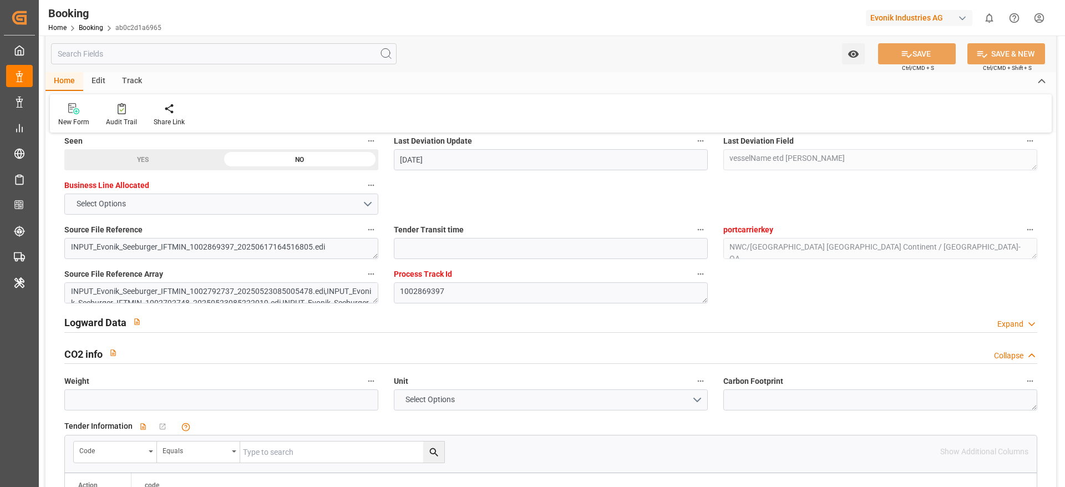
scroll to position [1831, 0]
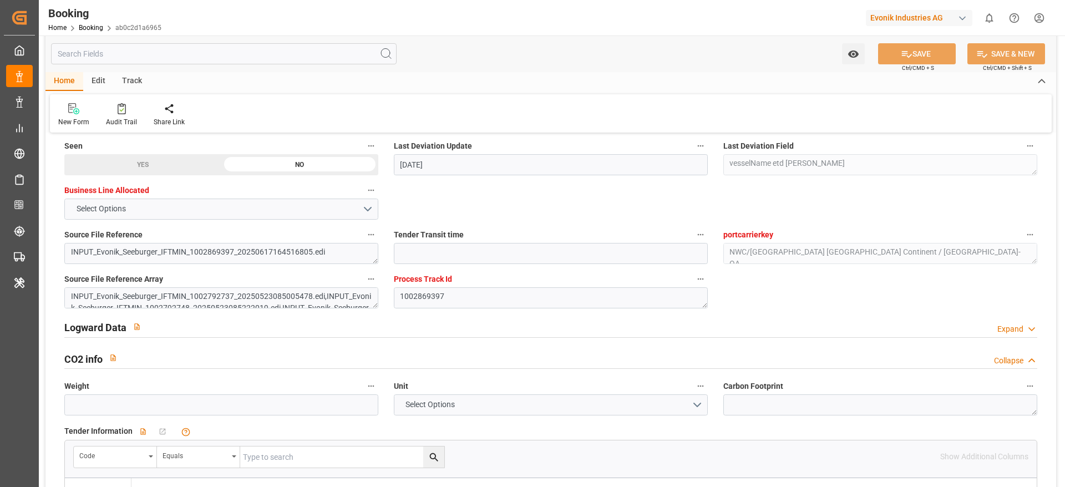
click at [352, 333] on div "Logward Data Expand" at bounding box center [550, 326] width 973 height 21
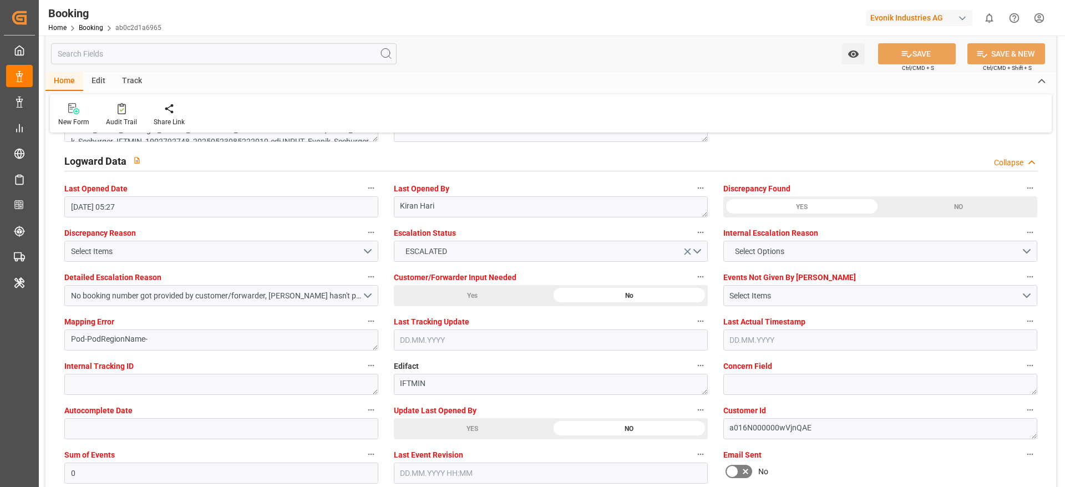
scroll to position [2081, 0]
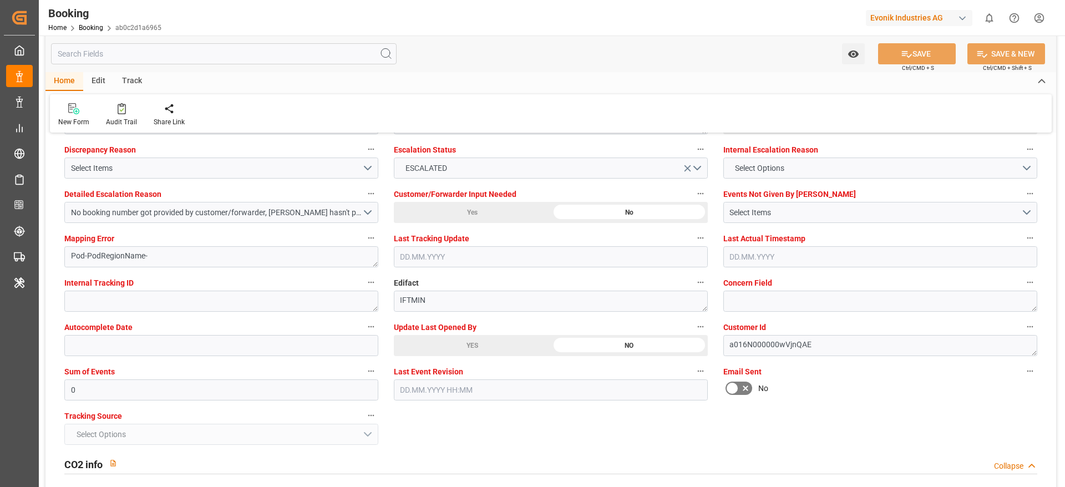
click at [463, 348] on div "YES" at bounding box center [472, 345] width 157 height 21
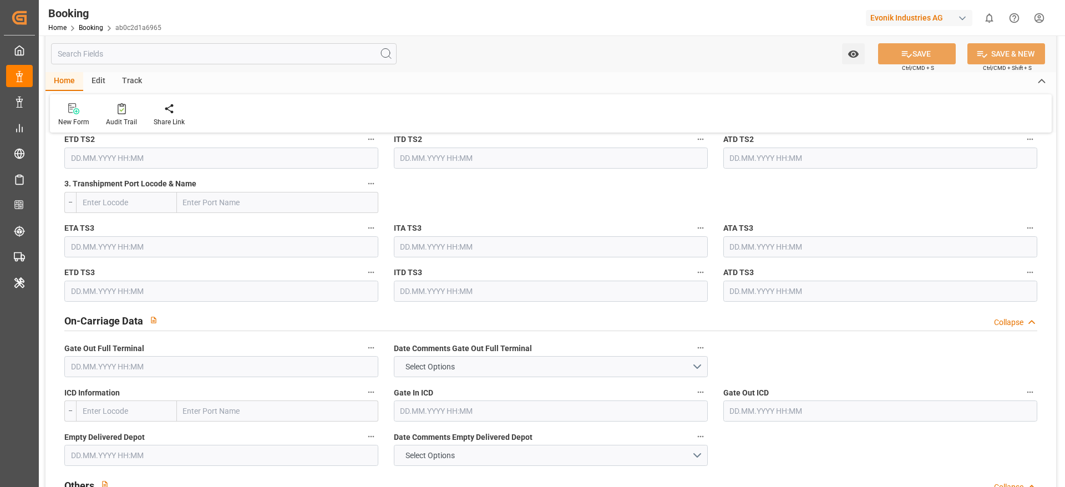
scroll to position [1415, 0]
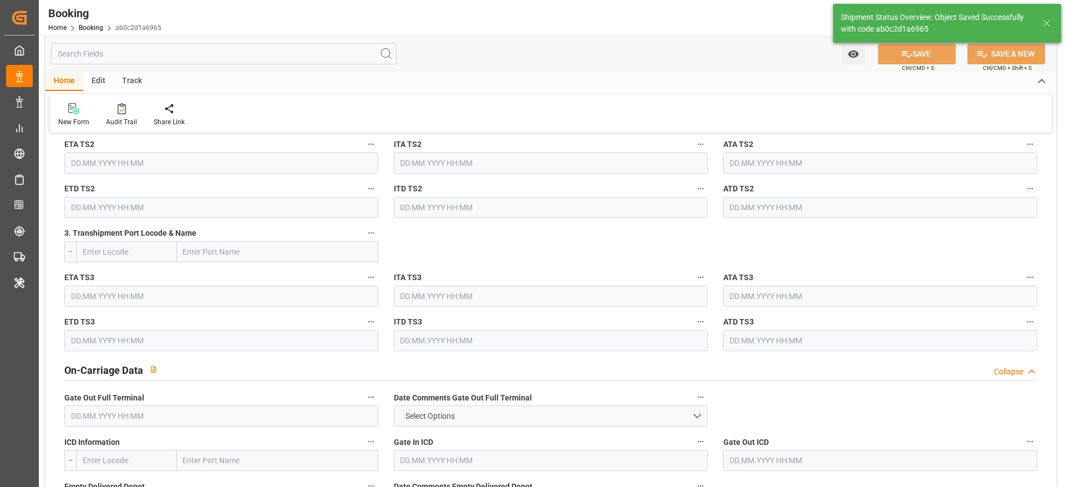
type textarea "[PERSON_NAME]"
type input "[DATE] 07:44"
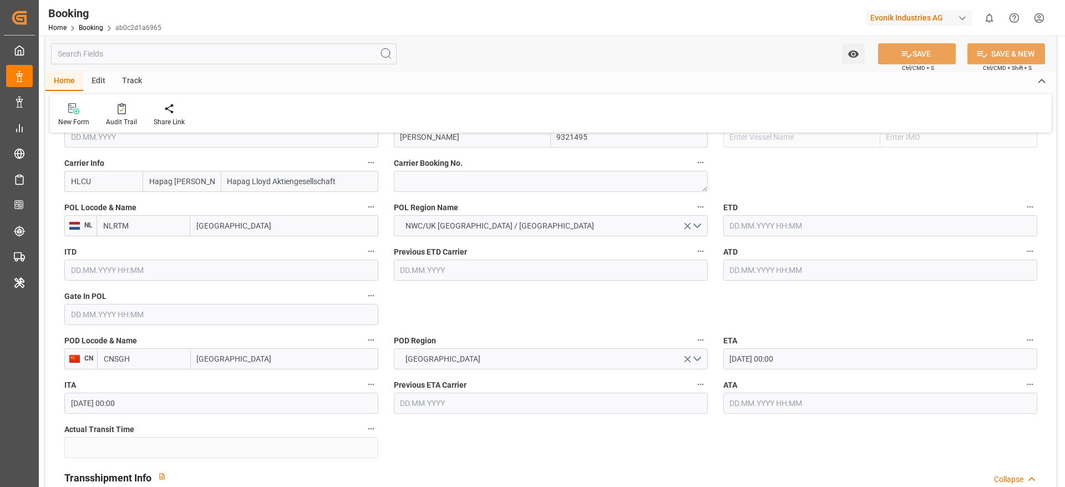
scroll to position [666, 0]
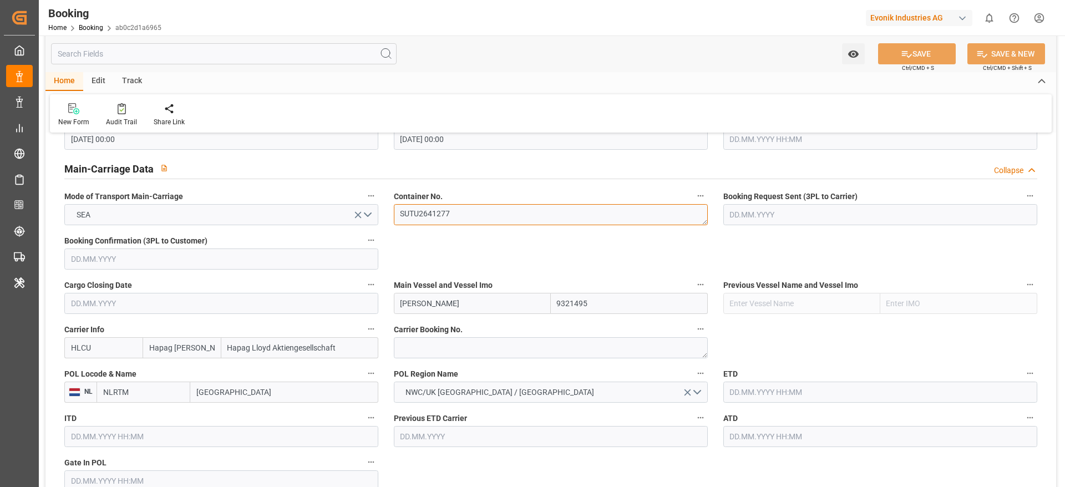
click at [468, 216] on textarea "SUTU2641277" at bounding box center [551, 214] width 314 height 21
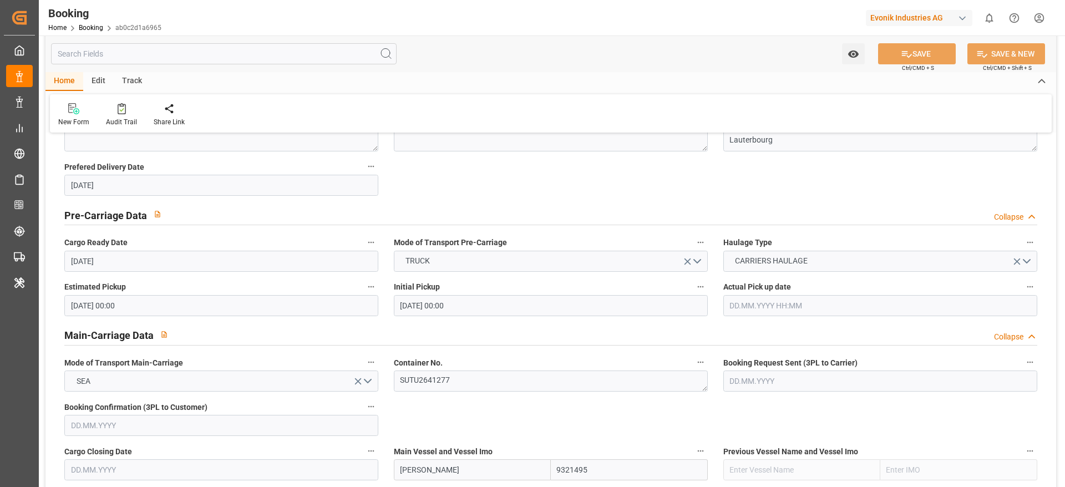
scroll to position [666, 0]
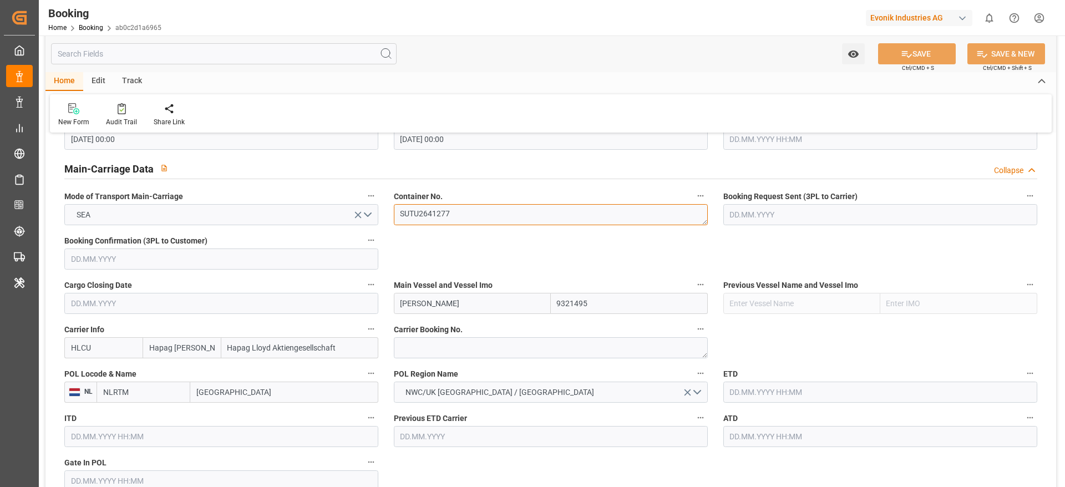
click at [475, 218] on textarea "SUTU2641277" at bounding box center [551, 214] width 314 height 21
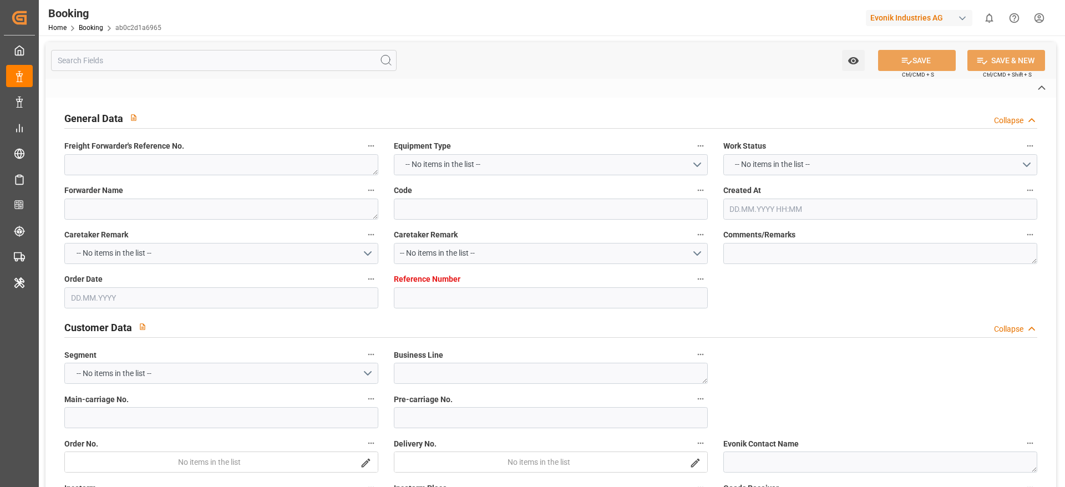
type textarea "0"
type textarea "Suttons International Ltd."
type input "ab0c2d1a6965"
type input "7001177022"
type textarea "SP-OA"
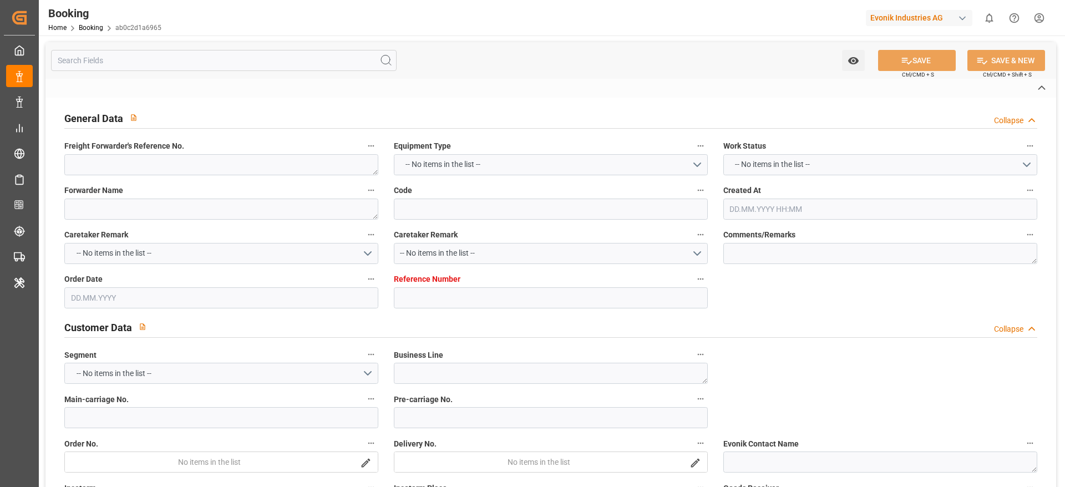
type input "7001177021"
type textarea "[PERSON_NAME][EMAIL_ADDRESS][DOMAIN_NAME]"
type textarea "CIF"
type textarea "[GEOGRAPHIC_DATA]"
type textarea "Lauterbourg"
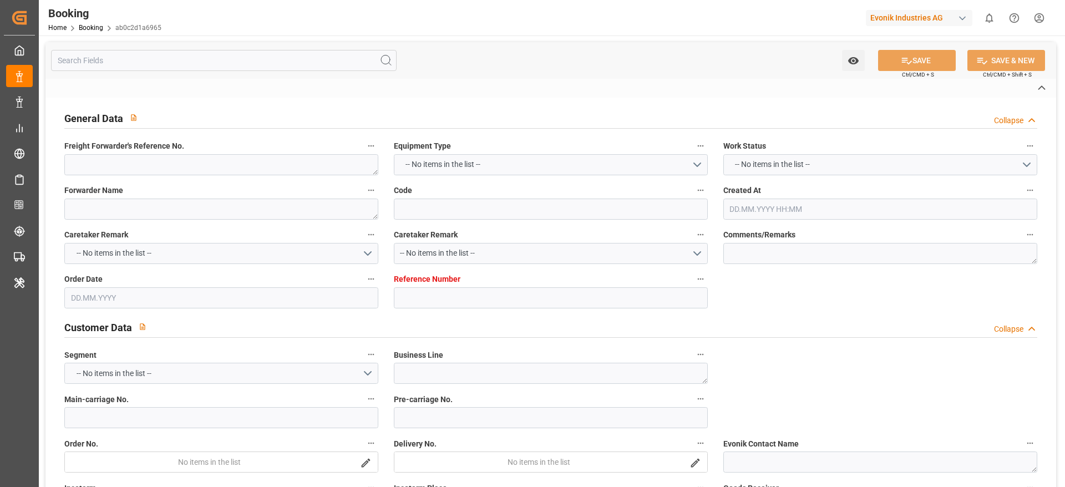
type textarea "SUTU2641277"
type input "[PERSON_NAME]"
type input "HLCU"
type input "[GEOGRAPHIC_DATA]"
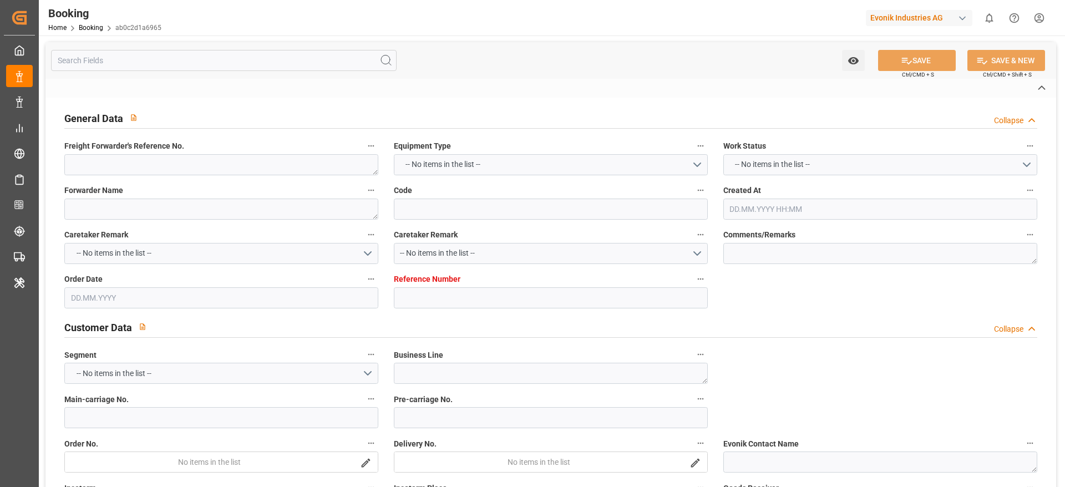
type textarea "vesselName etd [PERSON_NAME]"
type textarea "INPUT_Evonik_Seeburger_IFTMIN_1002869397_20250617164516805.edi"
type textarea "NWC/UK North West Continent / UK_CNSGH_HLCU_SP-OA"
type textarea "INPUT_Evonik_Seeburger_IFTMIN_1002792737_20250523085005478.edi,INPUT_Evonik_See…"
type textarea "1002869397"
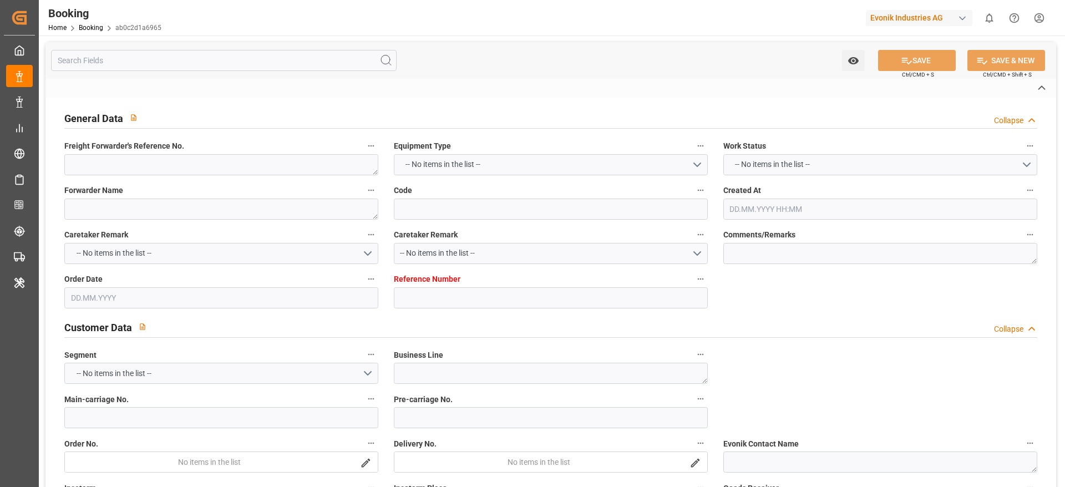
type textarea "Likitha devaraj"
type textarea "Pod-PodRegionName-"
type textarea "IFTMIN"
type textarea "a016N000000wVjnQAE"
type textarea "No"
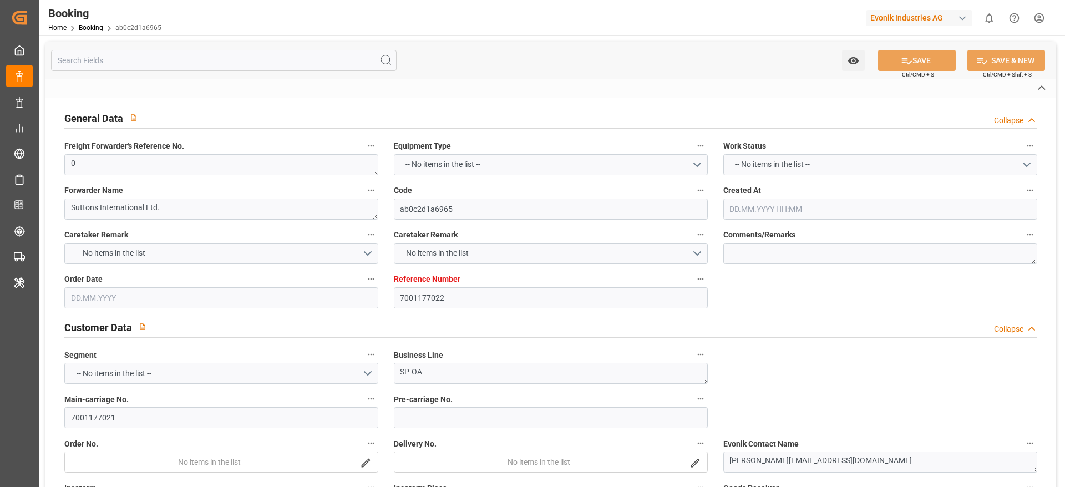
type input "7001177022"
type input "9321495"
type input "Hapag [PERSON_NAME]"
type input "Hapag Lloyd Aktiengesellschaft"
type input "NLRTM"
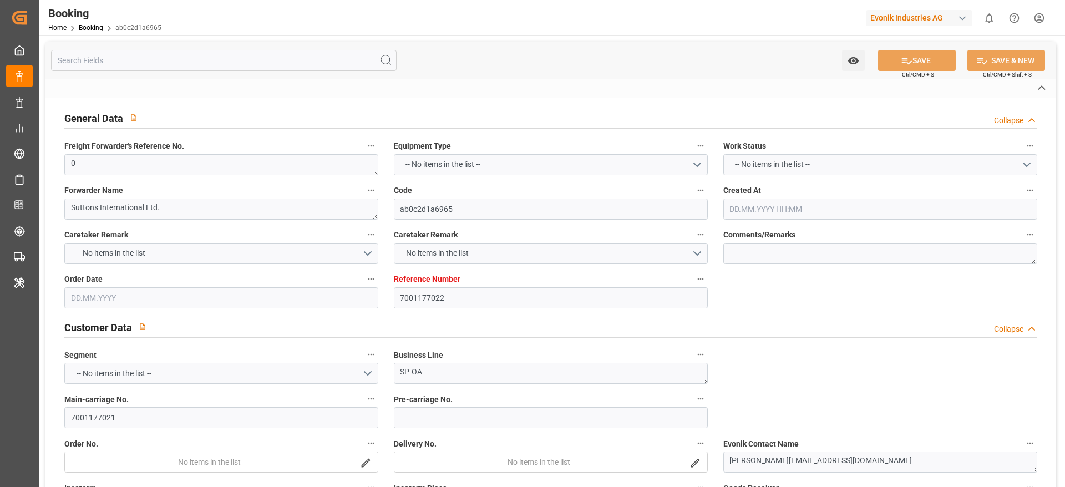
type input "CNSGH"
type input "0"
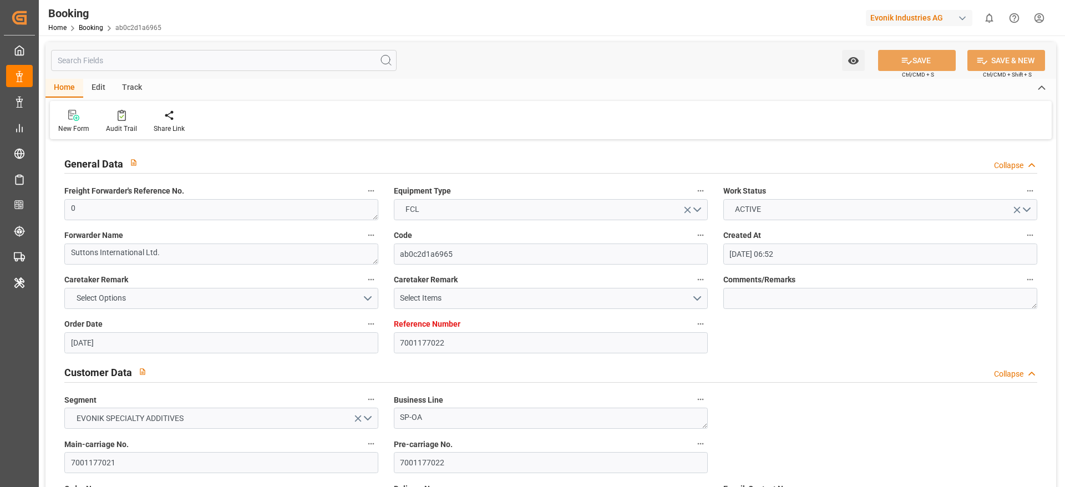
type input "23.05.2025 06:52"
type input "23.05.2025"
type input "14.08.2025"
type input "06.06.2025"
type input "04.06.2025 00:00"
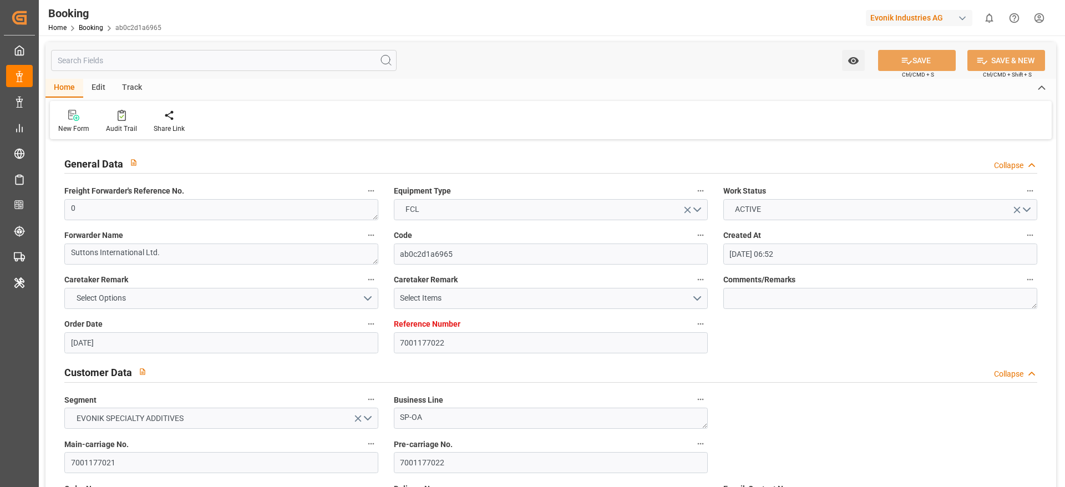
type input "06.06.2025 00:00"
type input "14.08.2025 00:00"
type input "17.06.2025"
type input "10.09.2025 07:44"
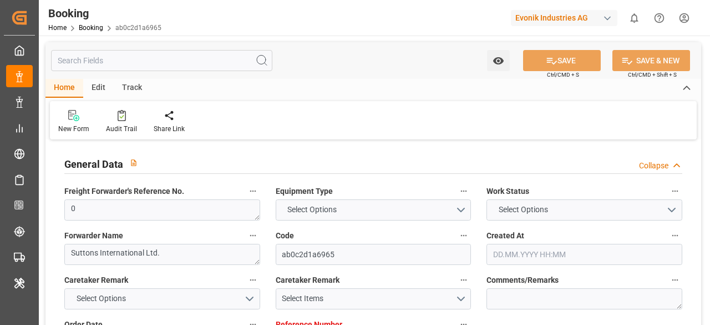
type input "7001177022"
type input "9321495"
type input "Hapag [PERSON_NAME]"
type input "Hapag Lloyd Aktiengesellschaft"
type input "NLRTM"
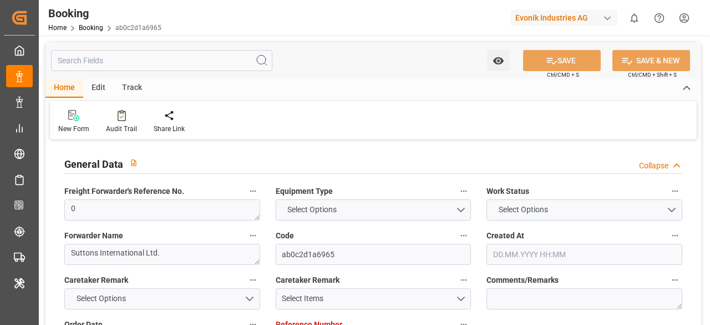
type input "CNSGH"
type input "0"
type input "[DATE] 06:52"
type input "[DATE]"
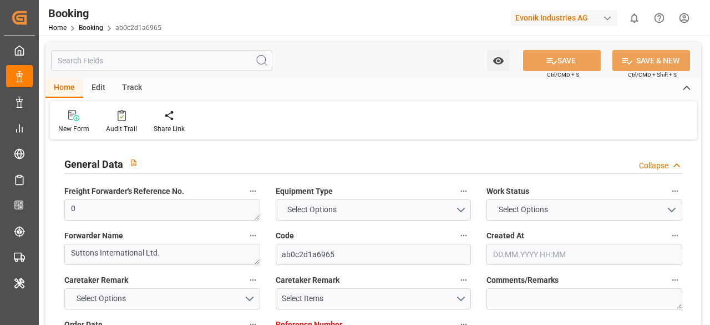
type input "[DATE]"
type input "[DATE] 00:00"
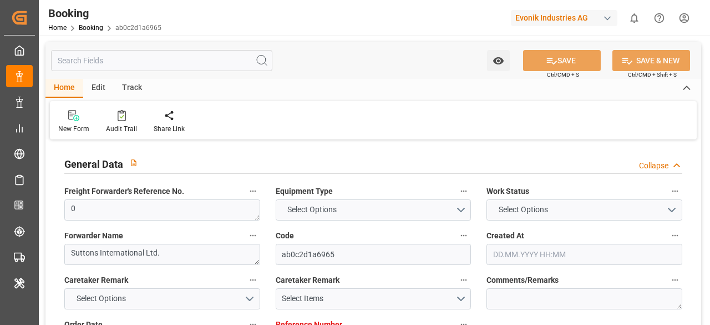
type input "[DATE]"
type input "[DATE] 07:44"
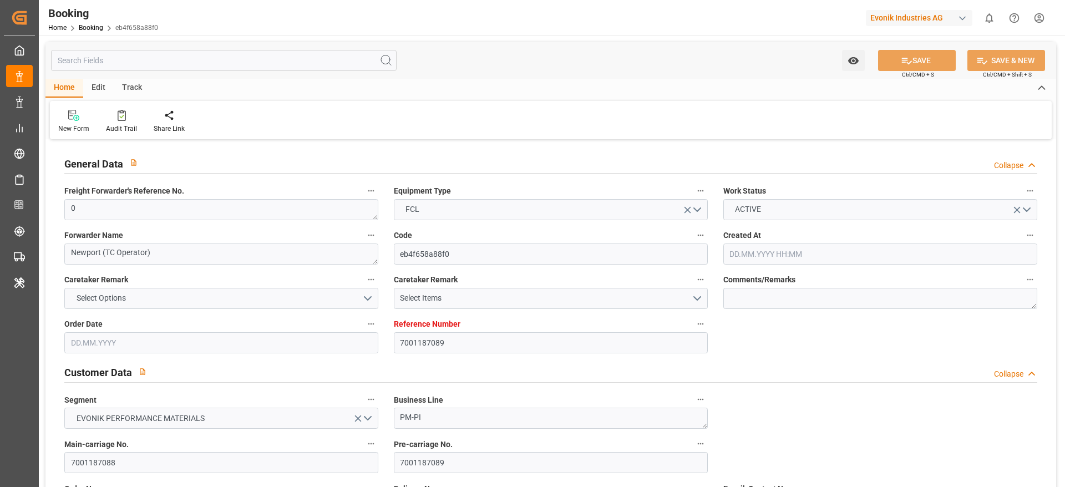
type input "7001187089"
type input "9619919"
type input "Hapag [PERSON_NAME]"
type input "Hapag Lloyd Aktiengesellschaft"
type input "NLRTM"
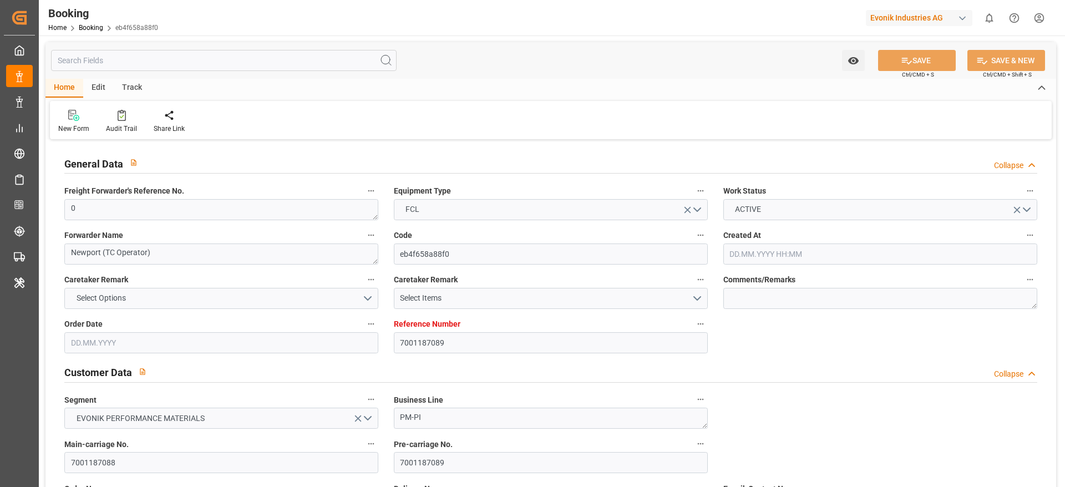
type input "CNNJG"
type input "CNSGH"
type input "0"
type input "[DATE] 16:10"
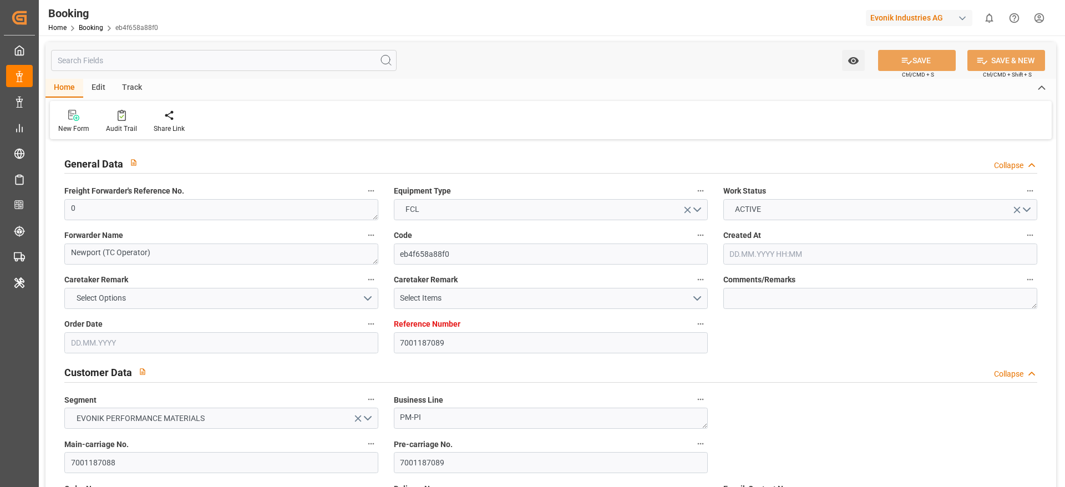
type input "[DATE]"
type input "[DATE] 00:00"
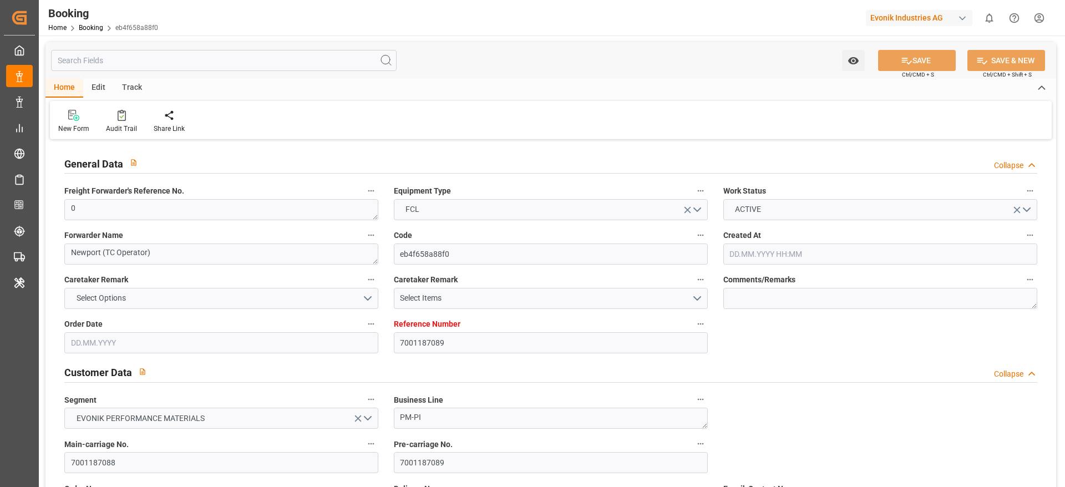
type input "[DATE] 00:00"
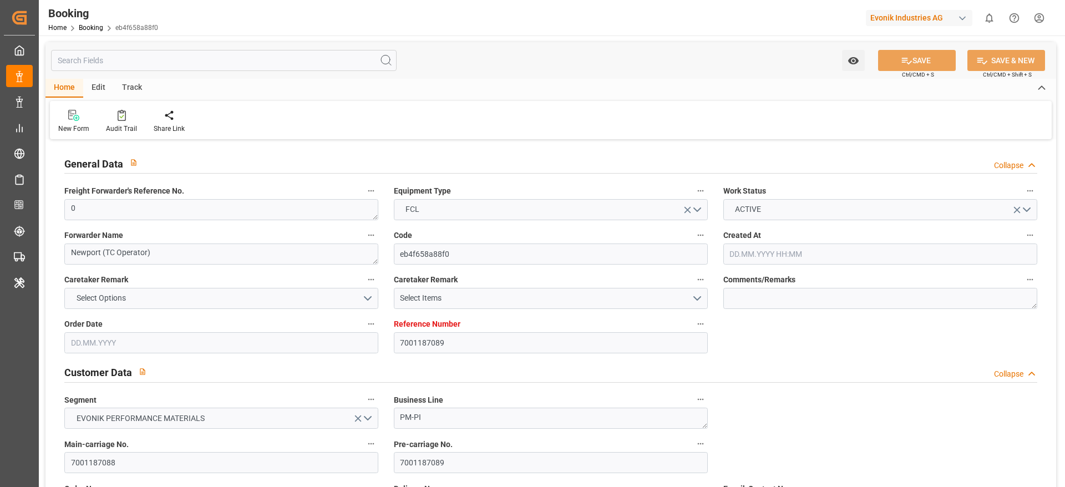
type input "[DATE] 00:00"
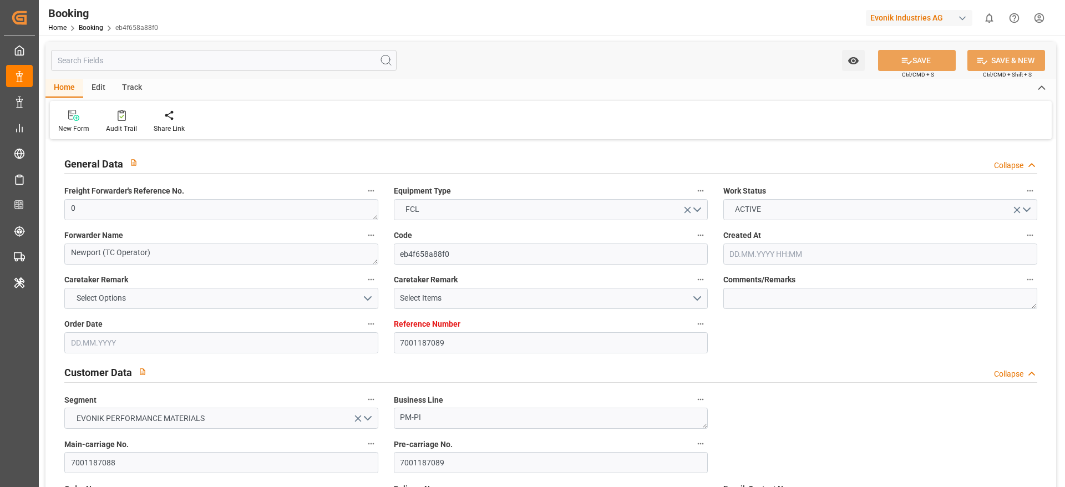
type input "[DATE] 00:00"
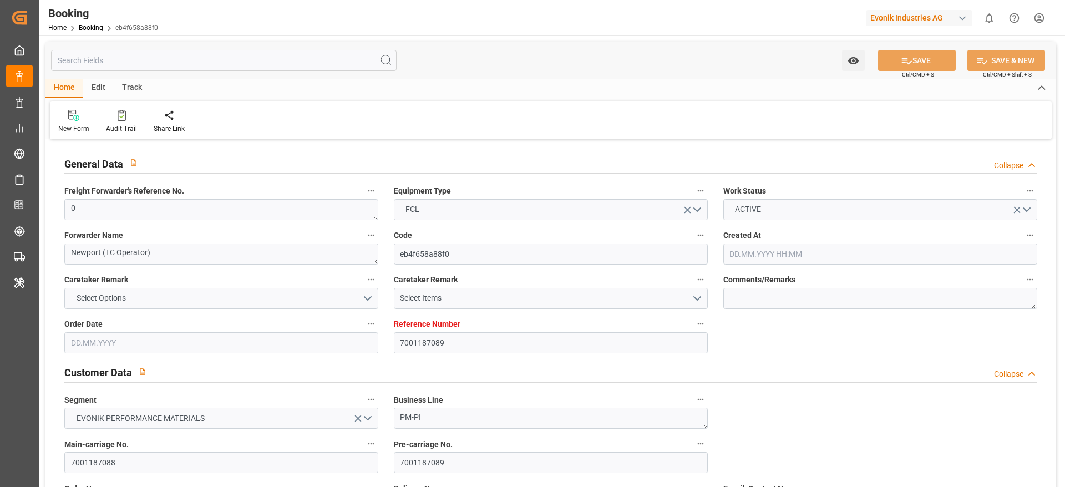
type input "[DATE] 00:00"
type input "[DATE]"
type input "[DATE] 05:27"
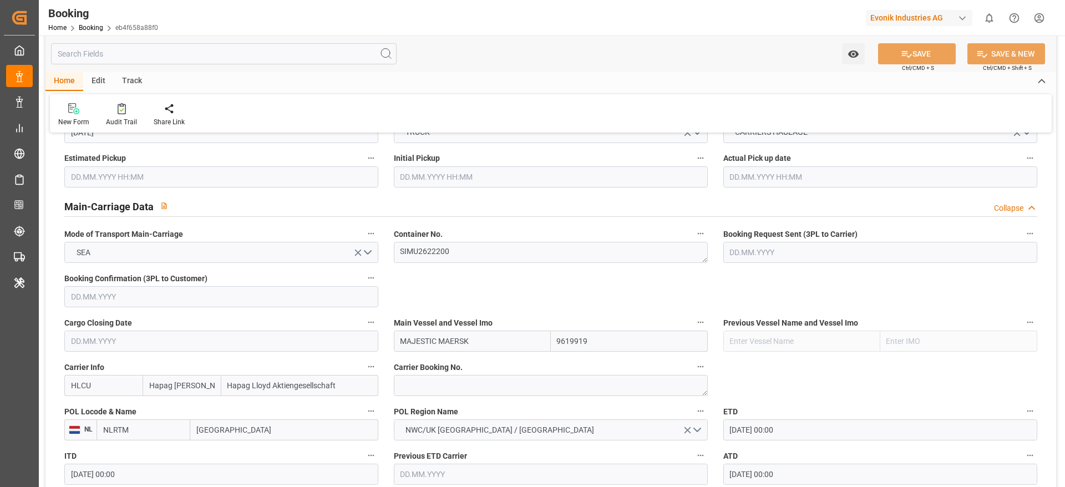
scroll to position [666, 0]
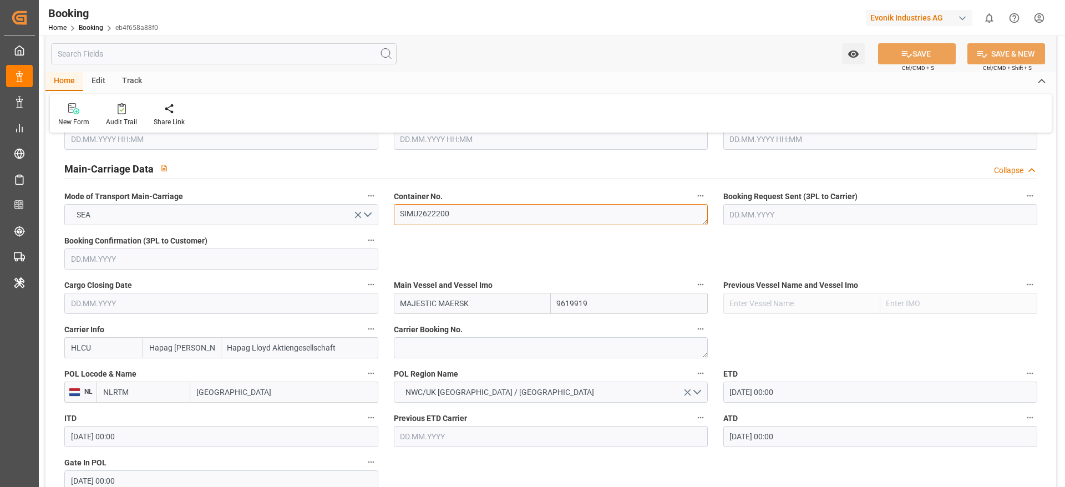
click at [498, 211] on textarea "SIMU2622200" at bounding box center [551, 214] width 314 height 21
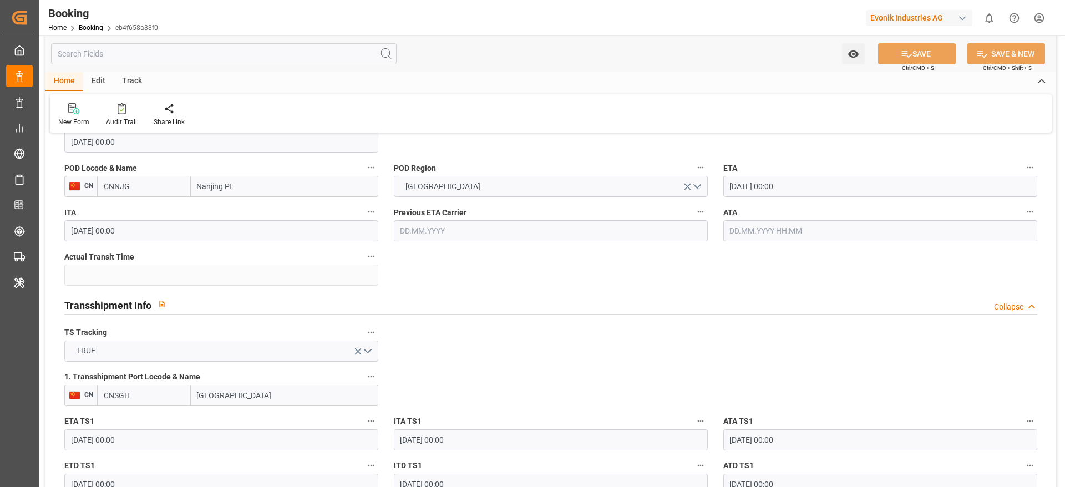
scroll to position [999, 0]
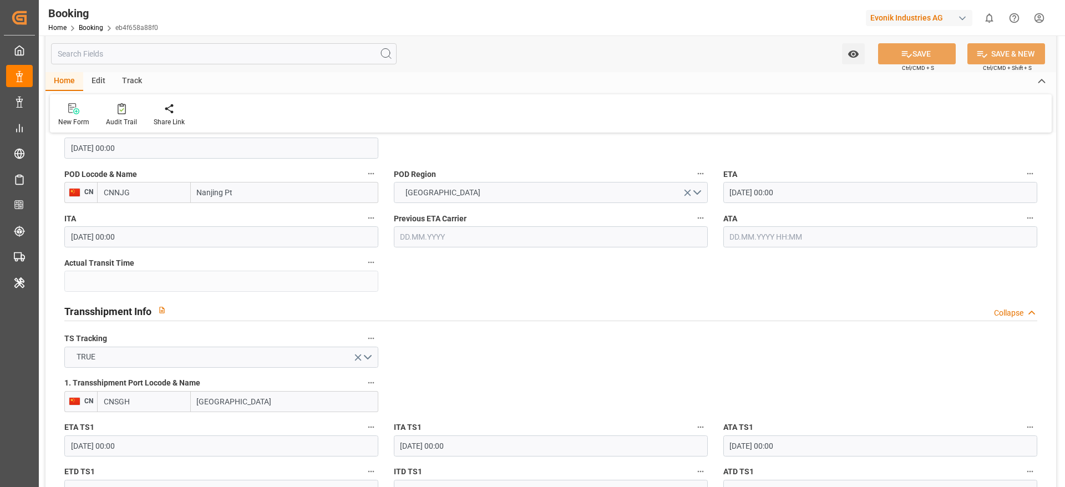
click at [710, 202] on input "[DATE] 00:00" at bounding box center [880, 192] width 314 height 21
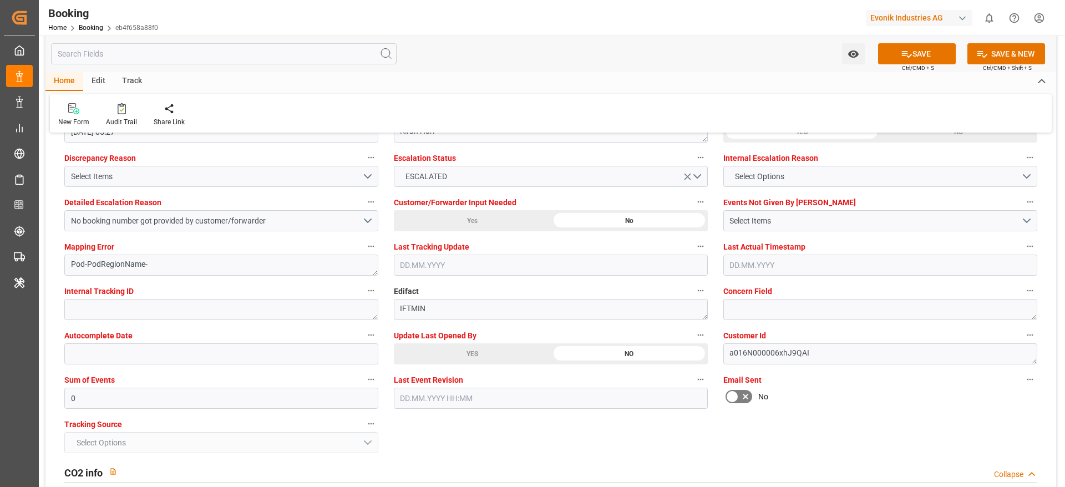
scroll to position [2164, 0]
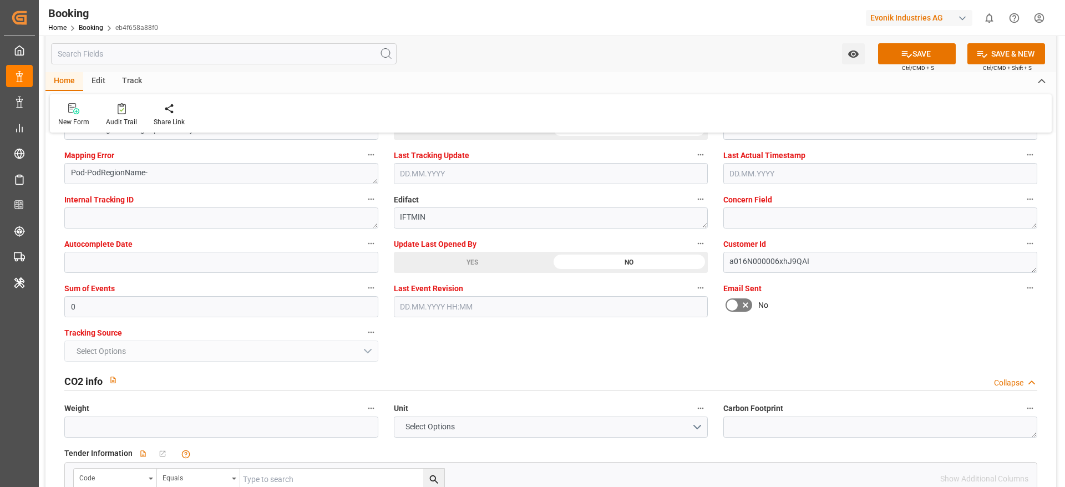
click at [431, 266] on div "YES" at bounding box center [472, 262] width 157 height 21
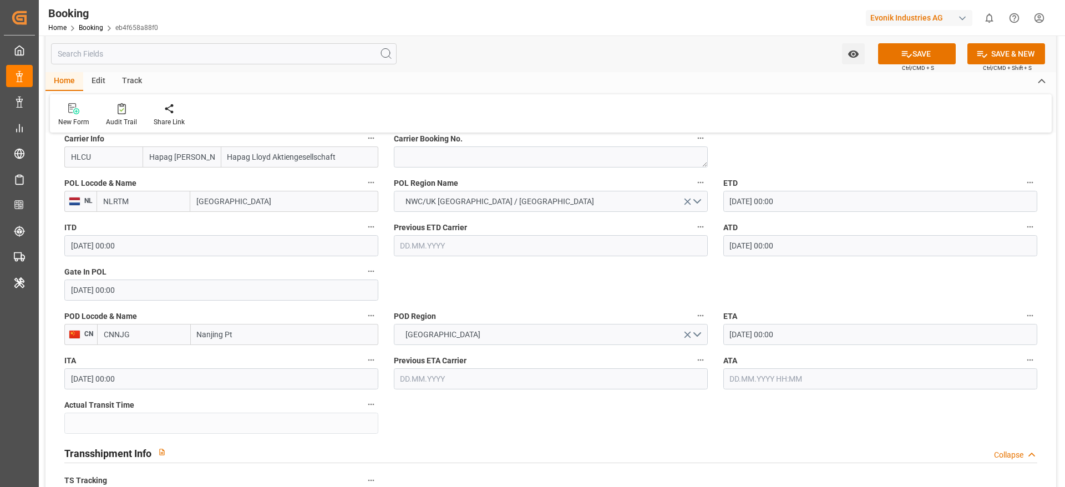
scroll to position [832, 0]
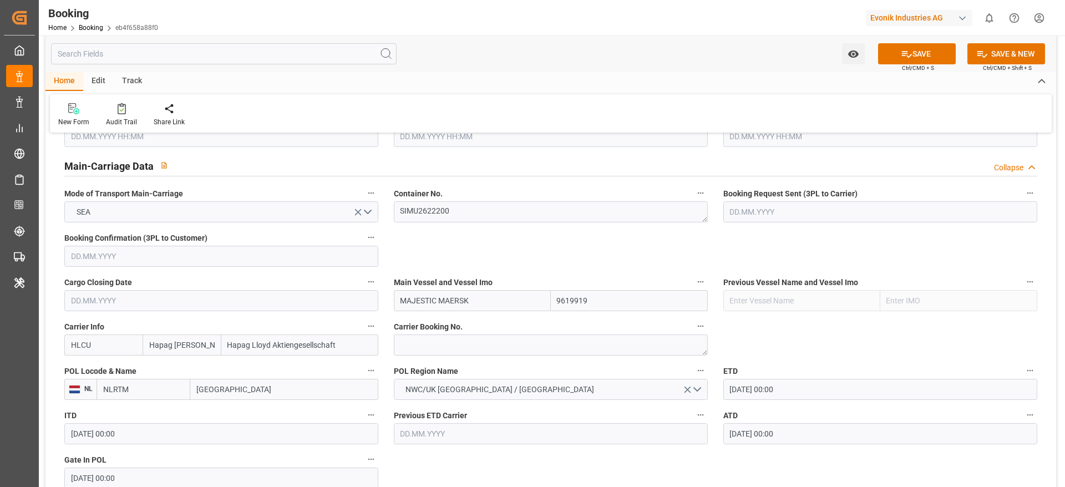
scroll to position [666, 0]
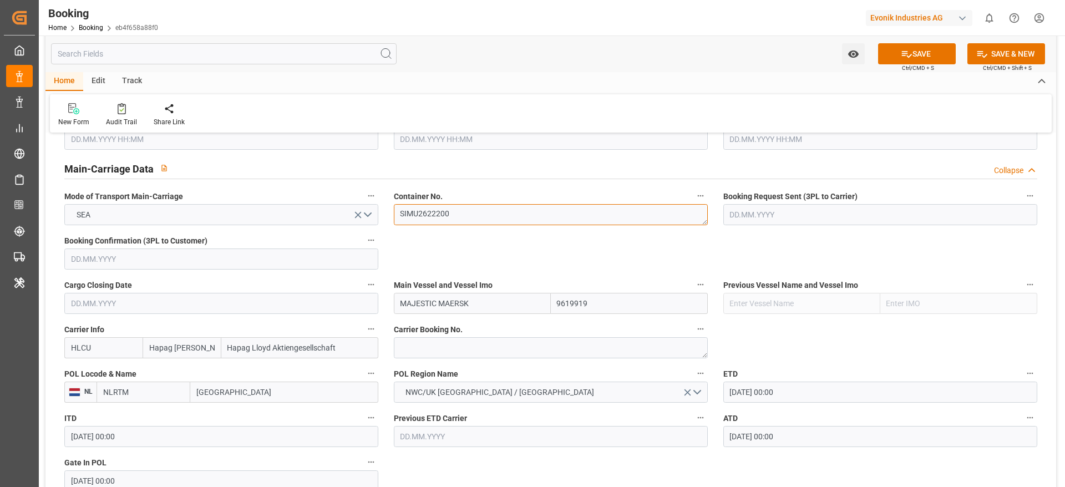
click at [467, 219] on textarea "SIMU2622200" at bounding box center [551, 214] width 314 height 21
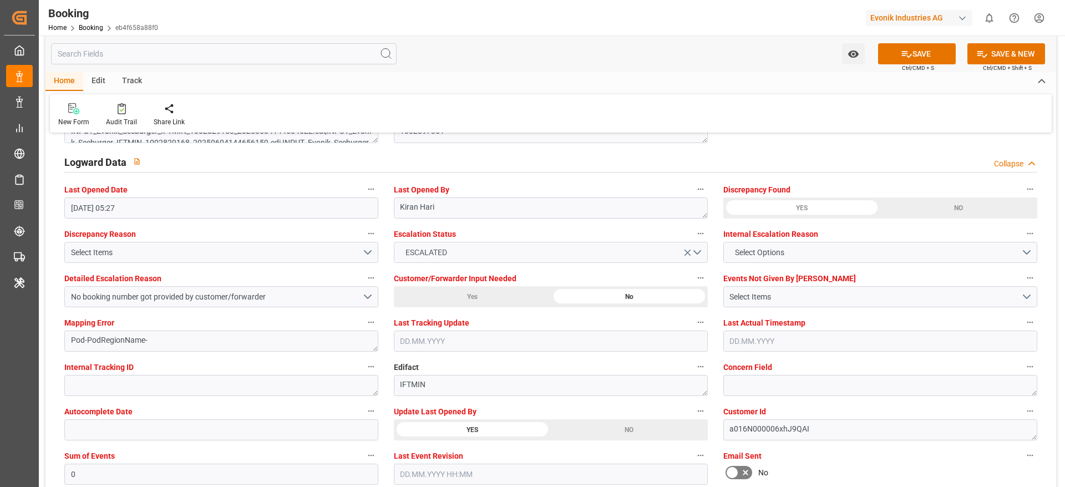
scroll to position [1997, 0]
